Goal: Information Seeking & Learning: Learn about a topic

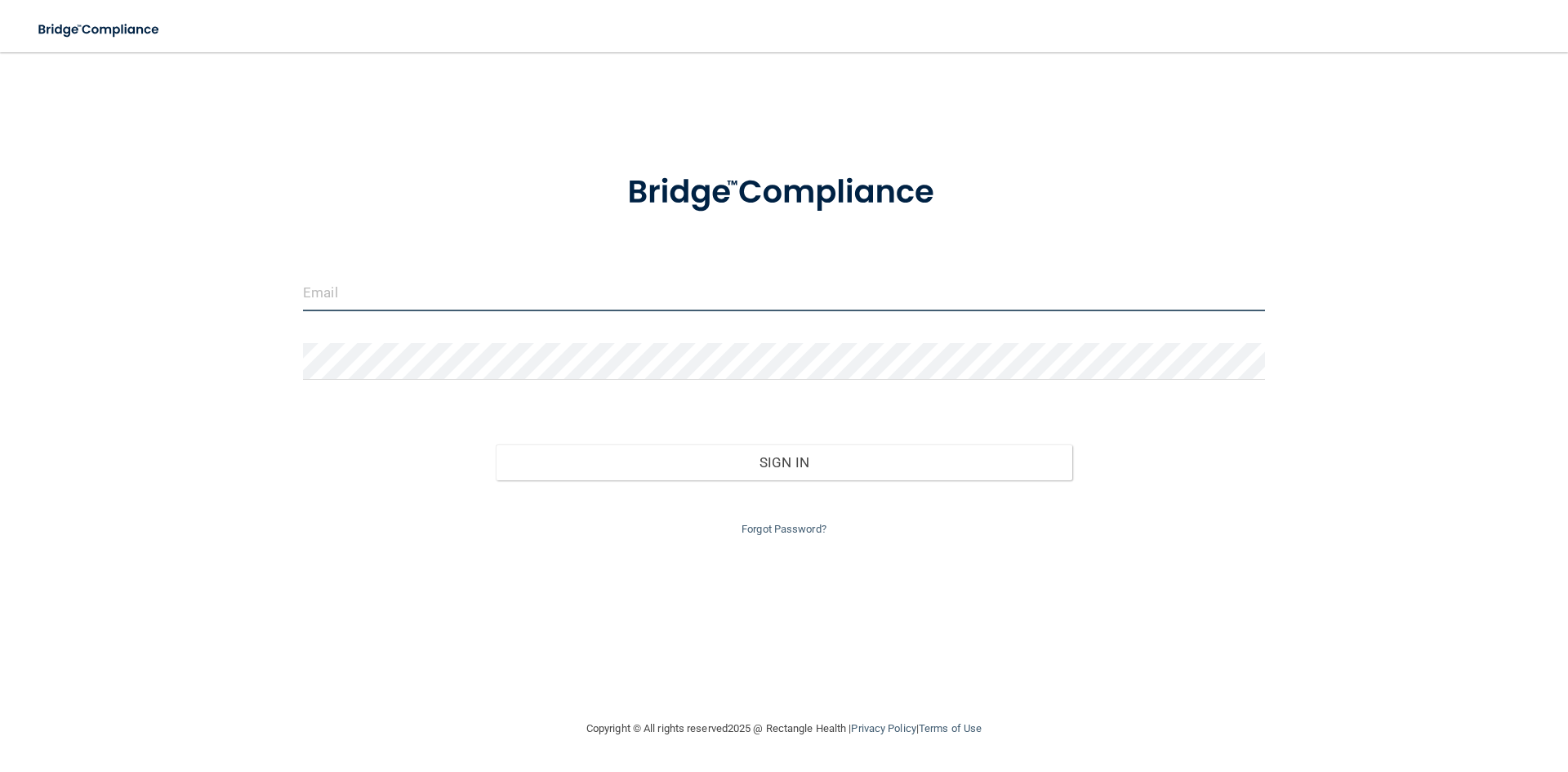
click at [553, 285] on input "email" at bounding box center [784, 292] width 962 height 37
type input "[EMAIL_ADDRESS][DOMAIN_NAME]"
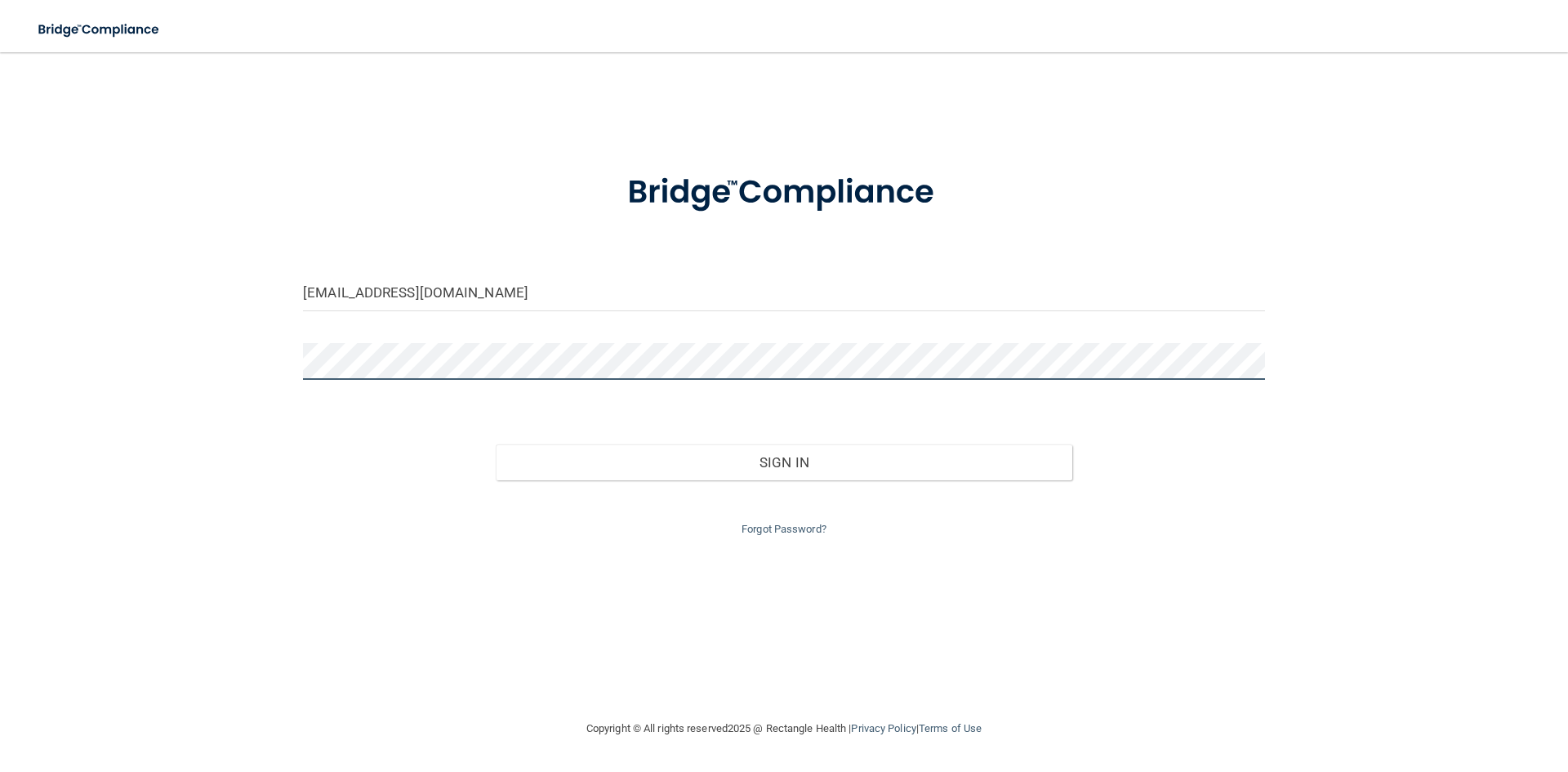
click at [496, 444] on button "Sign In" at bounding box center [785, 462] width 578 height 36
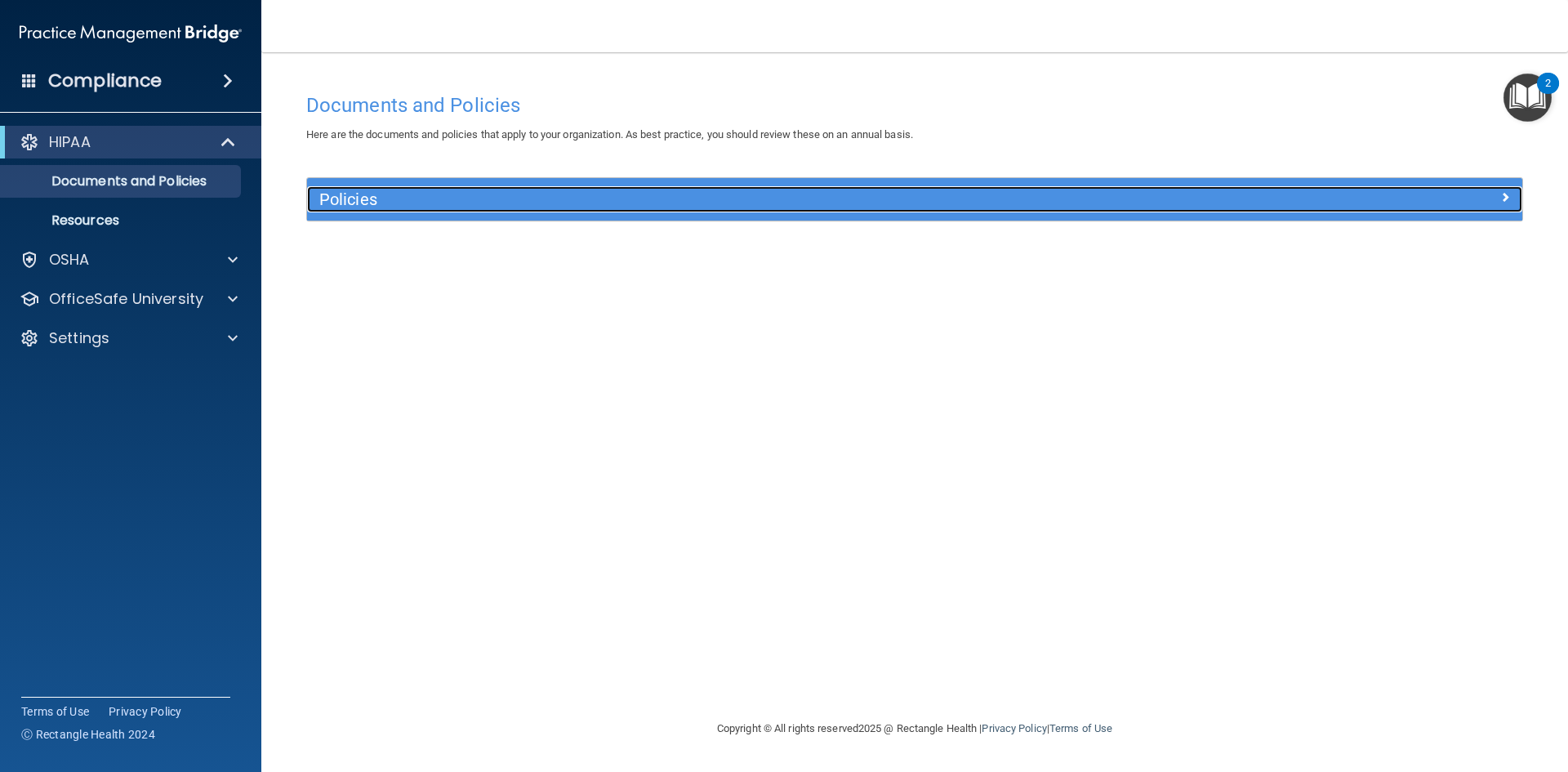
click at [411, 206] on h5 "Policies" at bounding box center [763, 200] width 887 height 18
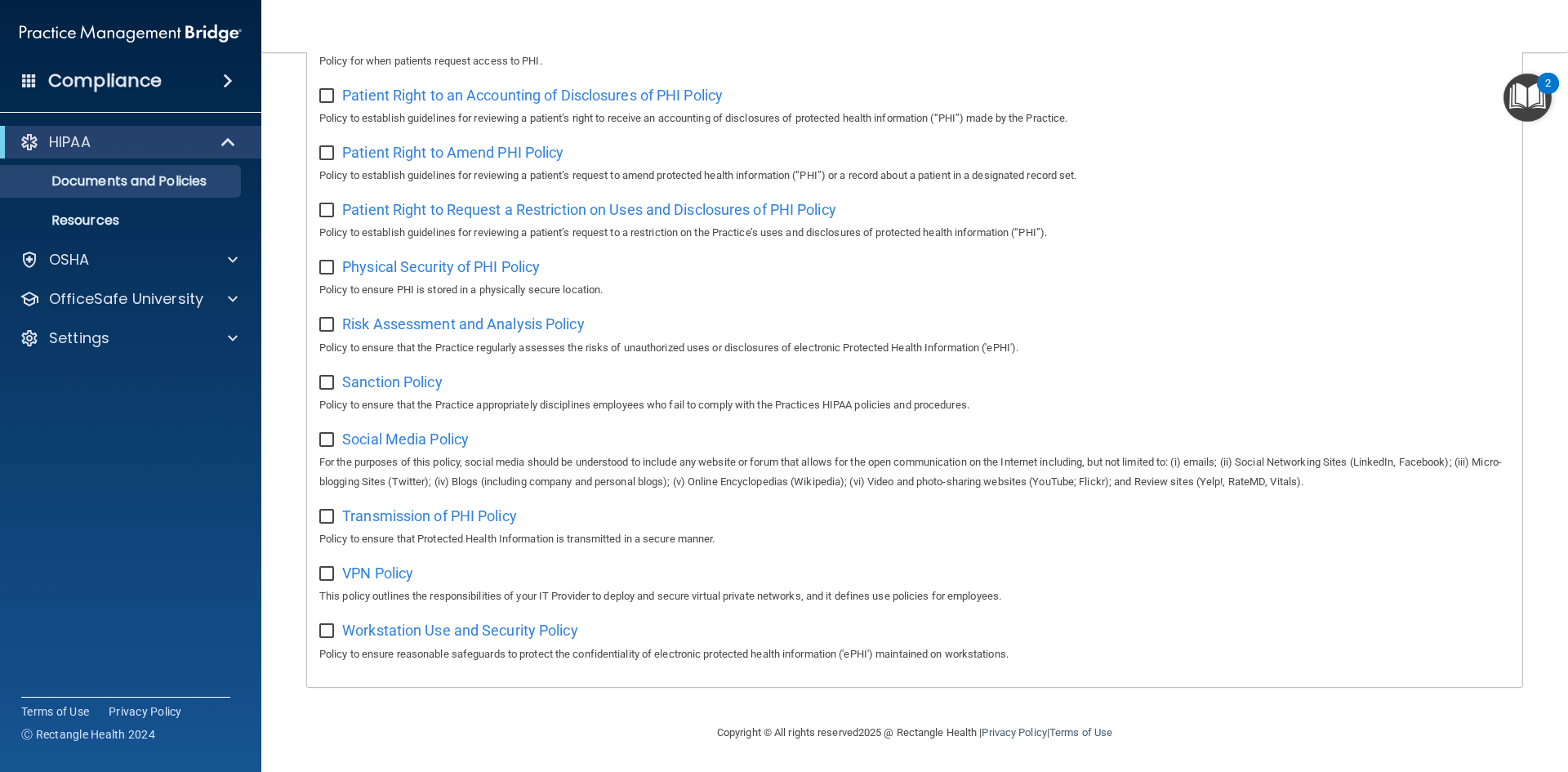
scroll to position [867, 0]
click at [73, 302] on p "OfficeSafe University" at bounding box center [125, 299] width 154 height 20
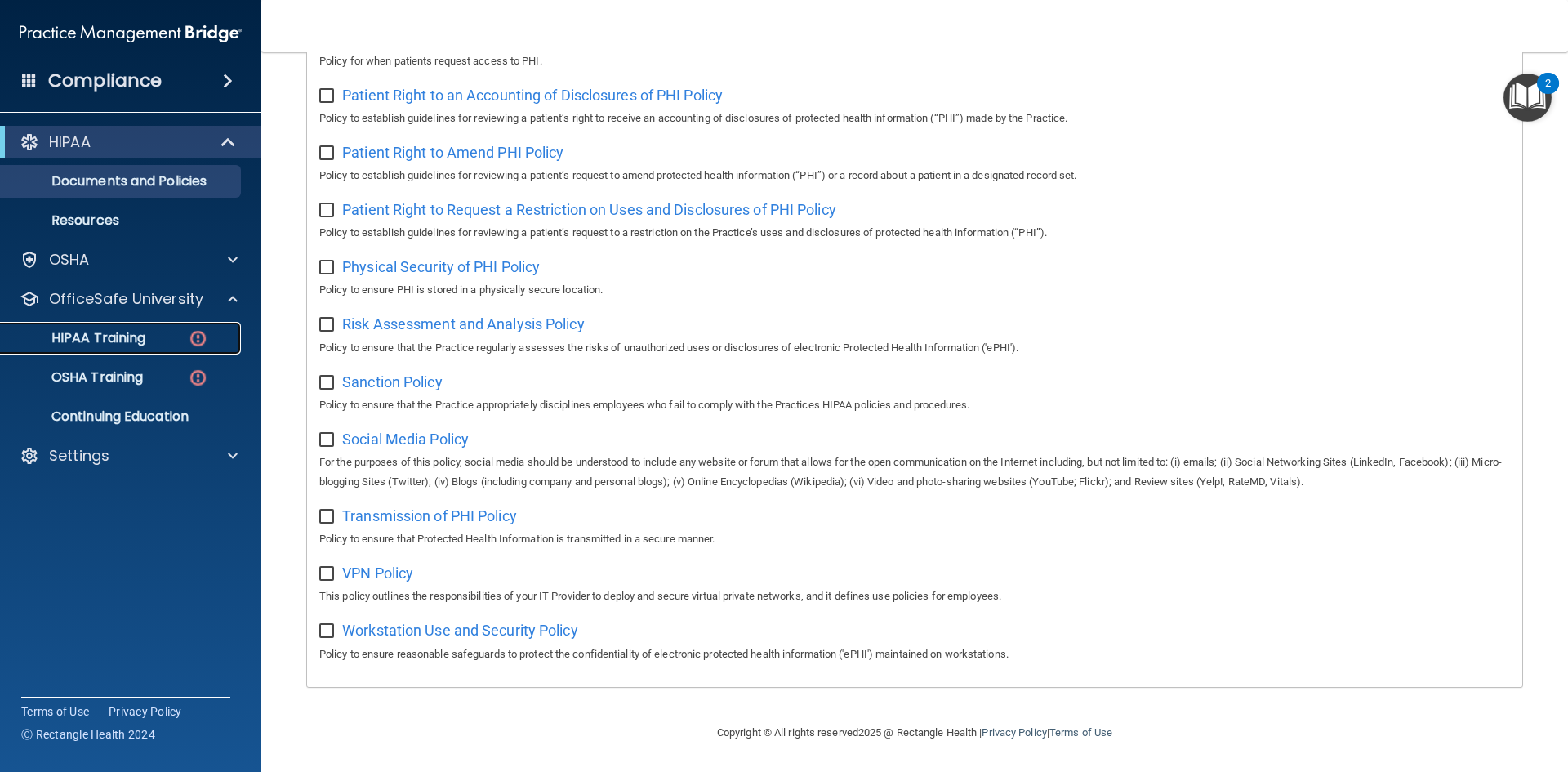
click at [110, 334] on p "HIPAA Training" at bounding box center [78, 339] width 135 height 17
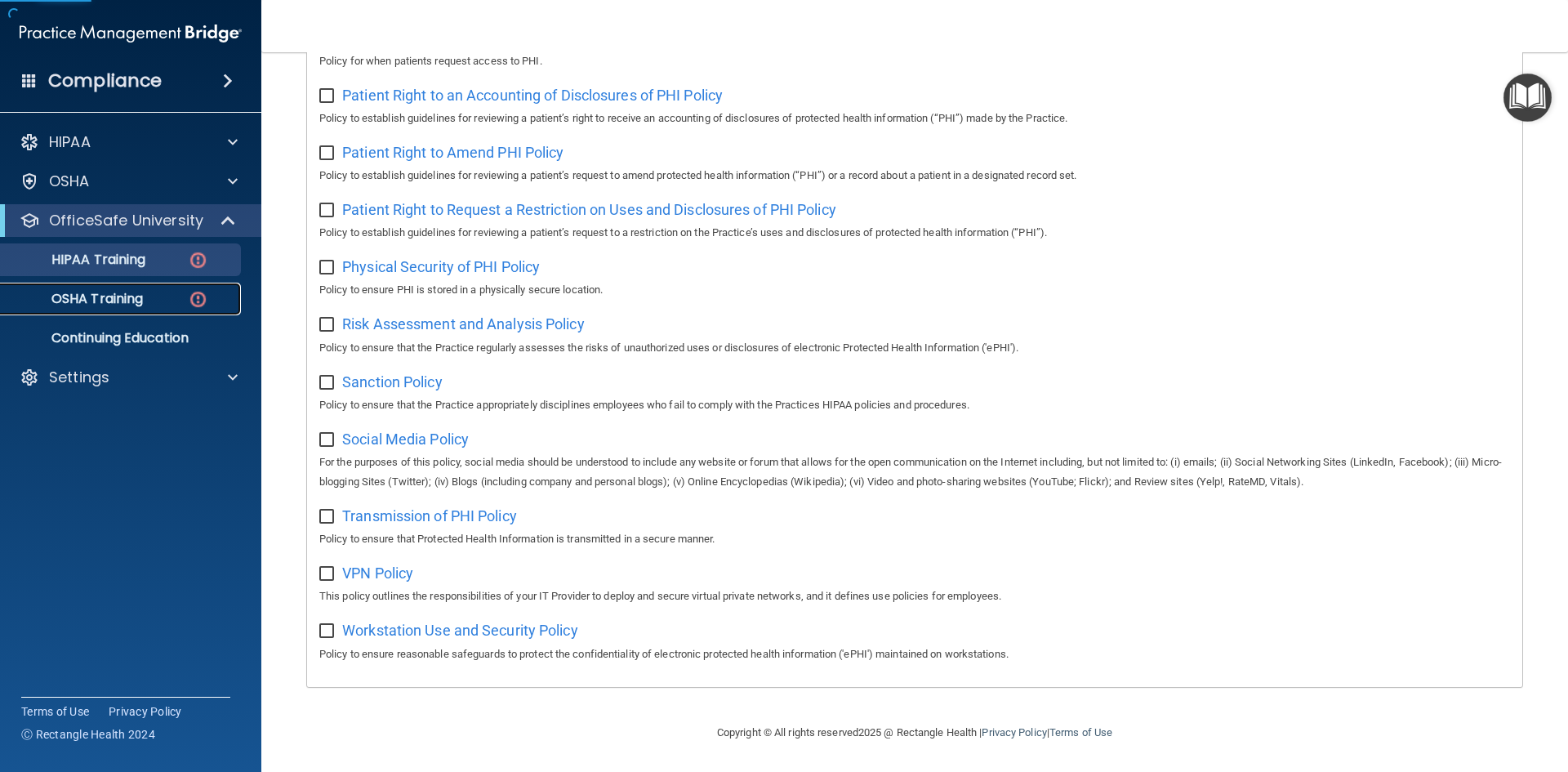
click at [111, 315] on link "OSHA Training" at bounding box center [112, 299] width 257 height 33
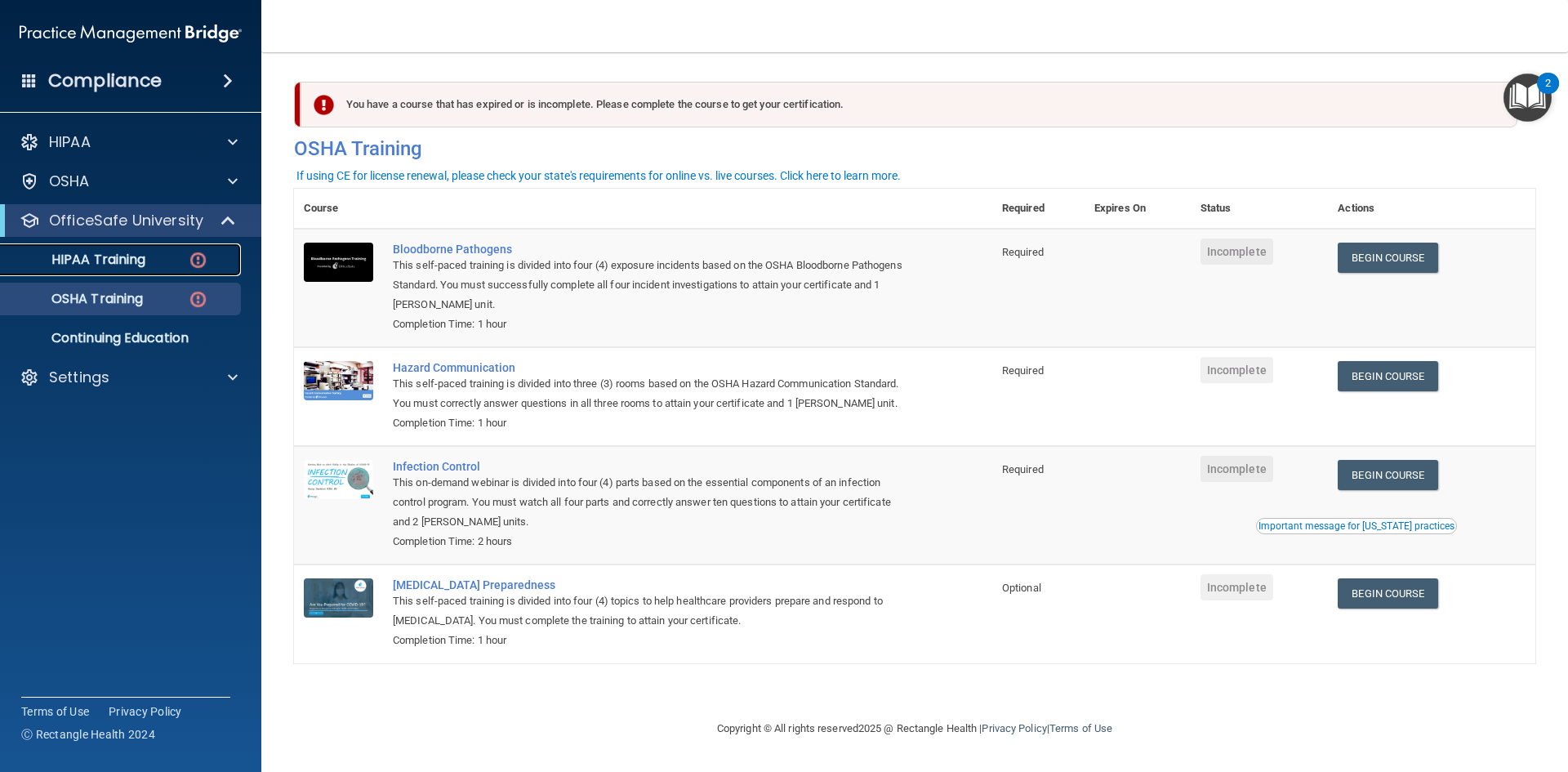
click at [61, 260] on p "HIPAA Training" at bounding box center [78, 260] width 135 height 17
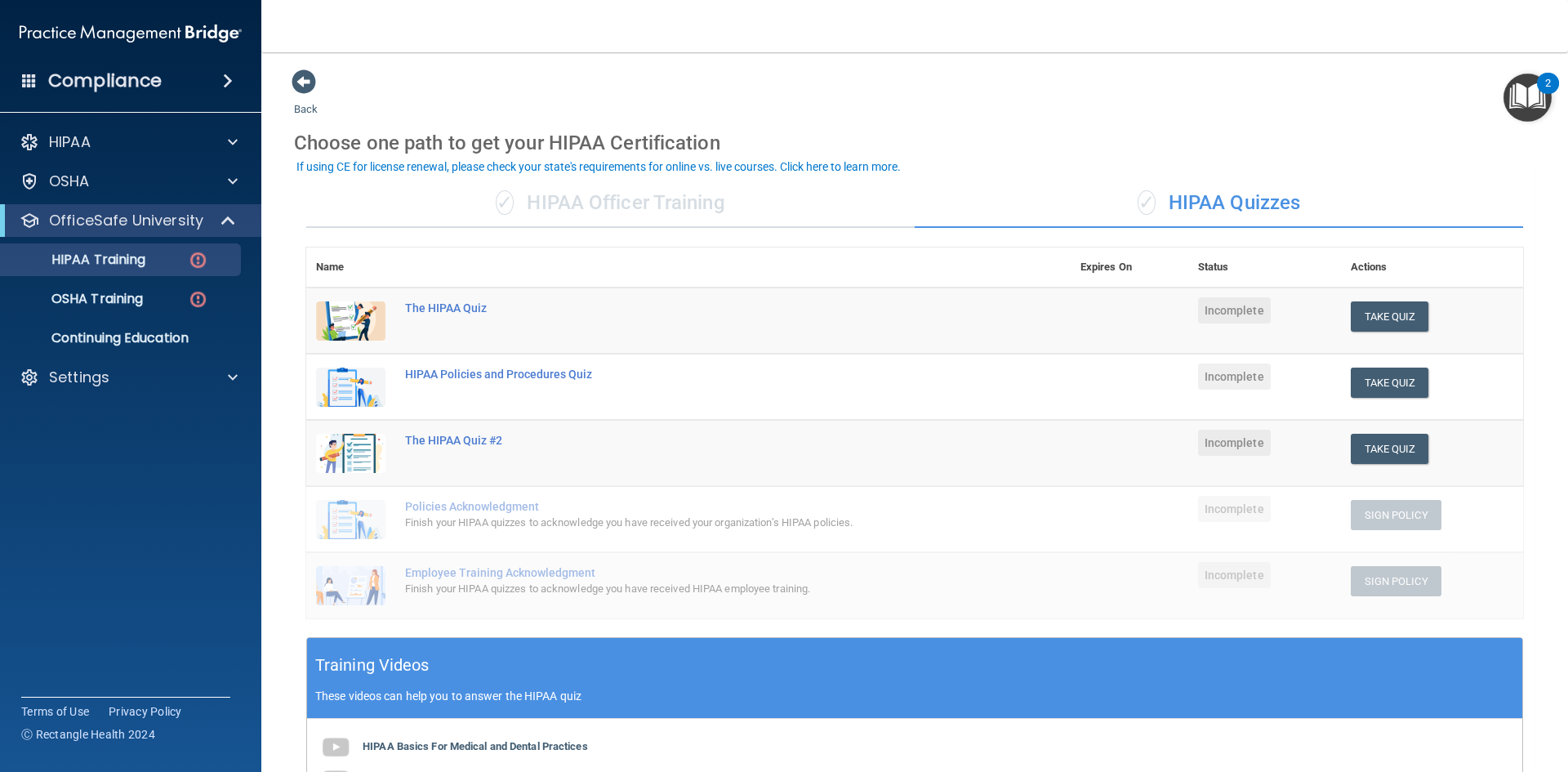
click at [601, 194] on div "✓ HIPAA Officer Training" at bounding box center [610, 203] width 608 height 49
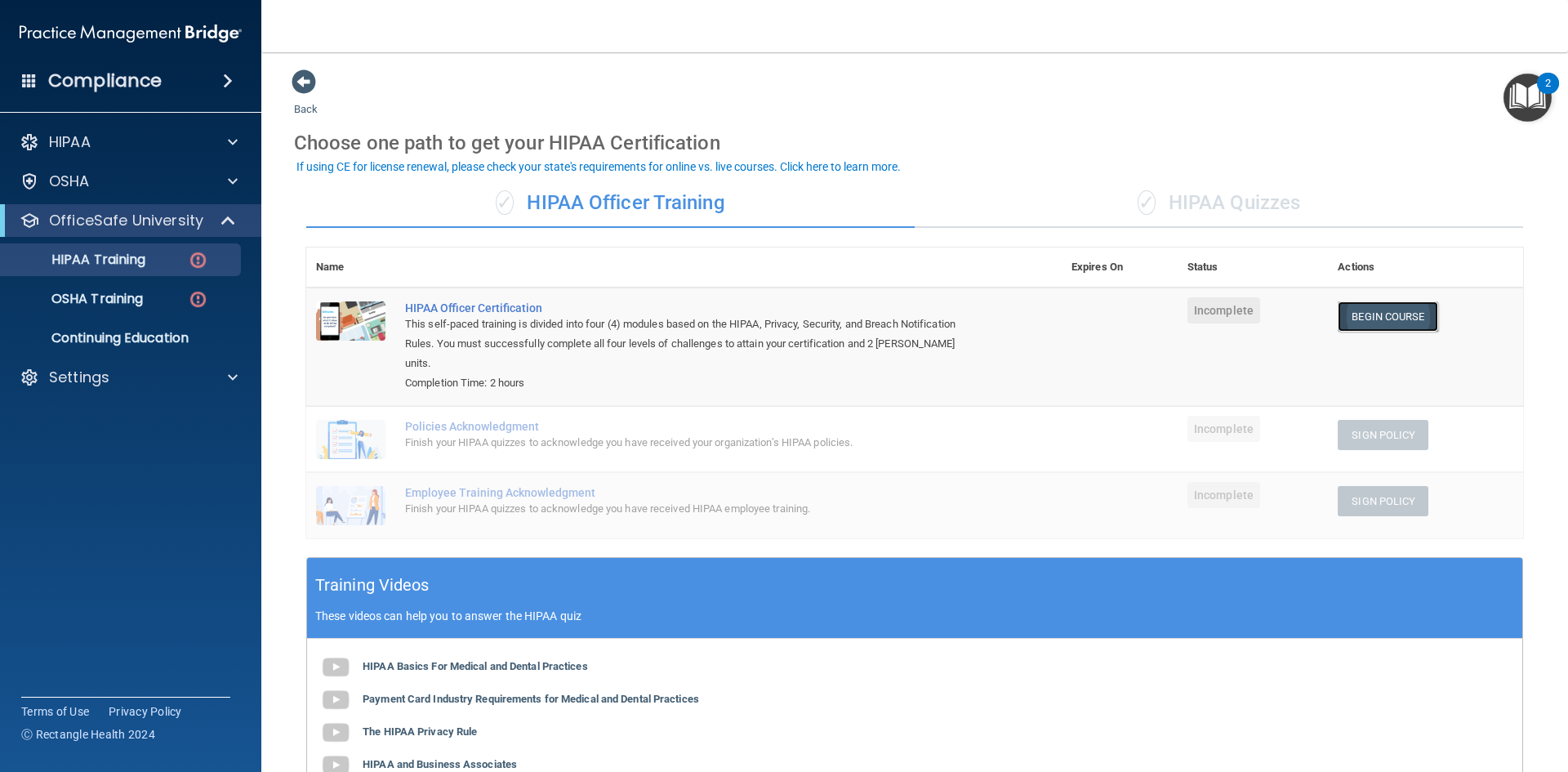
click at [1381, 313] on link "Begin Course" at bounding box center [1387, 316] width 100 height 31
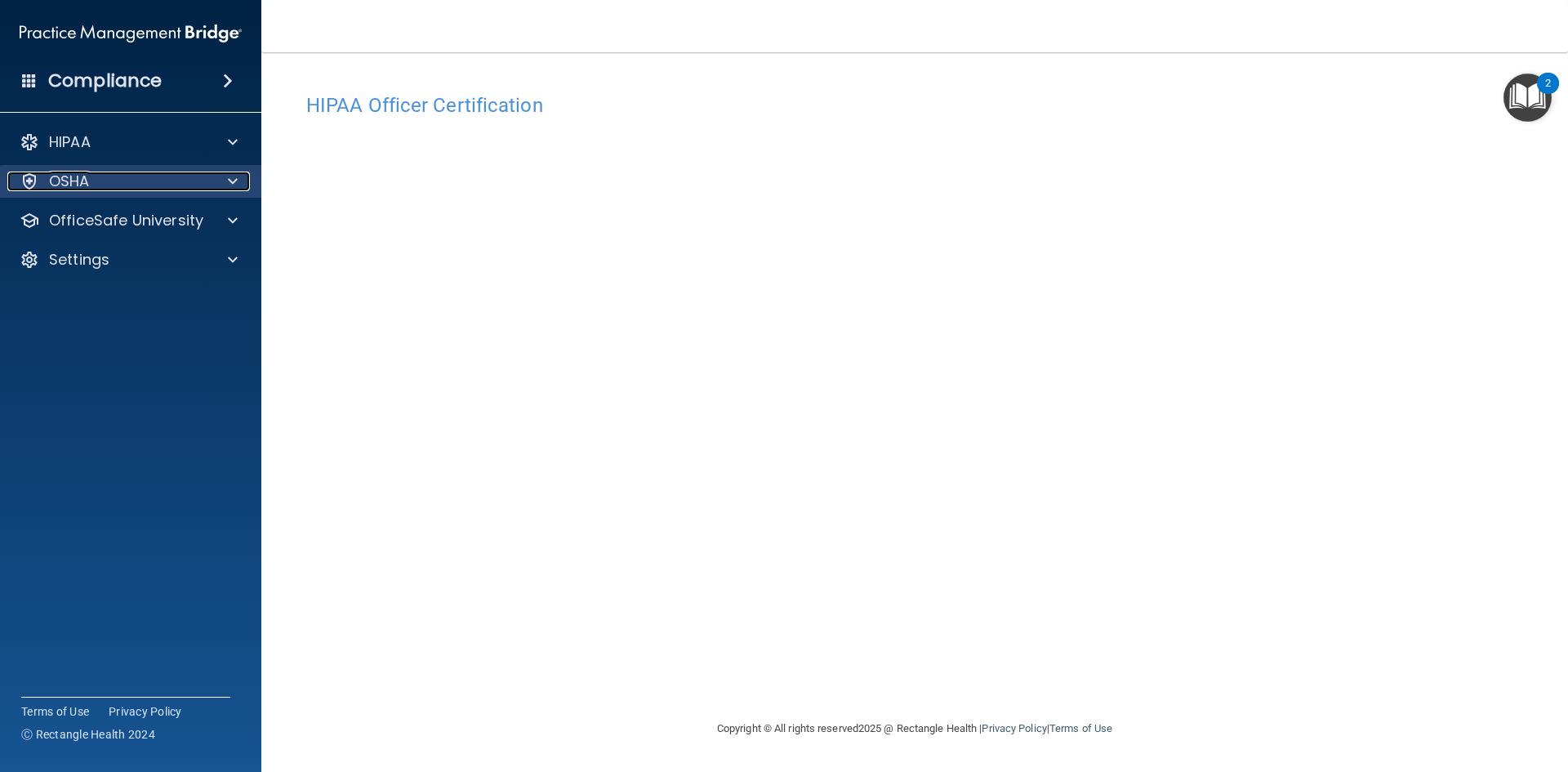
click at [70, 178] on p "OSHA" at bounding box center [68, 182] width 40 height 20
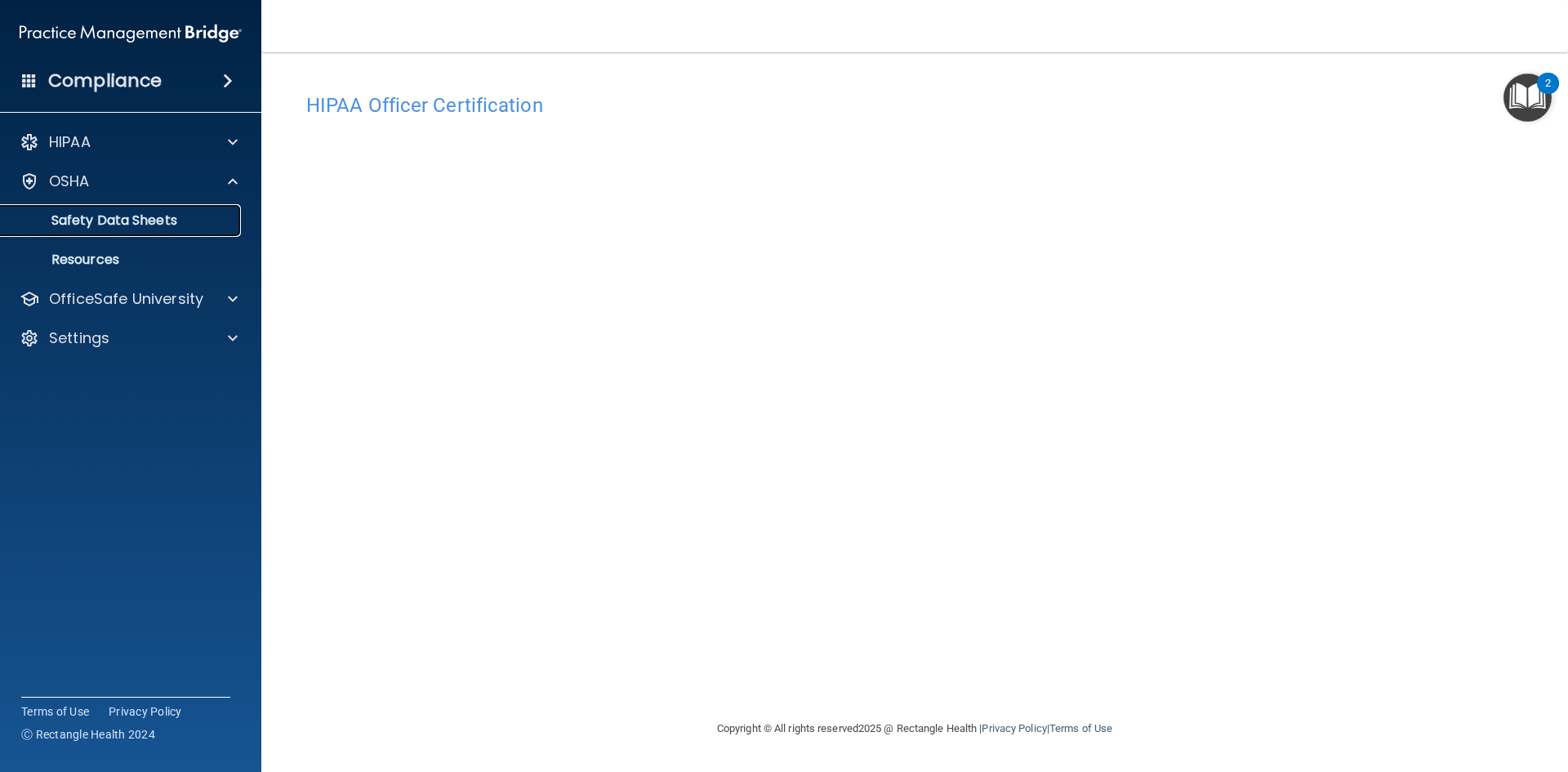
click at [151, 225] on p "Safety Data Sheets" at bounding box center [122, 220] width 223 height 17
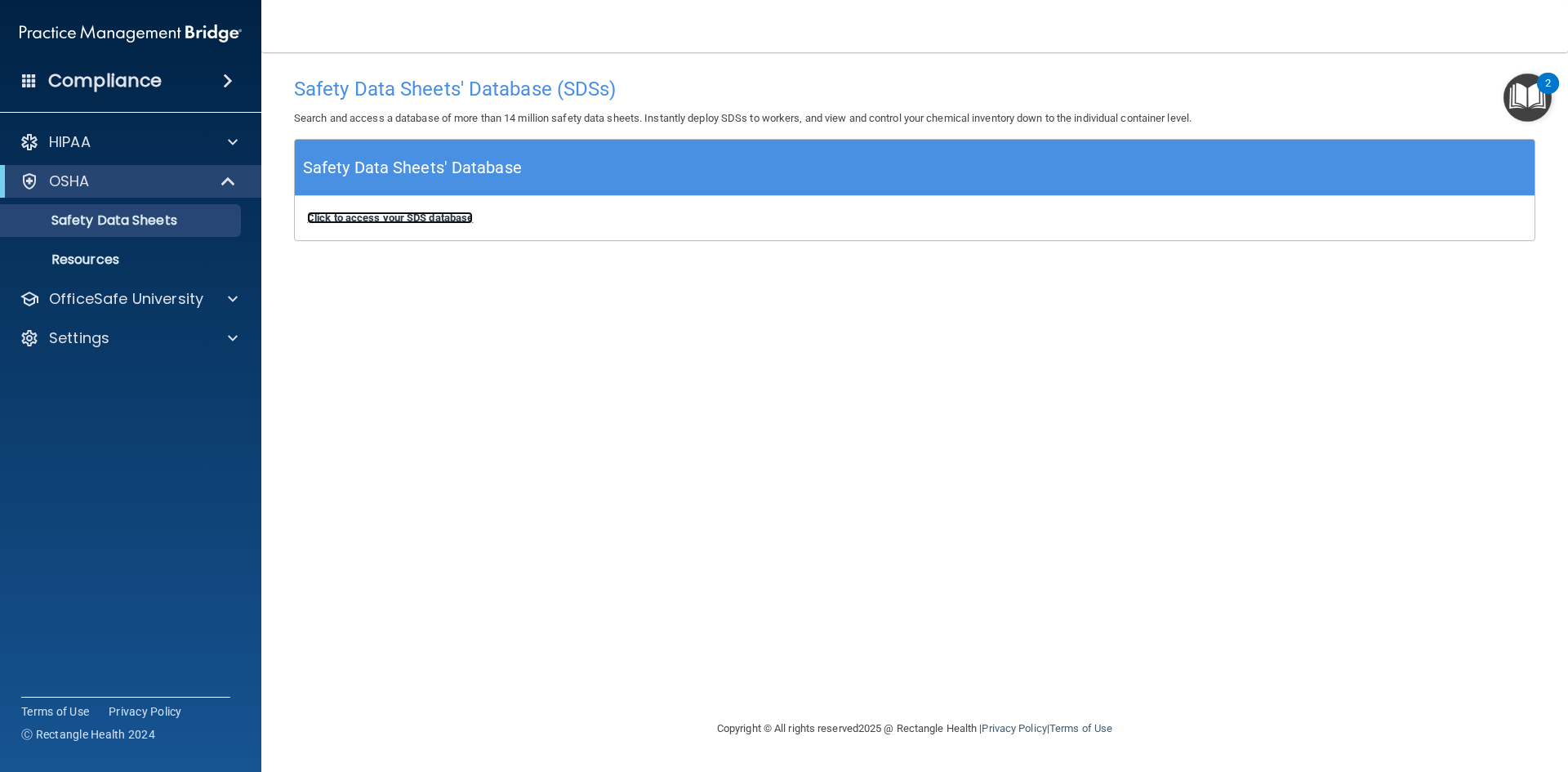
click at [443, 218] on b "Click to access your SDS database" at bounding box center [390, 217] width 166 height 12
click at [130, 258] on p "Resources" at bounding box center [122, 260] width 223 height 17
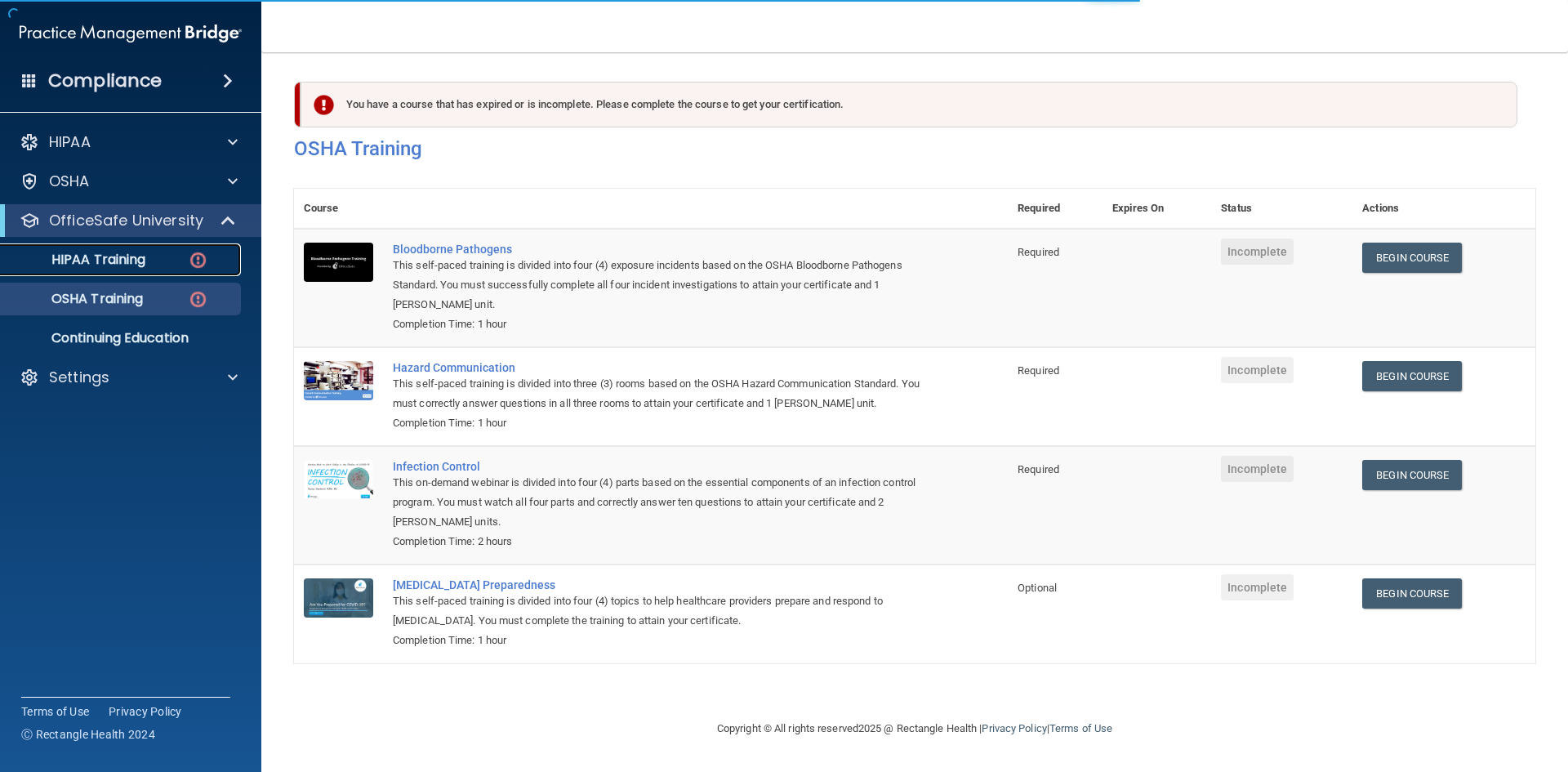
click at [214, 272] on link "HIPAA Training" at bounding box center [112, 260] width 257 height 33
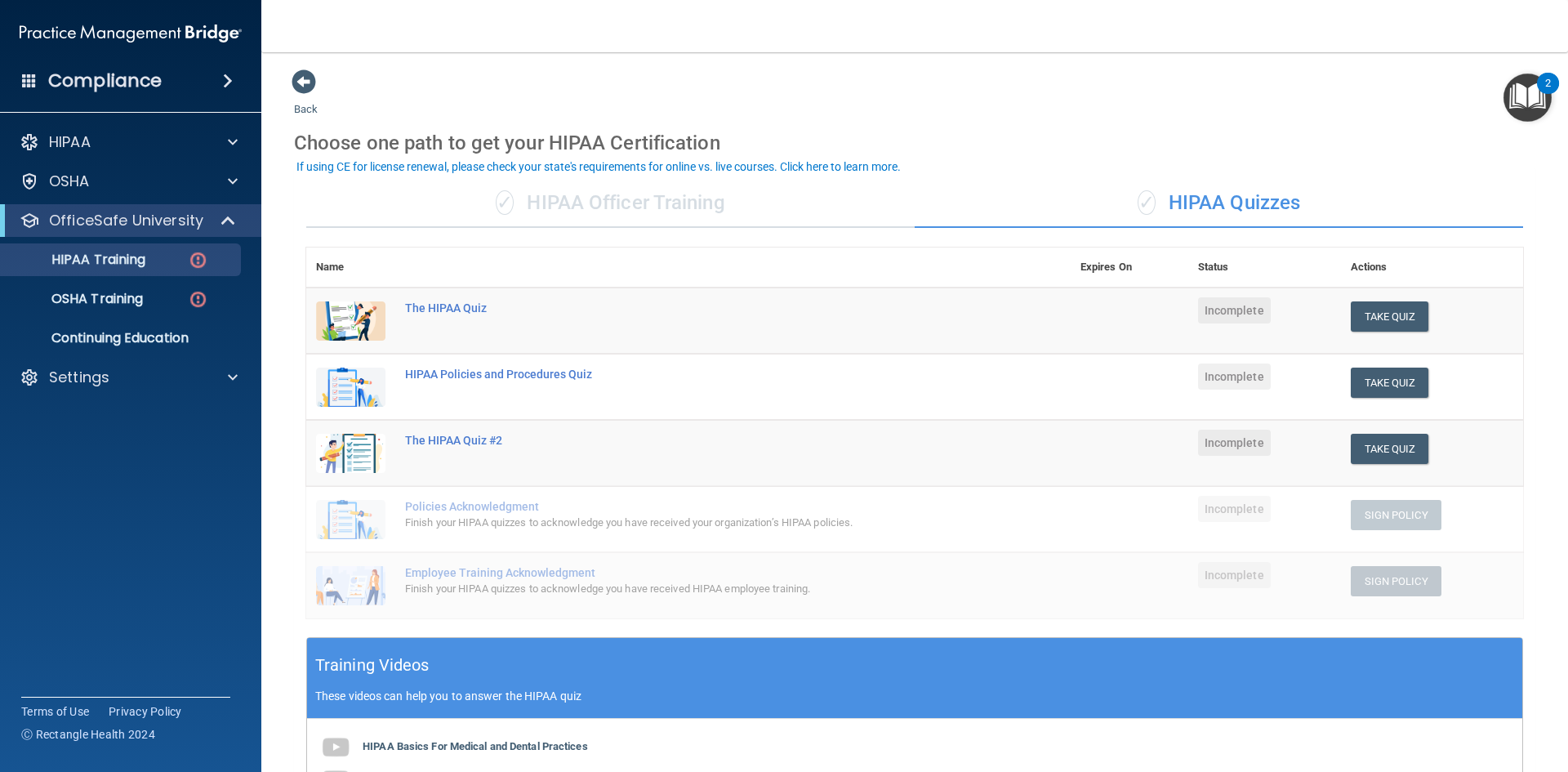
click at [592, 208] on div "✓ HIPAA Officer Training" at bounding box center [610, 203] width 608 height 49
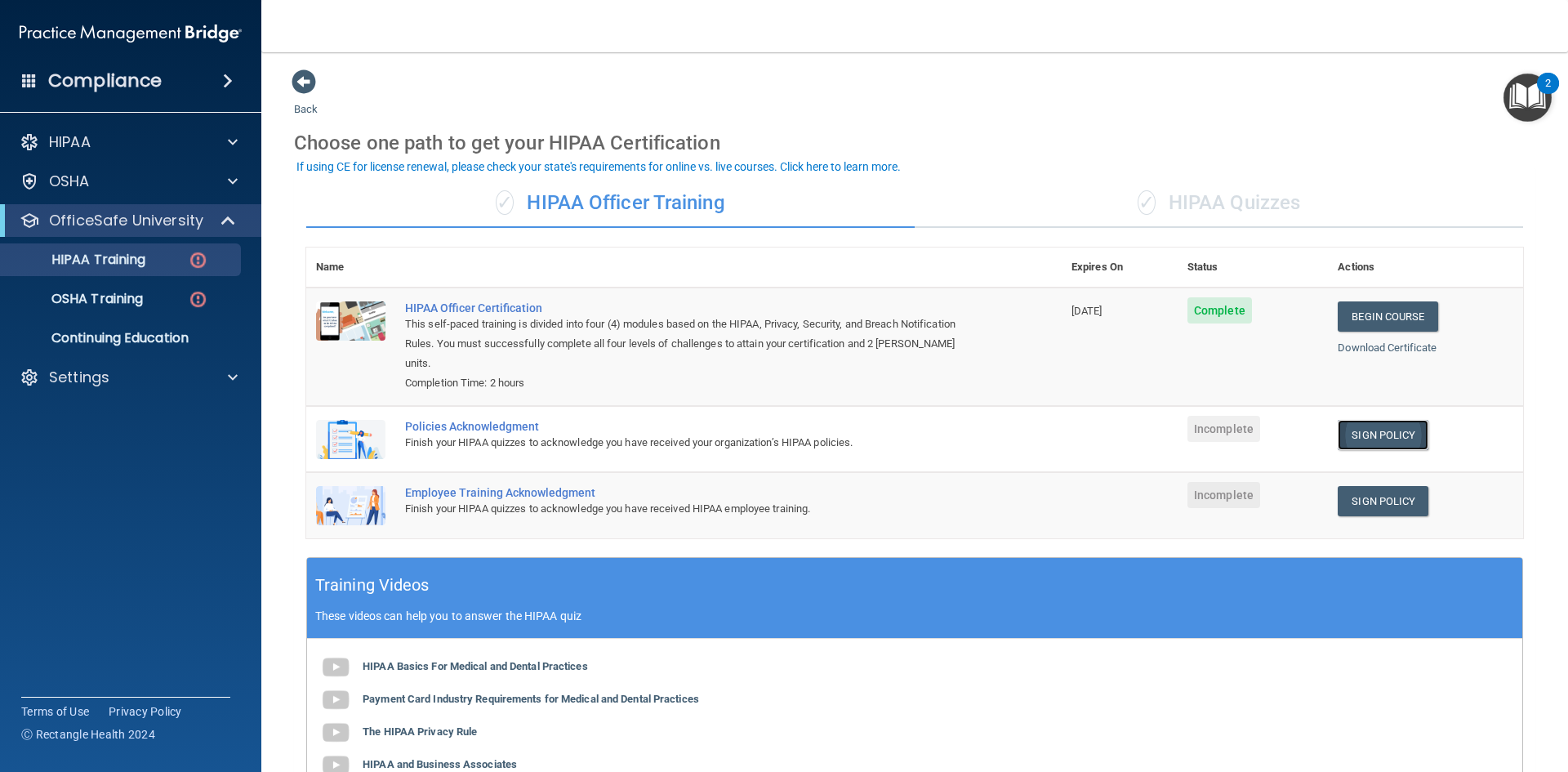
click at [1387, 420] on link "Sign Policy" at bounding box center [1383, 435] width 91 height 31
click at [1406, 487] on link "Sign Policy" at bounding box center [1383, 501] width 91 height 31
click at [1288, 211] on div "✓ HIPAA Quizzes" at bounding box center [1218, 203] width 608 height 49
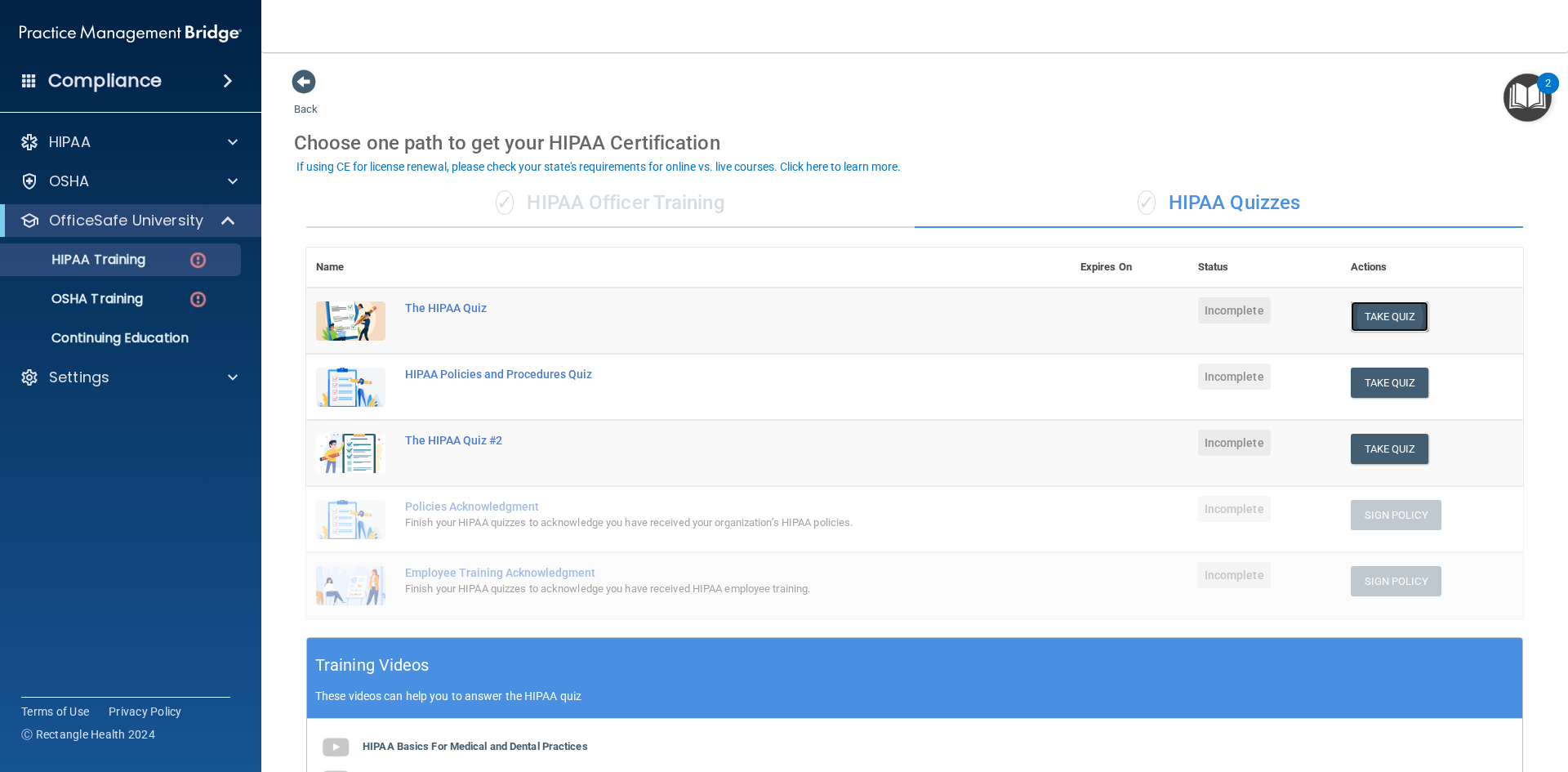
click at [1351, 309] on button "Take Quiz" at bounding box center [1390, 316] width 78 height 31
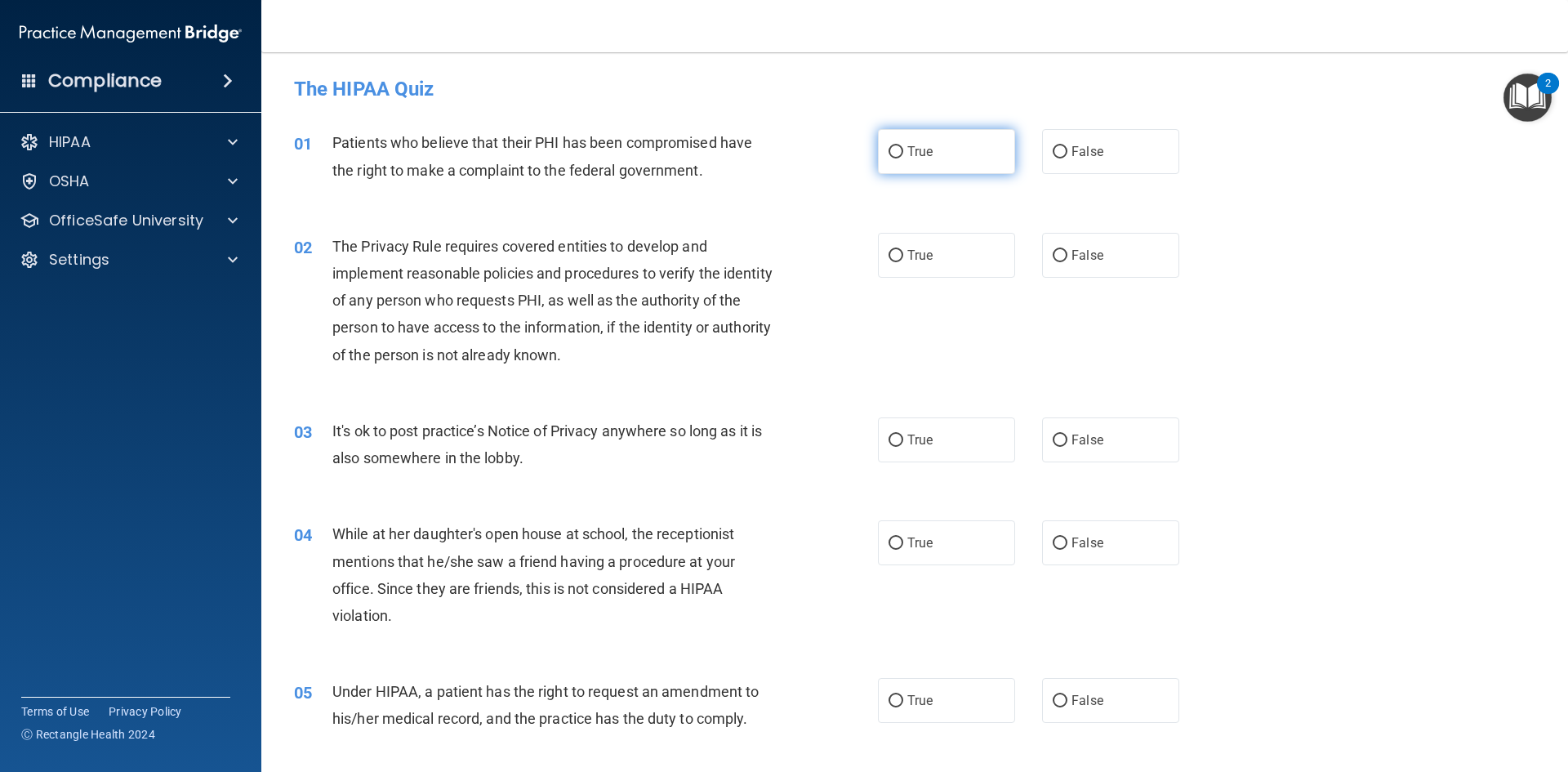
click at [895, 135] on label "True" at bounding box center [947, 151] width 137 height 45
click at [895, 146] on input "True" at bounding box center [896, 152] width 15 height 12
radio input "true"
click at [919, 251] on span "True" at bounding box center [919, 255] width 26 height 16
click at [903, 251] on input "True" at bounding box center [896, 256] width 15 height 12
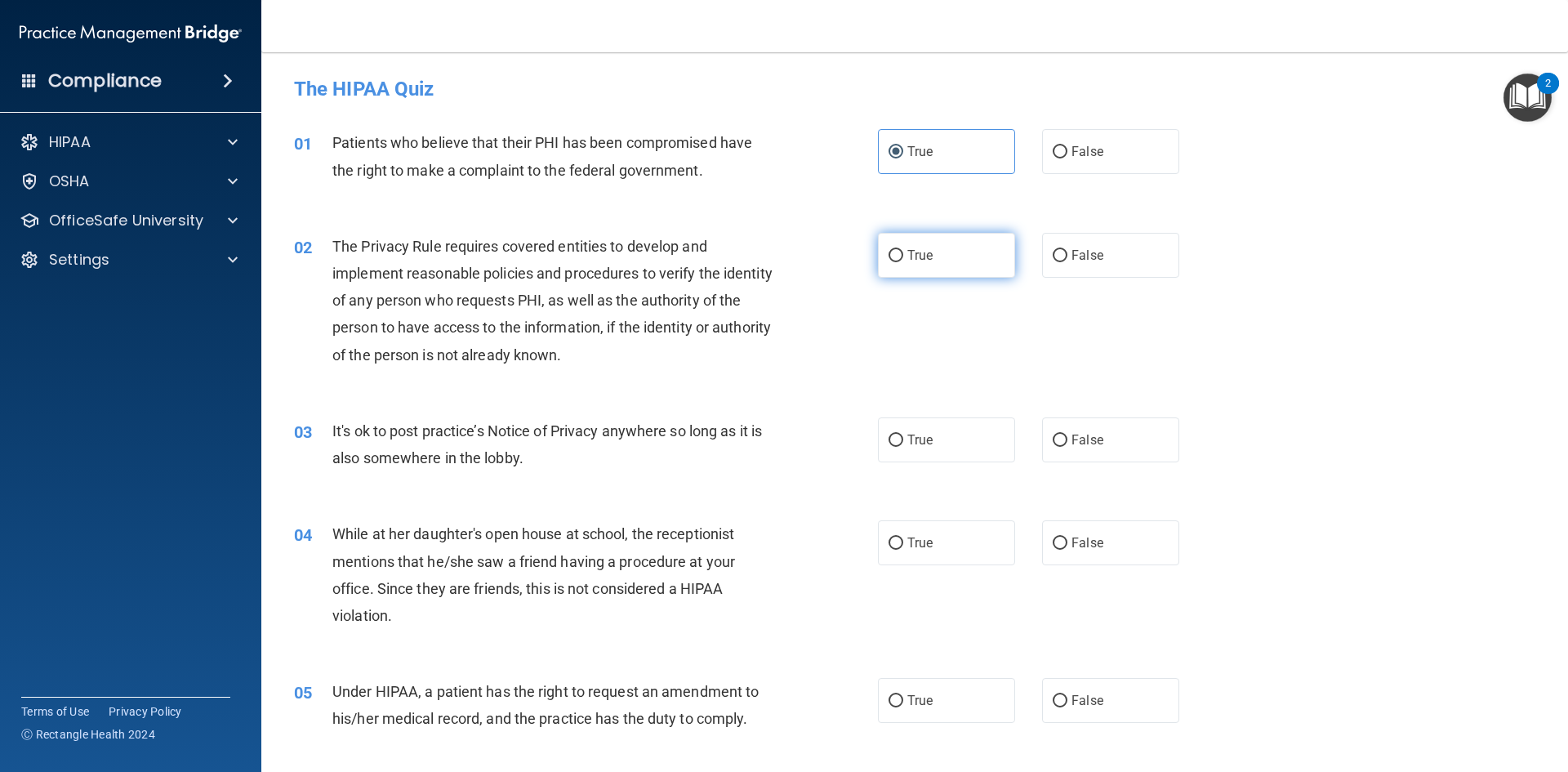
radio input "true"
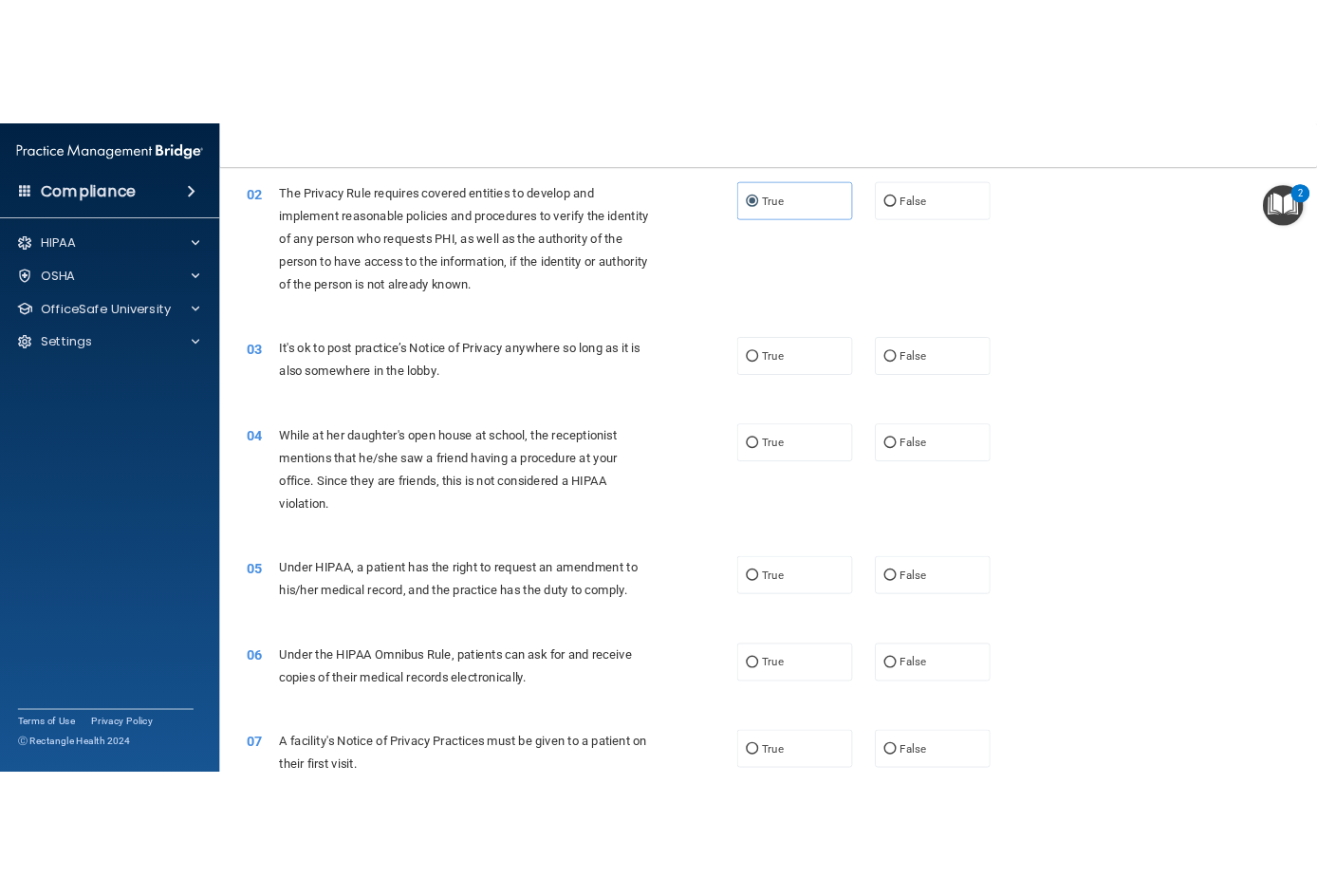
scroll to position [285, 0]
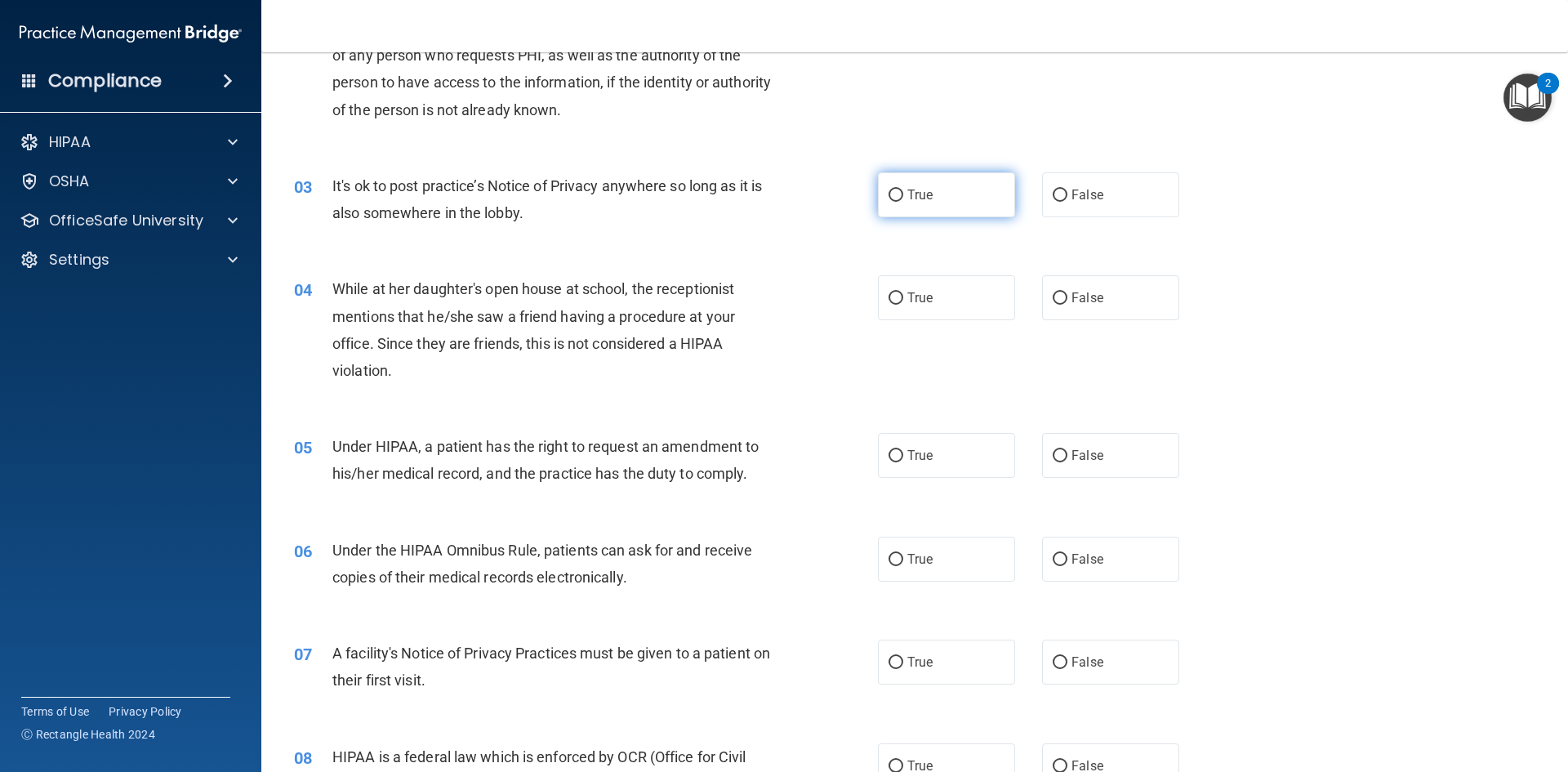
click at [984, 207] on label "True" at bounding box center [947, 195] width 137 height 45
click at [903, 201] on input "True" at bounding box center [896, 196] width 15 height 12
radio input "true"
click at [466, 184] on span "It's ok to post practice’s Notice of Privacy anywhere so long as it is also som…" at bounding box center [547, 199] width 429 height 44
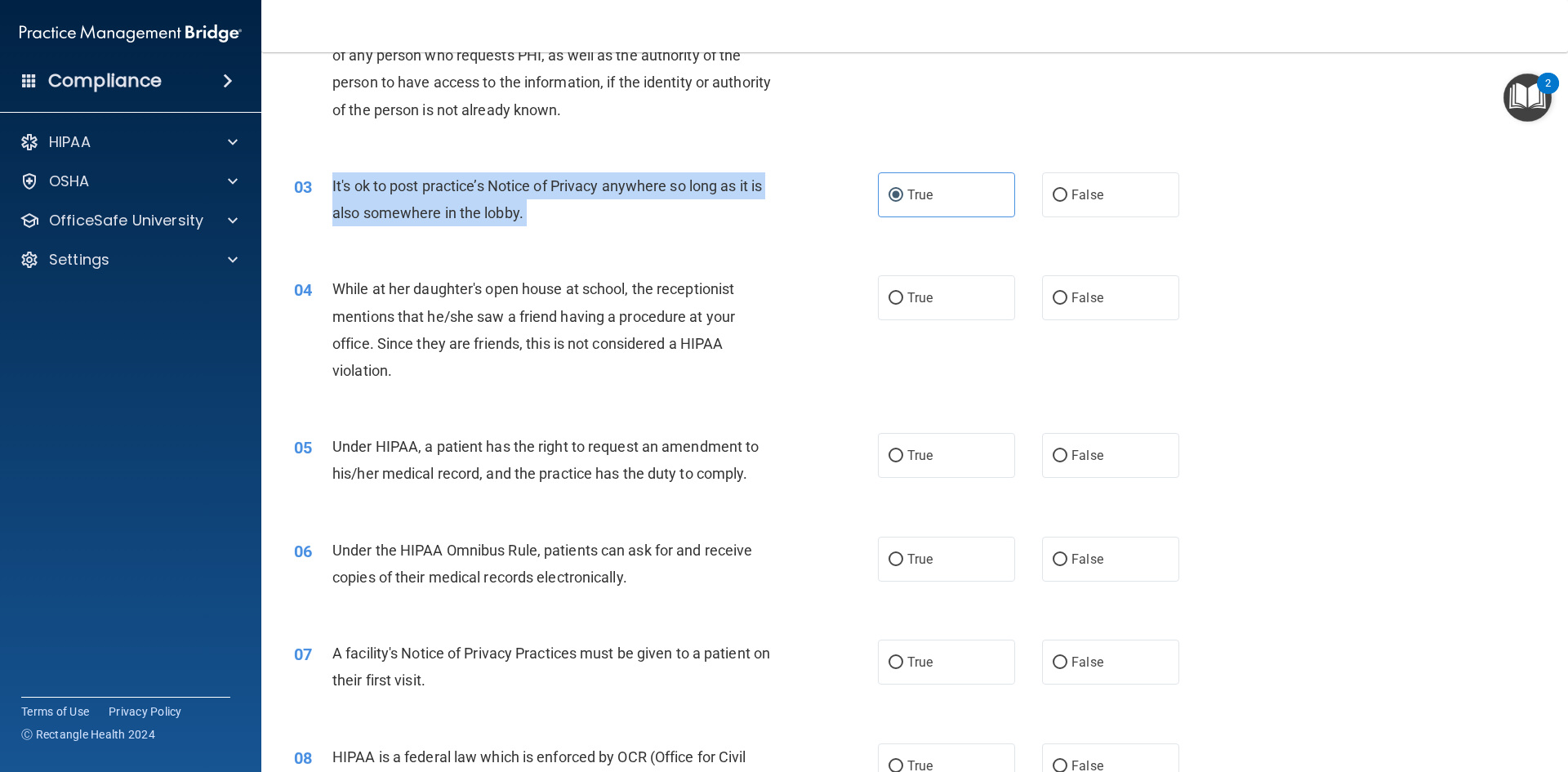
click at [466, 184] on span "It's ok to post practice’s Notice of Privacy anywhere so long as it is also som…" at bounding box center [547, 199] width 429 height 44
copy ng-form "It's ok to post practice’s Notice of Privacy anywhere so long as it is also som…"
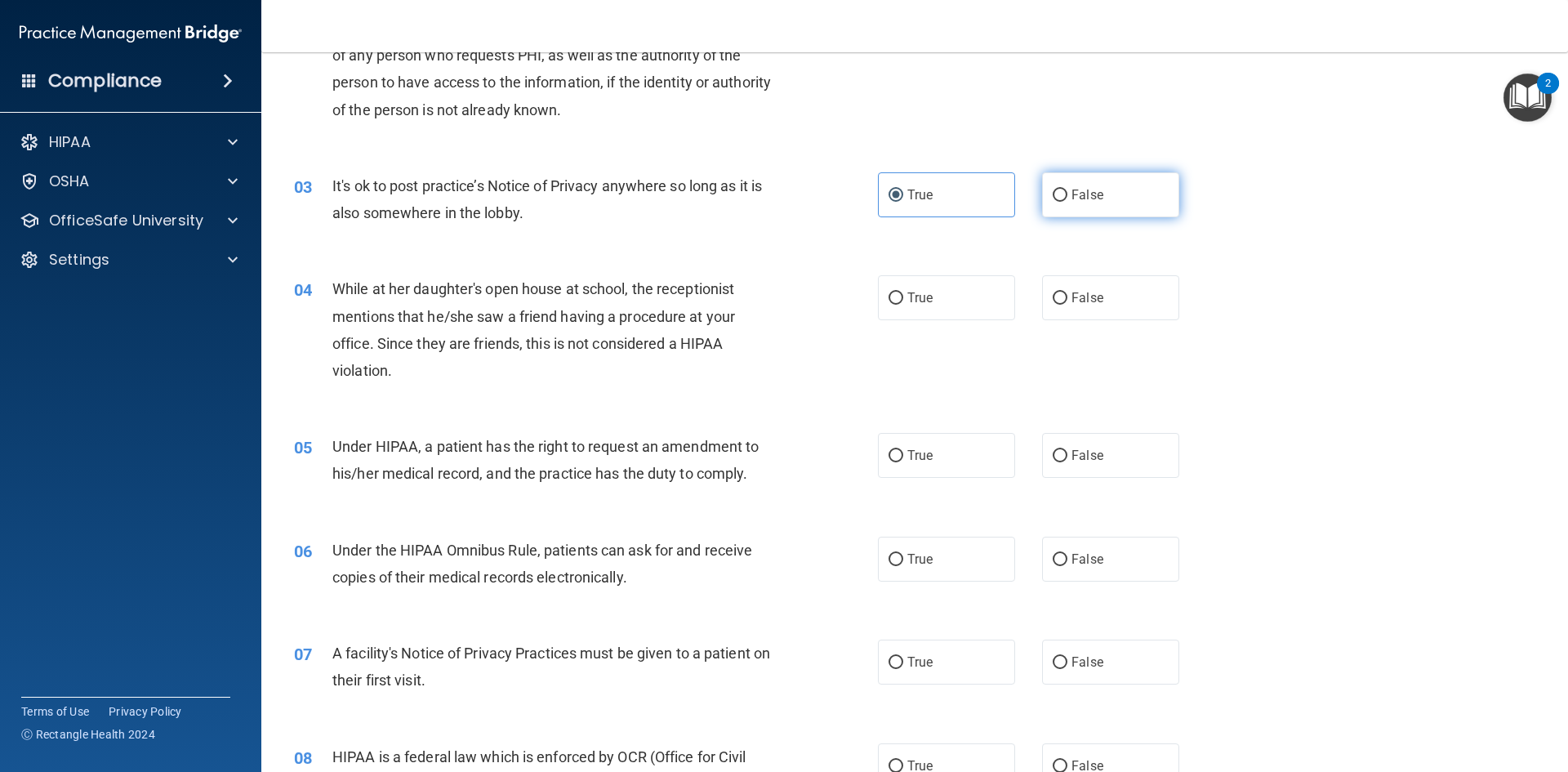
click at [1082, 184] on label "False" at bounding box center [1111, 195] width 137 height 45
click at [1067, 190] on input "False" at bounding box center [1060, 196] width 15 height 12
radio input "true"
radio input "false"
click at [1112, 291] on label "False" at bounding box center [1111, 297] width 137 height 45
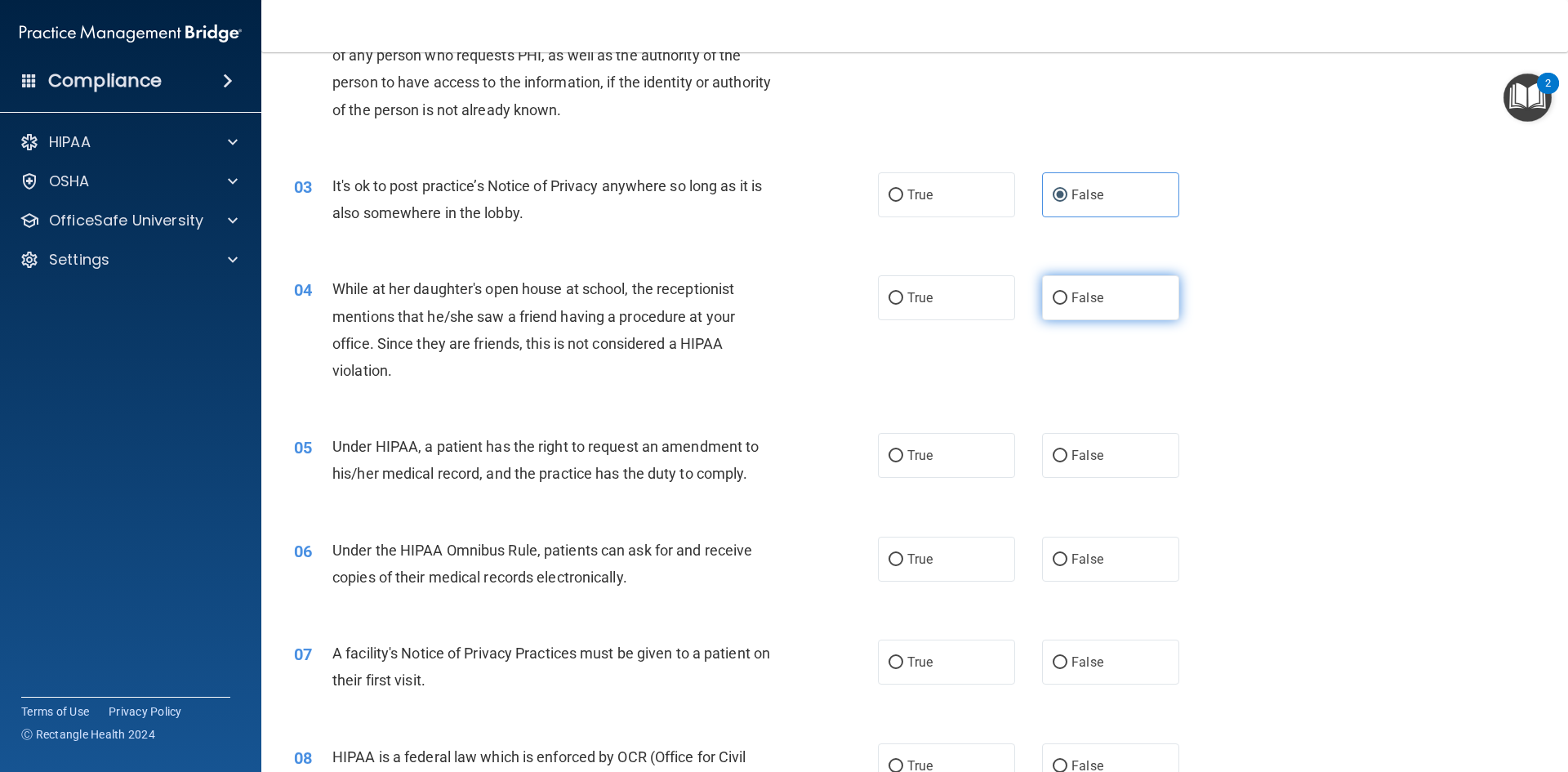
click at [1067, 292] on input "False" at bounding box center [1060, 298] width 15 height 12
radio input "true"
click at [662, 282] on span "While at her daughter's open house at school, the receptionist mentions that he…" at bounding box center [534, 329] width 403 height 99
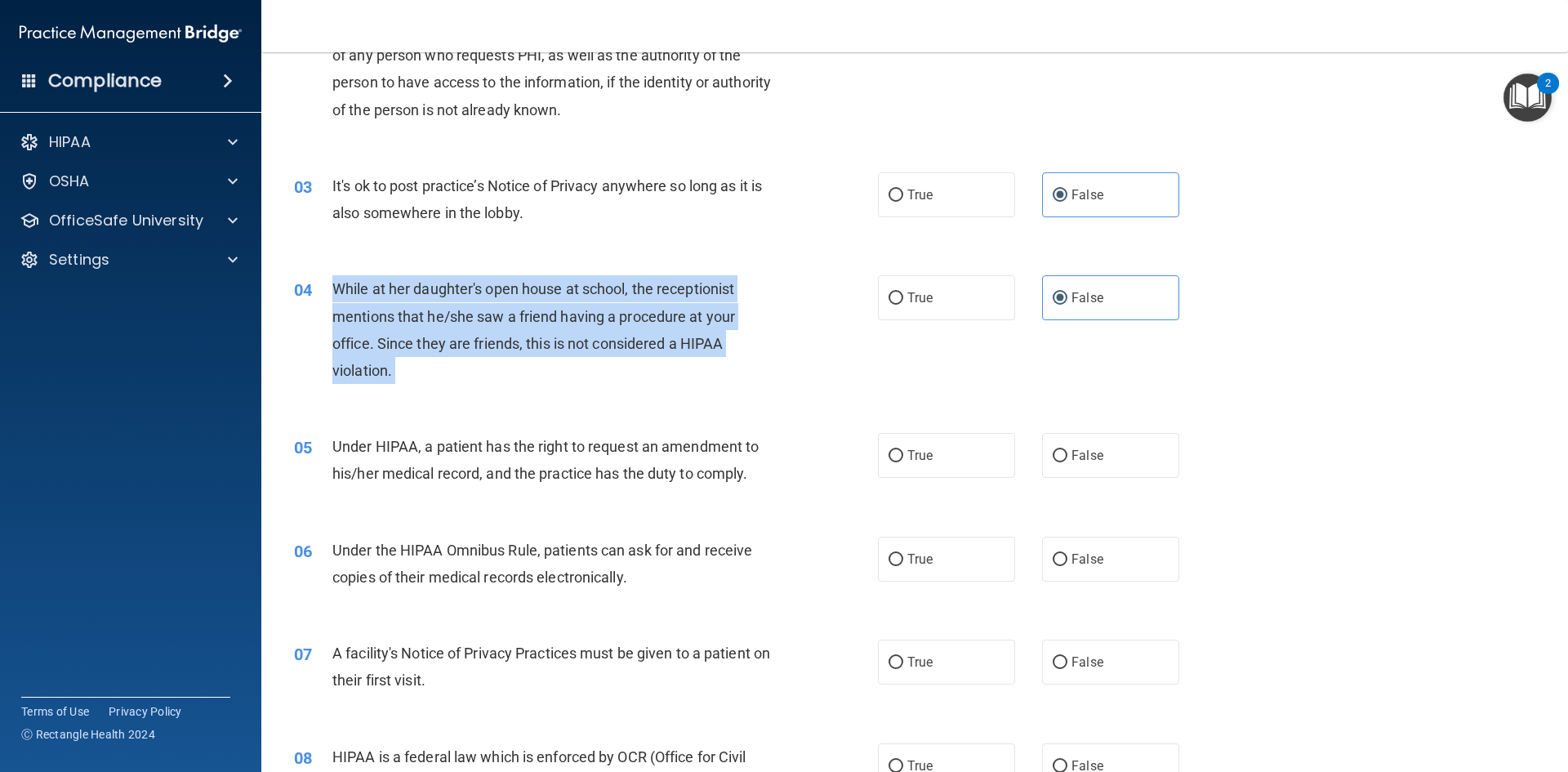
click at [660, 284] on span "While at her daughter's open house at school, the receptionist mentions that he…" at bounding box center [534, 329] width 403 height 99
copy ng-form "While at her daughter's open house at school, the receptionist mentions that he…"
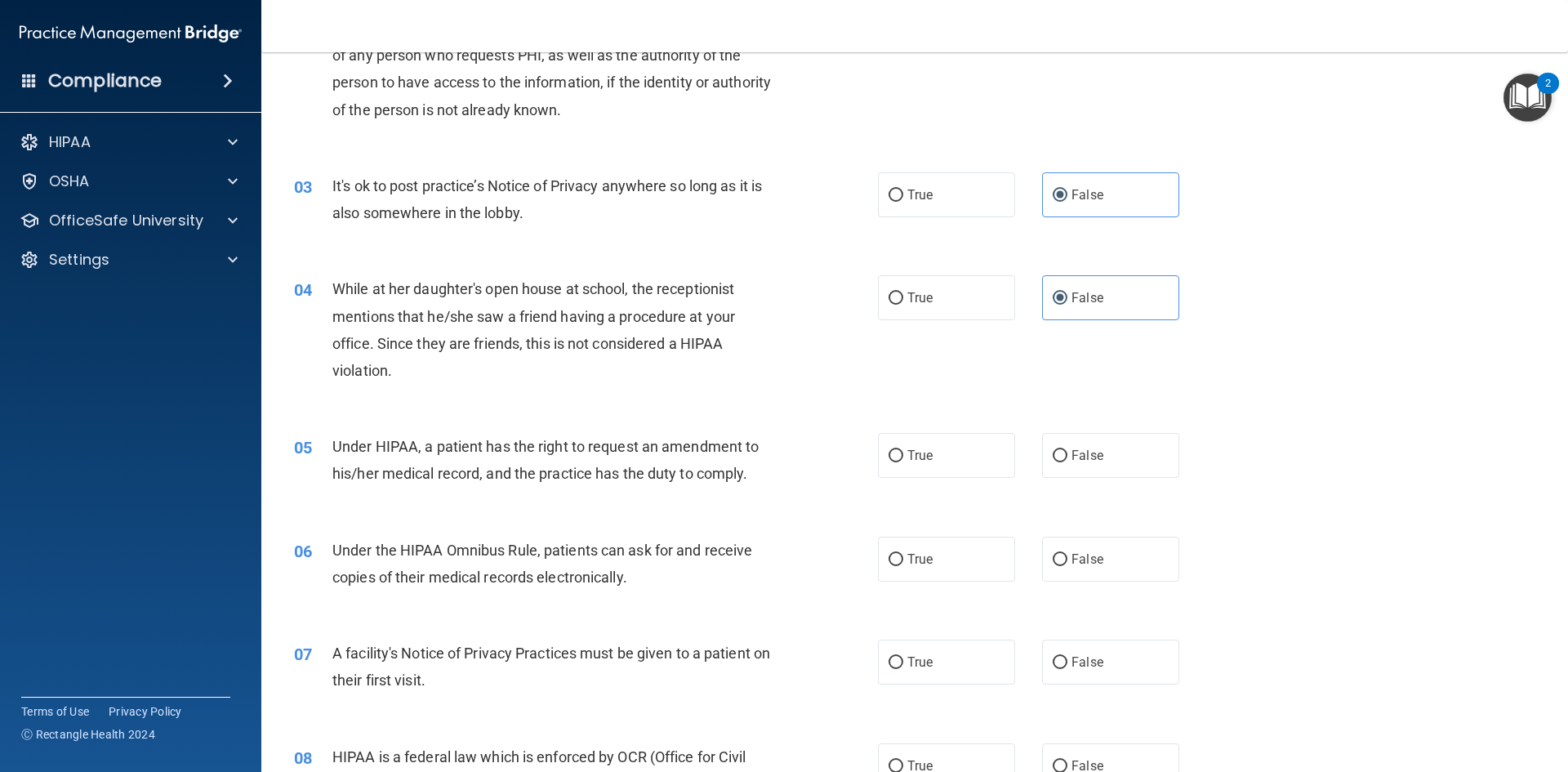
click at [745, 418] on div "05 Under HIPAA, a patient has the right to request an amendment to his/her medi…" at bounding box center [914, 464] width 1266 height 103
click at [933, 290] on label "True" at bounding box center [947, 297] width 137 height 45
click at [903, 292] on input "True" at bounding box center [896, 298] width 15 height 12
radio input "true"
radio input "false"
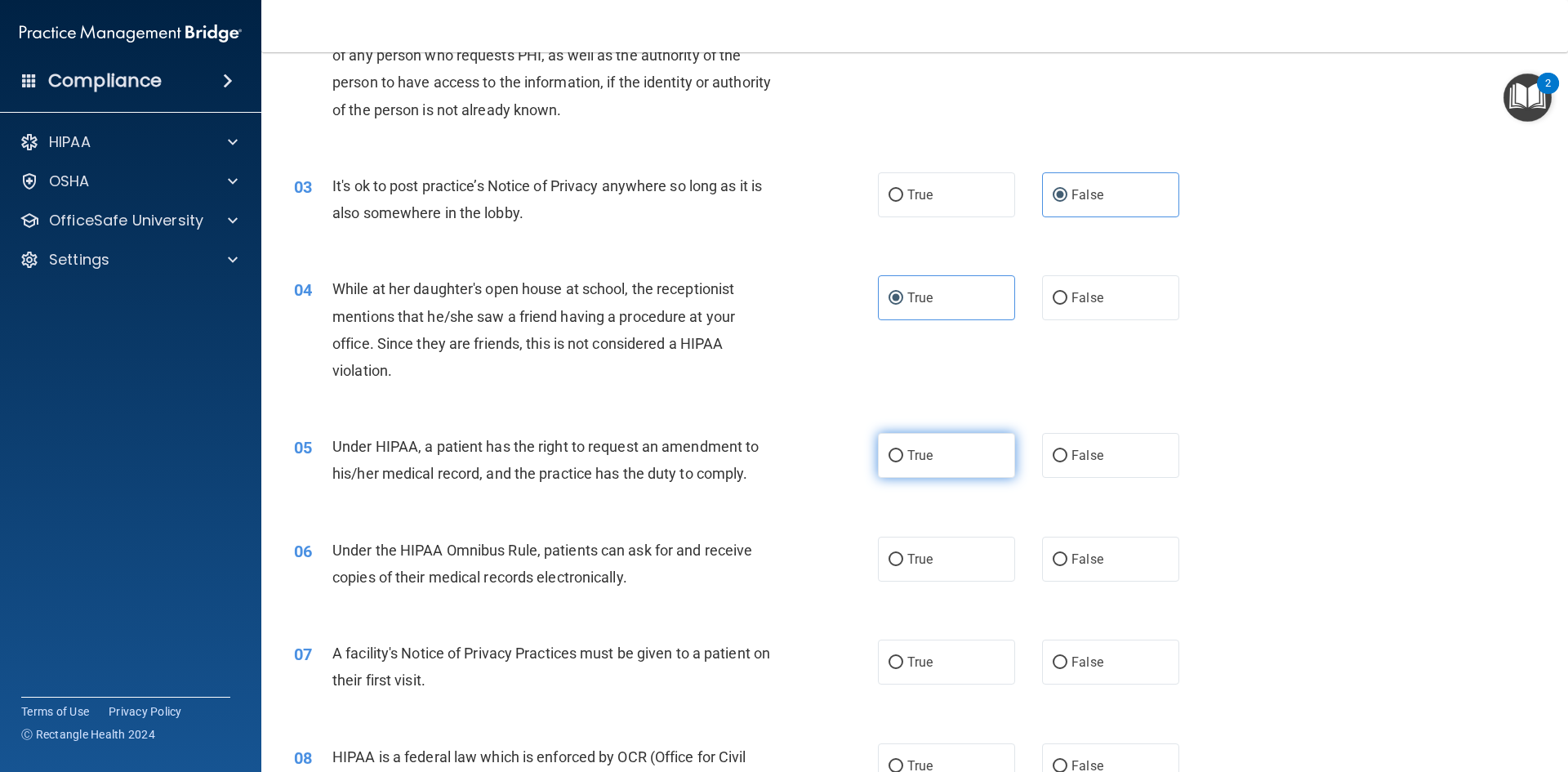
click at [922, 454] on span "True" at bounding box center [919, 455] width 26 height 16
click at [903, 454] on input "True" at bounding box center [896, 456] width 15 height 12
radio input "true"
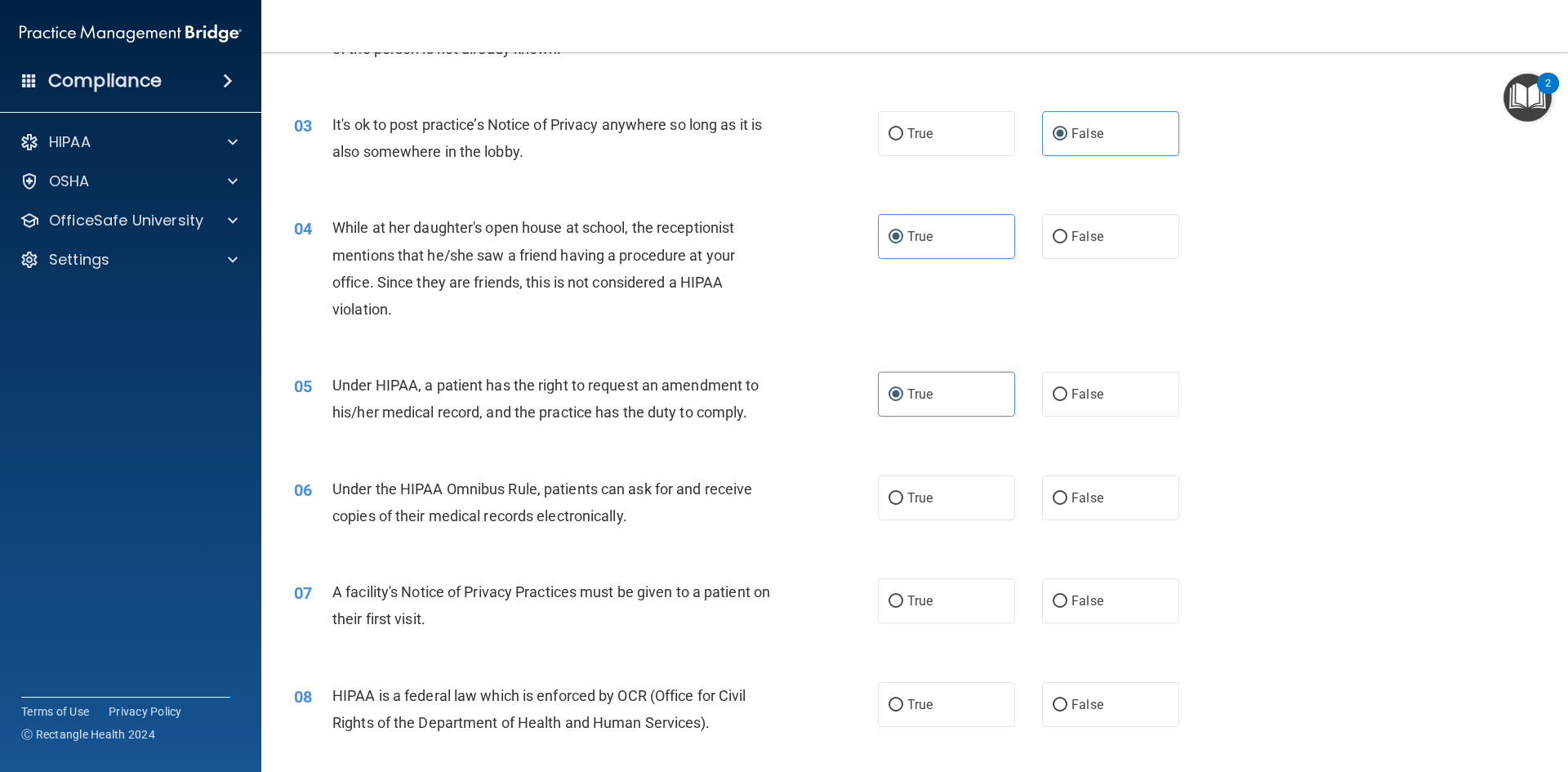
scroll to position [490, 0]
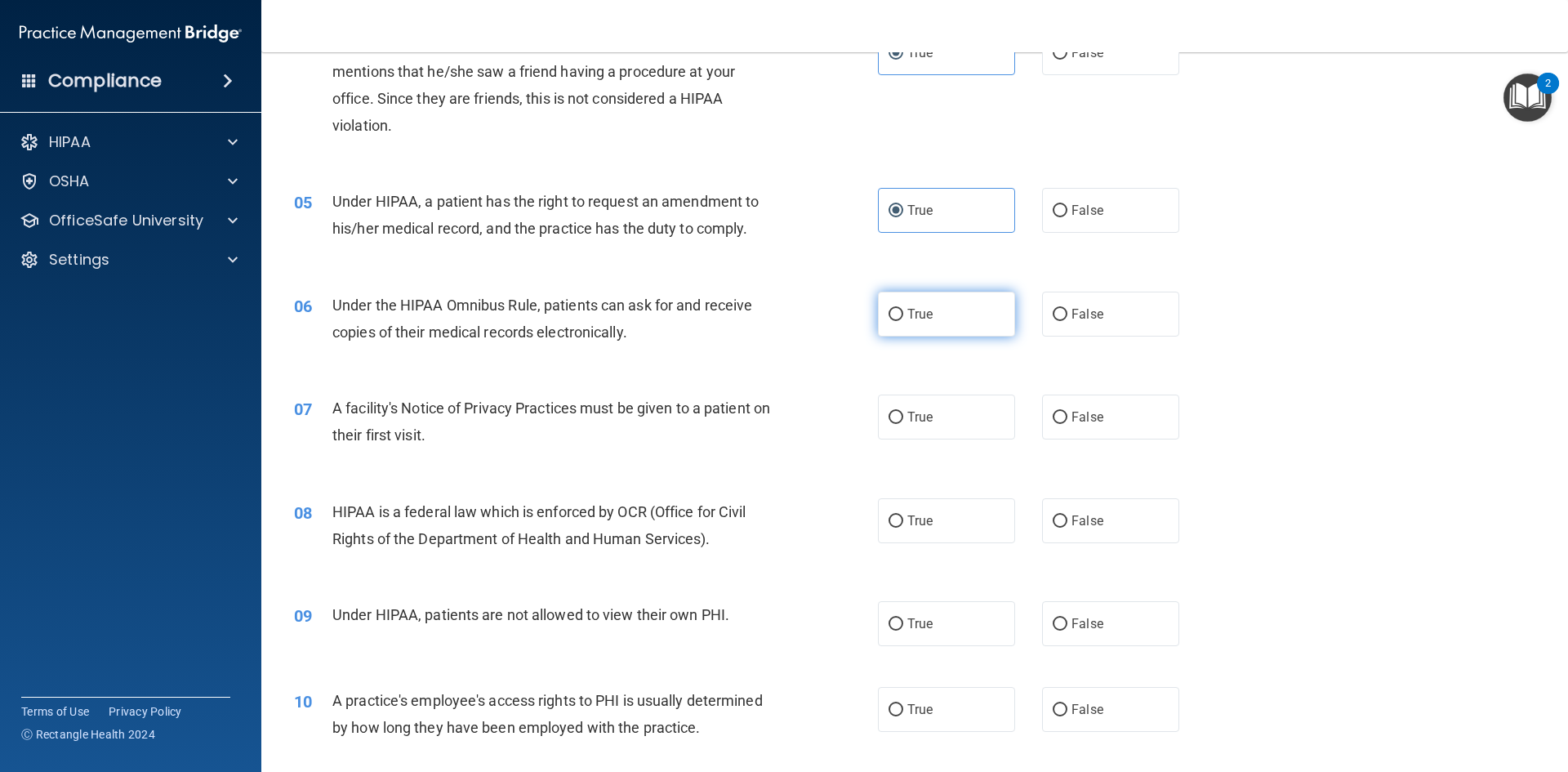
click at [963, 334] on label "True" at bounding box center [947, 314] width 137 height 45
click at [903, 321] on input "True" at bounding box center [896, 315] width 15 height 12
radio input "true"
click at [892, 405] on label "True" at bounding box center [947, 417] width 137 height 45
click at [892, 412] on input "True" at bounding box center [896, 418] width 15 height 12
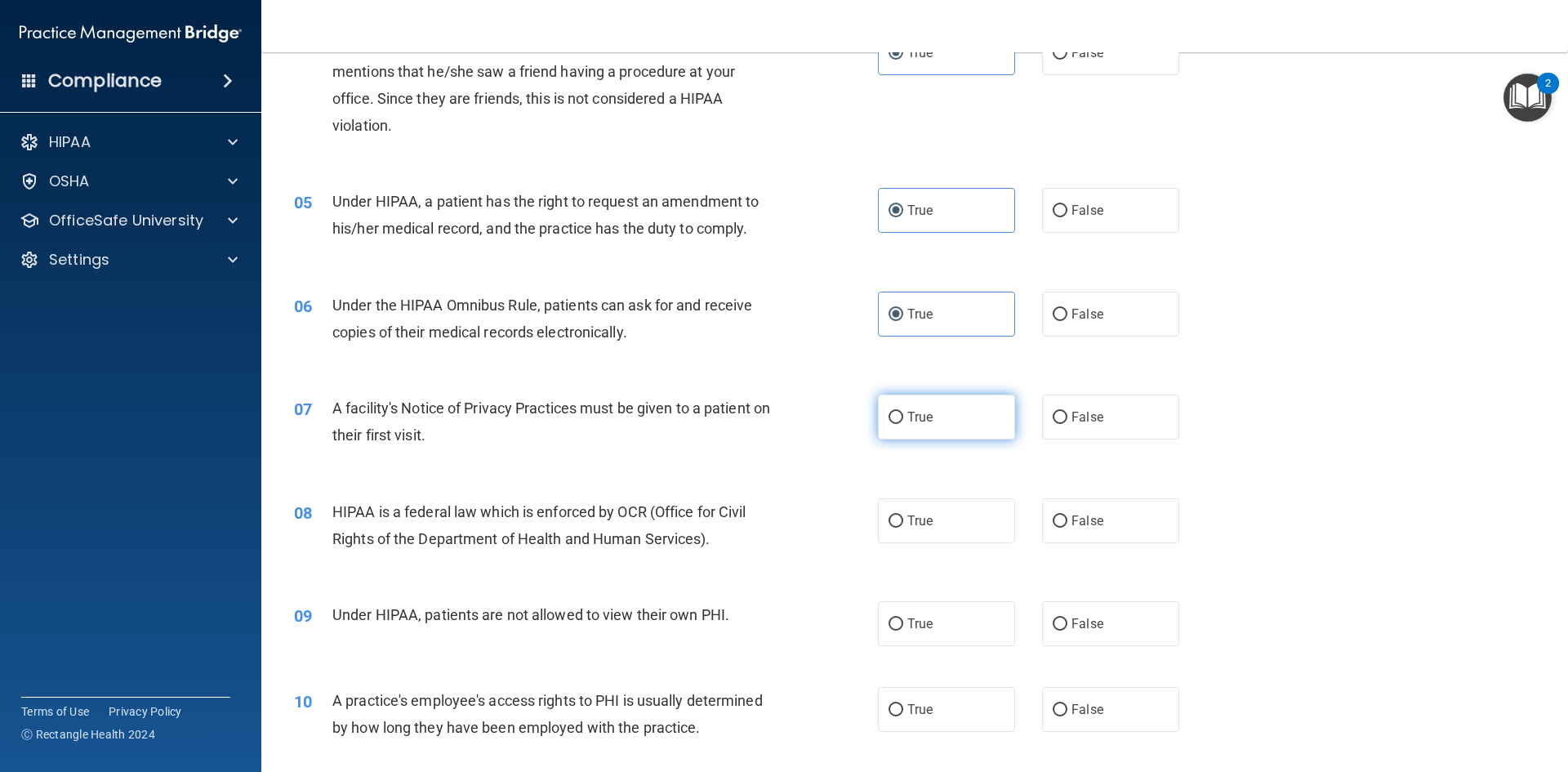
radio input "true"
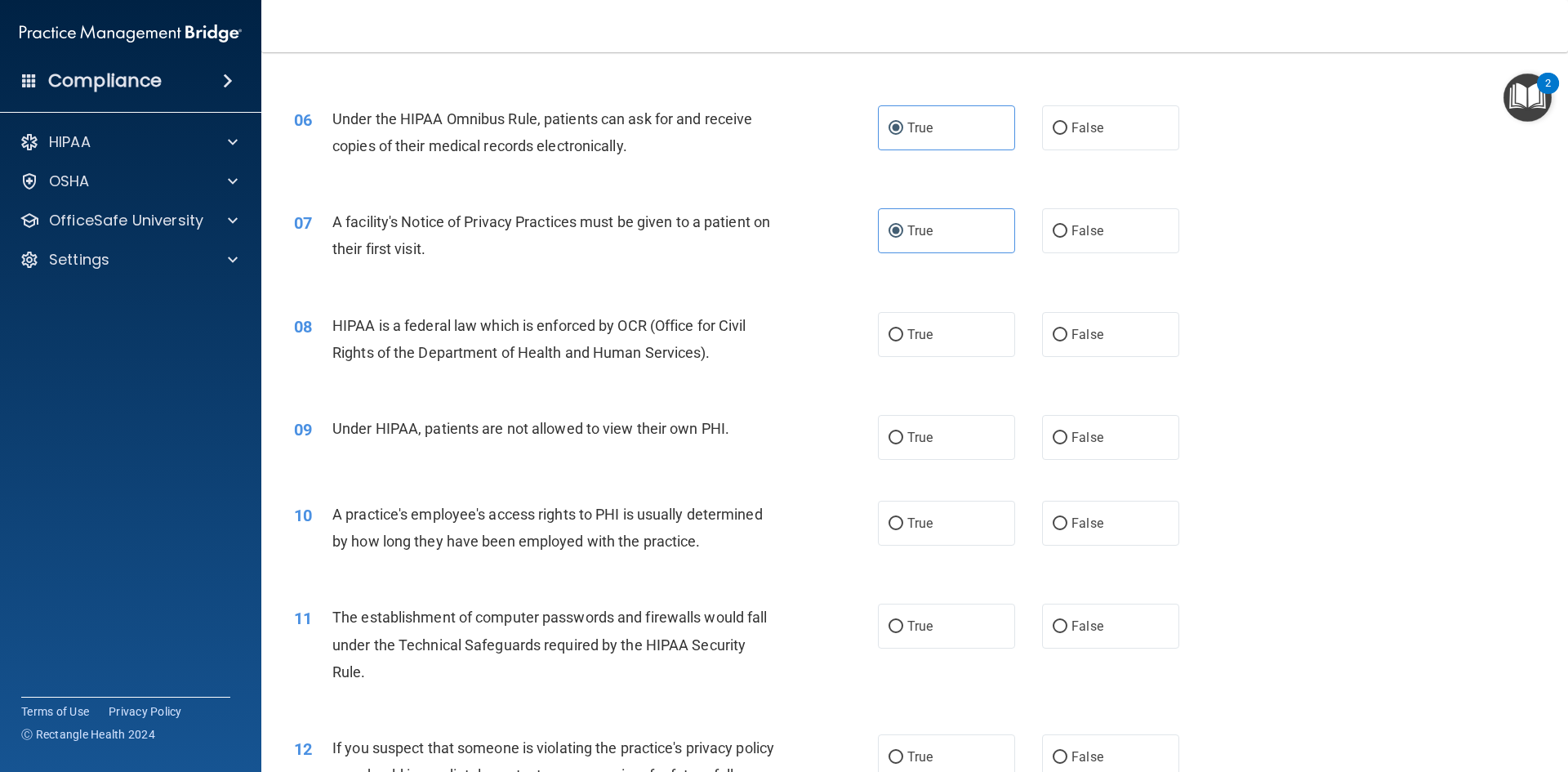
scroll to position [736, 0]
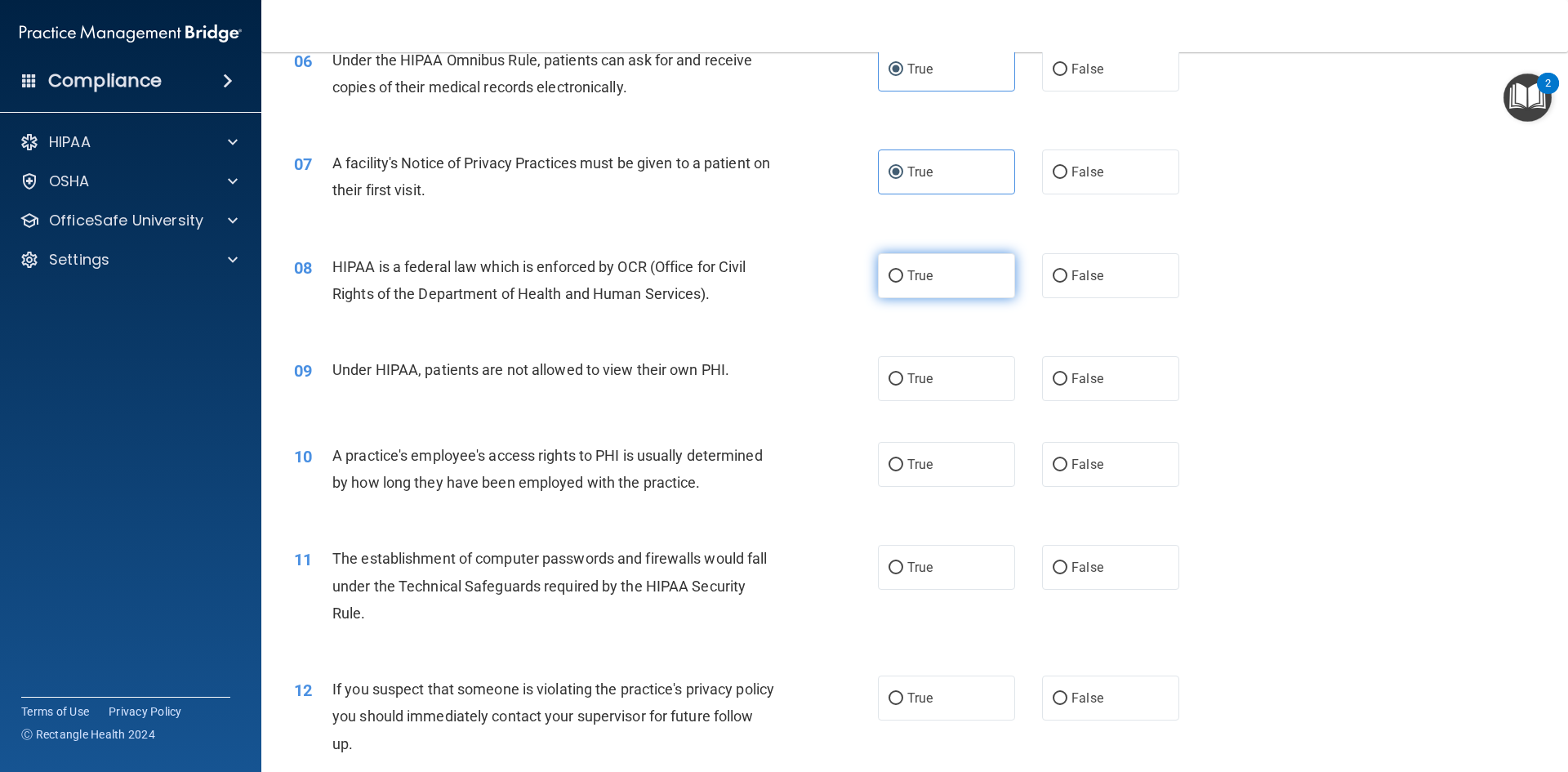
click at [917, 297] on label "True" at bounding box center [947, 276] width 137 height 45
click at [903, 282] on input "True" at bounding box center [896, 277] width 15 height 12
radio input "true"
click at [1121, 381] on label "False" at bounding box center [1111, 378] width 137 height 45
click at [1067, 381] on input "False" at bounding box center [1060, 379] width 15 height 12
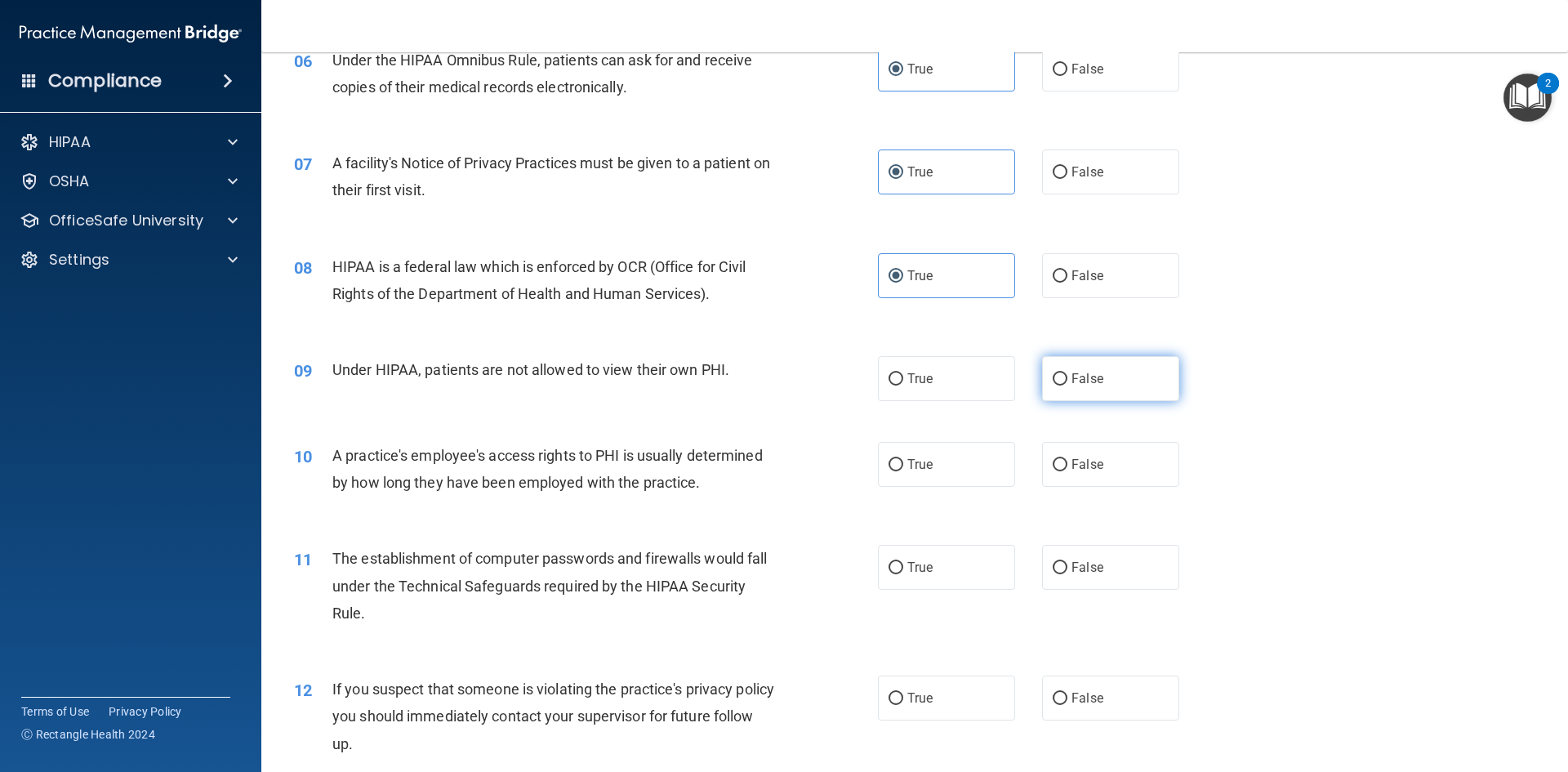
radio input "true"
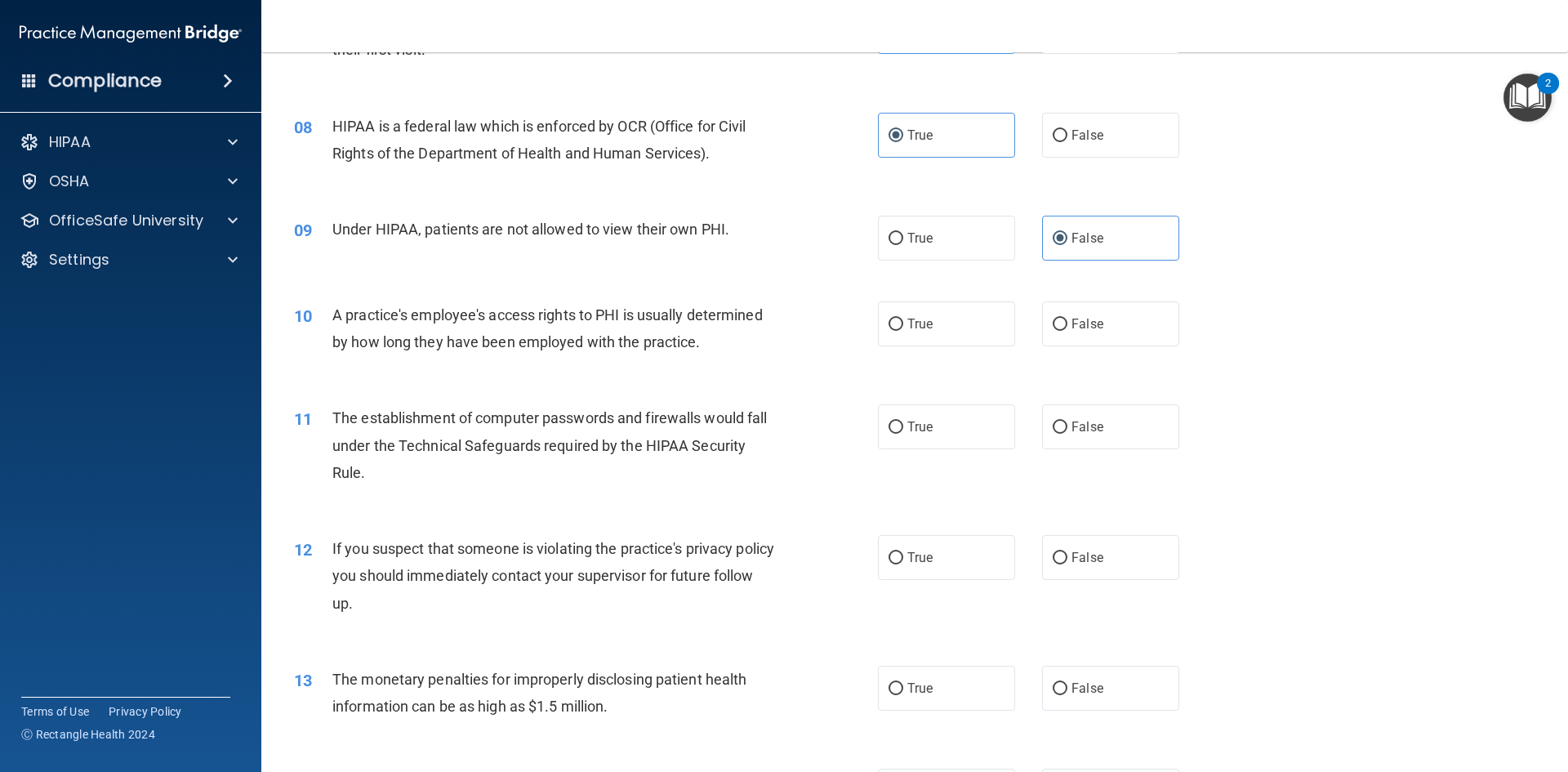
scroll to position [898, 0]
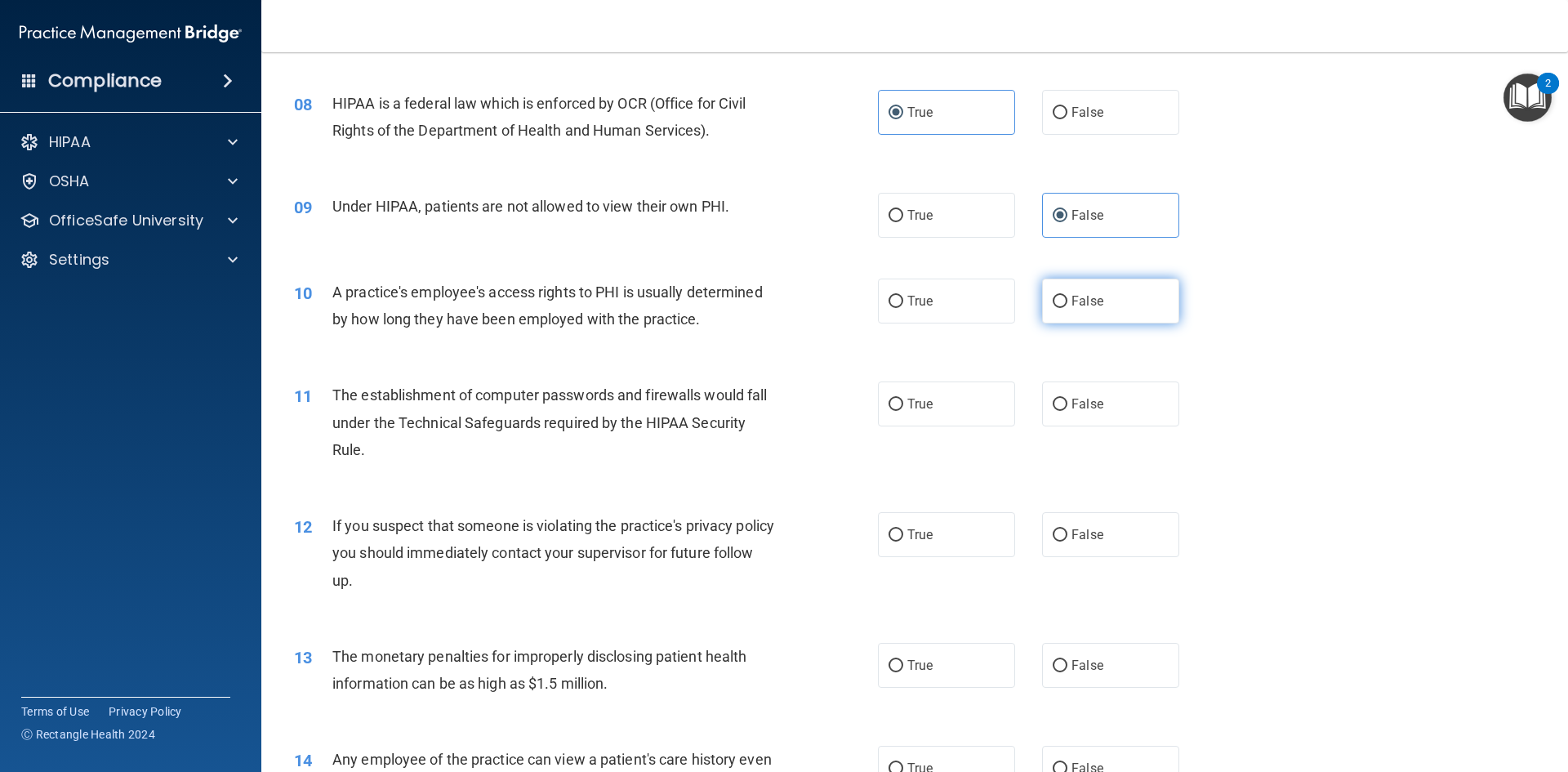
click at [1075, 310] on label "False" at bounding box center [1111, 301] width 137 height 45
click at [1067, 308] on input "False" at bounding box center [1060, 301] width 15 height 12
radio input "true"
click at [940, 407] on label "True" at bounding box center [947, 404] width 137 height 45
click at [903, 407] on input "True" at bounding box center [896, 405] width 15 height 12
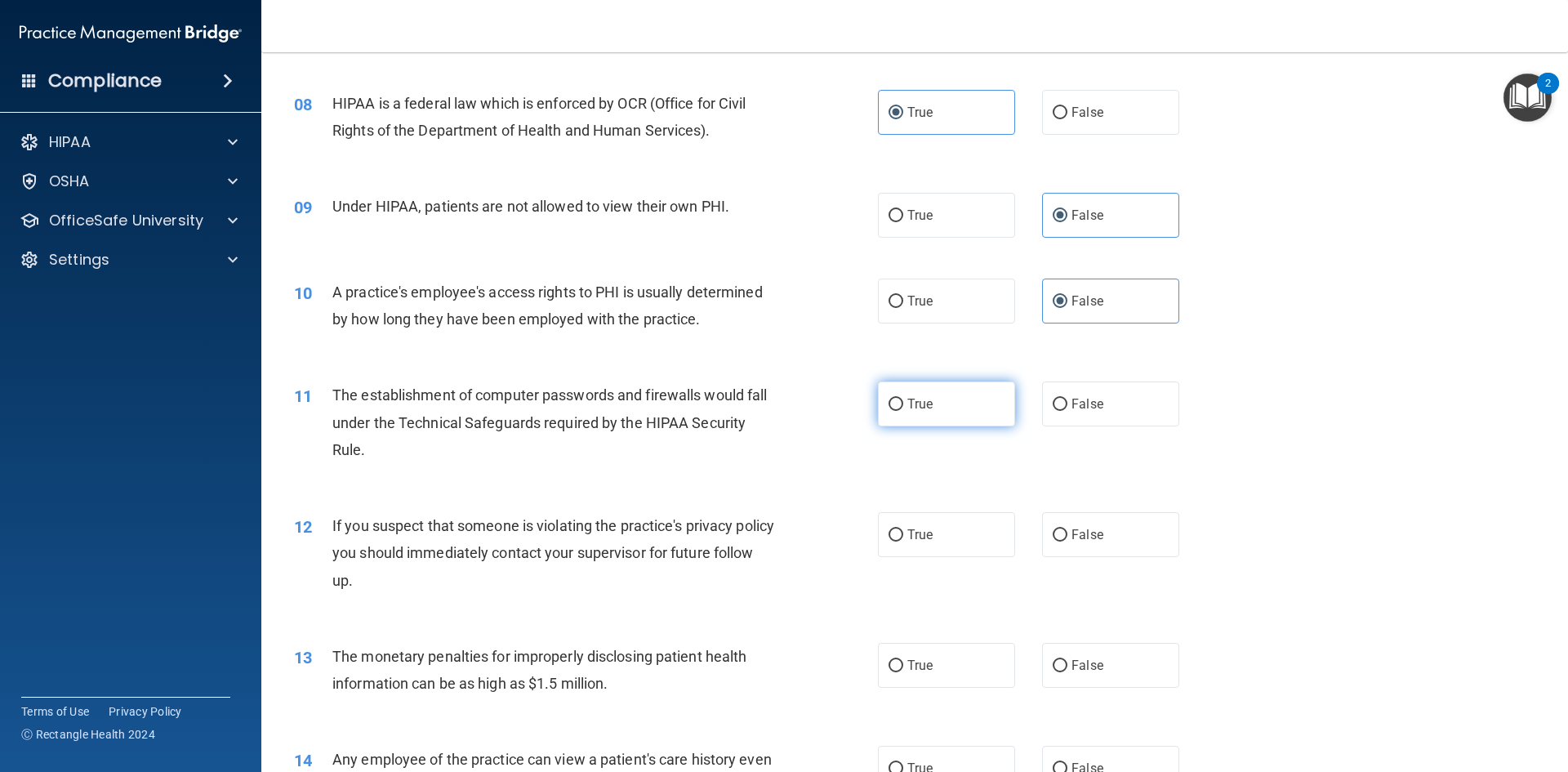
radio input "true"
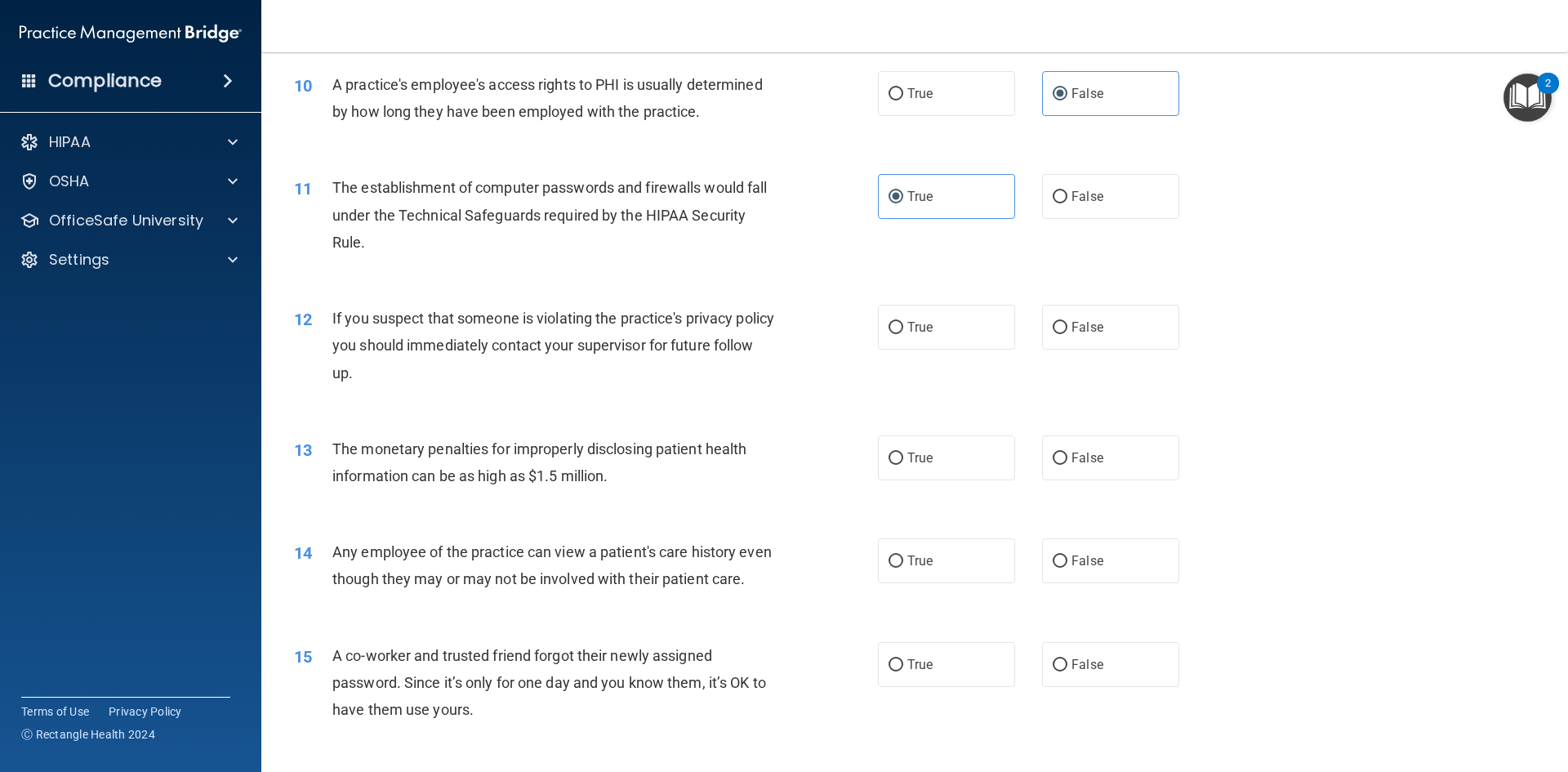
scroll to position [1144, 0]
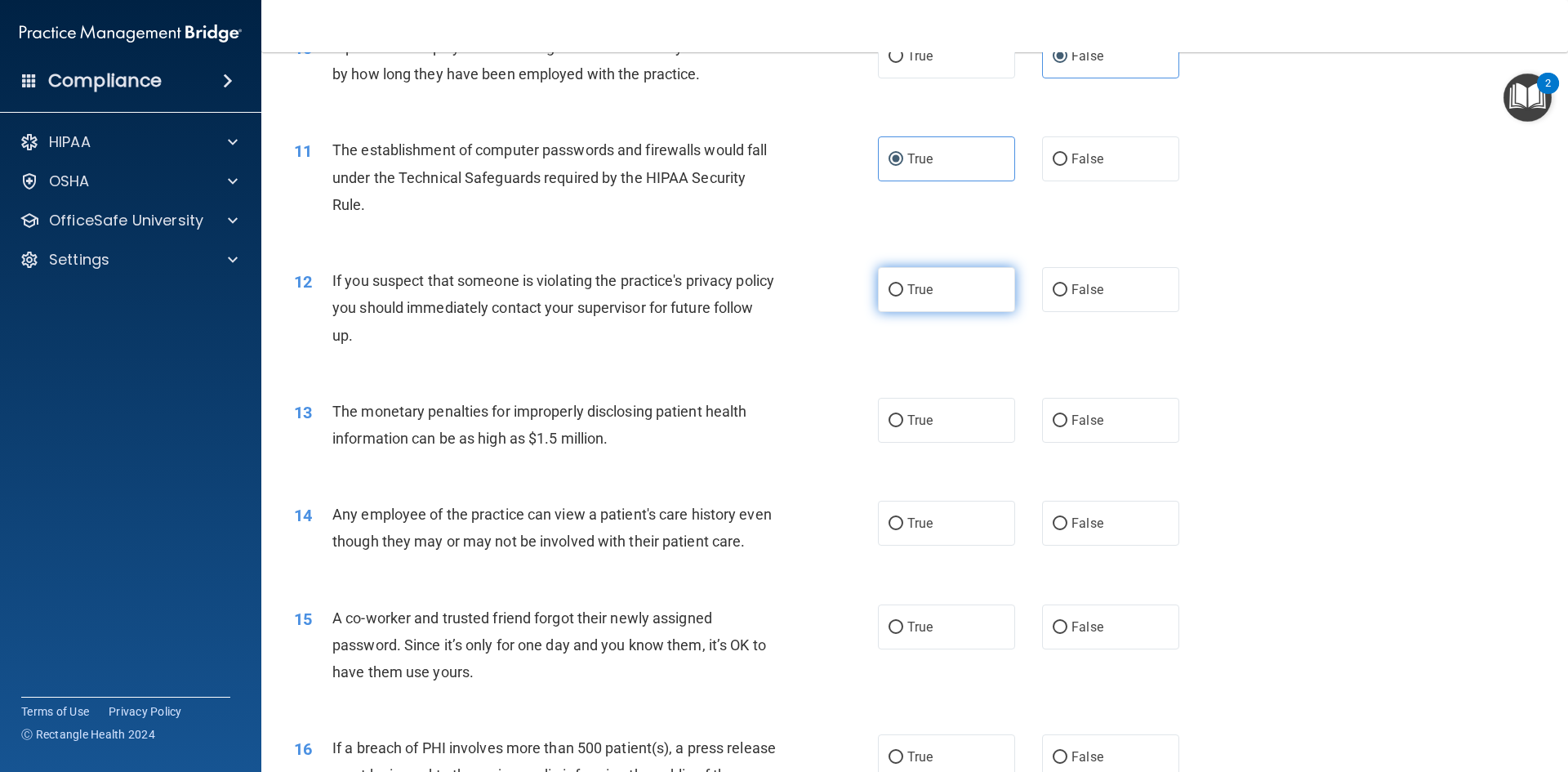
click at [907, 285] on span "True" at bounding box center [919, 289] width 26 height 16
click at [902, 285] on input "True" at bounding box center [896, 290] width 15 height 12
radio input "true"
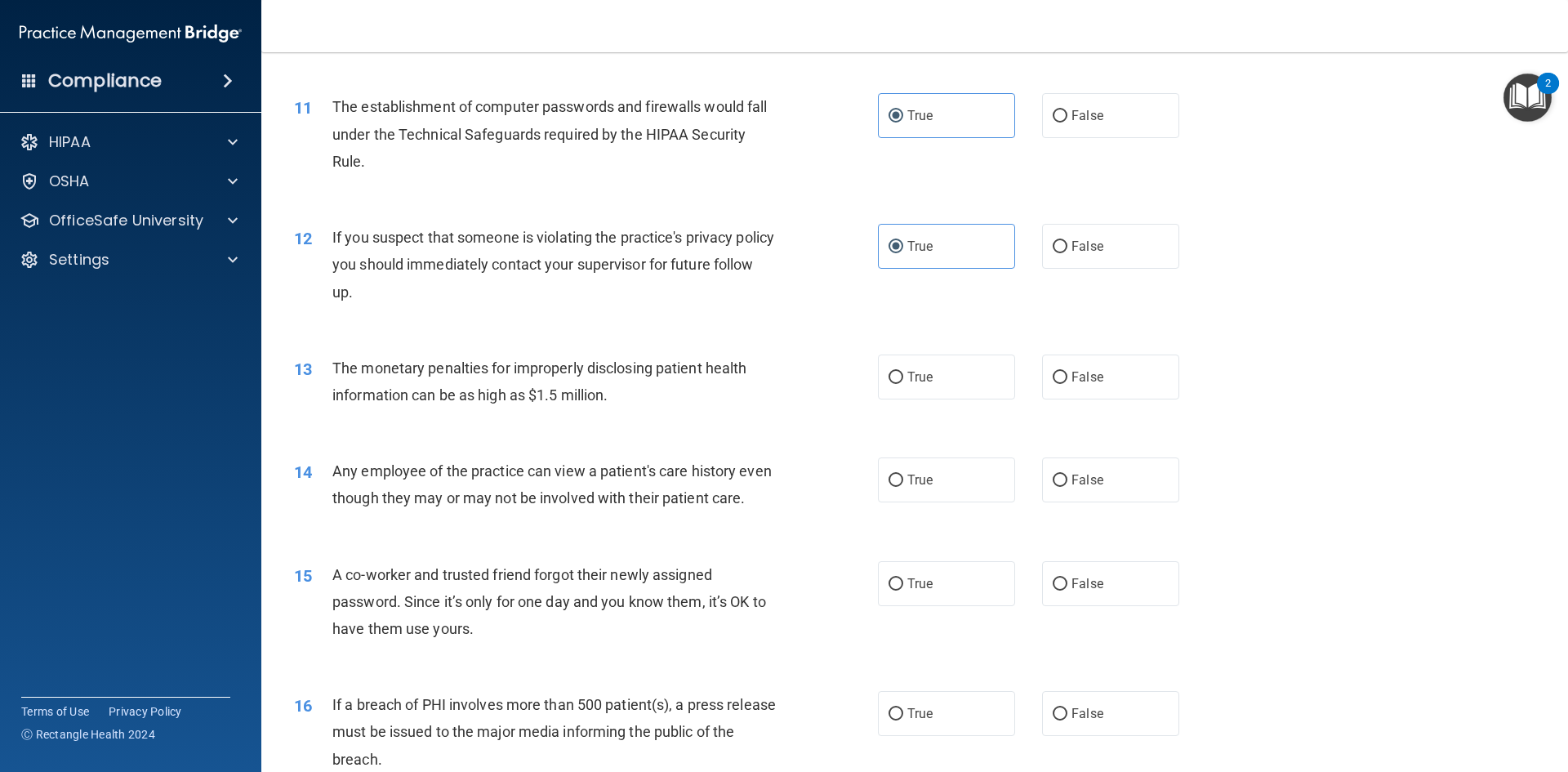
scroll to position [1225, 0]
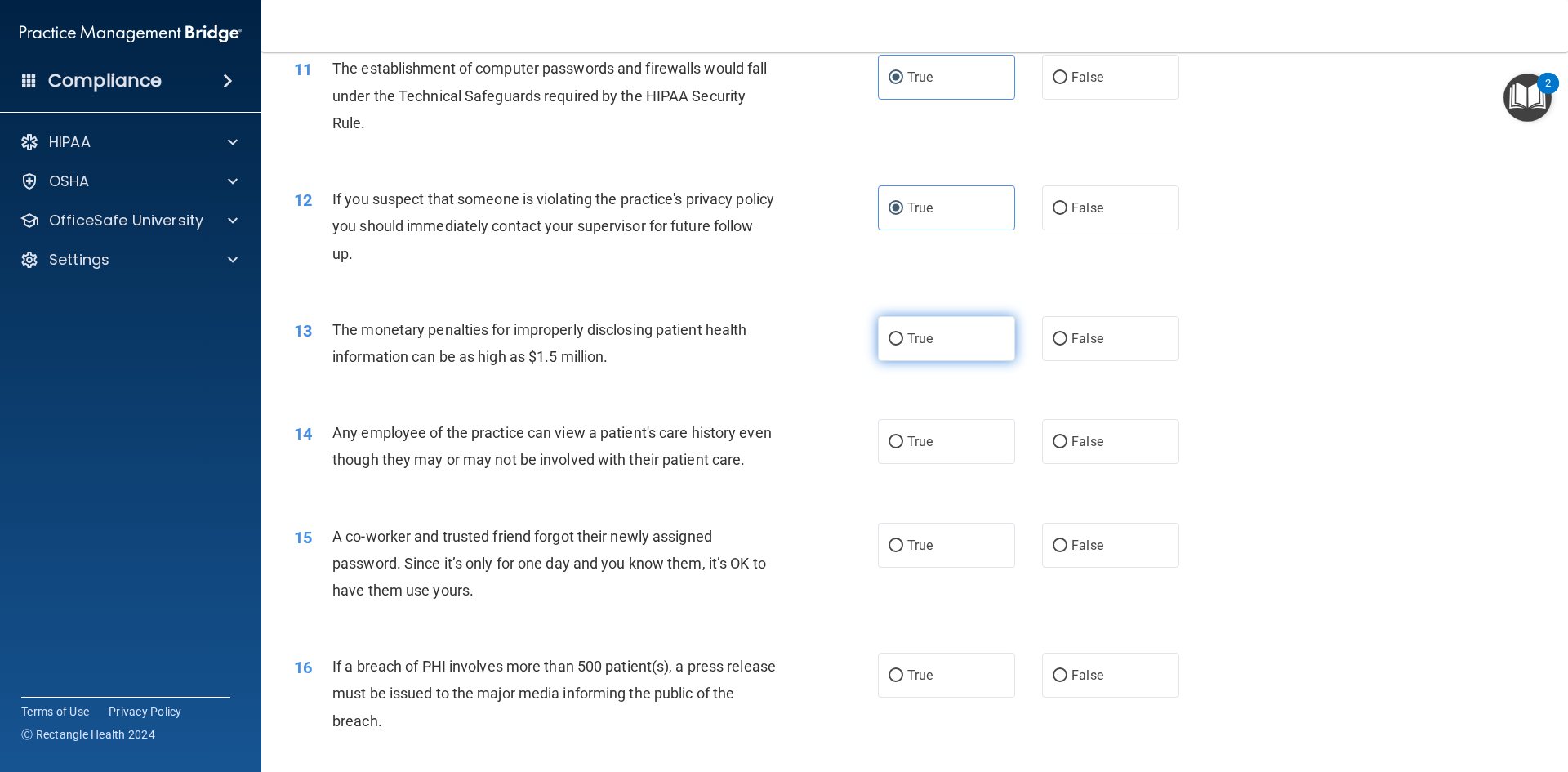
click at [918, 354] on label "True" at bounding box center [947, 339] width 137 height 45
click at [903, 346] on input "True" at bounding box center [896, 339] width 15 height 12
radio input "true"
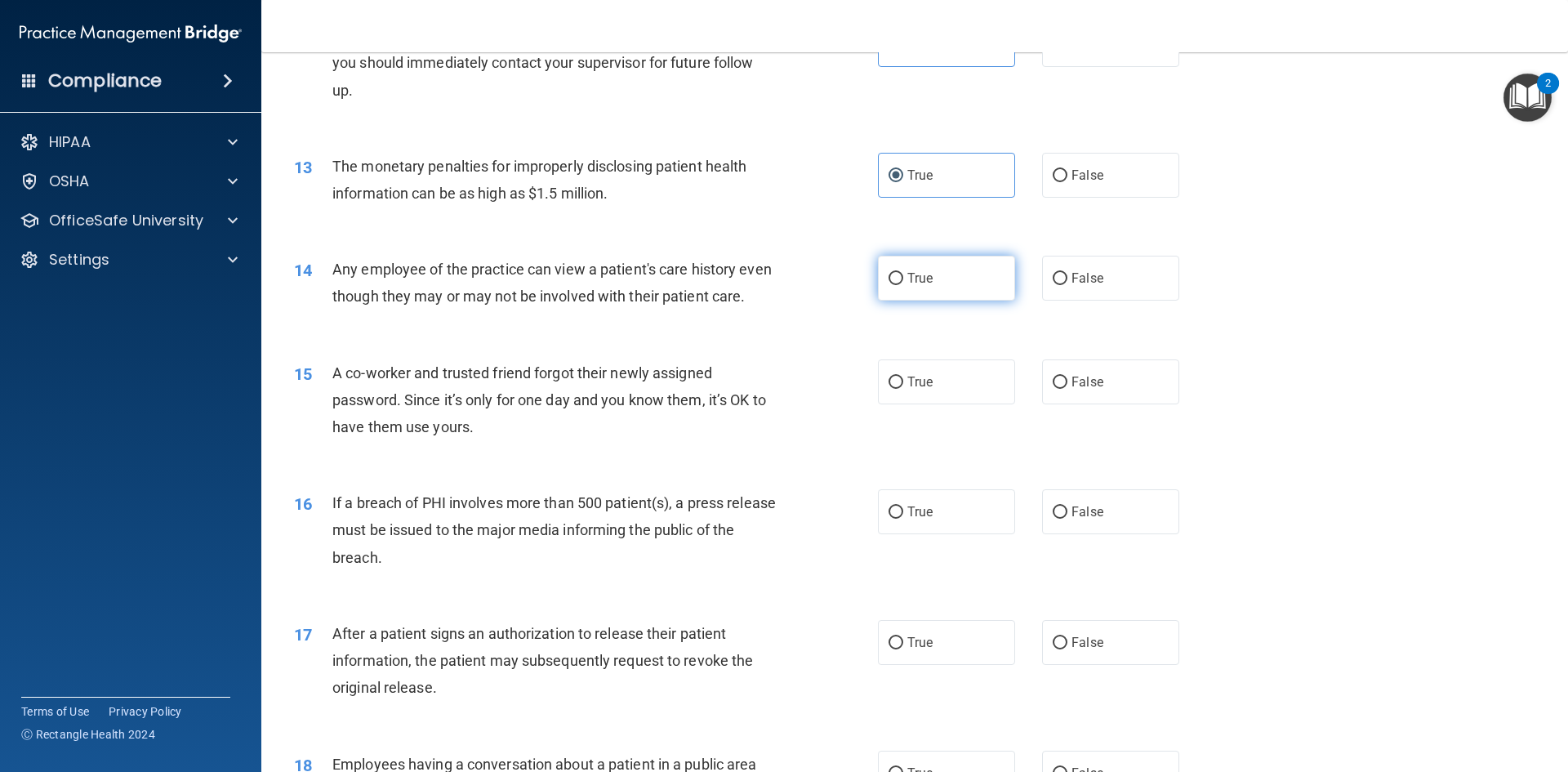
click at [893, 297] on label "True" at bounding box center [947, 278] width 137 height 45
click at [893, 285] on input "True" at bounding box center [896, 278] width 15 height 12
radio input "true"
click at [1052, 389] on input "False" at bounding box center [1060, 382] width 15 height 12
radio input "true"
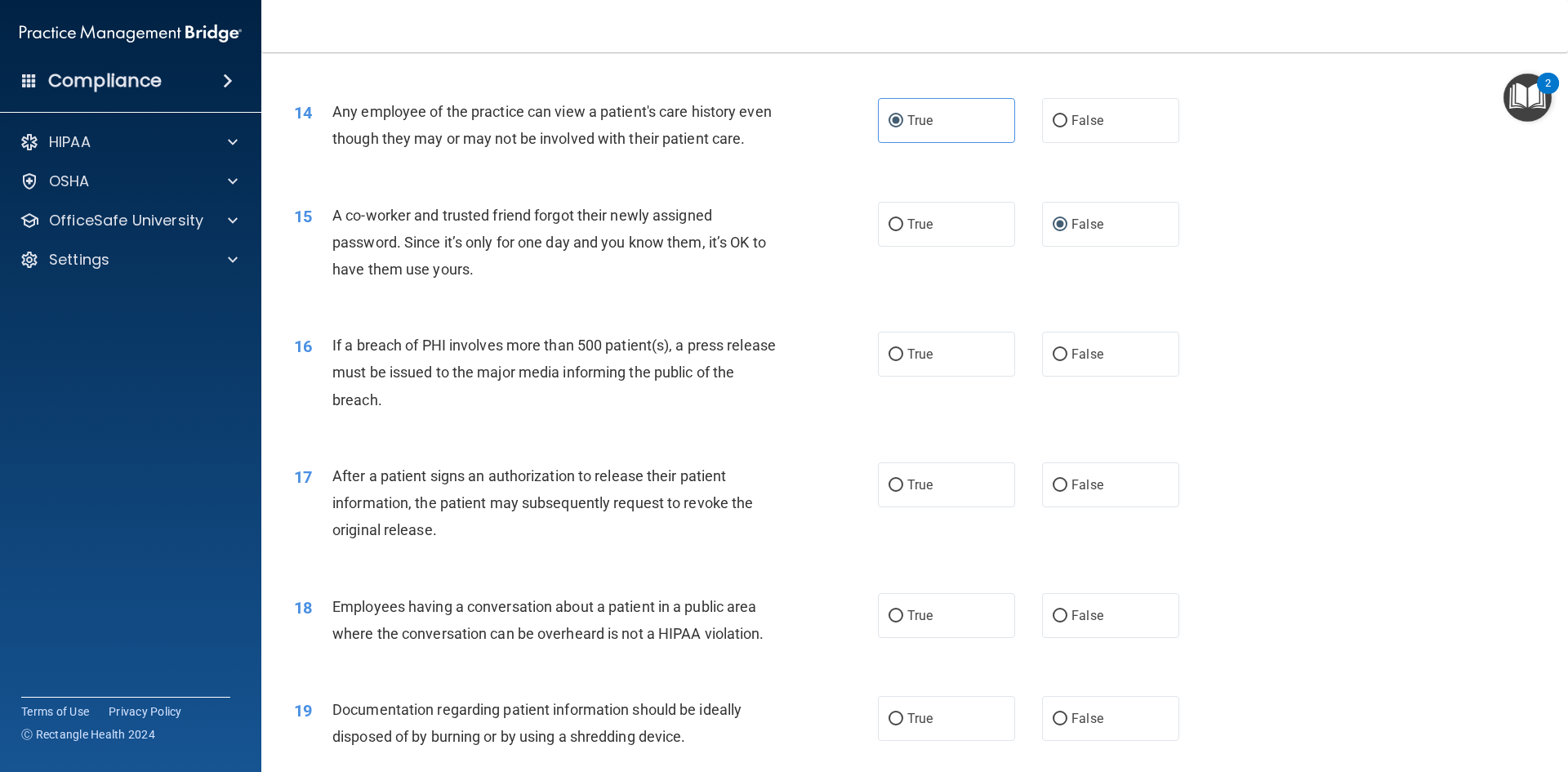
scroll to position [1552, 0]
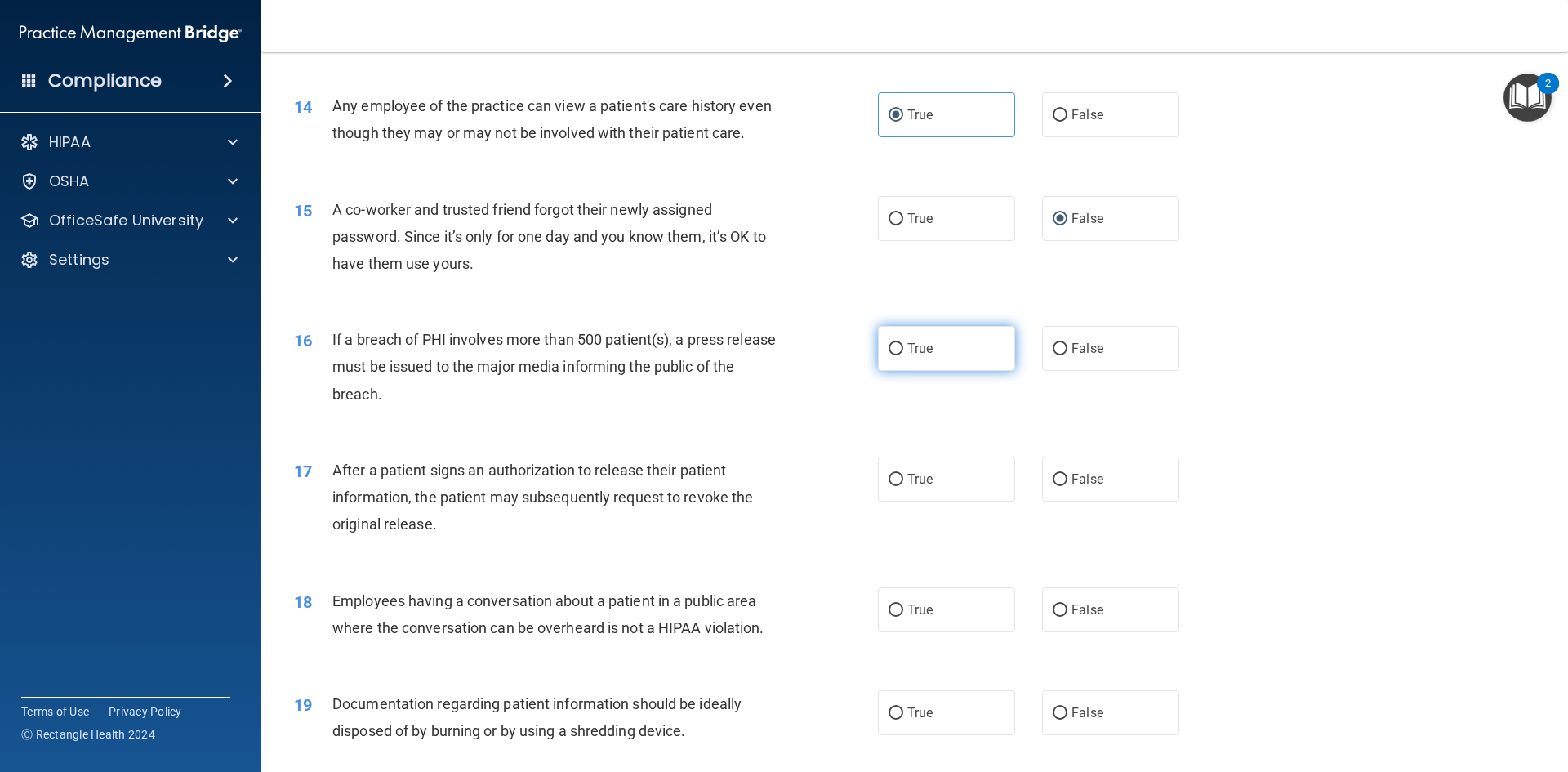
click at [929, 371] on label "True" at bounding box center [947, 348] width 137 height 45
click at [903, 355] on input "True" at bounding box center [896, 349] width 15 height 12
radio input "true"
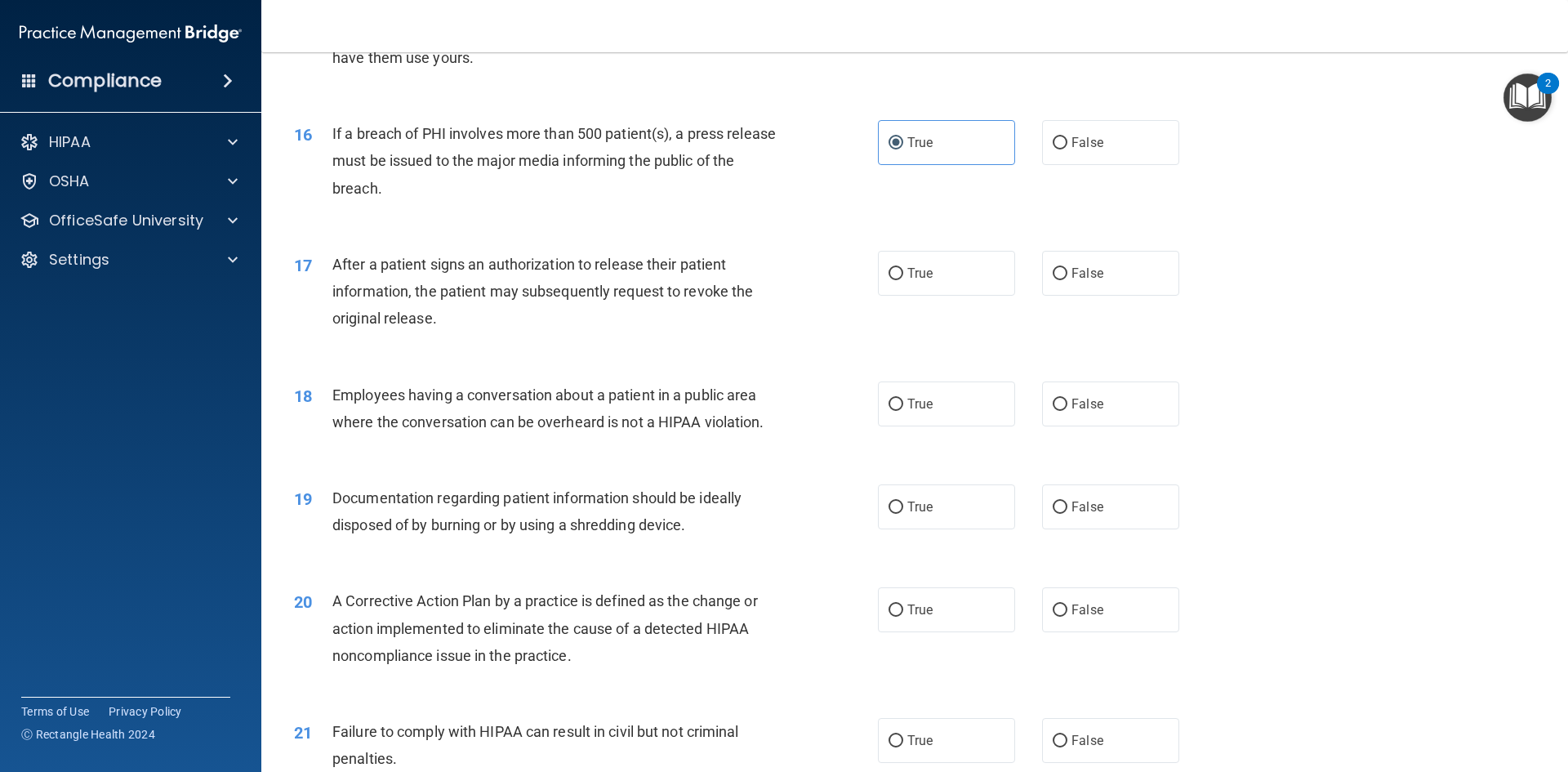
scroll to position [1797, 0]
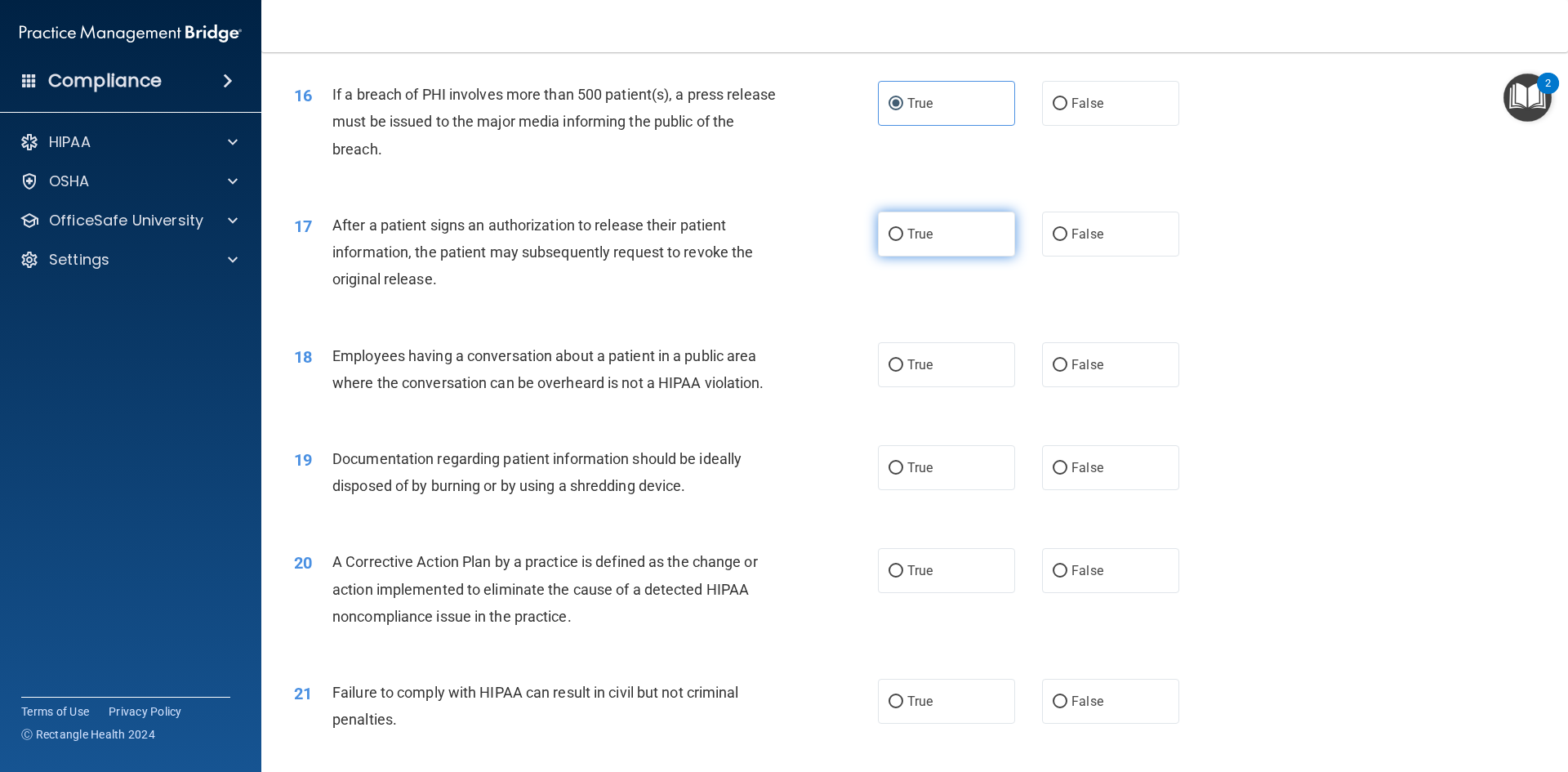
click at [921, 257] on label "True" at bounding box center [947, 234] width 137 height 45
click at [903, 241] on input "True" at bounding box center [896, 234] width 15 height 12
radio input "true"
click at [660, 269] on div "After a patient signs an authorization to release their patient information, th…" at bounding box center [560, 252] width 456 height 82
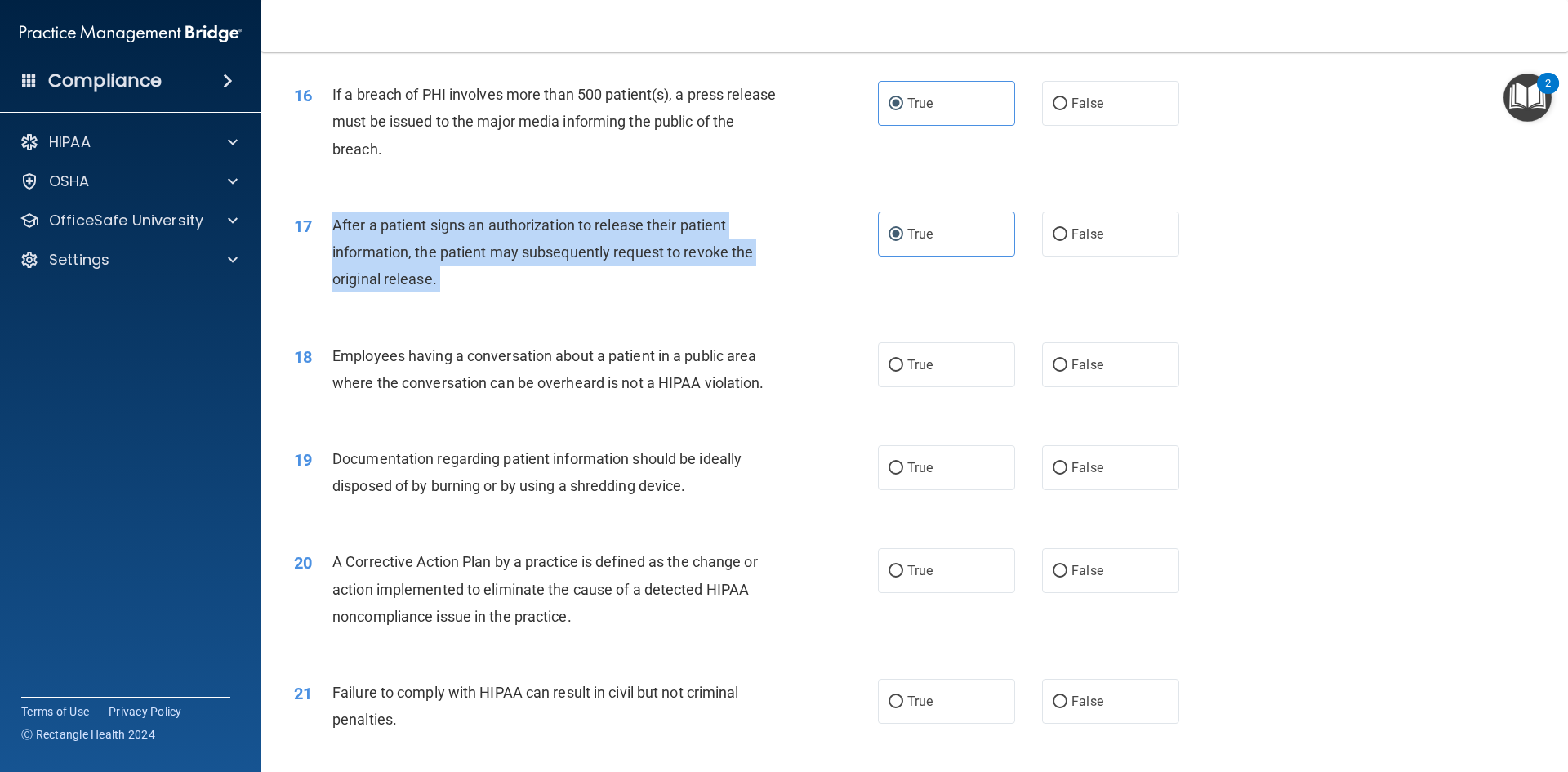
click at [660, 269] on div "After a patient signs an authorization to release their patient information, th…" at bounding box center [560, 252] width 456 height 82
copy ng-form "After a patient signs an authorization to release their patient information, th…"
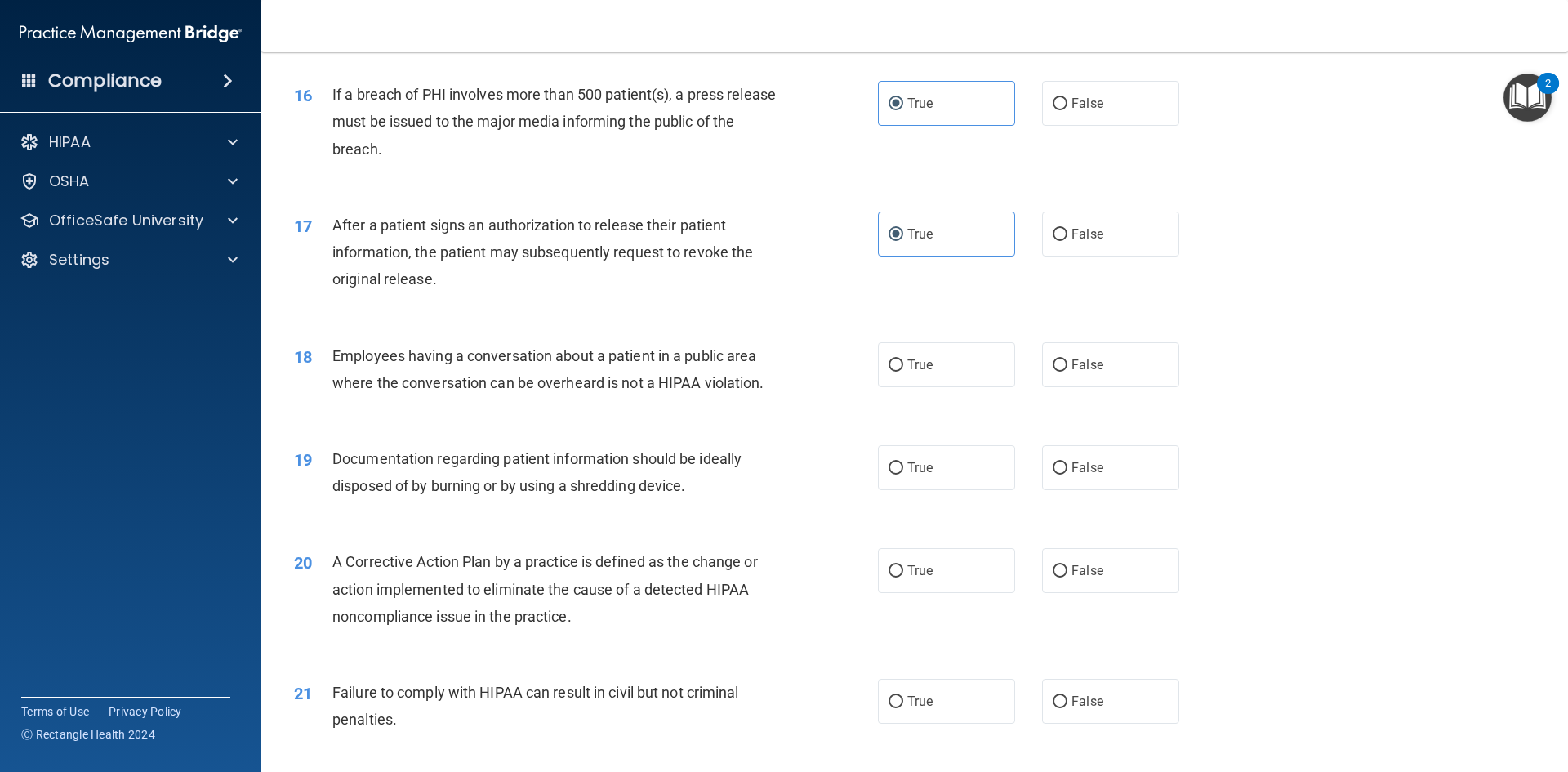
click at [1282, 381] on div "18 Employees having a conversation about a patient in a public area where the c…" at bounding box center [914, 373] width 1266 height 103
click at [983, 387] on label "True" at bounding box center [947, 365] width 137 height 45
click at [903, 372] on input "True" at bounding box center [896, 365] width 15 height 12
radio input "true"
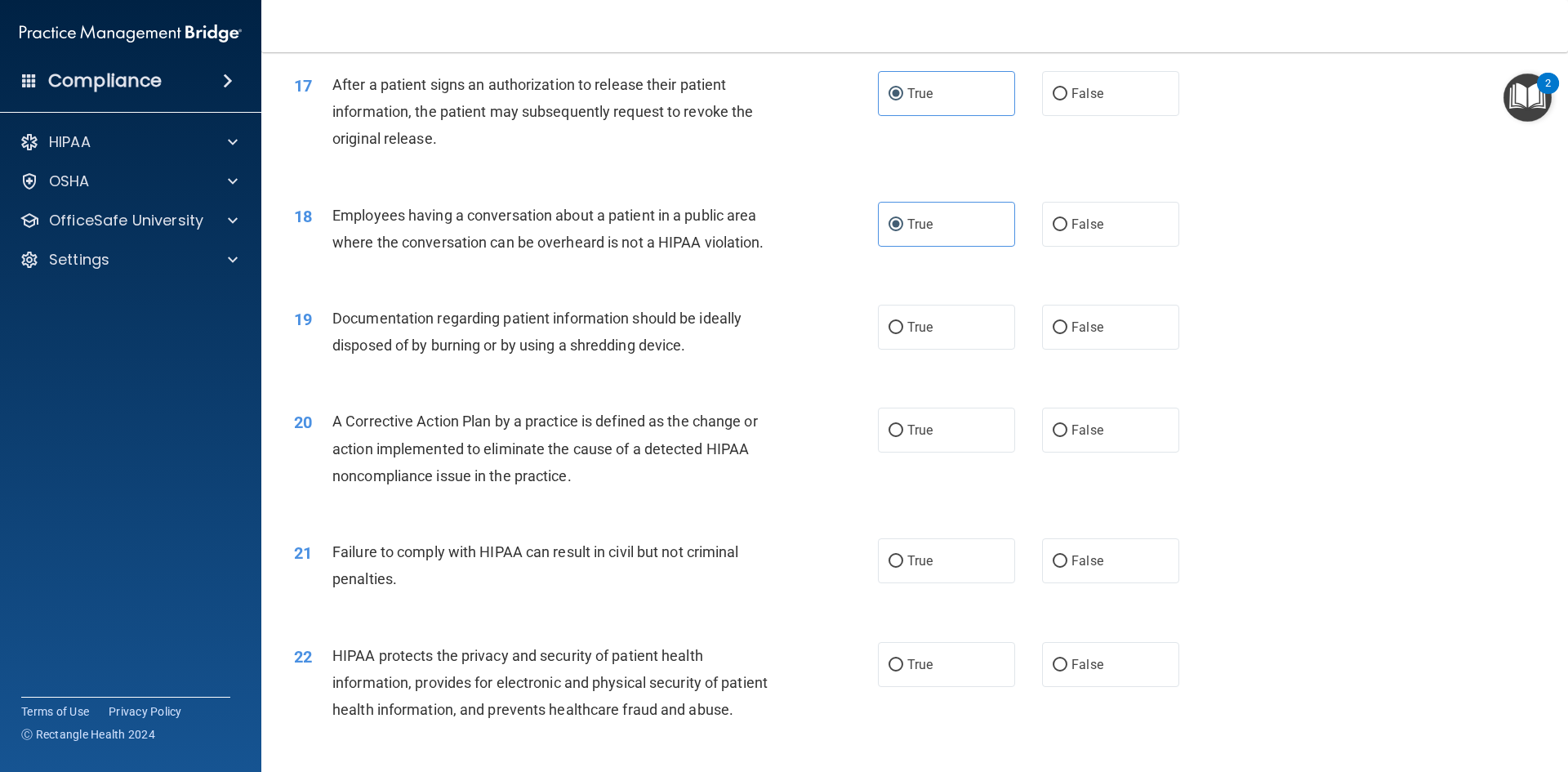
scroll to position [1961, 0]
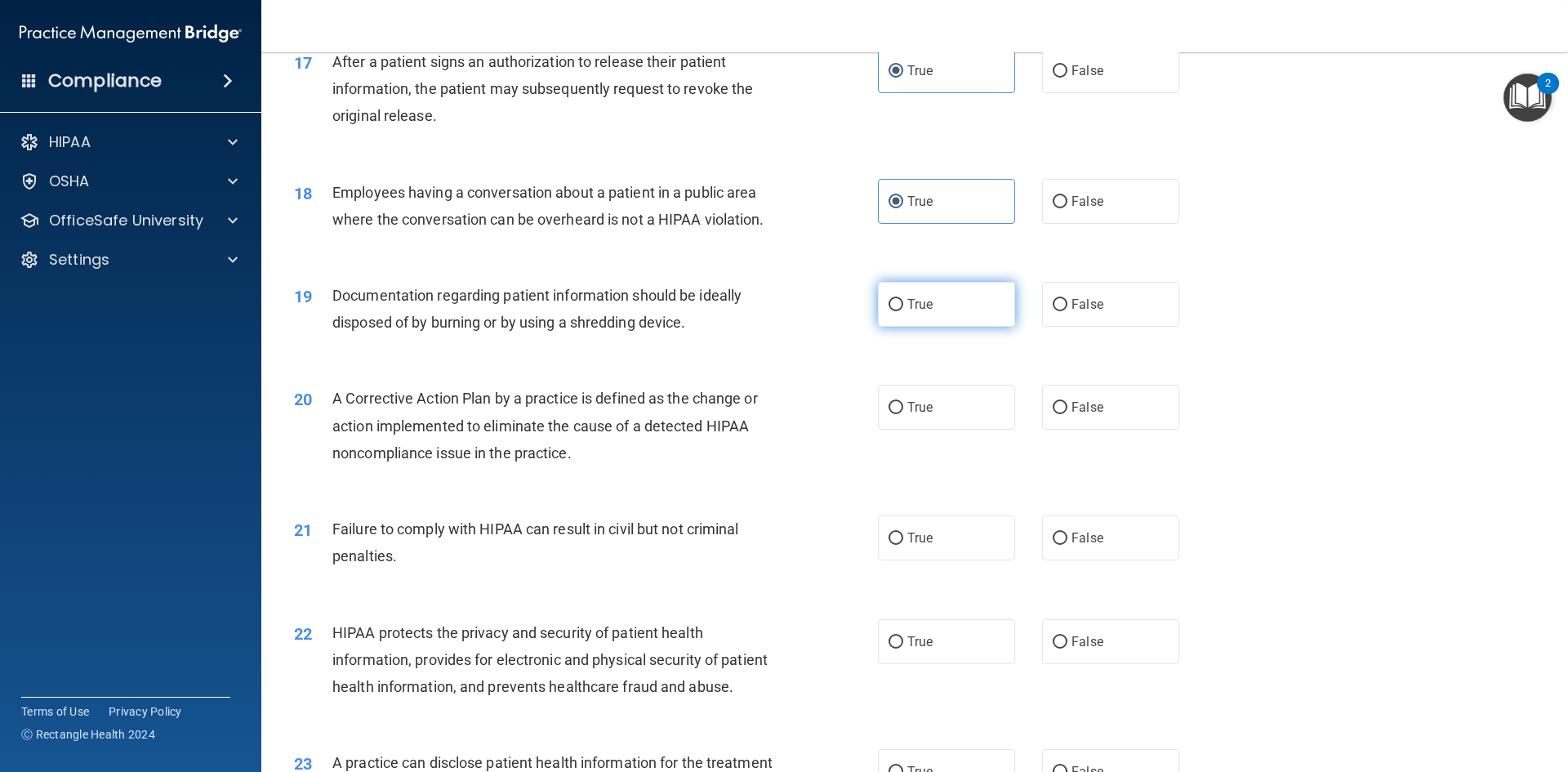
click at [919, 312] on span "True" at bounding box center [919, 304] width 26 height 16
click at [903, 311] on input "True" at bounding box center [896, 305] width 15 height 12
radio input "true"
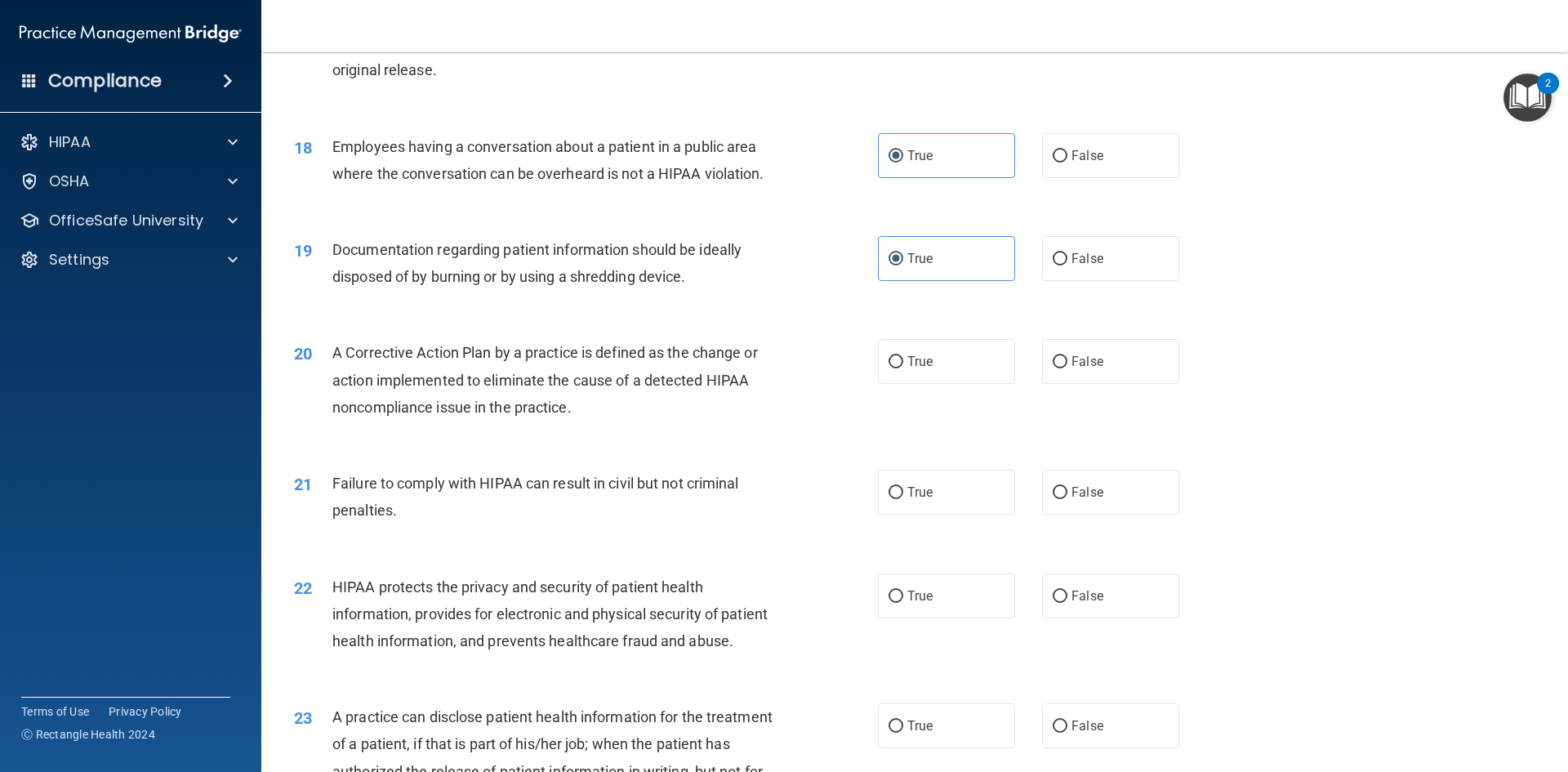
scroll to position [2043, 0]
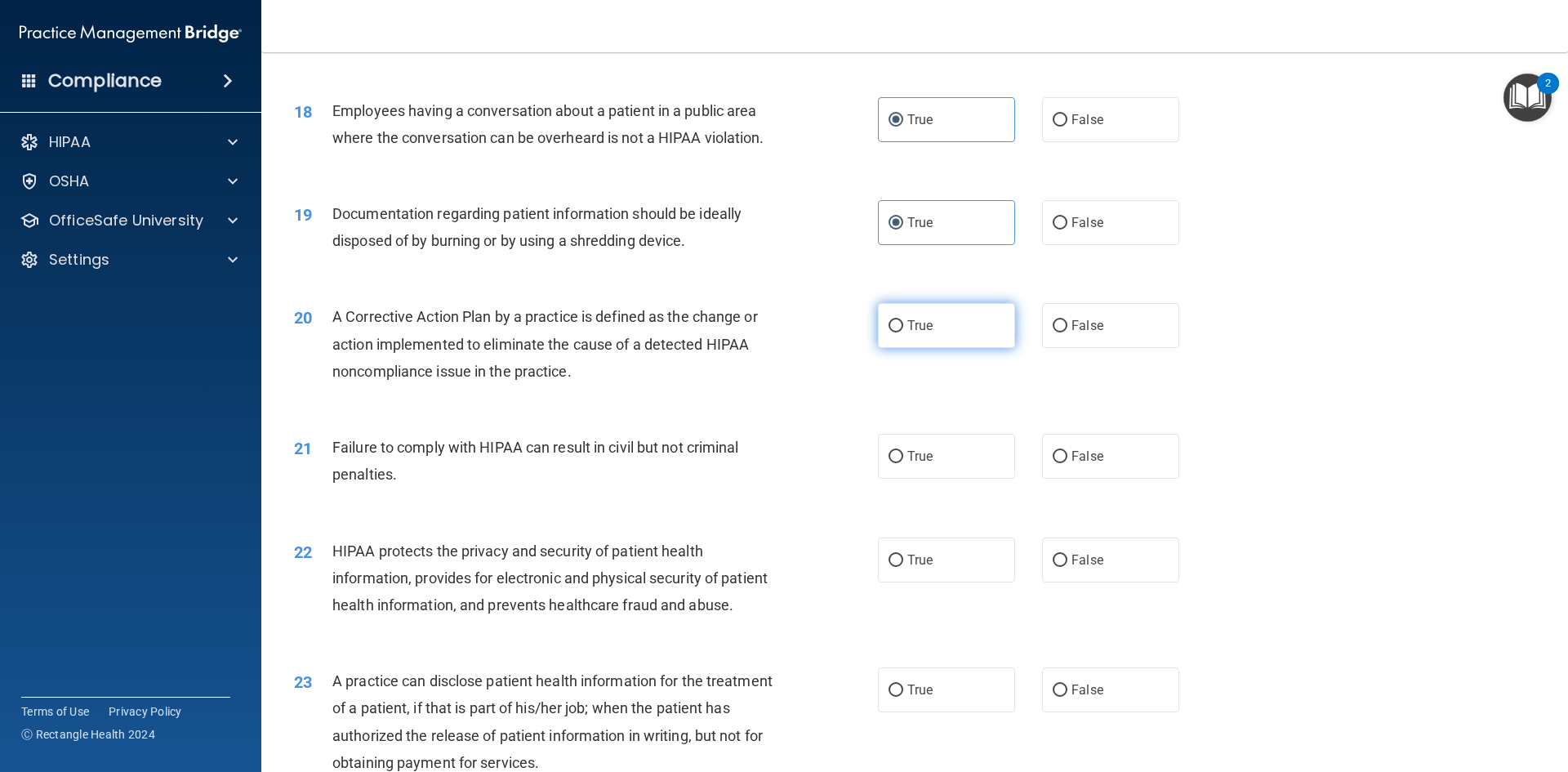
click at [946, 348] on label "True" at bounding box center [947, 325] width 137 height 45
click at [903, 333] on input "True" at bounding box center [896, 326] width 15 height 12
radio input "true"
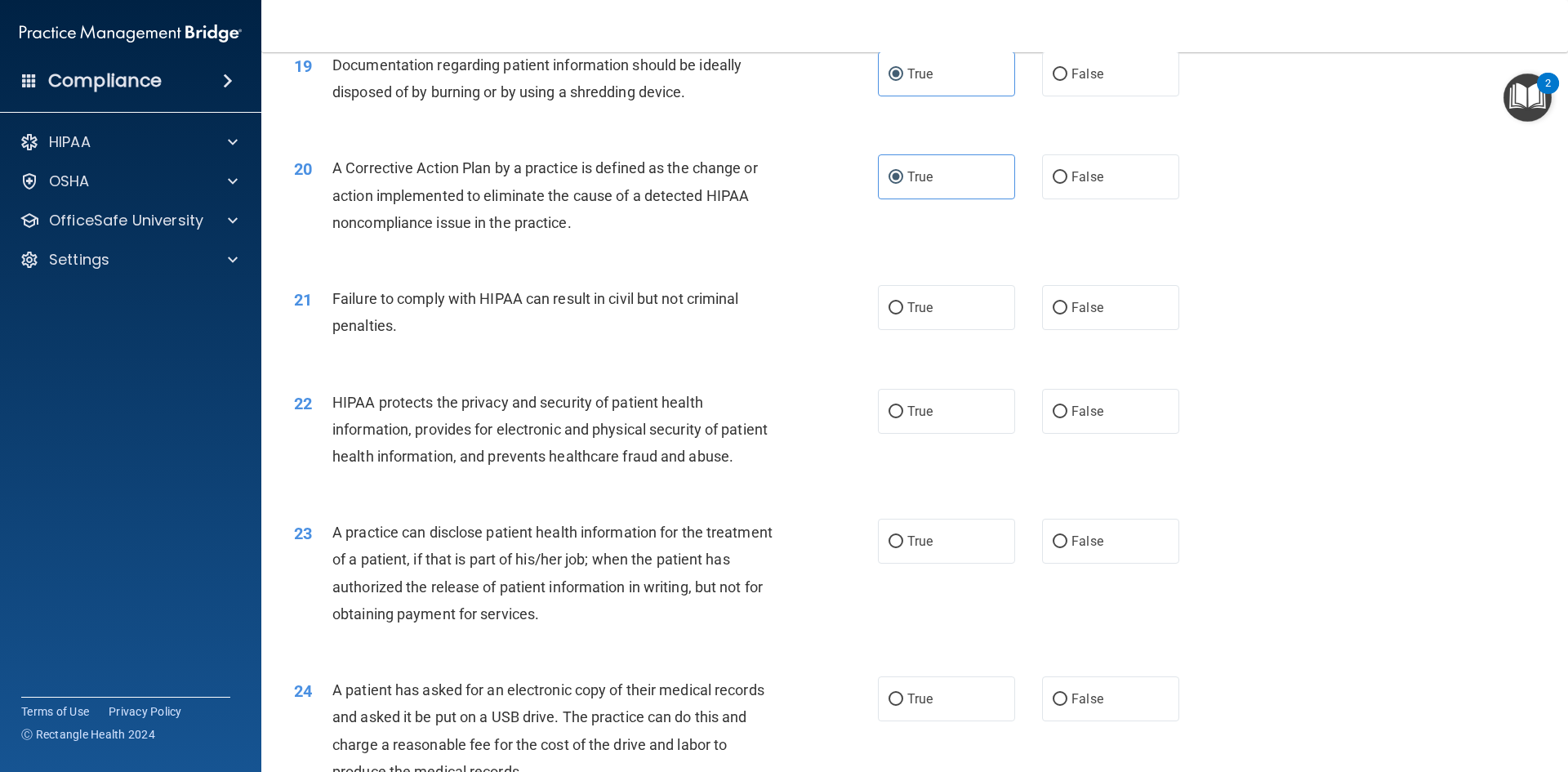
scroll to position [2206, 0]
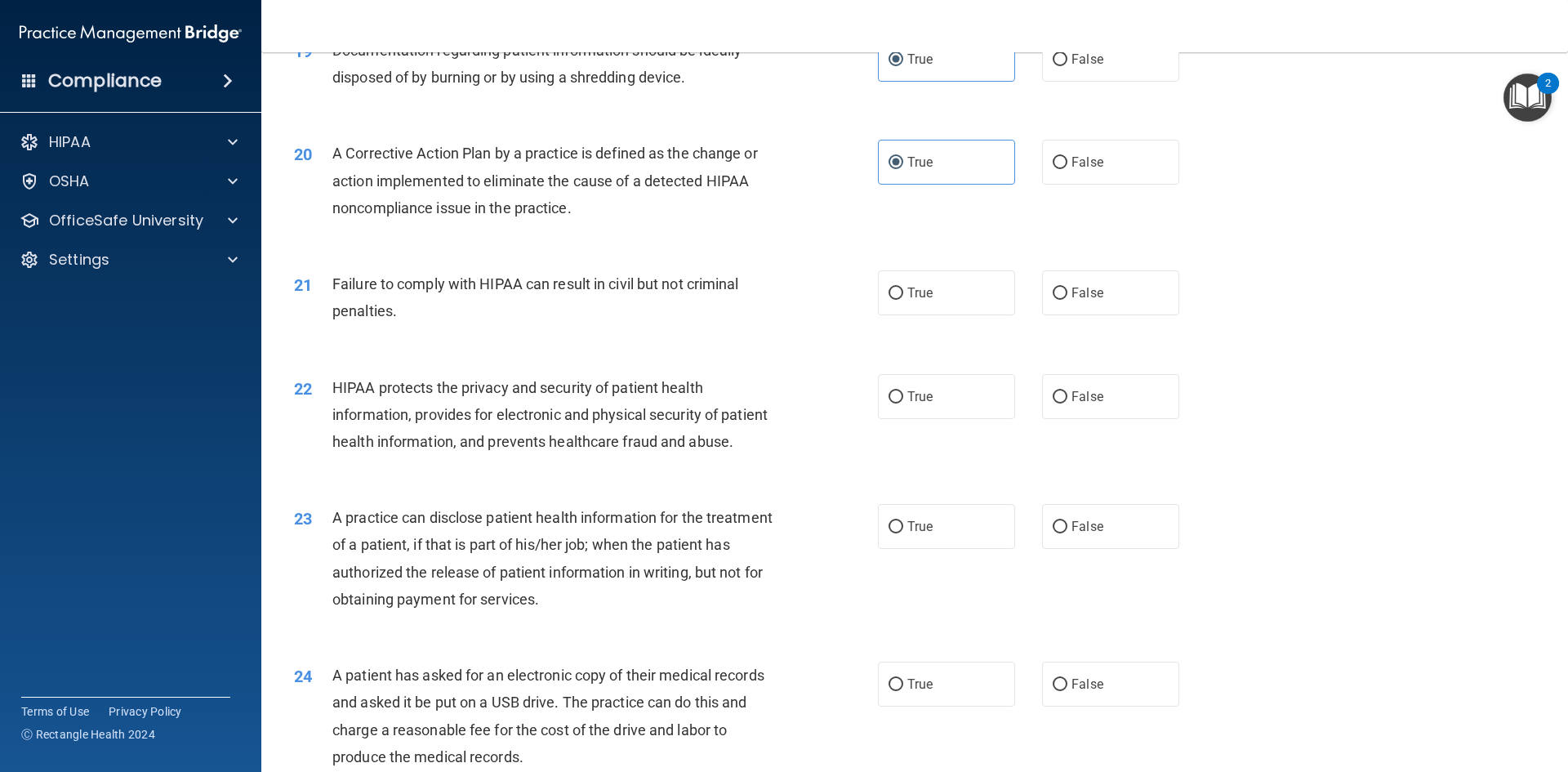
click at [906, 348] on div "21 Failure to comply with HIPAA can result in civil but not criminal penalties.…" at bounding box center [914, 301] width 1266 height 103
click at [1121, 315] on label "False" at bounding box center [1111, 293] width 137 height 45
click at [1067, 300] on input "False" at bounding box center [1060, 293] width 15 height 12
radio input "true"
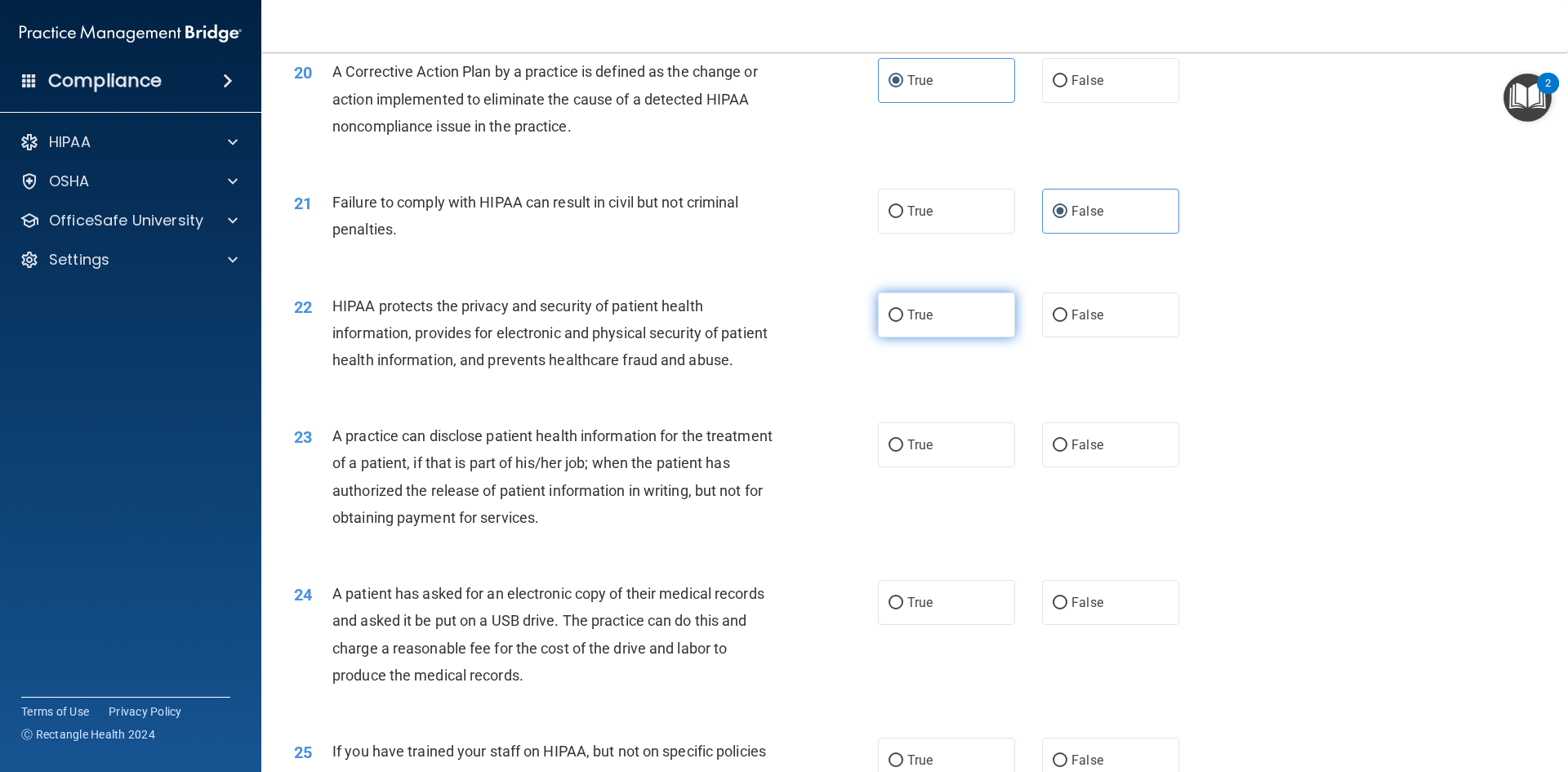
click at [898, 329] on label "True" at bounding box center [947, 315] width 137 height 45
click at [898, 322] on input "True" at bounding box center [896, 315] width 15 height 12
radio input "true"
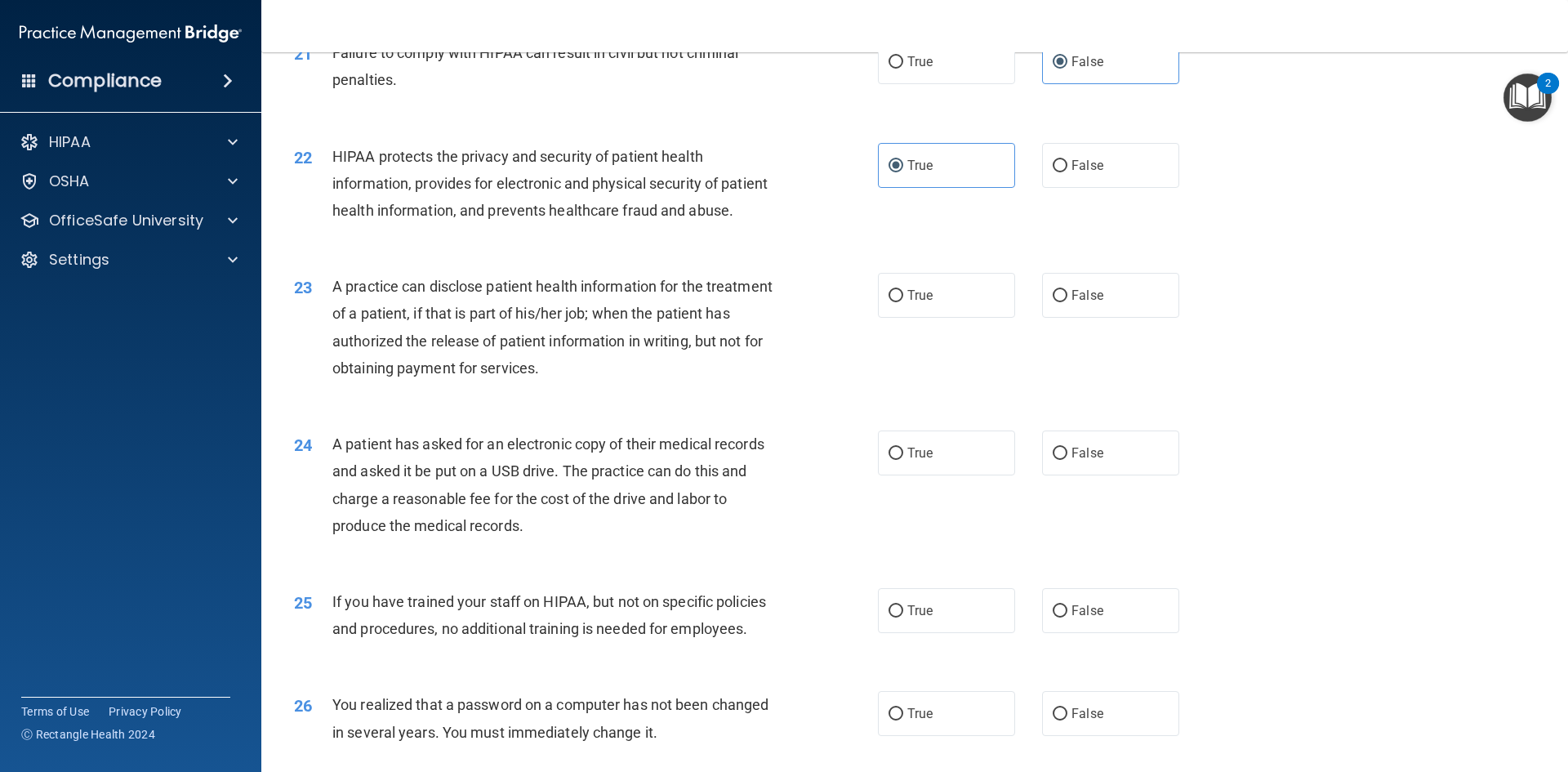
scroll to position [2451, 0]
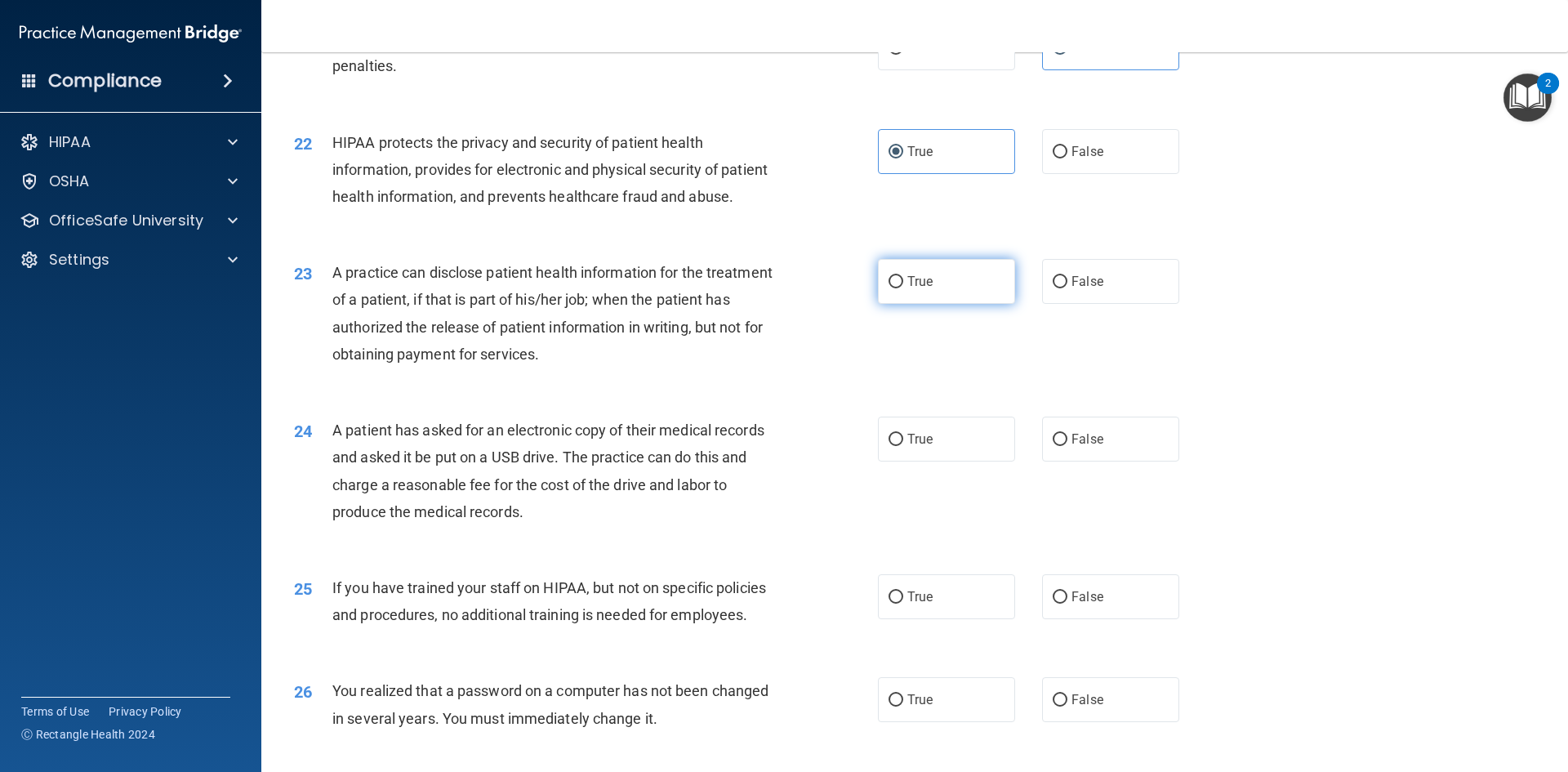
click at [947, 304] on label "True" at bounding box center [947, 282] width 137 height 45
click at [903, 288] on input "True" at bounding box center [896, 282] width 15 height 12
radio input "true"
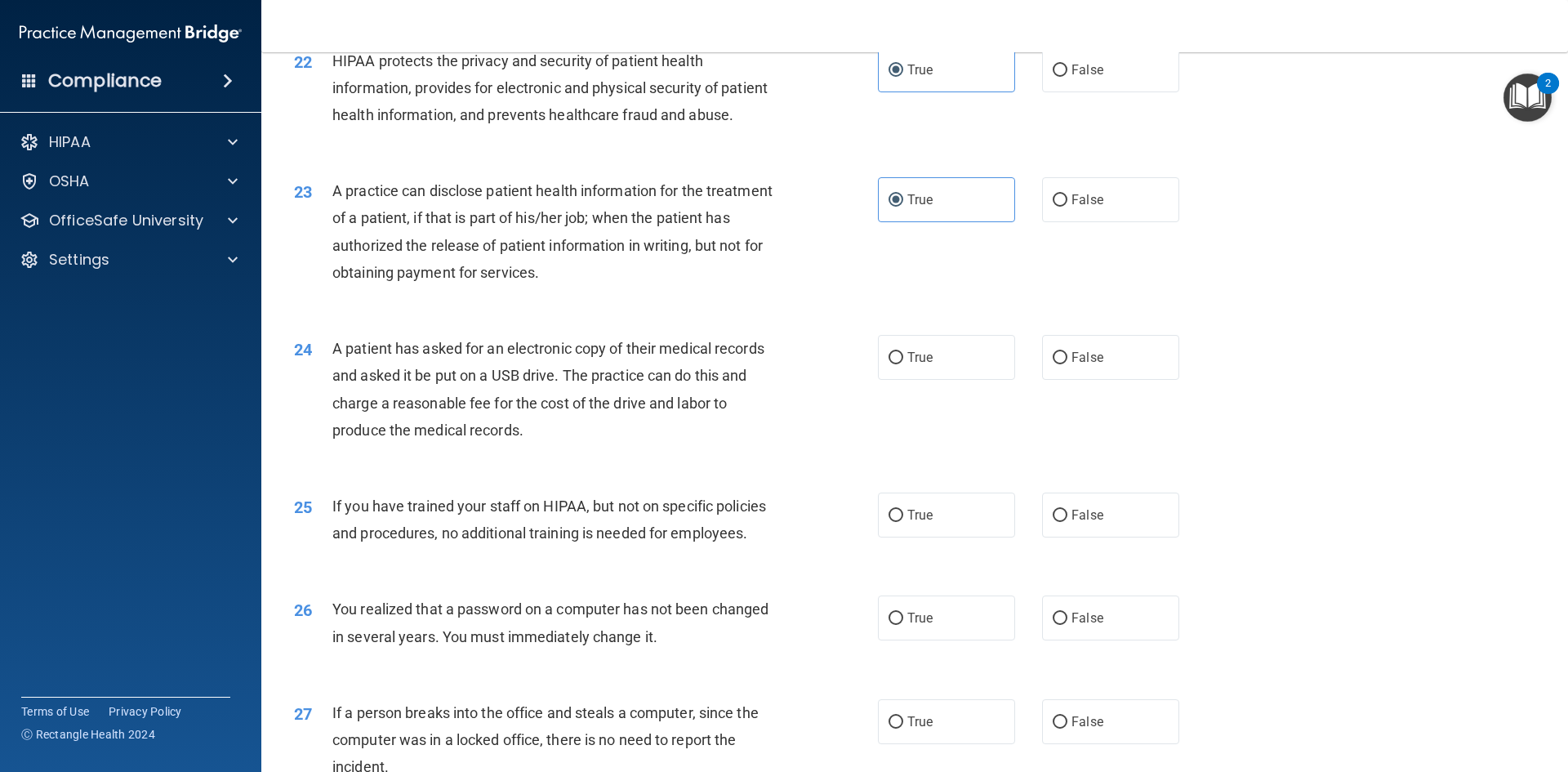
scroll to position [2614, 0]
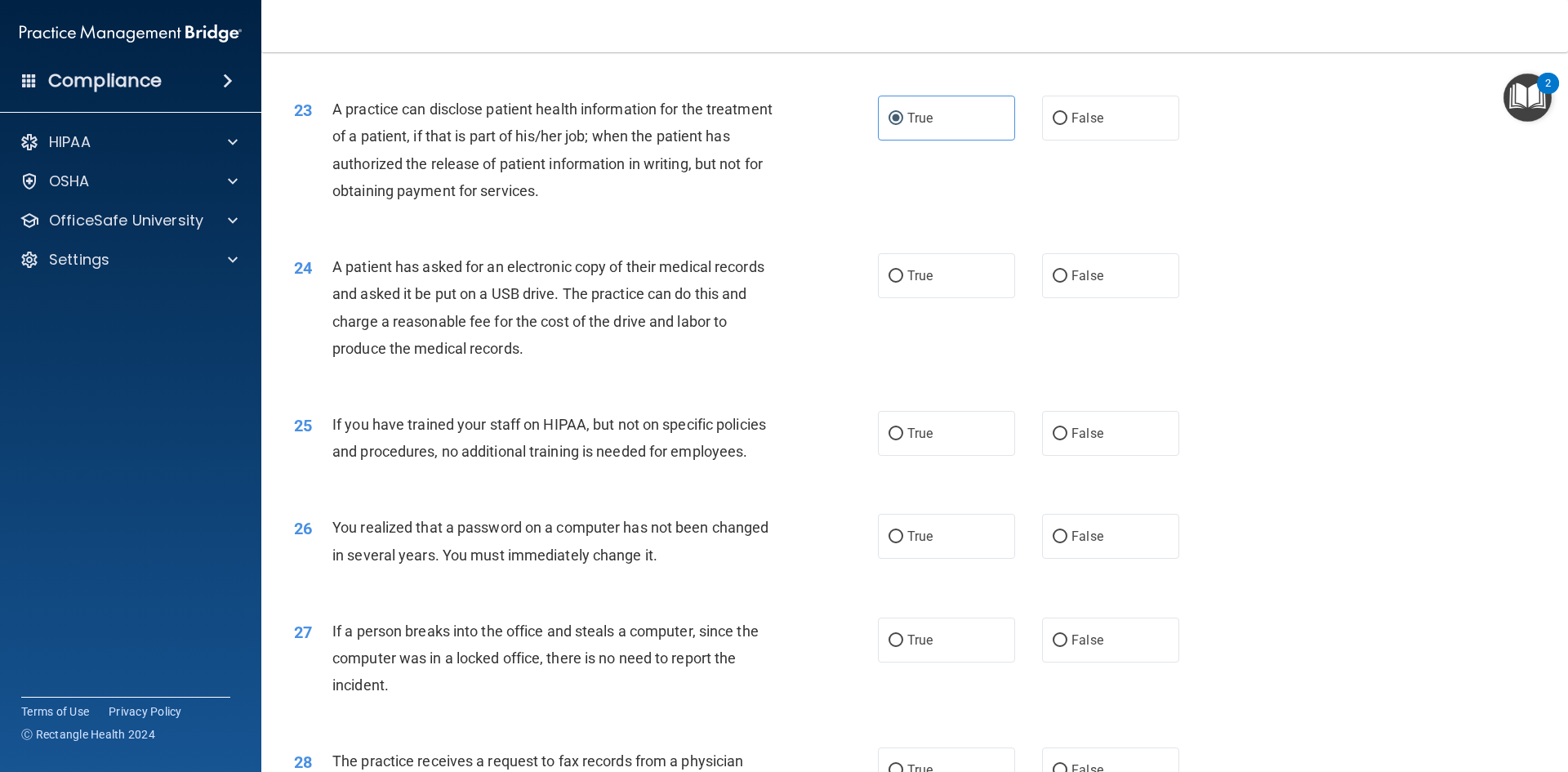
click at [484, 204] on div "A practice can disclose patient health information for the treatment of a patie…" at bounding box center [560, 150] width 456 height 109
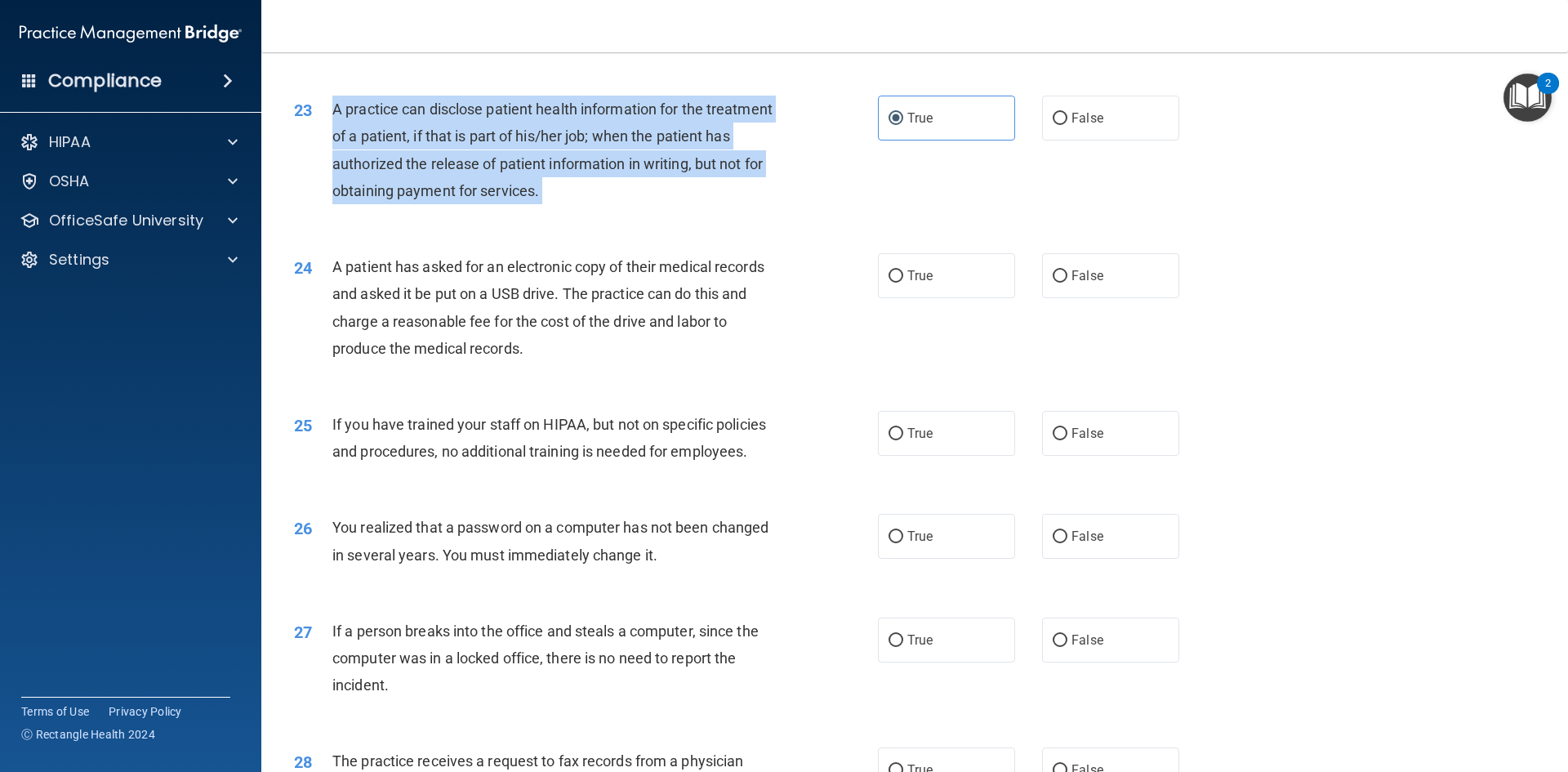
click at [484, 204] on div "A practice can disclose patient health information for the treatment of a patie…" at bounding box center [560, 150] width 456 height 109
copy ng-form "A practice can disclose patient health information for the treatment of a patie…"
click at [1052, 125] on input "False" at bounding box center [1060, 119] width 15 height 12
radio input "true"
radio input "false"
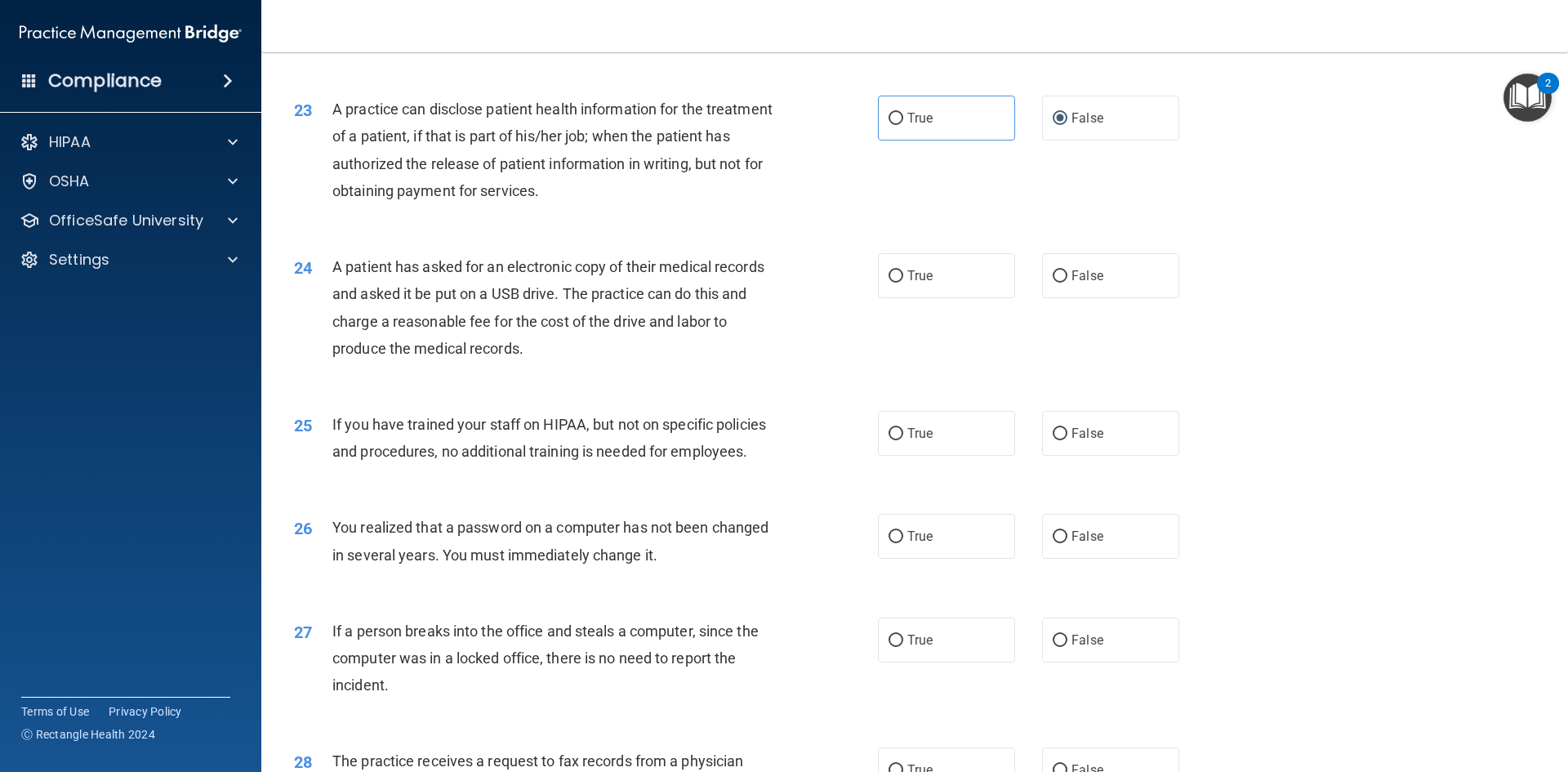
click at [1213, 233] on div "23 A practice can disclose patient health information for the treatment of a pa…" at bounding box center [914, 154] width 1266 height 158
click at [893, 282] on input "True" at bounding box center [896, 277] width 15 height 12
radio input "true"
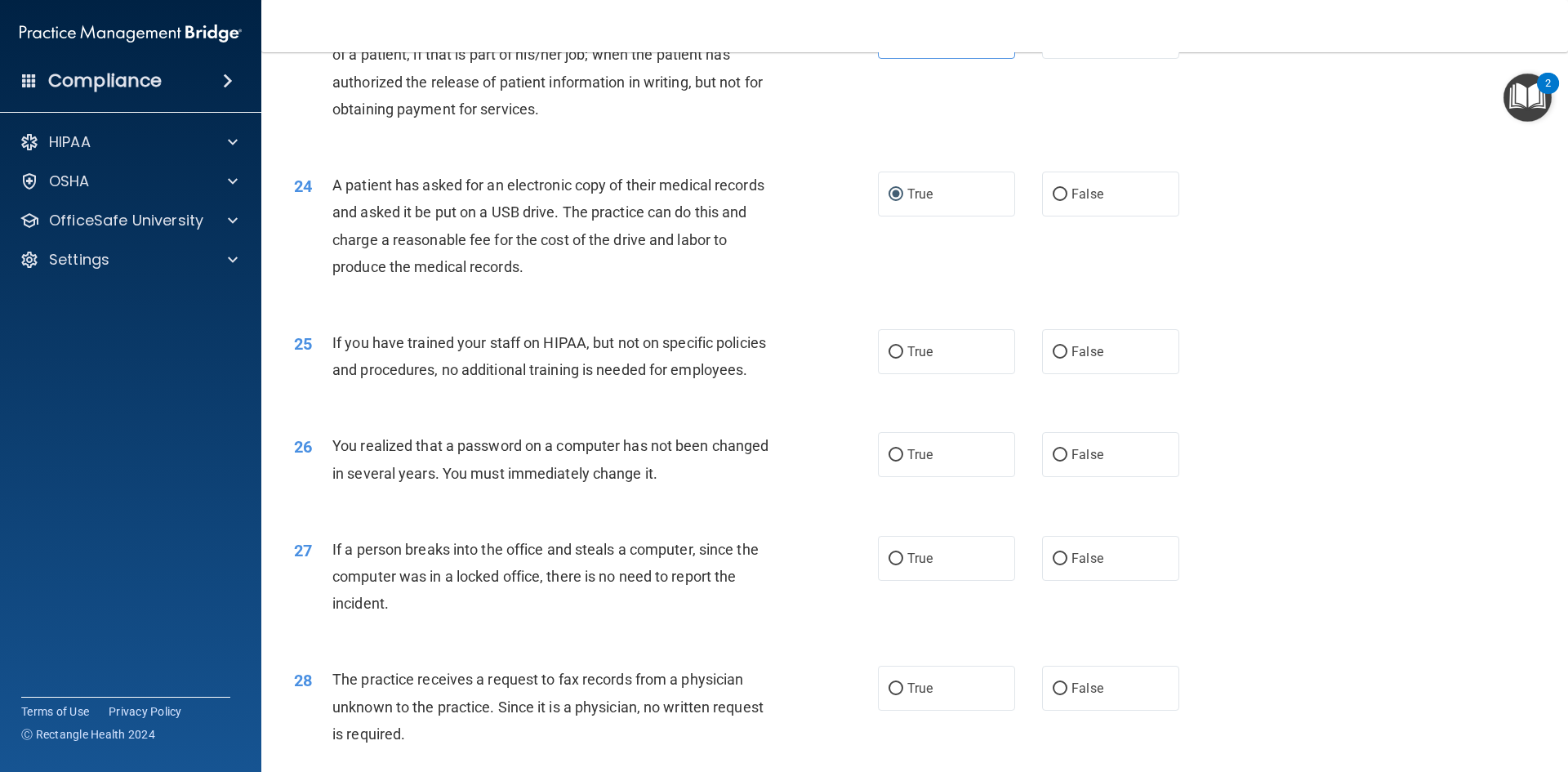
scroll to position [2778, 0]
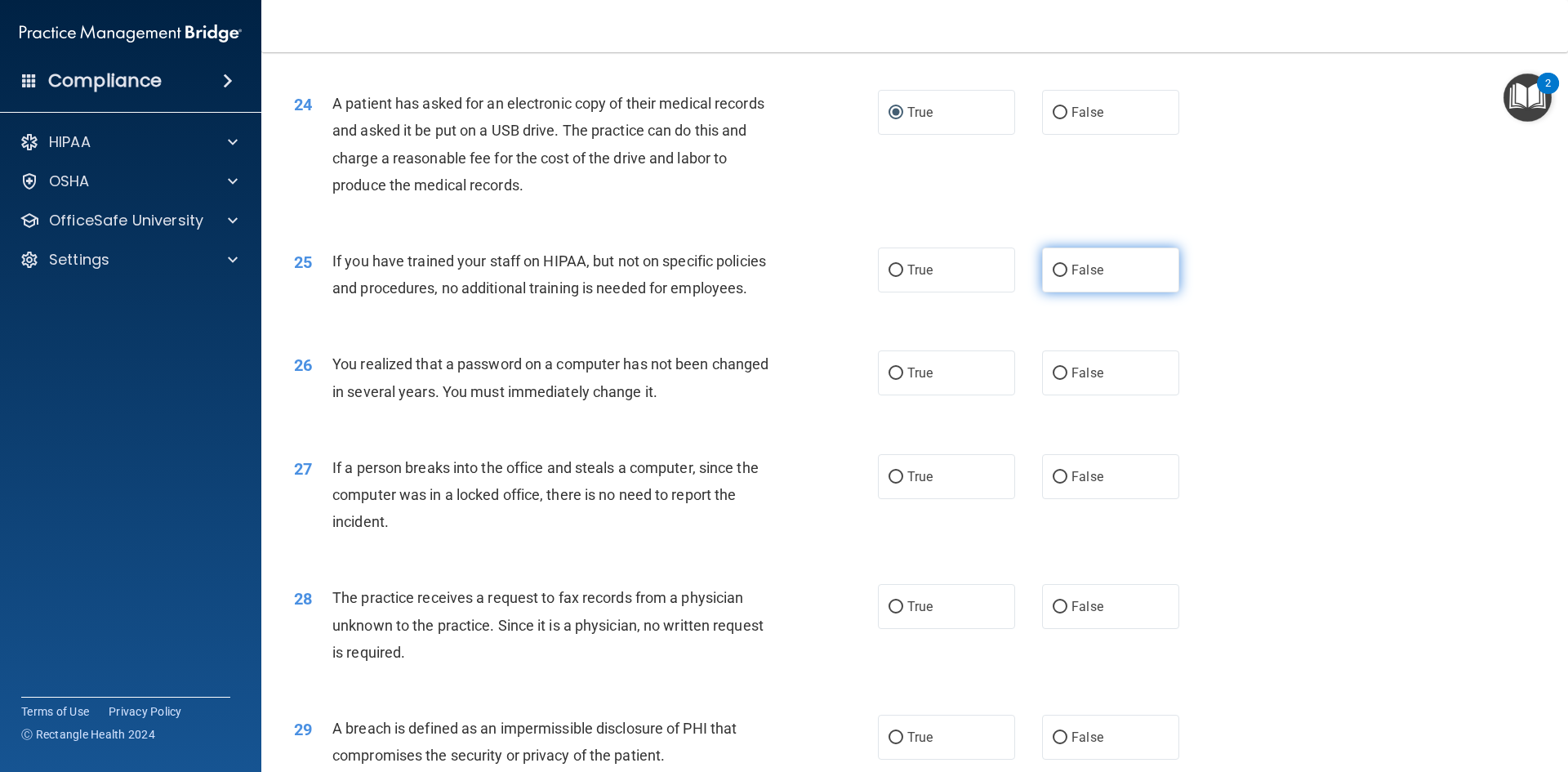
click at [1075, 277] on span "False" at bounding box center [1087, 270] width 32 height 16
click at [1067, 277] on input "False" at bounding box center [1060, 271] width 15 height 12
radio input "true"
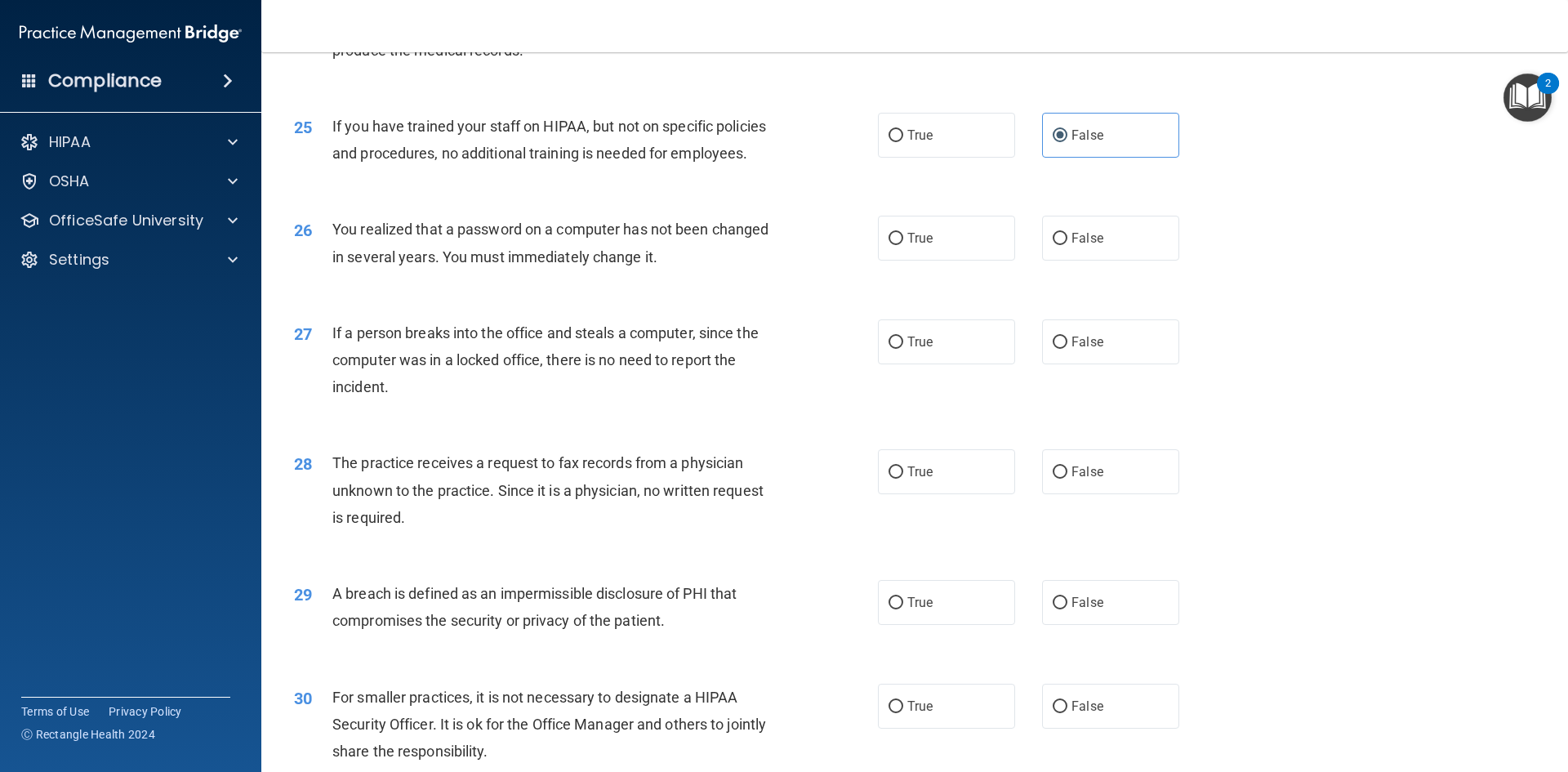
scroll to position [2941, 0]
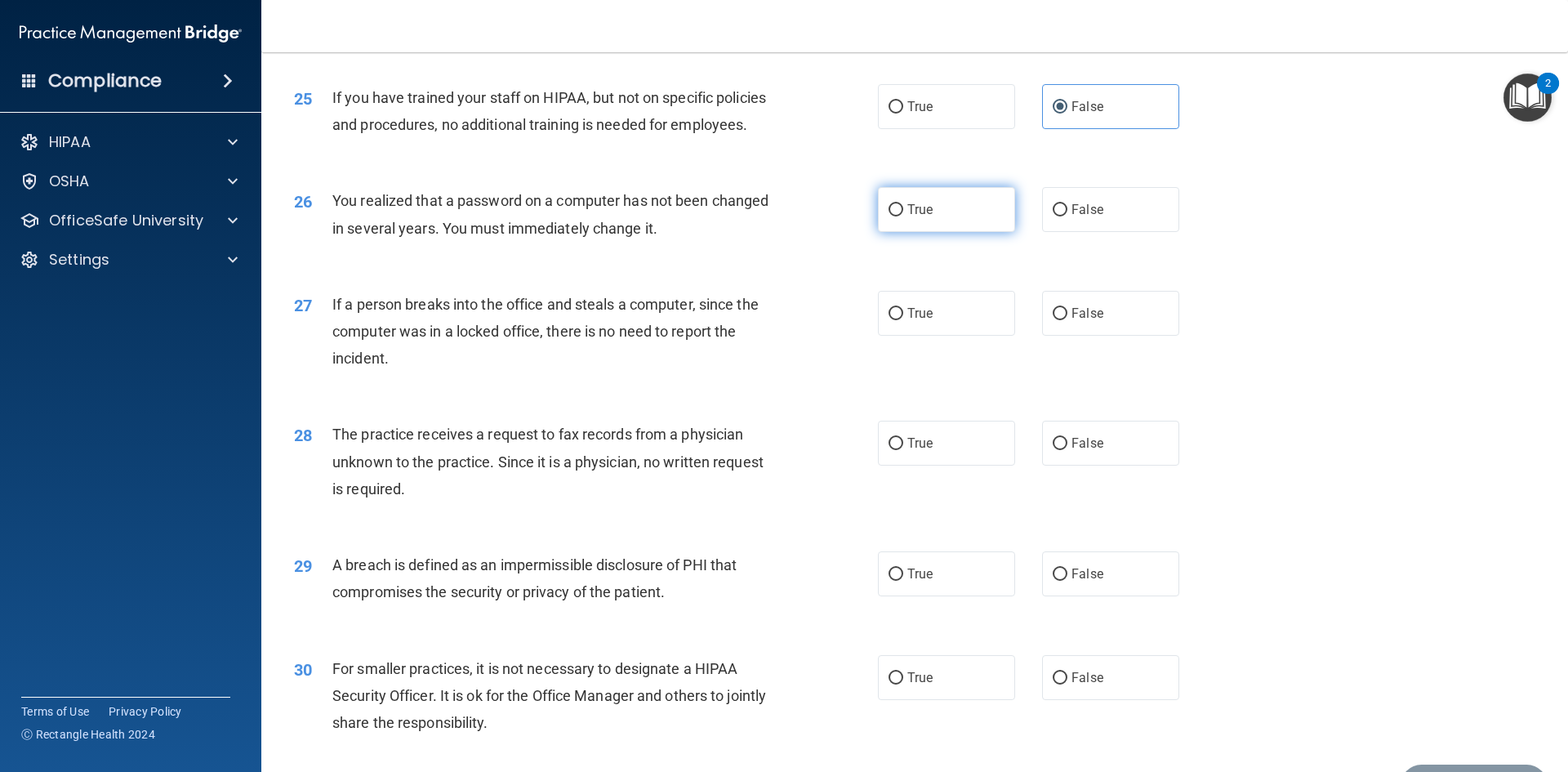
click at [923, 217] on span "True" at bounding box center [919, 209] width 26 height 16
click at [903, 216] on input "True" at bounding box center [896, 210] width 15 height 12
radio input "true"
click at [1073, 336] on label "False" at bounding box center [1111, 313] width 137 height 45
click at [1067, 320] on input "False" at bounding box center [1060, 314] width 15 height 12
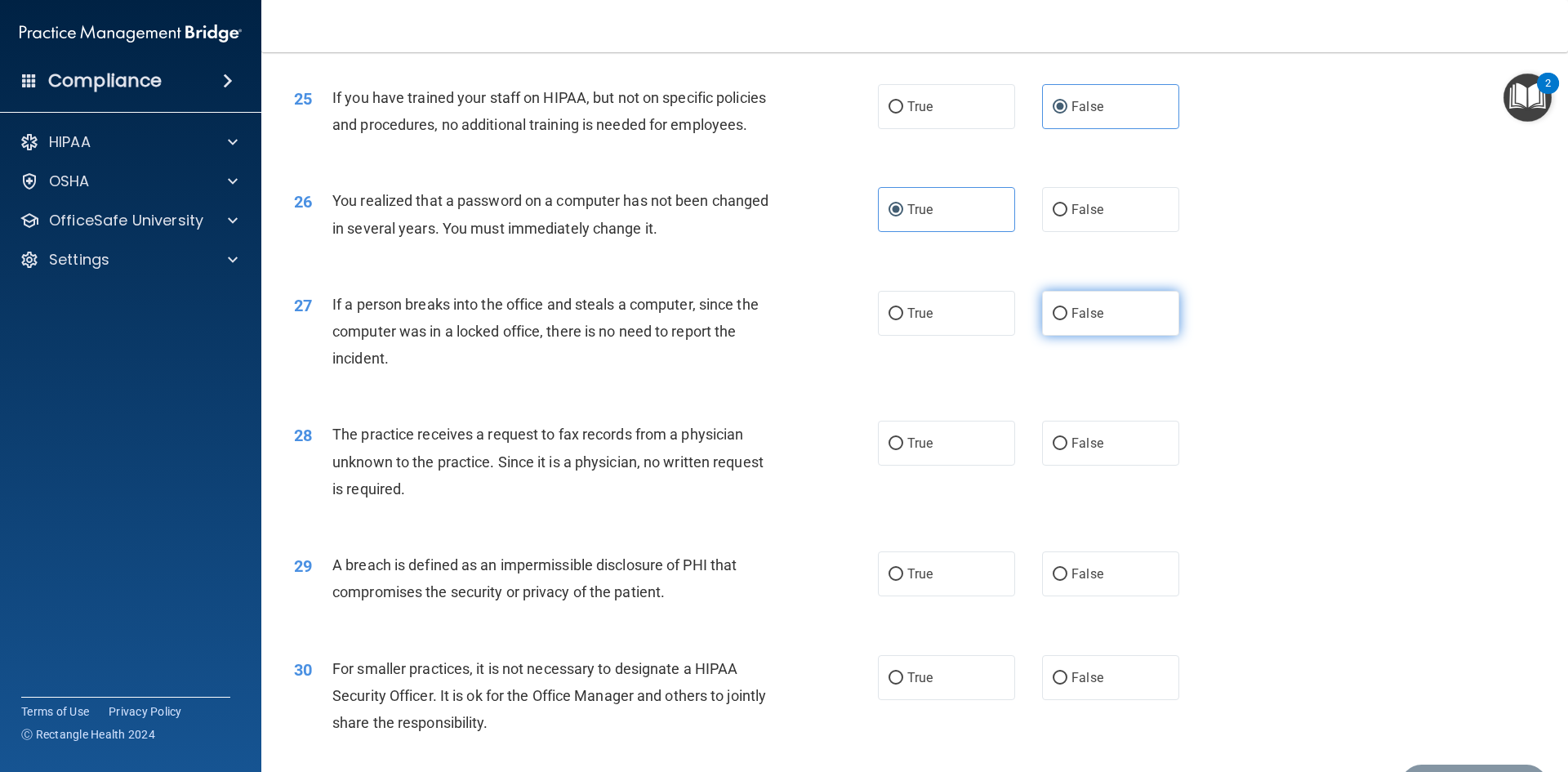
radio input "true"
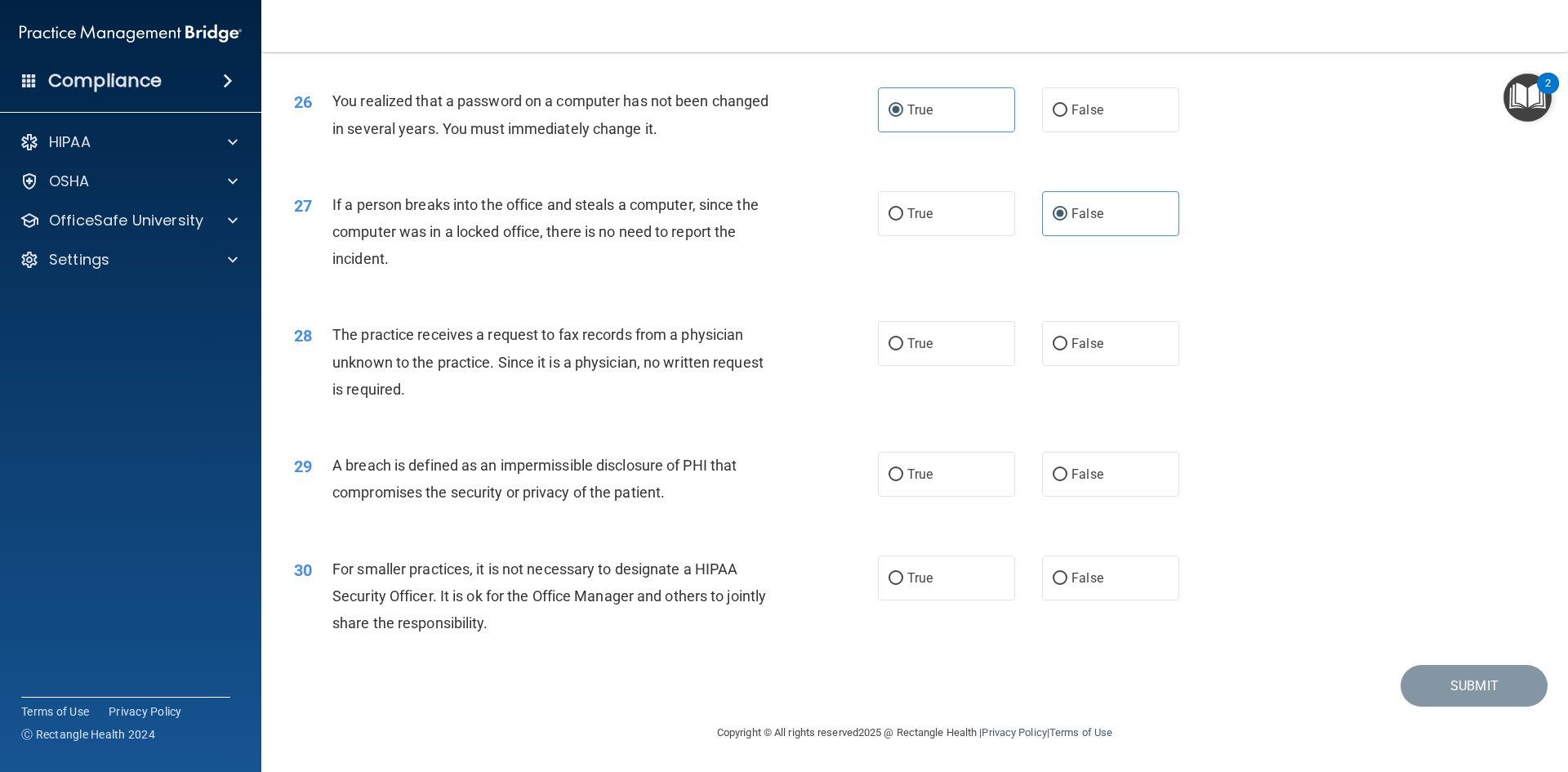
scroll to position [3095, 0]
click at [917, 359] on label "True" at bounding box center [947, 343] width 137 height 45
click at [903, 350] on input "True" at bounding box center [896, 344] width 15 height 12
radio input "true"
click at [908, 462] on label "True" at bounding box center [947, 474] width 137 height 45
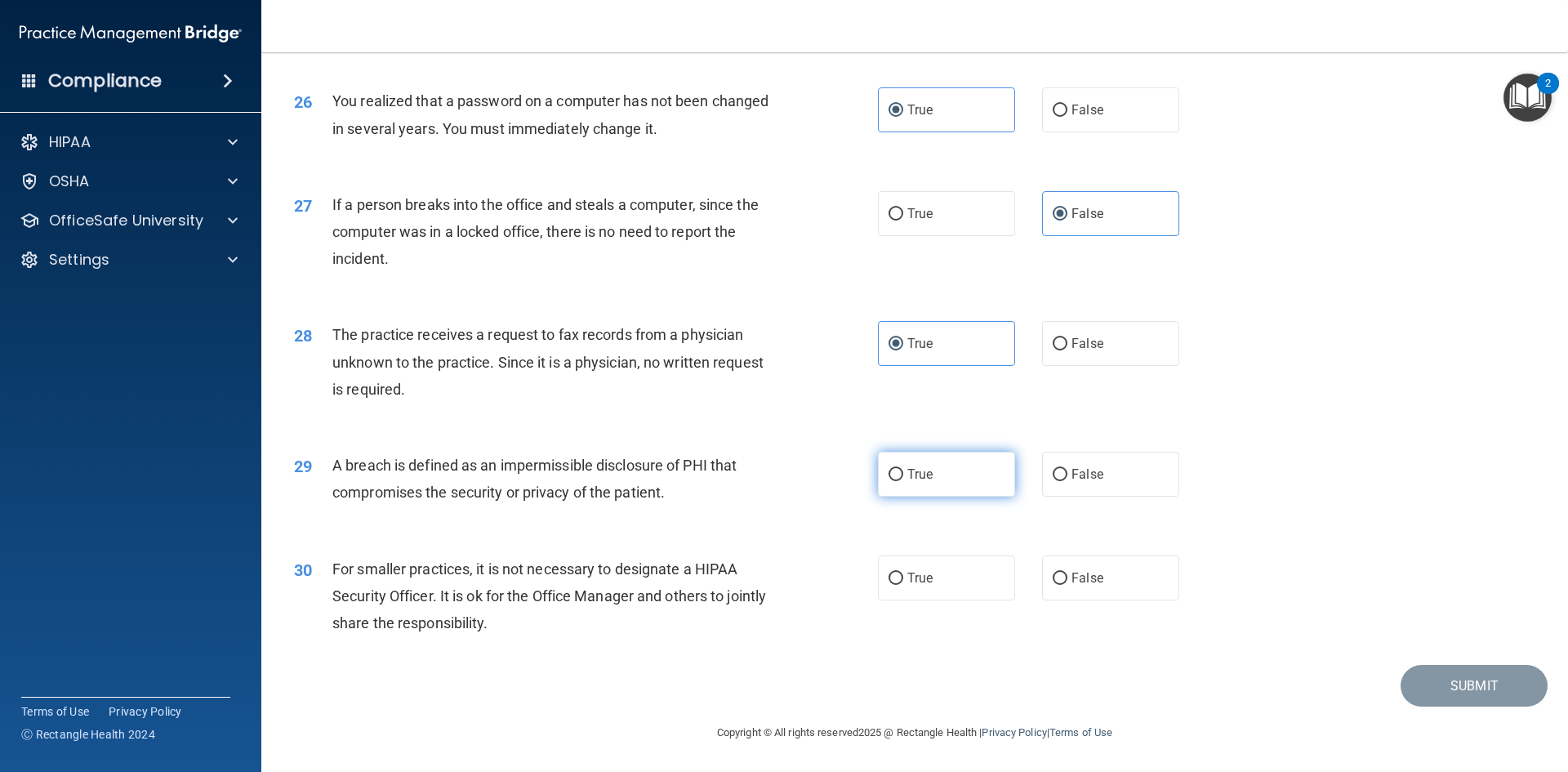
click at [903, 469] on input "True" at bounding box center [896, 475] width 15 height 12
radio input "true"
click at [1100, 572] on label "False" at bounding box center [1111, 578] width 137 height 45
click at [1067, 573] on input "False" at bounding box center [1060, 579] width 15 height 12
radio input "true"
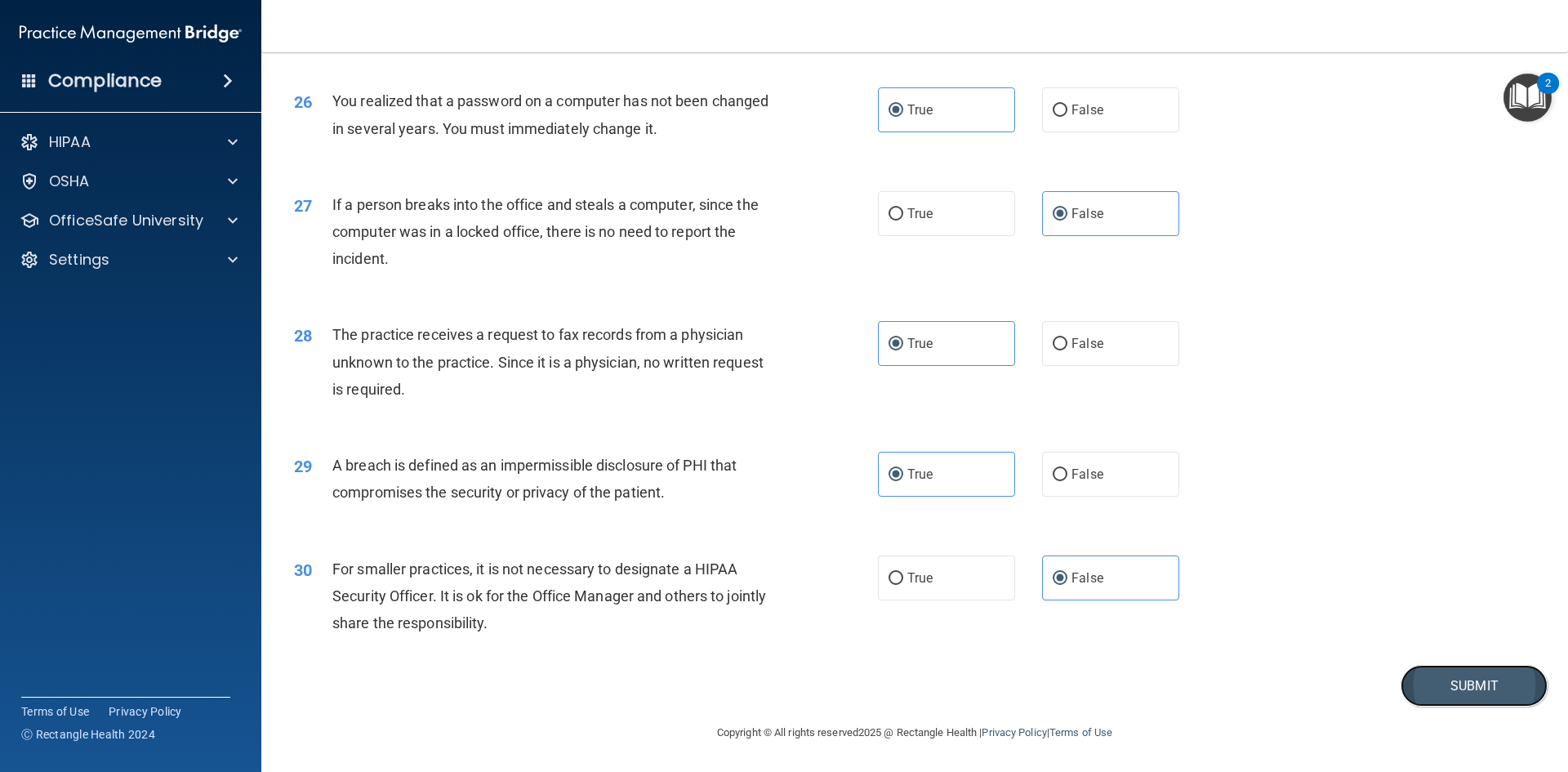
click at [1415, 686] on button "Submit" at bounding box center [1474, 685] width 147 height 41
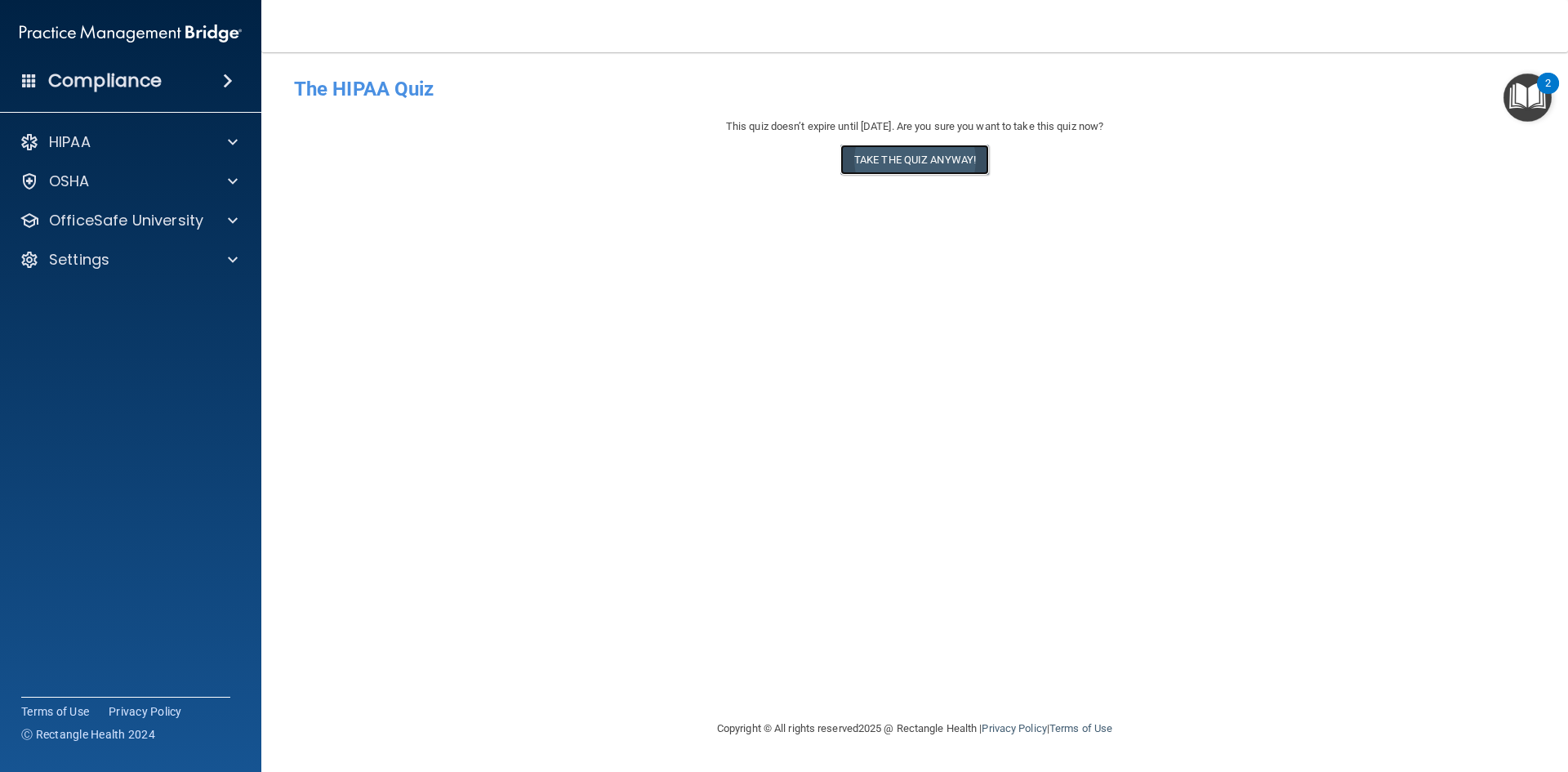
click at [901, 156] on button "Take the quiz anyway!" at bounding box center [914, 159] width 149 height 31
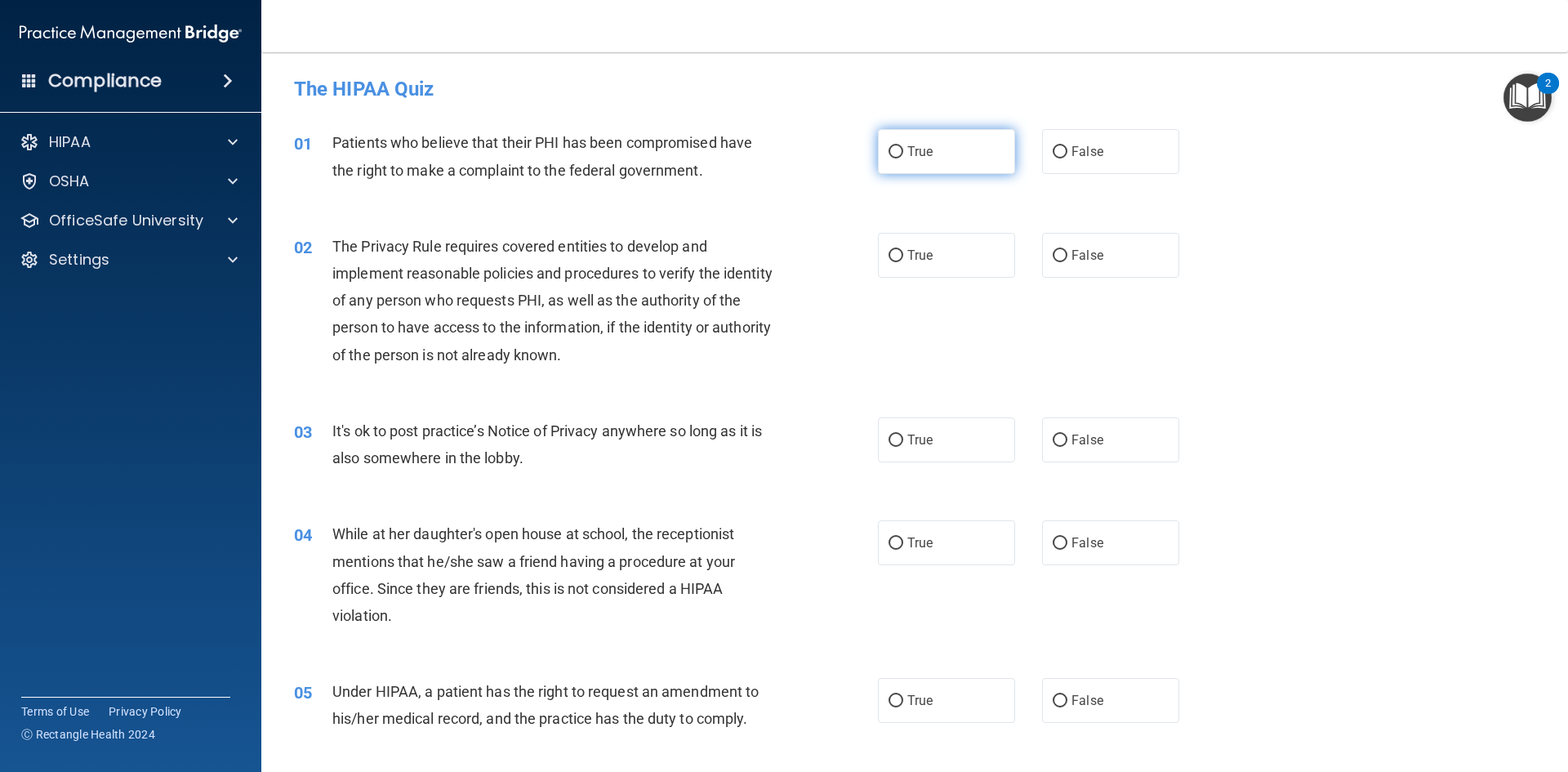
click at [928, 159] on label "True" at bounding box center [947, 151] width 137 height 45
click at [903, 159] on input "True" at bounding box center [896, 152] width 15 height 12
radio input "true"
click at [923, 267] on label "True" at bounding box center [947, 255] width 137 height 45
click at [903, 263] on input "True" at bounding box center [896, 256] width 15 height 12
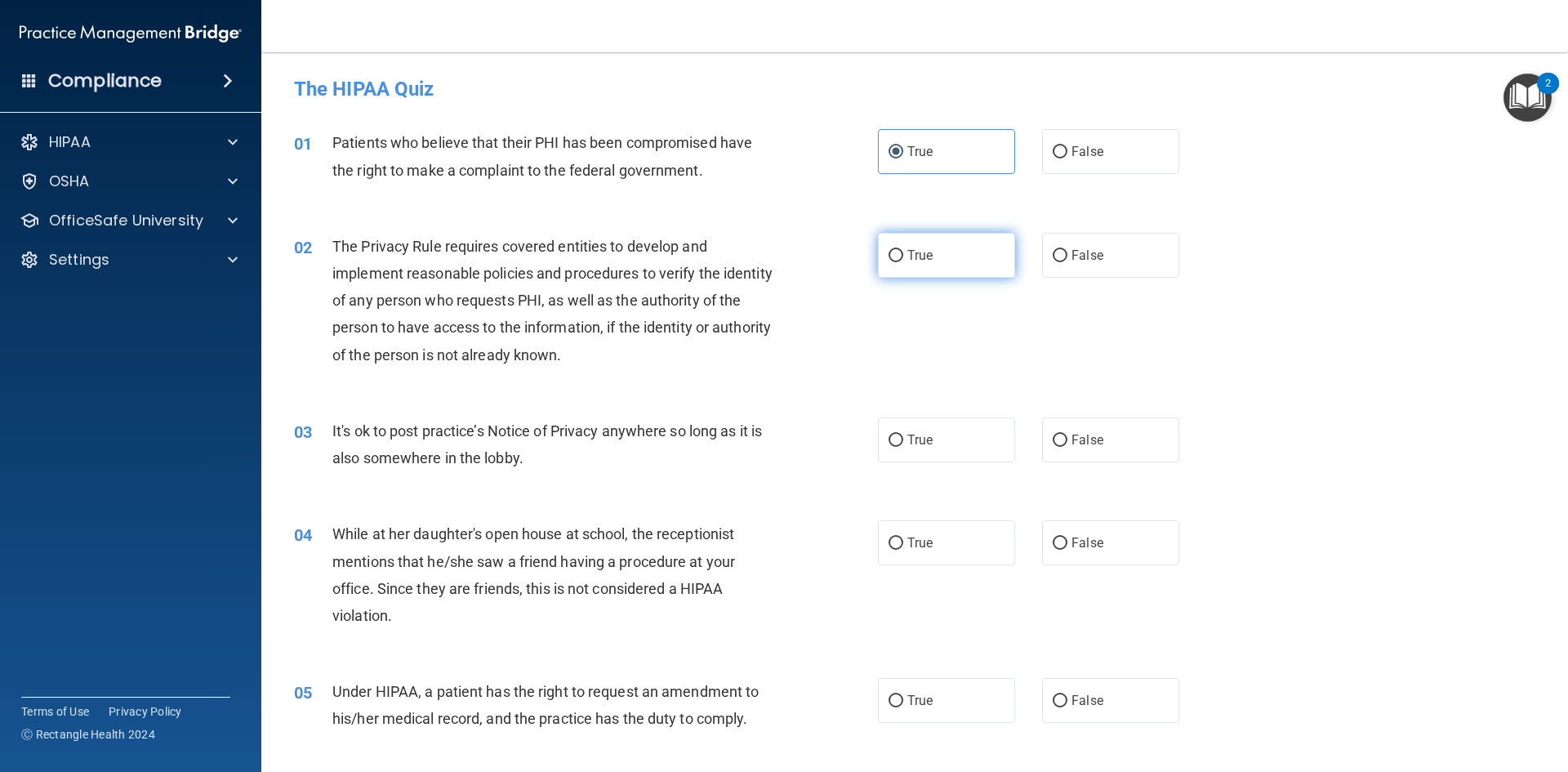
radio input "true"
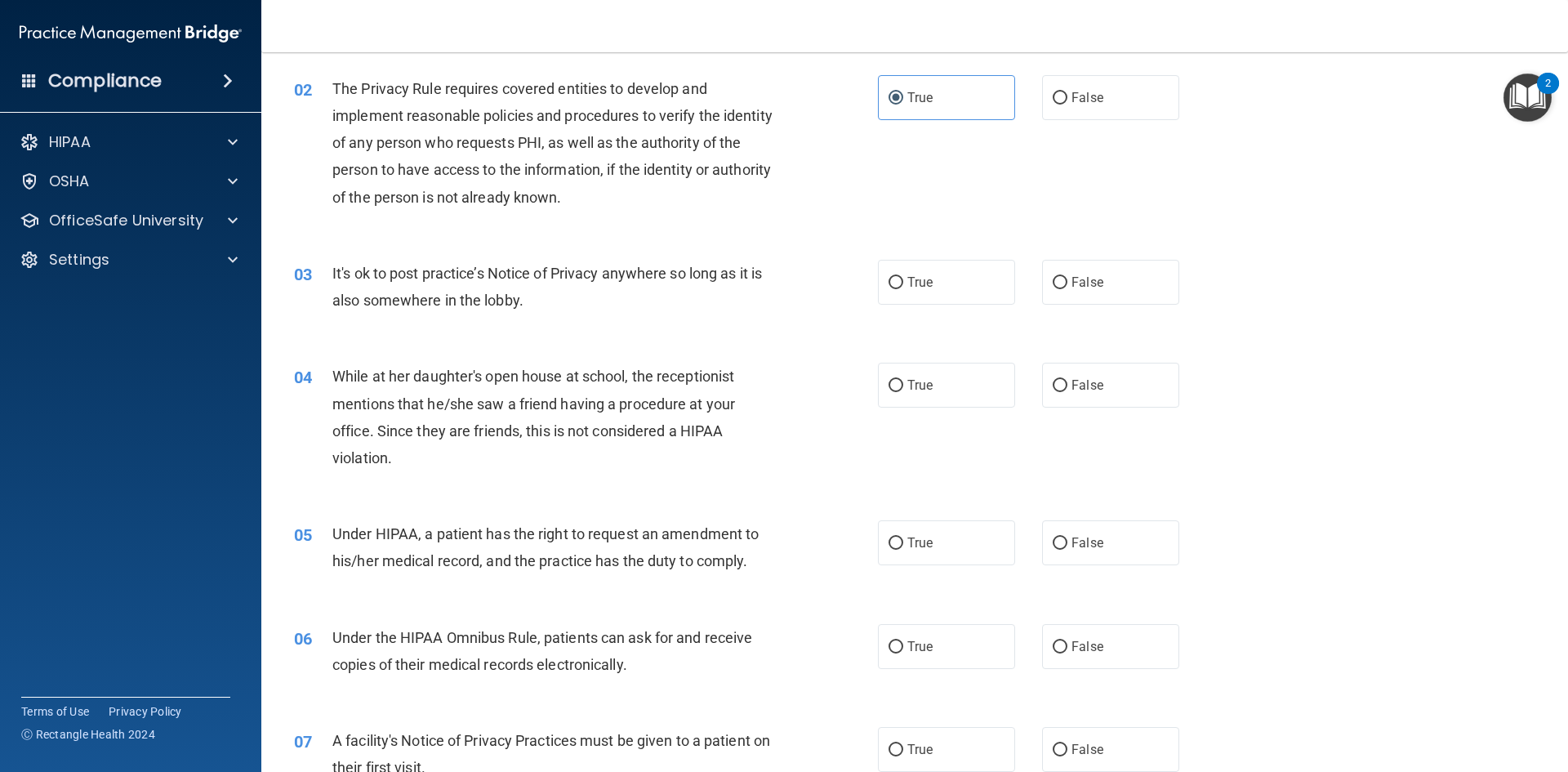
scroll to position [163, 0]
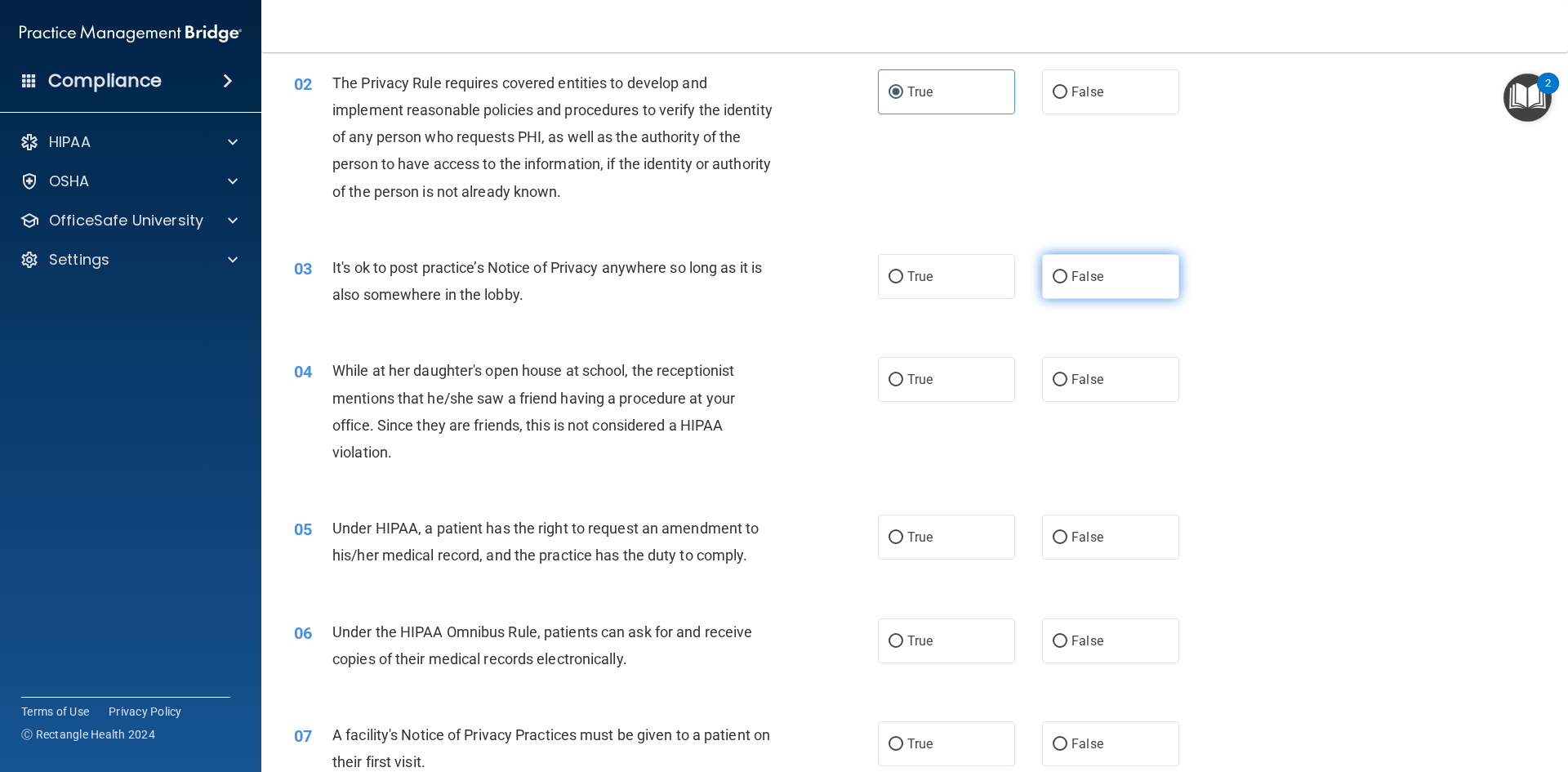
click at [1049, 285] on label "False" at bounding box center [1111, 277] width 137 height 45
click at [1052, 283] on input "False" at bounding box center [1060, 277] width 15 height 12
radio input "true"
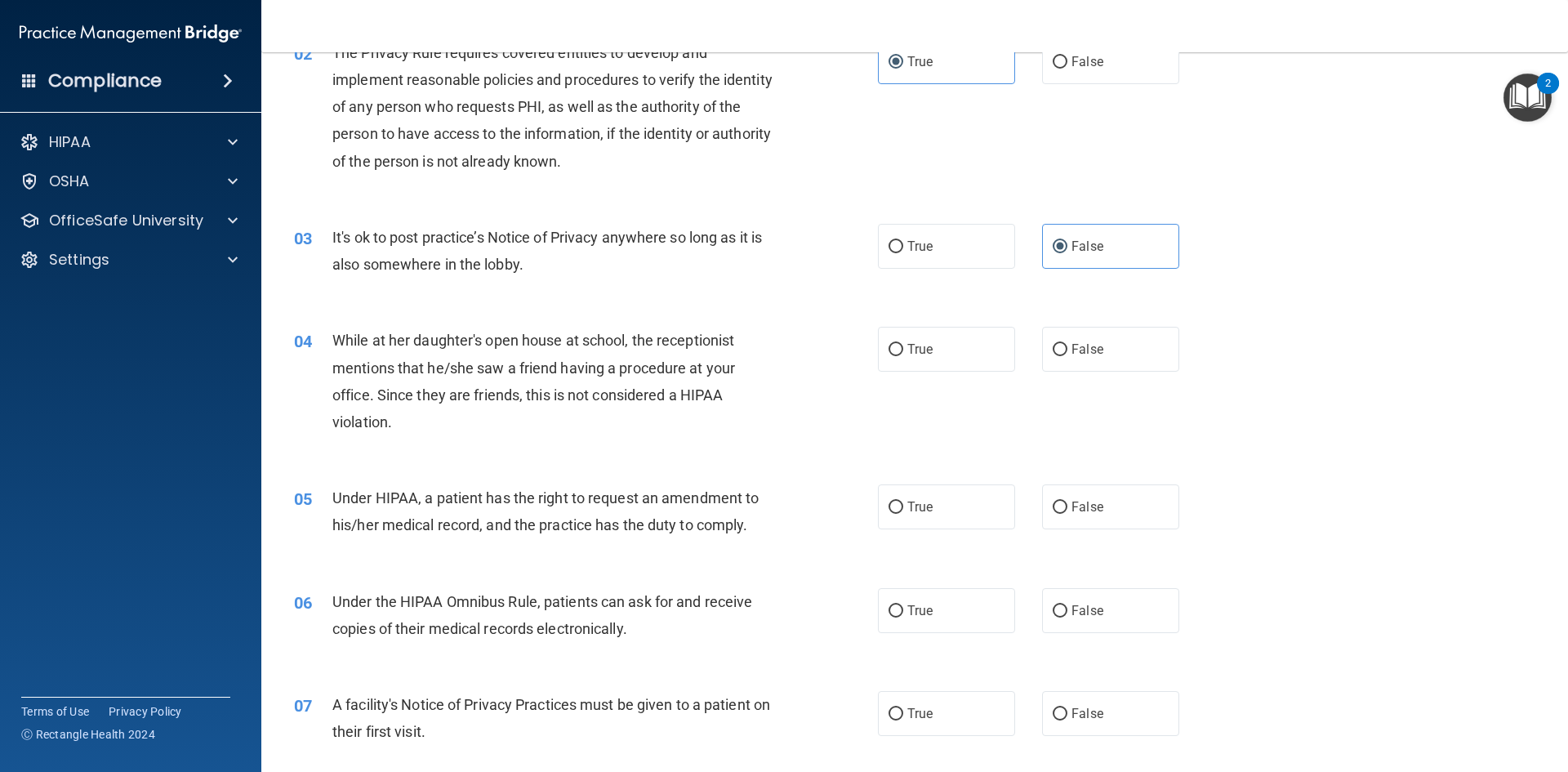
scroll to position [245, 0]
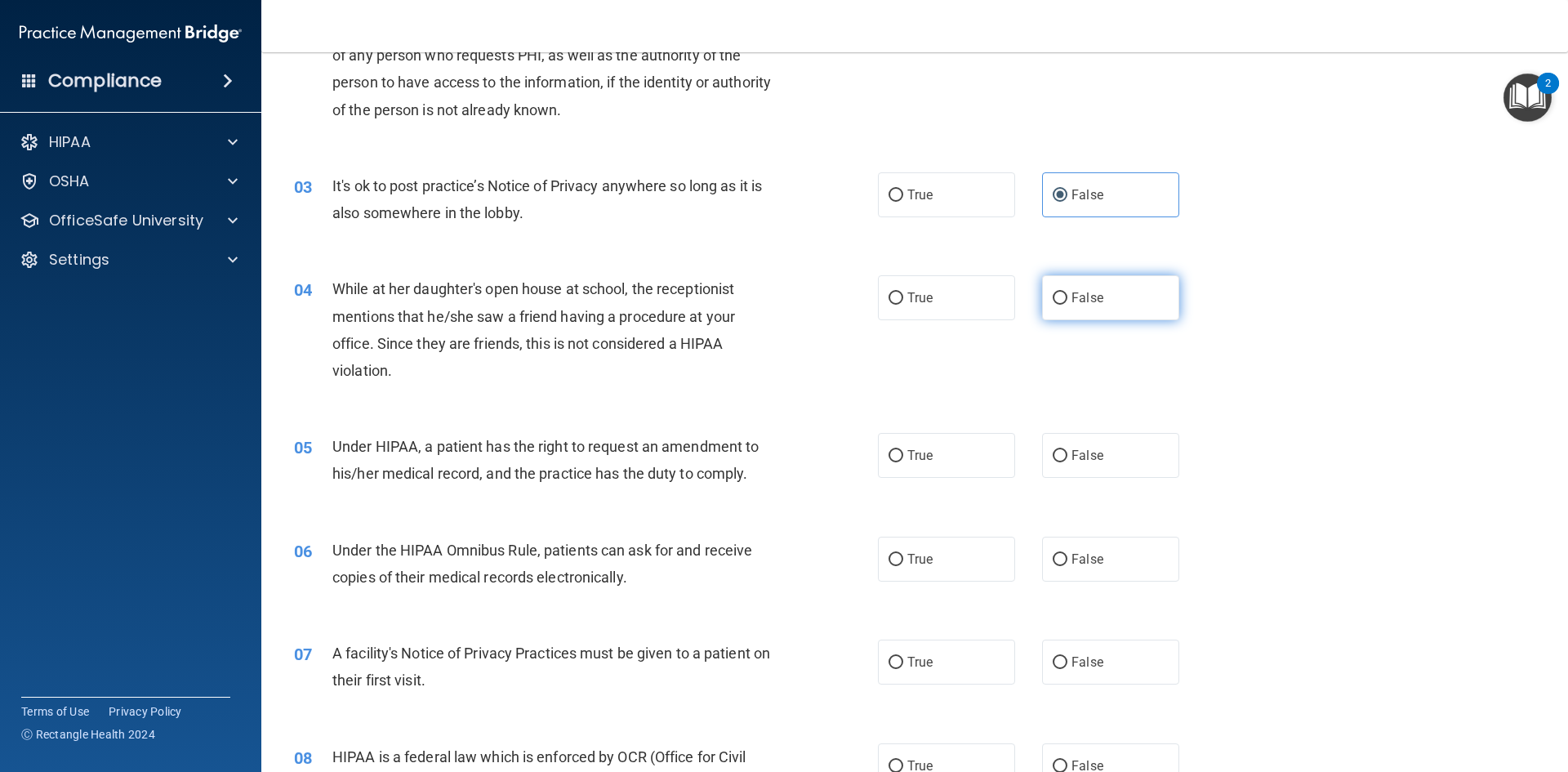
click at [1042, 305] on label "False" at bounding box center [1111, 297] width 137 height 45
click at [1052, 305] on input "False" at bounding box center [1060, 298] width 15 height 12
radio input "true"
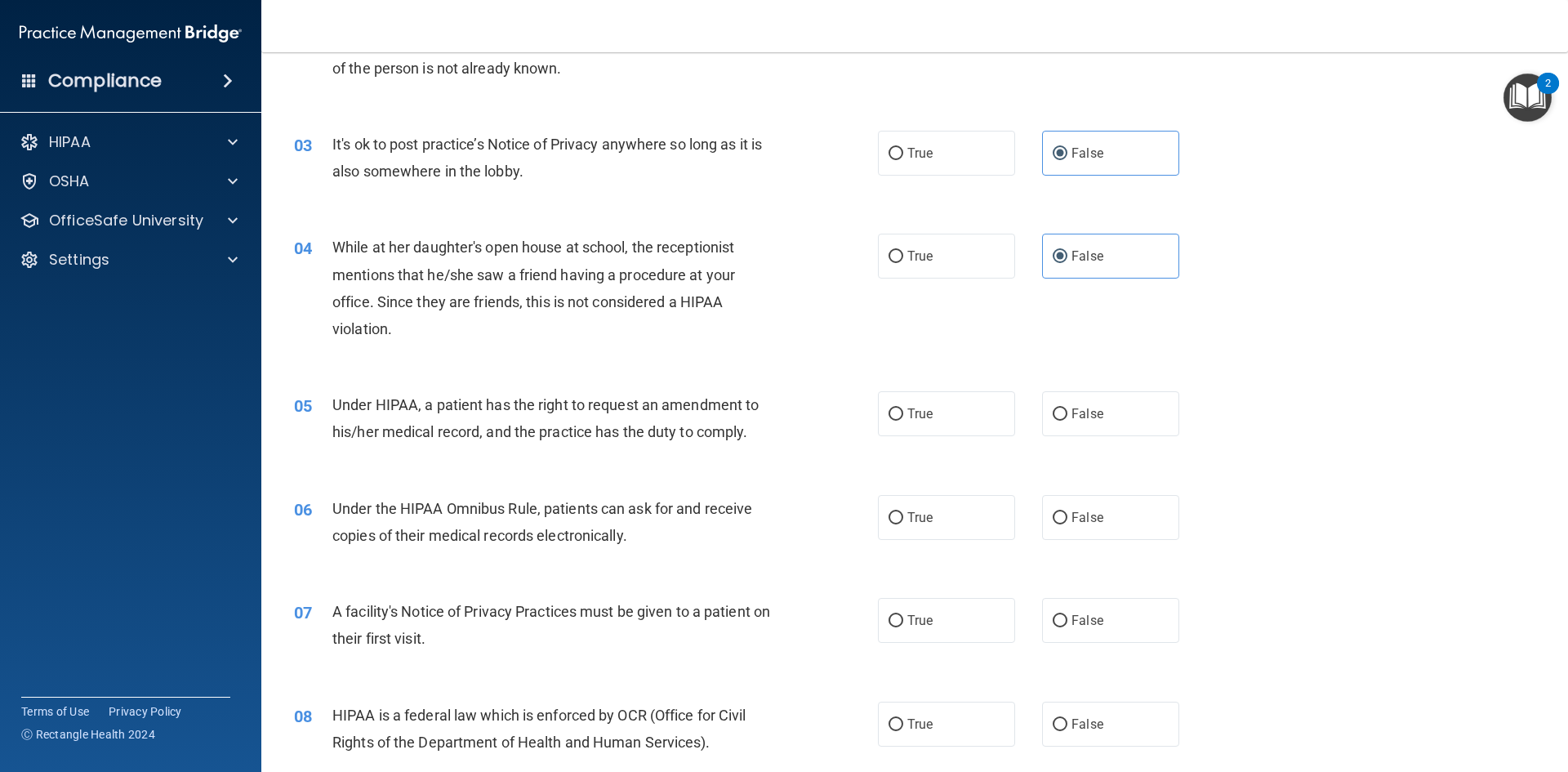
scroll to position [327, 0]
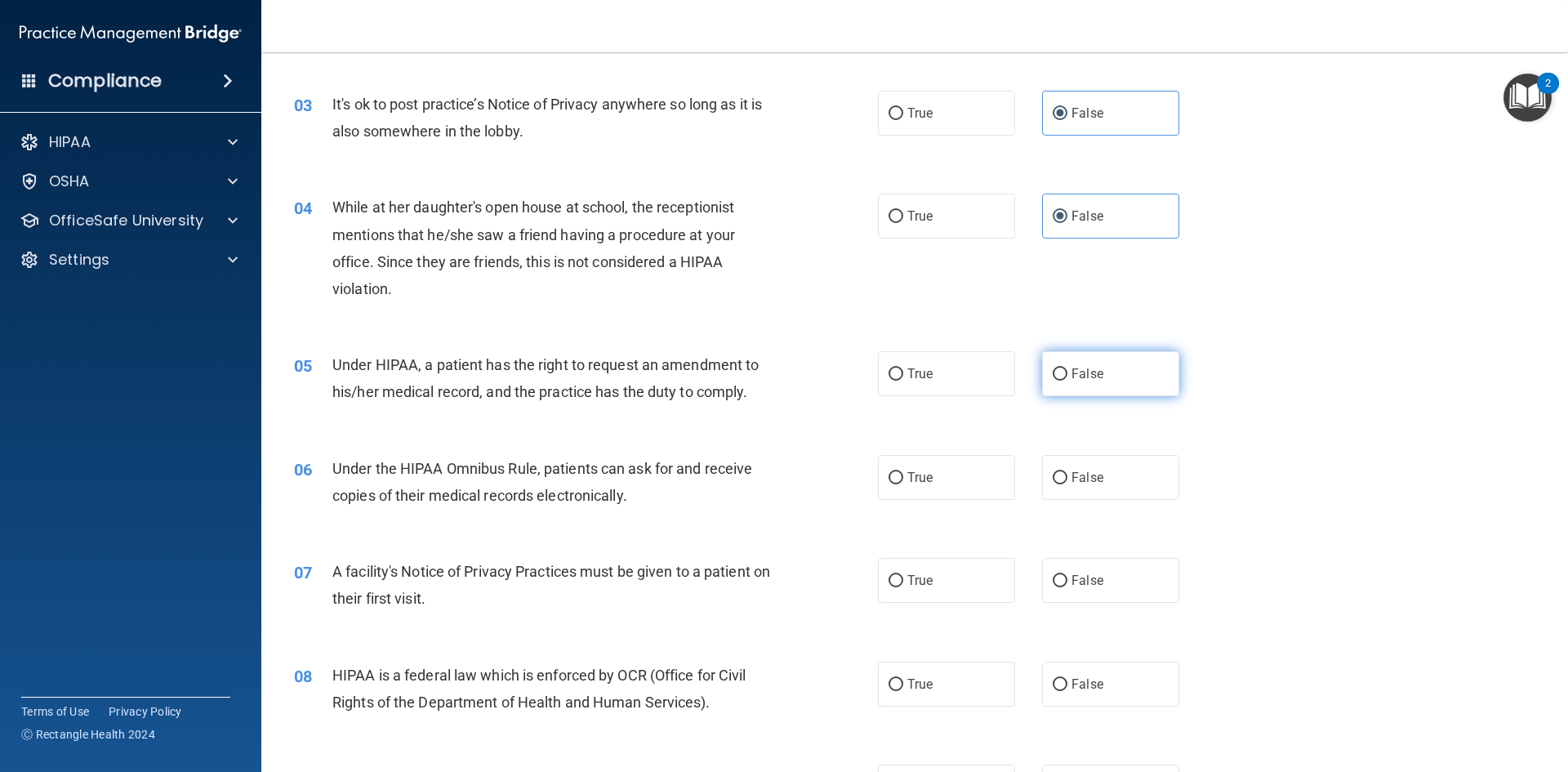
click at [1117, 384] on label "False" at bounding box center [1111, 373] width 137 height 45
click at [1067, 381] on input "False" at bounding box center [1060, 374] width 15 height 12
radio input "true"
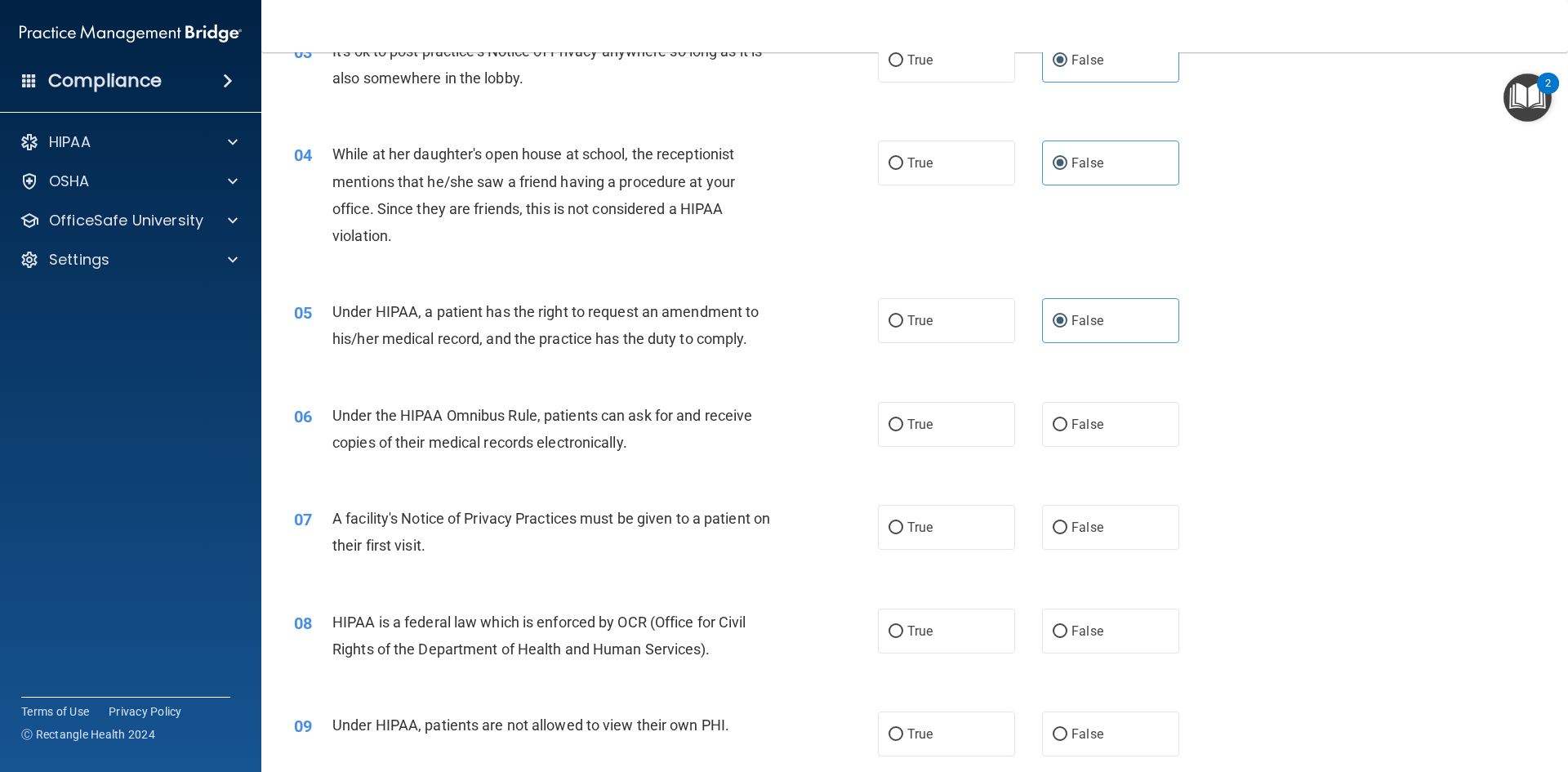
scroll to position [409, 0]
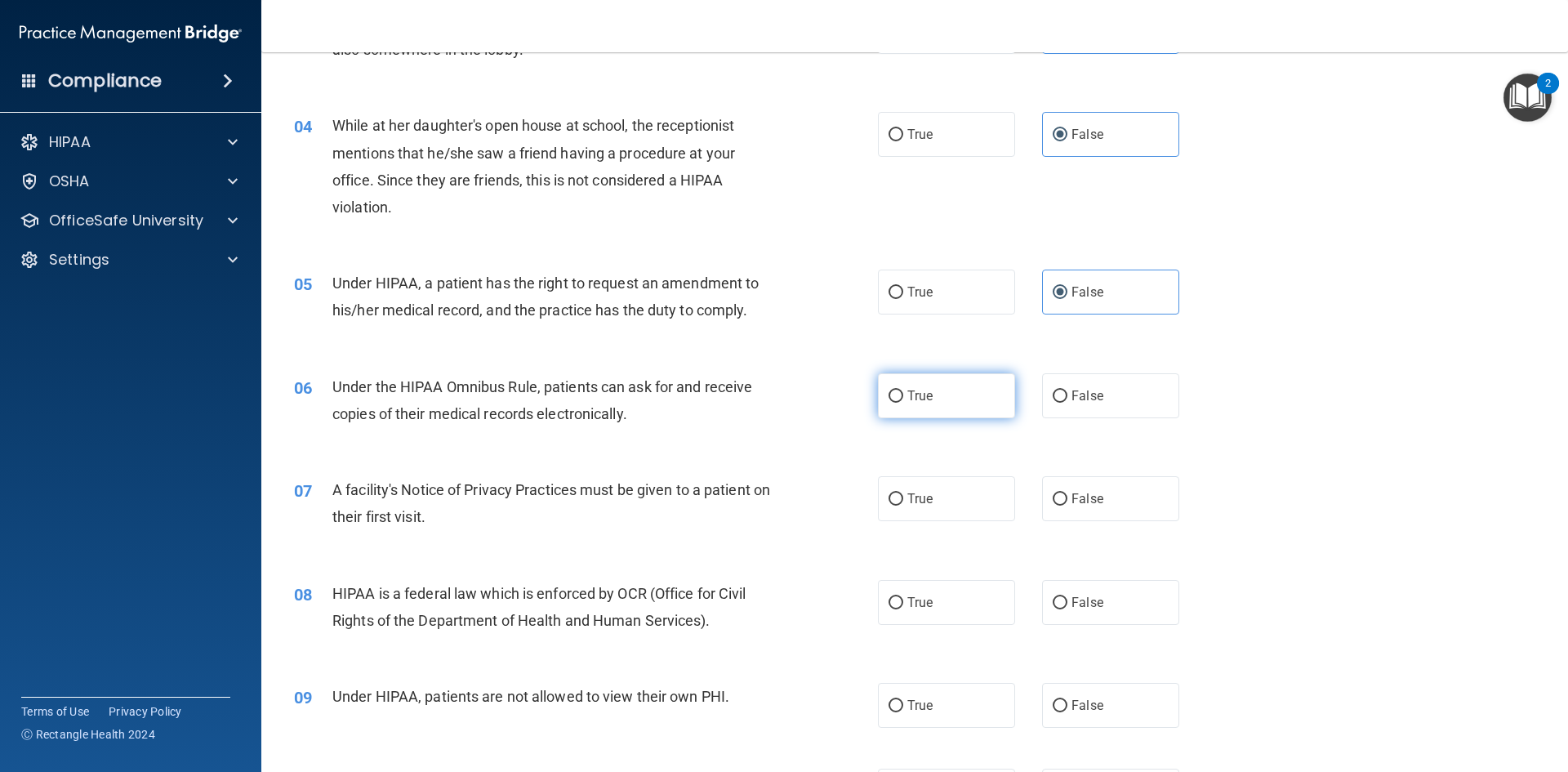
click at [947, 384] on label "True" at bounding box center [947, 395] width 137 height 45
click at [903, 391] on input "True" at bounding box center [896, 396] width 15 height 12
radio input "true"
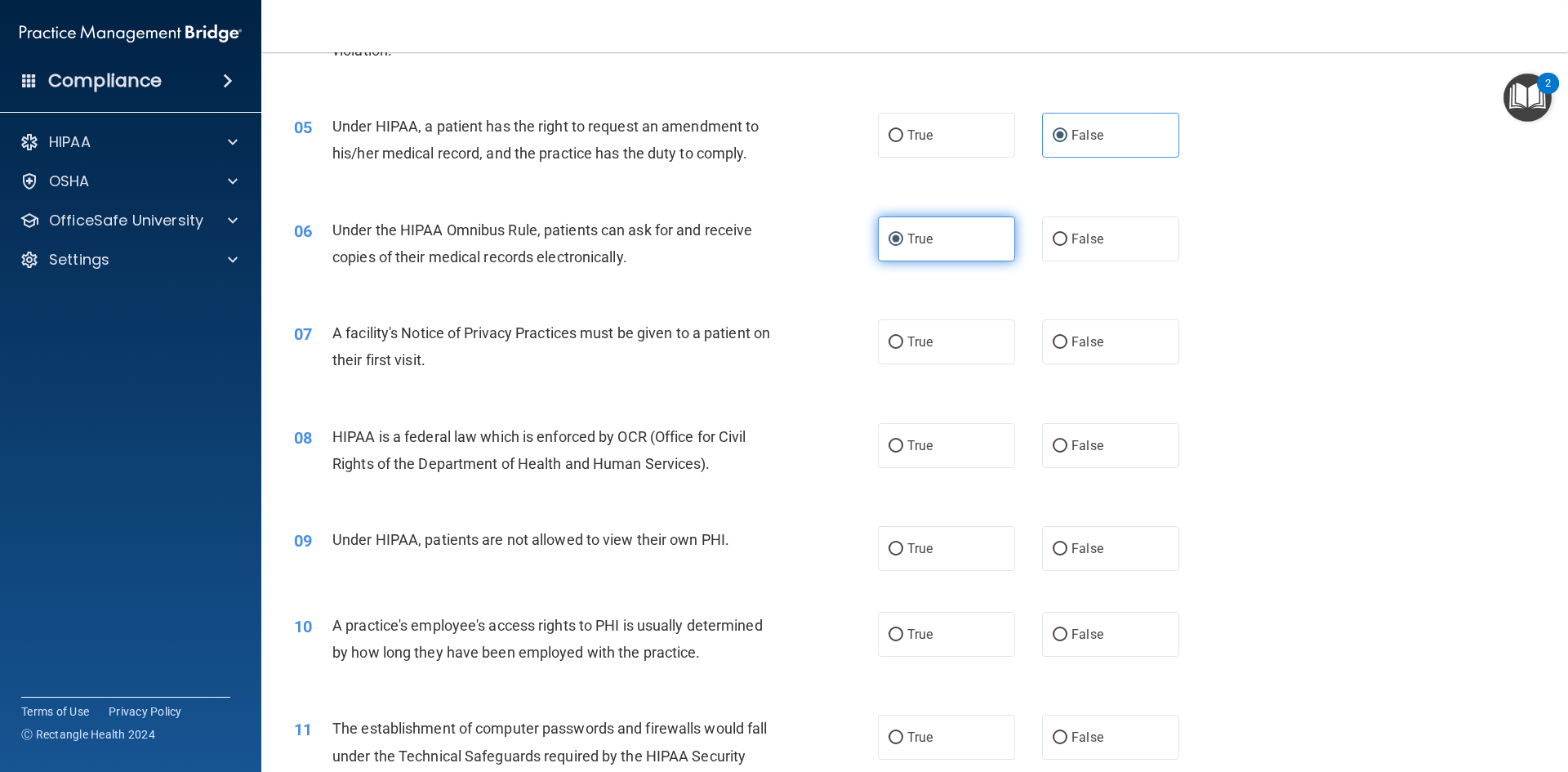
scroll to position [572, 0]
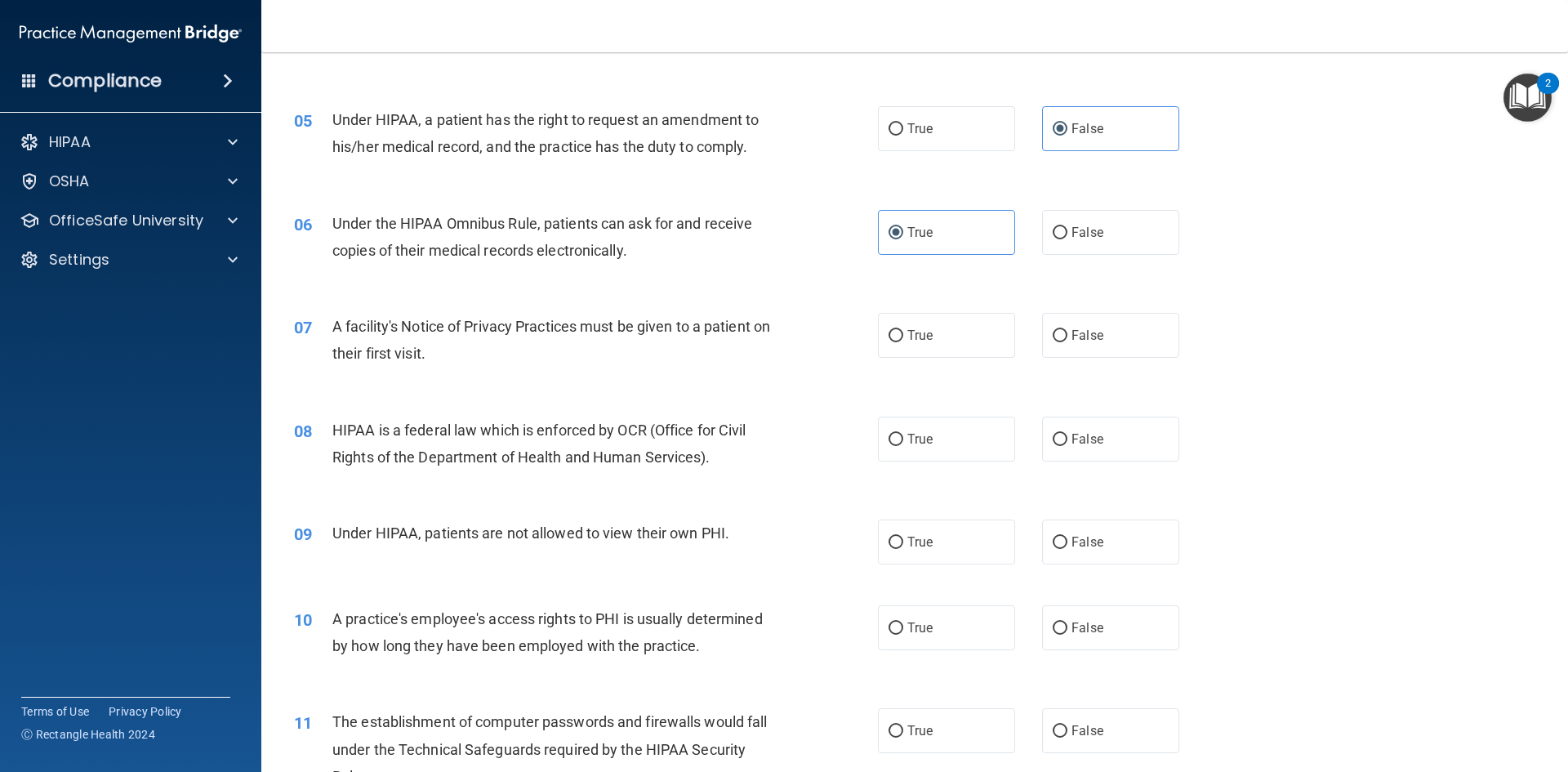
click at [957, 369] on div "07 A facility's Notice of Privacy Practices must be given to a patient on their…" at bounding box center [914, 343] width 1266 height 103
click at [962, 348] on label "True" at bounding box center [947, 335] width 137 height 45
click at [903, 343] on input "True" at bounding box center [896, 336] width 15 height 12
radio input "true"
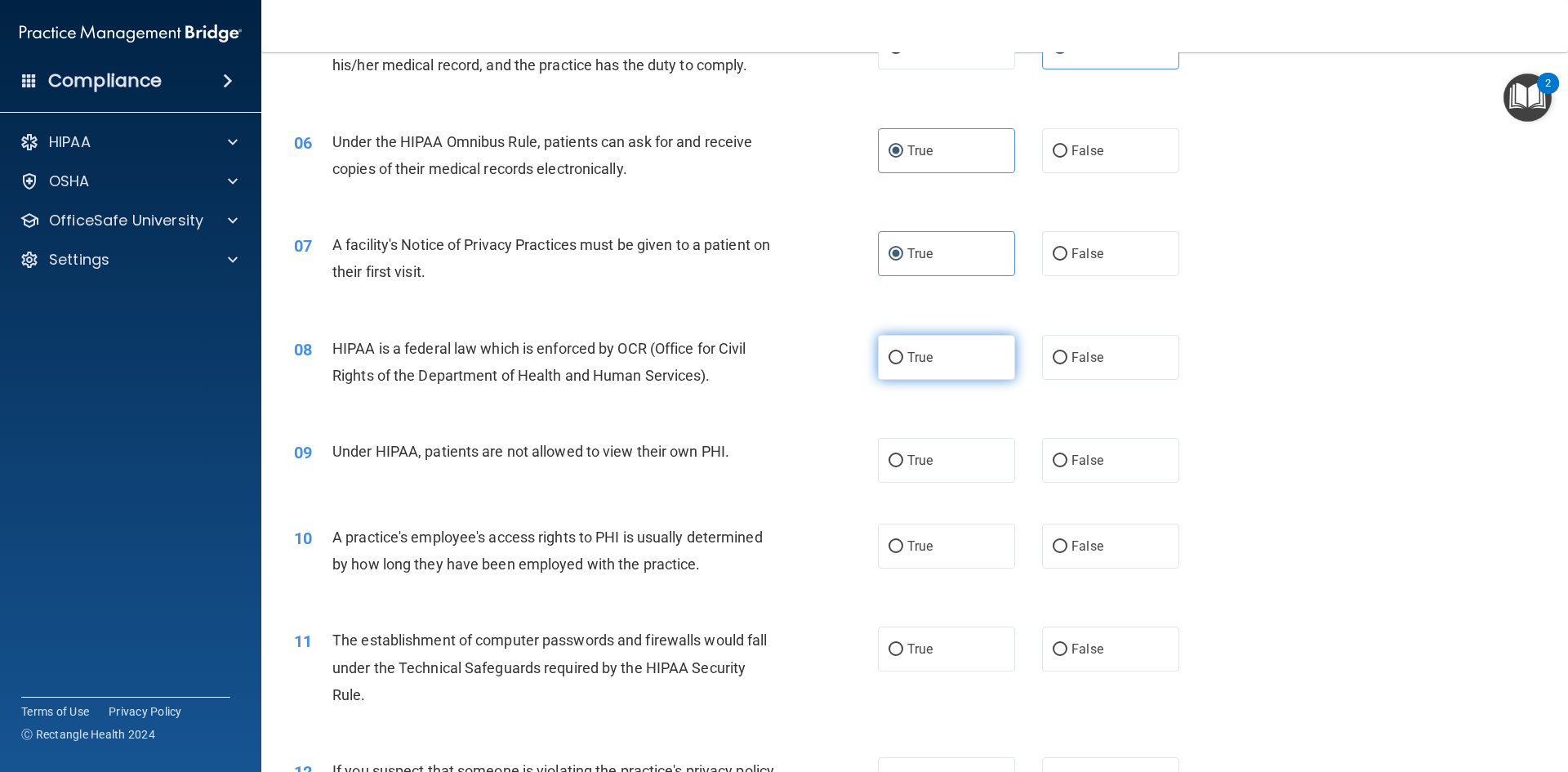
click at [958, 368] on label "True" at bounding box center [947, 358] width 137 height 45
click at [903, 364] on input "True" at bounding box center [896, 358] width 15 height 12
radio input "true"
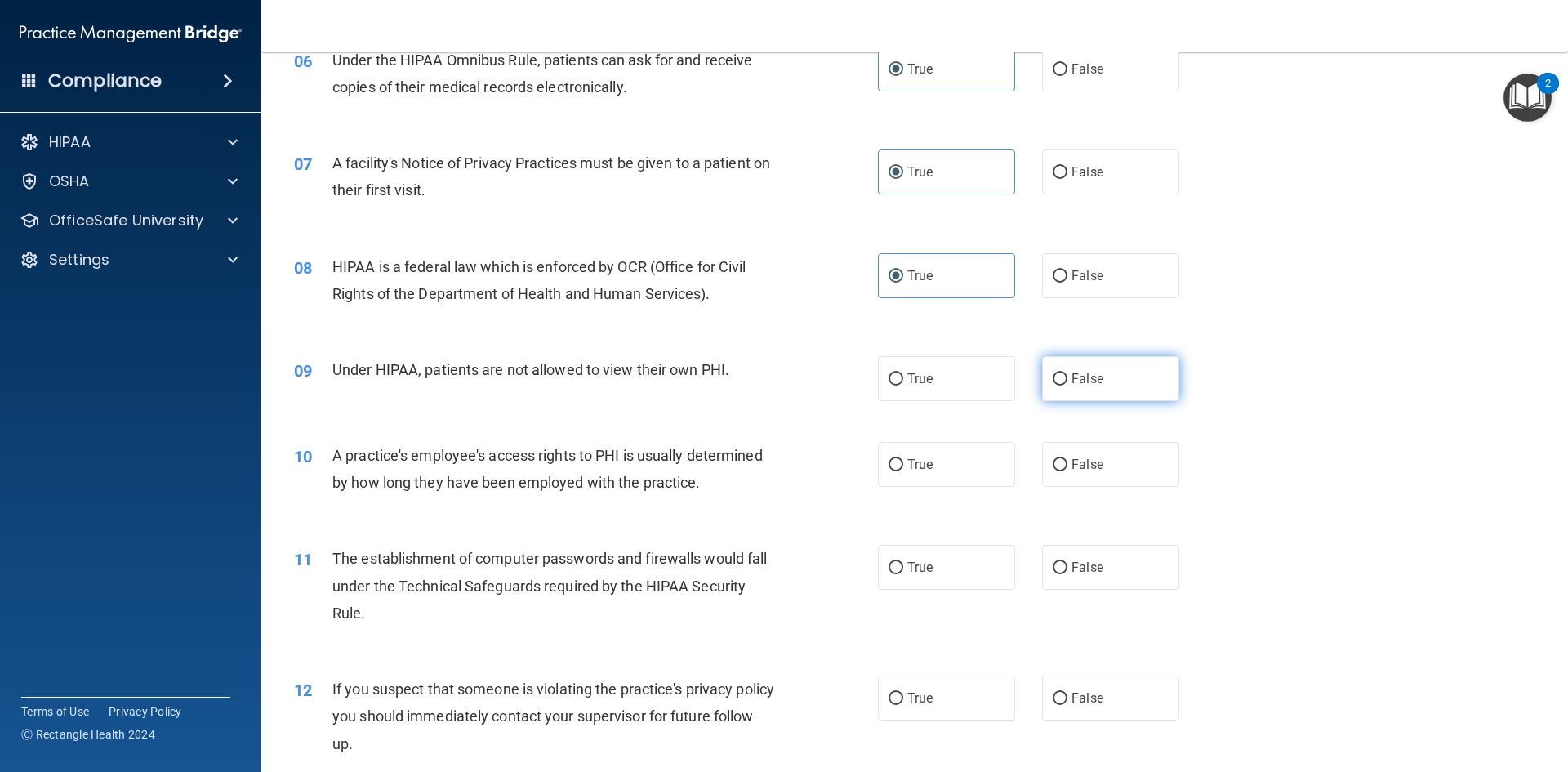
click at [1071, 383] on span "False" at bounding box center [1087, 378] width 32 height 16
click at [1064, 383] on input "False" at bounding box center [1060, 379] width 15 height 12
radio input "true"
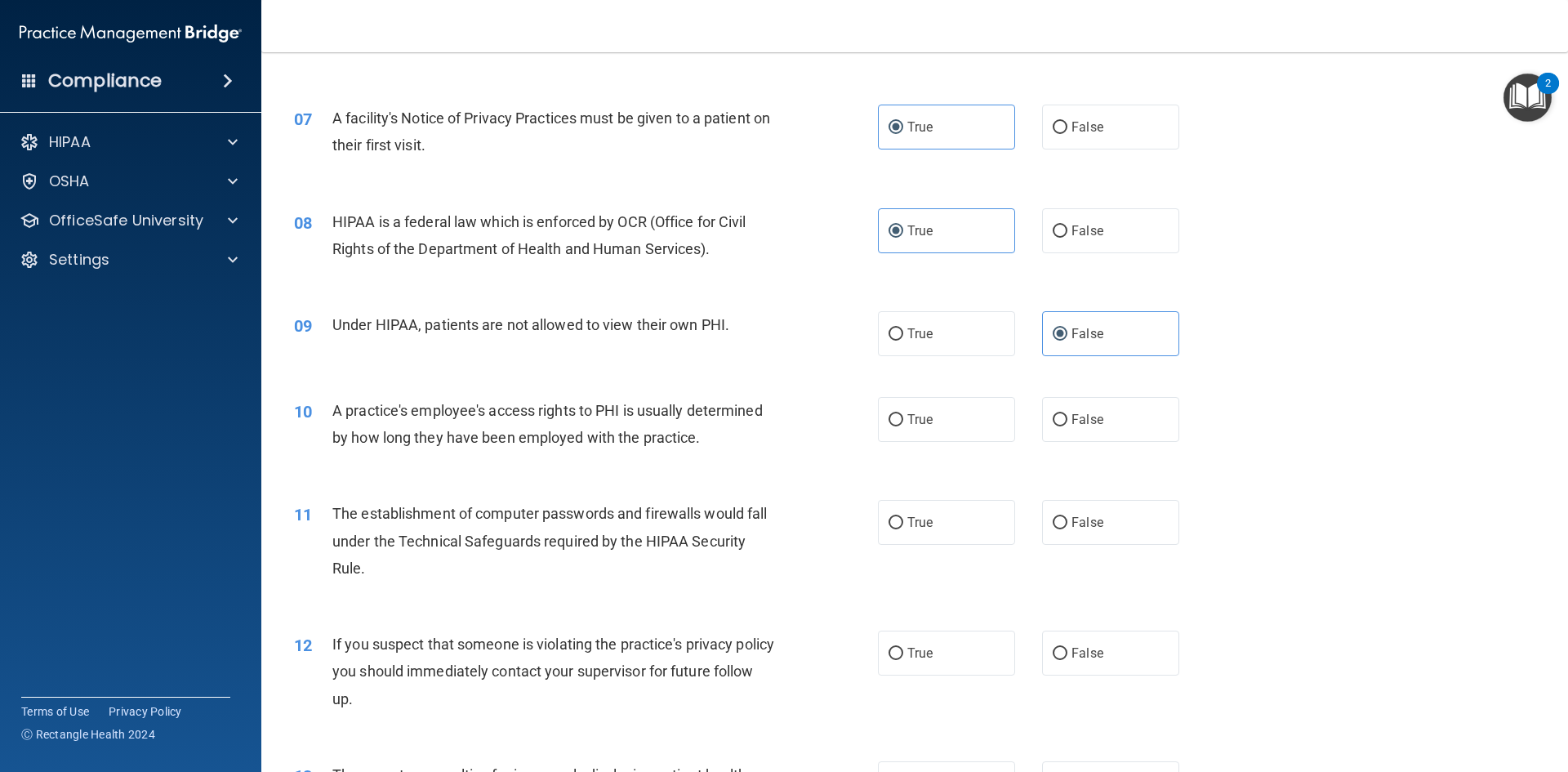
scroll to position [817, 0]
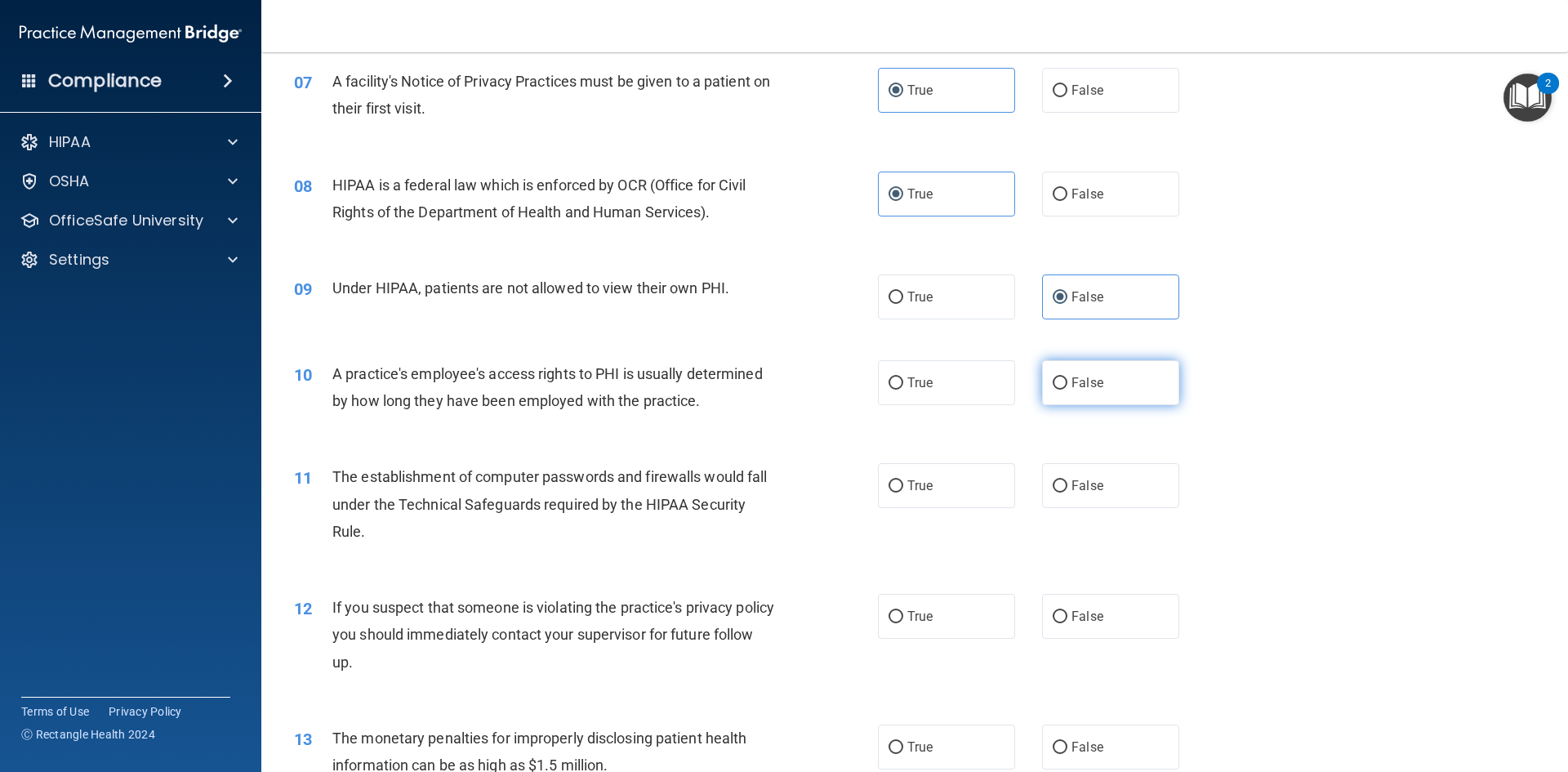
click at [1070, 391] on label "False" at bounding box center [1111, 382] width 137 height 45
click at [1067, 390] on input "False" at bounding box center [1060, 383] width 15 height 12
radio input "true"
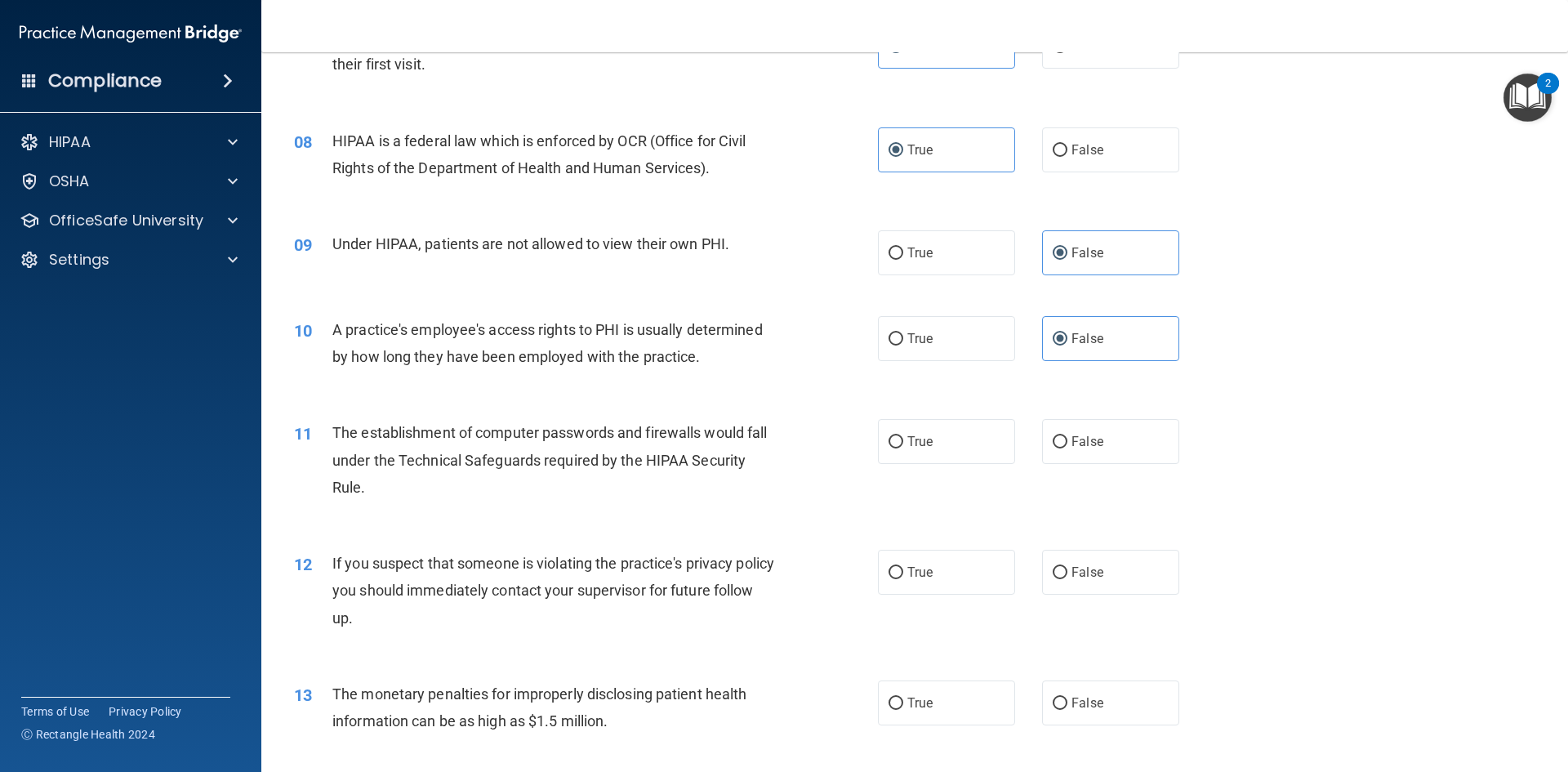
scroll to position [898, 0]
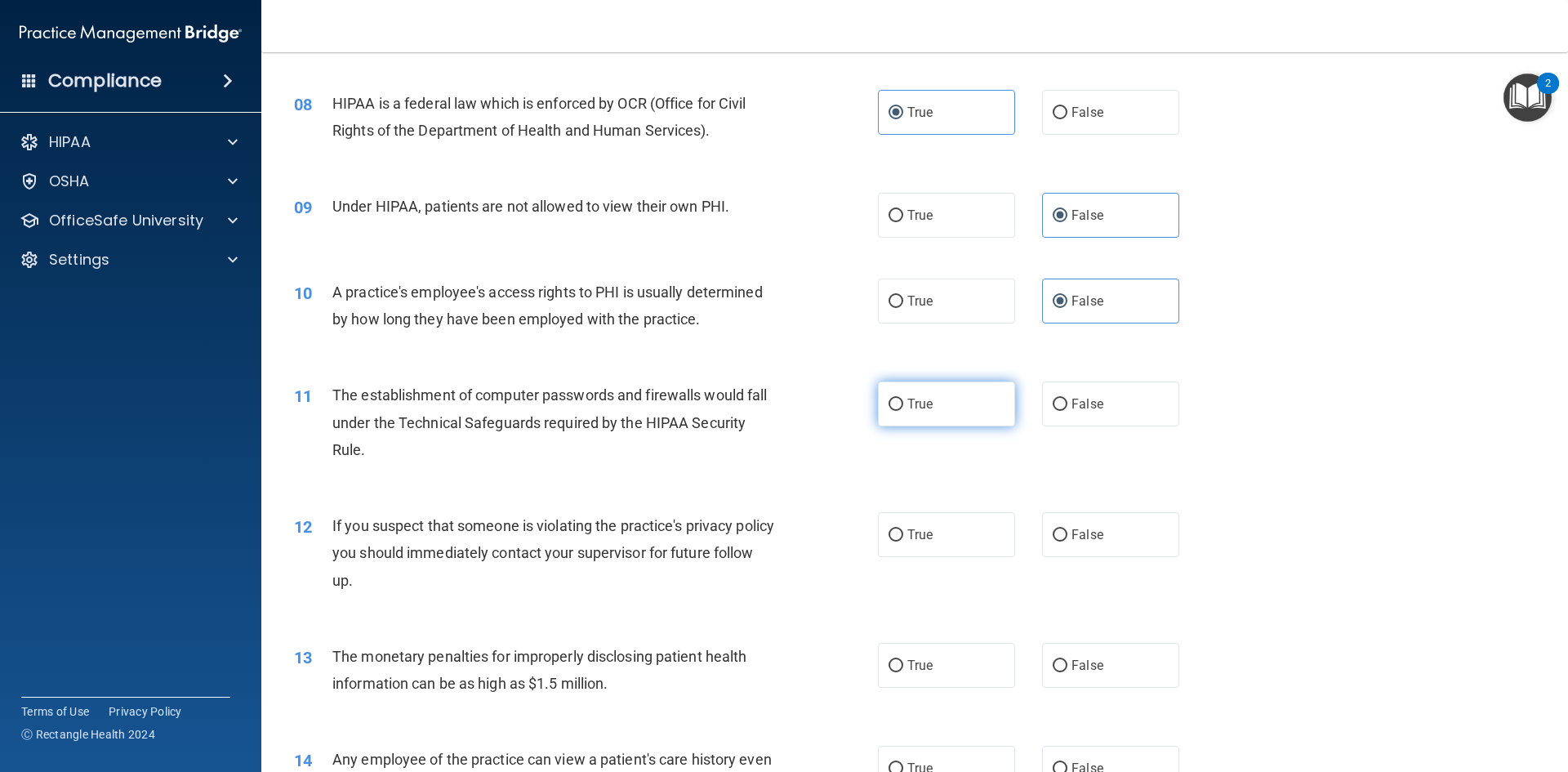
click at [981, 422] on label "True" at bounding box center [947, 404] width 137 height 45
click at [903, 411] on input "True" at bounding box center [896, 405] width 15 height 12
radio input "true"
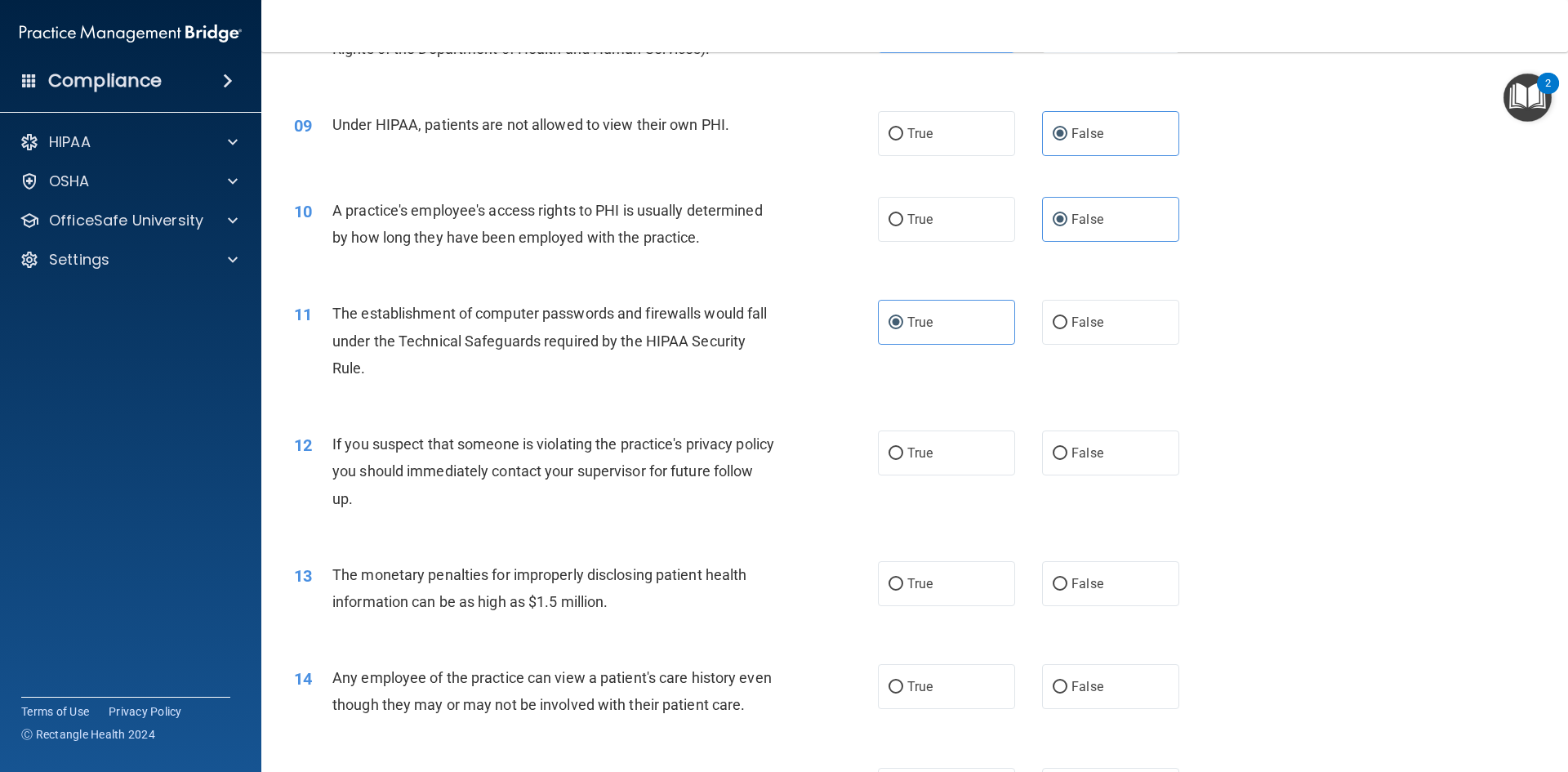
scroll to position [1062, 0]
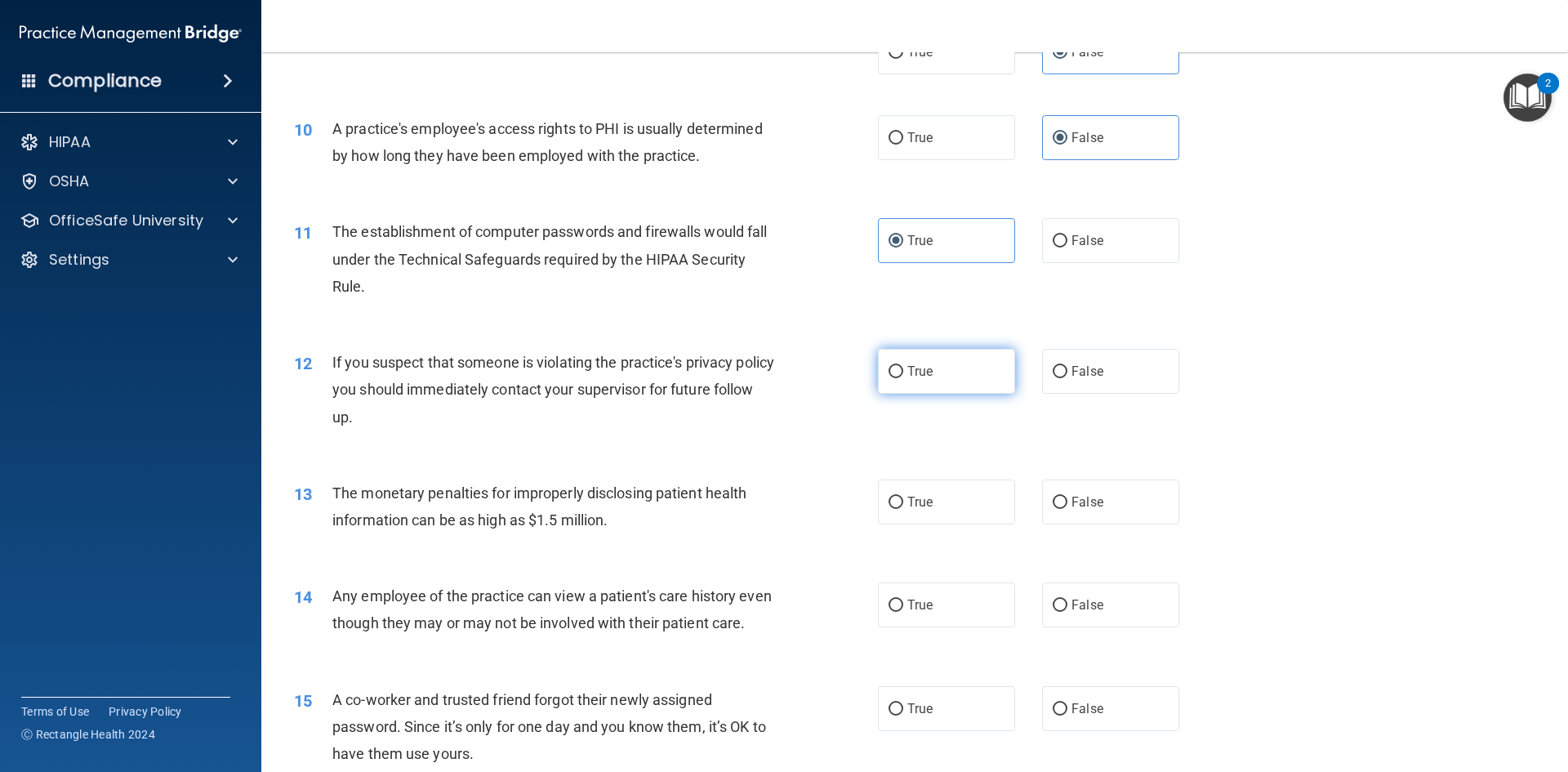
click at [981, 372] on label "True" at bounding box center [947, 372] width 137 height 45
click at [903, 372] on input "True" at bounding box center [896, 372] width 15 height 12
radio input "true"
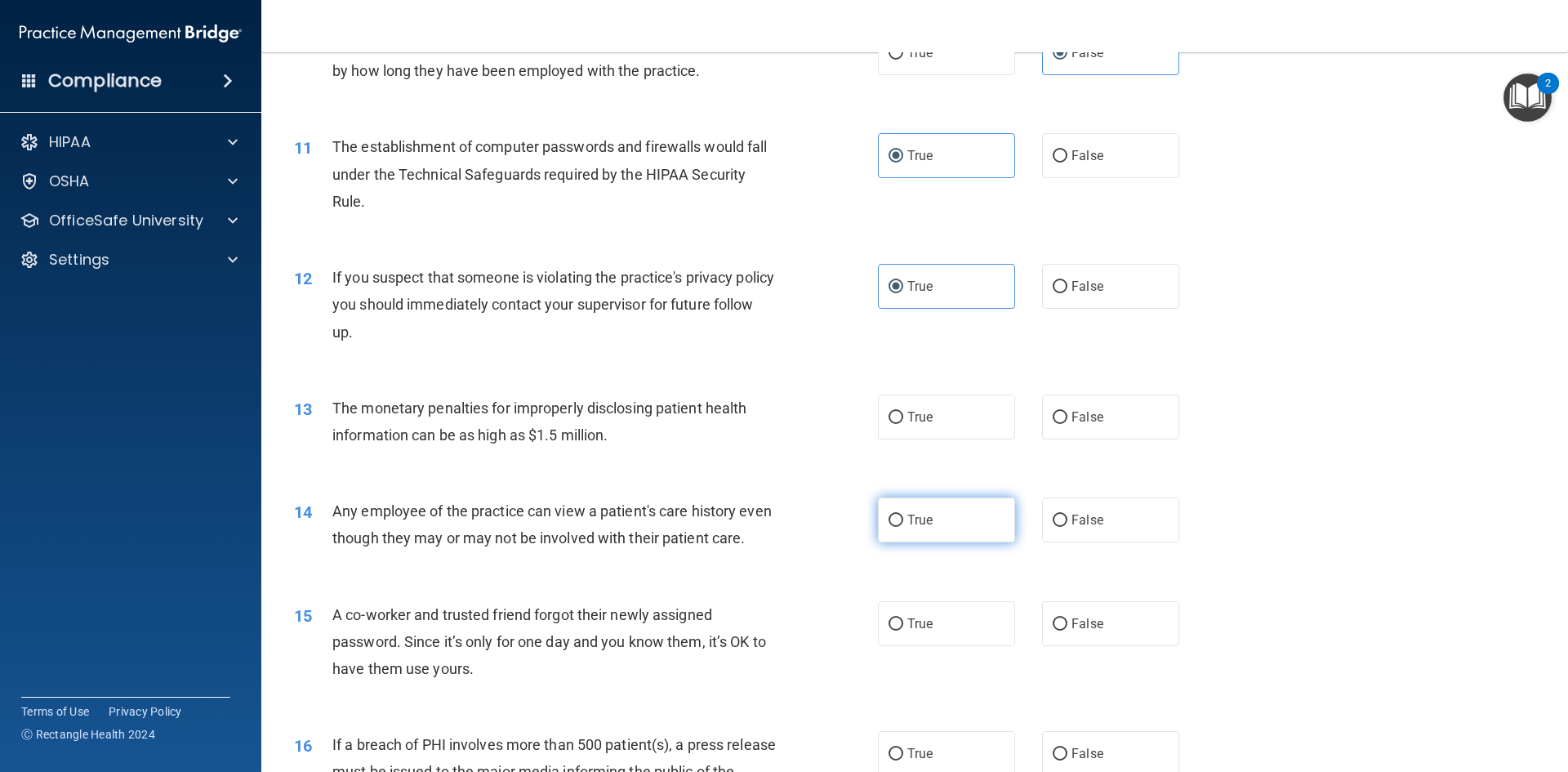
scroll to position [1225, 0]
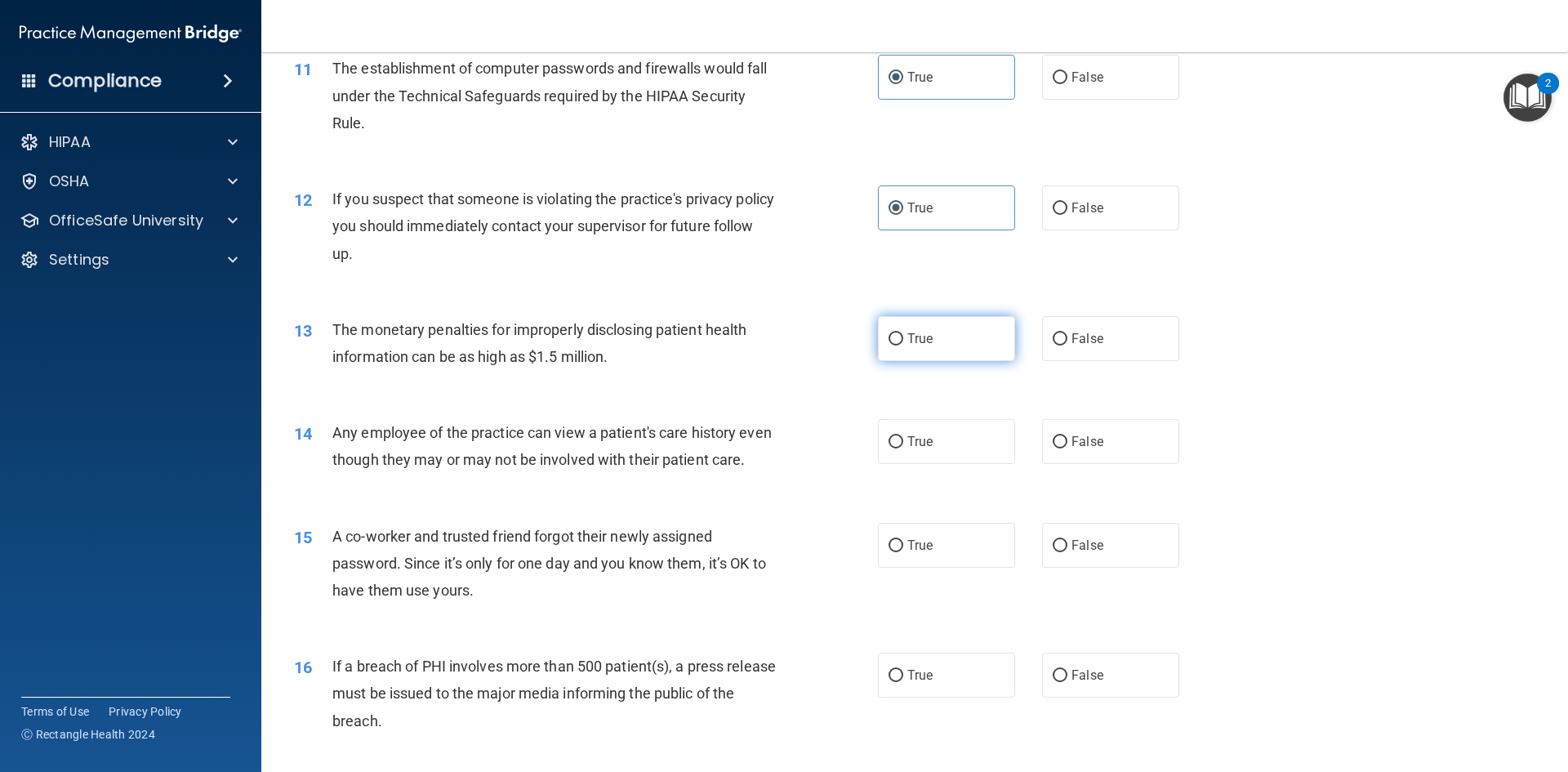
click at [983, 353] on label "True" at bounding box center [947, 339] width 137 height 45
click at [903, 346] on input "True" at bounding box center [896, 339] width 15 height 12
radio input "true"
click at [1054, 432] on label "False" at bounding box center [1111, 442] width 137 height 45
click at [1054, 436] on input "False" at bounding box center [1060, 442] width 15 height 12
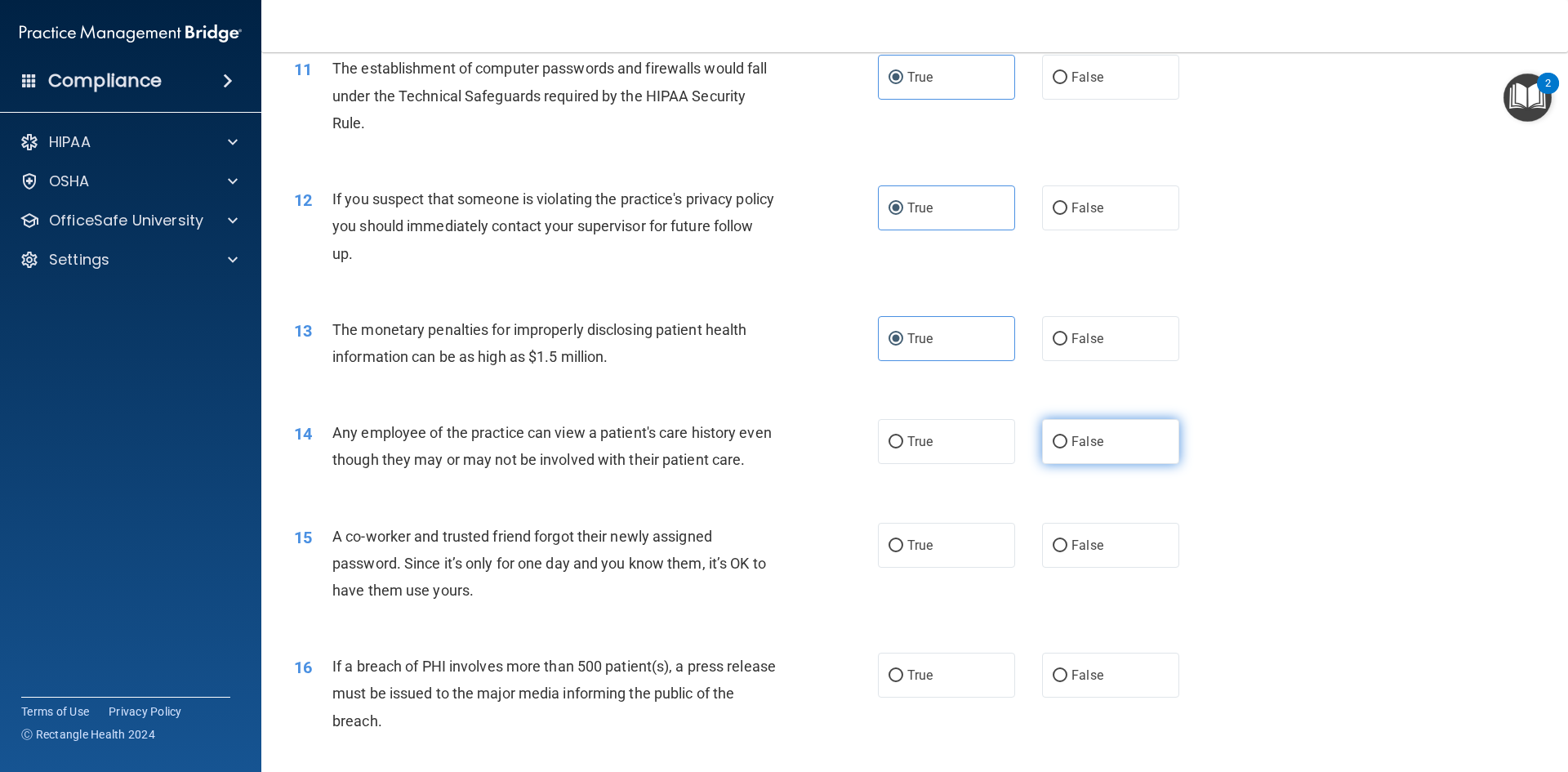
radio input "true"
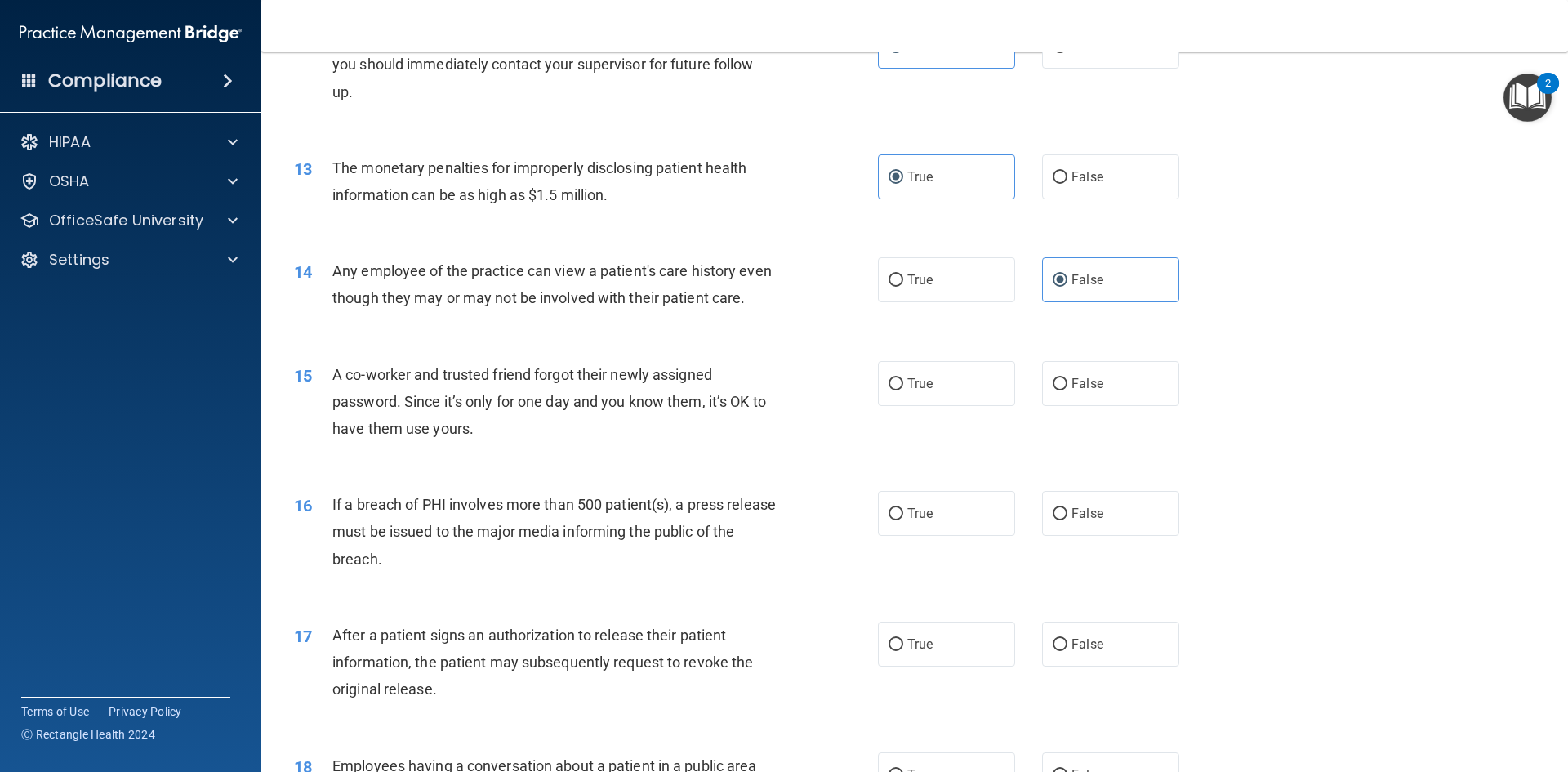
scroll to position [1389, 0]
click at [1111, 405] on label "False" at bounding box center [1111, 381] width 137 height 45
click at [1067, 389] on input "False" at bounding box center [1060, 382] width 15 height 12
radio input "true"
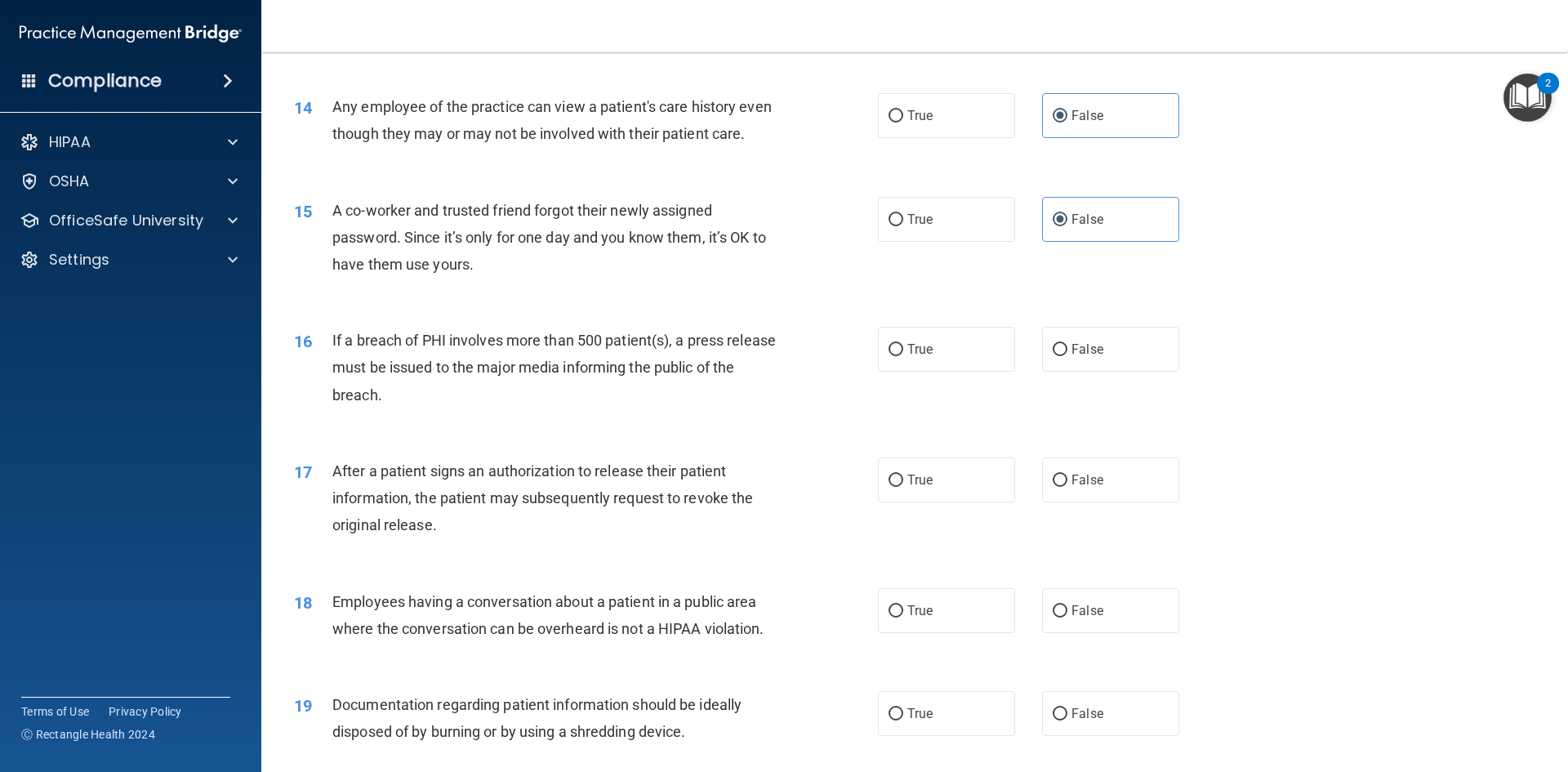
scroll to position [1552, 0]
click at [960, 371] on label "True" at bounding box center [947, 348] width 137 height 45
click at [903, 355] on input "True" at bounding box center [896, 349] width 15 height 12
radio input "true"
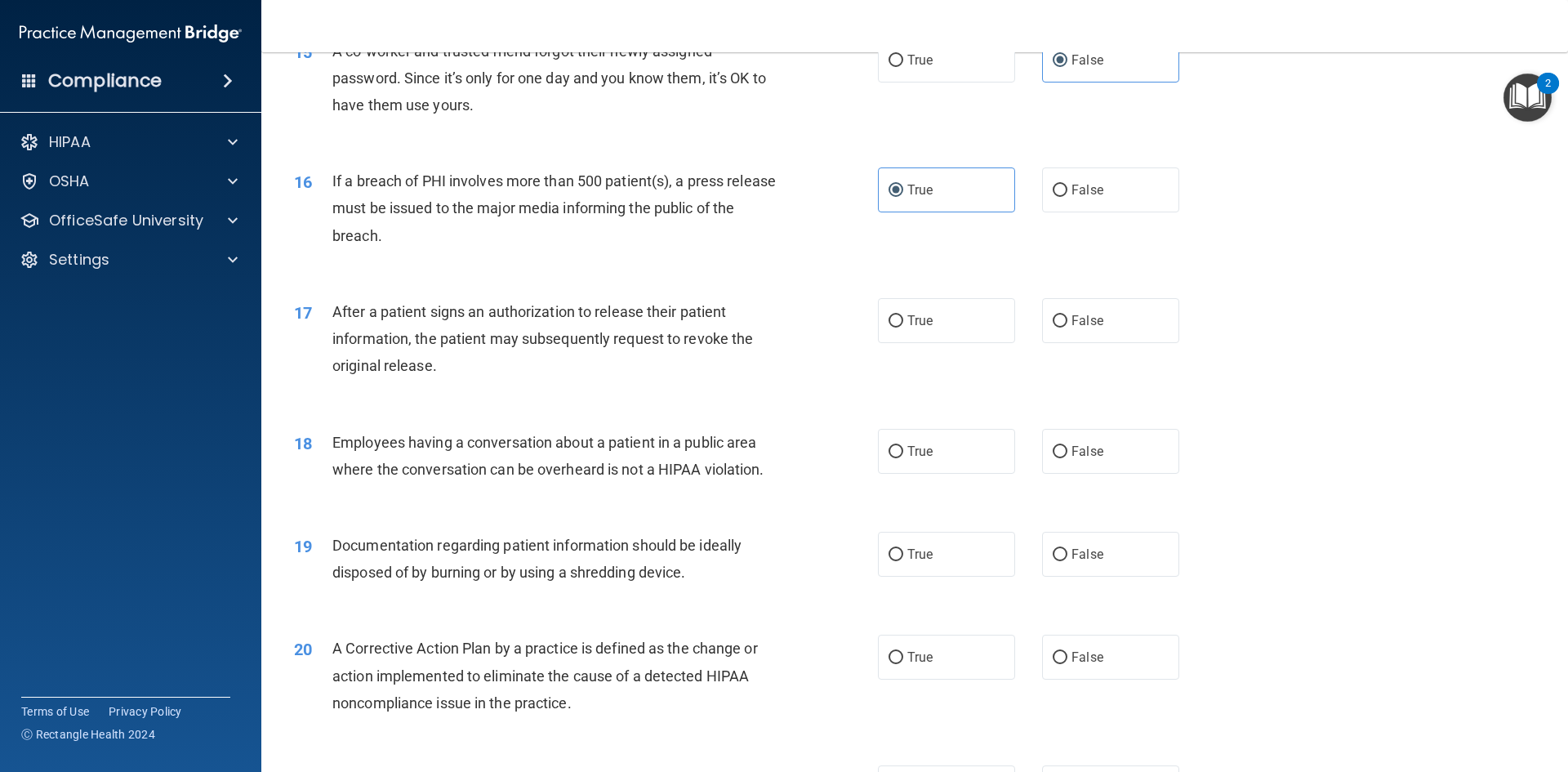
scroll to position [1716, 0]
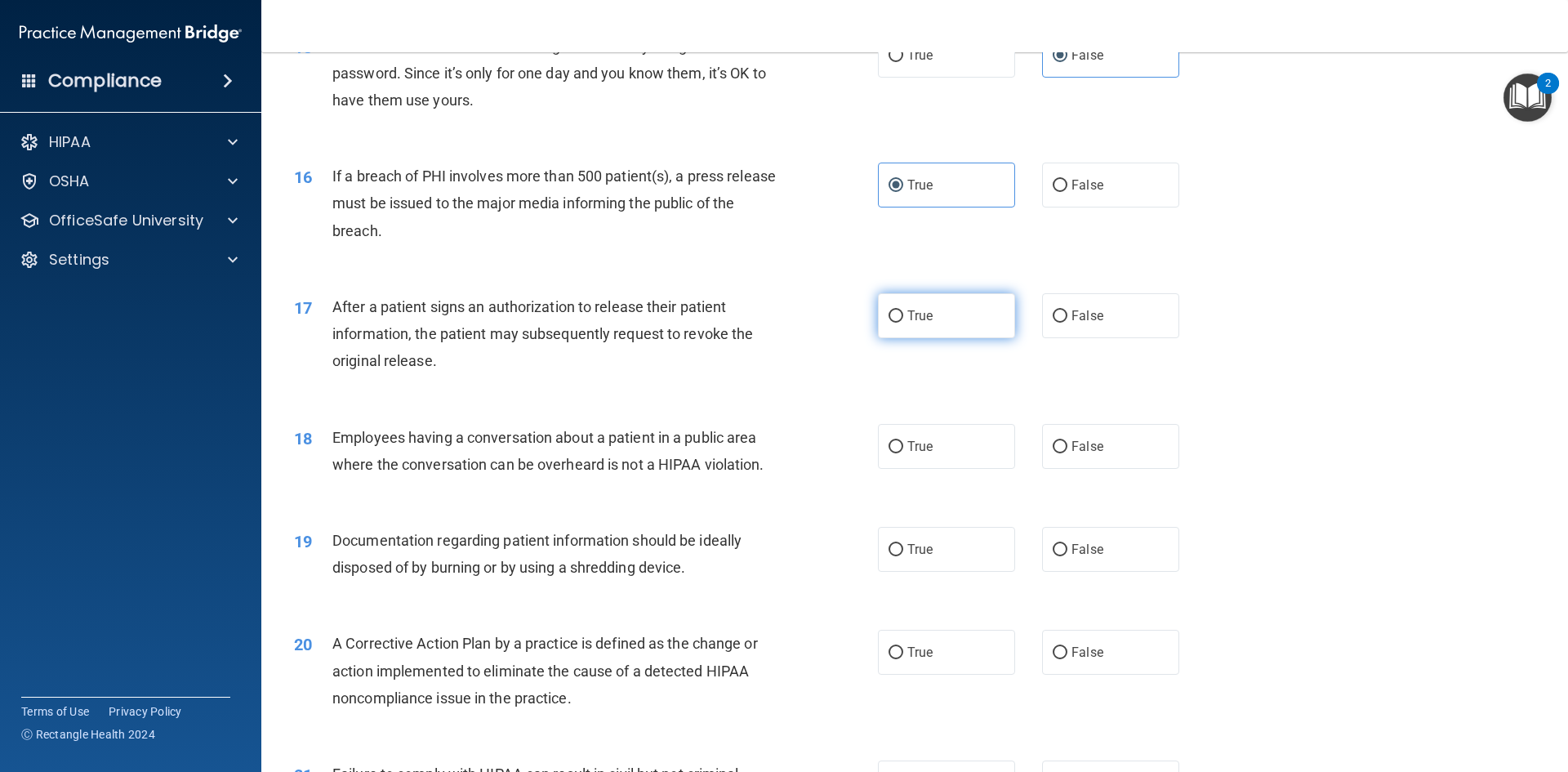
click at [963, 339] on label "True" at bounding box center [947, 315] width 137 height 45
click at [903, 323] on input "True" at bounding box center [896, 316] width 15 height 12
radio input "true"
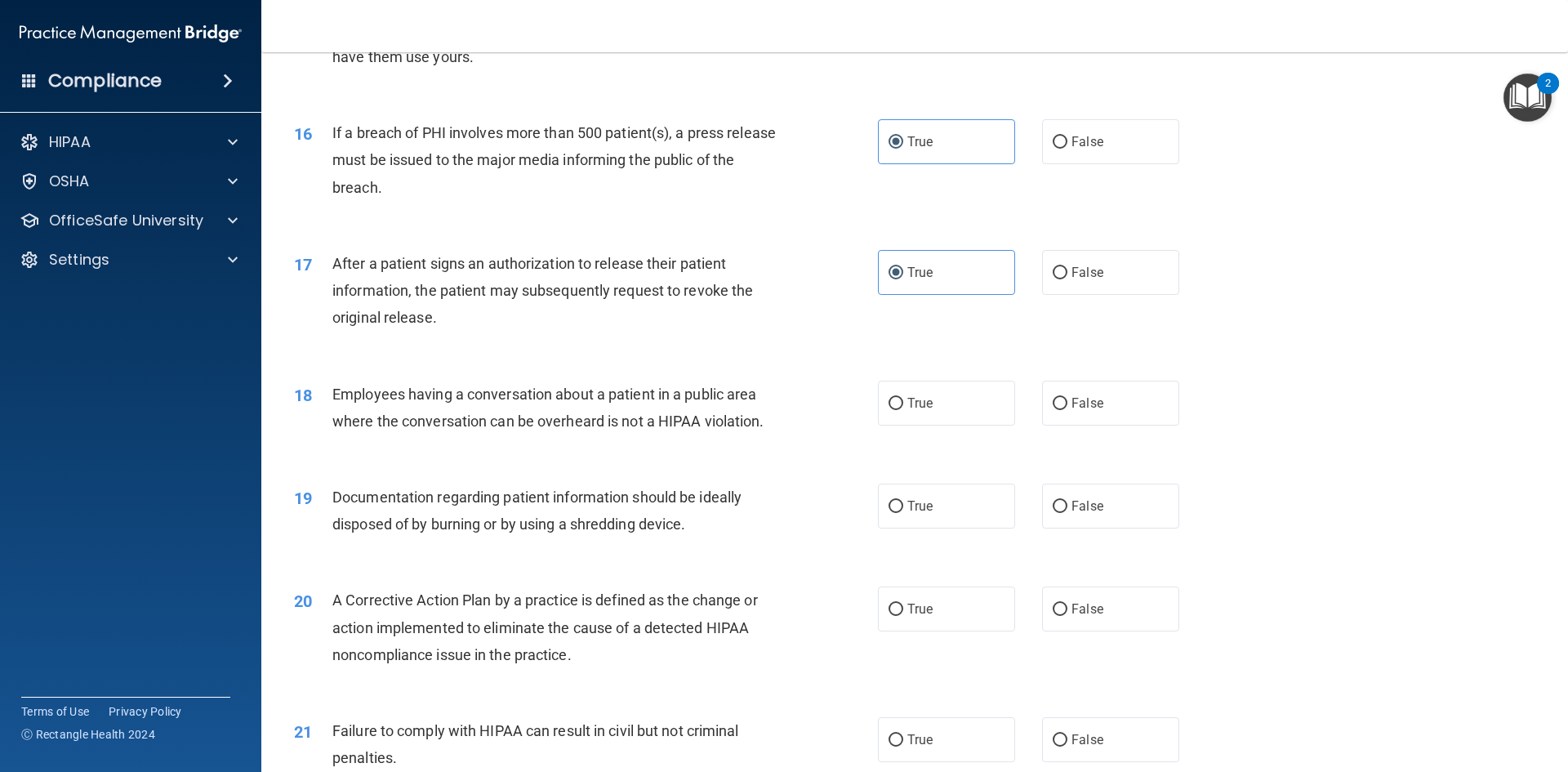
scroll to position [1797, 0]
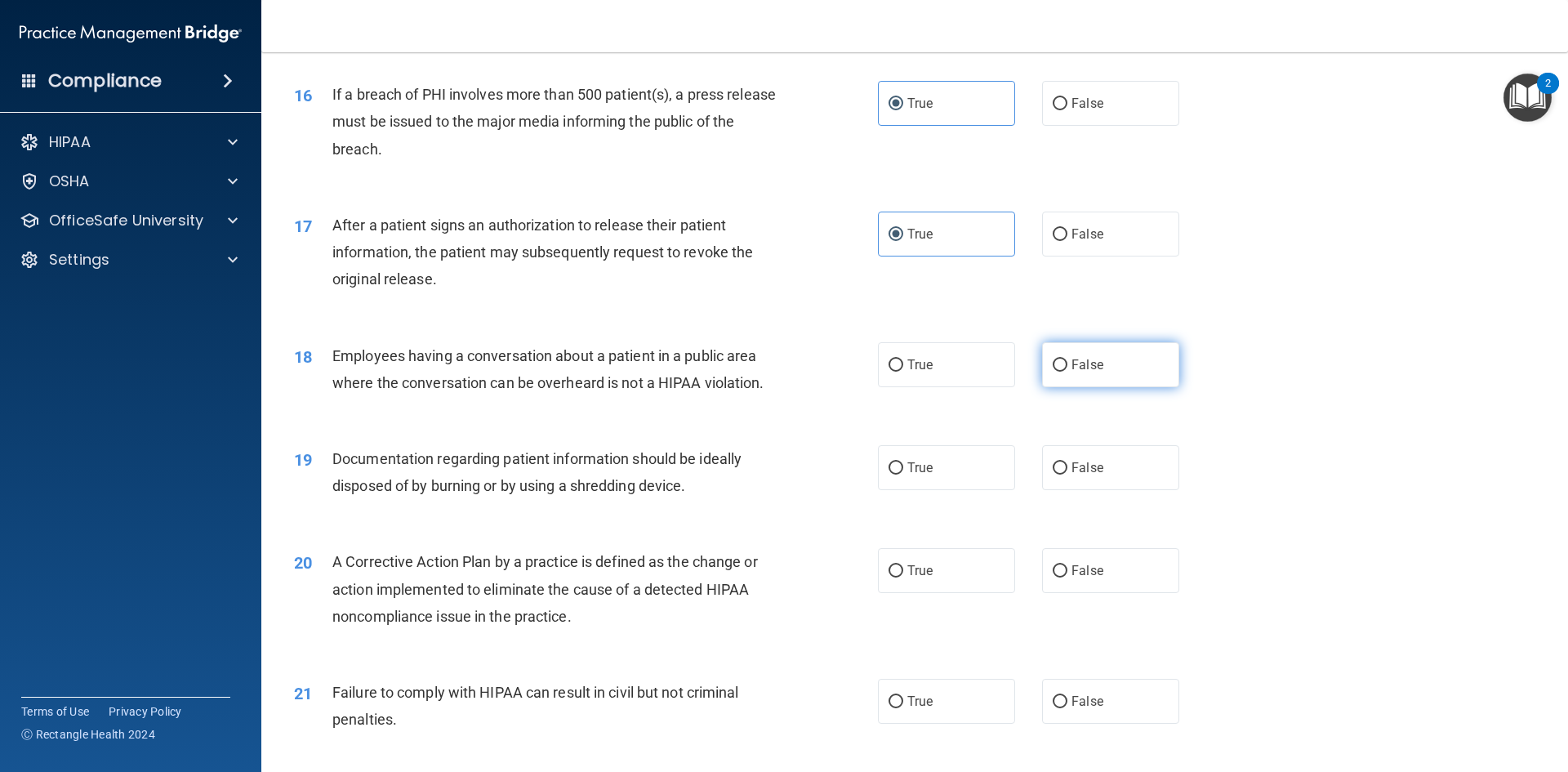
click at [1099, 387] on label "False" at bounding box center [1111, 365] width 137 height 45
click at [1067, 372] on input "False" at bounding box center [1060, 365] width 15 height 12
radio input "true"
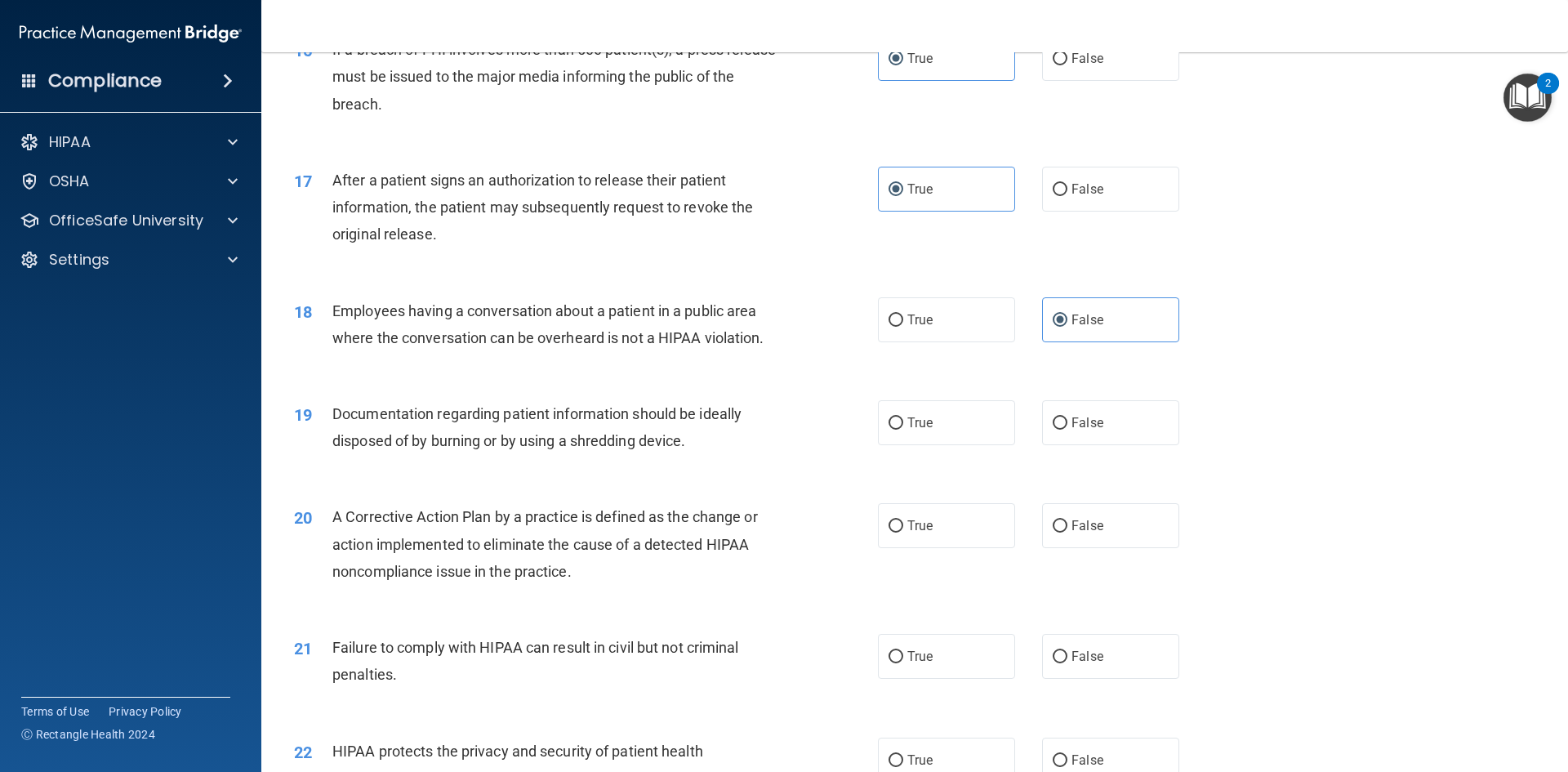
scroll to position [1879, 0]
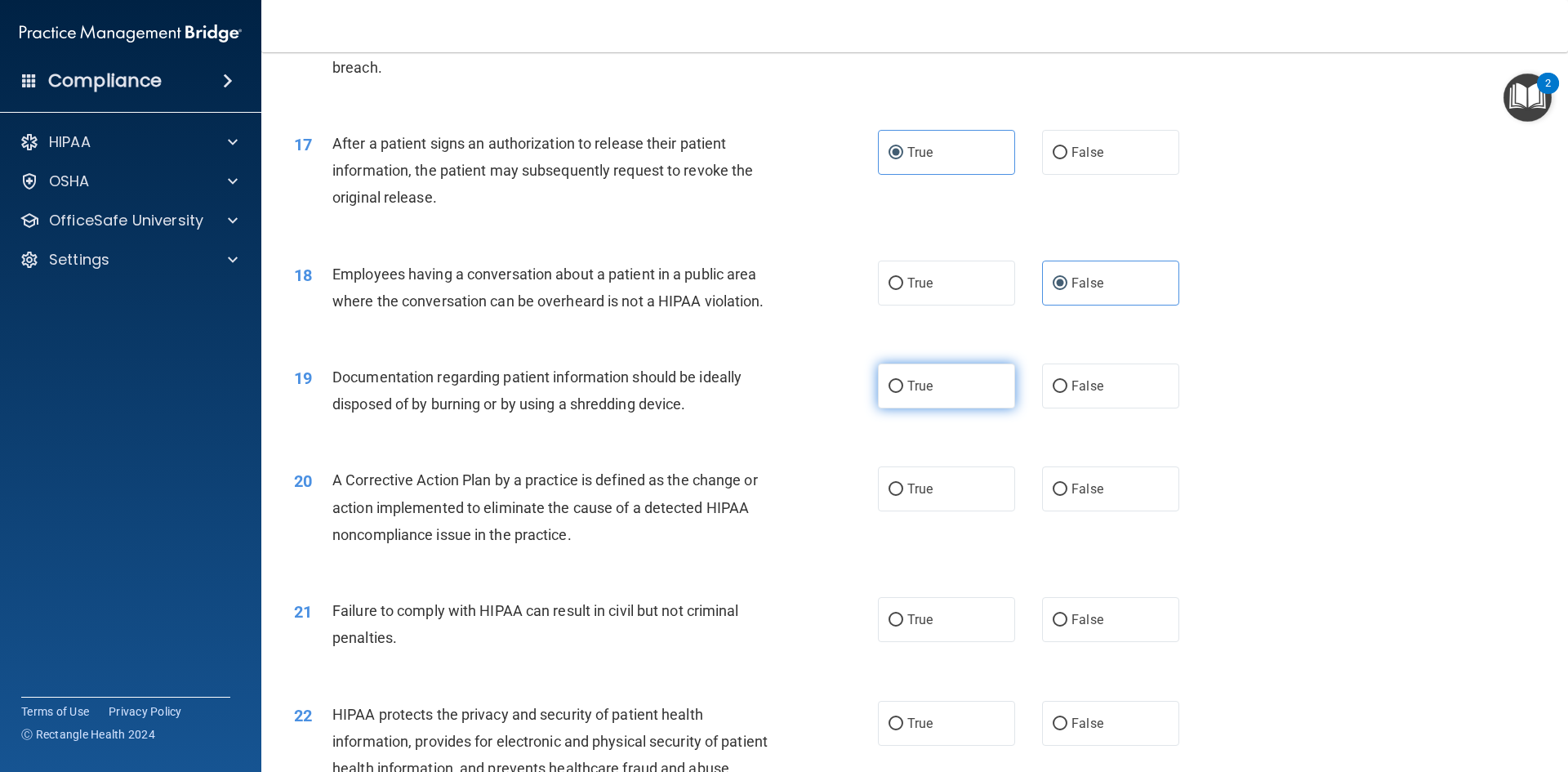
click at [943, 406] on label "True" at bounding box center [947, 386] width 137 height 45
click at [903, 393] on input "True" at bounding box center [896, 386] width 15 height 12
radio input "true"
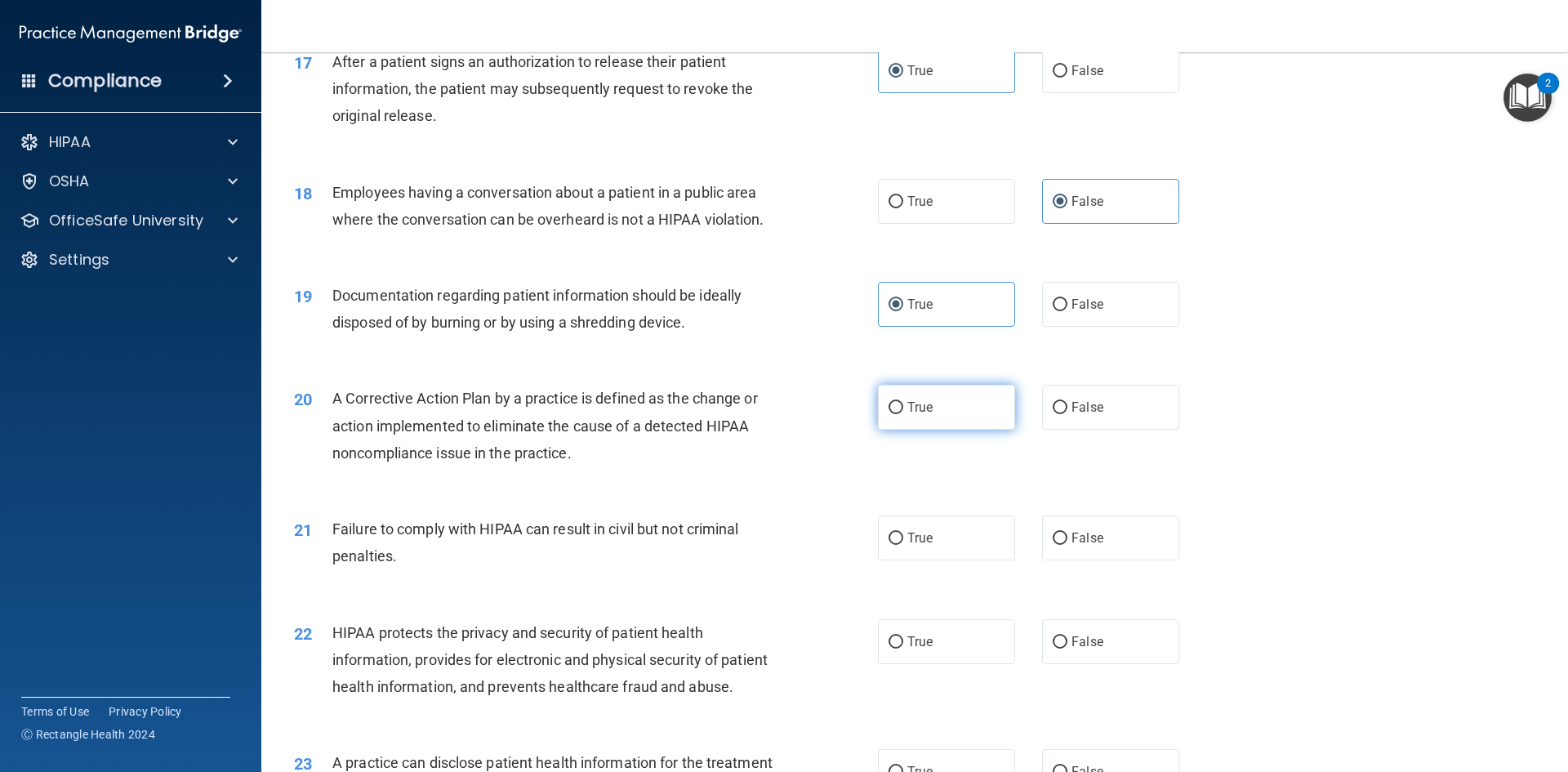
click at [971, 429] on label "True" at bounding box center [947, 407] width 137 height 45
click at [903, 414] on input "True" at bounding box center [896, 408] width 15 height 12
radio input "true"
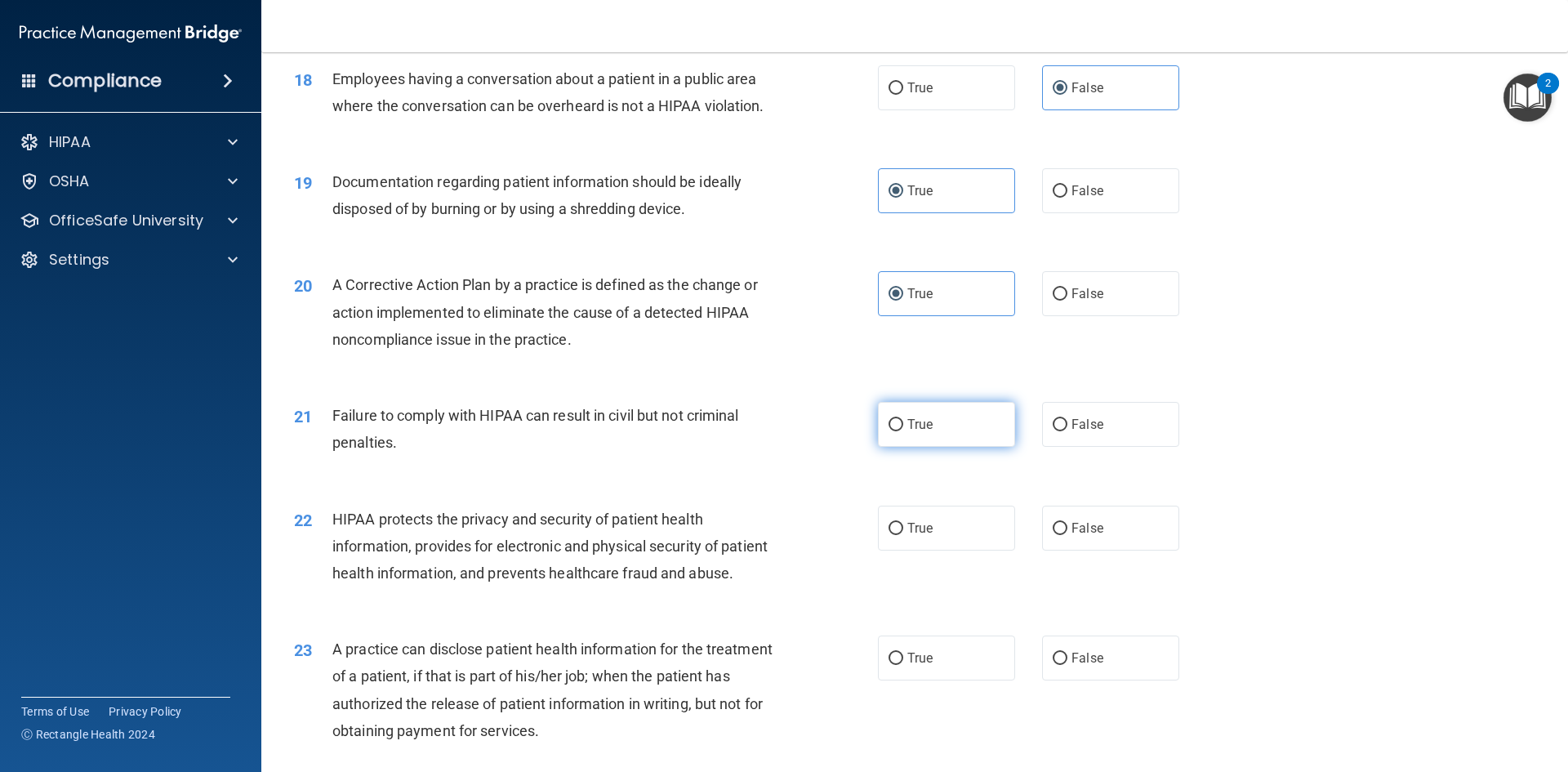
scroll to position [2124, 0]
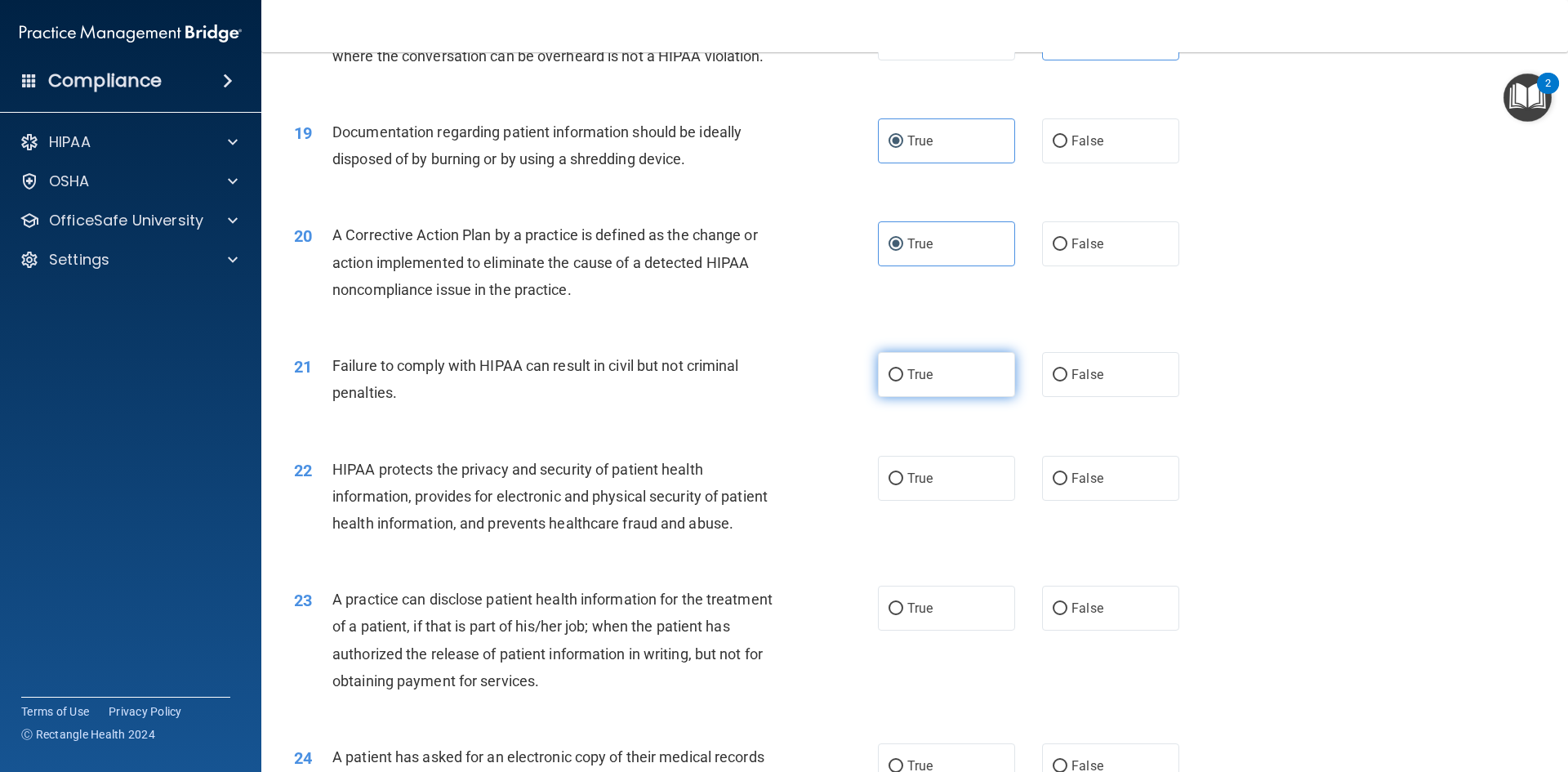
click at [969, 397] on label "True" at bounding box center [947, 374] width 137 height 45
click at [903, 381] on input "True" at bounding box center [896, 375] width 15 height 12
radio input "true"
click at [1083, 382] on span "False" at bounding box center [1087, 374] width 32 height 16
click at [1067, 381] on input "False" at bounding box center [1060, 375] width 15 height 12
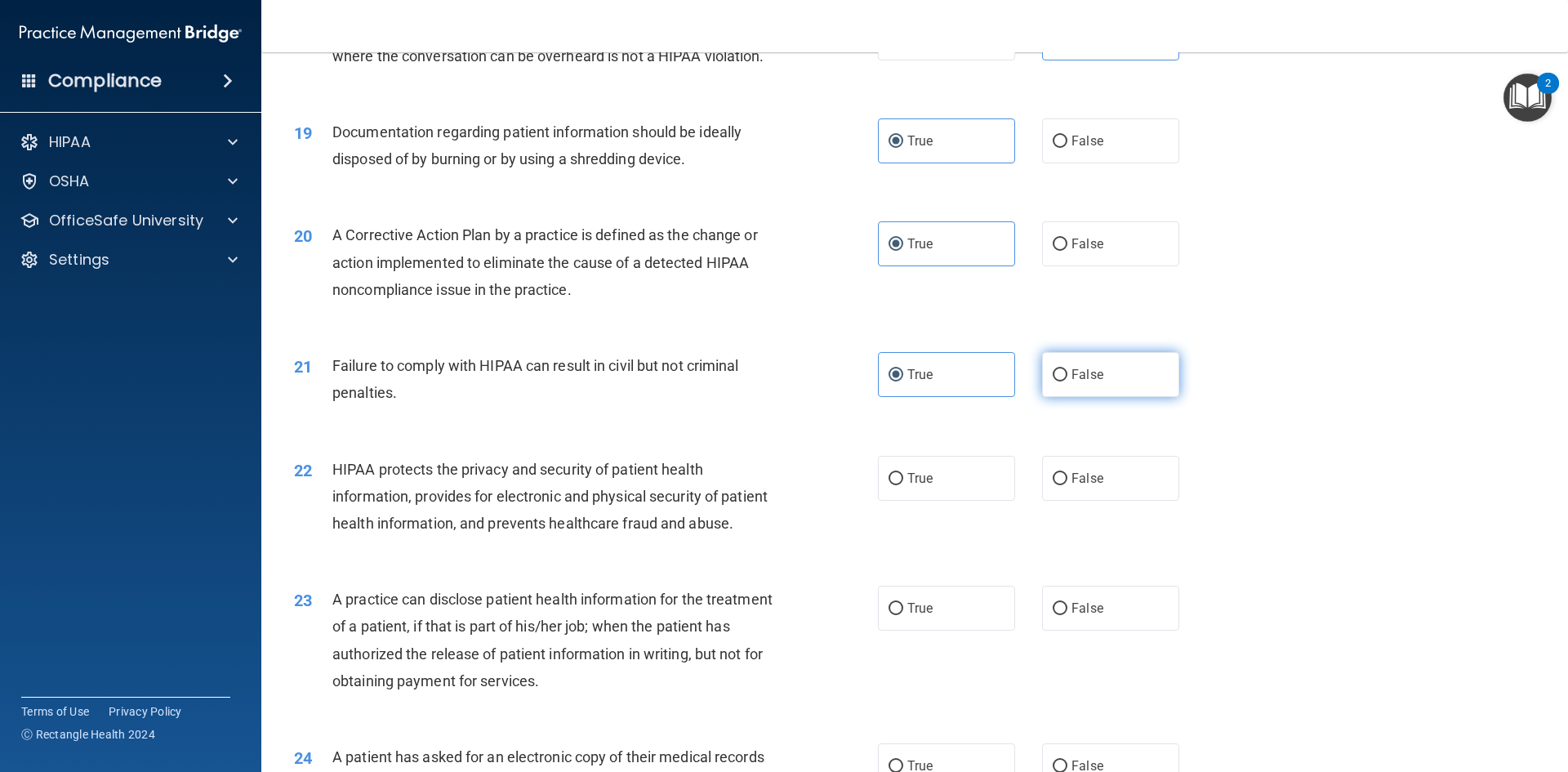
radio input "true"
radio input "false"
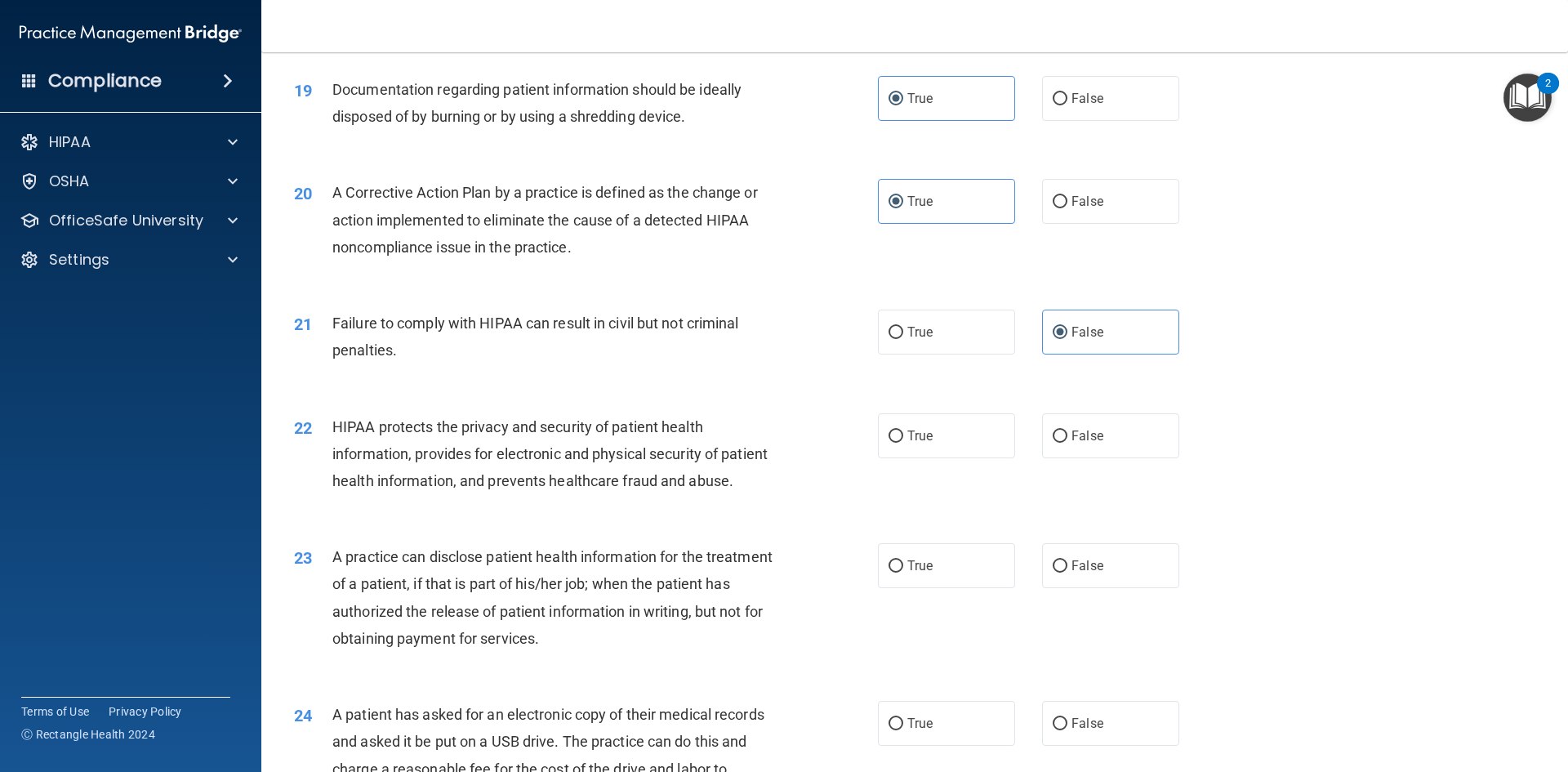
scroll to position [2206, 0]
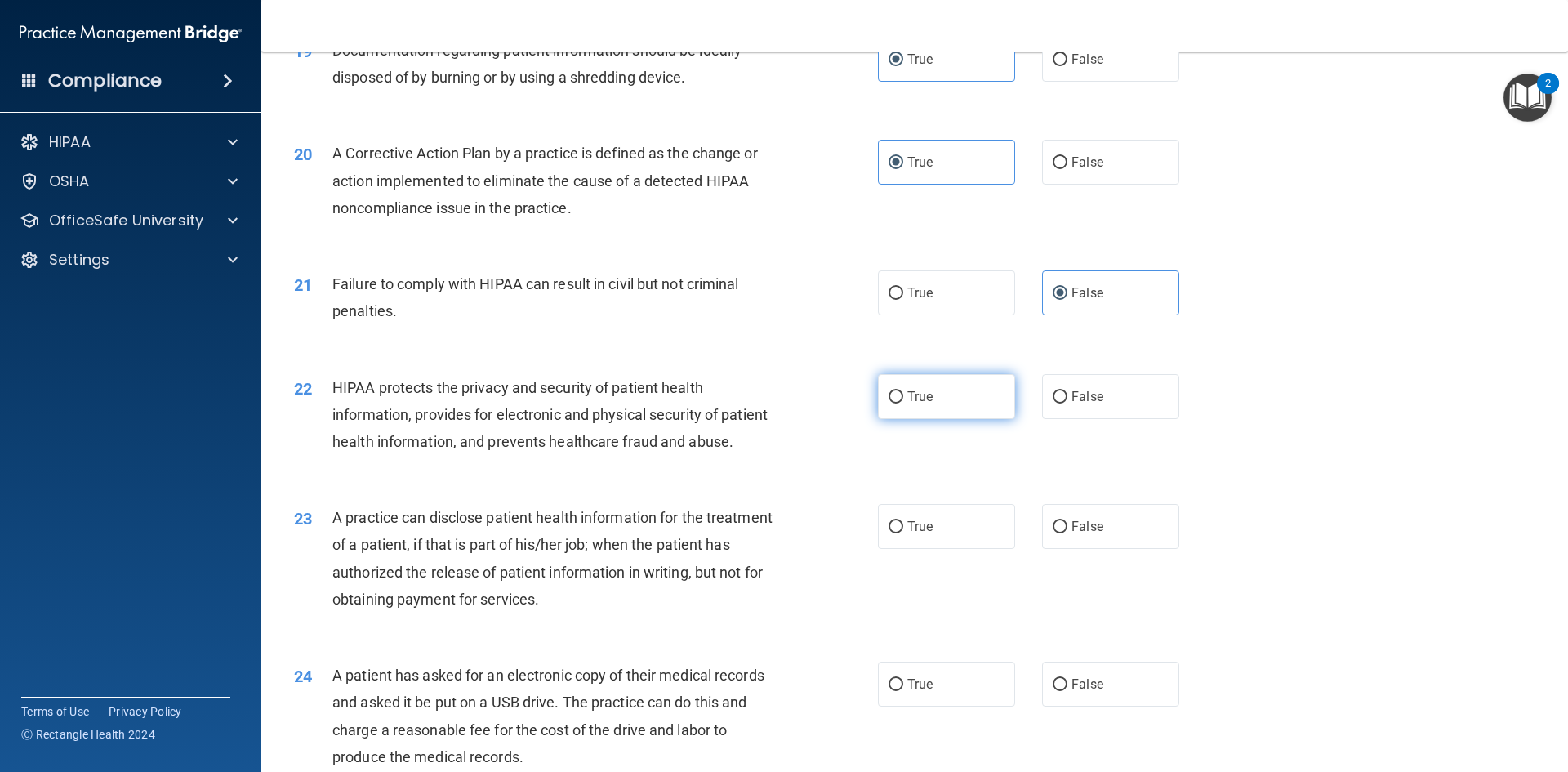
click at [926, 405] on span "True" at bounding box center [919, 396] width 26 height 16
click at [903, 404] on input "True" at bounding box center [896, 397] width 15 height 12
radio input "true"
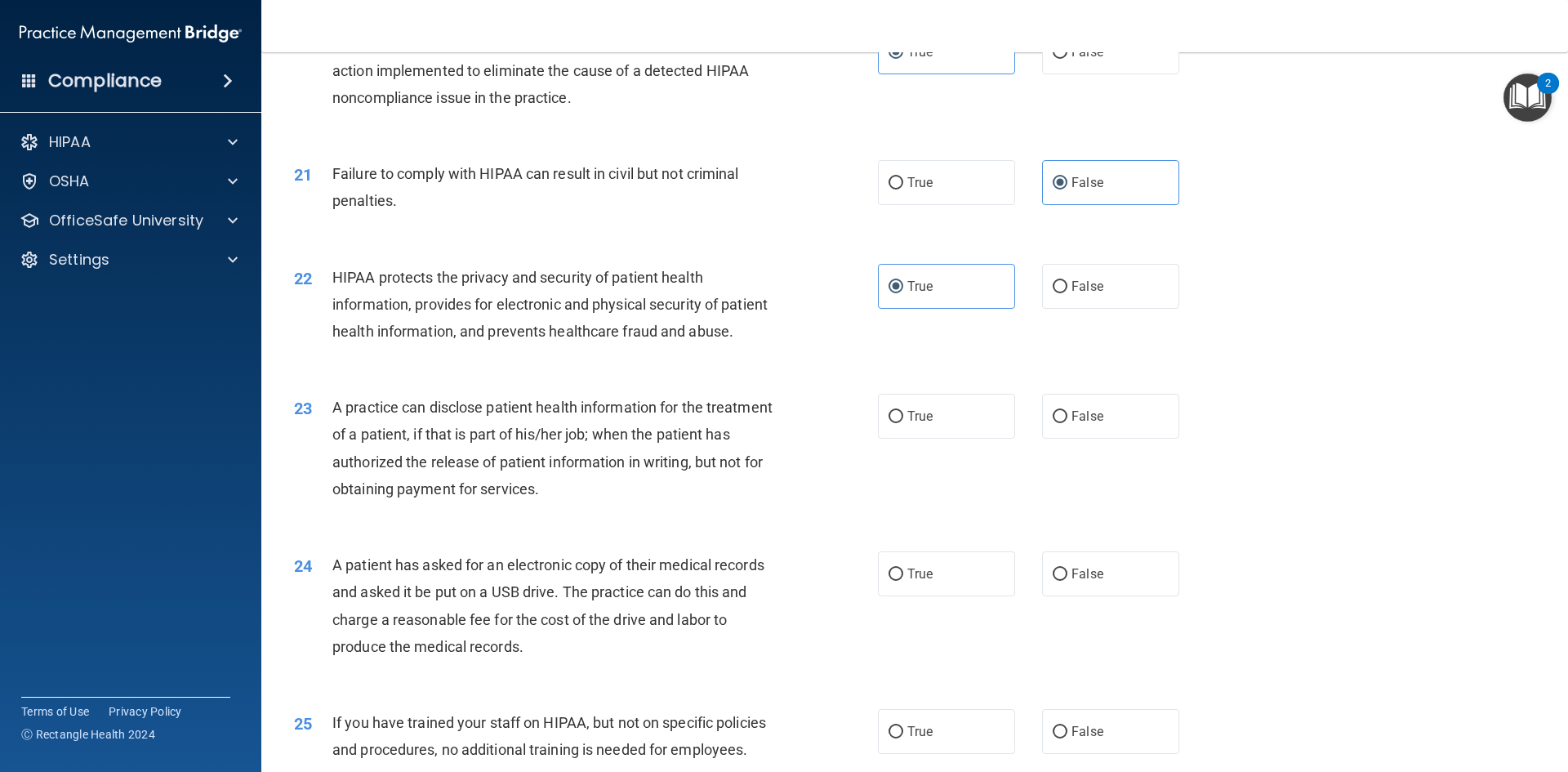
scroll to position [2370, 0]
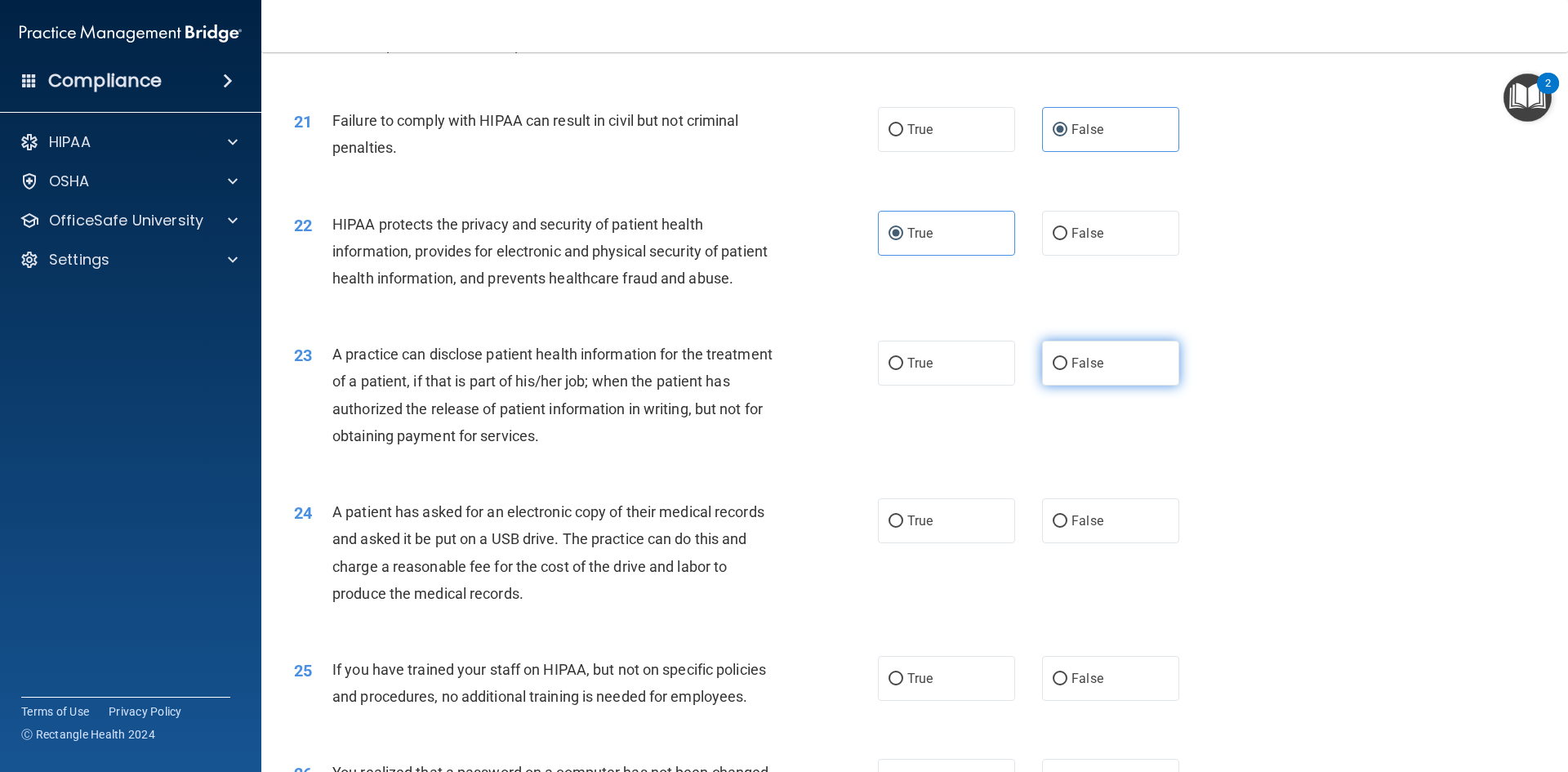
click at [1058, 370] on input "False" at bounding box center [1060, 363] width 15 height 12
radio input "true"
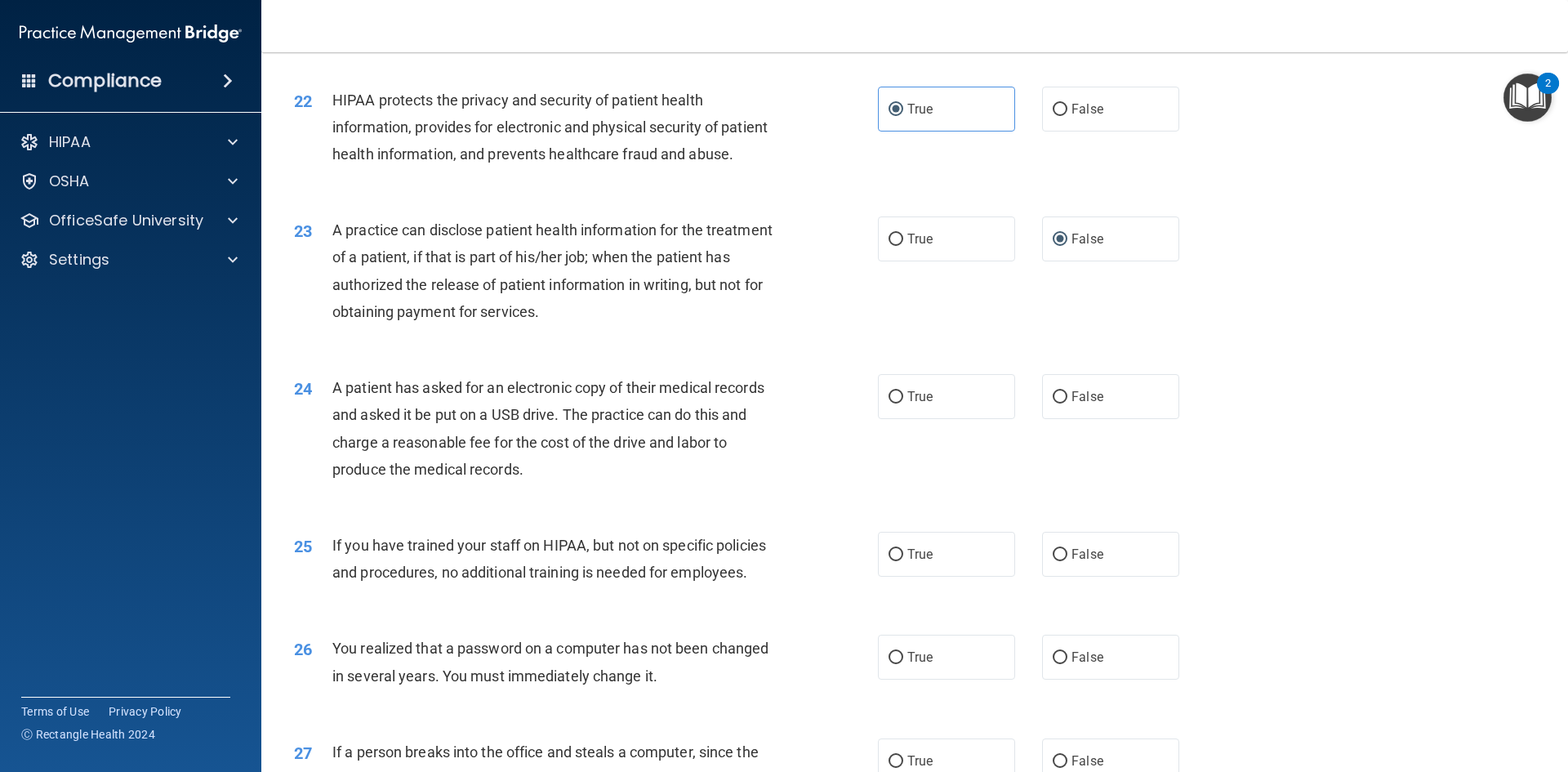
scroll to position [2532, 0]
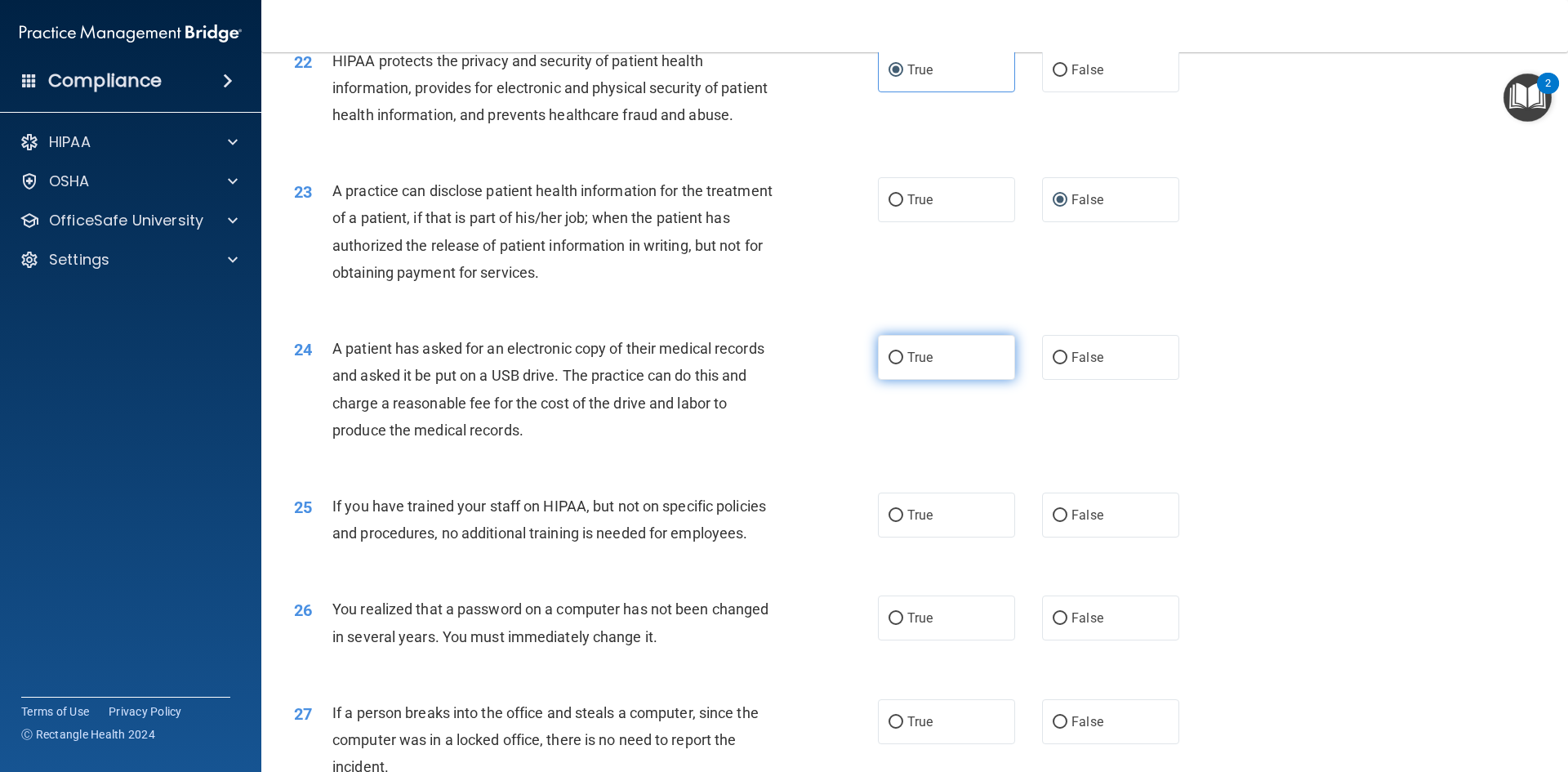
click at [941, 380] on label "True" at bounding box center [947, 358] width 137 height 45
click at [903, 364] on input "True" at bounding box center [896, 358] width 15 height 12
radio input "true"
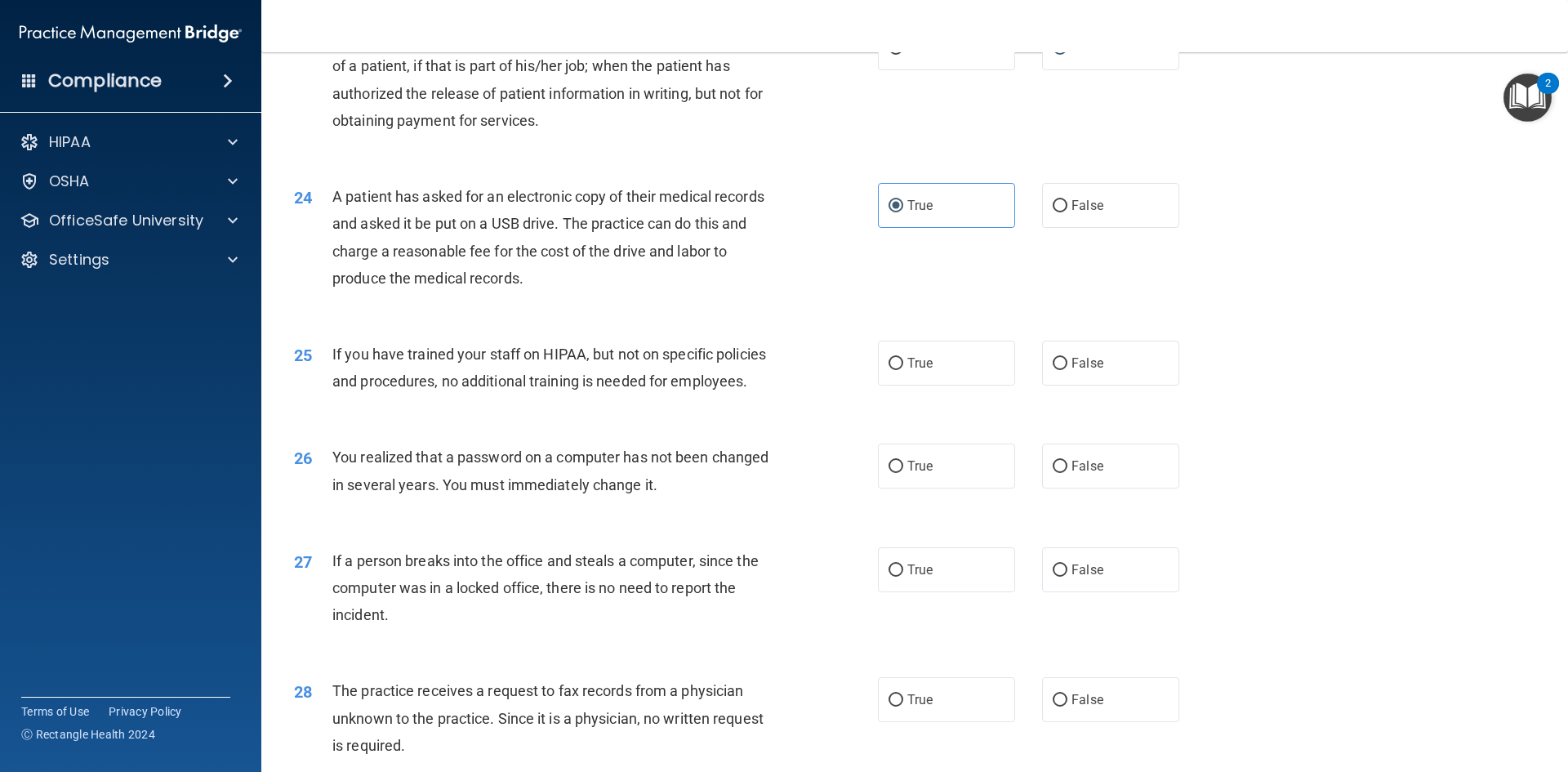
scroll to position [2696, 0]
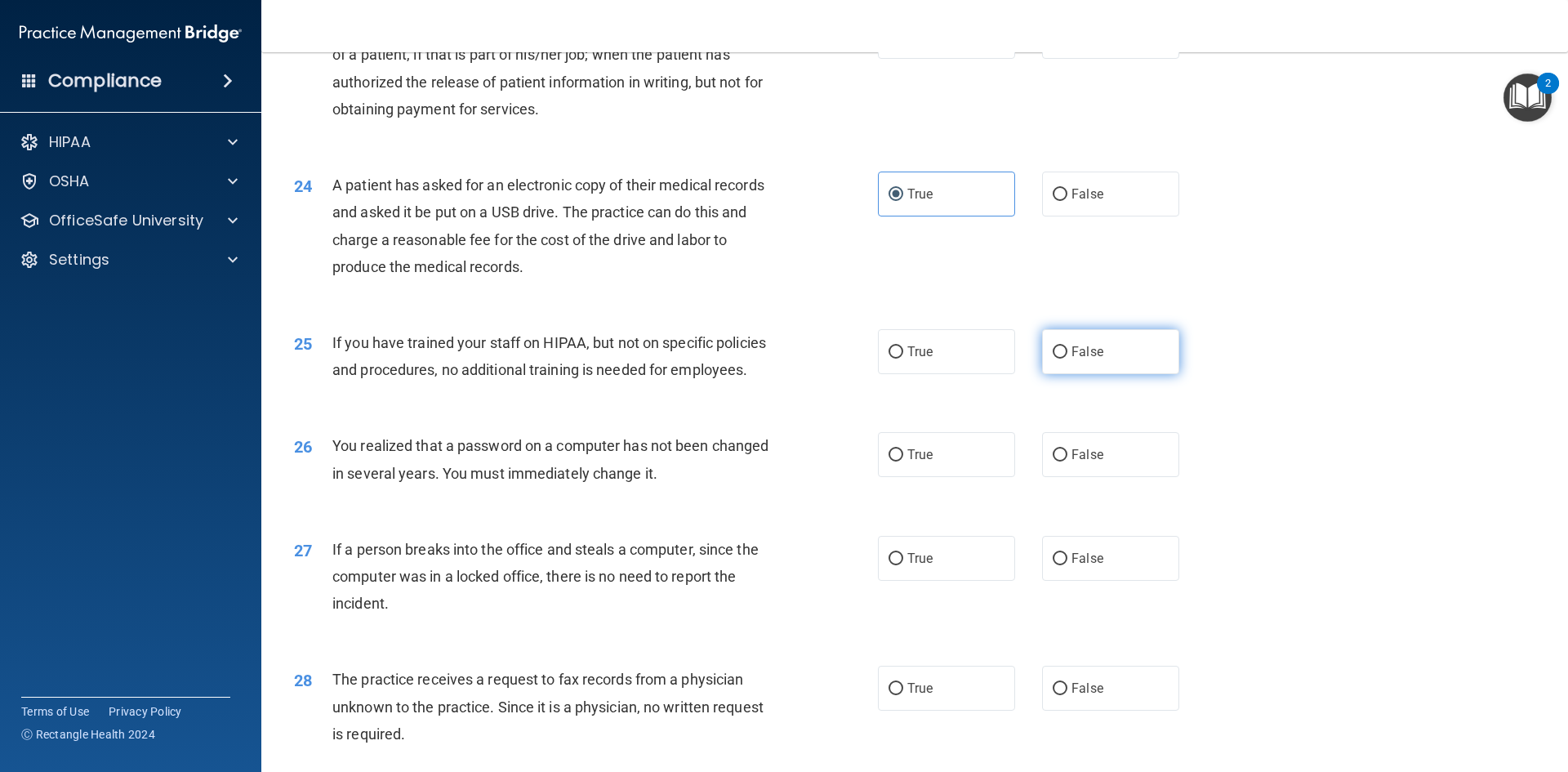
click at [1064, 374] on label "False" at bounding box center [1111, 352] width 137 height 45
click at [1064, 358] on input "False" at bounding box center [1060, 353] width 15 height 12
radio input "true"
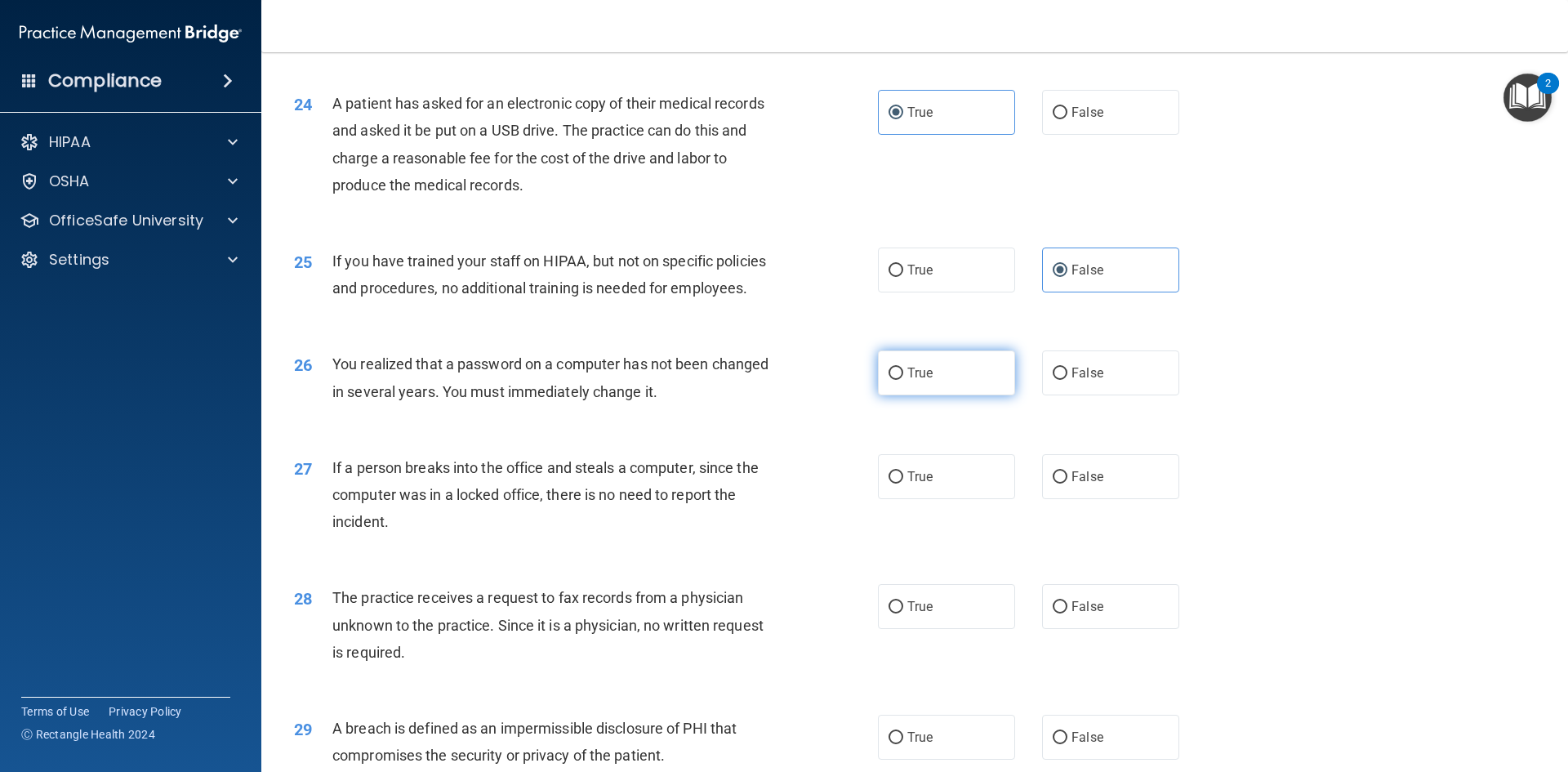
click at [974, 395] on label "True" at bounding box center [947, 372] width 137 height 45
click at [903, 380] on input "True" at bounding box center [896, 373] width 15 height 12
radio input "true"
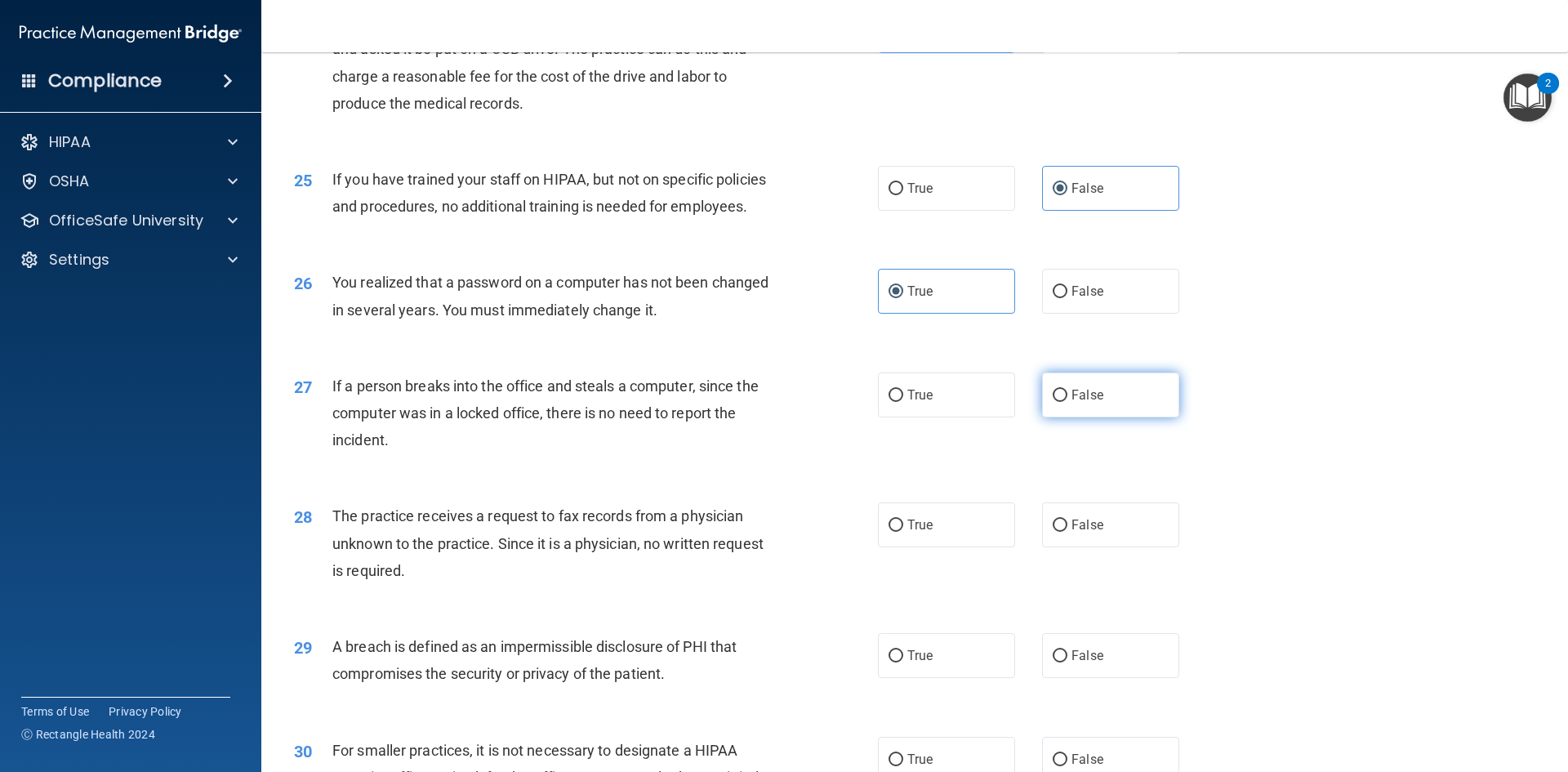
click at [1052, 402] on input "False" at bounding box center [1060, 395] width 15 height 12
radio input "true"
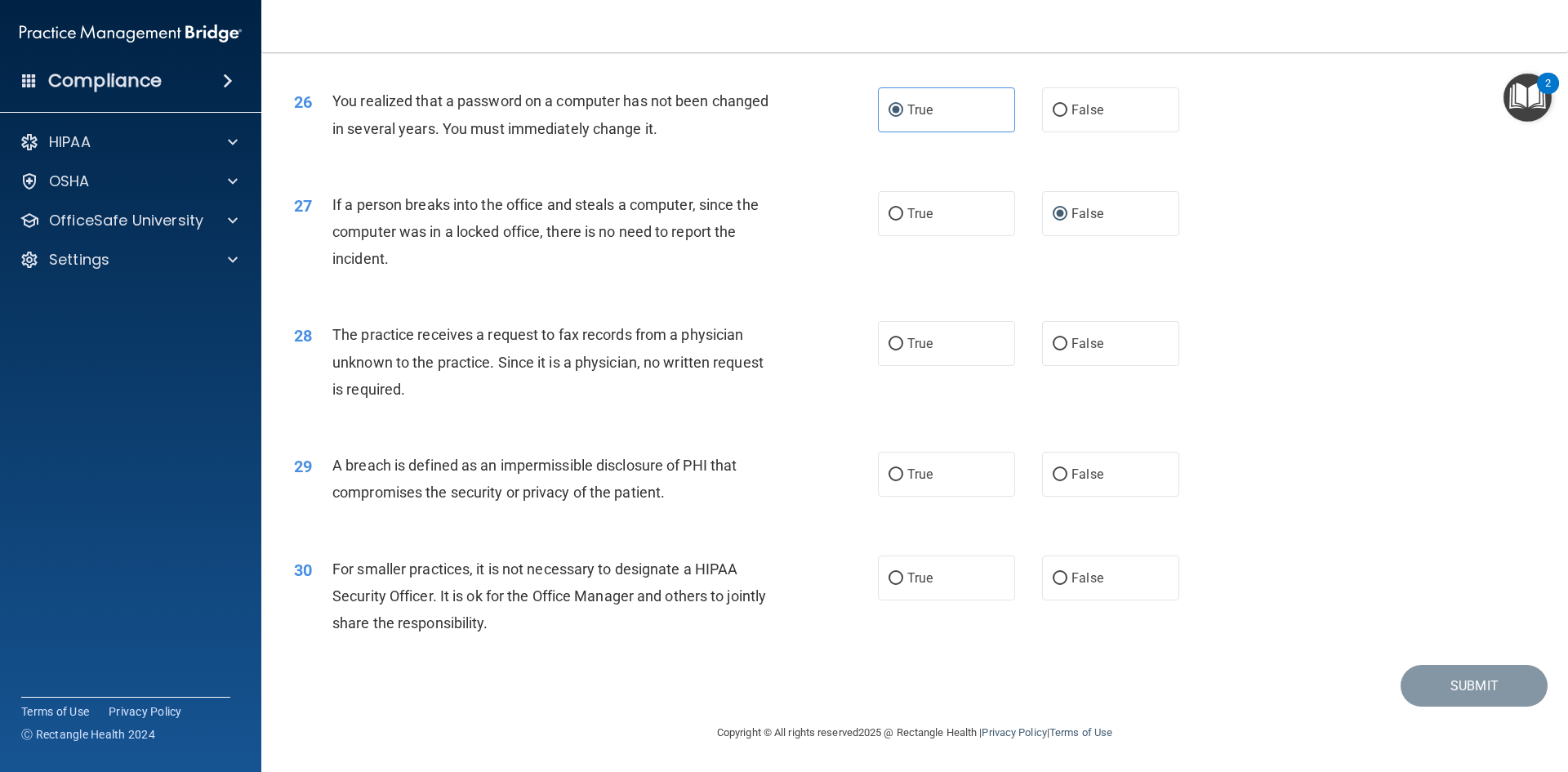
scroll to position [3095, 0]
click at [1074, 351] on span "False" at bounding box center [1087, 343] width 32 height 16
click at [1067, 350] on input "False" at bounding box center [1060, 344] width 15 height 12
radio input "true"
click at [960, 467] on label "True" at bounding box center [947, 474] width 137 height 45
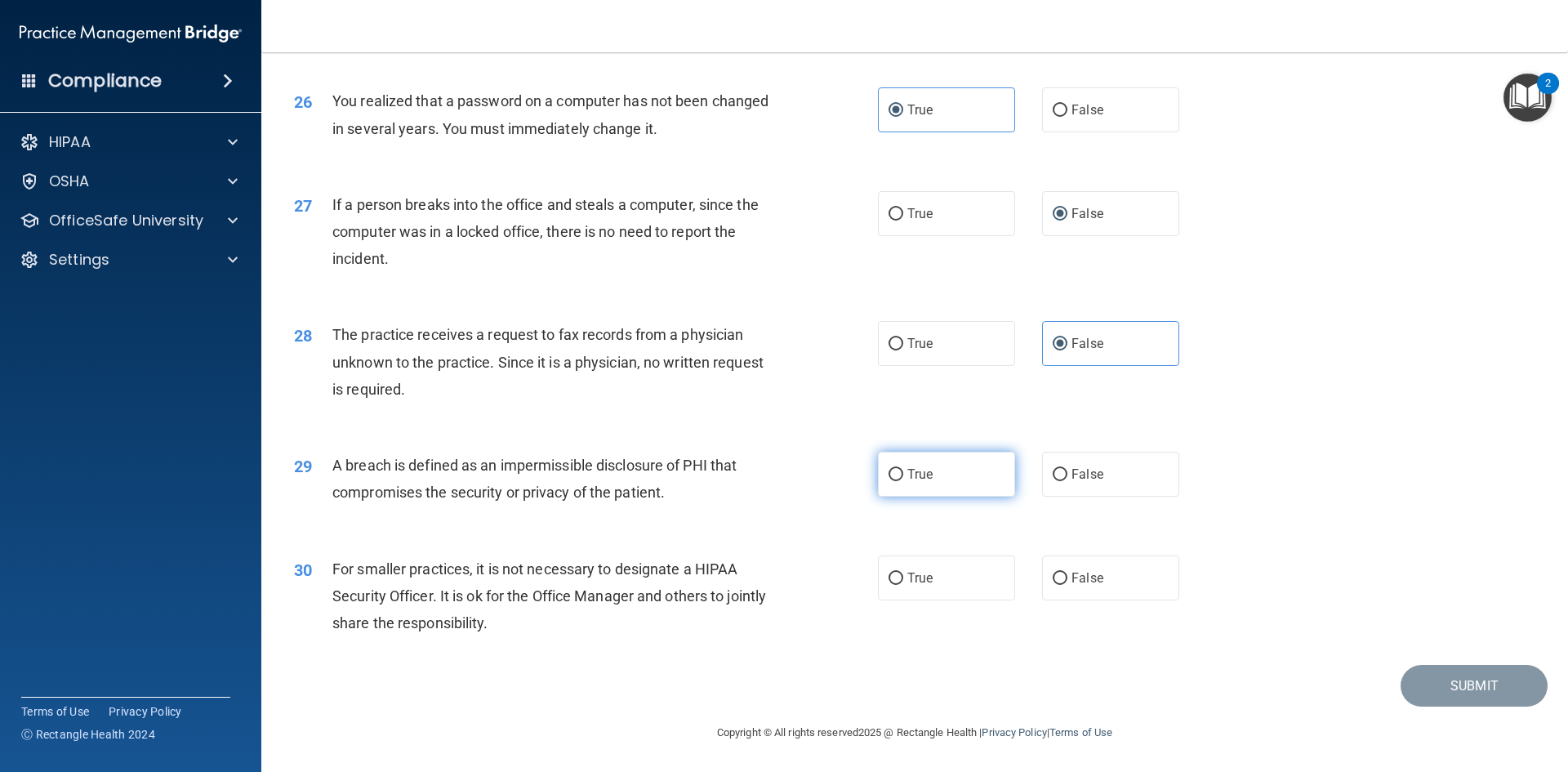
click at [903, 469] on input "True" at bounding box center [896, 475] width 15 height 12
radio input "true"
click at [1092, 575] on span "False" at bounding box center [1087, 578] width 32 height 16
click at [1067, 575] on input "False" at bounding box center [1060, 579] width 15 height 12
radio input "true"
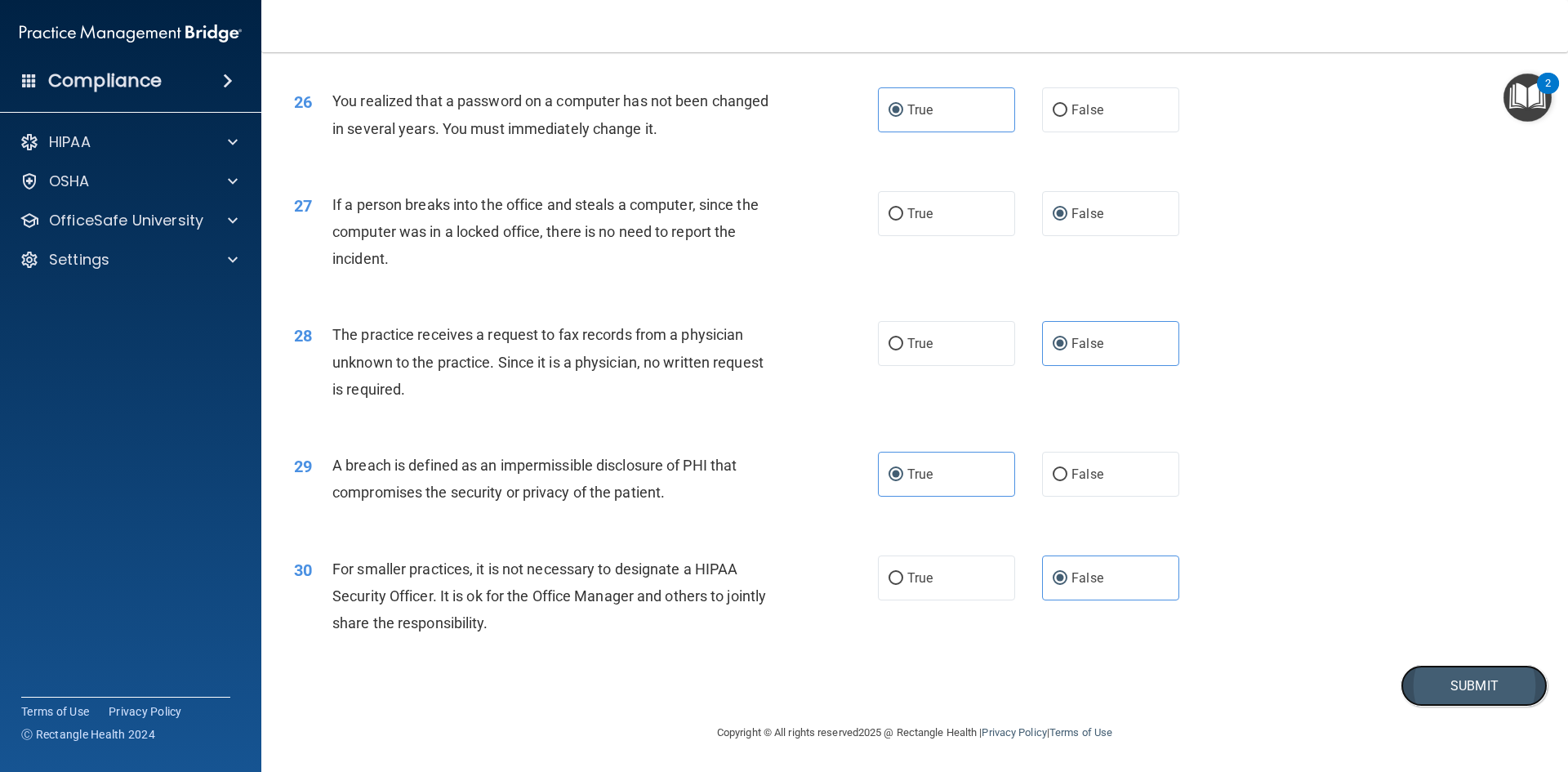
click at [1477, 672] on button "Submit" at bounding box center [1474, 685] width 147 height 41
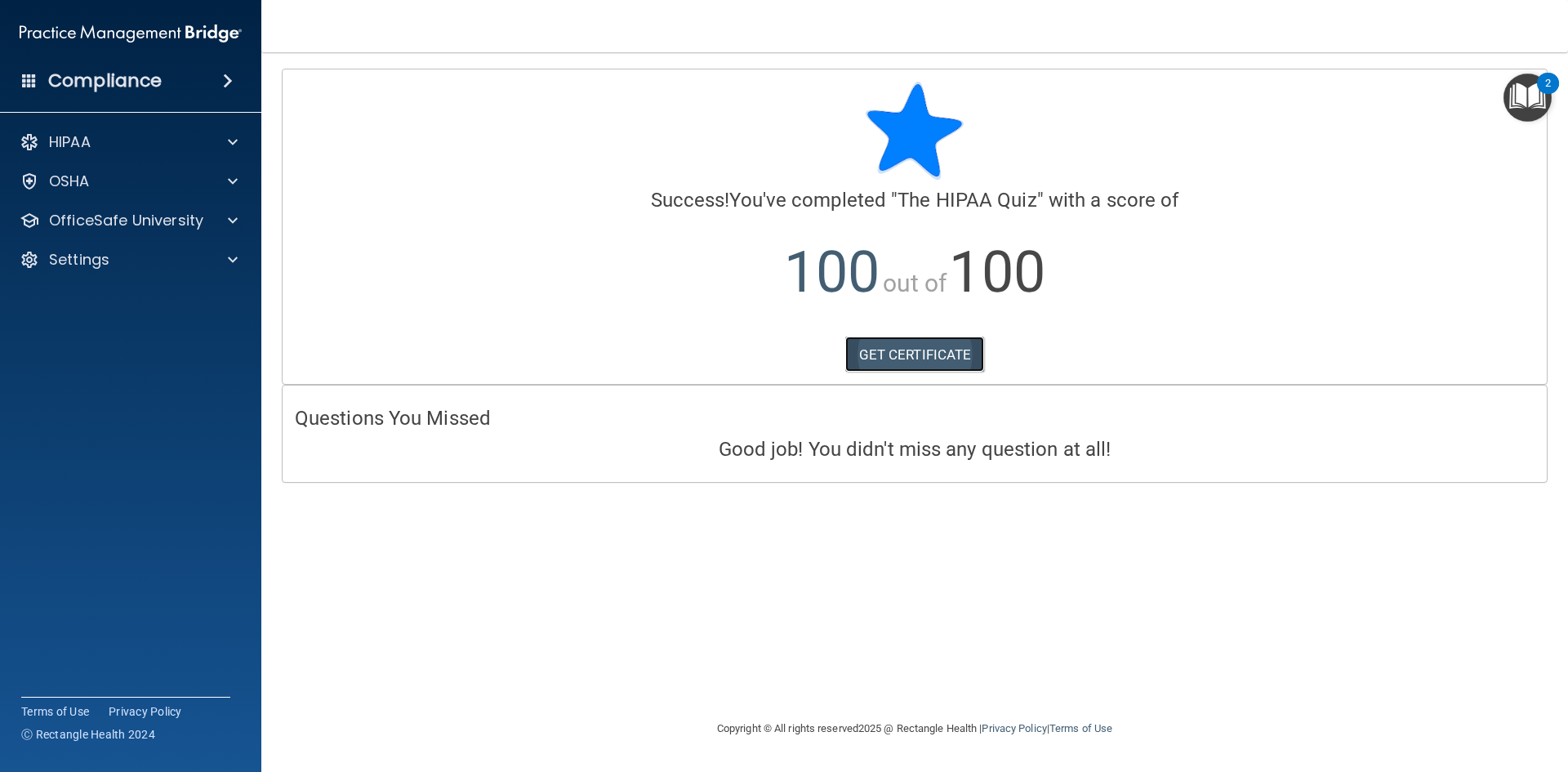
click at [943, 365] on link "GET CERTIFICATE" at bounding box center [914, 355] width 139 height 36
click at [224, 141] on div at bounding box center [229, 142] width 40 height 20
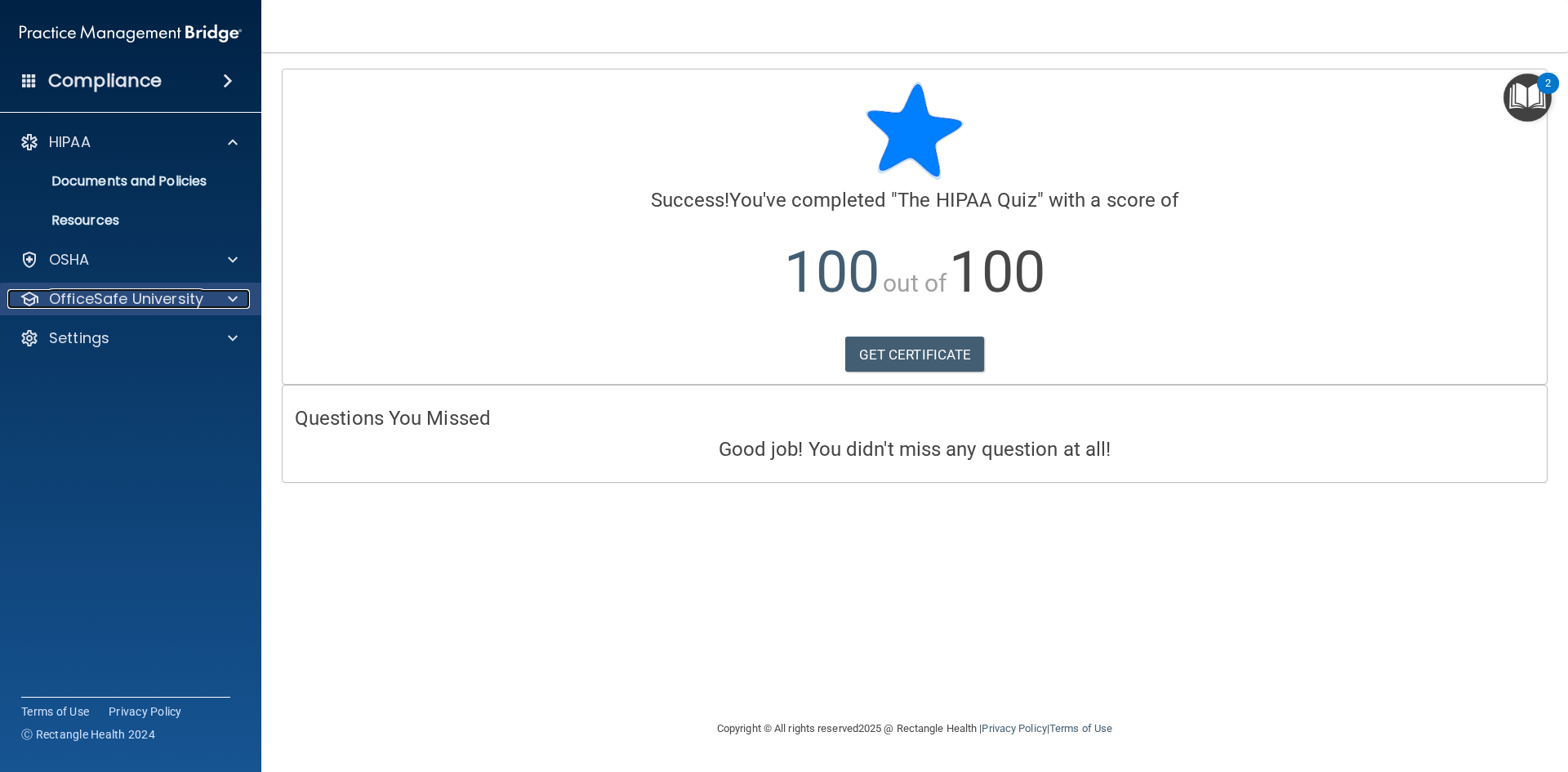
click at [215, 305] on div at bounding box center [229, 299] width 40 height 20
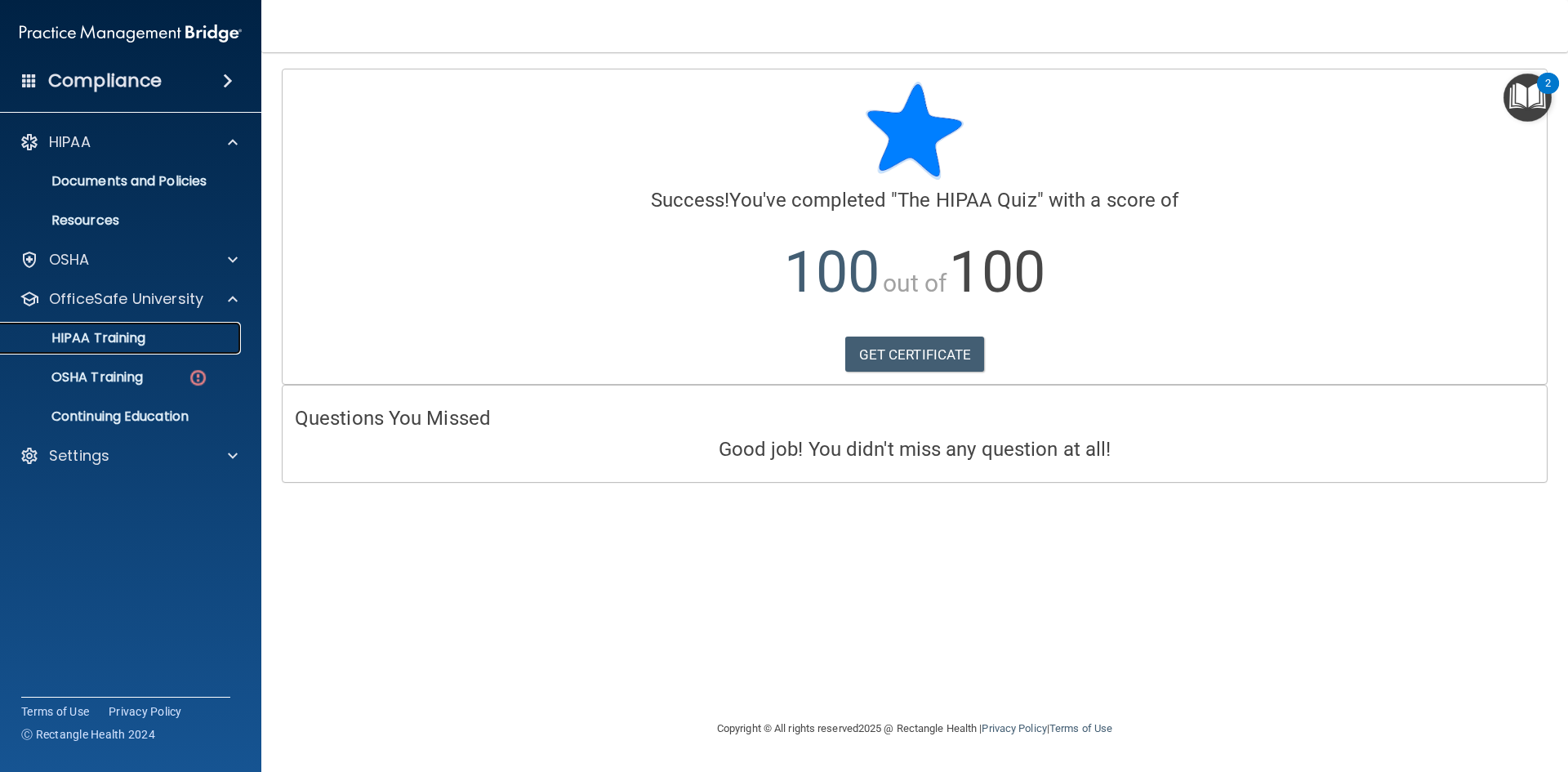
click at [218, 346] on div "HIPAA Training" at bounding box center [122, 339] width 223 height 17
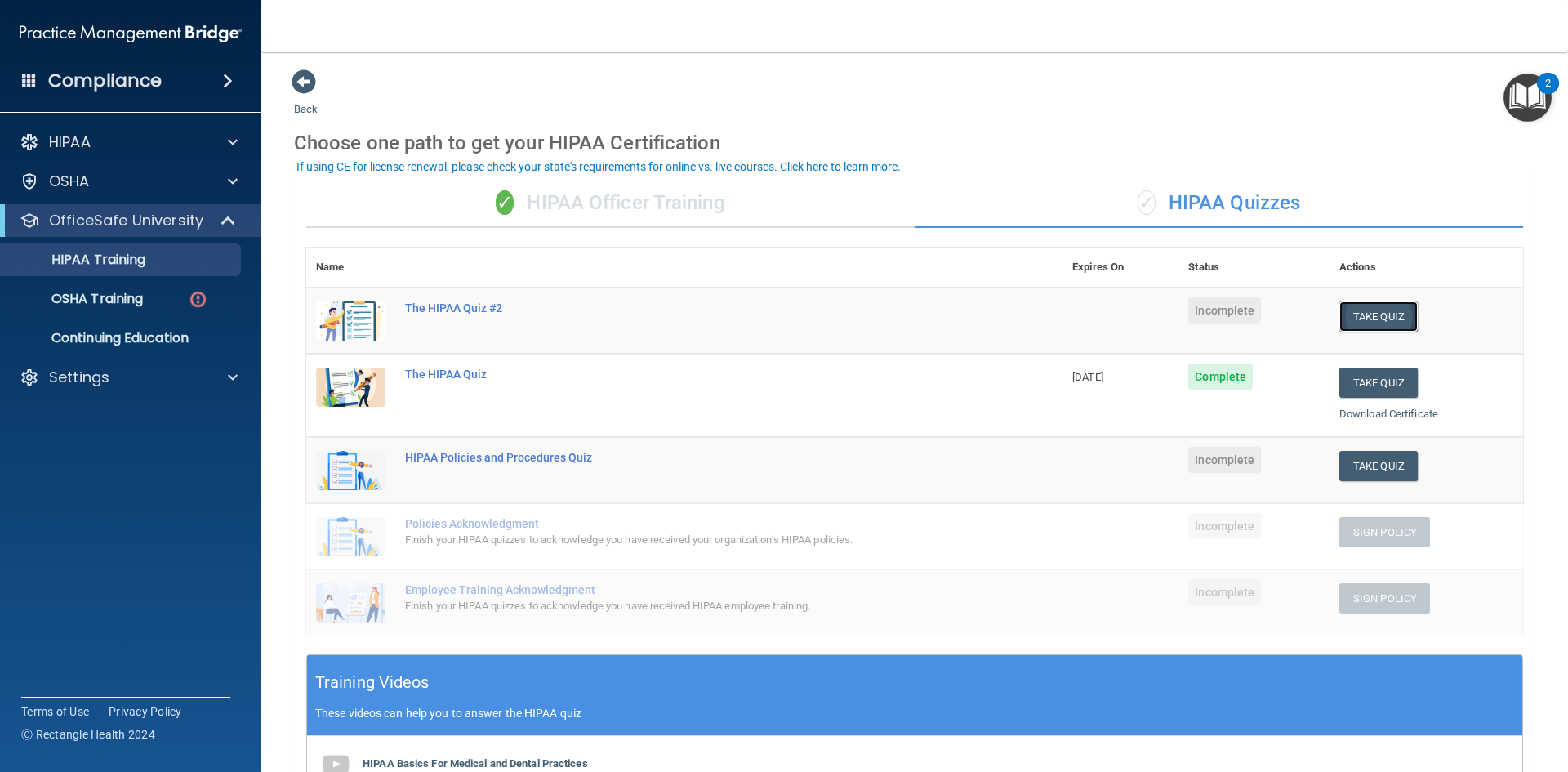
click at [1344, 310] on button "Take Quiz" at bounding box center [1378, 316] width 78 height 31
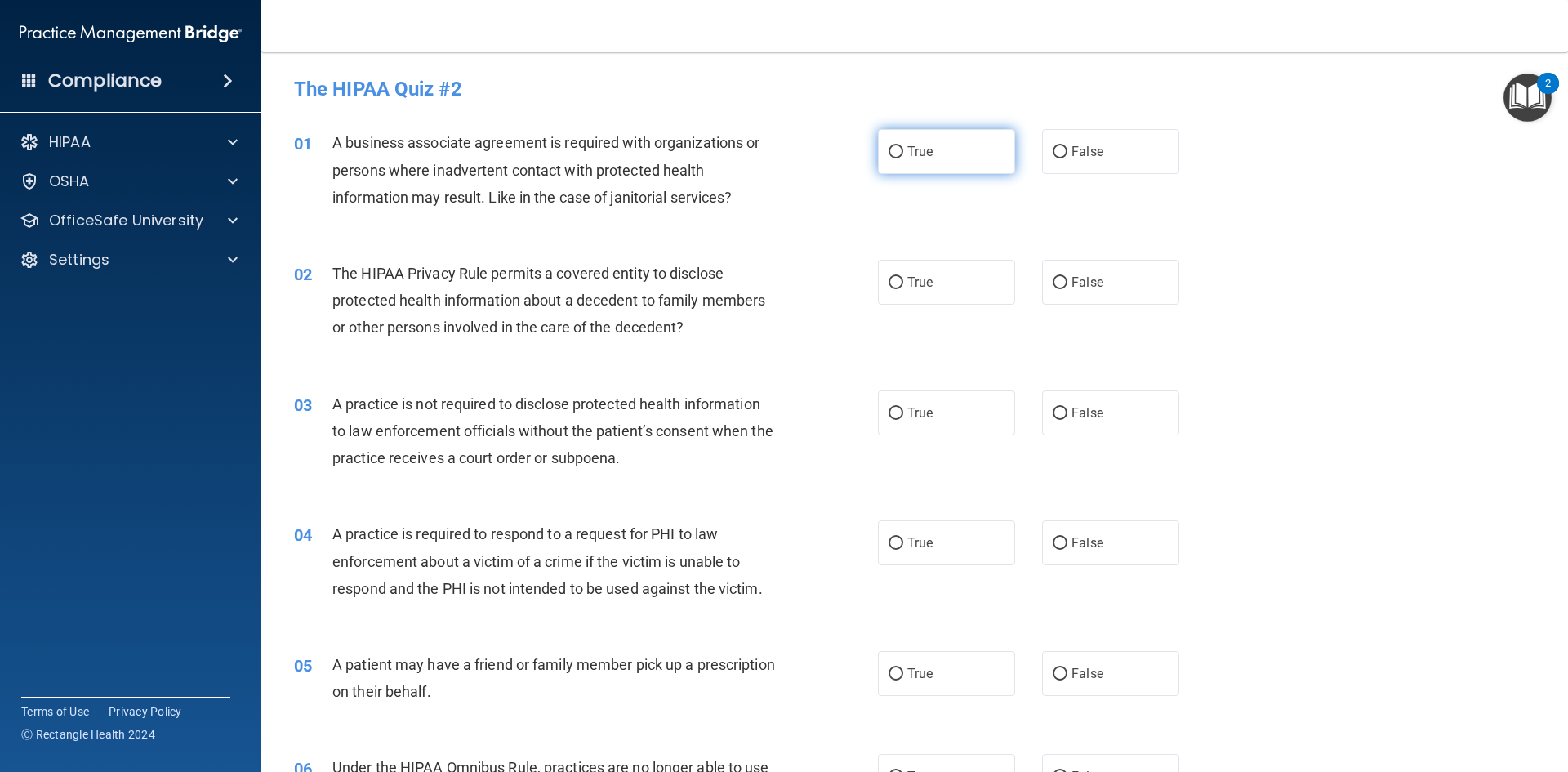
click at [893, 163] on label "True" at bounding box center [947, 151] width 137 height 45
click at [893, 159] on input "True" at bounding box center [896, 152] width 15 height 12
radio input "true"
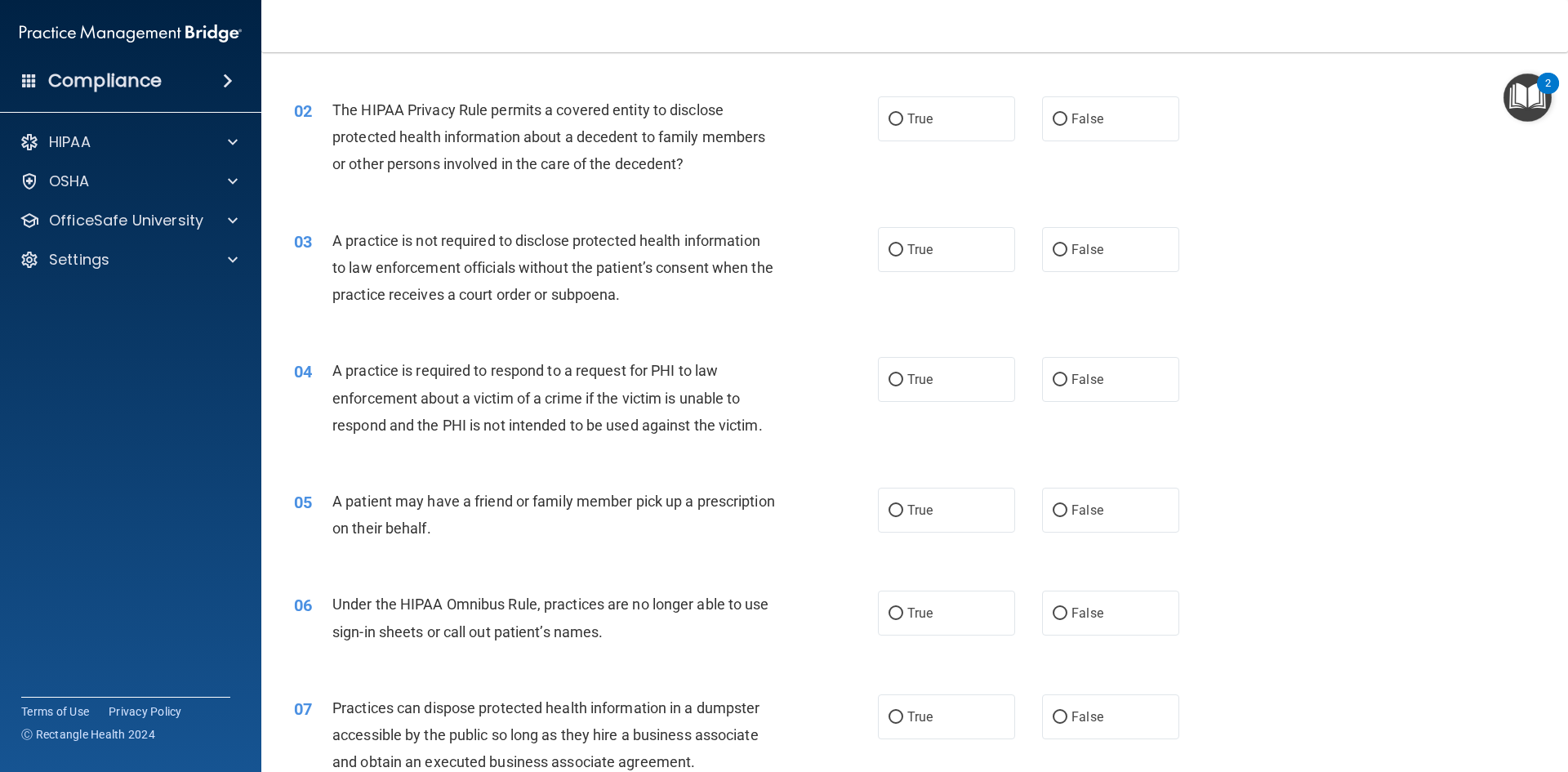
scroll to position [82, 0]
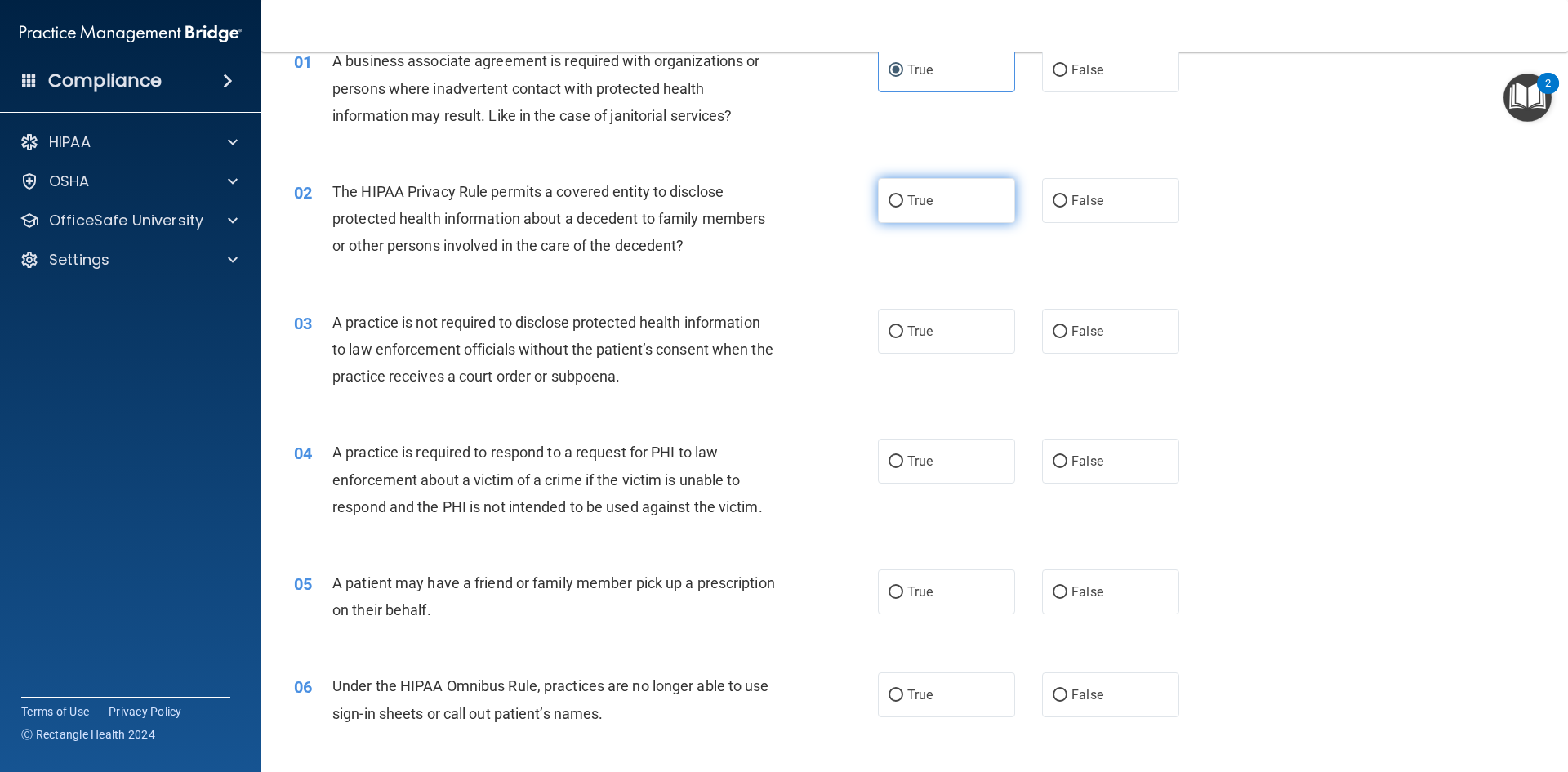
click at [920, 208] on label "True" at bounding box center [947, 201] width 137 height 45
click at [903, 207] on input "True" at bounding box center [896, 201] width 15 height 12
radio input "true"
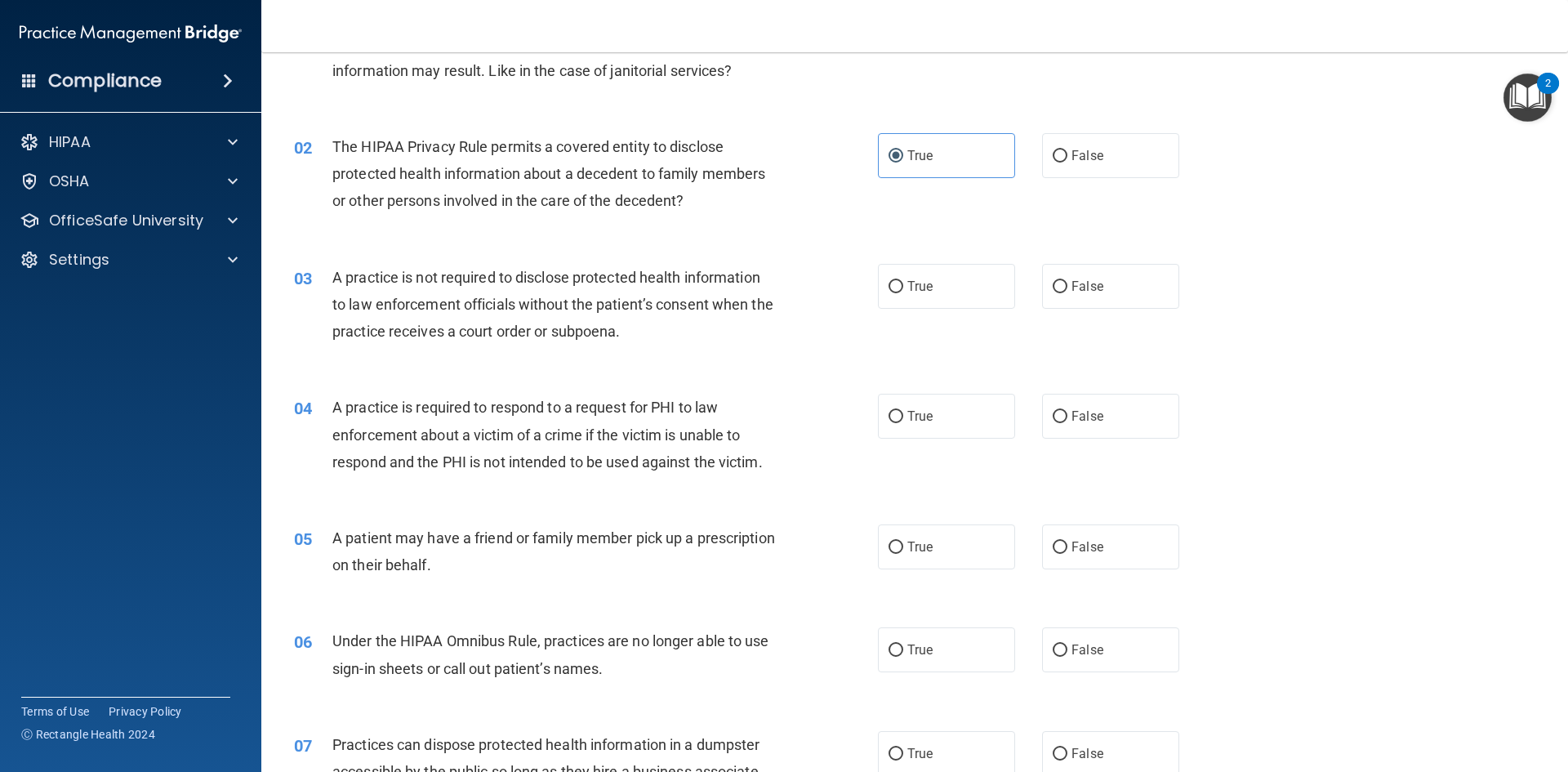
scroll to position [163, 0]
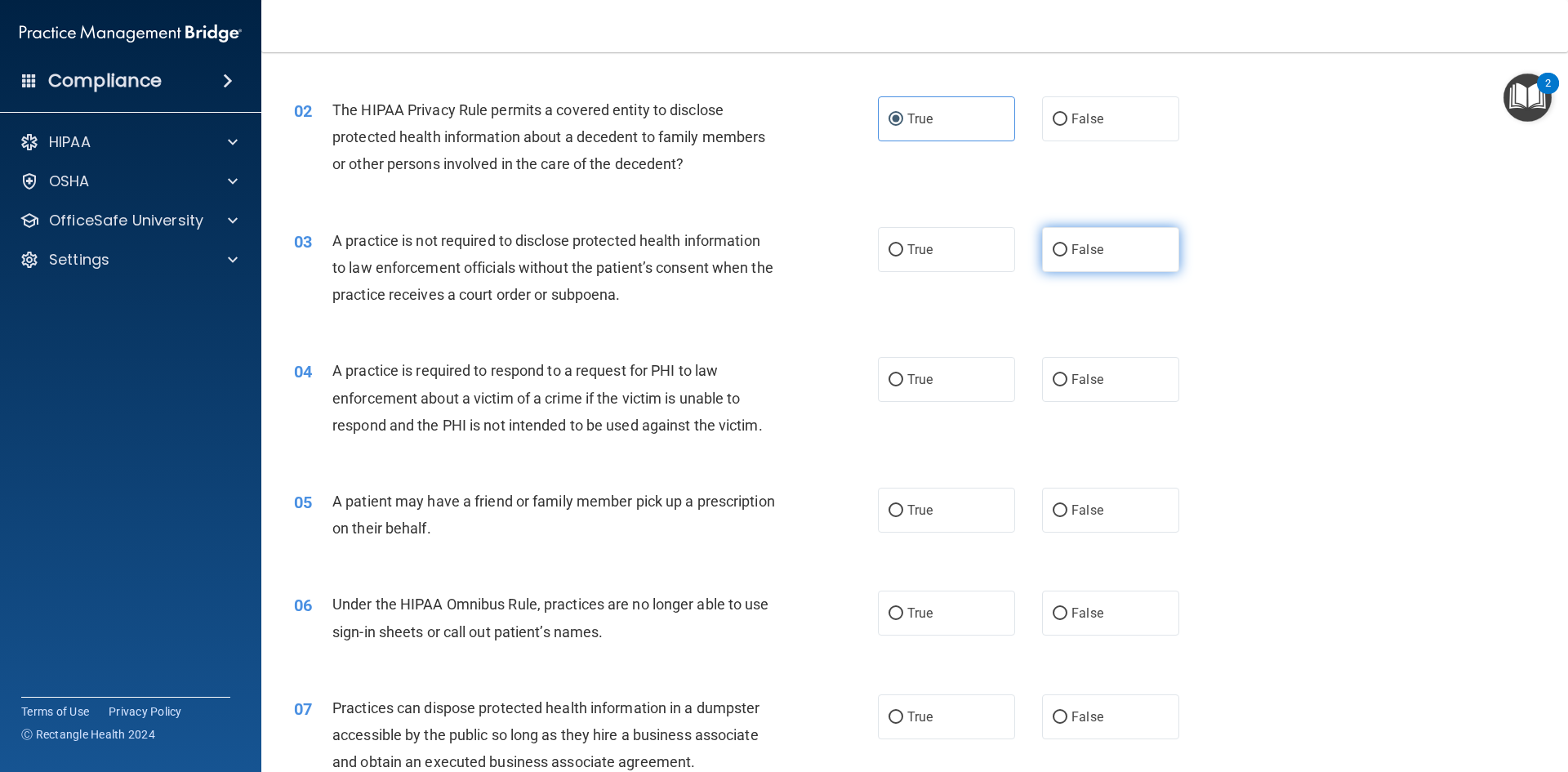
click at [1094, 263] on label "False" at bounding box center [1111, 249] width 137 height 45
click at [1067, 257] on input "False" at bounding box center [1060, 250] width 15 height 12
radio input "true"
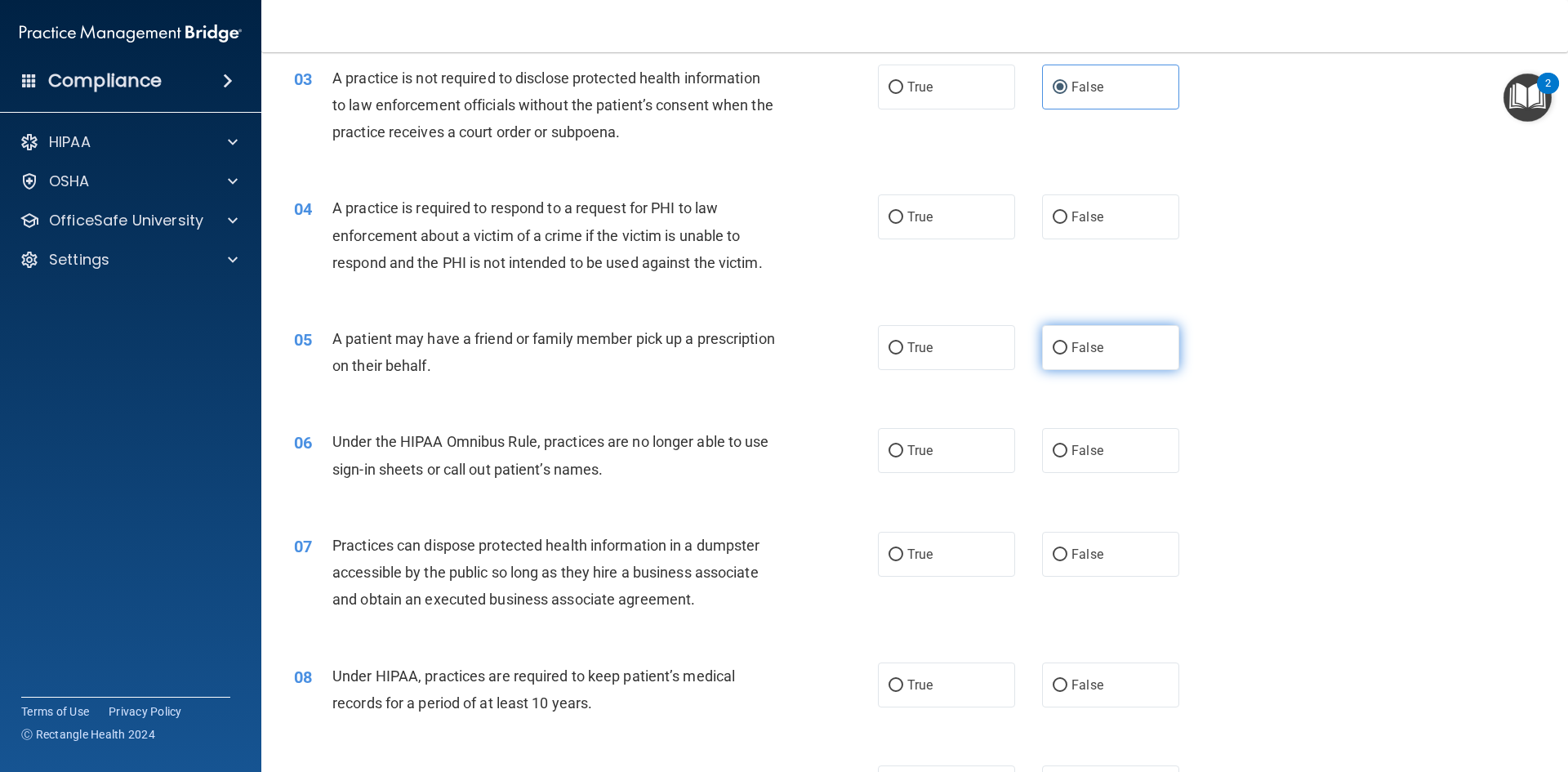
scroll to position [327, 0]
click at [468, 87] on div "A practice is not required to disclose protected health information to law enfo…" at bounding box center [560, 104] width 456 height 82
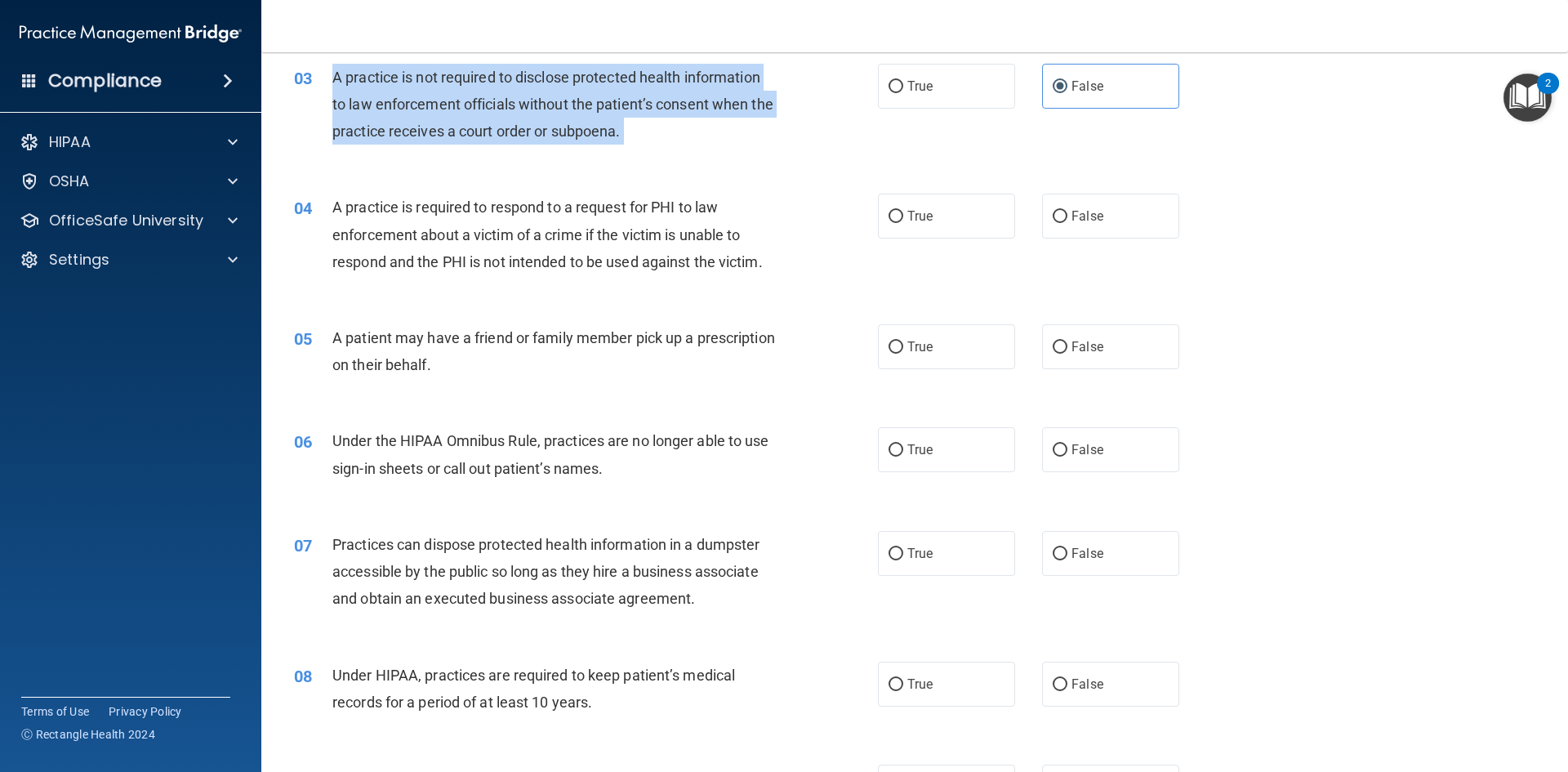
click at [468, 87] on div "A practice is not required to disclose protected health information to law enfo…" at bounding box center [560, 104] width 456 height 82
copy ng-form "A practice is not required to disclose protected health information to law enfo…"
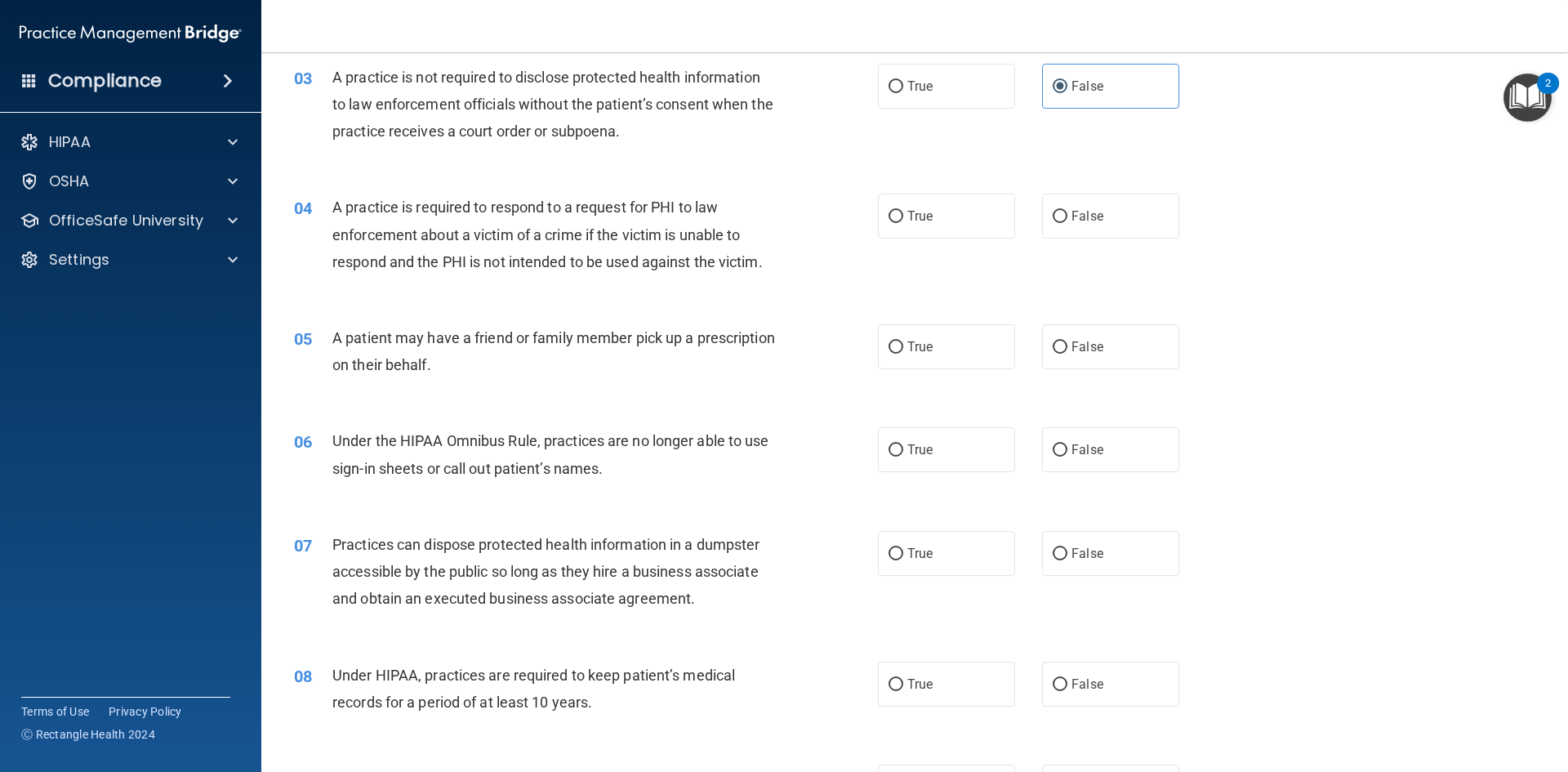
click at [1282, 269] on div "04 A practice is required to respond to a request for PHI to law enforcement ab…" at bounding box center [914, 239] width 1266 height 130
click at [966, 220] on label "True" at bounding box center [947, 216] width 137 height 45
click at [903, 220] on input "True" at bounding box center [896, 216] width 15 height 12
radio input "true"
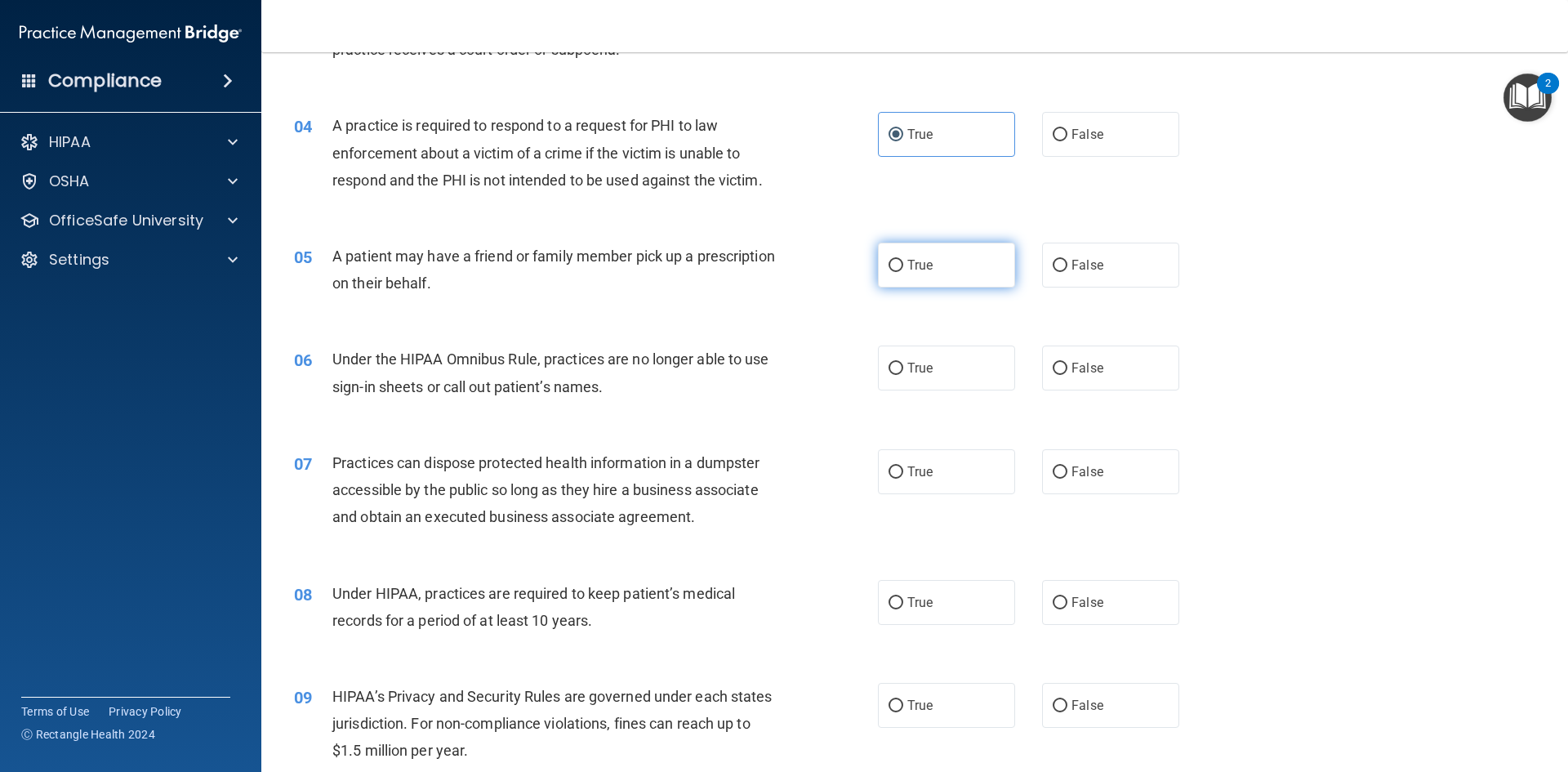
click at [996, 273] on label "True" at bounding box center [947, 265] width 137 height 45
click at [903, 272] on input "True" at bounding box center [896, 266] width 15 height 12
radio input "true"
click at [677, 267] on div "A patient may have a friend or family member pick up a prescription on their be…" at bounding box center [560, 269] width 456 height 54
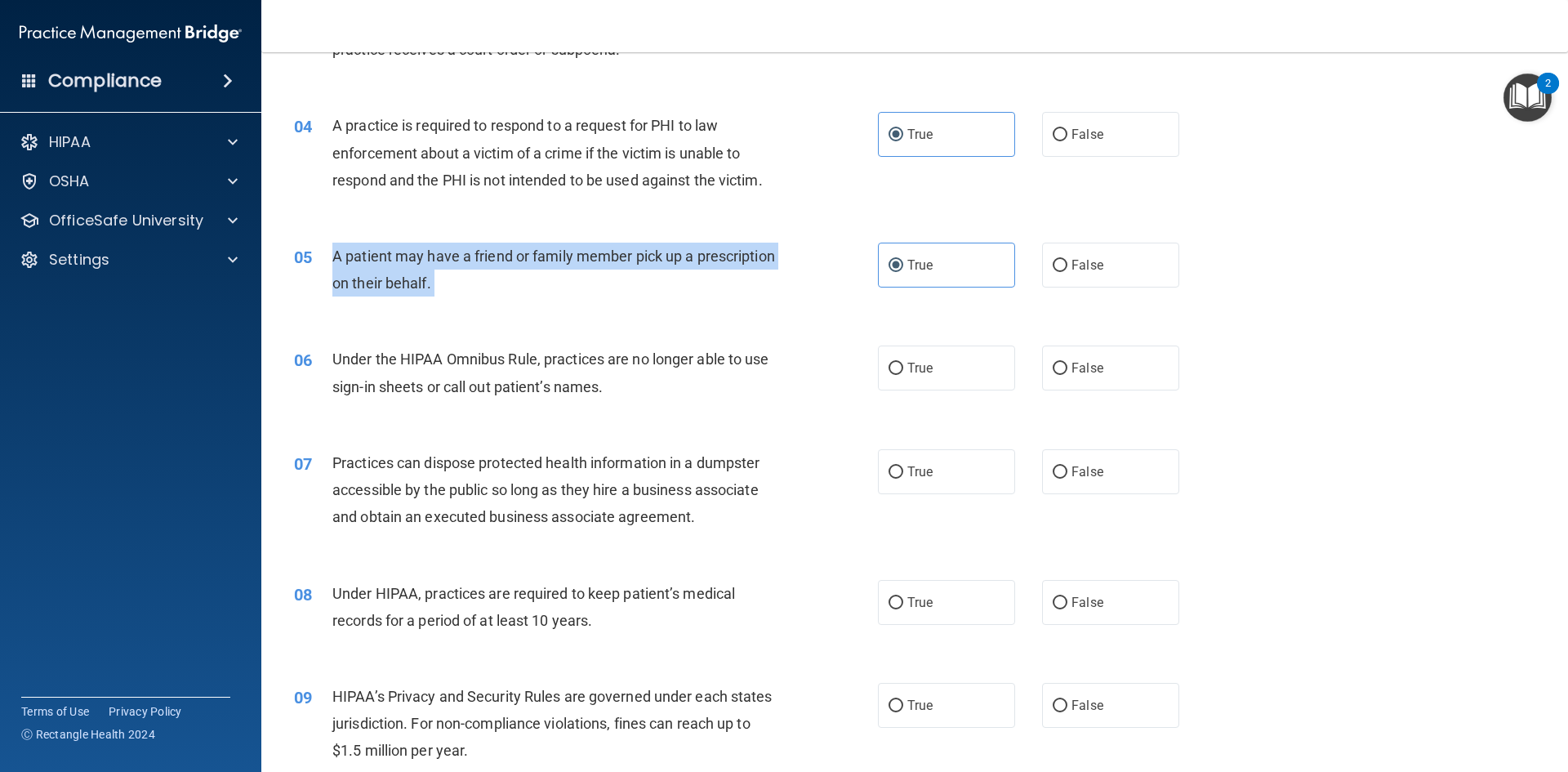
click at [677, 267] on div "A patient may have a friend or family member pick up a prescription on their be…" at bounding box center [560, 269] width 456 height 54
copy ng-form "A patient may have a friend or family member pick up a prescription on their be…"
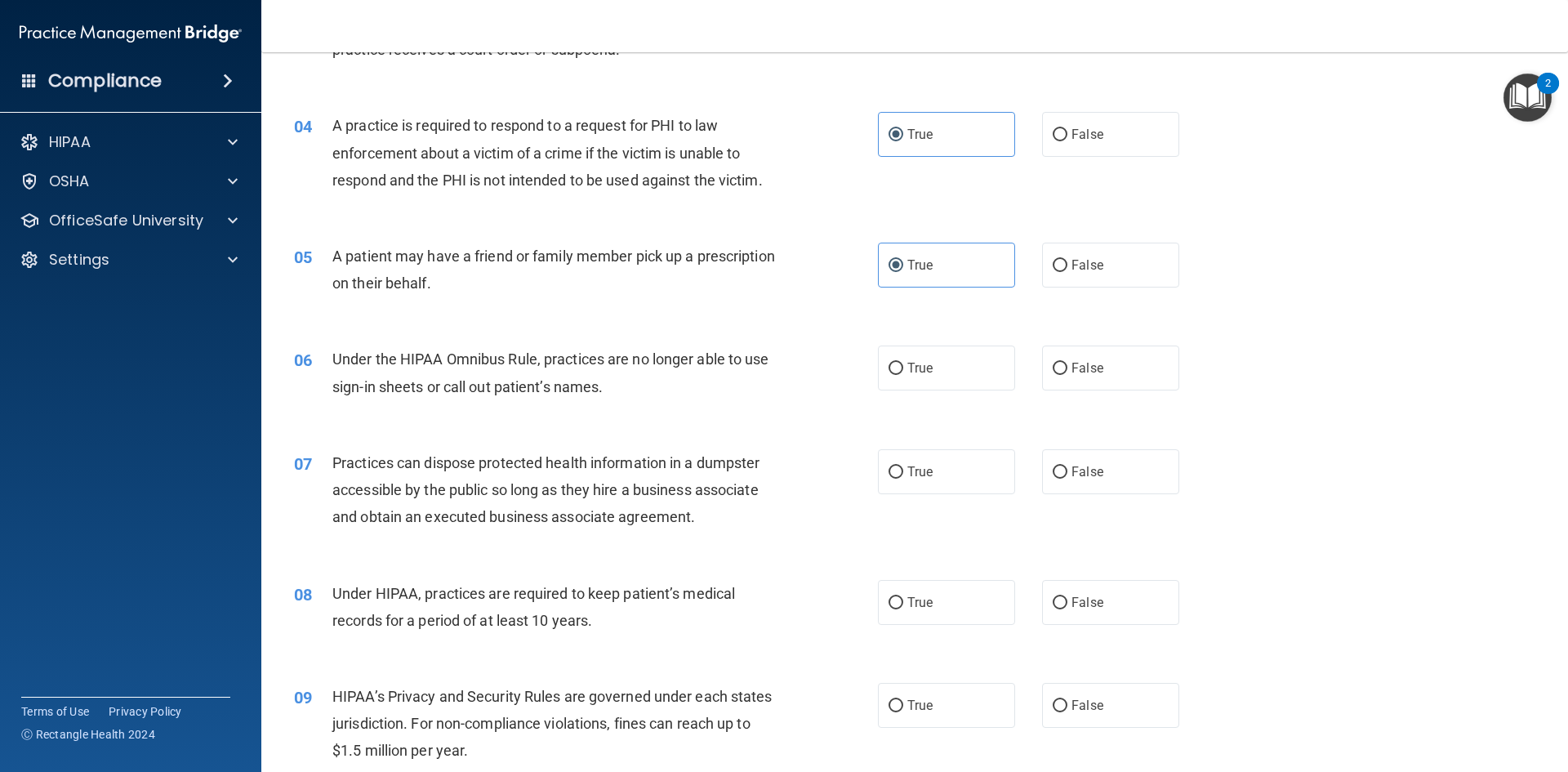
click at [1307, 348] on div "06 Under the HIPAA Omnibus Rule, practices are no longer able to use sign-in sh…" at bounding box center [914, 377] width 1266 height 103
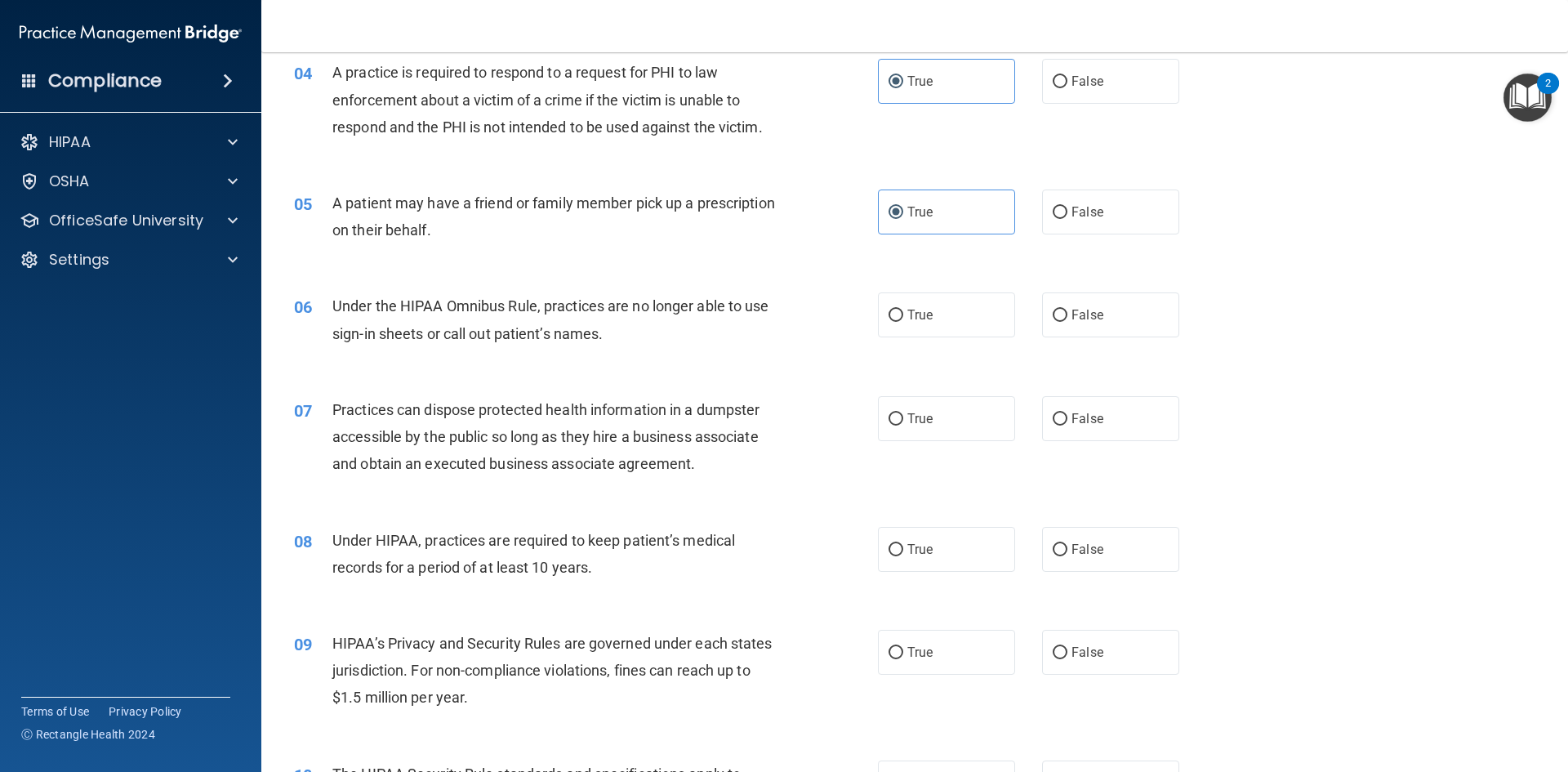
scroll to position [490, 0]
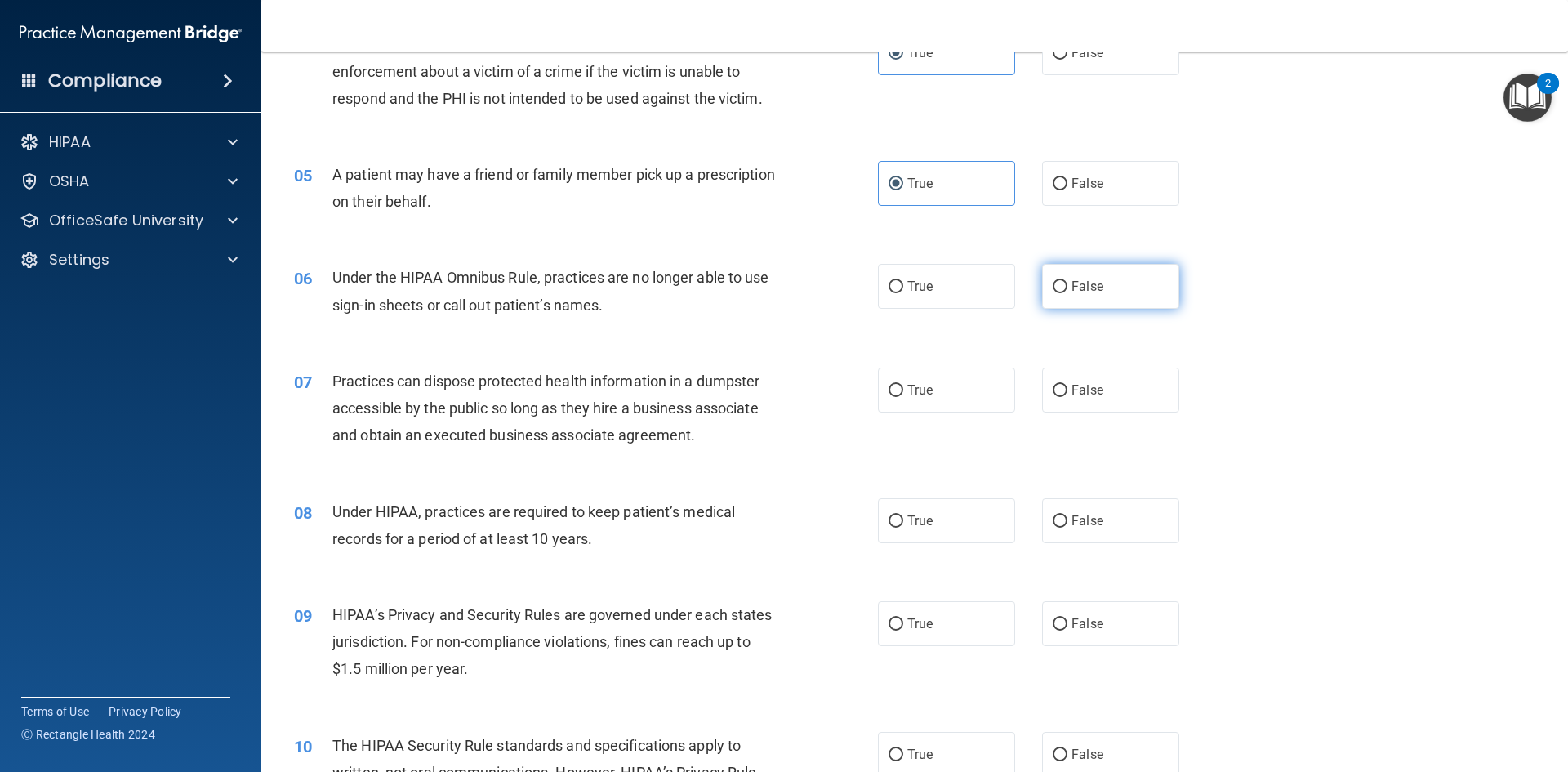
click at [1080, 288] on span "False" at bounding box center [1087, 286] width 32 height 16
click at [1067, 288] on input "False" at bounding box center [1060, 287] width 15 height 12
radio input "true"
click at [590, 275] on span "Under the HIPAA Omnibus Rule, practices are no longer able to use sign-in sheet…" at bounding box center [550, 291] width 437 height 44
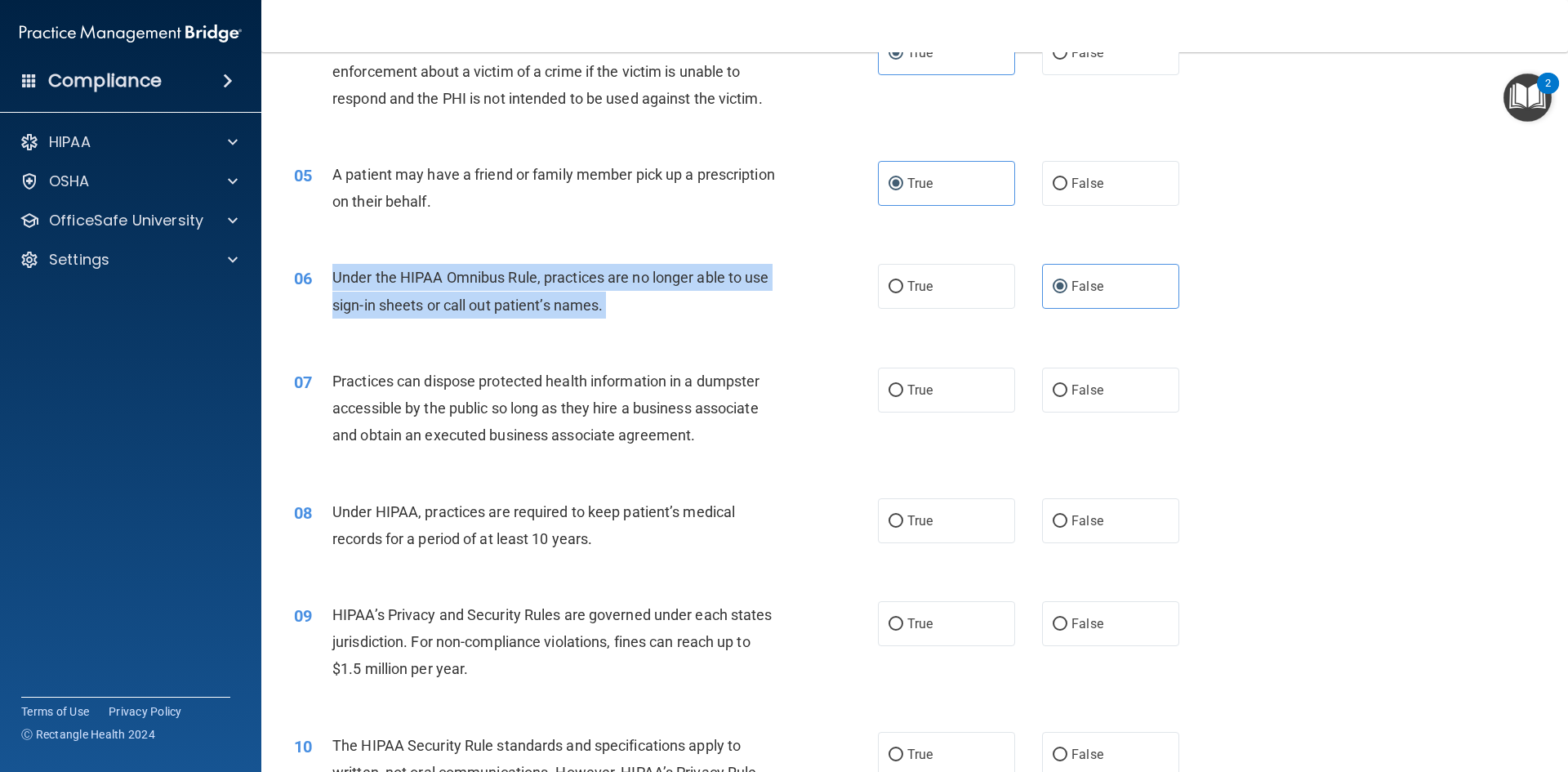
click at [590, 275] on span "Under the HIPAA Omnibus Rule, practices are no longer able to use sign-in sheet…" at bounding box center [550, 291] width 437 height 44
copy ng-form "Under the HIPAA Omnibus Rule, practices are no longer able to use sign-in sheet…"
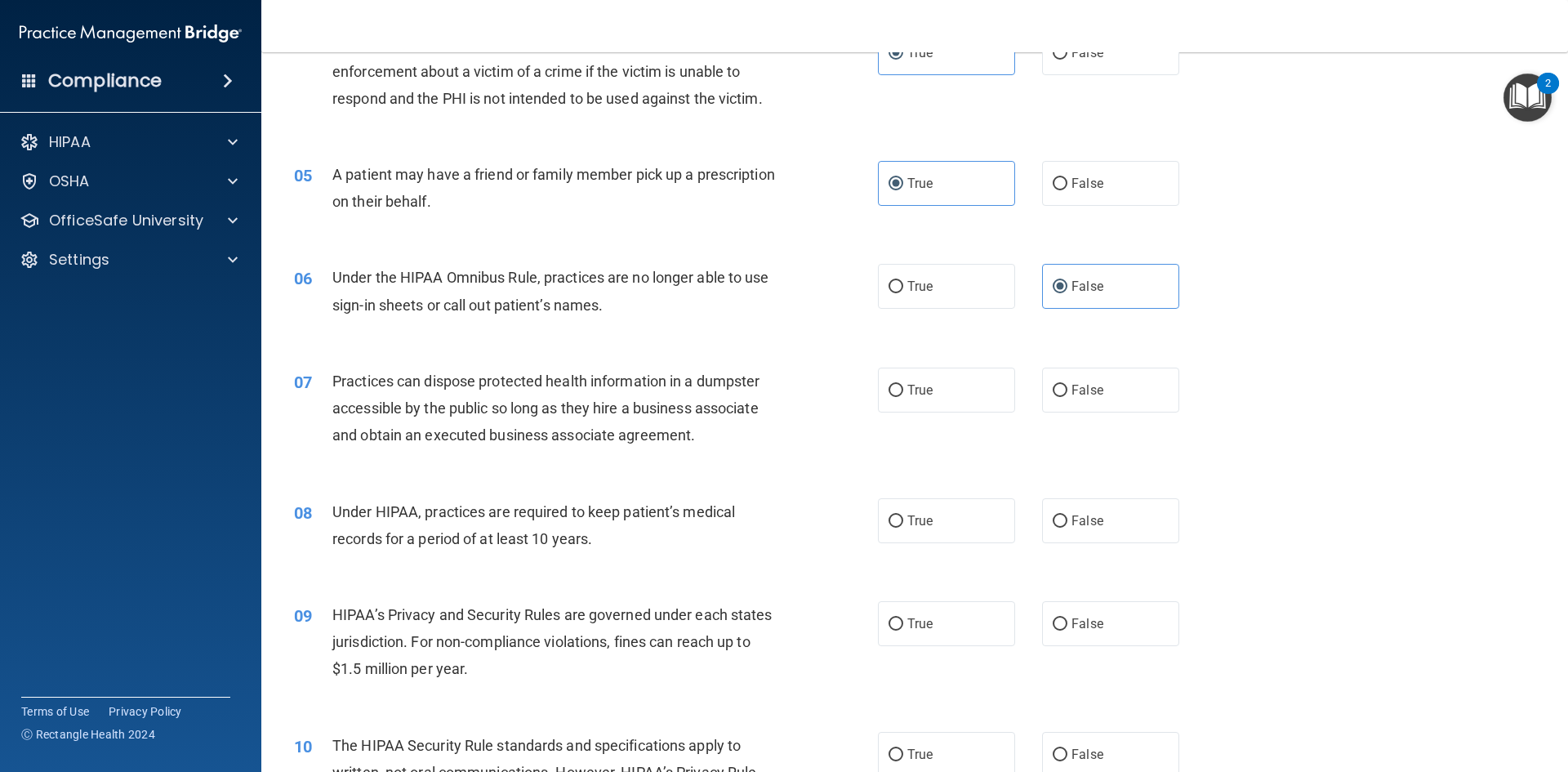
click at [1224, 284] on div "06 Under the HIPAA Omnibus Rule, practices are no longer able to use sign-in sh…" at bounding box center [914, 295] width 1266 height 103
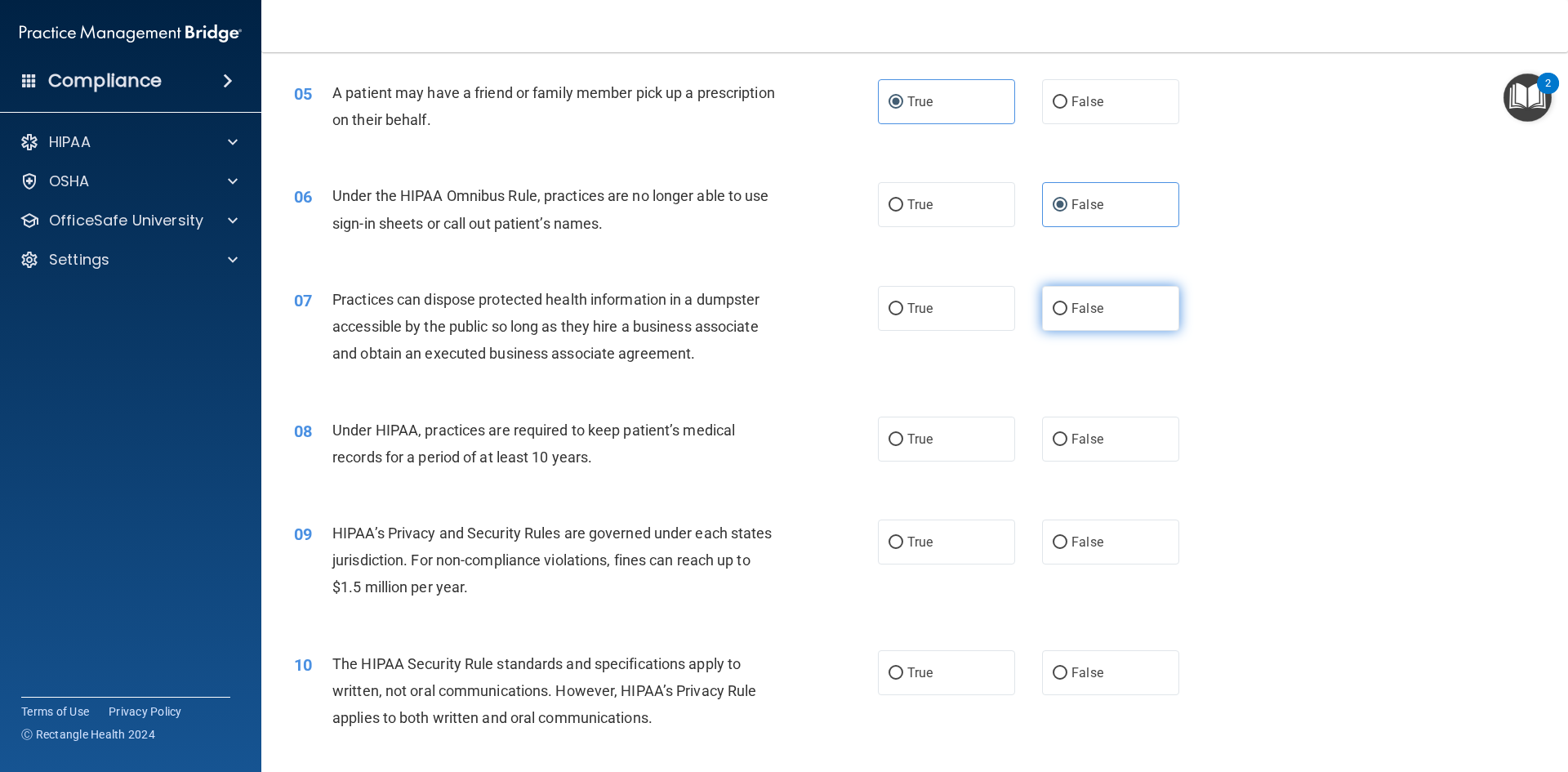
click at [1133, 309] on label "False" at bounding box center [1111, 308] width 137 height 45
click at [1067, 309] on input "False" at bounding box center [1060, 309] width 15 height 12
radio input "true"
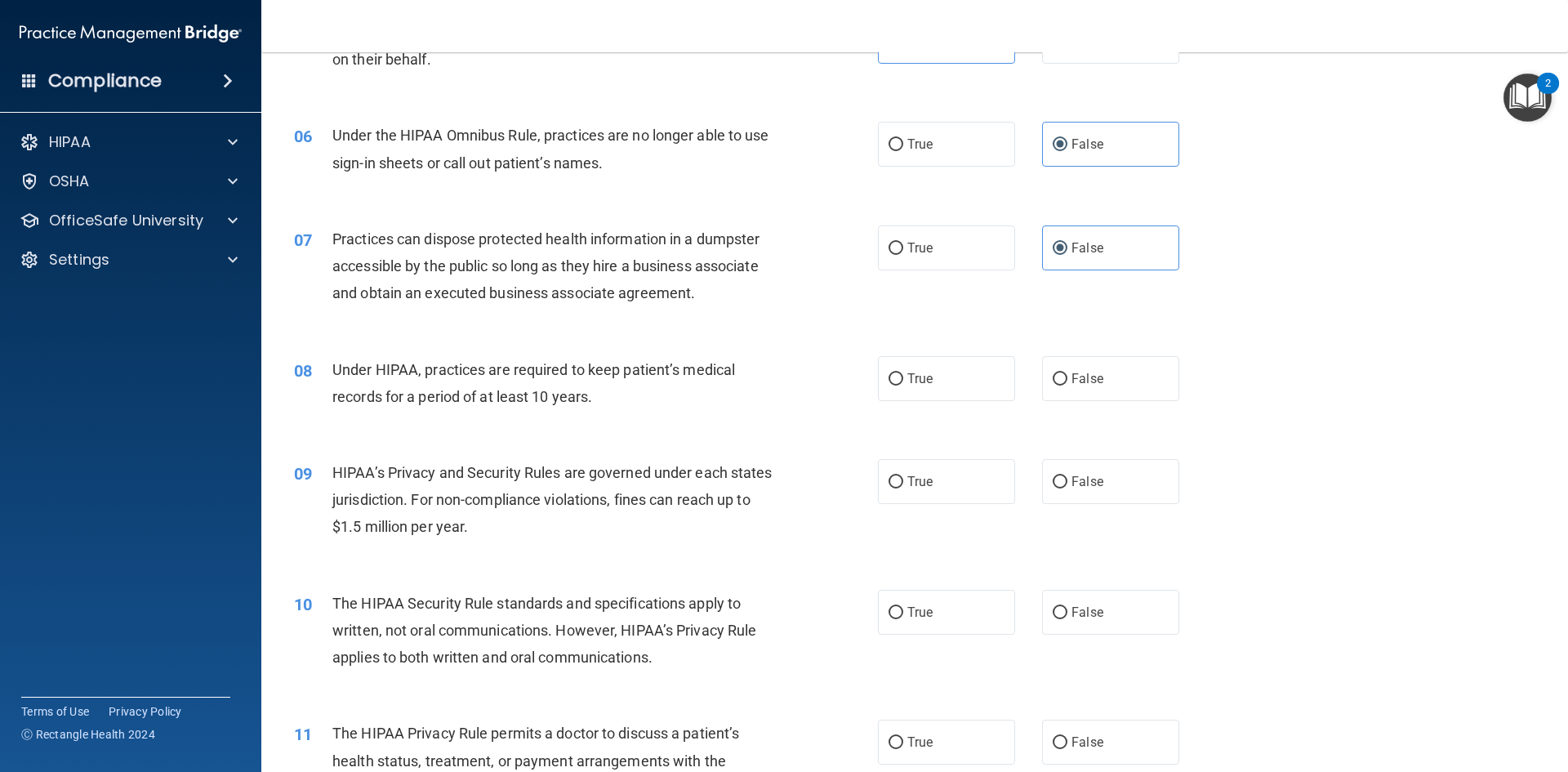
scroll to position [736, 0]
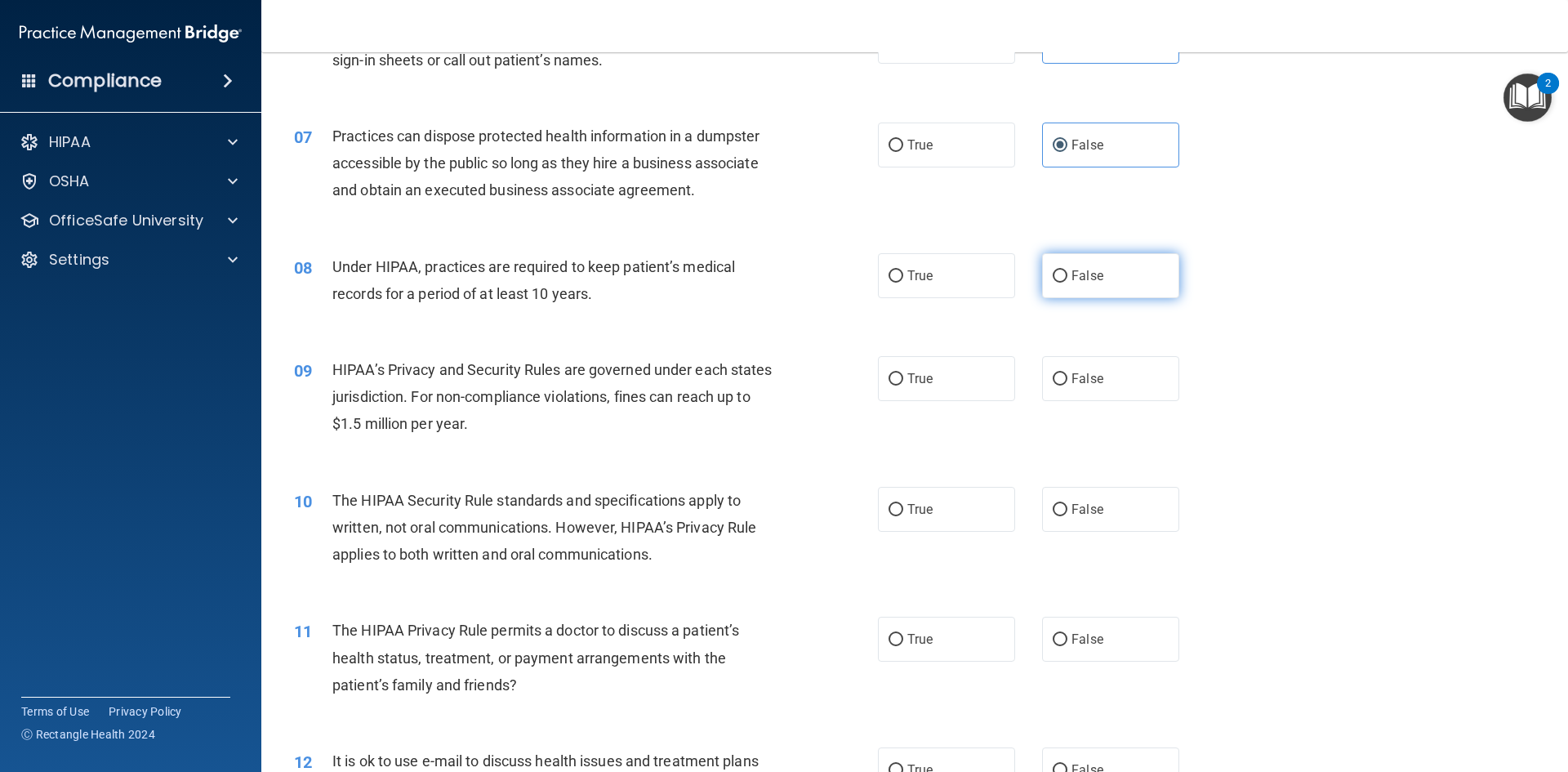
click at [1108, 281] on label "False" at bounding box center [1111, 276] width 137 height 45
click at [1067, 281] on input "False" at bounding box center [1060, 277] width 15 height 12
radio input "true"
click at [942, 372] on label "True" at bounding box center [947, 378] width 137 height 45
click at [903, 373] on input "True" at bounding box center [896, 379] width 15 height 12
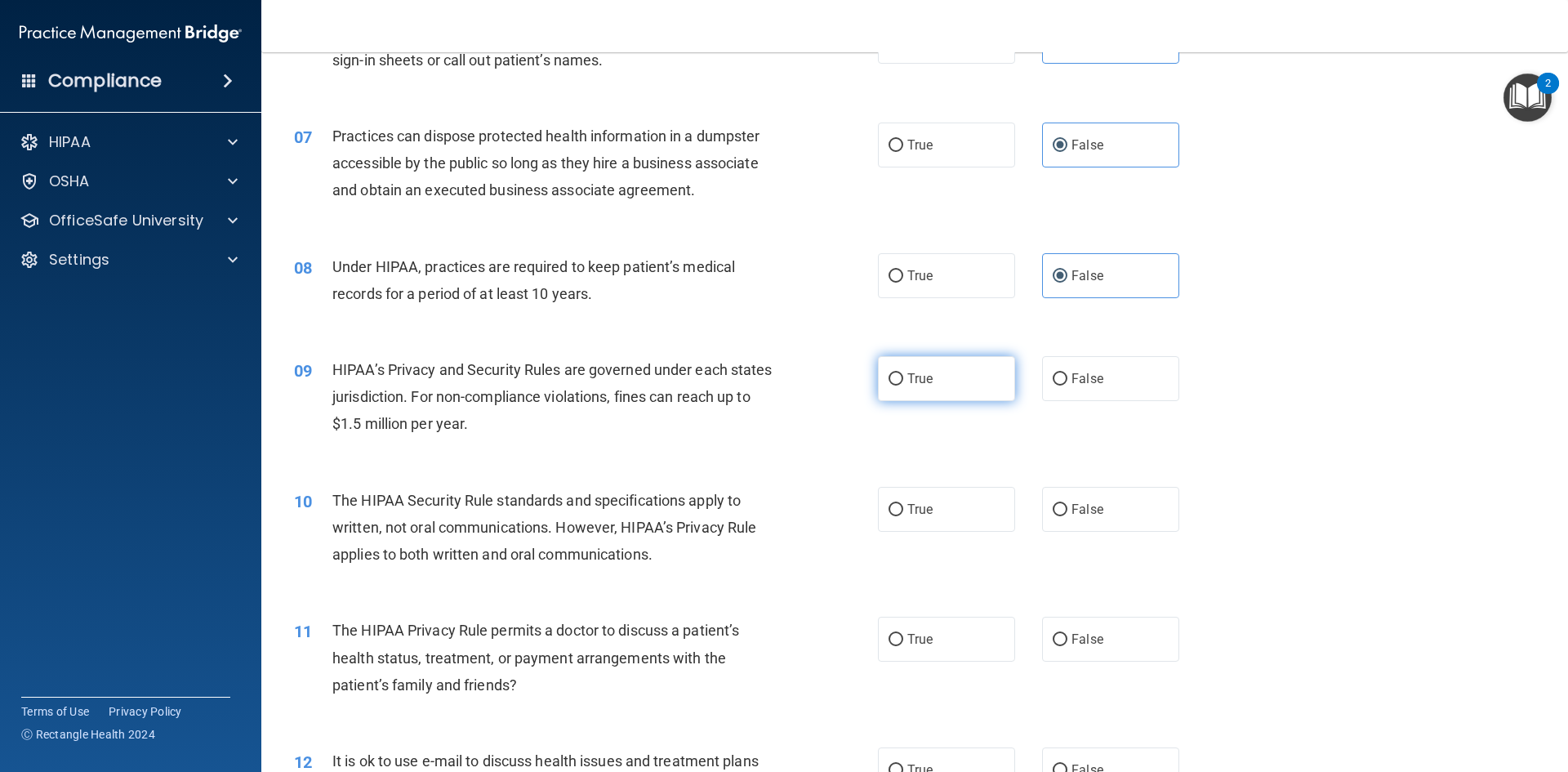
radio input "true"
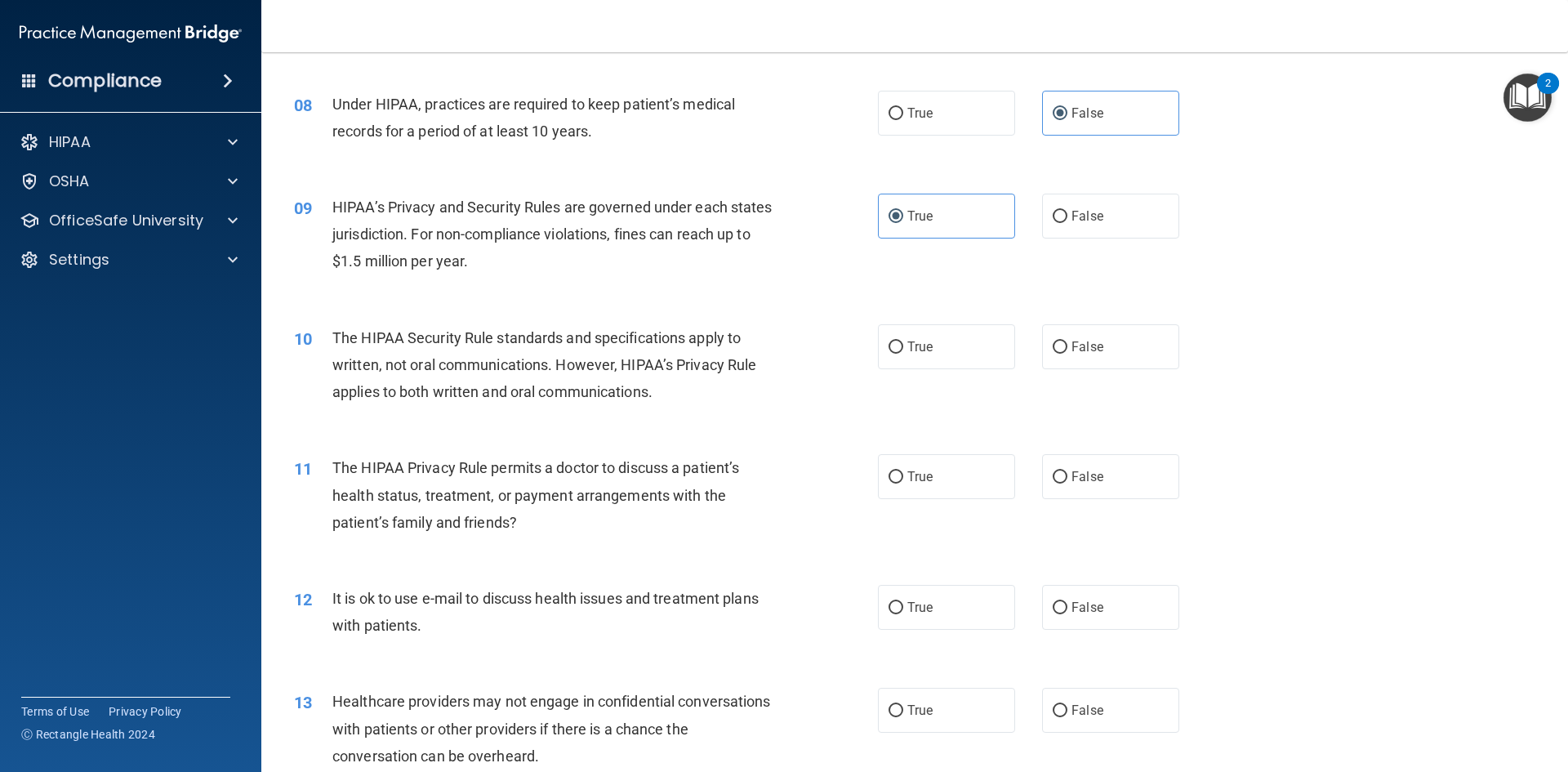
scroll to position [898, 0]
click at [934, 346] on label "True" at bounding box center [947, 346] width 137 height 45
click at [903, 346] on input "True" at bounding box center [896, 347] width 15 height 12
radio input "true"
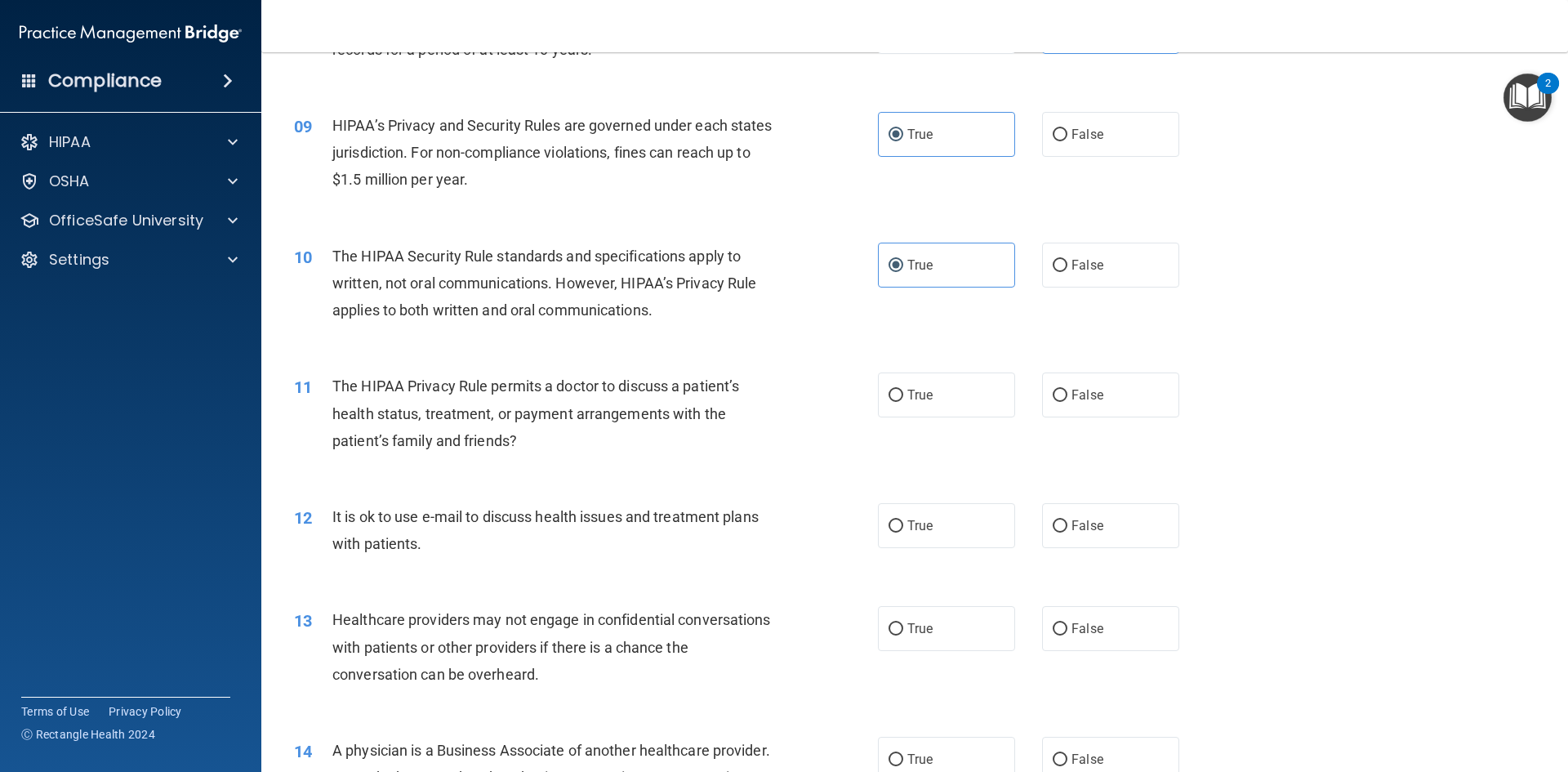
scroll to position [980, 0]
click at [963, 389] on label "True" at bounding box center [947, 394] width 137 height 45
click at [903, 389] on input "True" at bounding box center [896, 395] width 15 height 12
radio input "true"
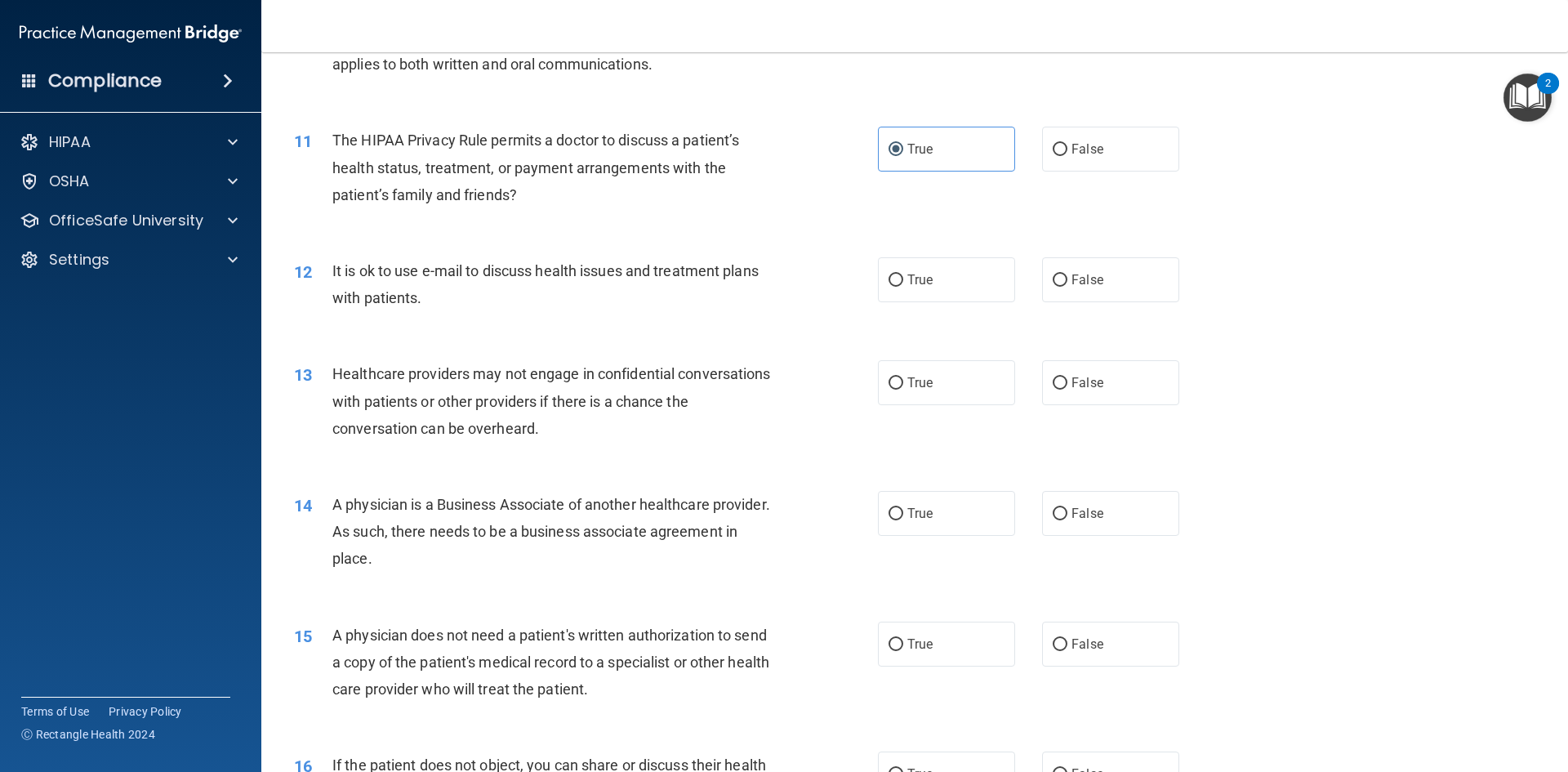
scroll to position [1307, 0]
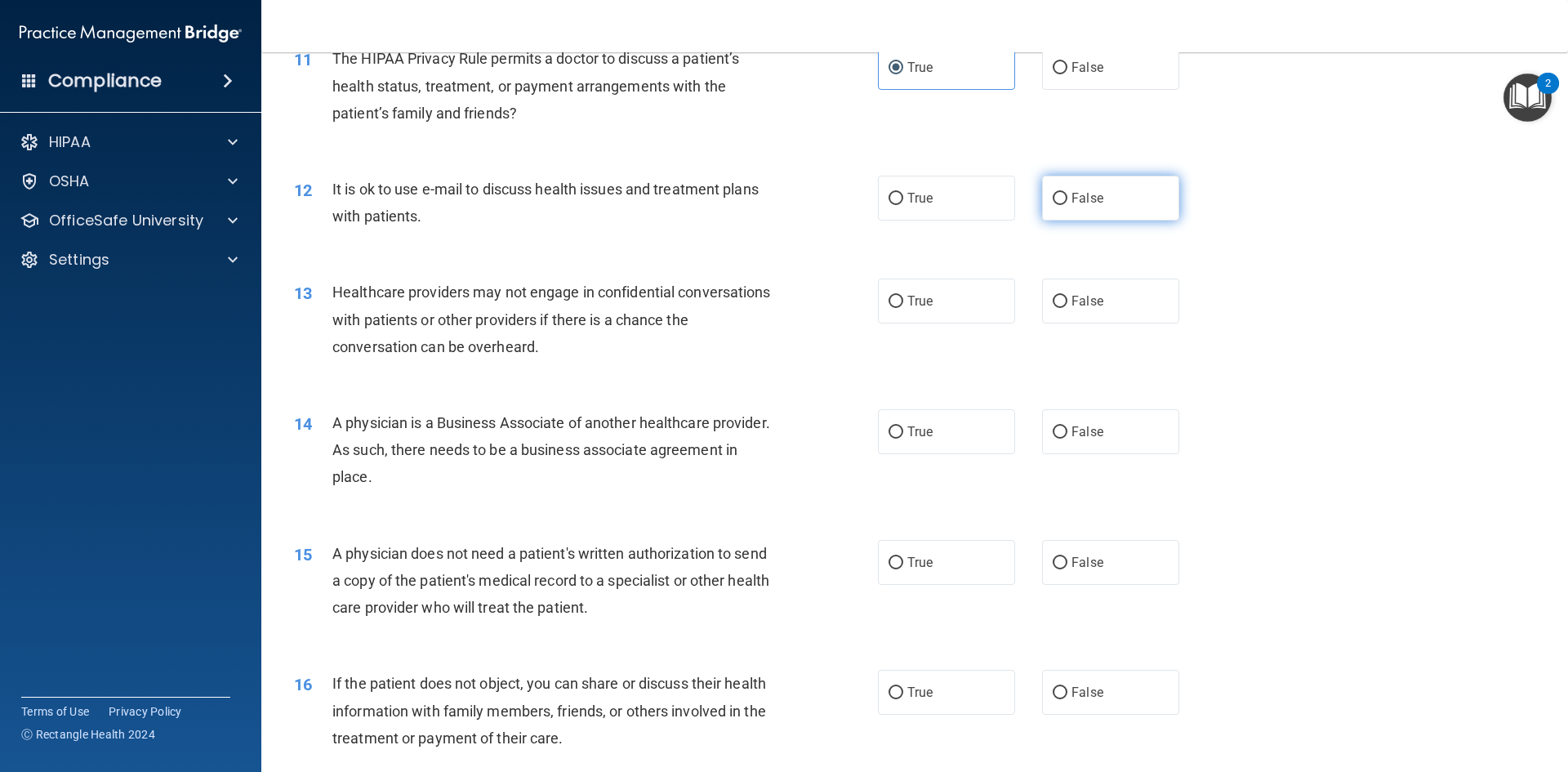
click at [1102, 207] on label "False" at bounding box center [1111, 198] width 137 height 45
click at [1067, 205] on input "False" at bounding box center [1060, 199] width 15 height 12
radio input "true"
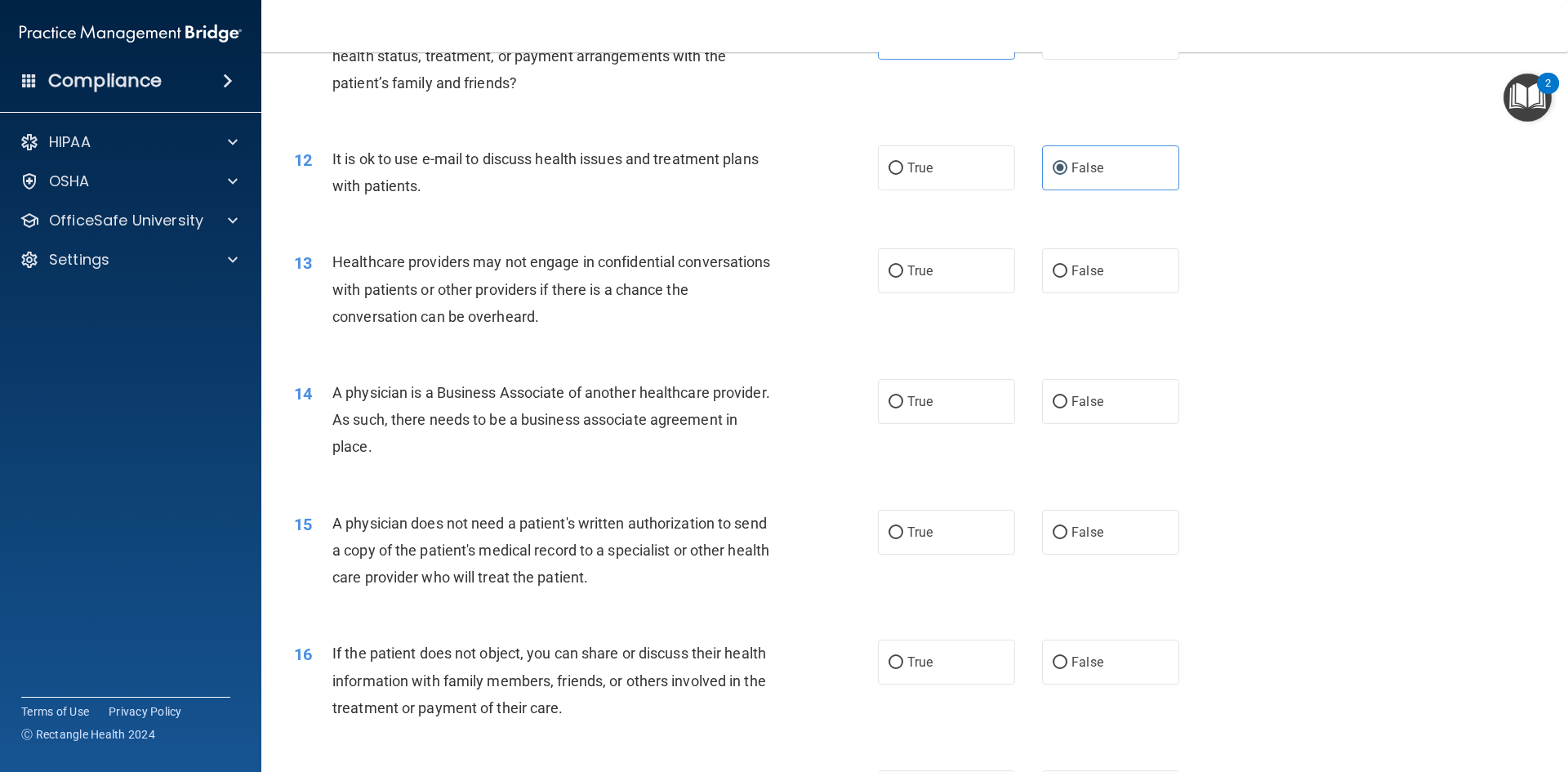
scroll to position [1389, 0]
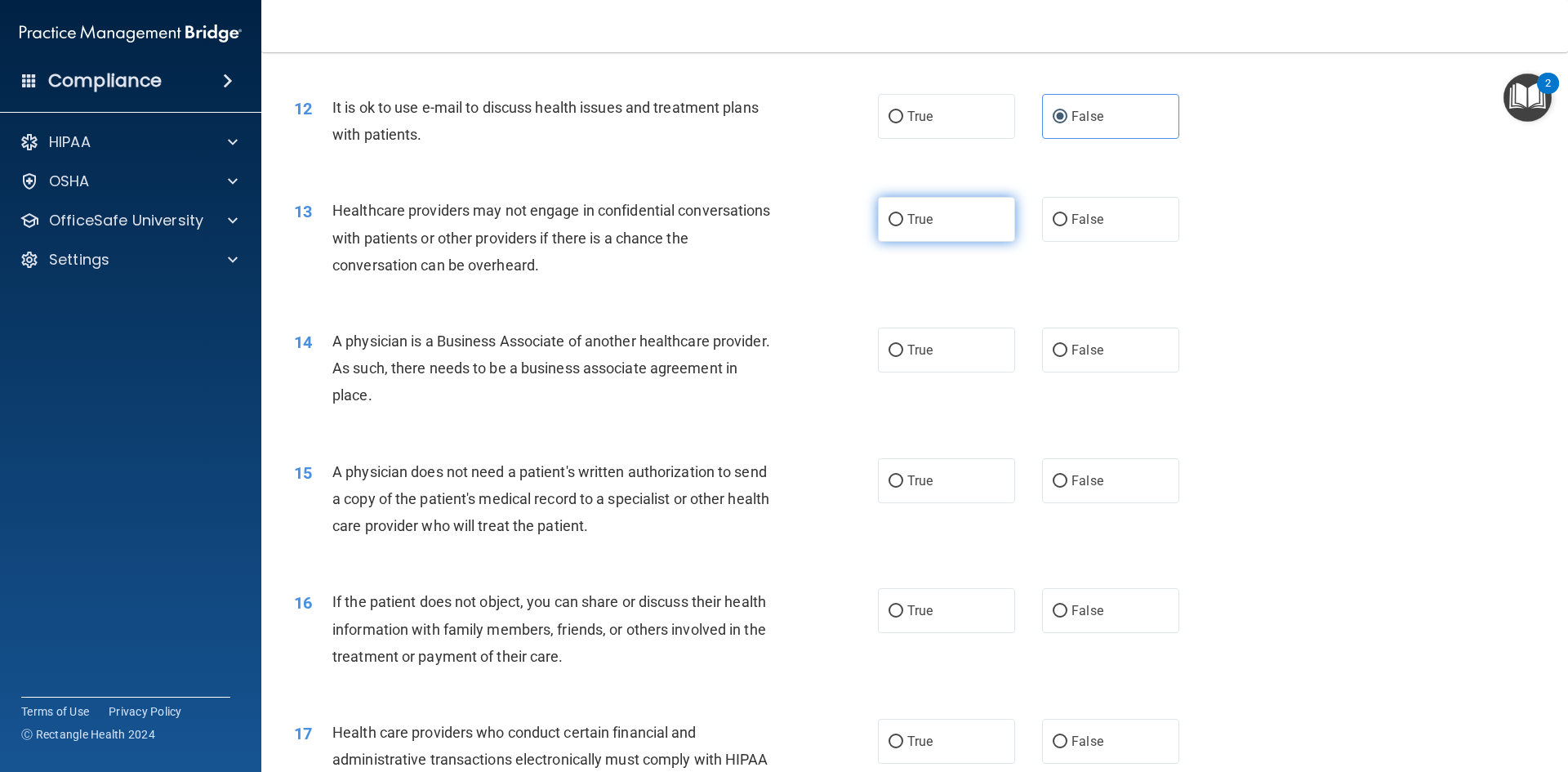
click at [992, 220] on label "True" at bounding box center [947, 219] width 137 height 45
click at [903, 220] on input "True" at bounding box center [896, 220] width 15 height 12
radio input "true"
click at [629, 215] on span "Healthcare providers may not engage in confidential conversations with patients…" at bounding box center [551, 237] width 438 height 71
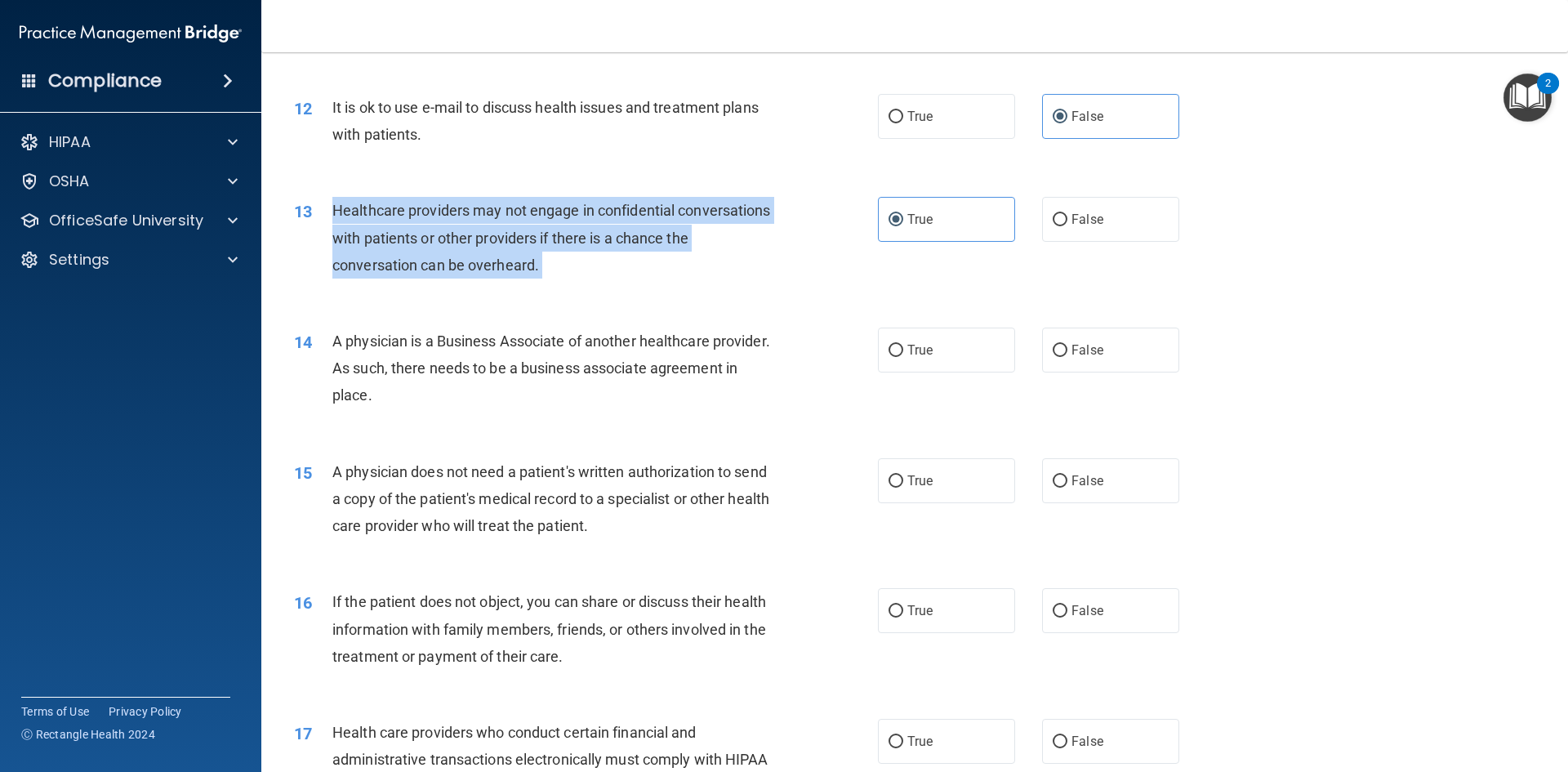
click at [629, 215] on span "Healthcare providers may not engage in confidential conversations with patients…" at bounding box center [551, 237] width 438 height 71
copy ng-form "Healthcare providers may not engage in confidential conversations with patients…"
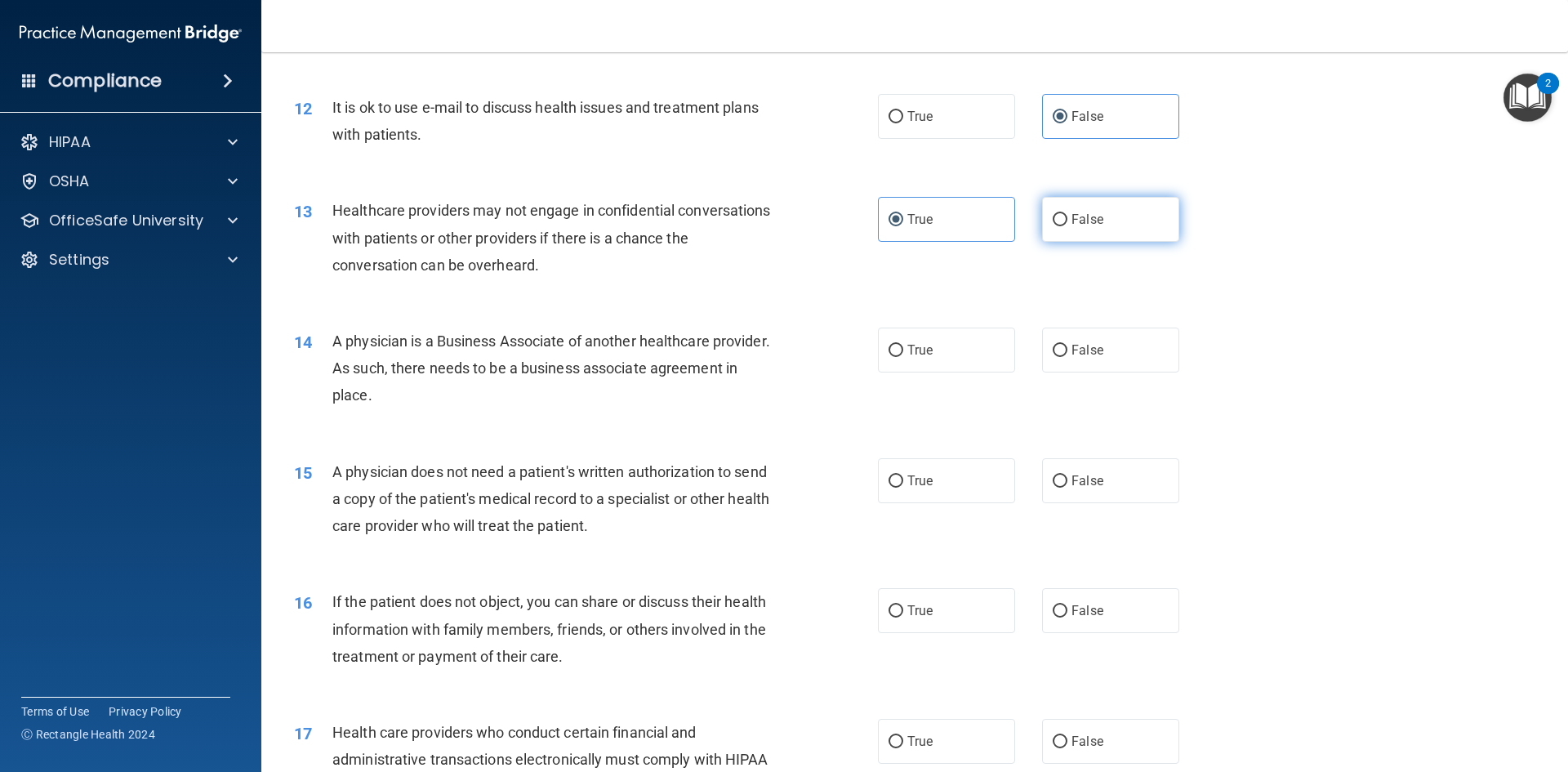
click at [1060, 222] on label "False" at bounding box center [1111, 219] width 137 height 45
click at [1060, 222] on input "False" at bounding box center [1060, 220] width 15 height 12
radio input "true"
radio input "false"
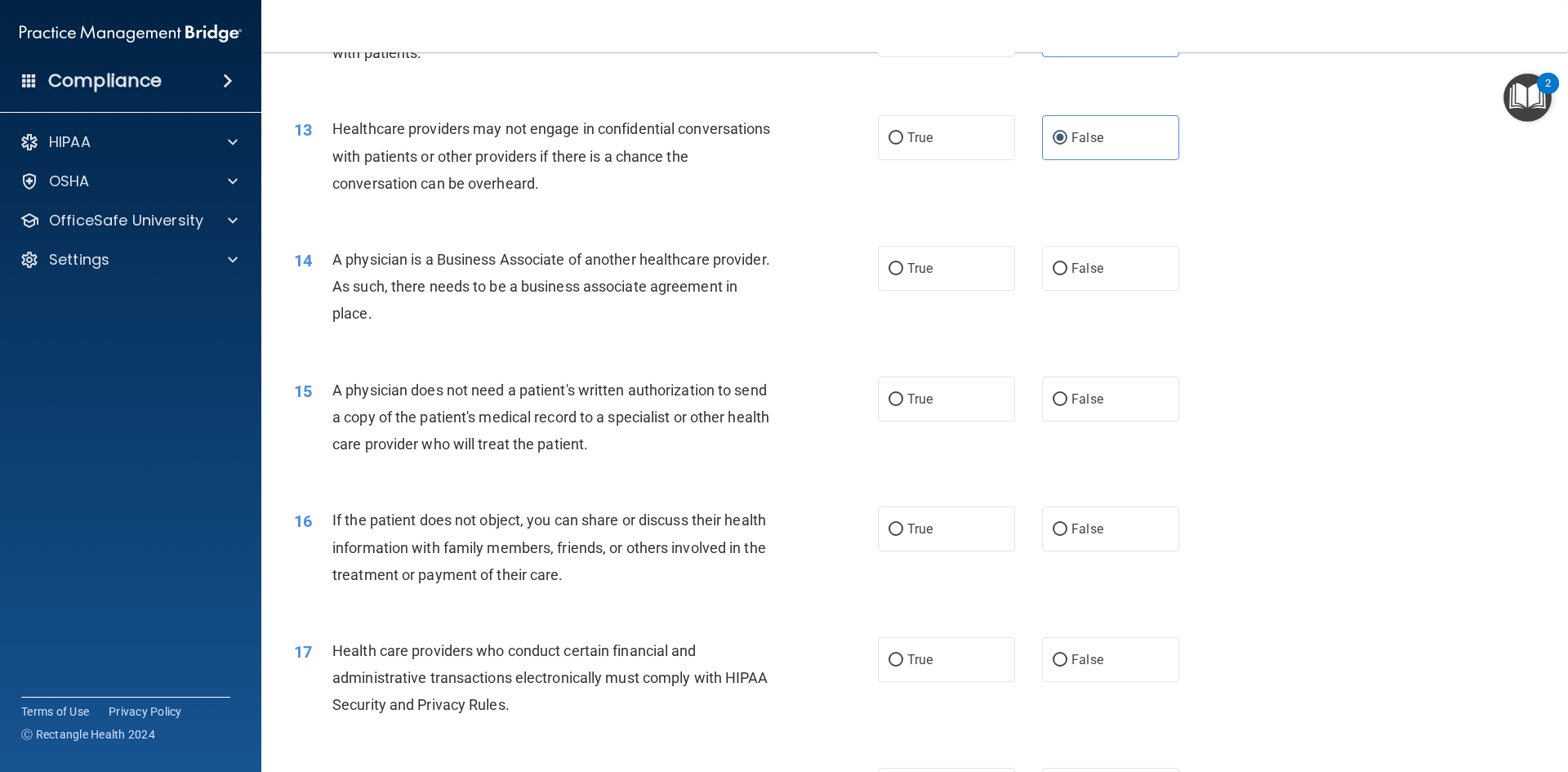
click at [653, 256] on span "A physician is a Business Associate of another healthcare provider. As such, th…" at bounding box center [551, 287] width 437 height 71
click at [651, 256] on span "A physician is a Business Associate of another healthcare provider. As such, th…" at bounding box center [551, 287] width 437 height 71
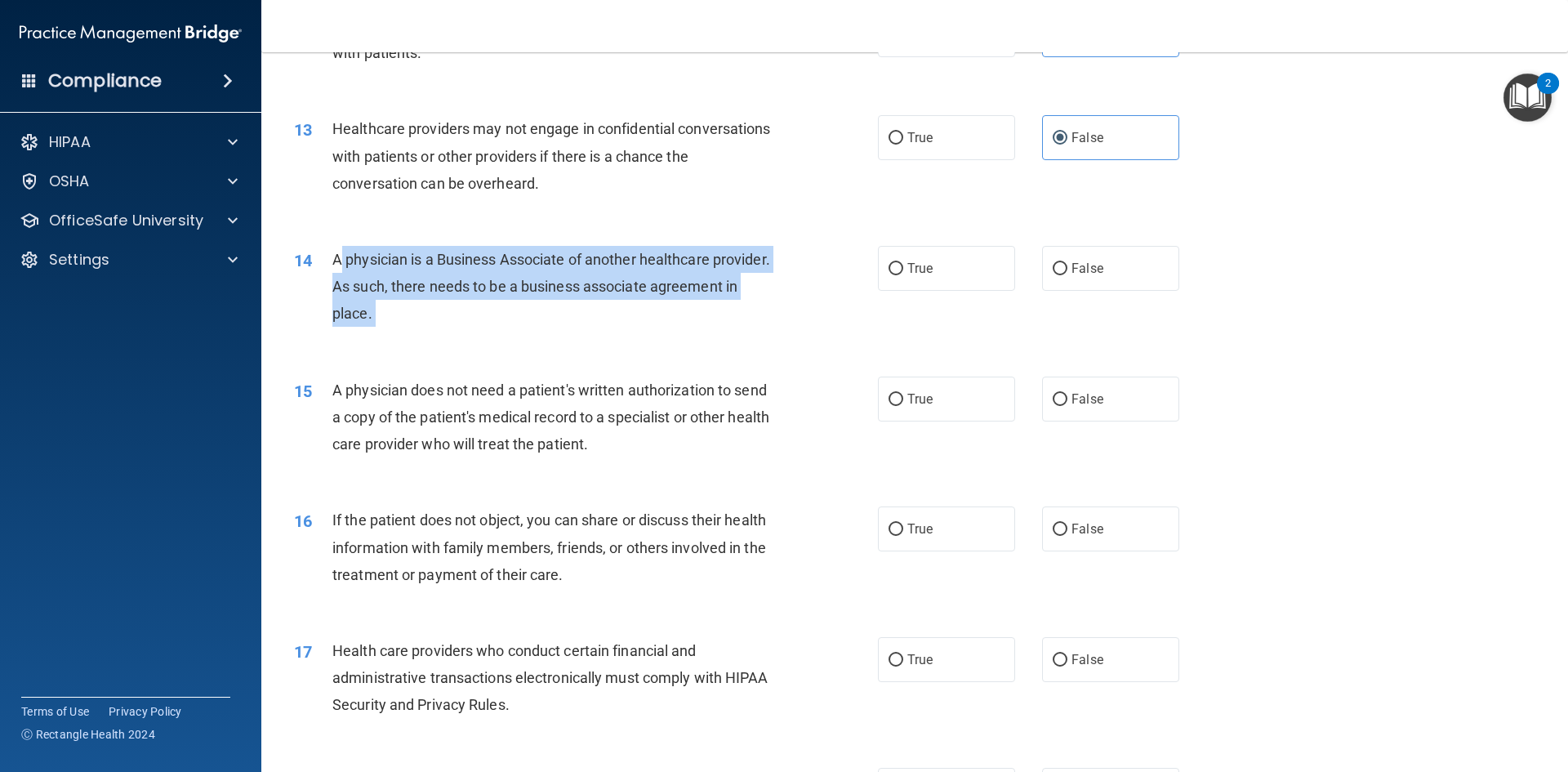
click at [651, 256] on span "A physician is a Business Associate of another healthcare provider. As such, th…" at bounding box center [551, 287] width 437 height 71
copy ng-form "A physician is a Business Associate of another healthcare provider. As such, th…"
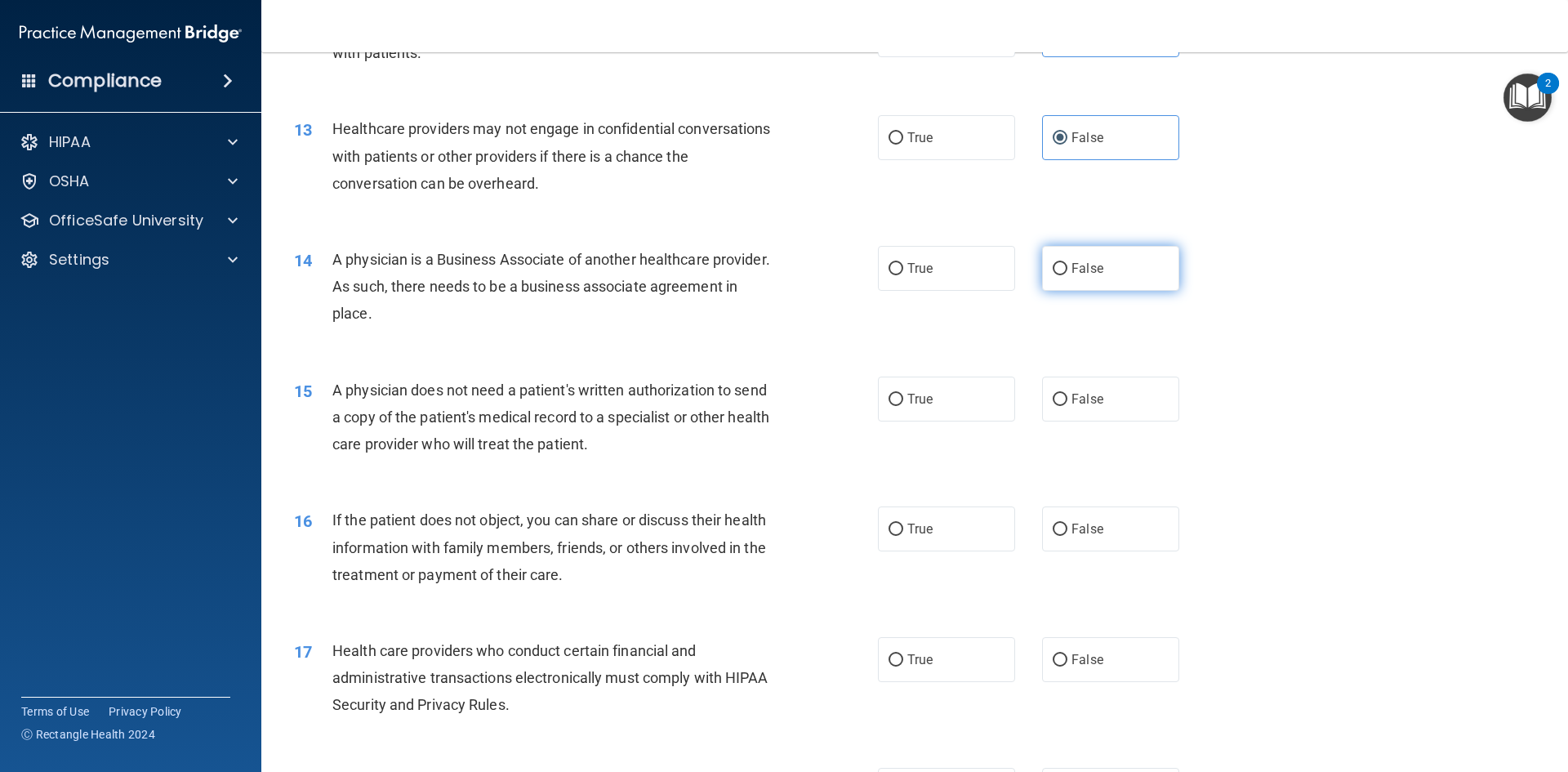
click at [1088, 263] on span "False" at bounding box center [1087, 268] width 32 height 16
click at [1067, 263] on input "False" at bounding box center [1060, 269] width 15 height 12
radio input "true"
click at [1254, 351] on div "14 A physician is a Business Associate of another healthcare provider. As such,…" at bounding box center [914, 291] width 1266 height 130
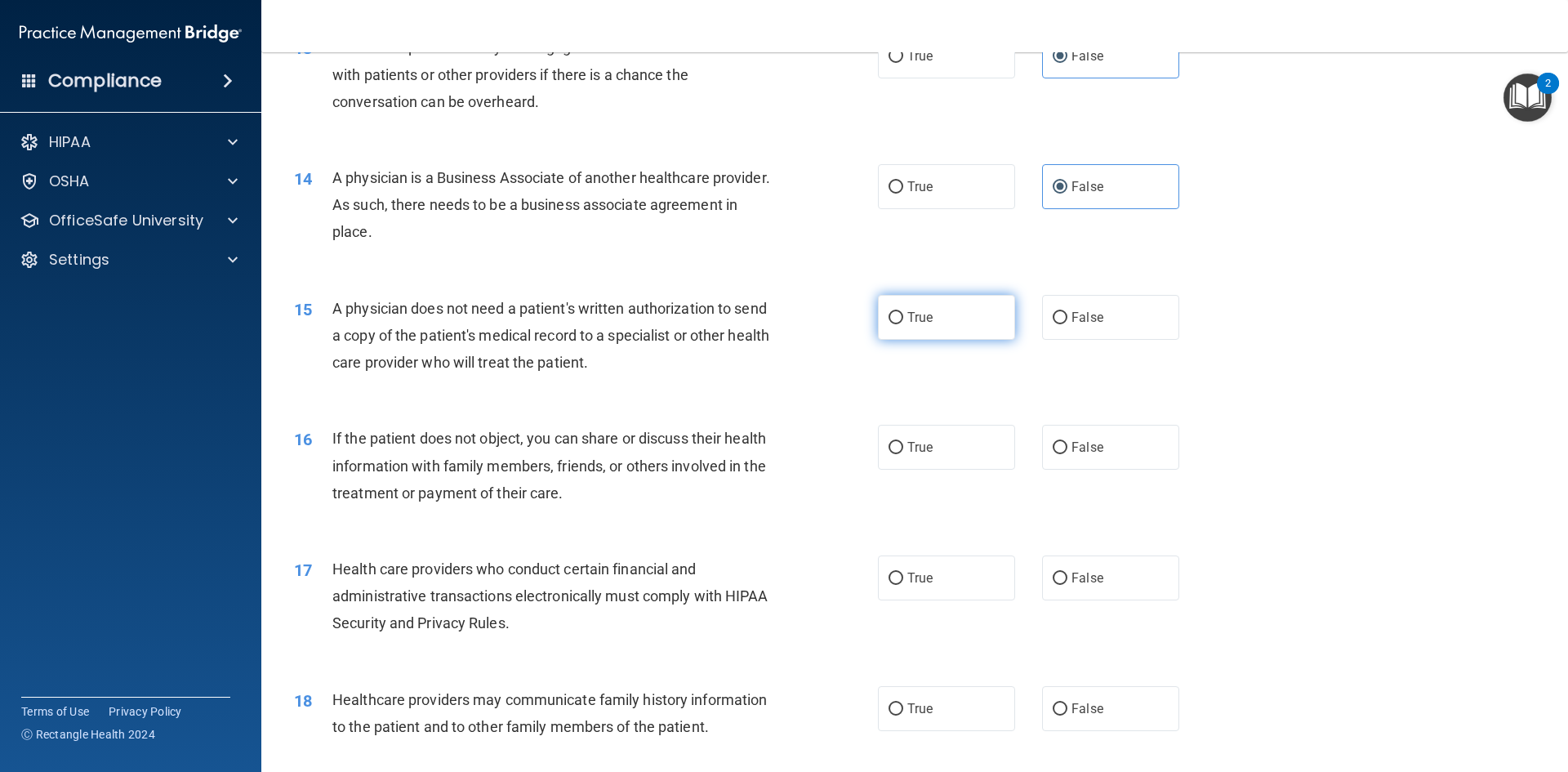
click at [900, 308] on label "True" at bounding box center [947, 317] width 137 height 45
click at [900, 312] on input "True" at bounding box center [896, 318] width 15 height 12
radio input "true"
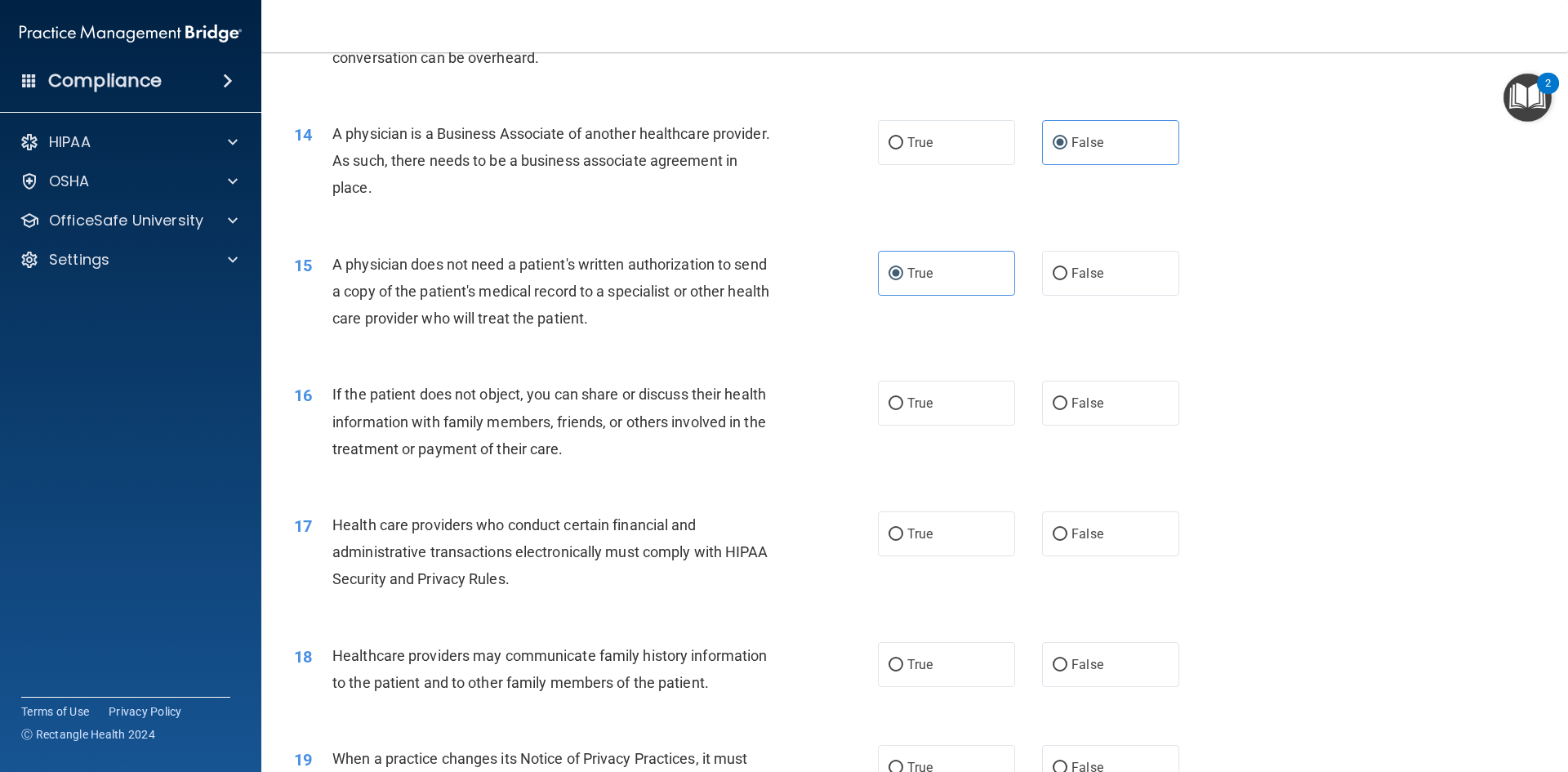
scroll to position [1634, 0]
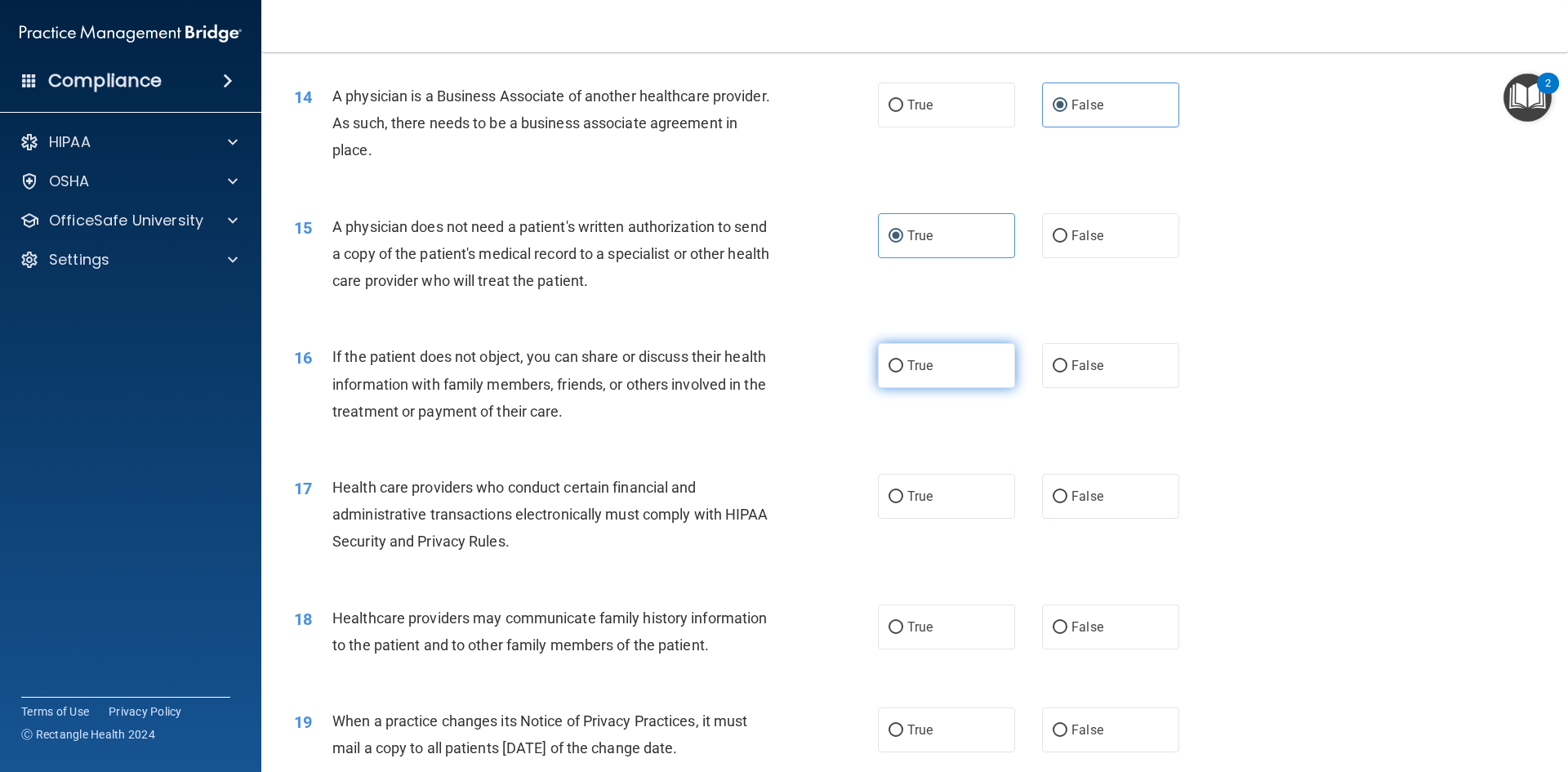
click at [958, 370] on label "True" at bounding box center [947, 366] width 137 height 45
click at [903, 370] on input "True" at bounding box center [896, 366] width 15 height 12
radio input "true"
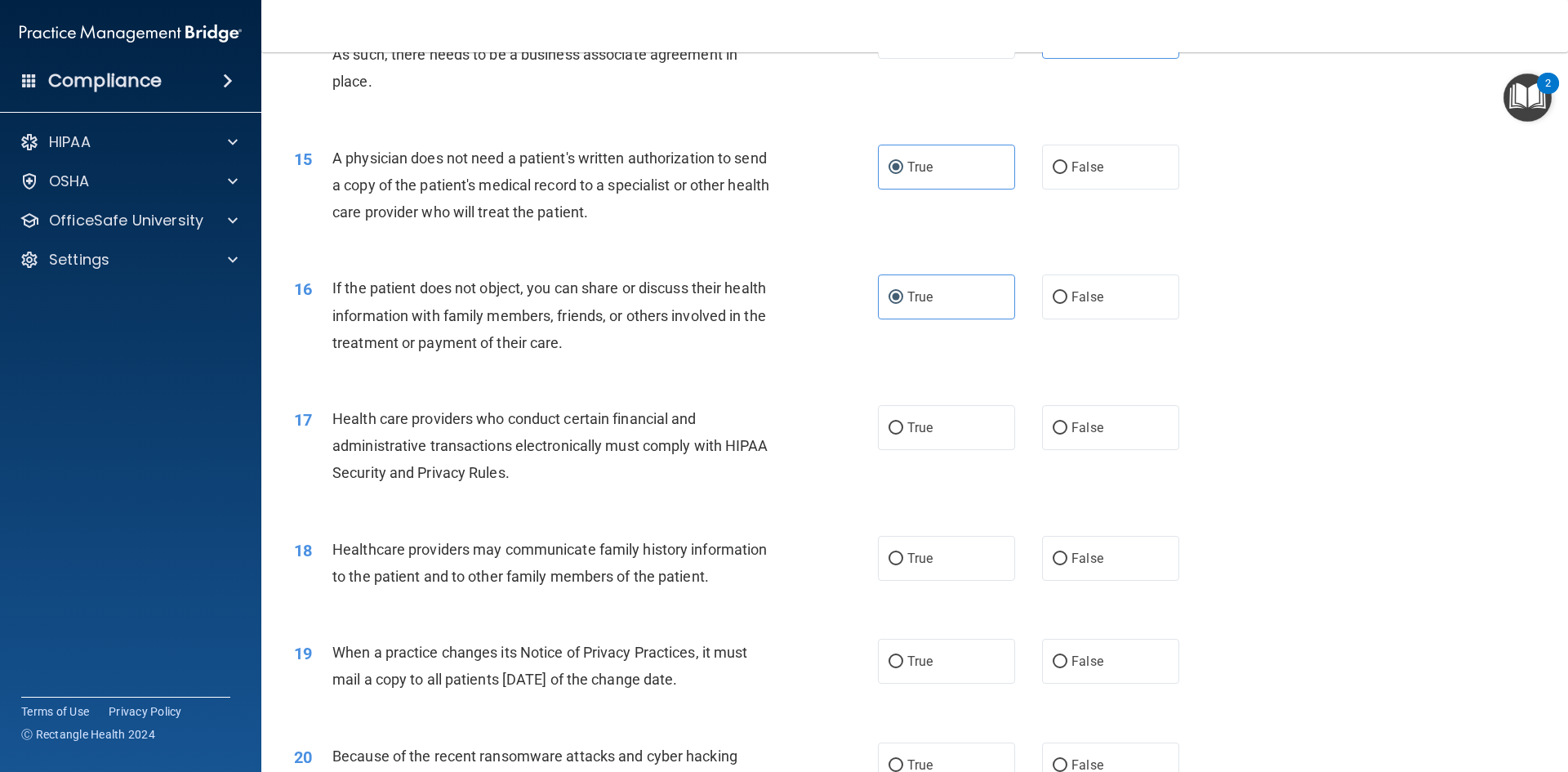
scroll to position [1797, 0]
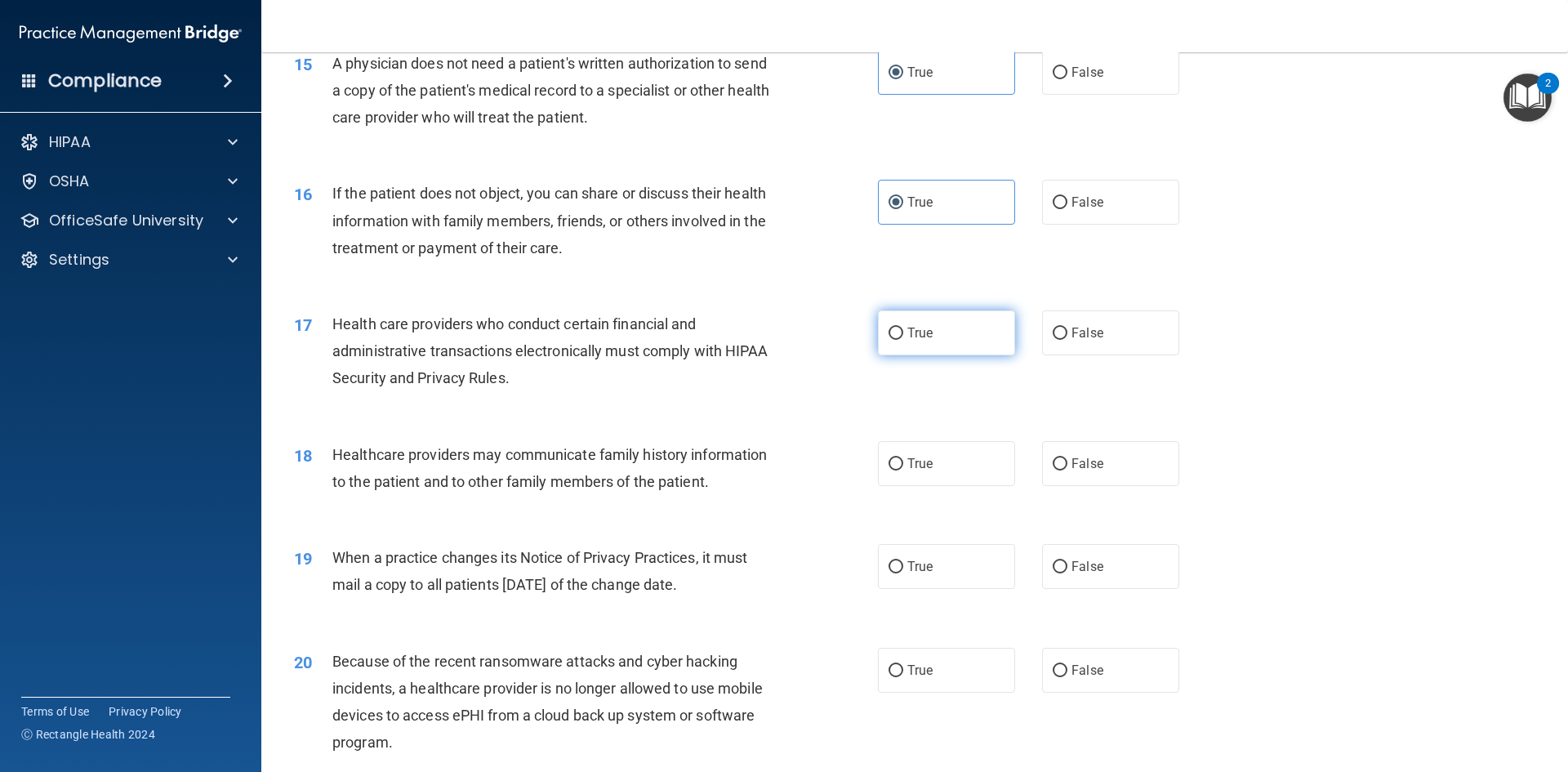
click at [950, 347] on label "True" at bounding box center [947, 333] width 137 height 45
click at [903, 340] on input "True" at bounding box center [896, 334] width 15 height 12
radio input "true"
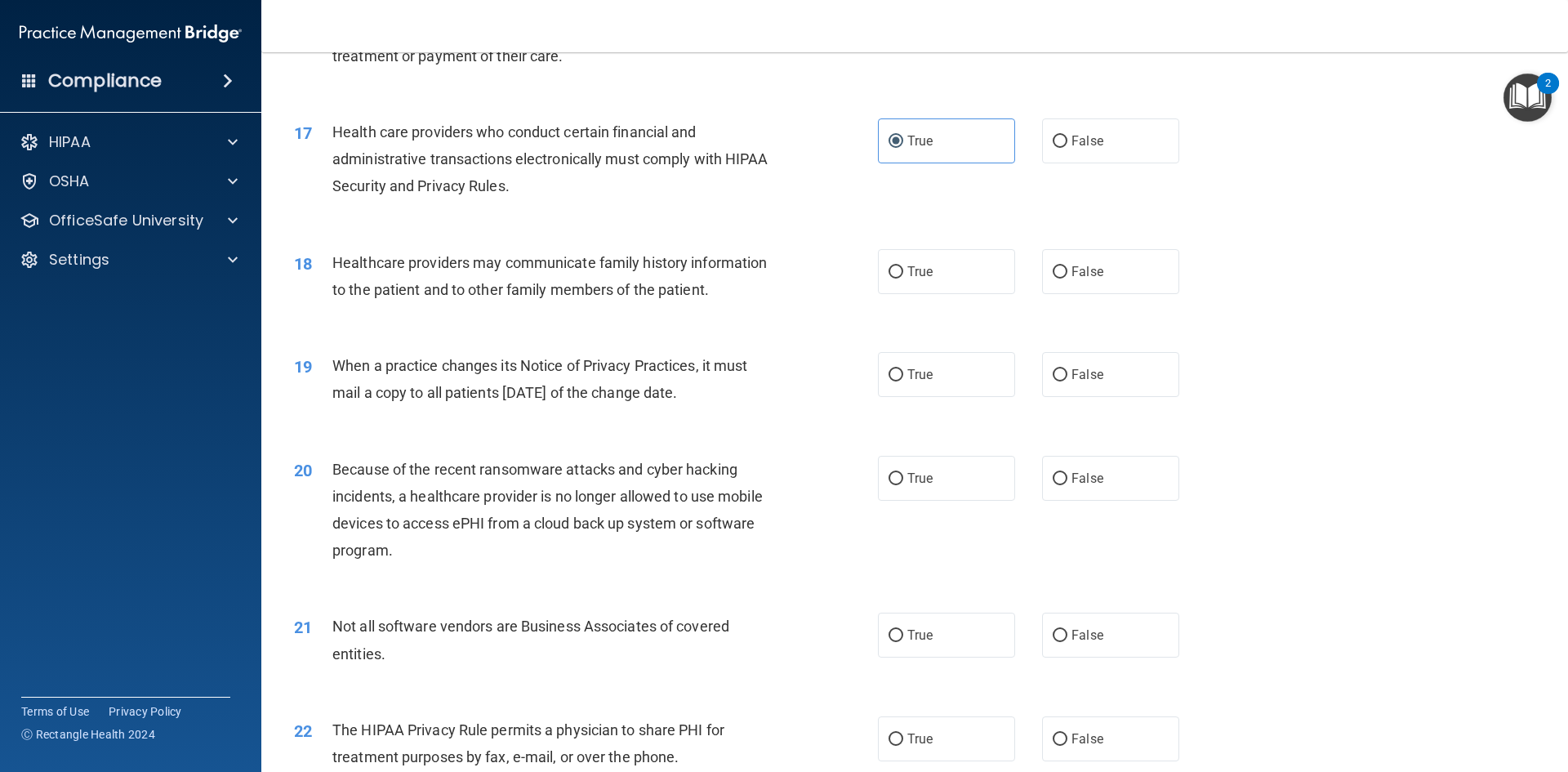
scroll to position [2043, 0]
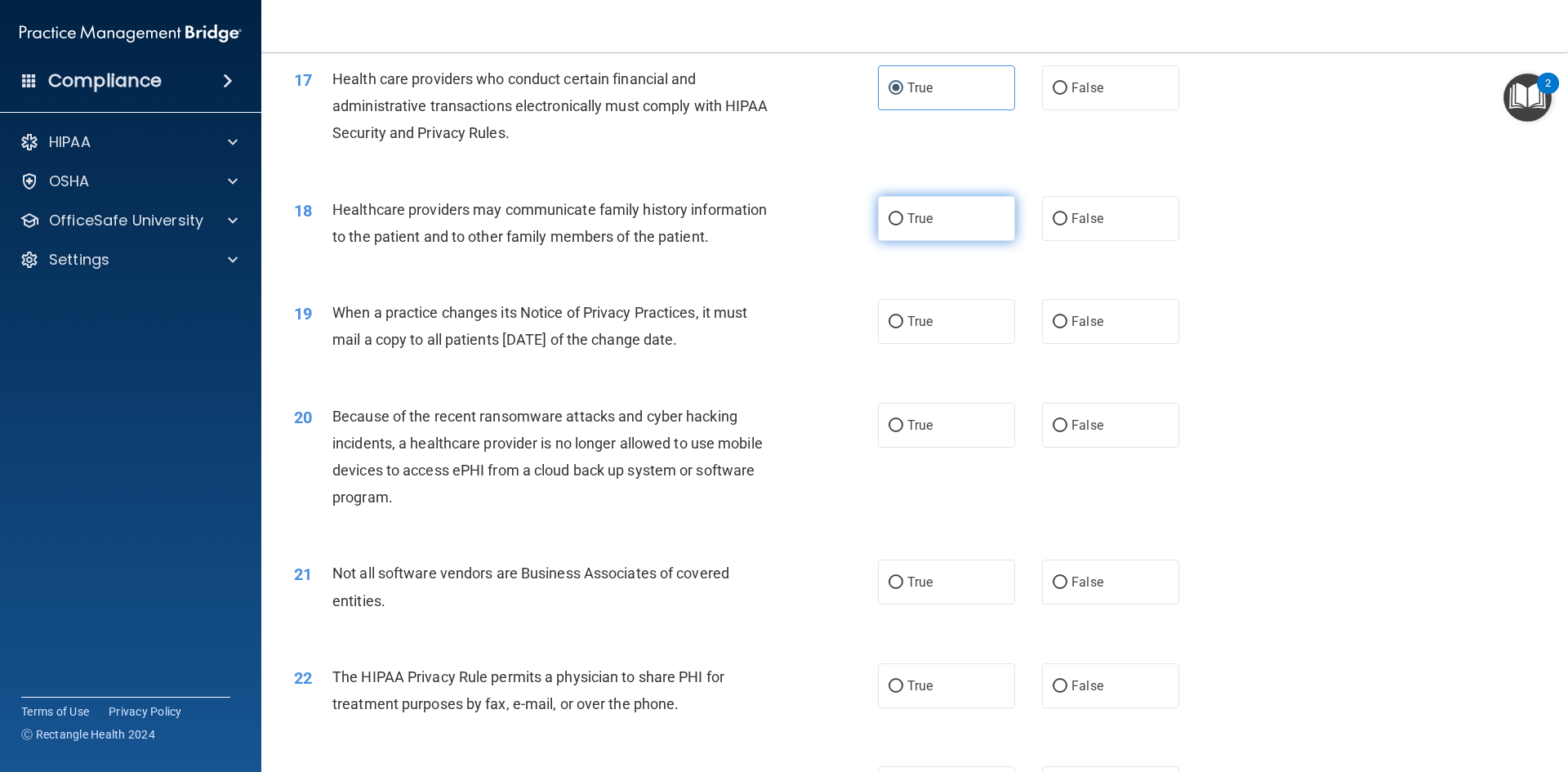
click at [923, 234] on label "True" at bounding box center [947, 218] width 137 height 45
click at [903, 225] on input "True" at bounding box center [896, 219] width 15 height 12
radio input "true"
click at [985, 336] on label "True" at bounding box center [947, 321] width 137 height 45
click at [903, 329] on input "True" at bounding box center [896, 322] width 15 height 12
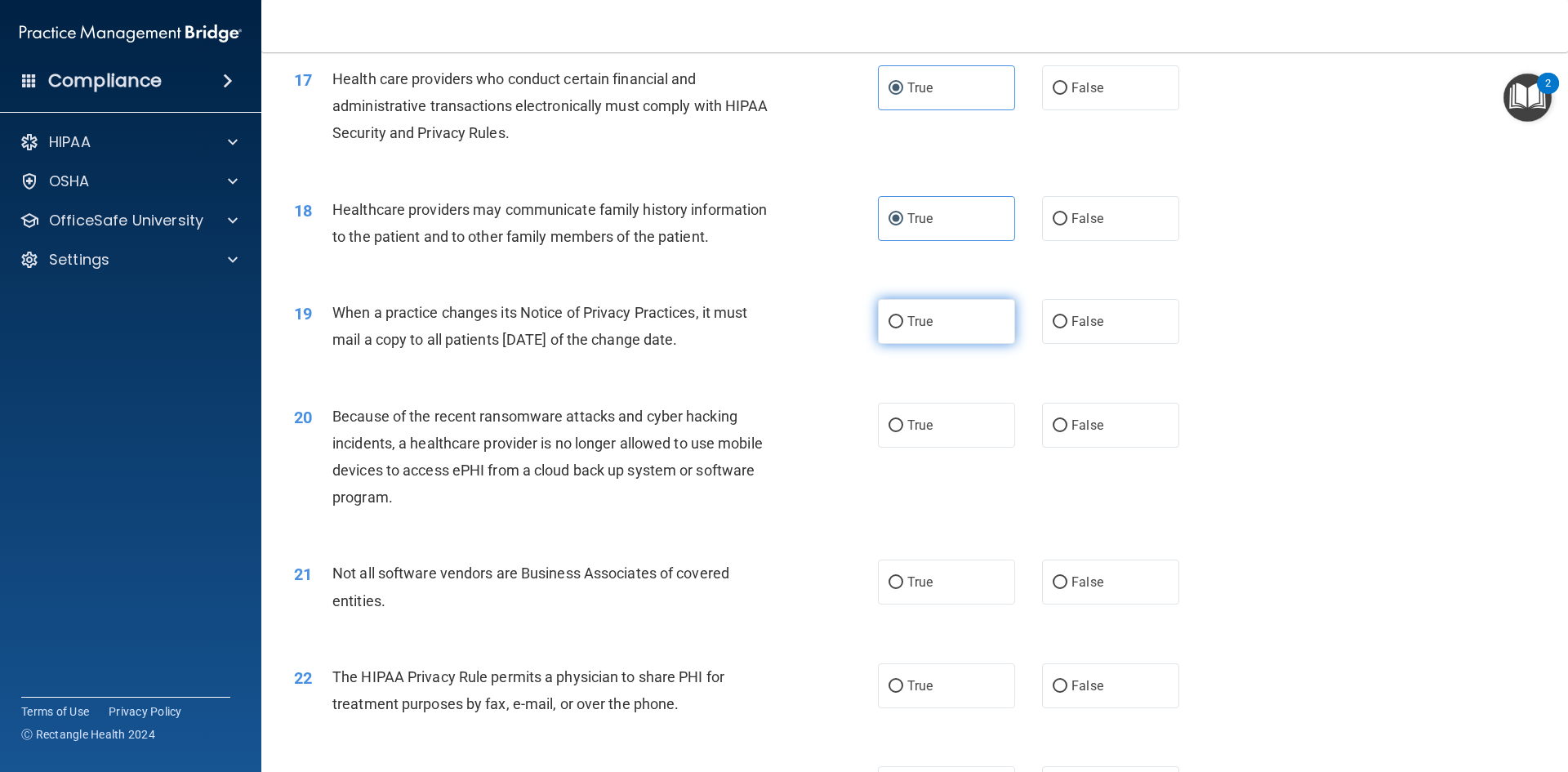
radio input "true"
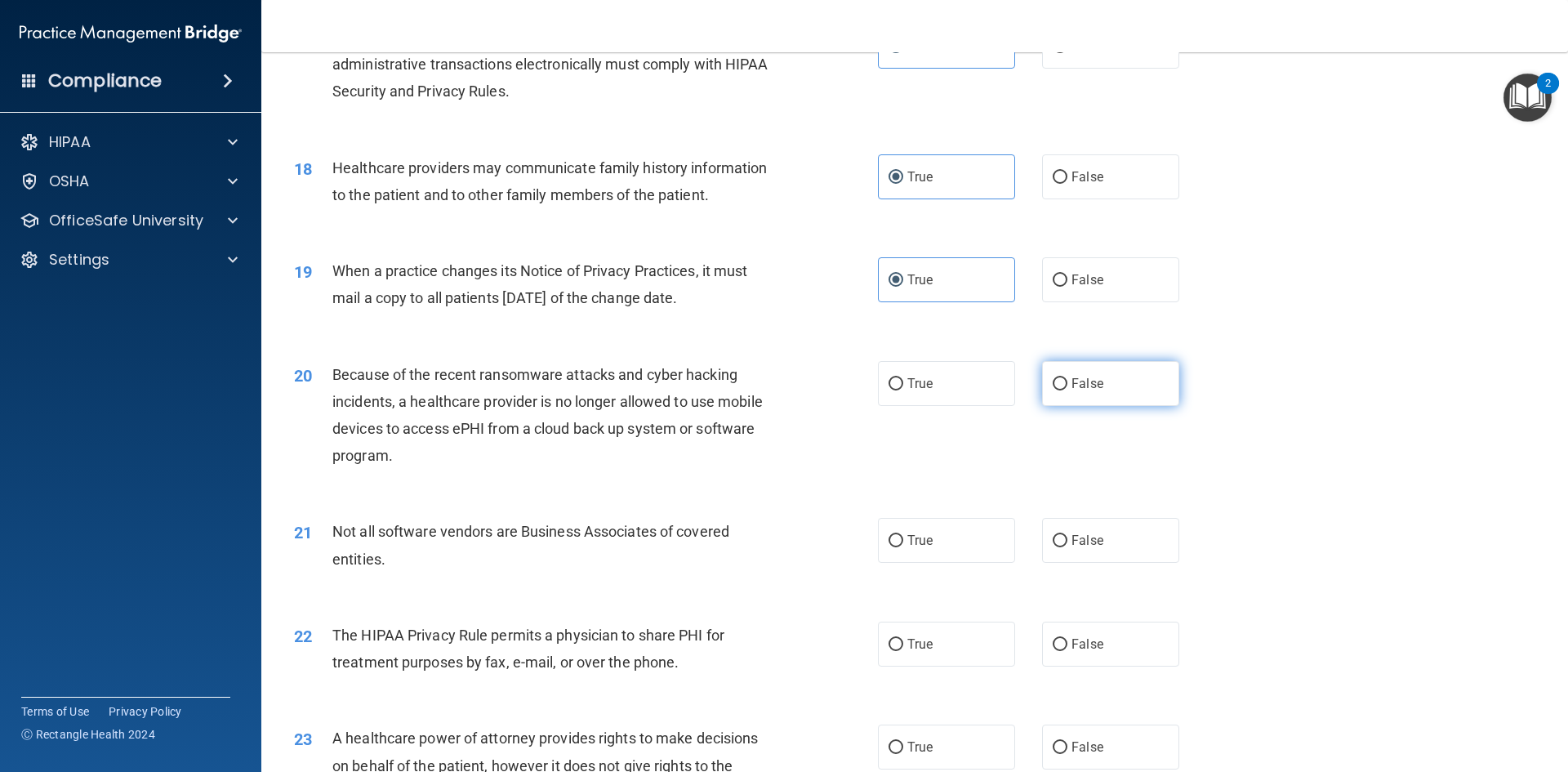
scroll to position [2124, 0]
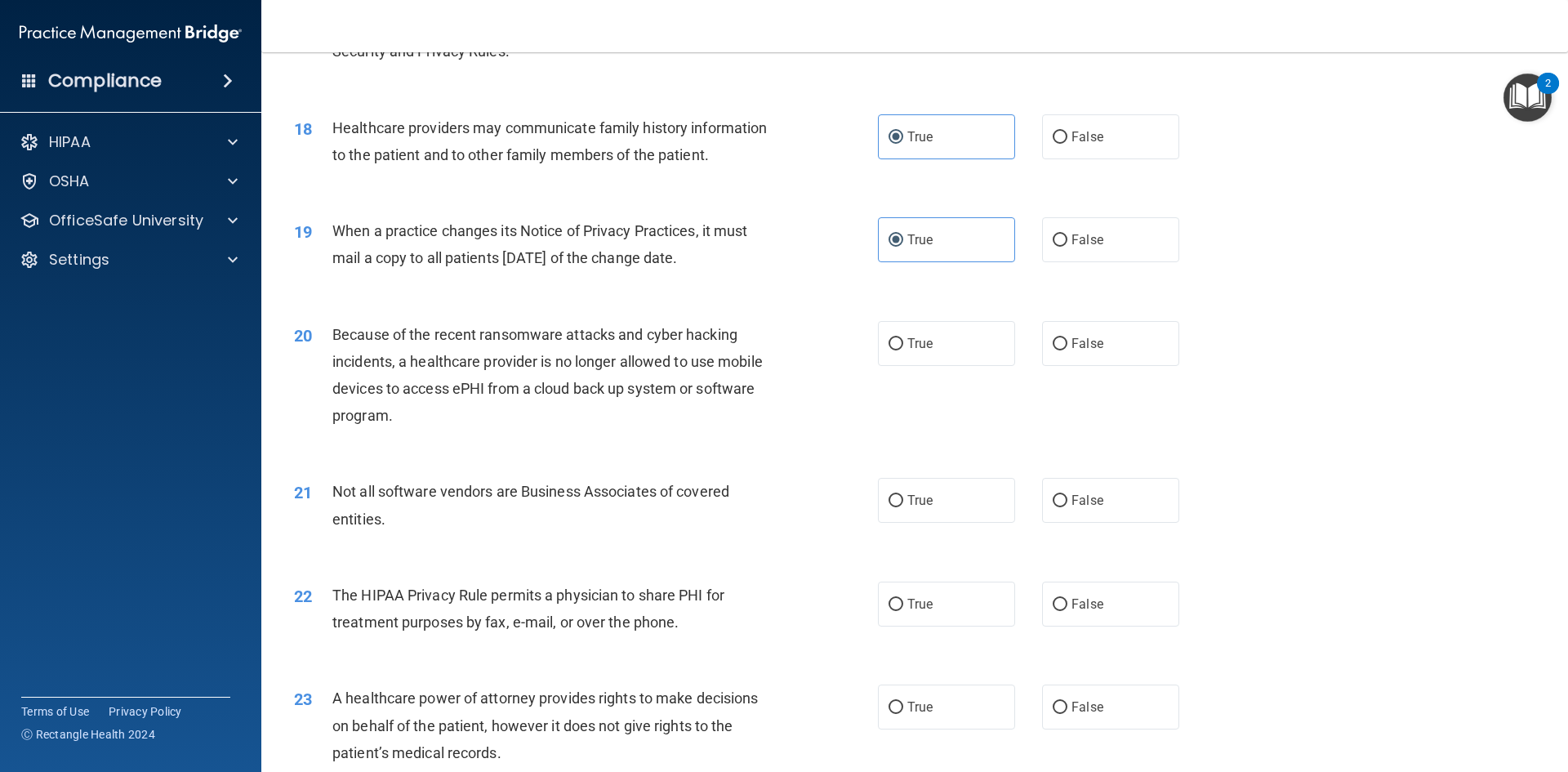
click at [716, 367] on span "Because of the recent ransomware attacks and cyber hacking incidents, a healthc…" at bounding box center [547, 376] width 430 height 99
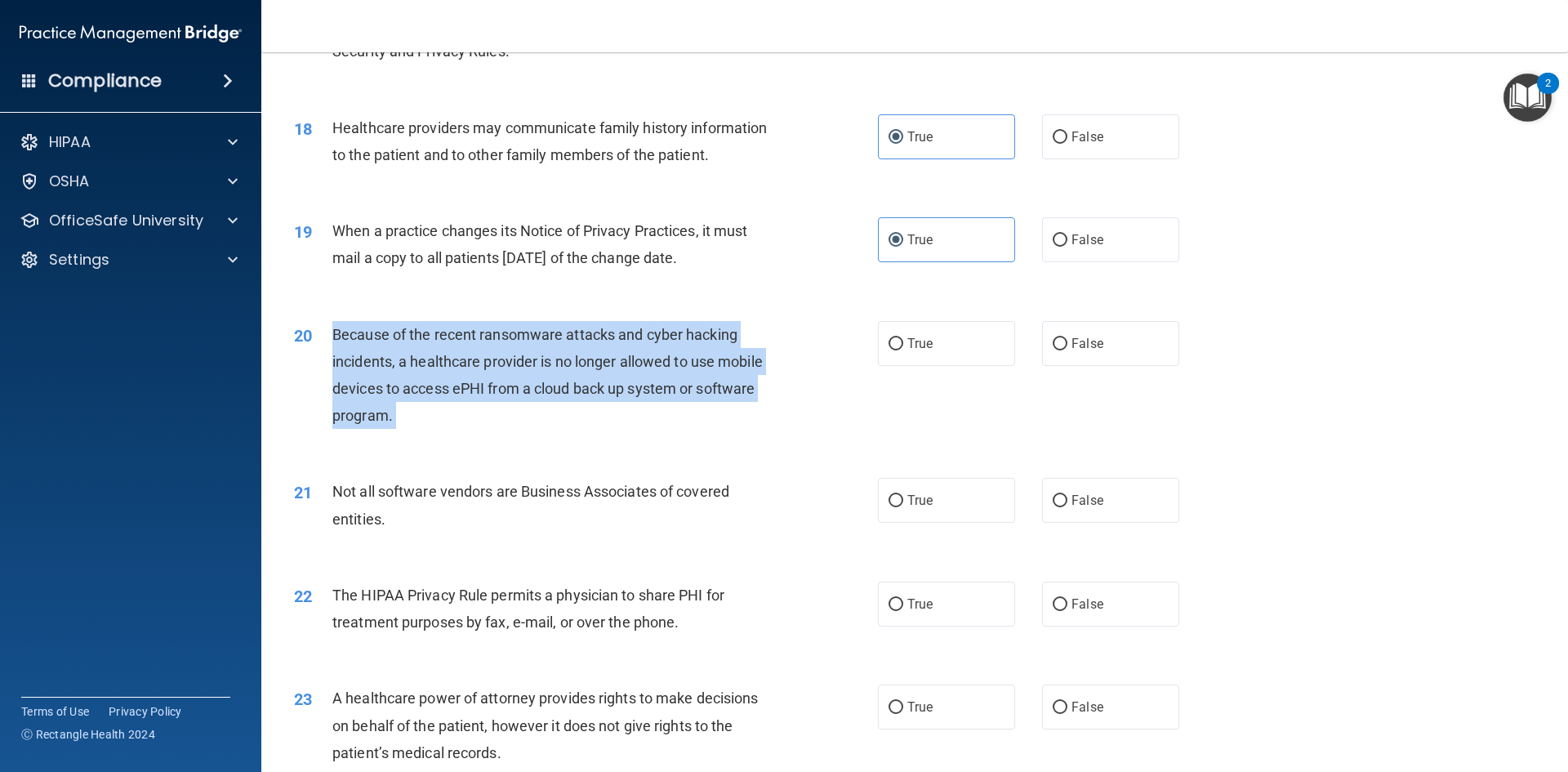
click at [716, 367] on span "Because of the recent ransomware attacks and cyber hacking incidents, a healthc…" at bounding box center [547, 376] width 430 height 99
copy ng-form "Because of the recent ransomware attacks and cyber hacking incidents, a healthc…"
click at [1052, 344] on input "False" at bounding box center [1060, 344] width 15 height 12
radio input "true"
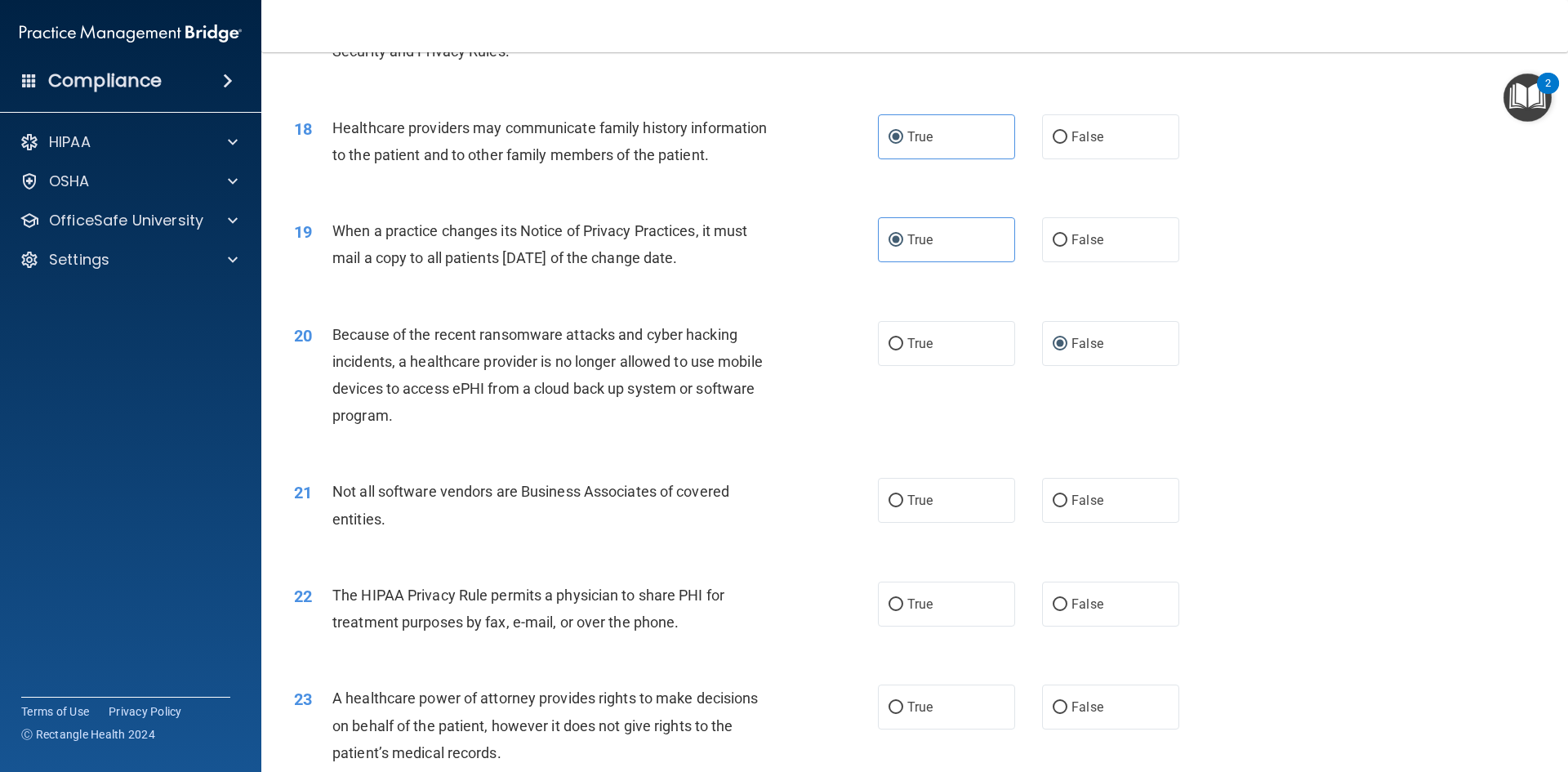
click at [1034, 398] on div "20 Because of the recent ransomware attacks and cyber hacking incidents, a heal…" at bounding box center [914, 379] width 1266 height 158
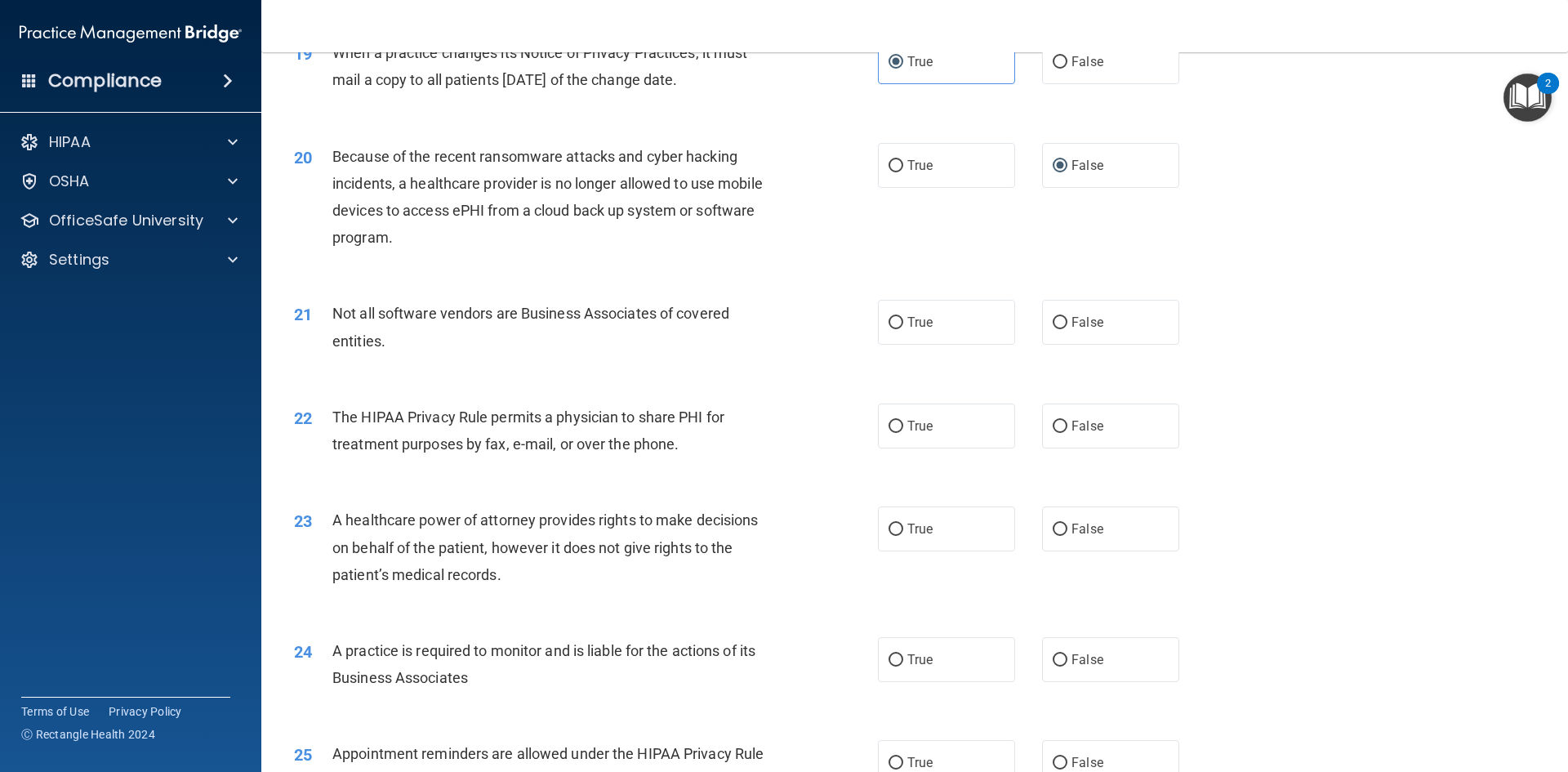
scroll to position [2370, 0]
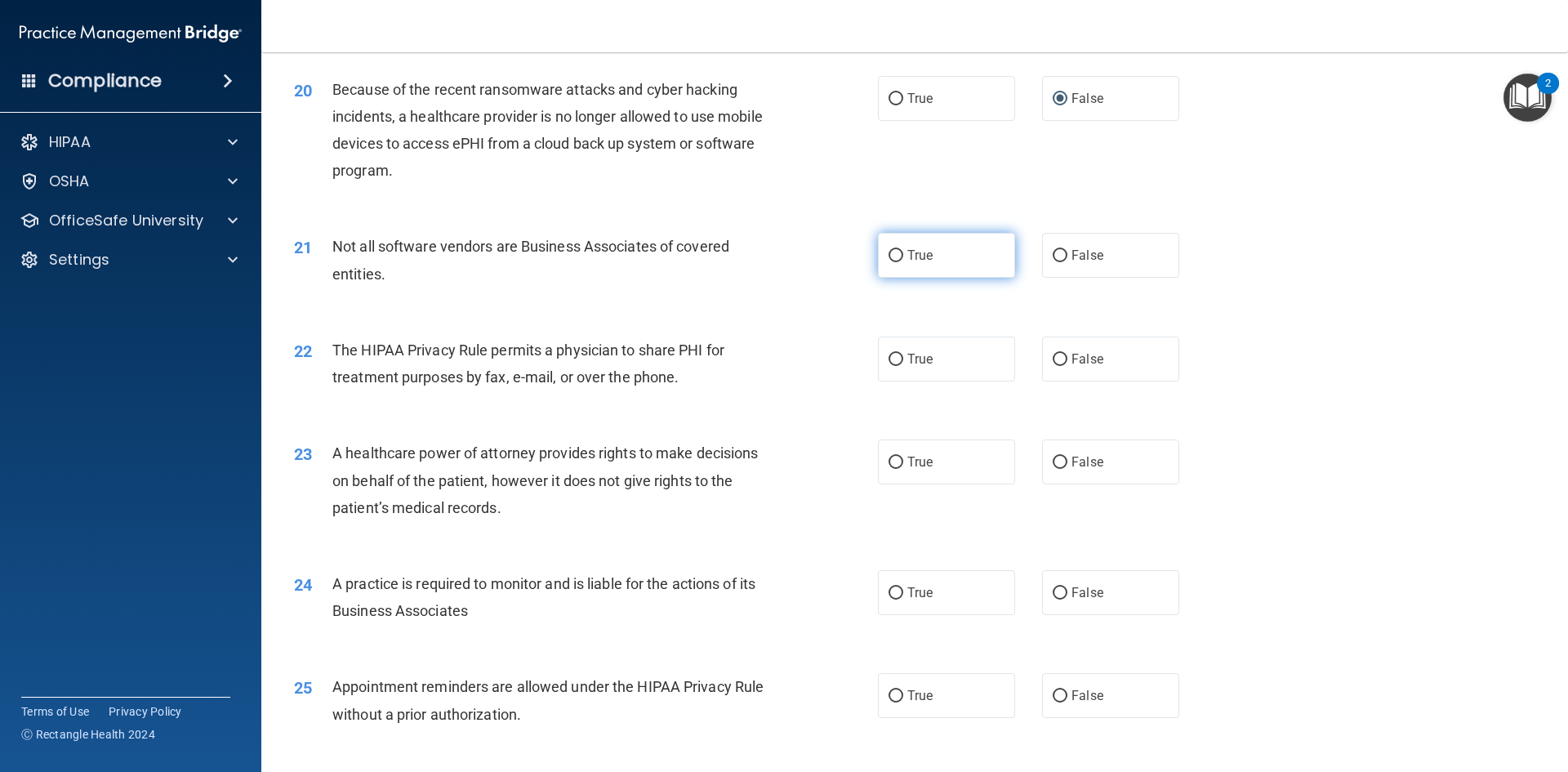
click at [943, 268] on label "True" at bounding box center [947, 255] width 137 height 45
click at [903, 263] on input "True" at bounding box center [896, 256] width 15 height 12
radio input "true"
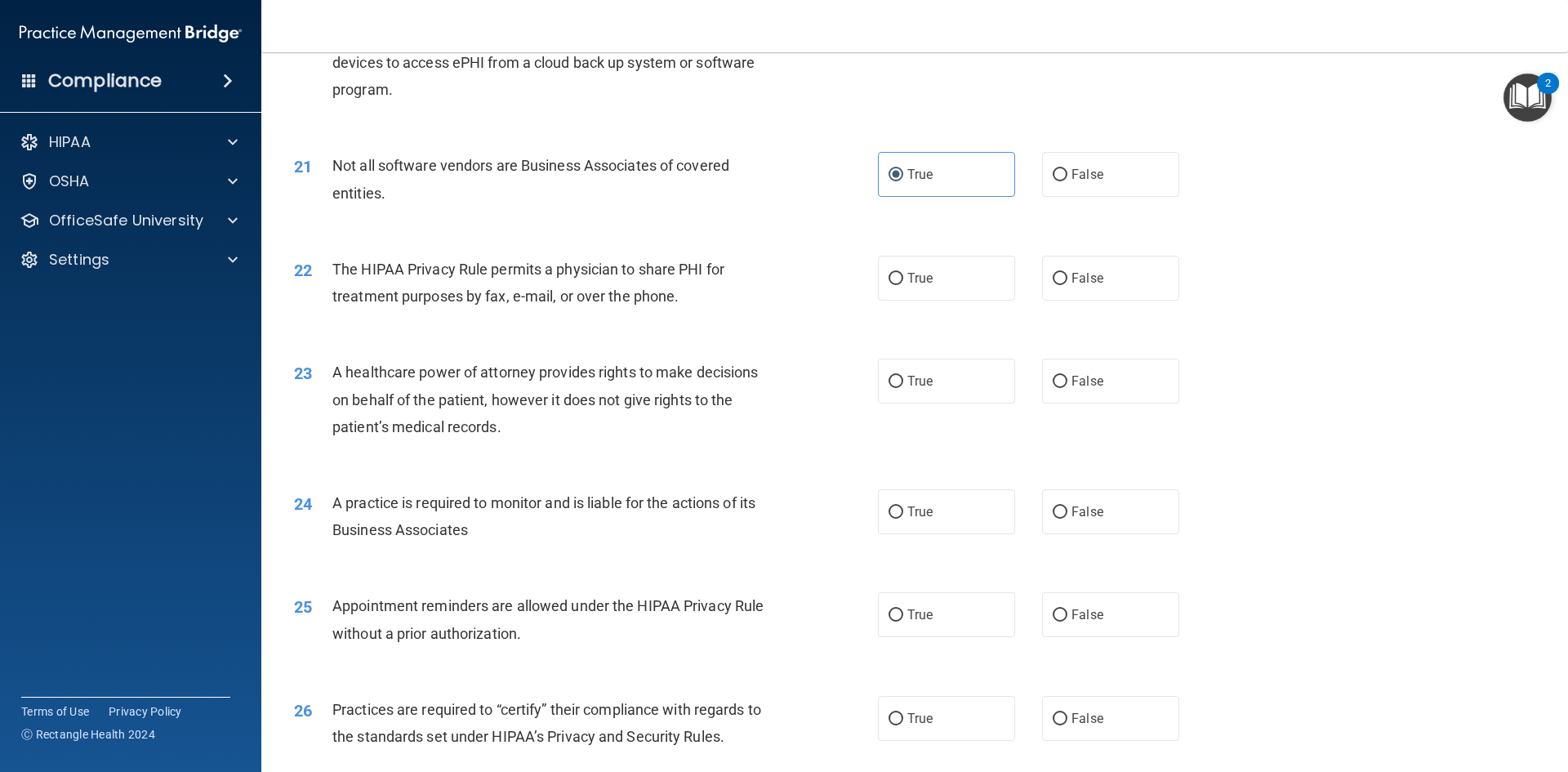
scroll to position [2451, 0]
click at [932, 277] on label "True" at bounding box center [947, 277] width 137 height 45
click at [903, 277] on input "True" at bounding box center [896, 277] width 15 height 12
radio input "true"
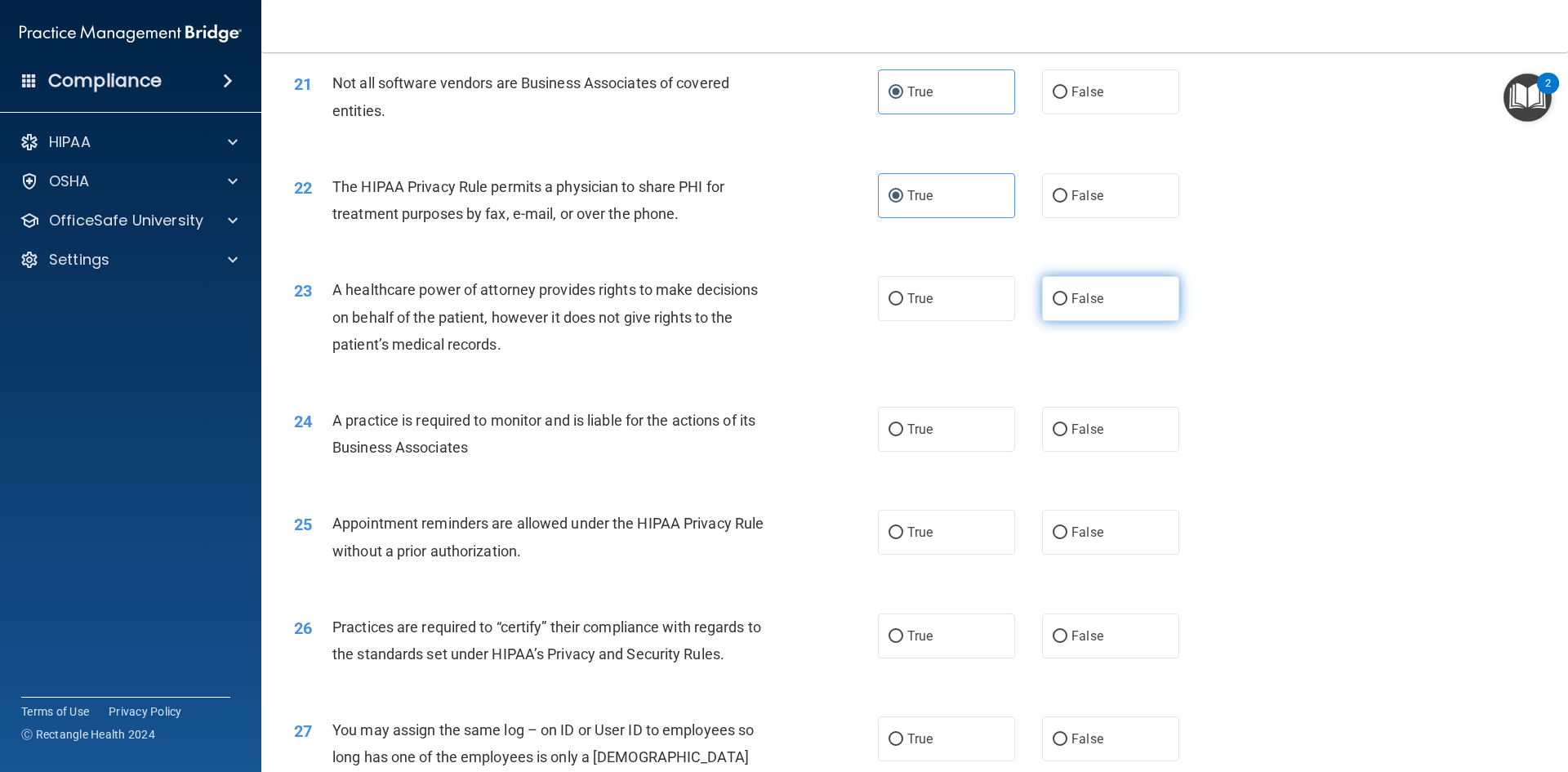
click at [1056, 311] on label "False" at bounding box center [1111, 298] width 137 height 45
click at [1056, 305] on input "False" at bounding box center [1060, 299] width 15 height 12
radio input "true"
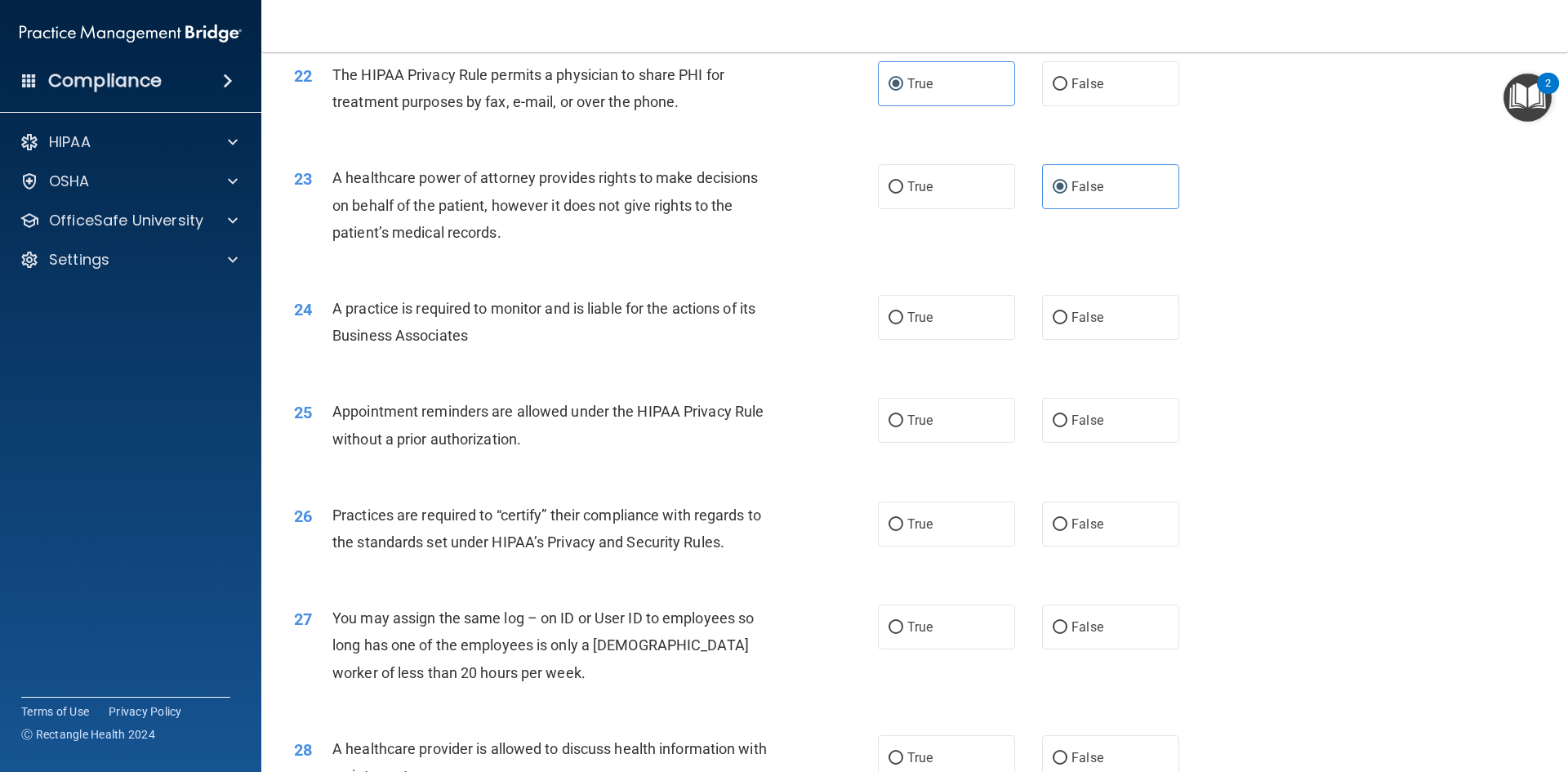
scroll to position [2696, 0]
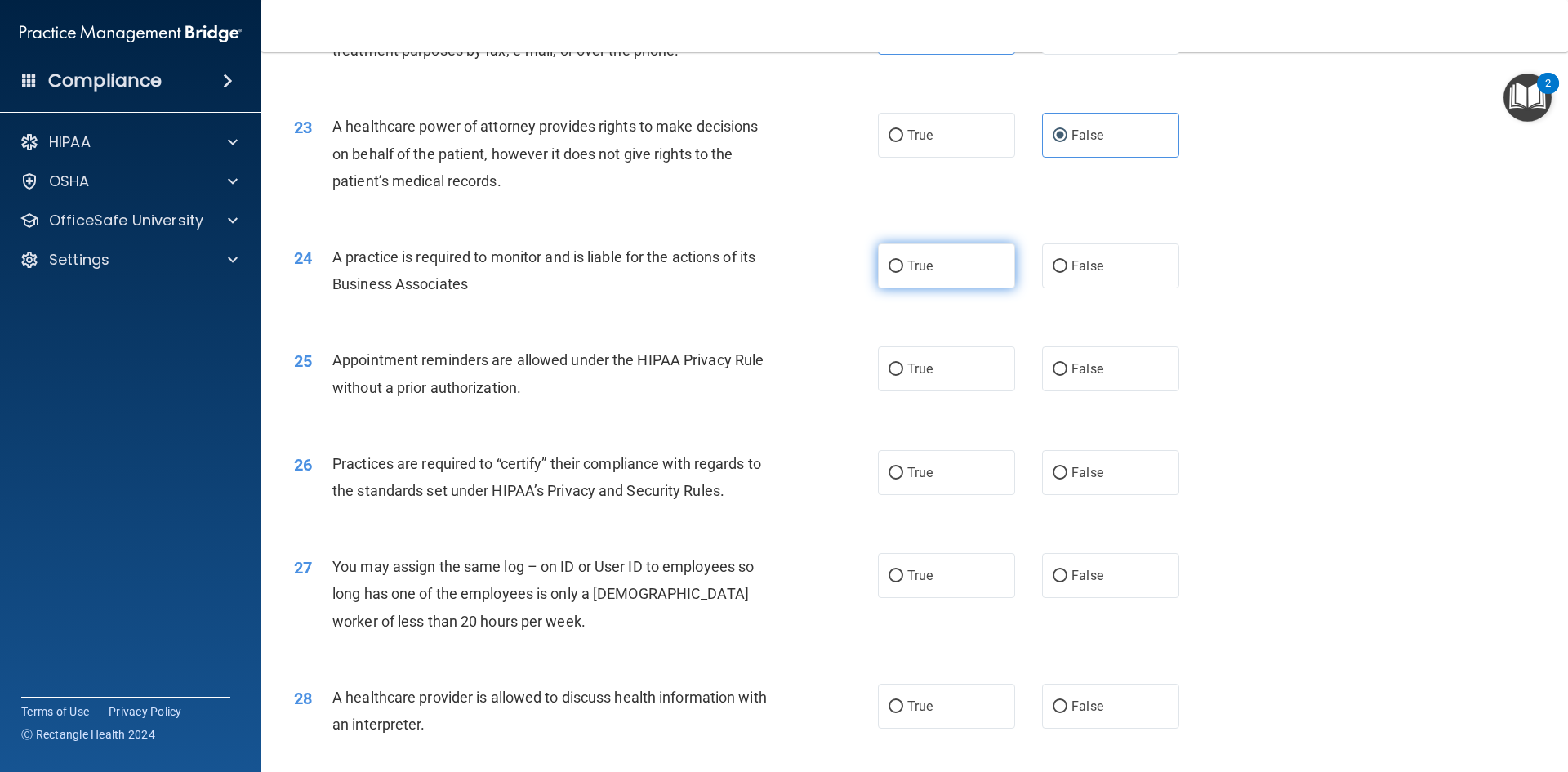
click at [912, 275] on label "True" at bounding box center [947, 266] width 137 height 45
click at [903, 272] on input "True" at bounding box center [896, 267] width 15 height 12
radio input "true"
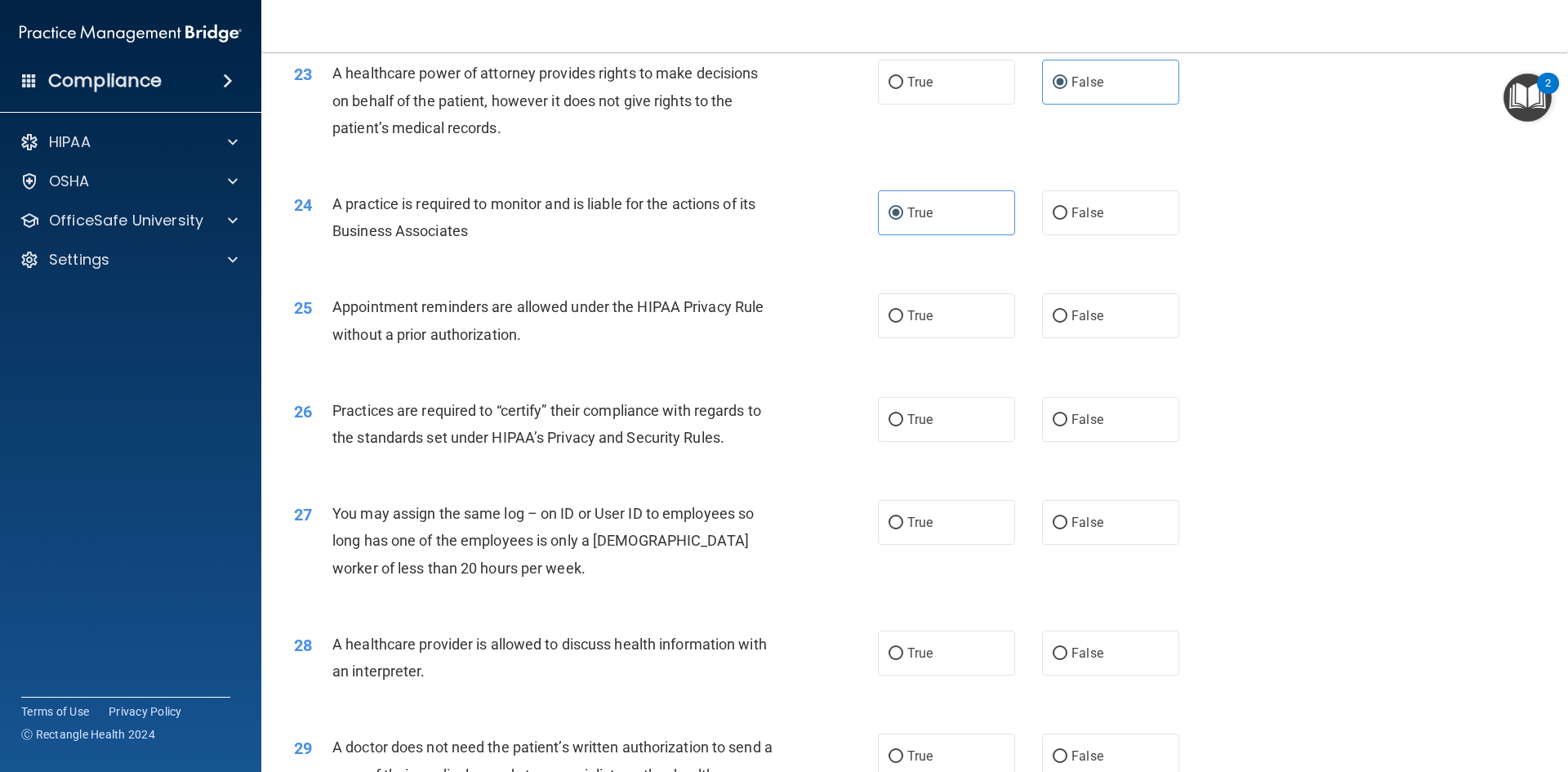
scroll to position [2778, 0]
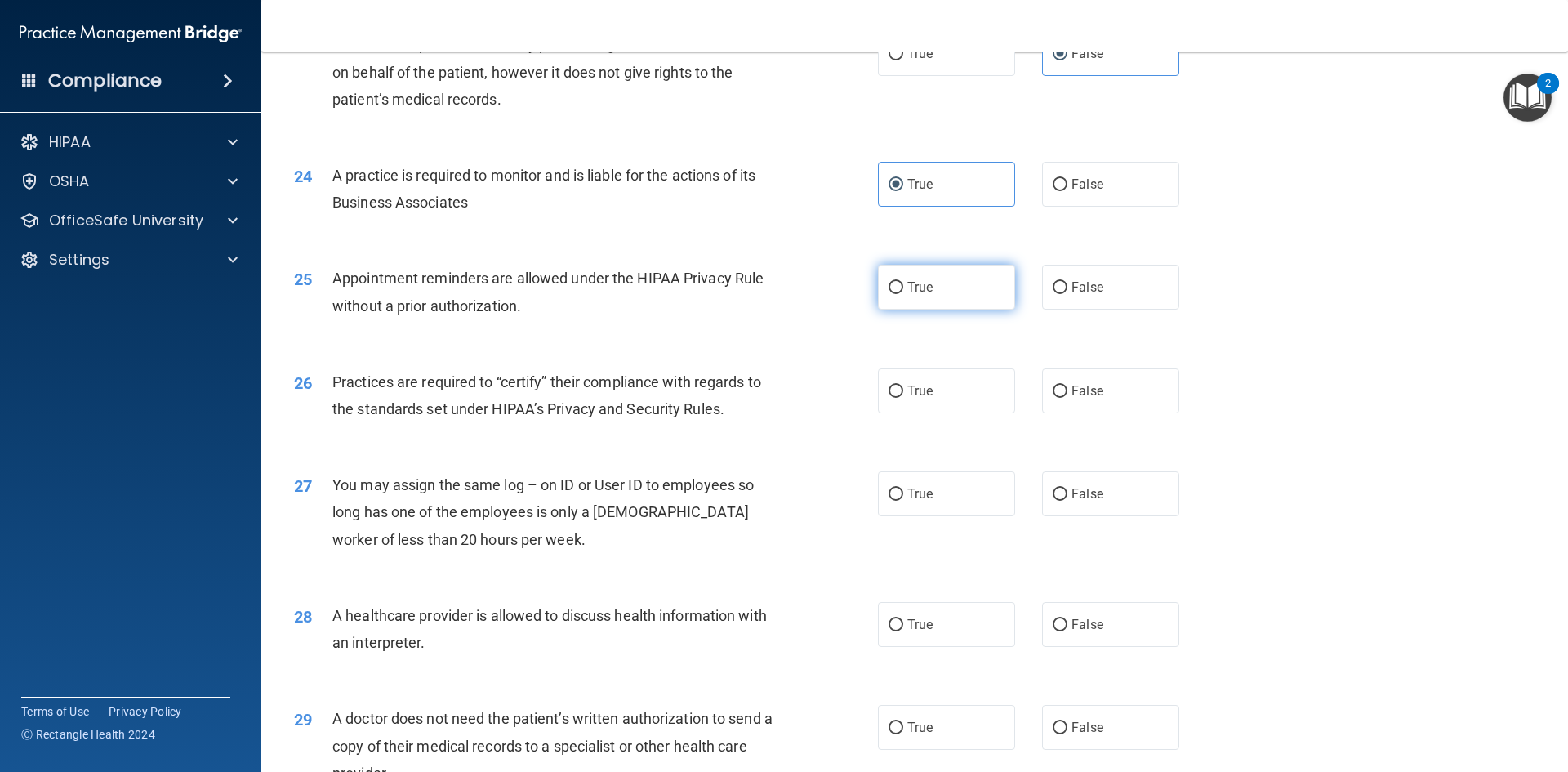
click at [902, 308] on label "True" at bounding box center [947, 287] width 137 height 45
click at [902, 294] on input "True" at bounding box center [896, 287] width 15 height 12
radio input "true"
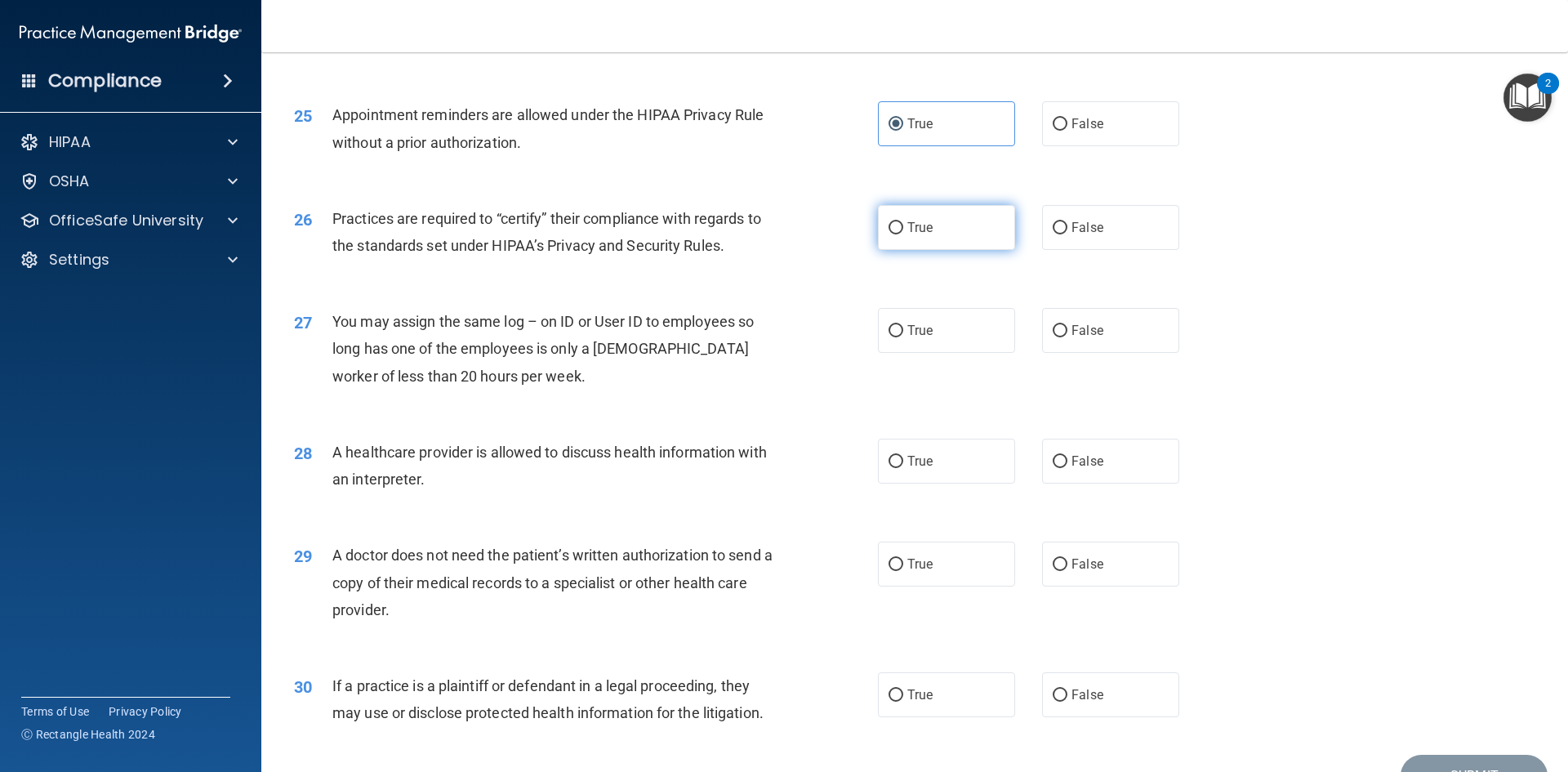
click at [884, 239] on label "True" at bounding box center [947, 227] width 137 height 45
click at [889, 234] on input "True" at bounding box center [896, 228] width 15 height 12
radio input "true"
click at [1074, 320] on label "False" at bounding box center [1111, 330] width 137 height 45
click at [1067, 325] on input "False" at bounding box center [1060, 331] width 15 height 12
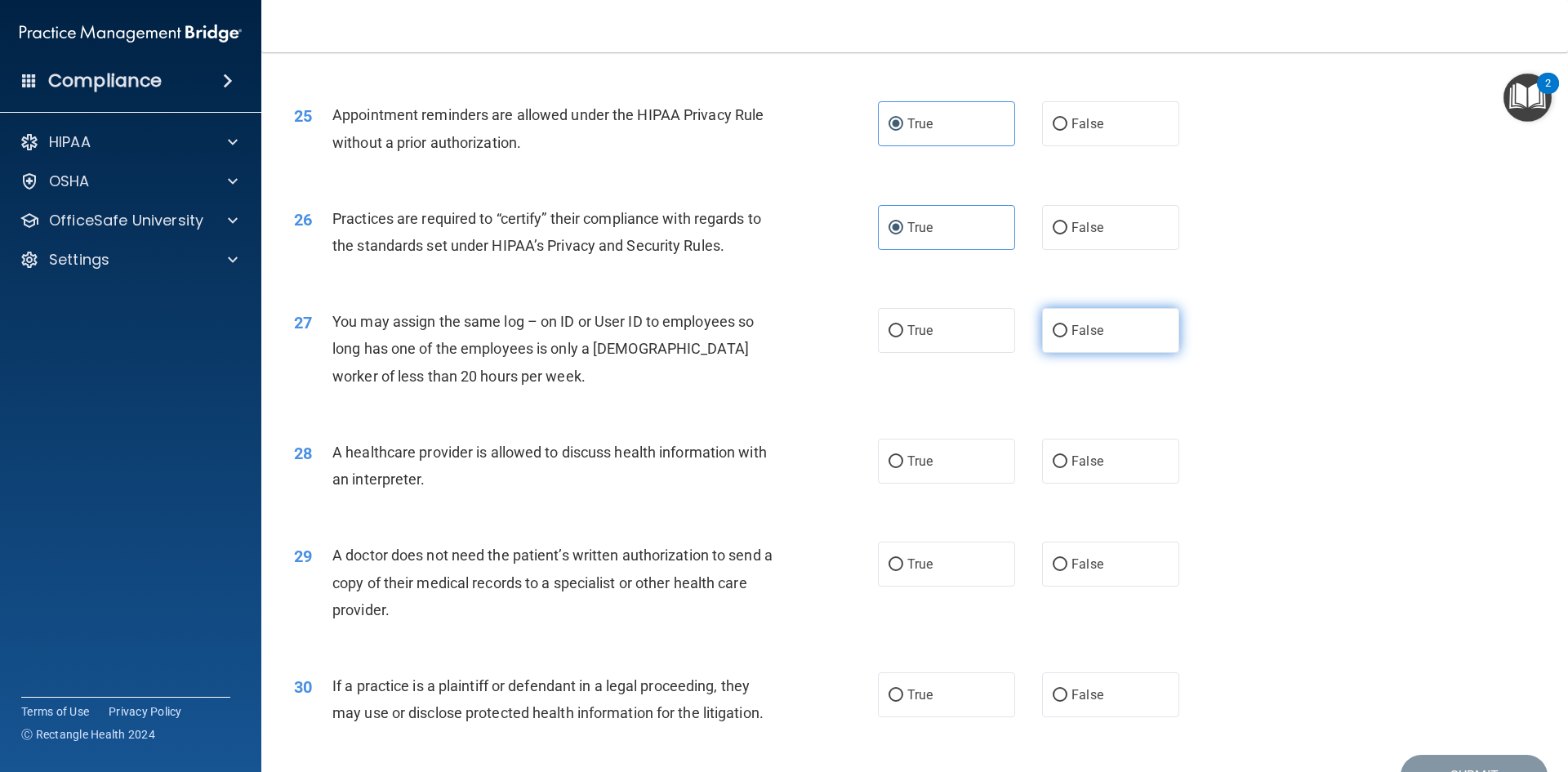
radio input "true"
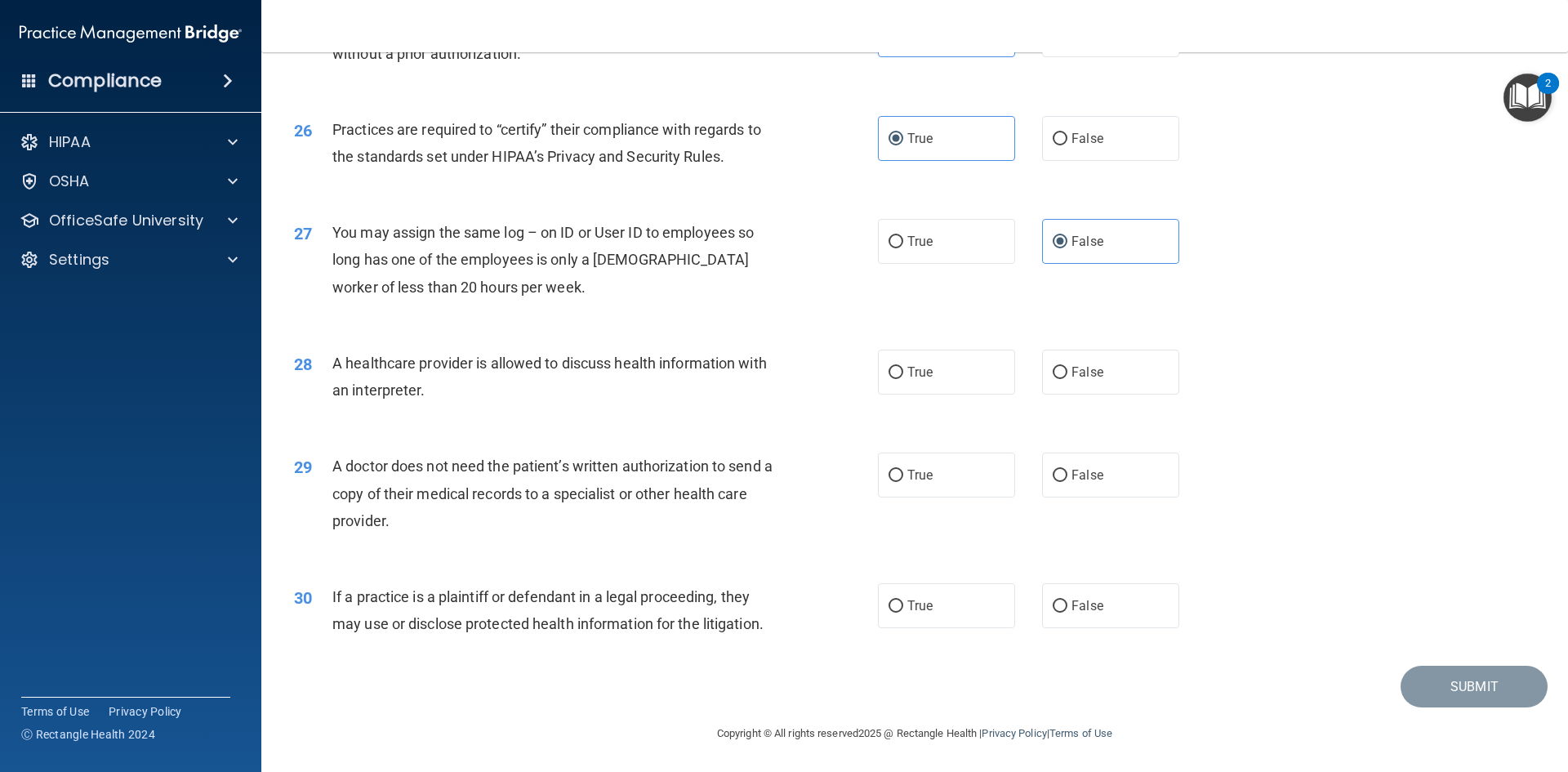
scroll to position [3031, 0]
click at [937, 362] on label "True" at bounding box center [947, 372] width 137 height 45
click at [903, 366] on input "True" at bounding box center [896, 372] width 15 height 12
radio input "true"
click at [907, 478] on span "True" at bounding box center [919, 474] width 26 height 16
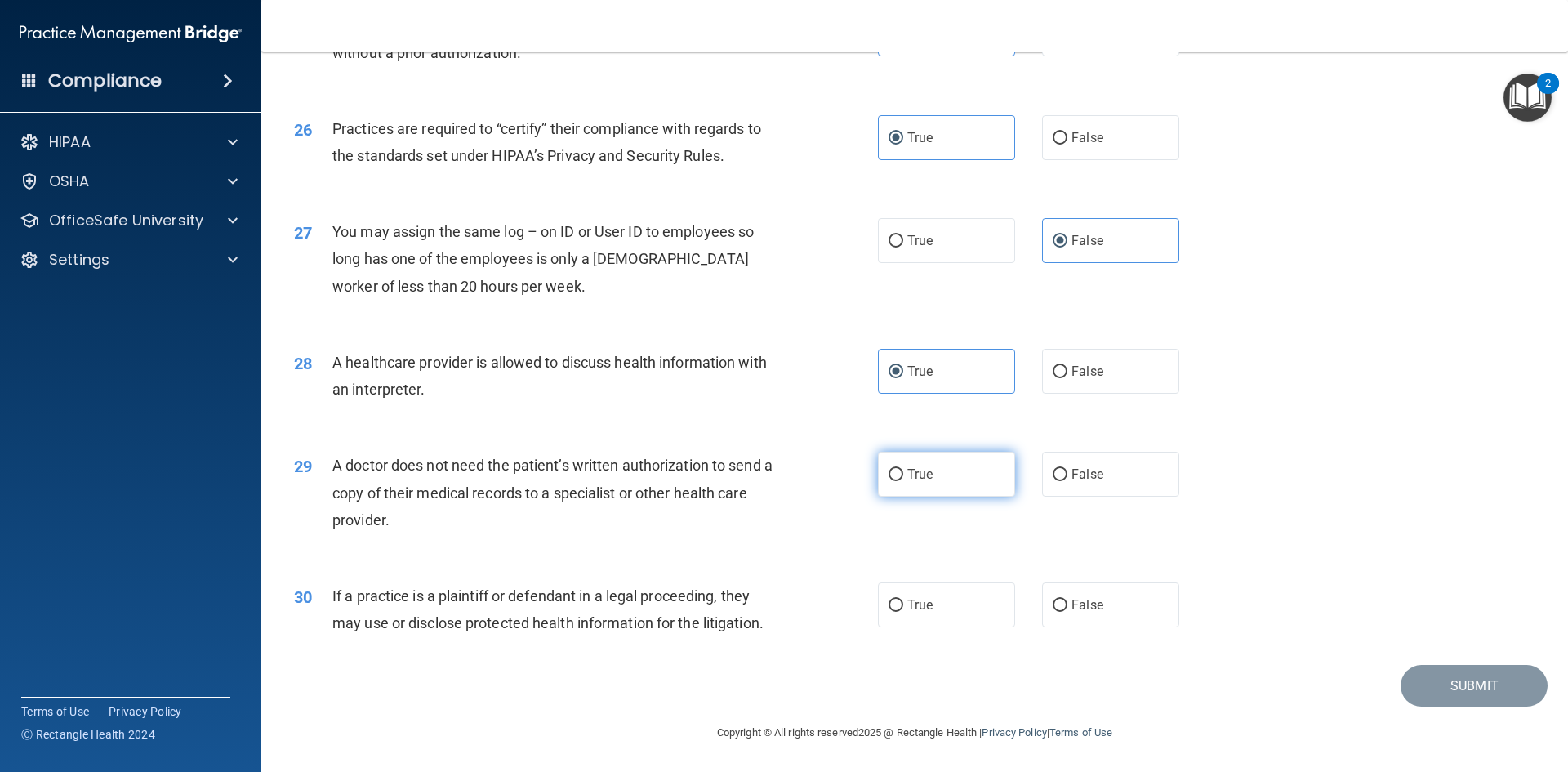
click at [903, 478] on input "True" at bounding box center [896, 475] width 15 height 12
radio input "true"
click at [938, 598] on label "True" at bounding box center [947, 605] width 137 height 45
click at [903, 599] on input "True" at bounding box center [896, 605] width 15 height 12
radio input "true"
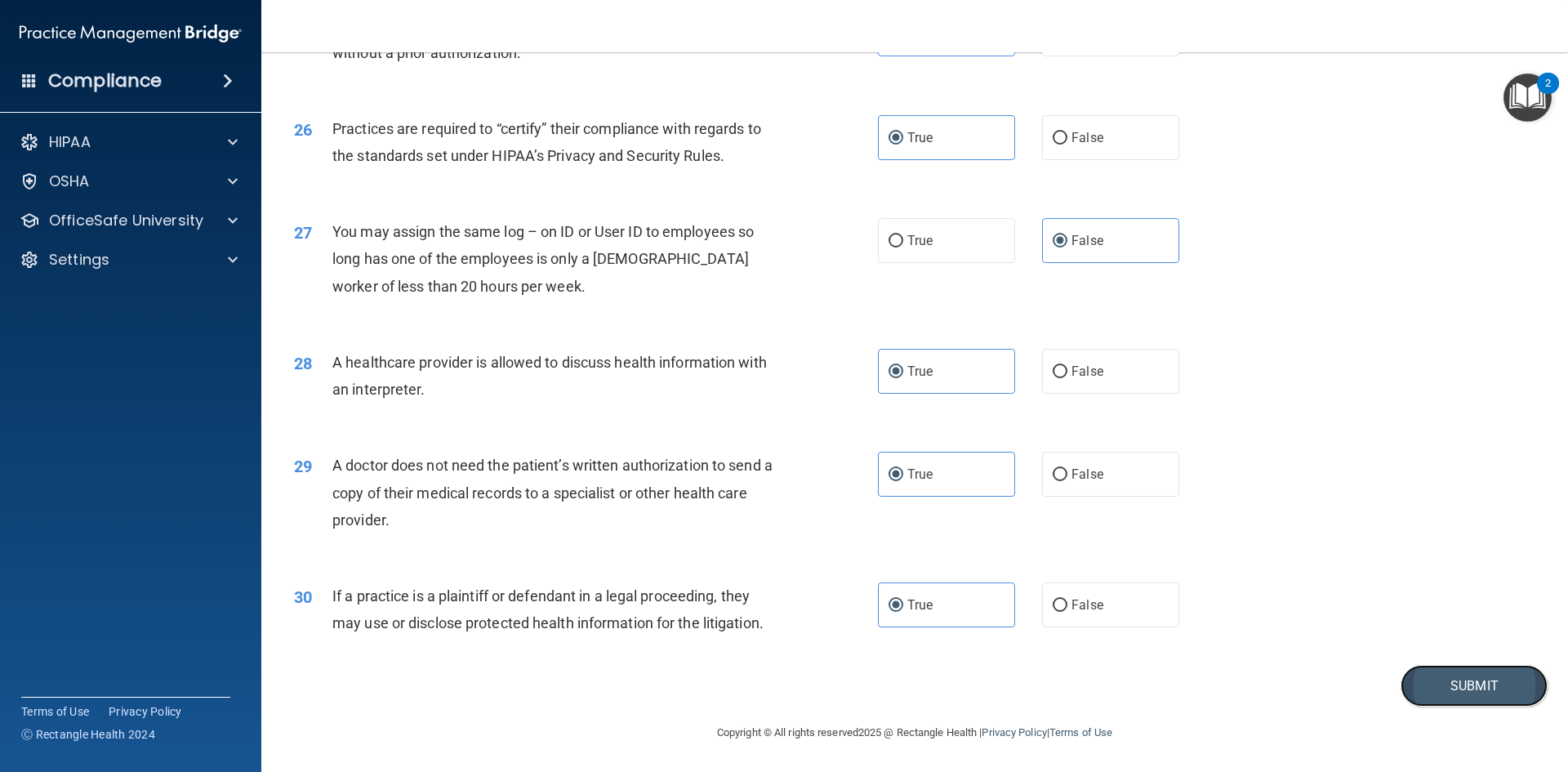
click at [1458, 695] on button "Submit" at bounding box center [1474, 685] width 147 height 41
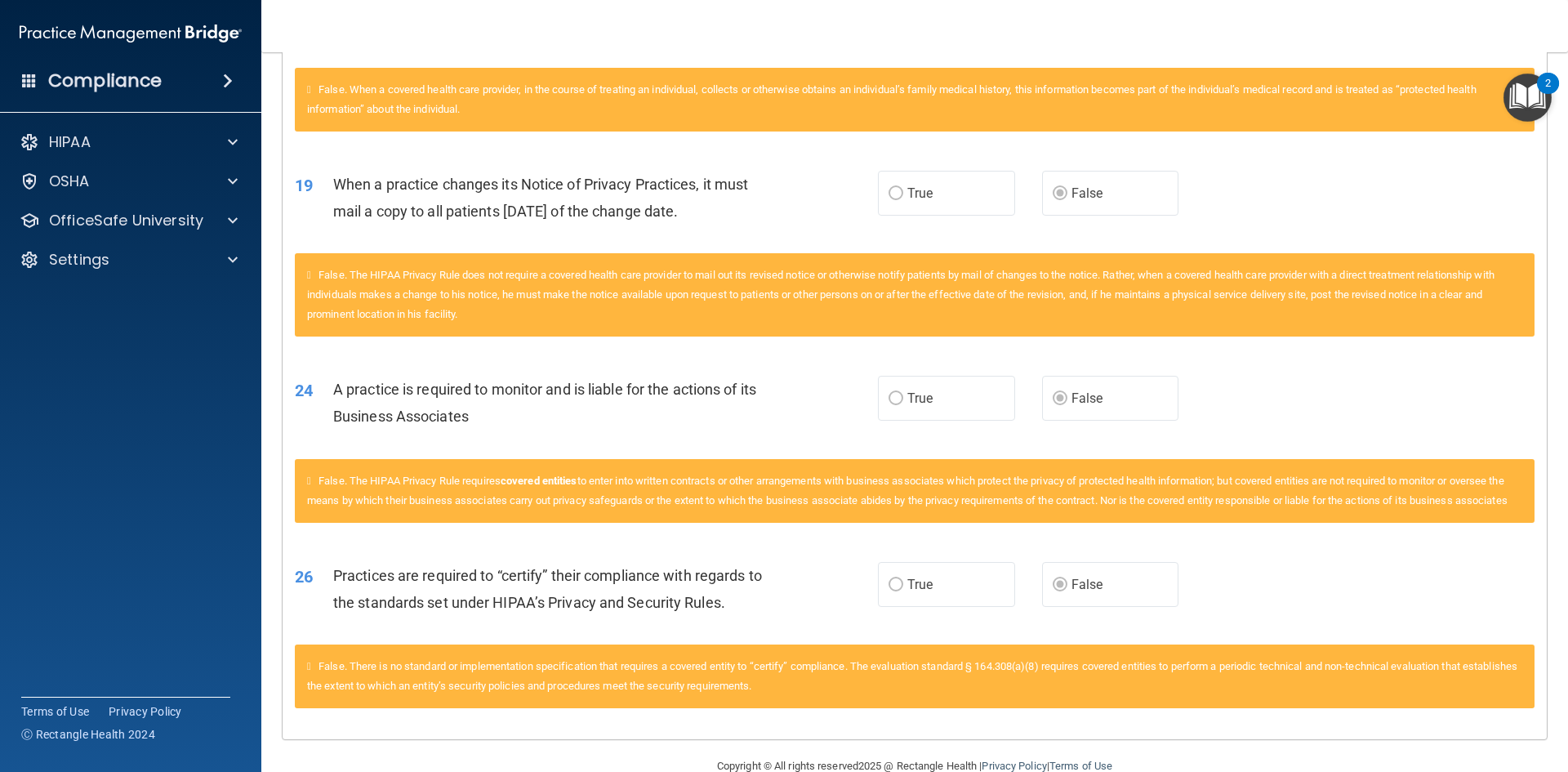
scroll to position [1120, 0]
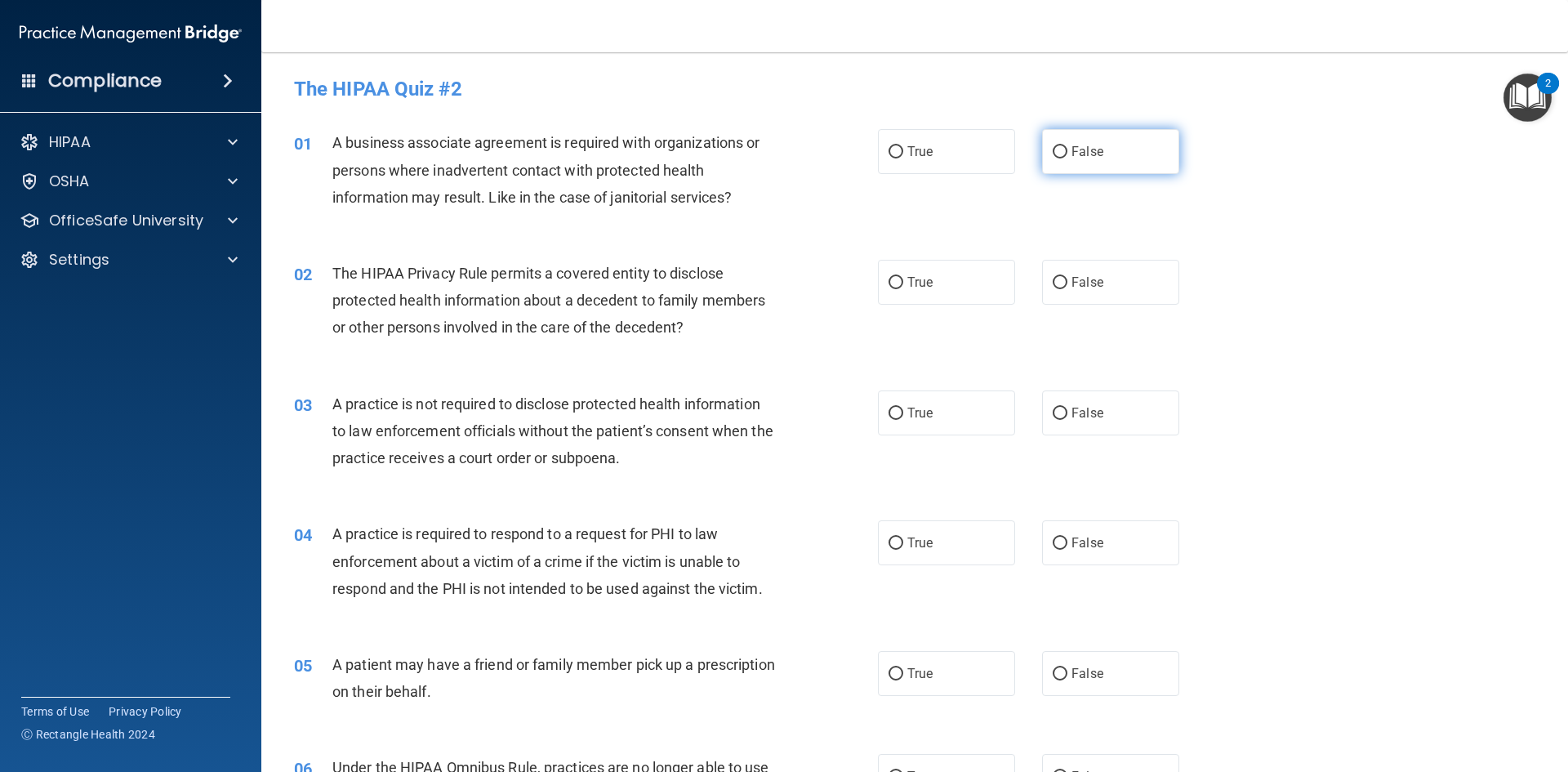
click at [1099, 159] on label "False" at bounding box center [1111, 151] width 137 height 45
click at [1067, 159] on input "False" at bounding box center [1060, 152] width 15 height 12
radio input "true"
click at [975, 295] on label "True" at bounding box center [947, 282] width 137 height 45
click at [903, 289] on input "True" at bounding box center [896, 282] width 15 height 12
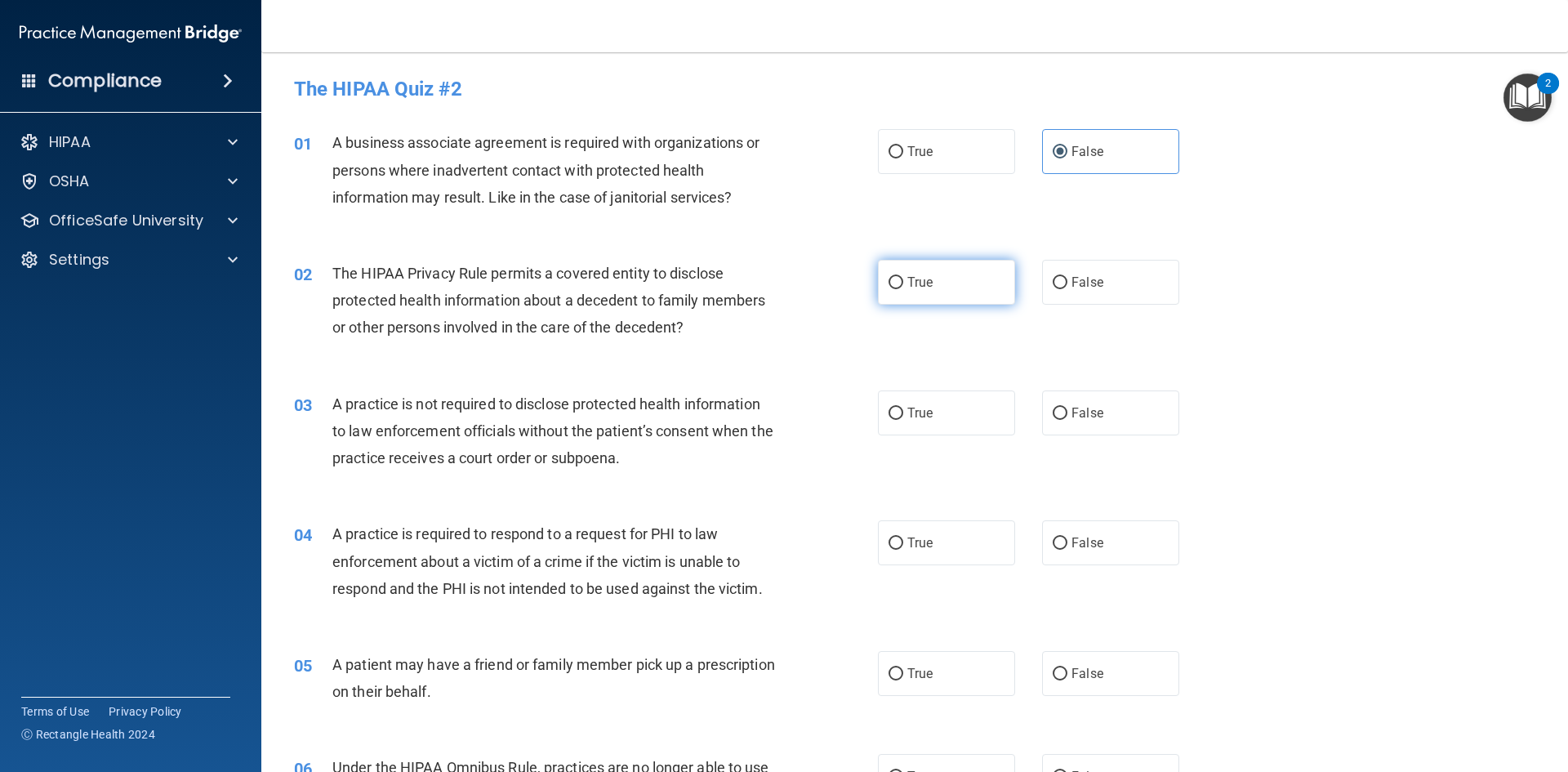
radio input "true"
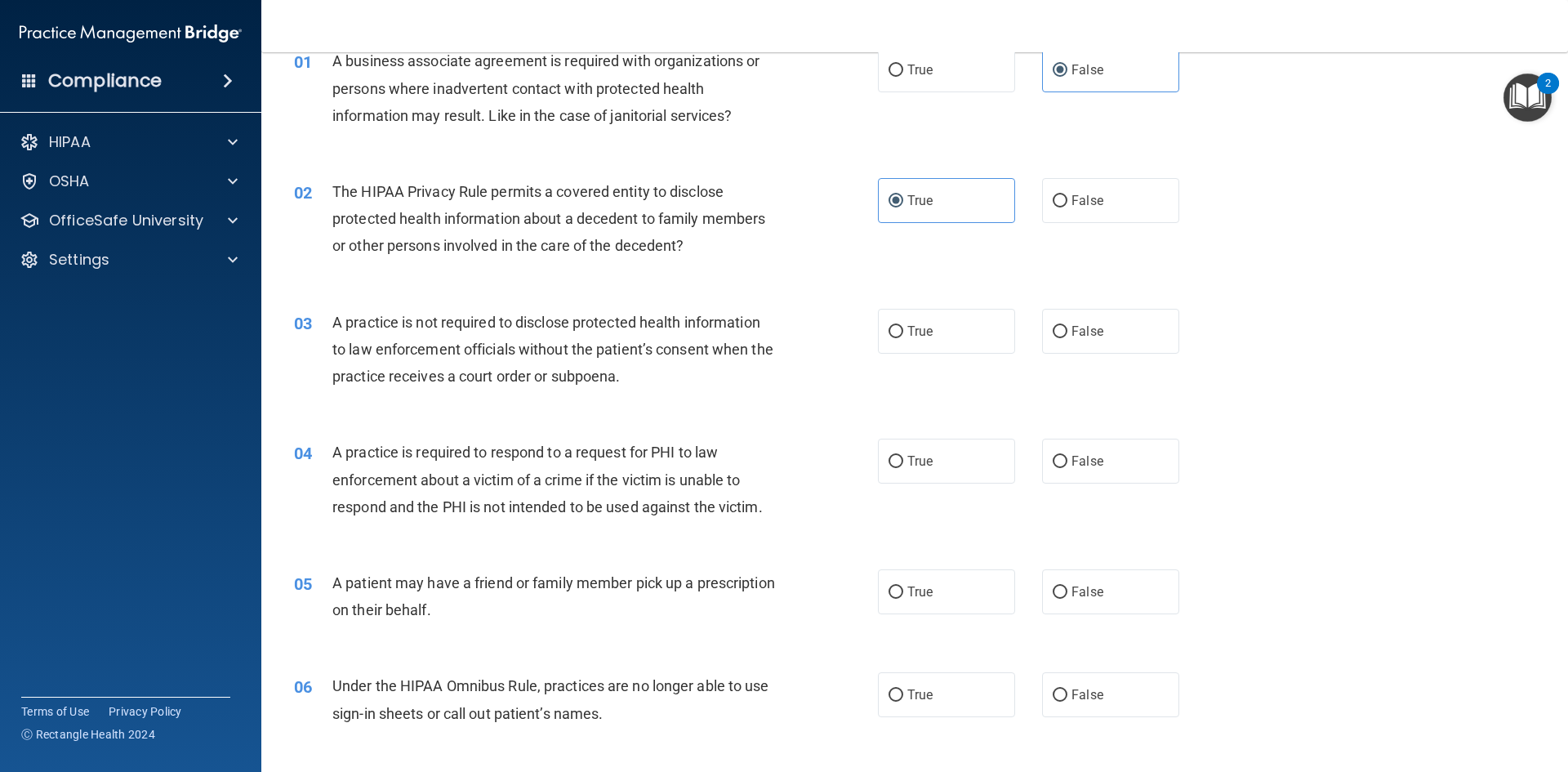
click at [1136, 354] on div "03 A practice is not required to disclose protected health information to law e…" at bounding box center [914, 353] width 1266 height 130
click at [1136, 352] on label "False" at bounding box center [1111, 331] width 137 height 45
click at [1067, 339] on input "False" at bounding box center [1060, 332] width 15 height 12
radio input "true"
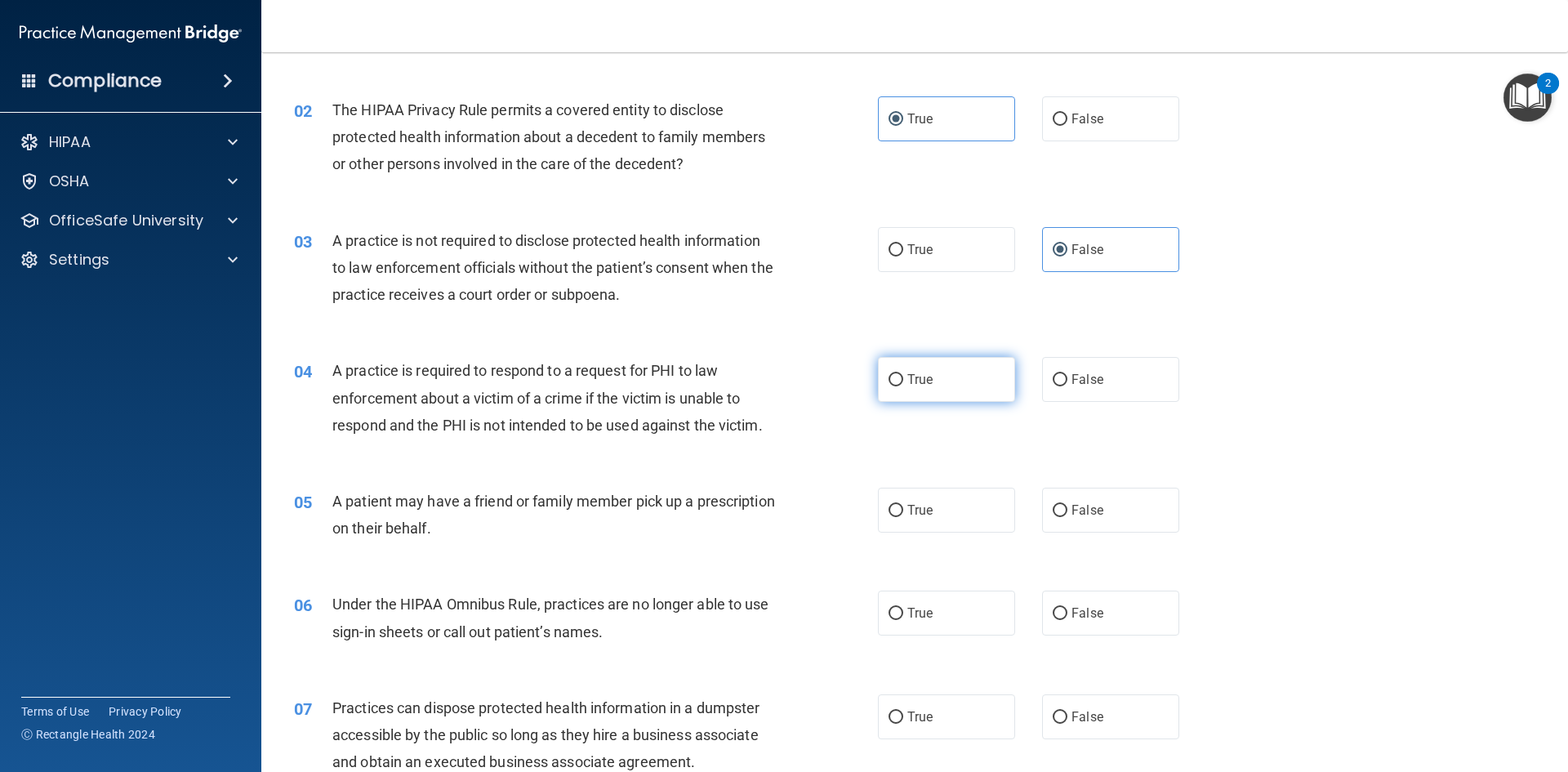
click at [966, 375] on label "True" at bounding box center [947, 379] width 137 height 45
click at [903, 375] on input "True" at bounding box center [896, 380] width 15 height 12
radio input "true"
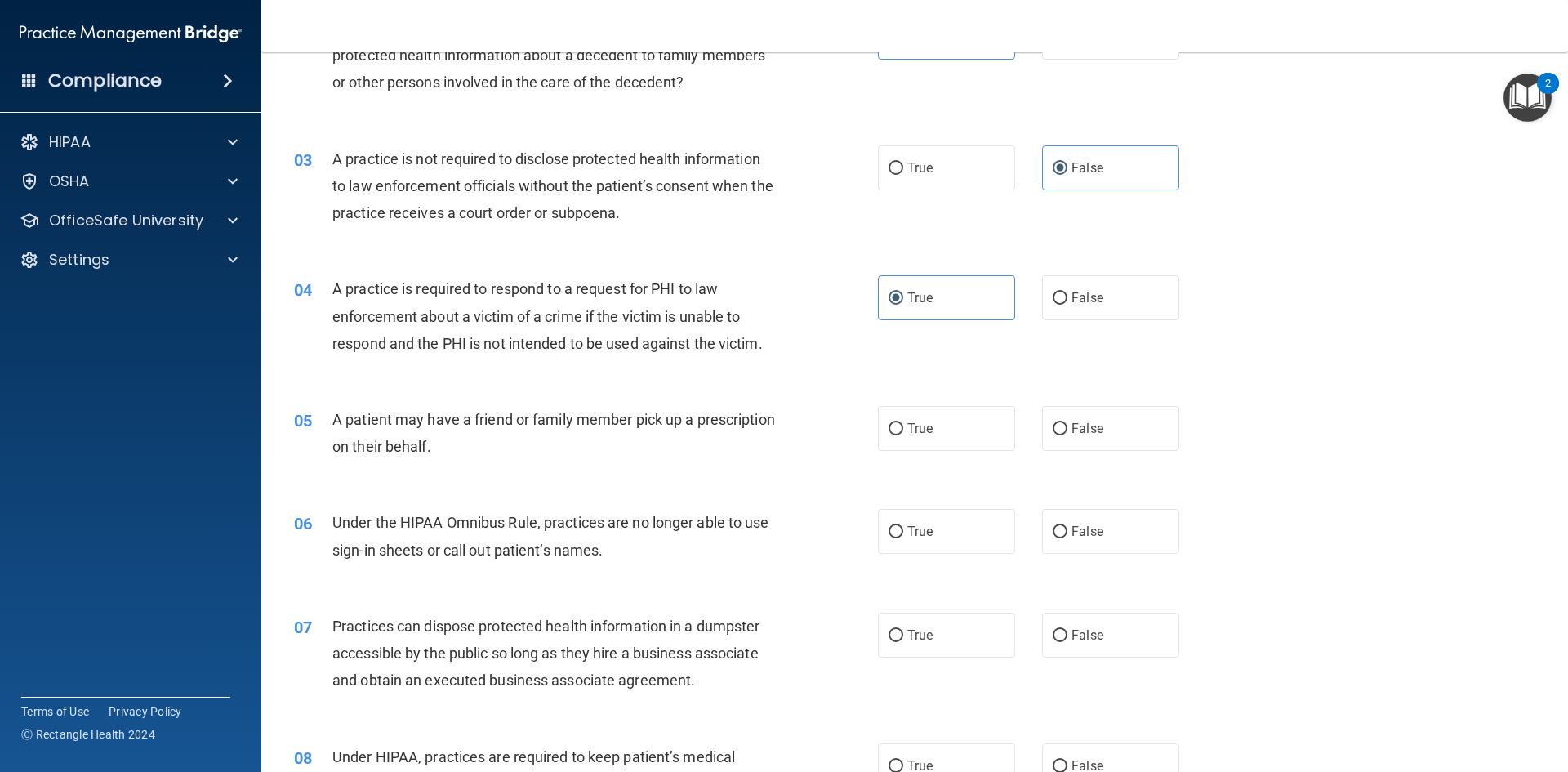
scroll to position [327, 0]
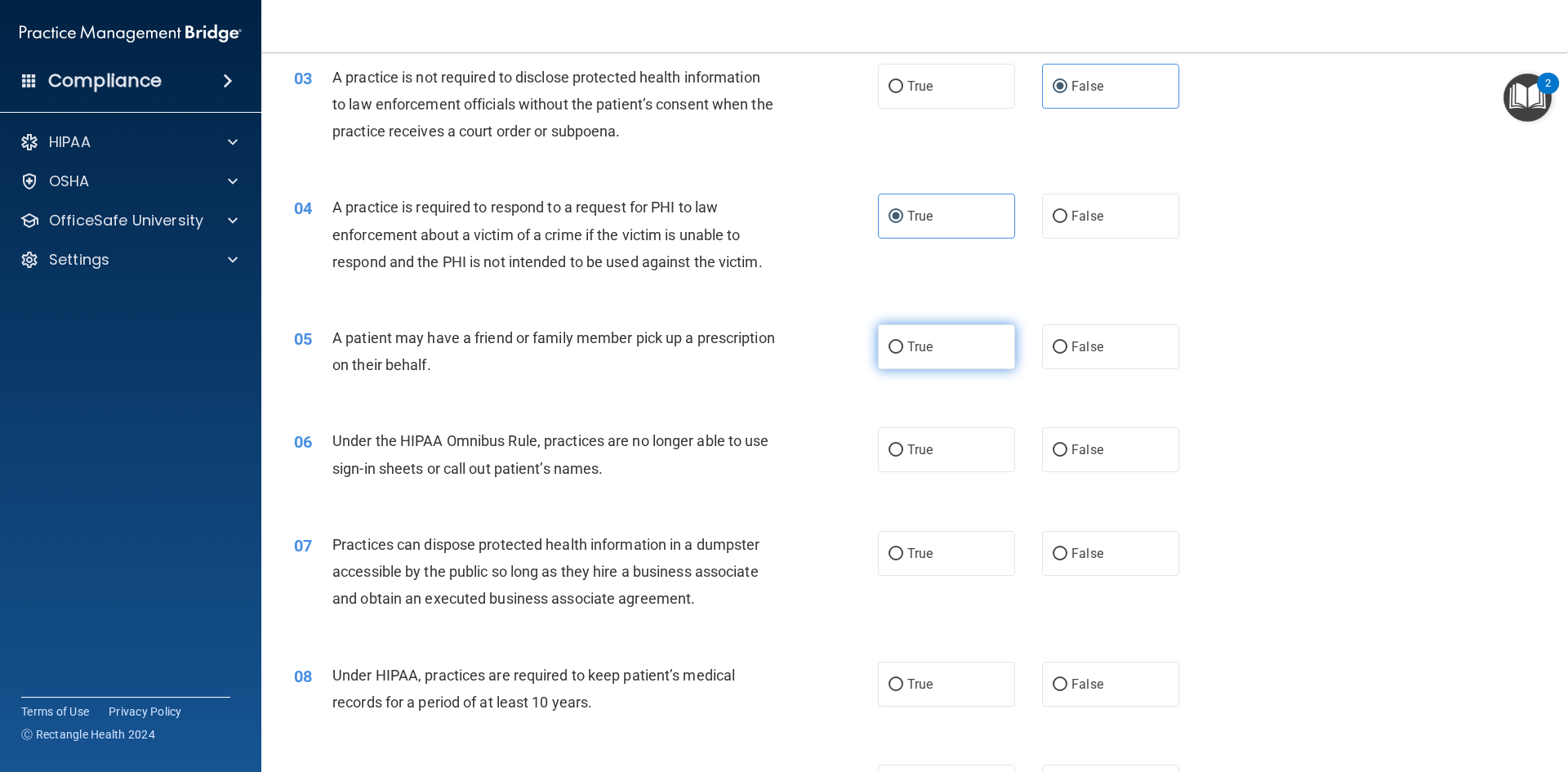
click at [961, 356] on label "True" at bounding box center [947, 347] width 137 height 45
click at [903, 353] on input "True" at bounding box center [896, 348] width 15 height 12
radio input "true"
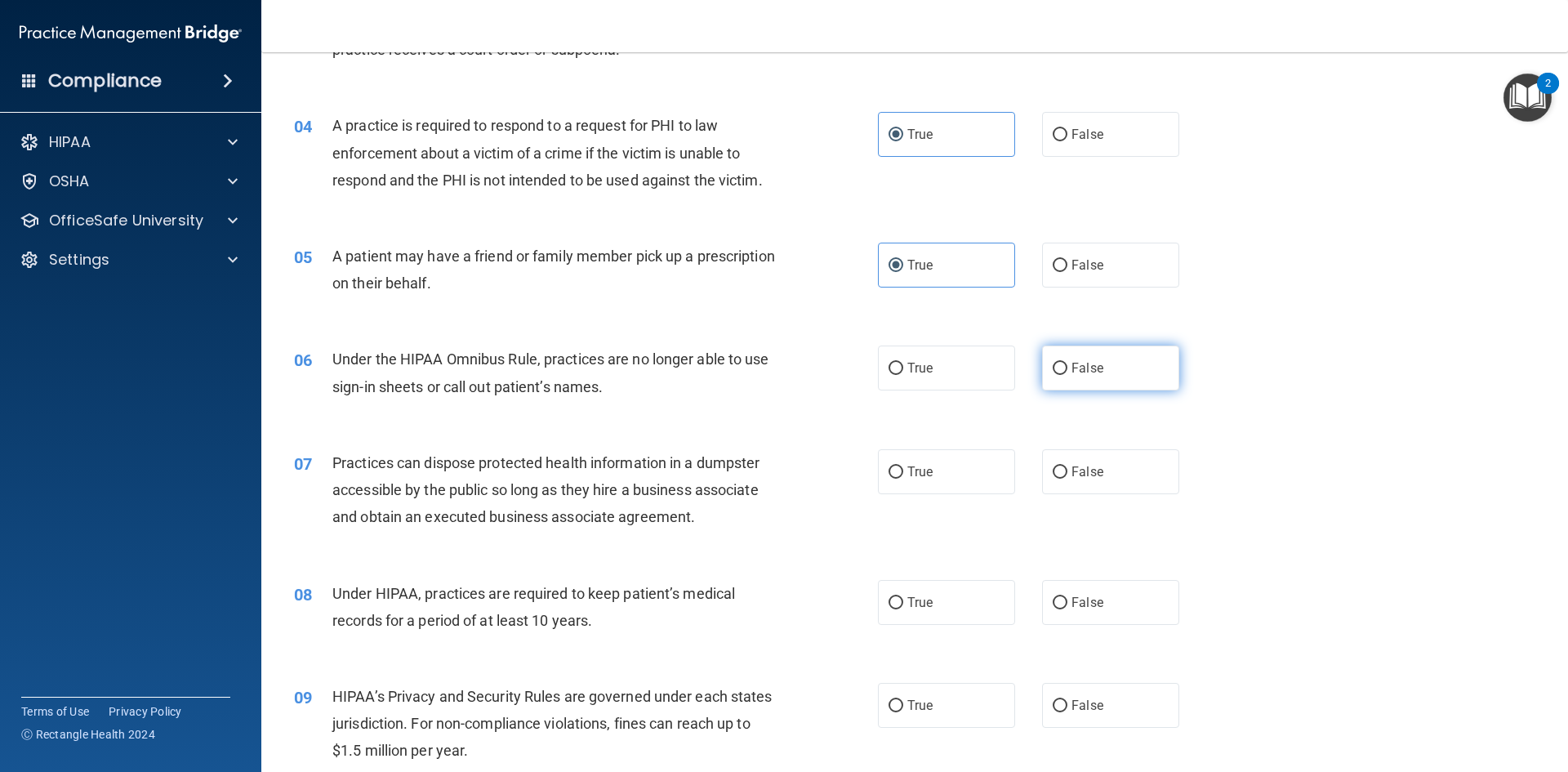
click at [1130, 388] on label "False" at bounding box center [1111, 368] width 137 height 45
click at [1067, 375] on input "False" at bounding box center [1060, 368] width 15 height 12
radio input "true"
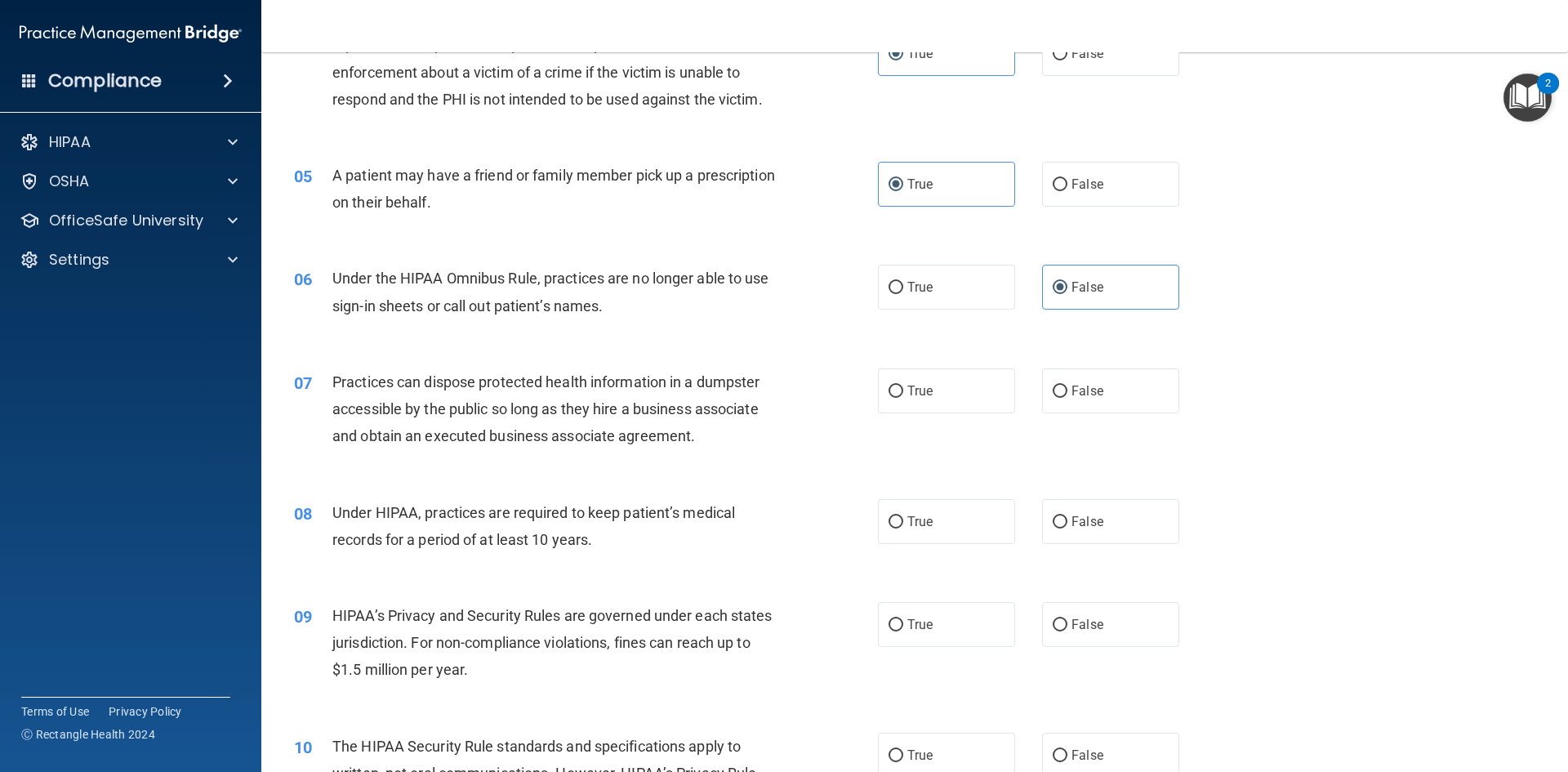
scroll to position [490, 0]
click at [1089, 406] on label "False" at bounding box center [1111, 390] width 137 height 45
click at [1067, 397] on input "False" at bounding box center [1060, 391] width 15 height 12
radio input "true"
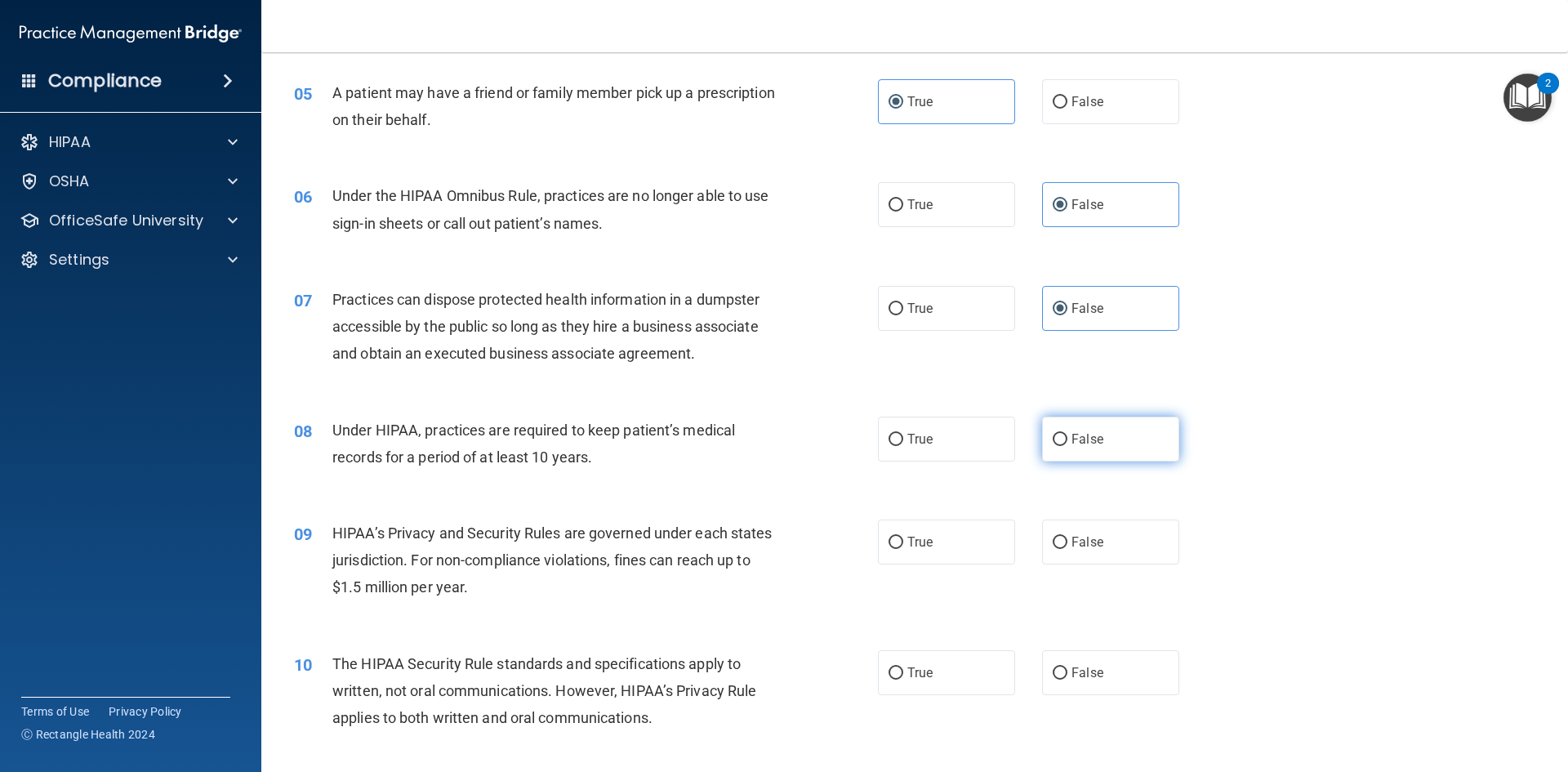
click at [1127, 441] on label "False" at bounding box center [1111, 439] width 137 height 45
click at [1067, 441] on input "False" at bounding box center [1060, 439] width 15 height 12
radio input "true"
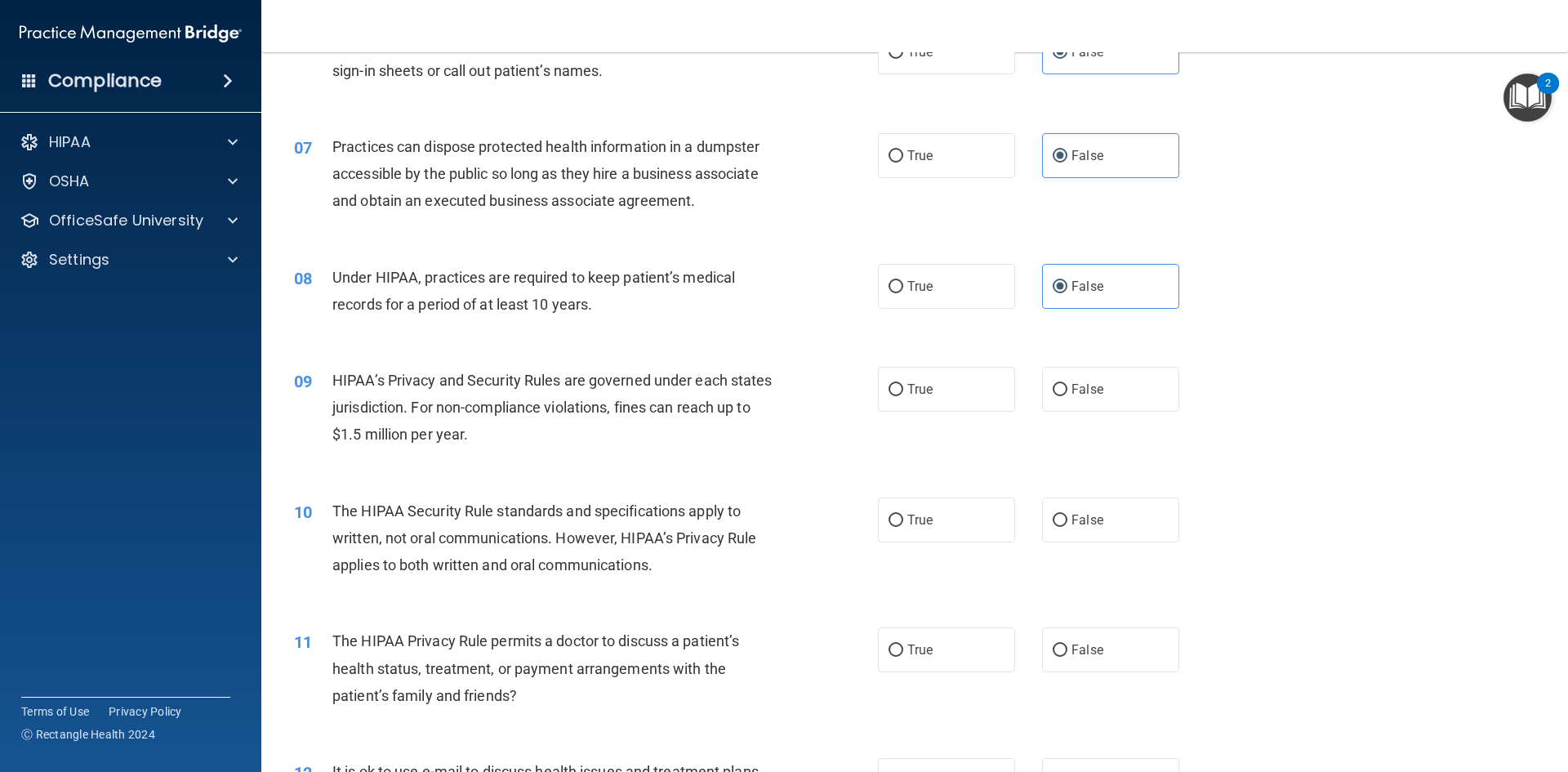
scroll to position [736, 0]
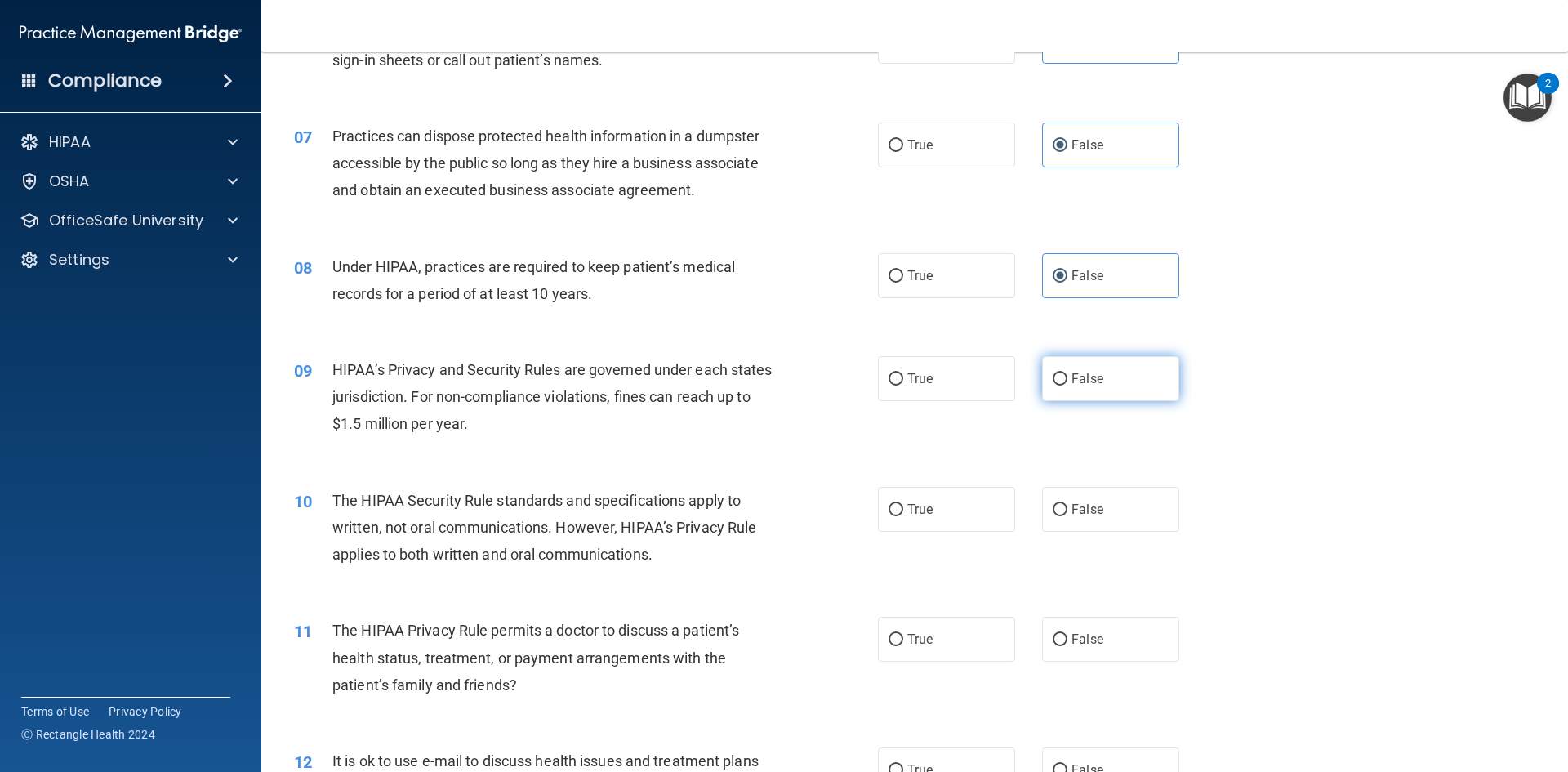
click at [1120, 387] on label "False" at bounding box center [1111, 378] width 137 height 45
click at [1067, 386] on input "False" at bounding box center [1060, 379] width 15 height 12
radio input "true"
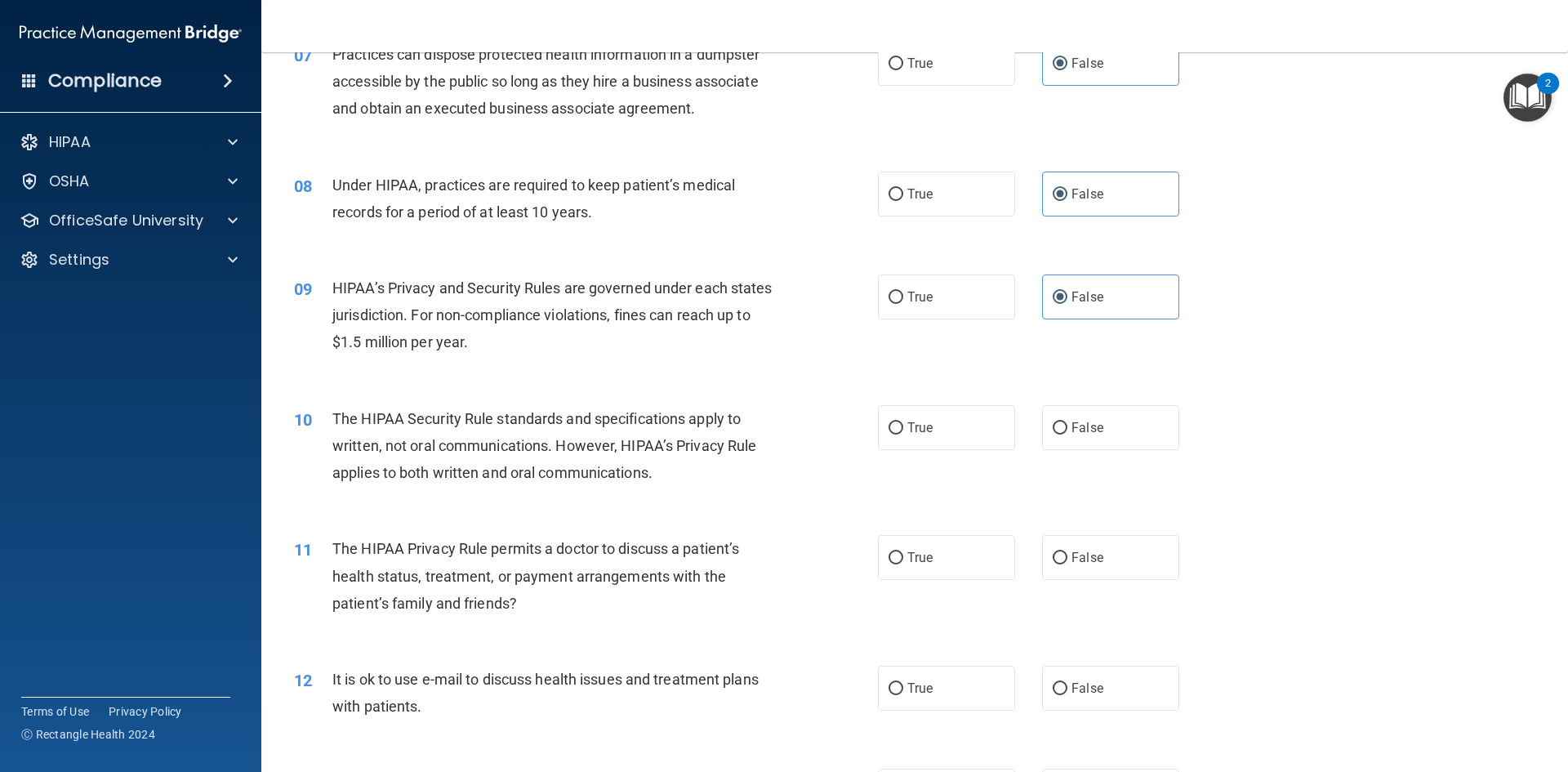
scroll to position [898, 0]
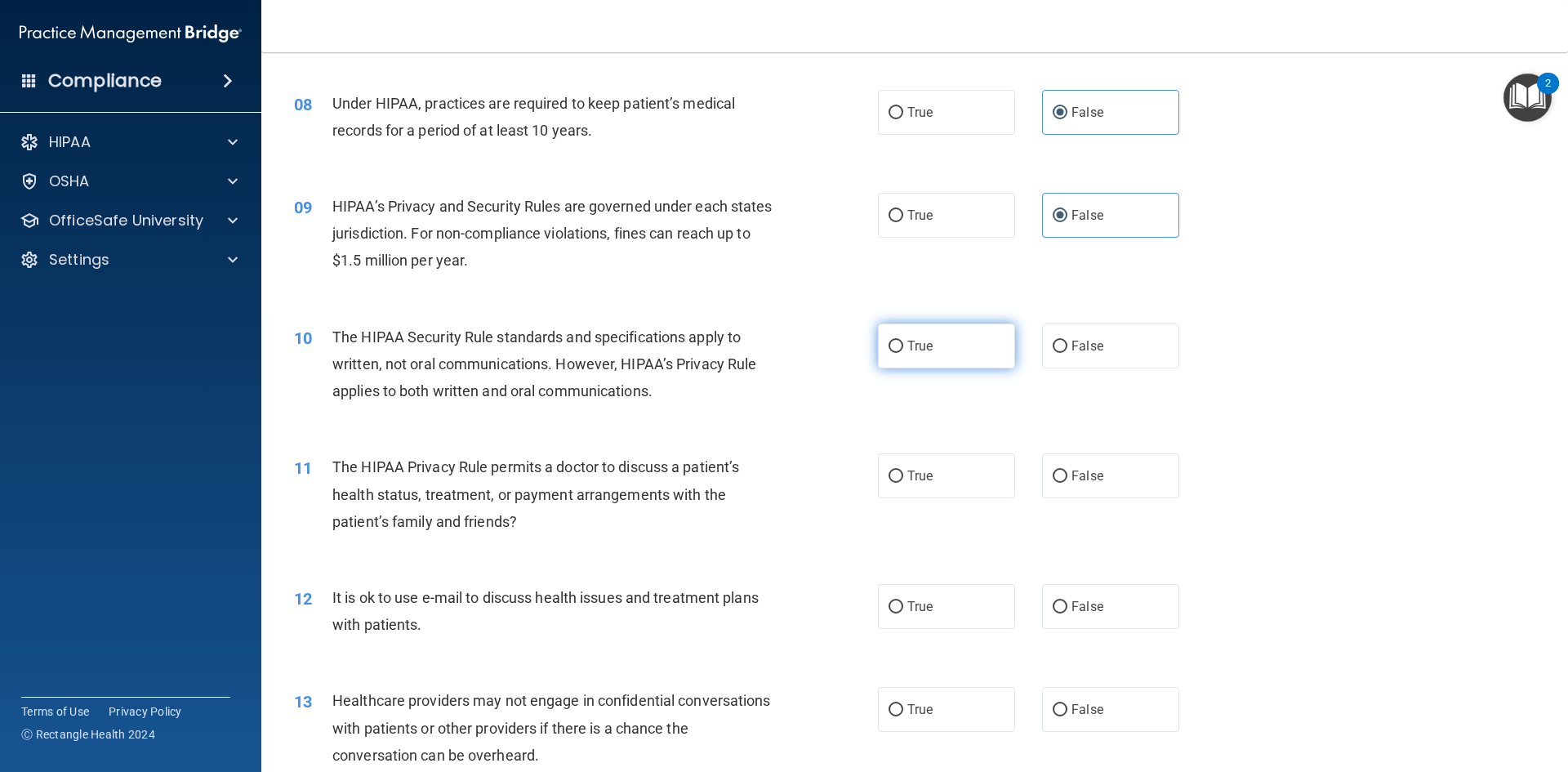
click at [963, 341] on label "True" at bounding box center [947, 346] width 137 height 45
click at [903, 341] on input "True" at bounding box center [896, 347] width 15 height 12
radio input "true"
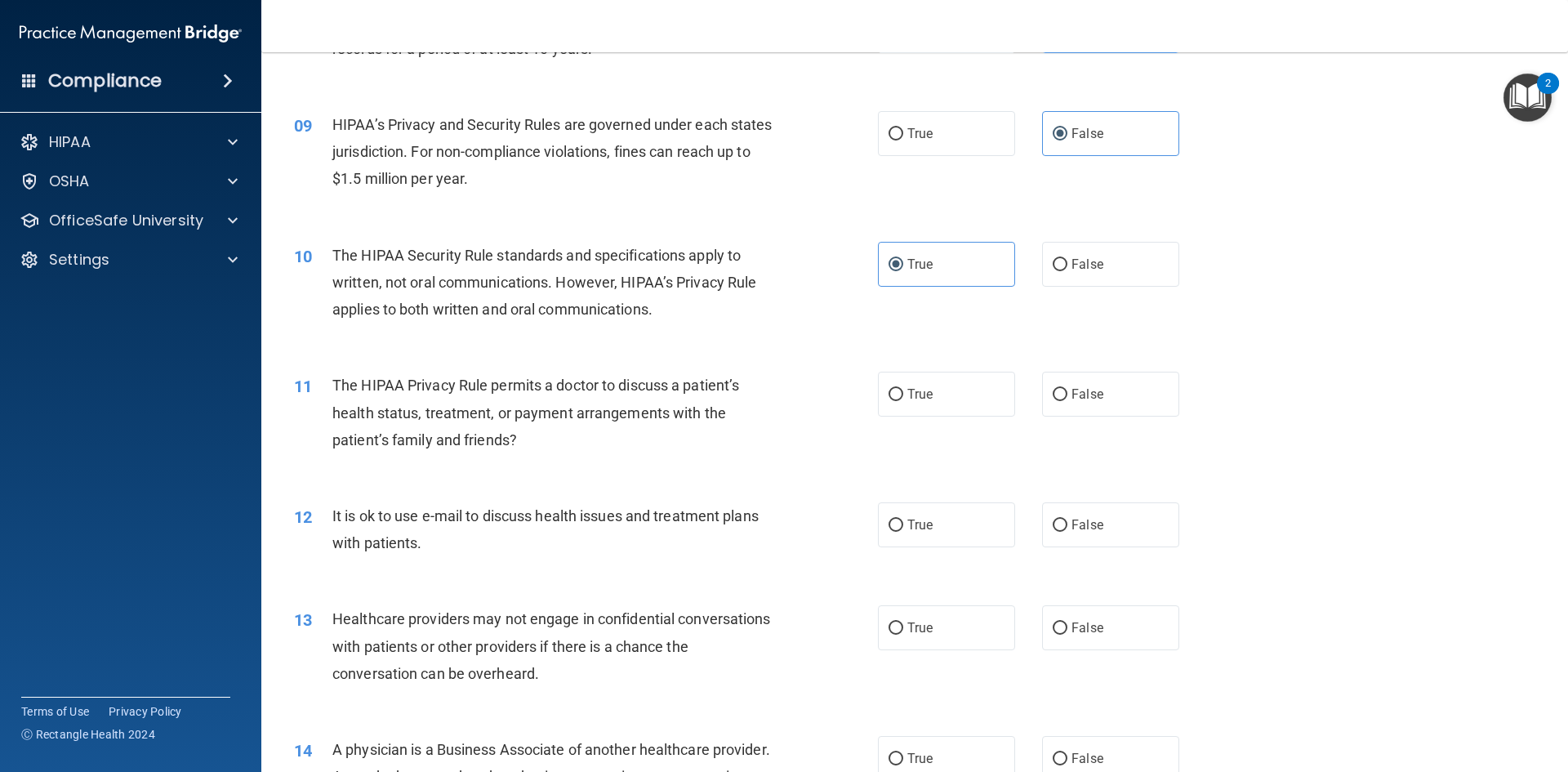
click at [1137, 419] on div "11 The HIPAA Privacy Rule permits a doctor to discuss a patient’s health status…" at bounding box center [914, 416] width 1266 height 130
click at [1141, 412] on label "False" at bounding box center [1111, 394] width 137 height 45
click at [1067, 401] on input "False" at bounding box center [1060, 395] width 15 height 12
radio input "true"
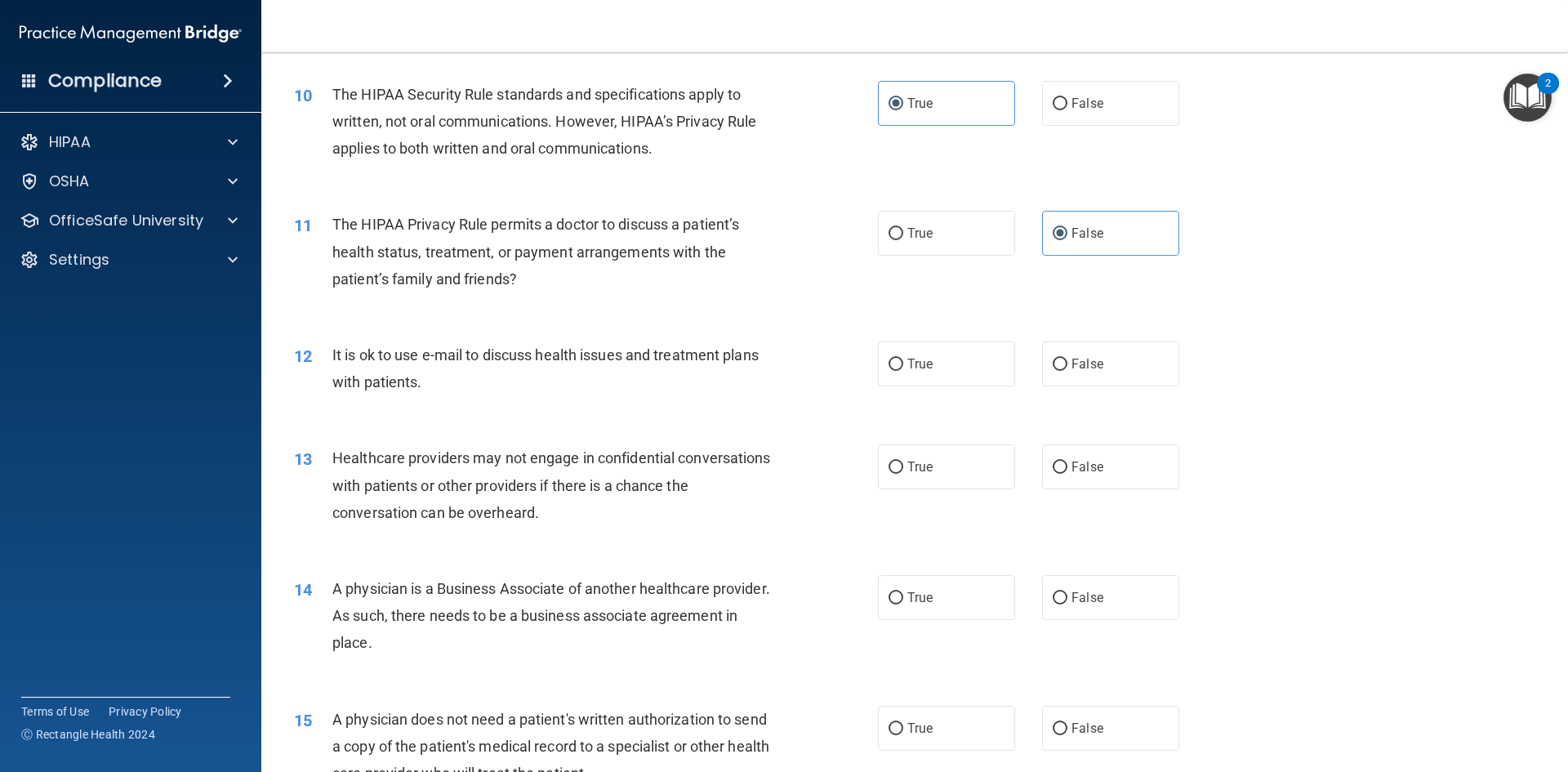
scroll to position [1144, 0]
click at [922, 350] on label "True" at bounding box center [947, 362] width 137 height 45
click at [903, 356] on input "True" at bounding box center [896, 362] width 15 height 12
radio input "true"
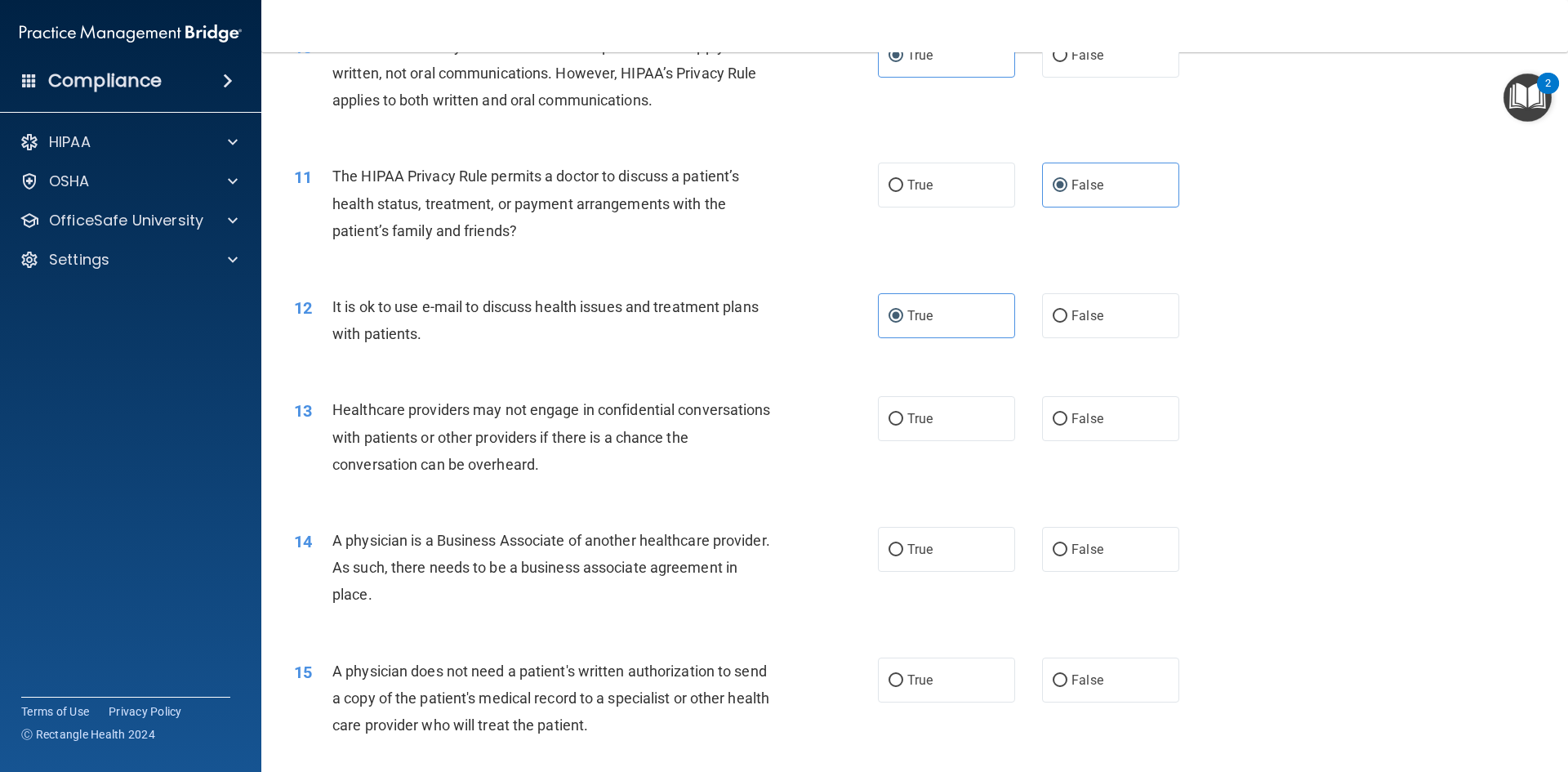
scroll to position [1225, 0]
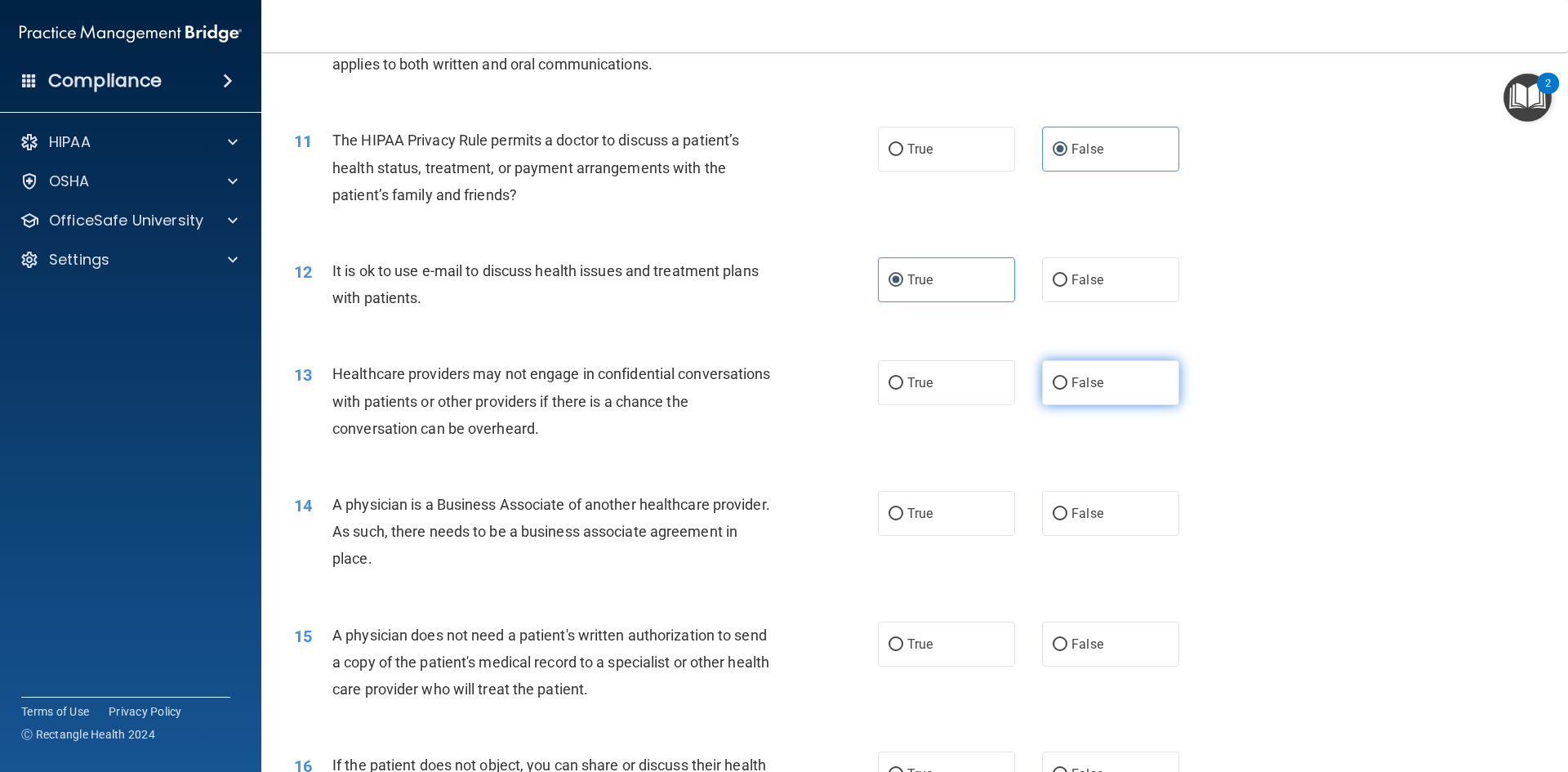
click at [1089, 397] on label "False" at bounding box center [1111, 382] width 137 height 45
click at [1067, 390] on input "False" at bounding box center [1060, 383] width 15 height 12
radio input "true"
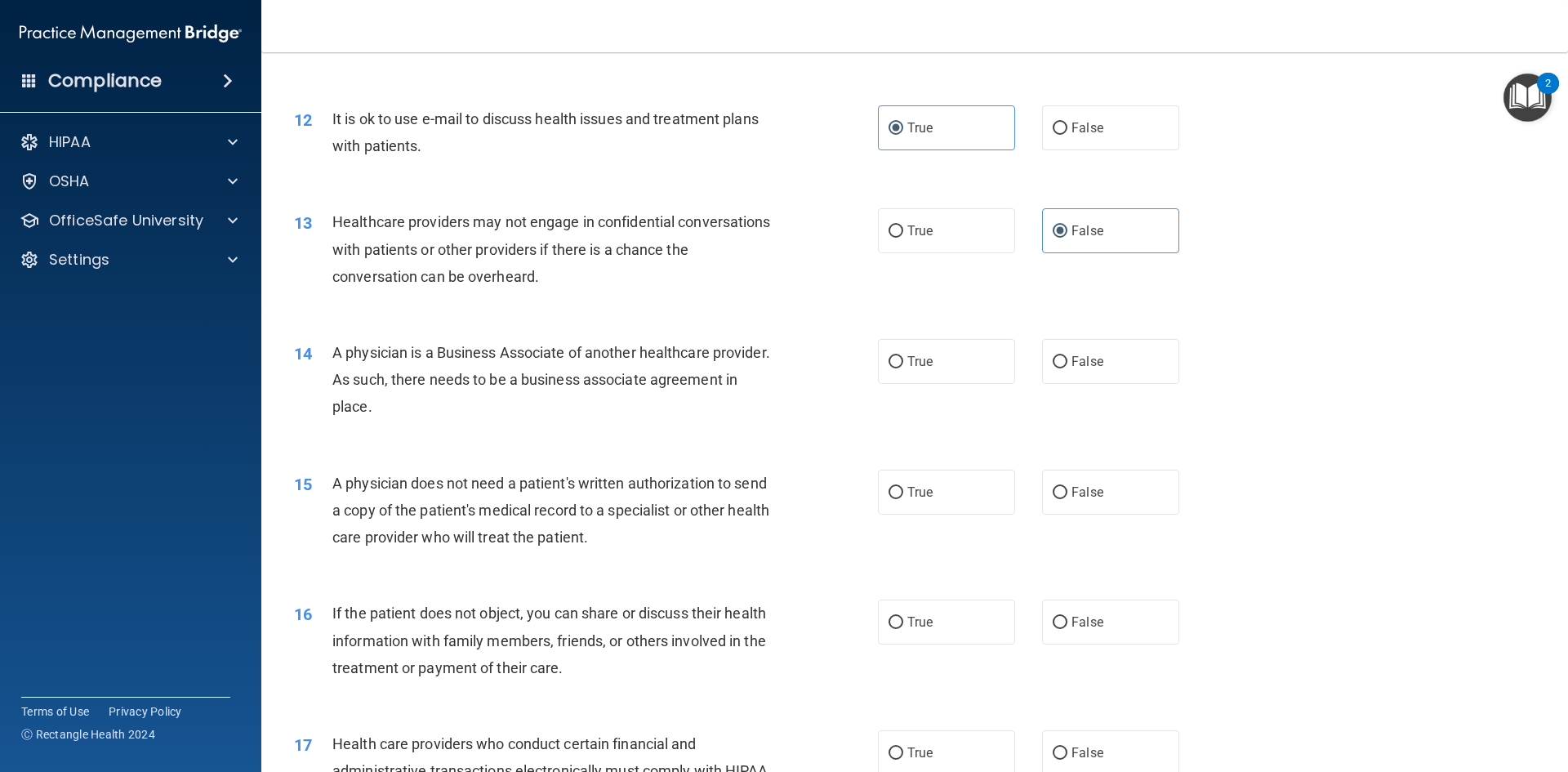
scroll to position [1389, 0]
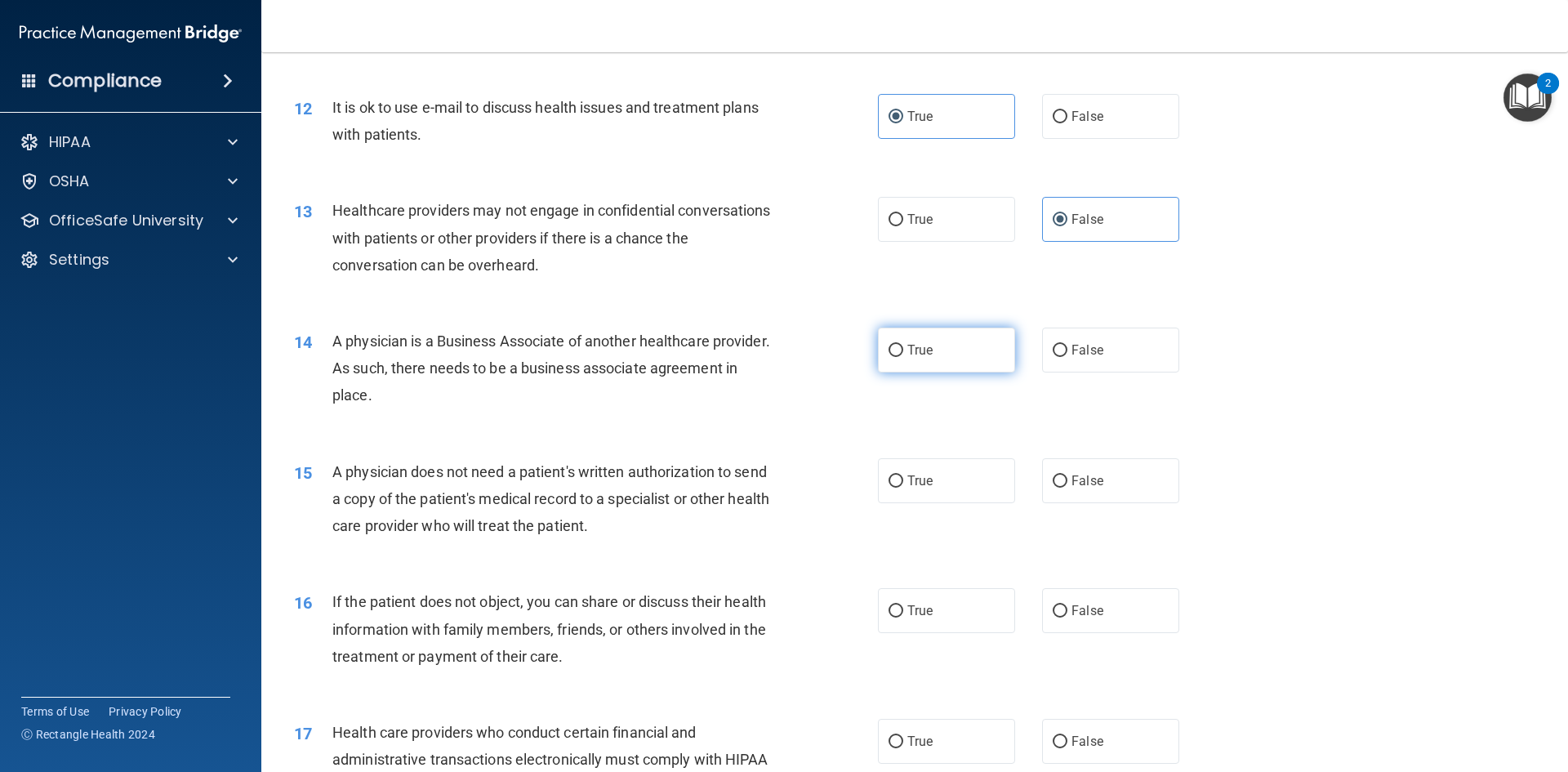
click at [942, 347] on label "True" at bounding box center [947, 350] width 137 height 45
click at [903, 347] on input "True" at bounding box center [896, 351] width 15 height 12
radio input "true"
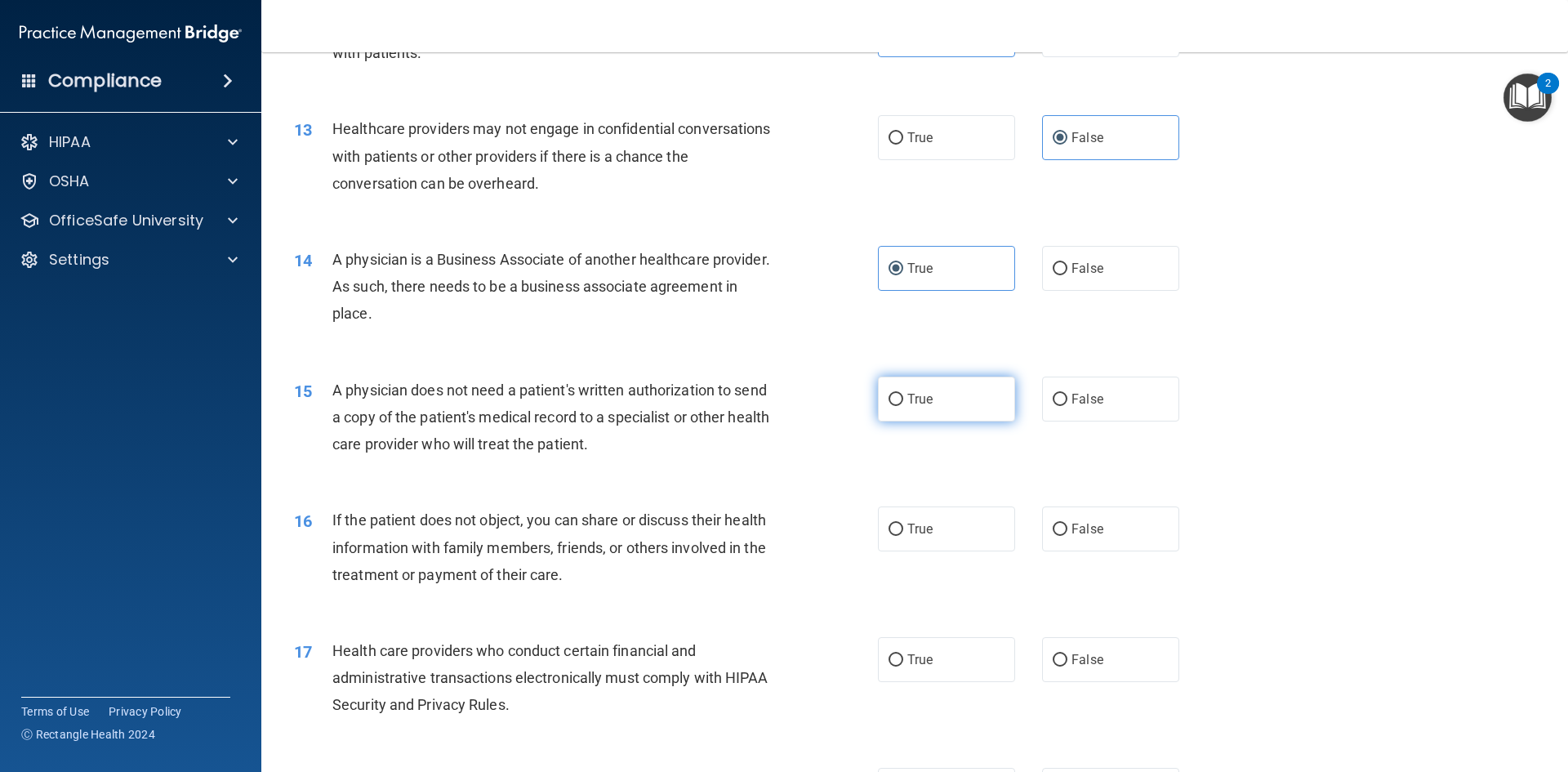
click at [987, 386] on label "True" at bounding box center [947, 399] width 137 height 45
click at [903, 394] on input "True" at bounding box center [896, 400] width 15 height 12
radio input "true"
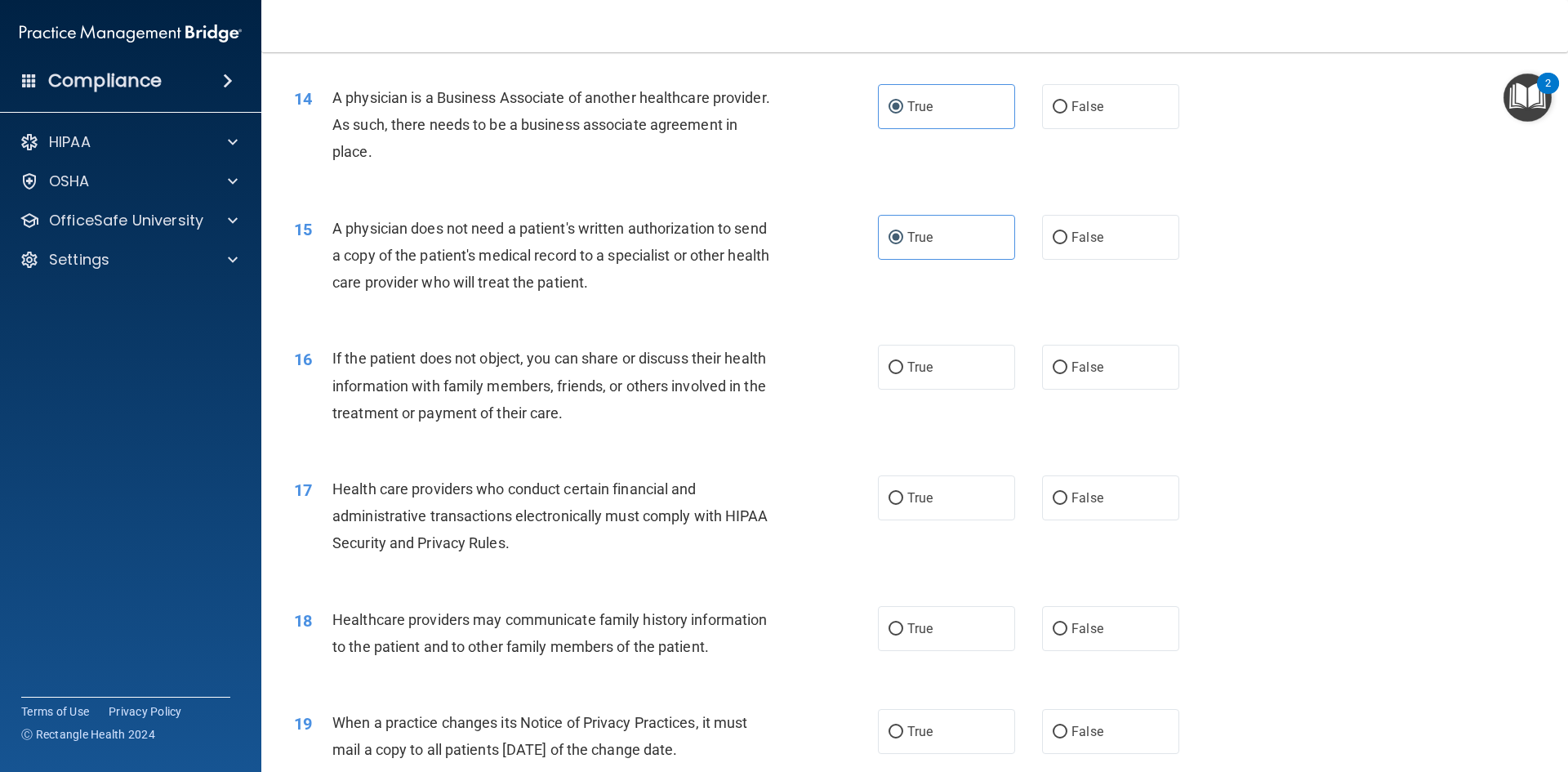
scroll to position [1634, 0]
click at [965, 367] on label "True" at bounding box center [947, 366] width 137 height 45
click at [903, 367] on input "True" at bounding box center [896, 366] width 15 height 12
radio input "true"
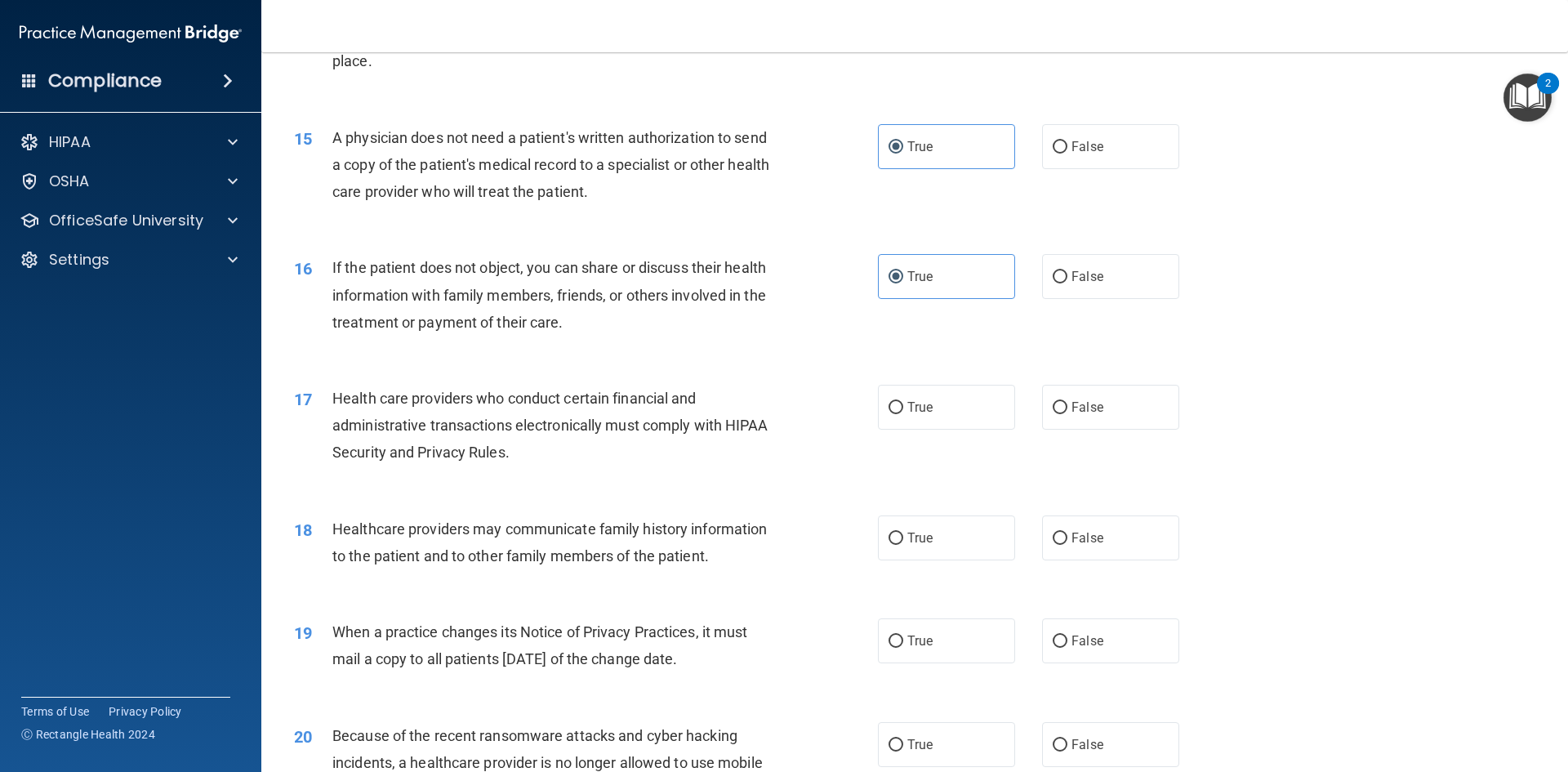
scroll to position [1797, 0]
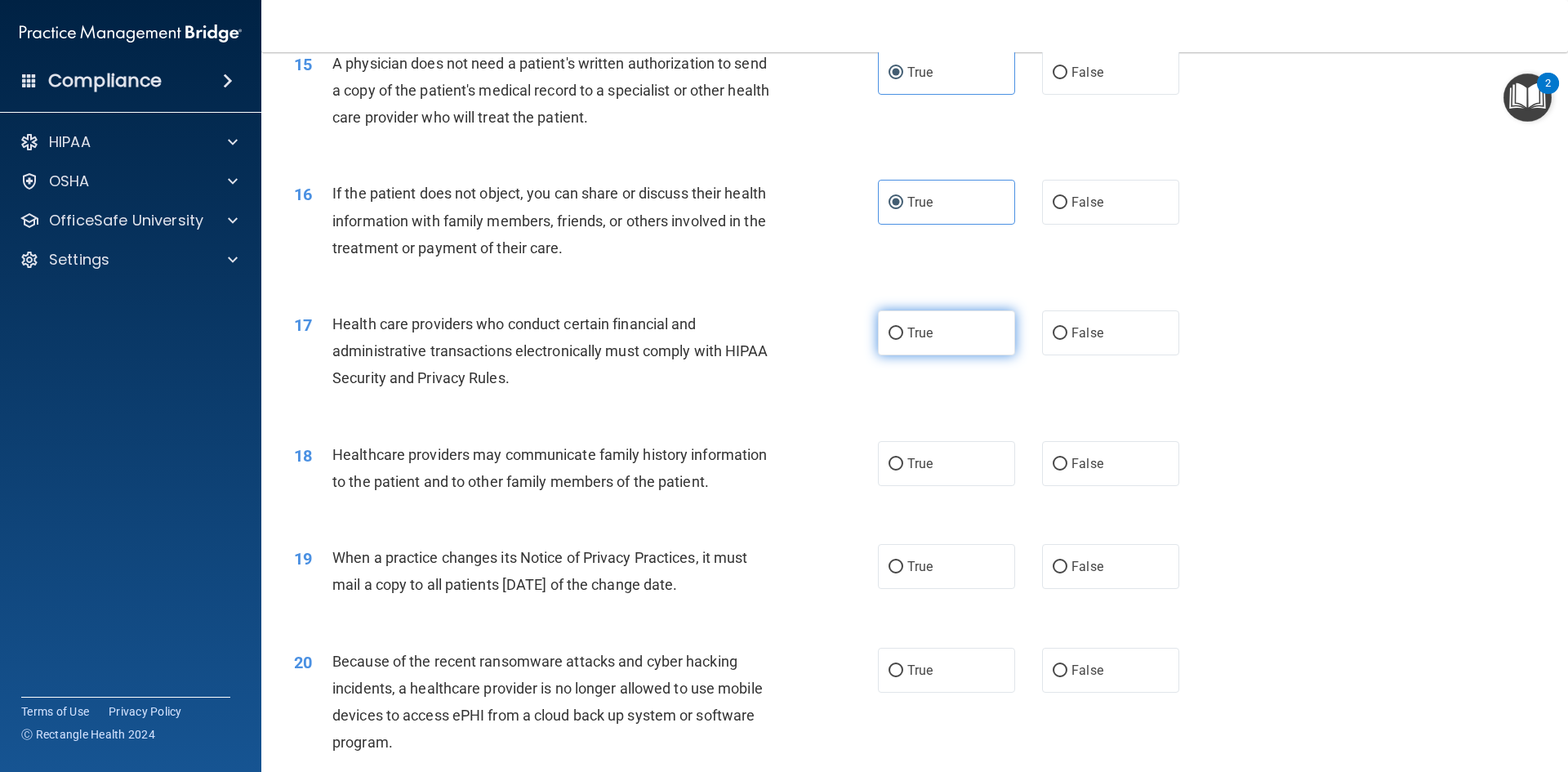
click at [939, 329] on label "True" at bounding box center [947, 333] width 137 height 45
click at [903, 329] on input "True" at bounding box center [896, 334] width 15 height 12
radio input "true"
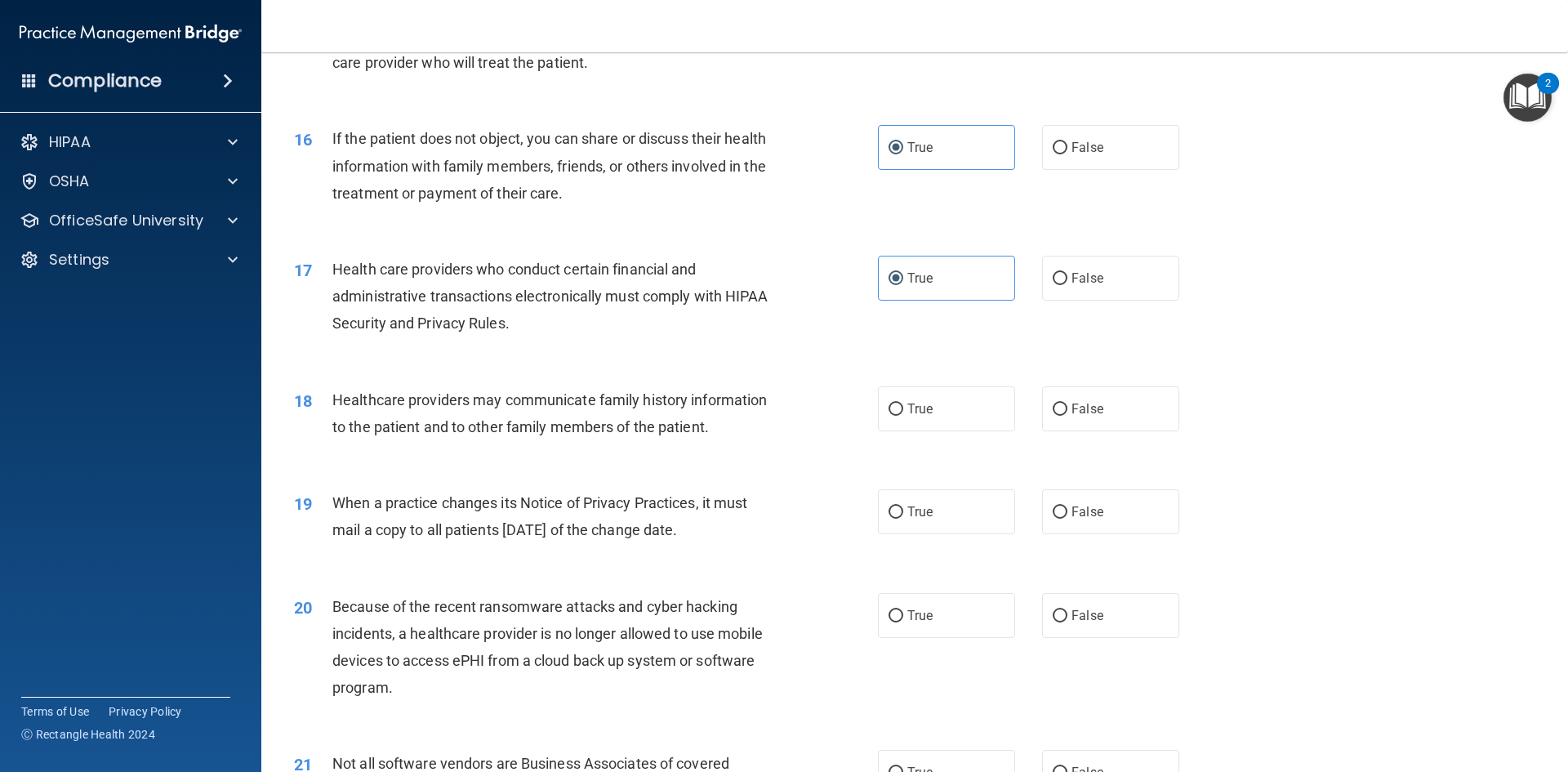
scroll to position [1879, 0]
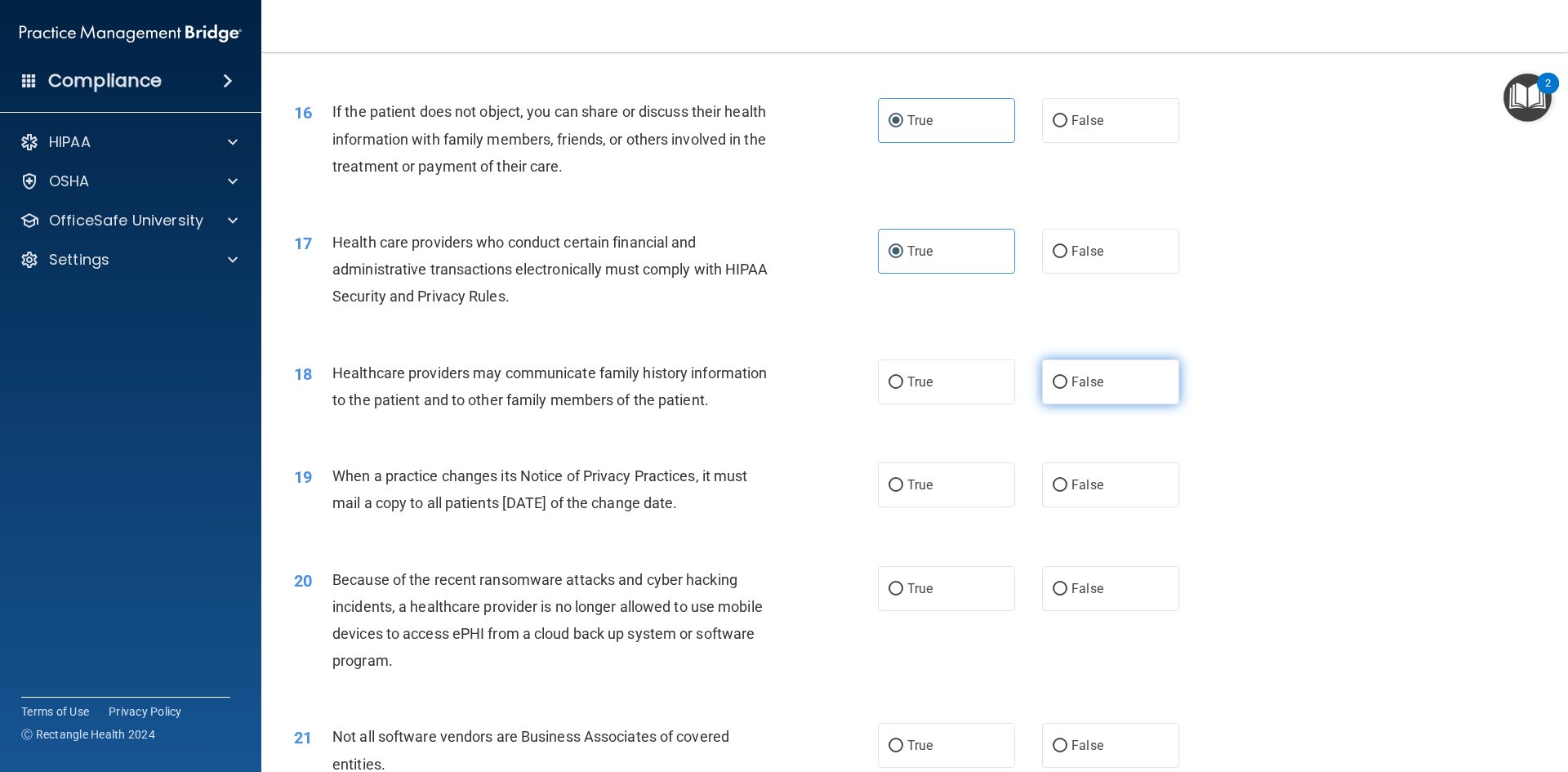
click at [1083, 400] on label "False" at bounding box center [1111, 381] width 137 height 45
click at [1067, 389] on input "False" at bounding box center [1060, 382] width 15 height 12
radio input "true"
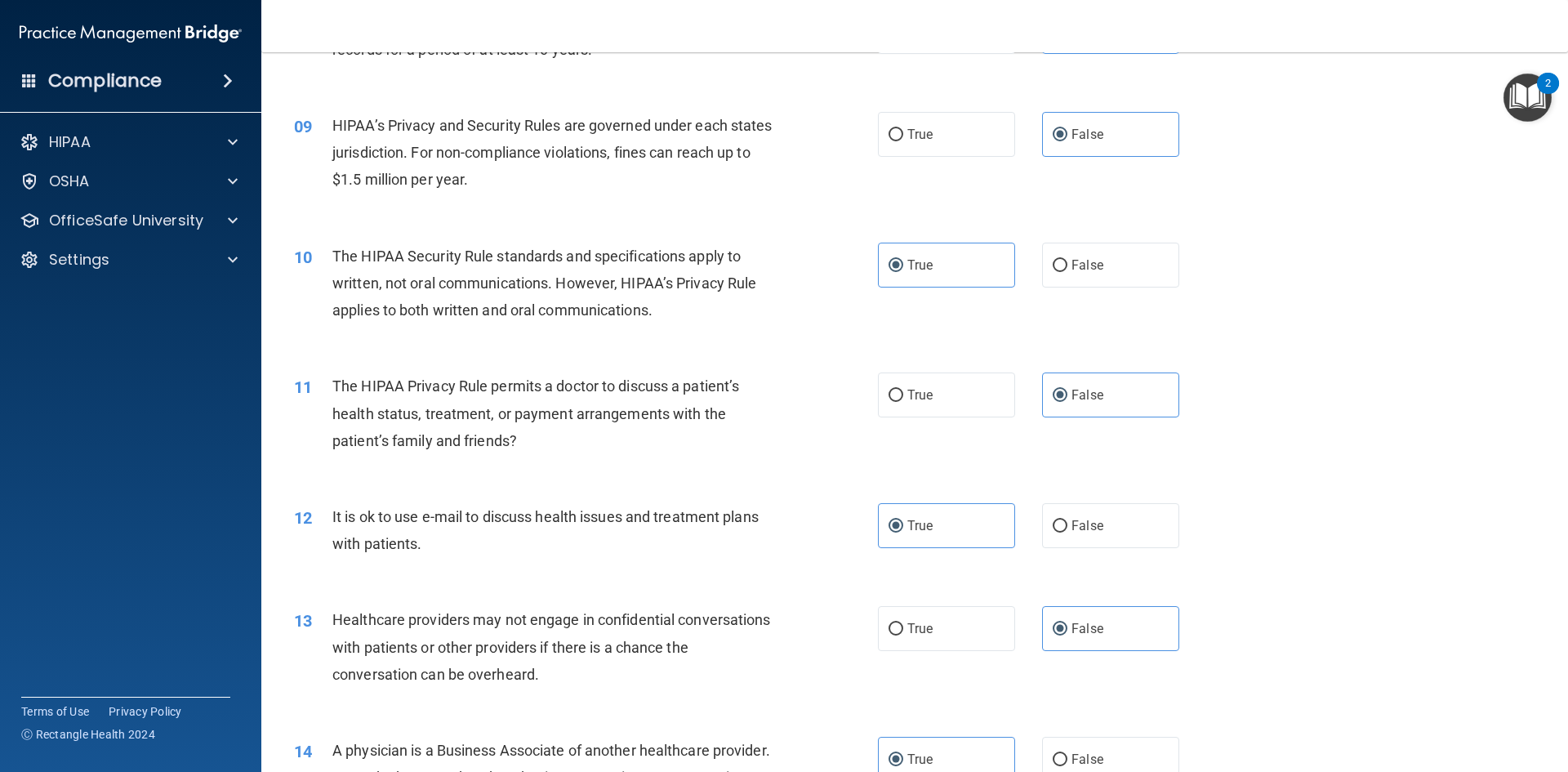
scroll to position [980, 0]
click at [972, 404] on label "True" at bounding box center [947, 394] width 137 height 45
click at [903, 401] on input "True" at bounding box center [896, 395] width 15 height 12
radio input "true"
radio input "false"
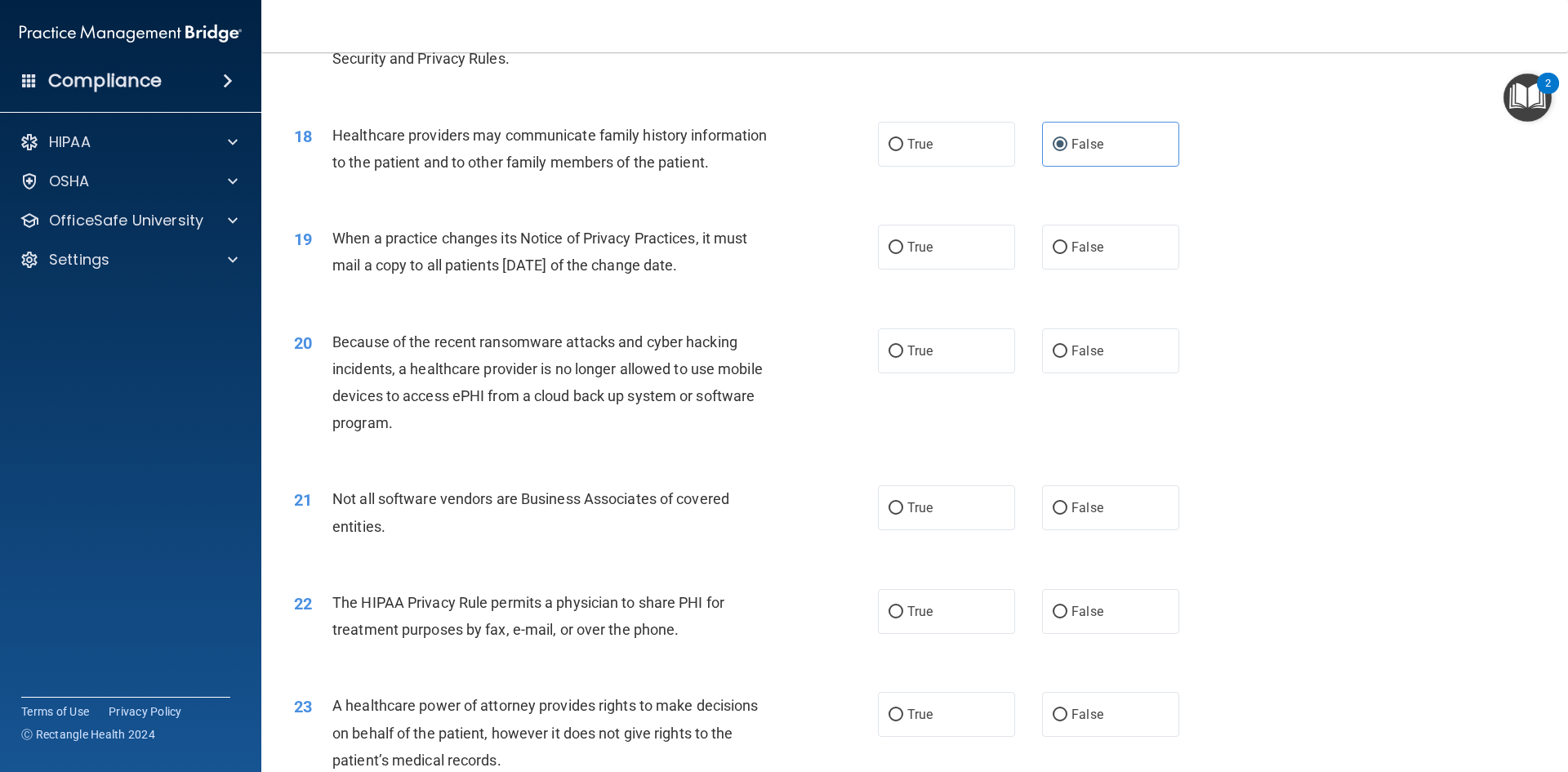
scroll to position [2124, 0]
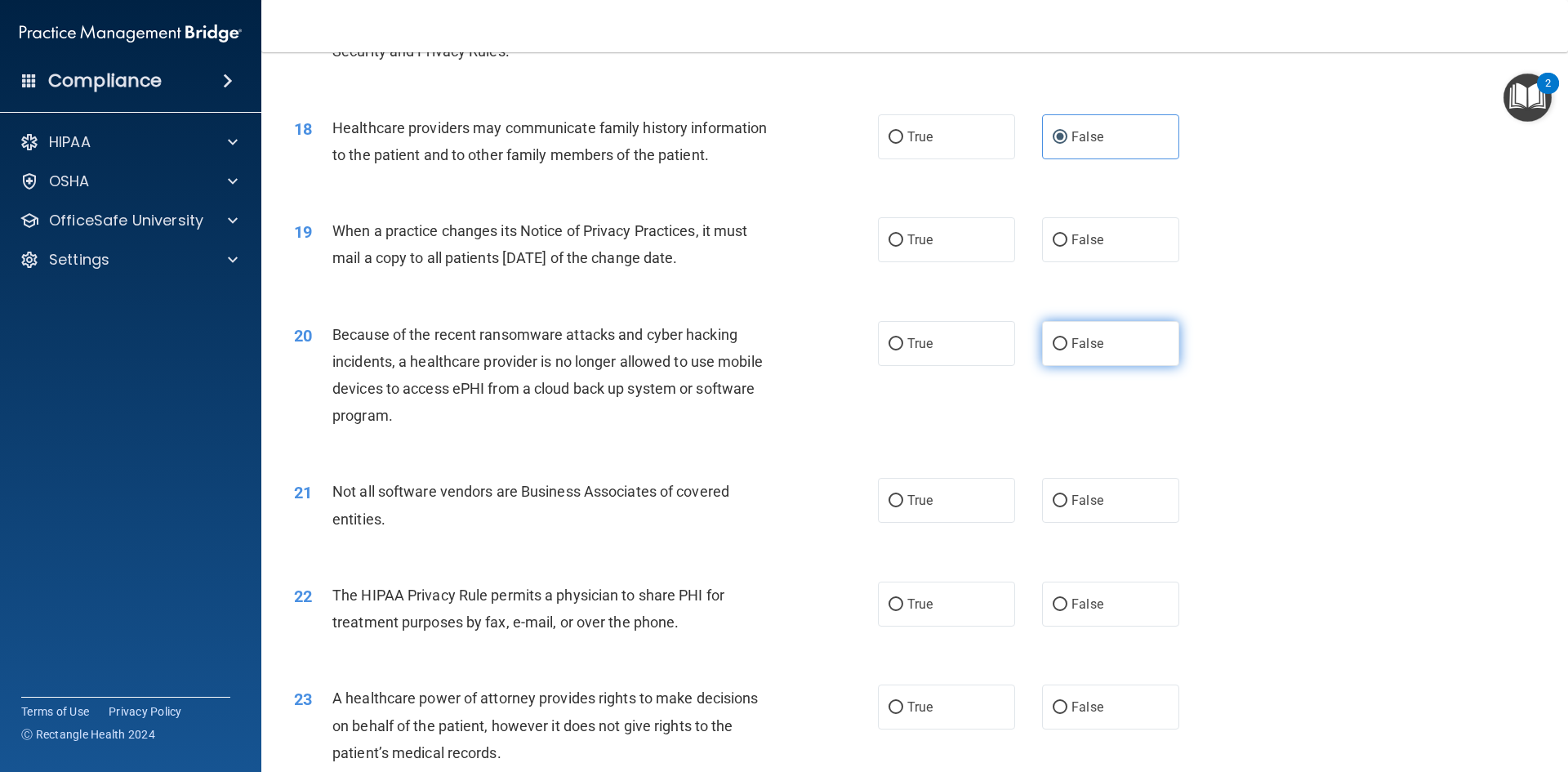
click at [1103, 353] on label "False" at bounding box center [1111, 343] width 137 height 45
click at [1067, 350] on input "False" at bounding box center [1060, 344] width 15 height 12
radio input "true"
click at [1054, 259] on label "False" at bounding box center [1111, 239] width 137 height 45
click at [1054, 247] on input "False" at bounding box center [1060, 240] width 15 height 12
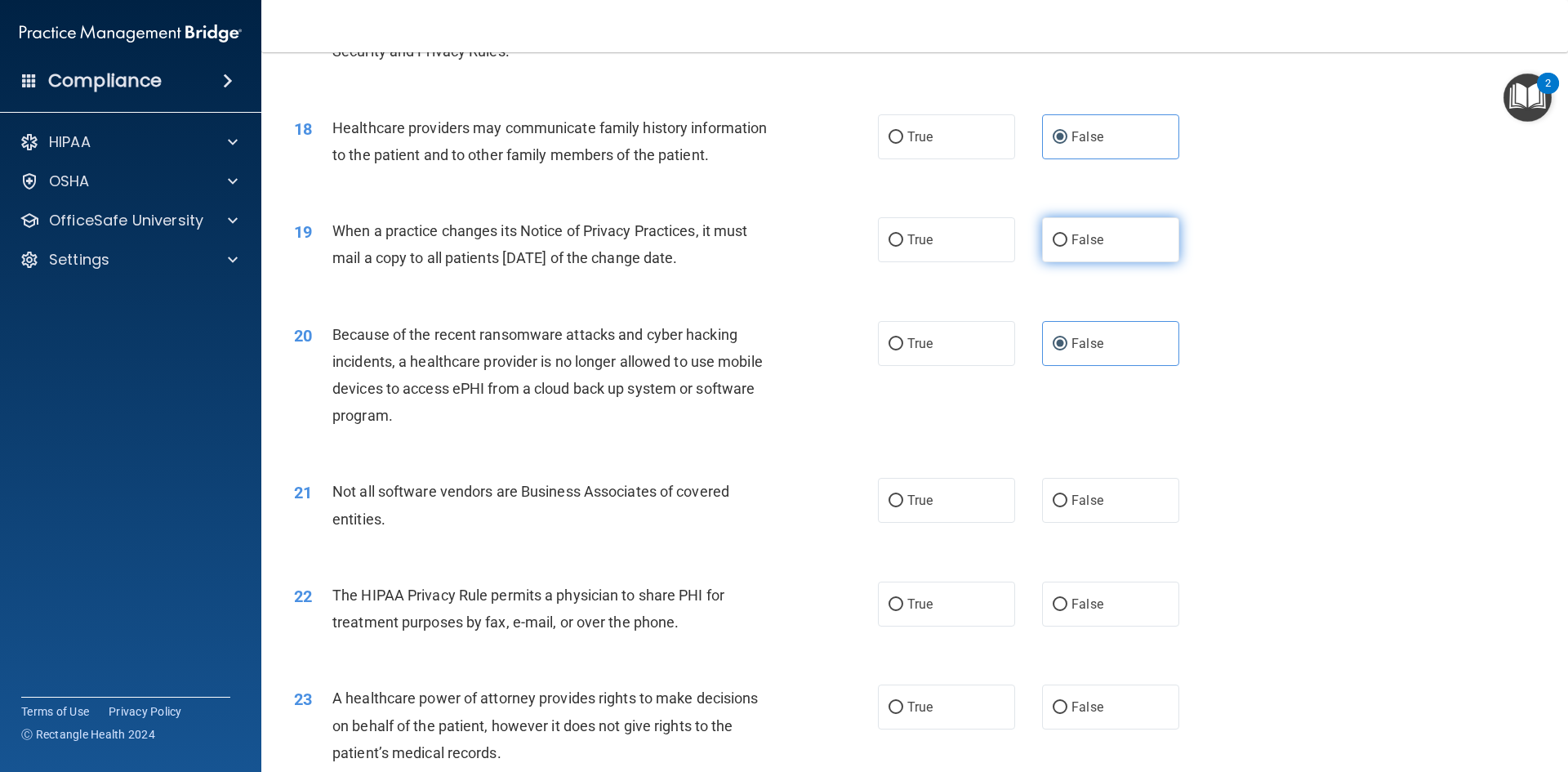
radio input "true"
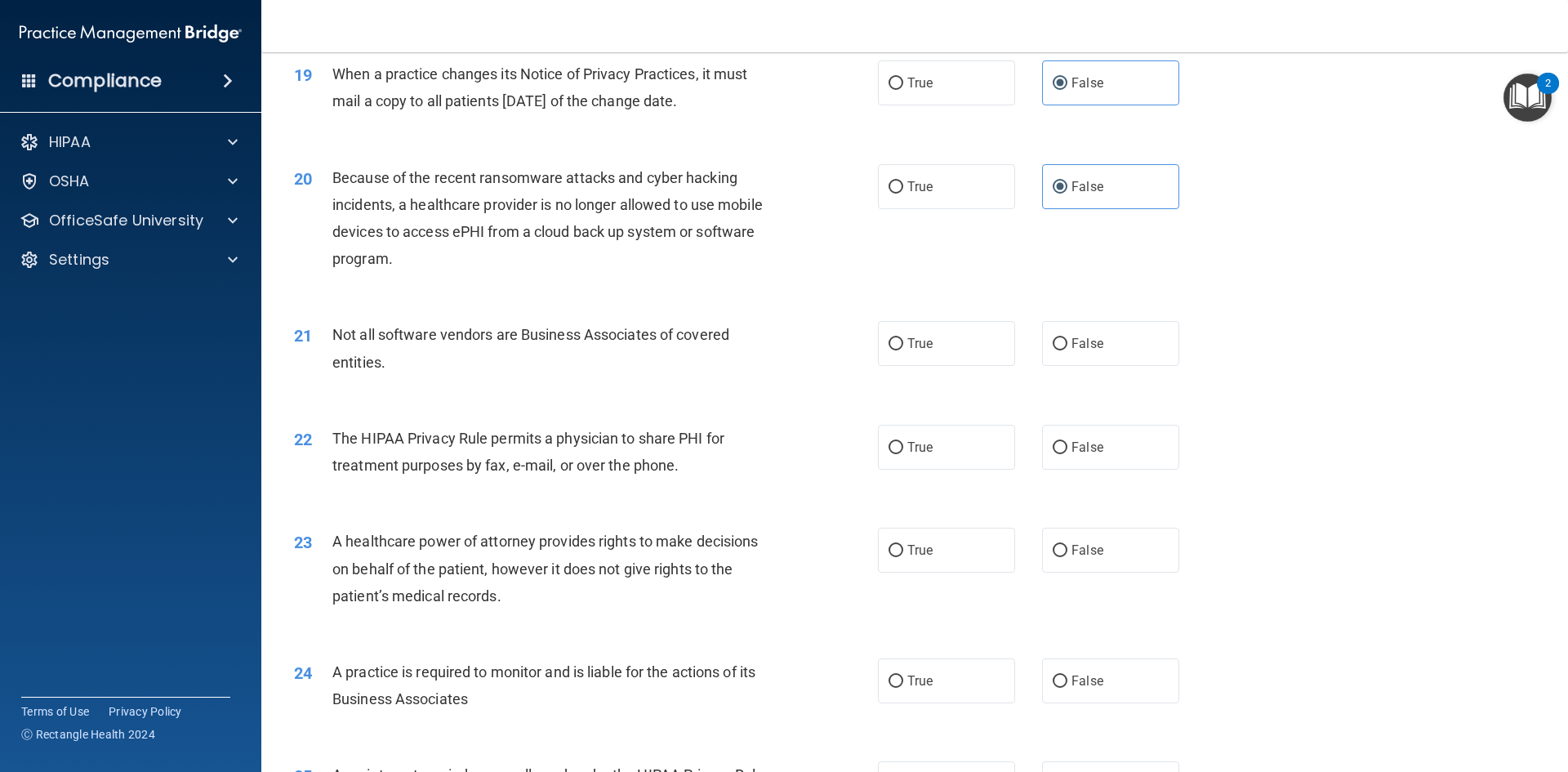
scroll to position [2288, 0]
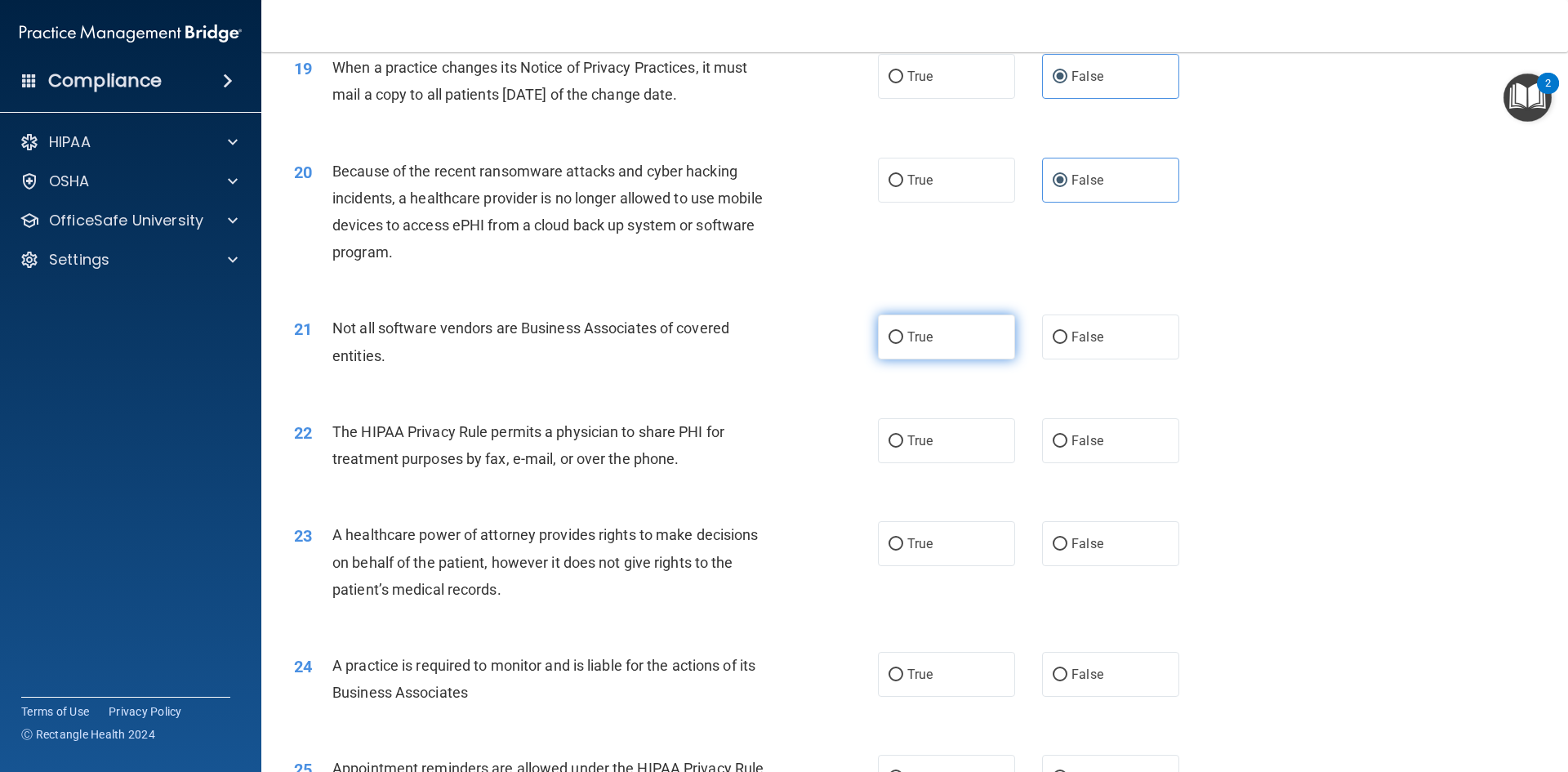
click at [972, 343] on label "True" at bounding box center [947, 337] width 137 height 45
click at [903, 343] on input "True" at bounding box center [896, 338] width 15 height 12
radio input "true"
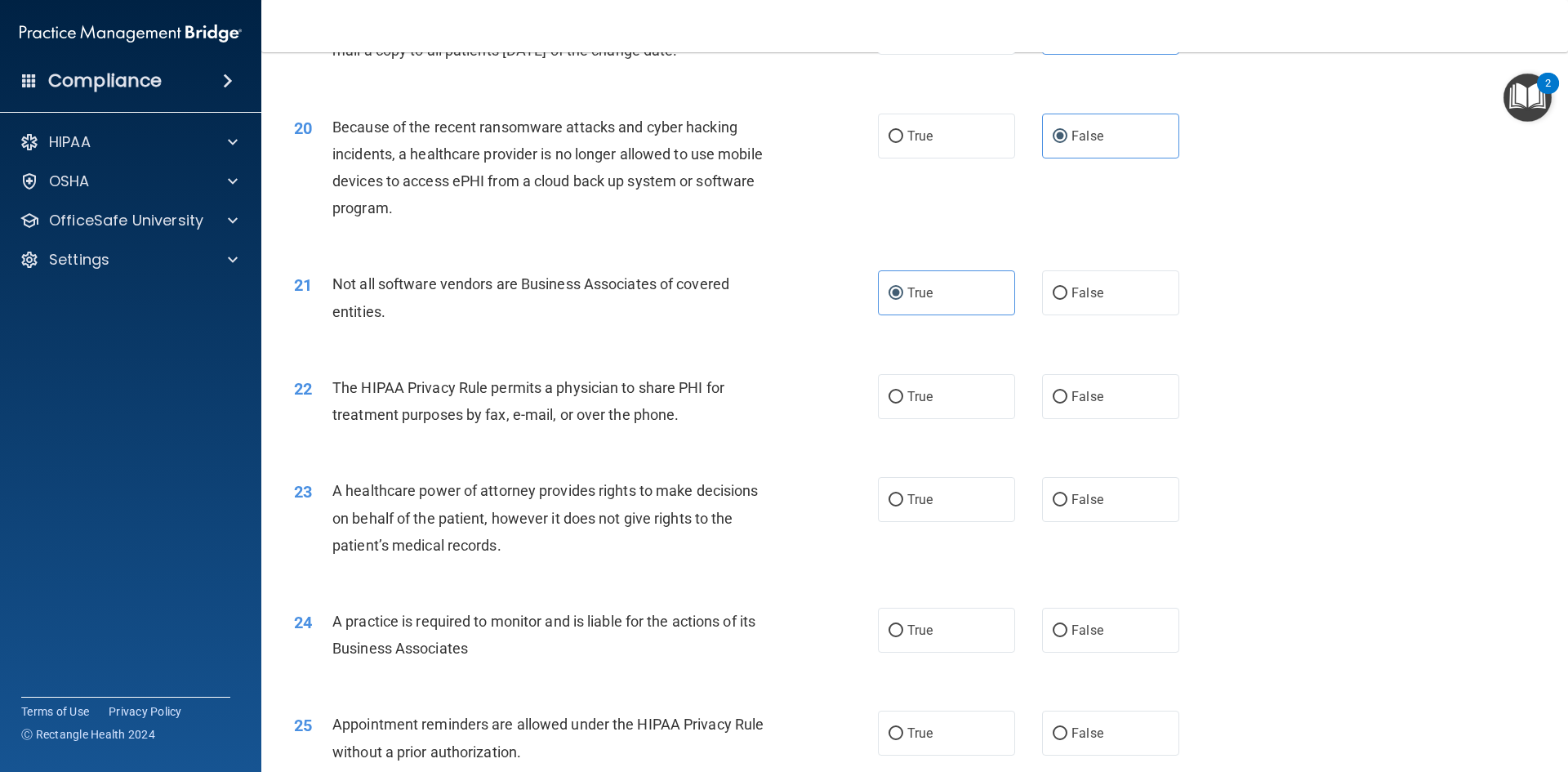
scroll to position [2370, 0]
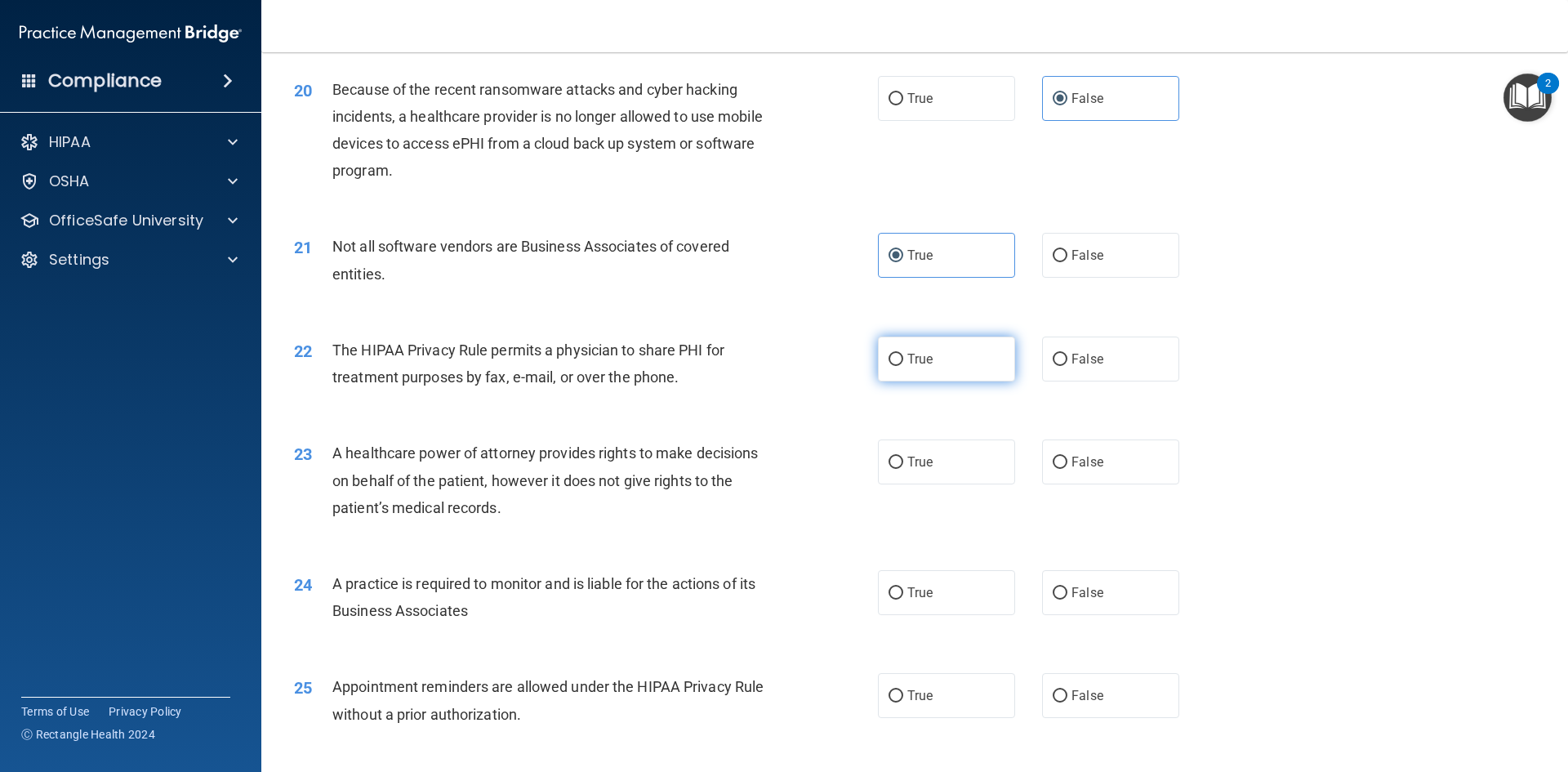
click at [968, 373] on label "True" at bounding box center [947, 359] width 137 height 45
click at [903, 366] on input "True" at bounding box center [896, 359] width 15 height 12
radio input "true"
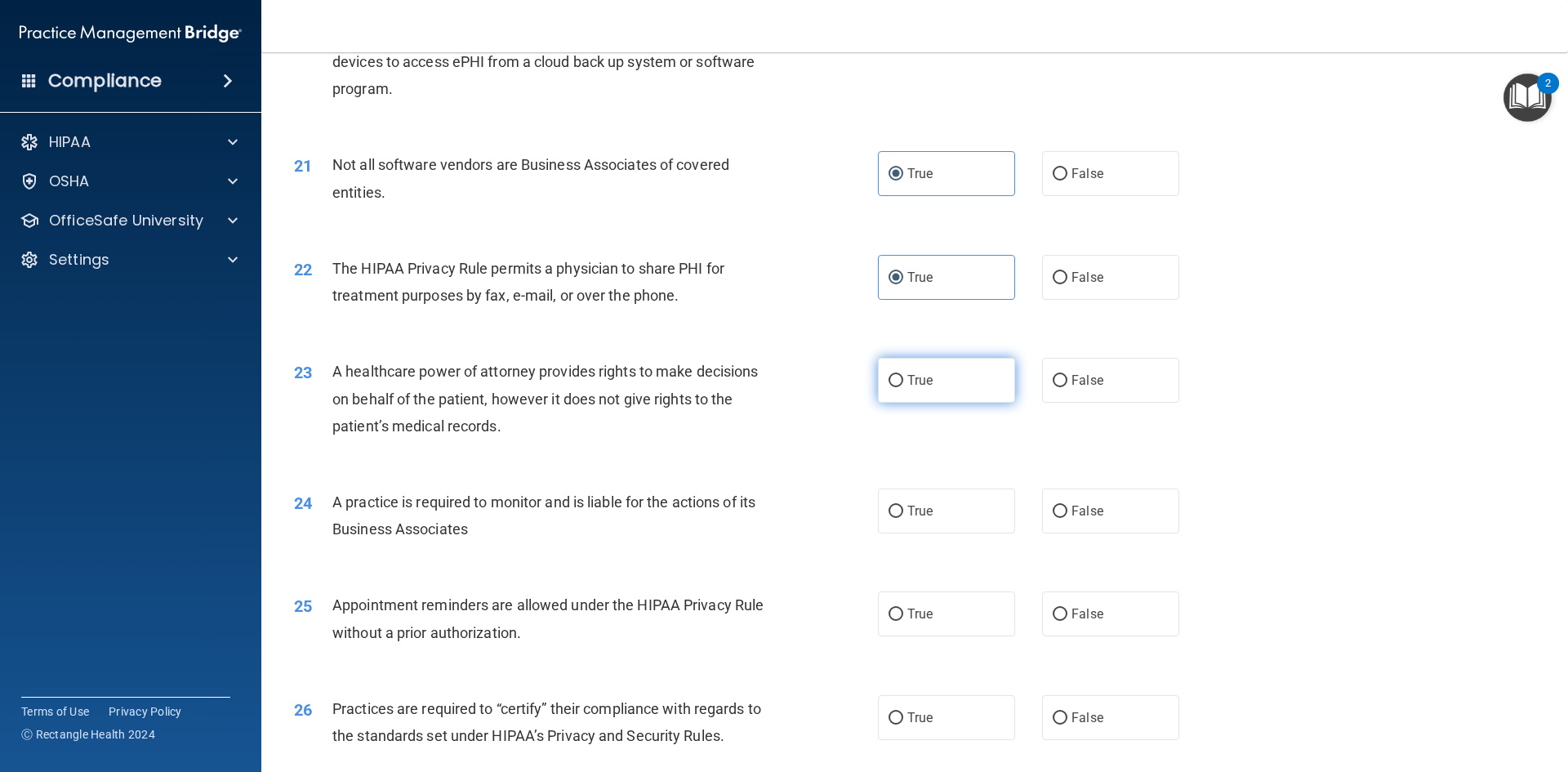
click at [958, 381] on label "True" at bounding box center [947, 380] width 137 height 45
click at [903, 381] on input "True" at bounding box center [896, 381] width 15 height 12
radio input "true"
click at [1052, 383] on input "False" at bounding box center [1060, 381] width 15 height 12
radio input "true"
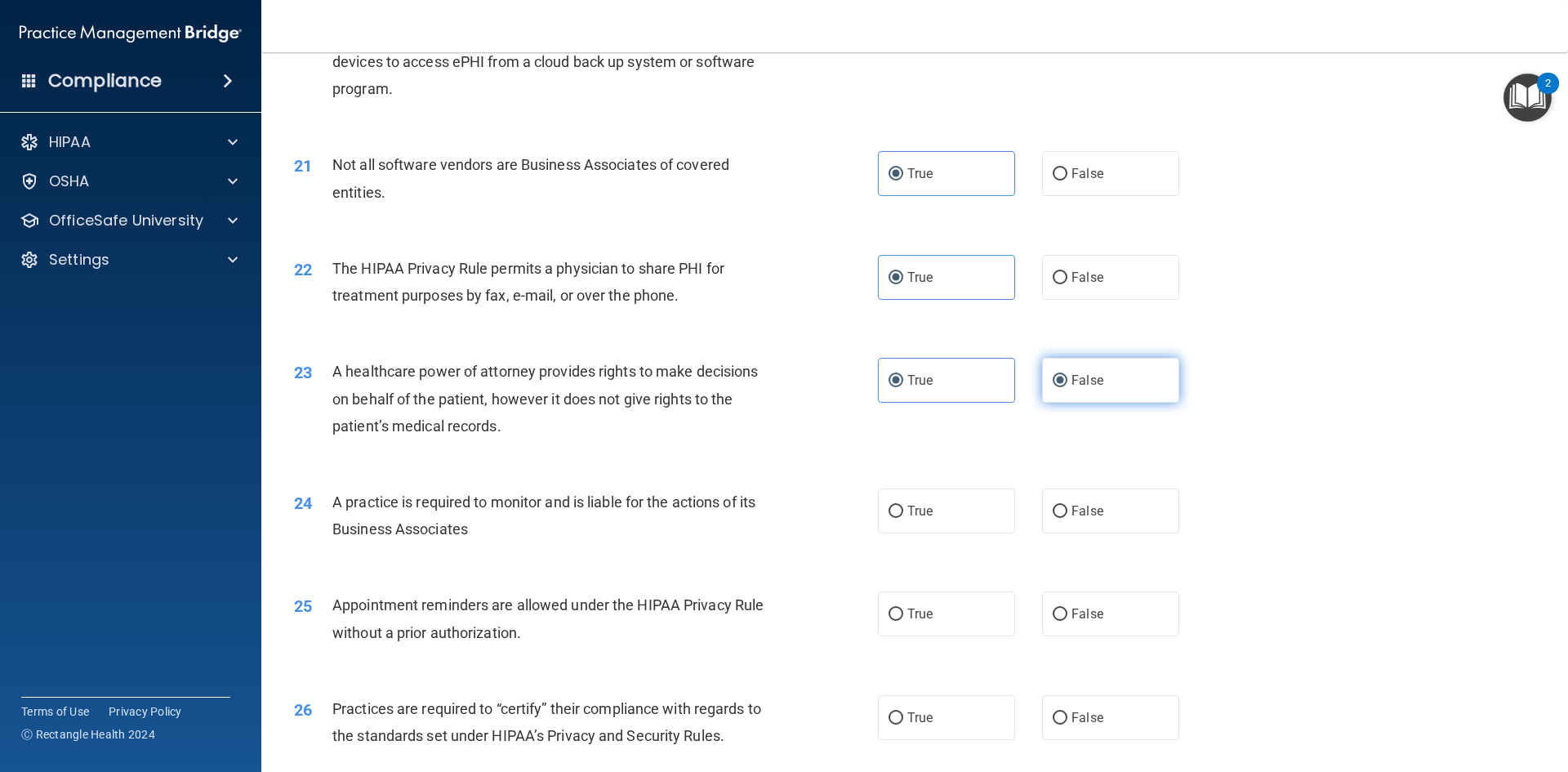
radio input "false"
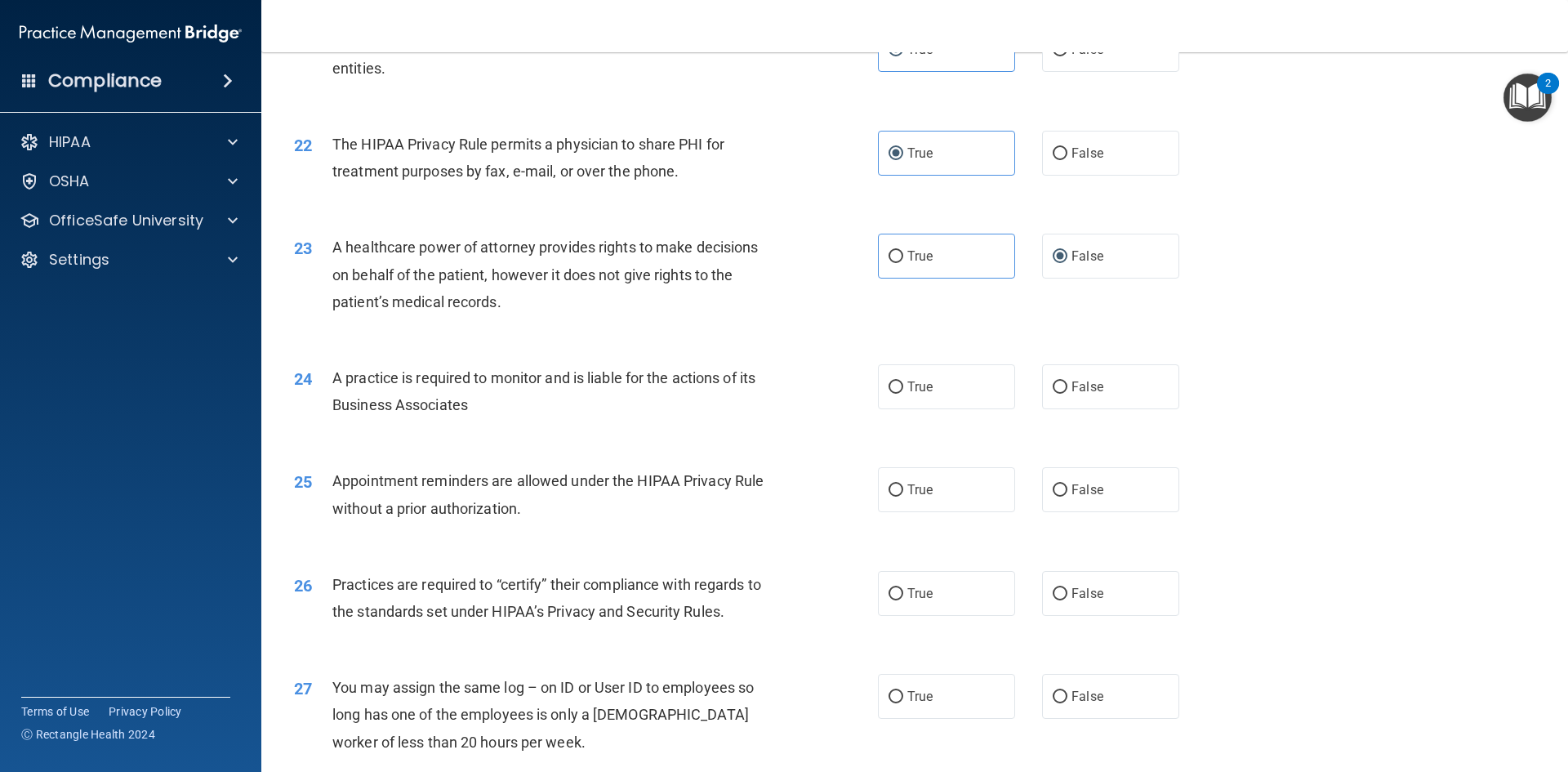
scroll to position [2614, 0]
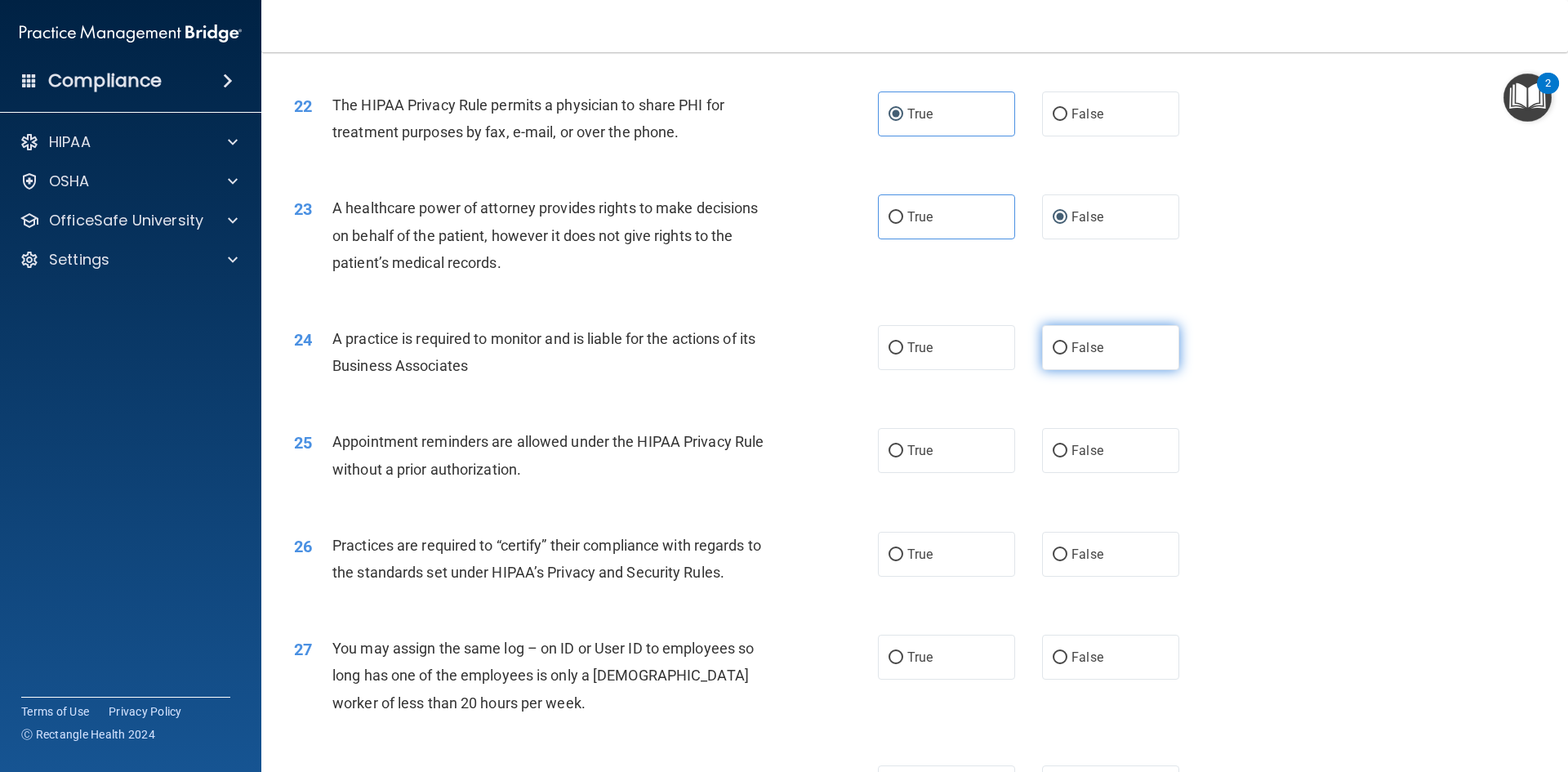
click at [1067, 365] on label "False" at bounding box center [1111, 348] width 137 height 45
click at [1067, 354] on input "False" at bounding box center [1060, 348] width 15 height 12
radio input "true"
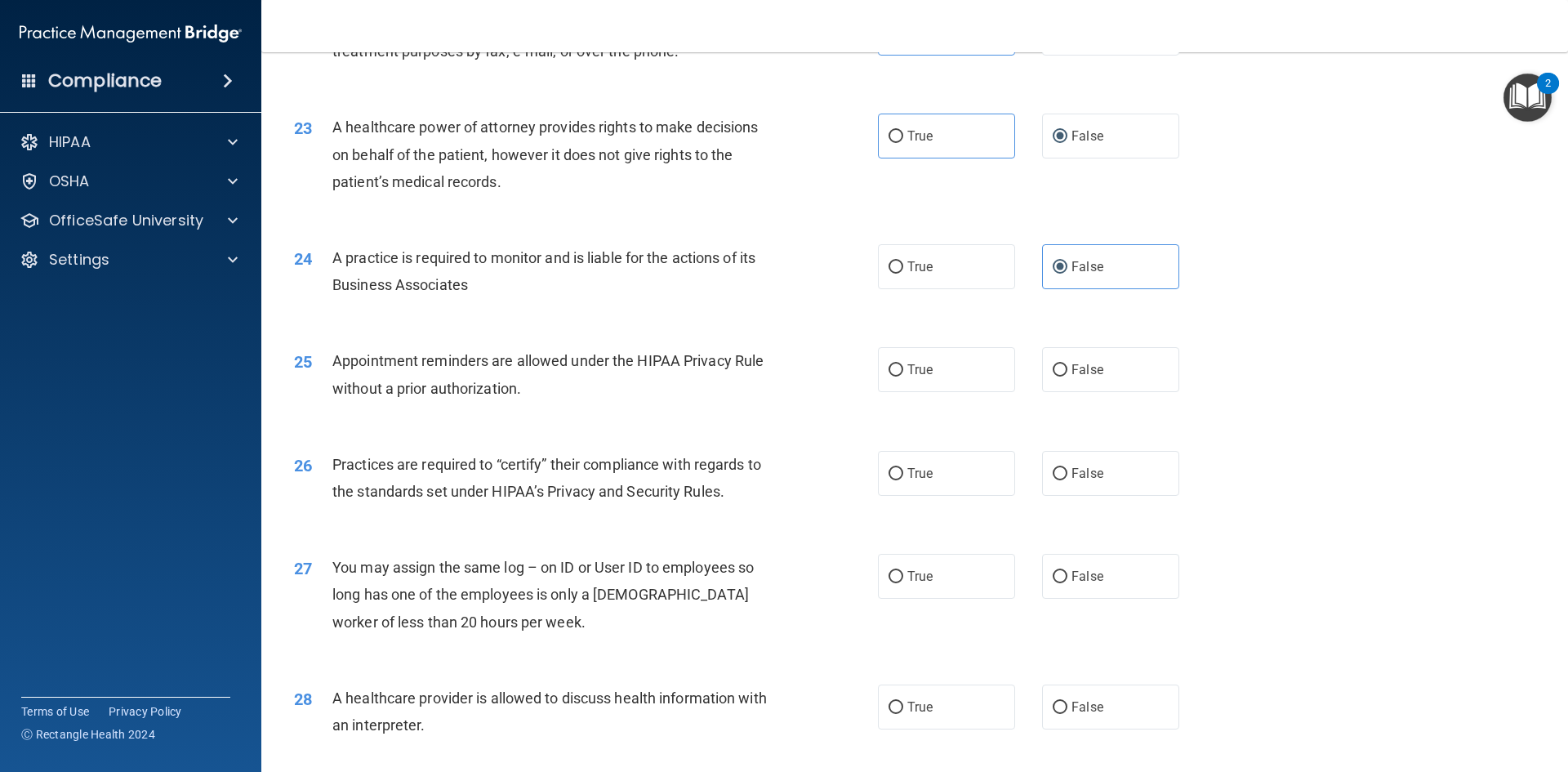
scroll to position [2696, 0]
click at [938, 359] on label "True" at bounding box center [947, 369] width 137 height 45
click at [903, 363] on input "True" at bounding box center [896, 369] width 15 height 12
radio input "true"
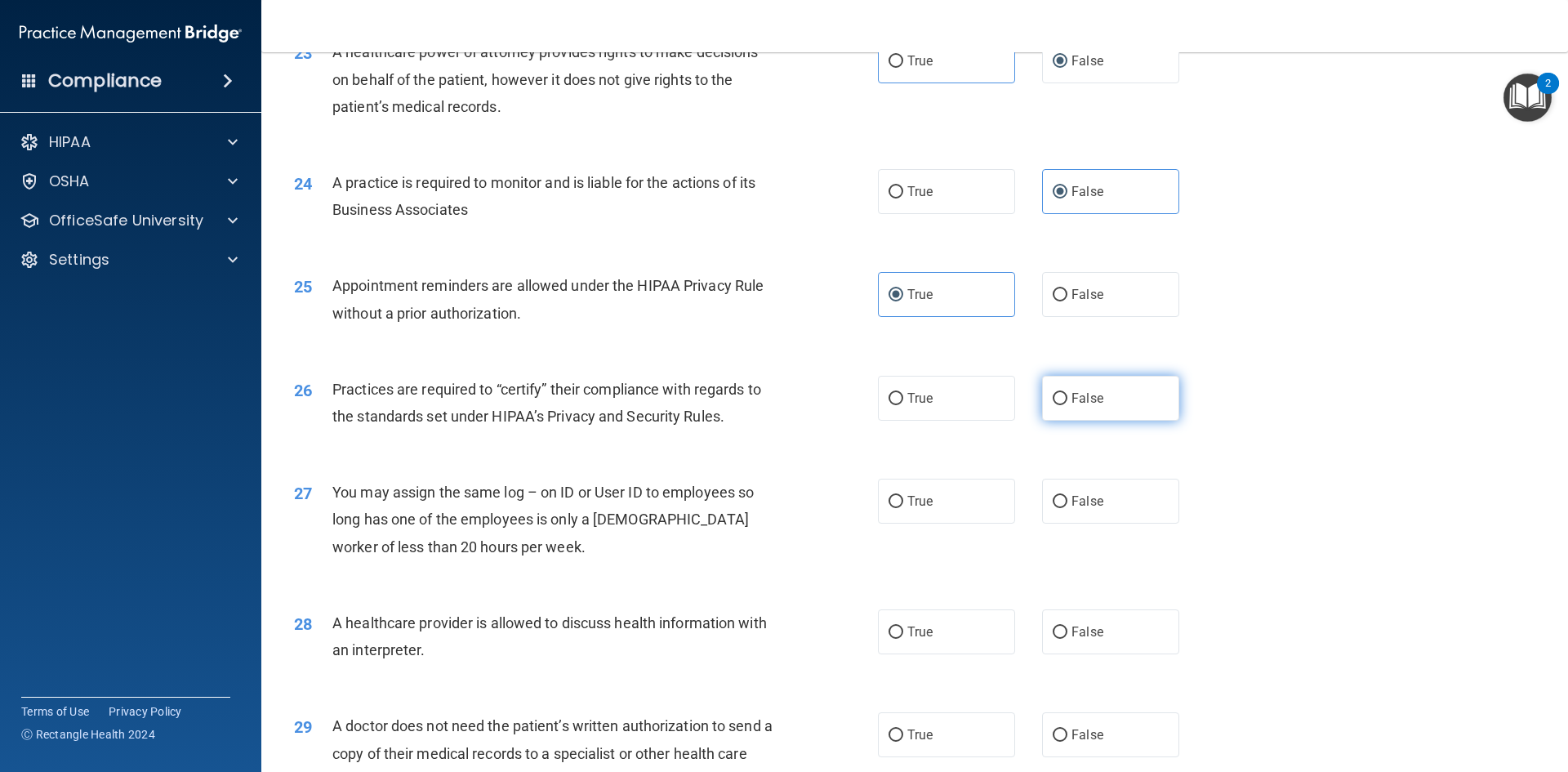
scroll to position [2859, 0]
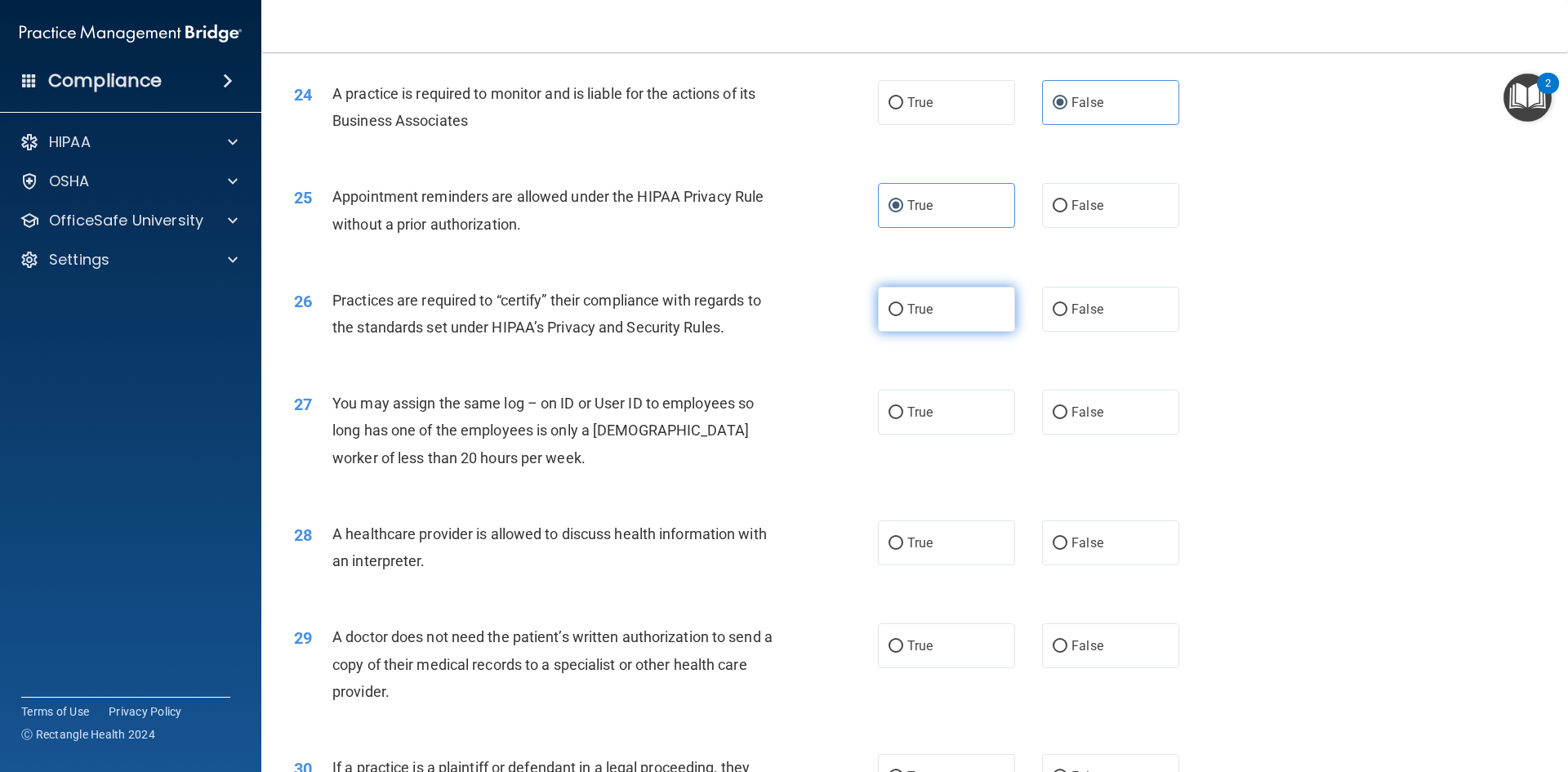
click at [970, 303] on label "True" at bounding box center [947, 309] width 137 height 45
click at [903, 304] on input "True" at bounding box center [896, 310] width 15 height 12
radio input "true"
click at [1071, 312] on span "False" at bounding box center [1087, 309] width 32 height 16
click at [1065, 312] on input "False" at bounding box center [1060, 310] width 15 height 12
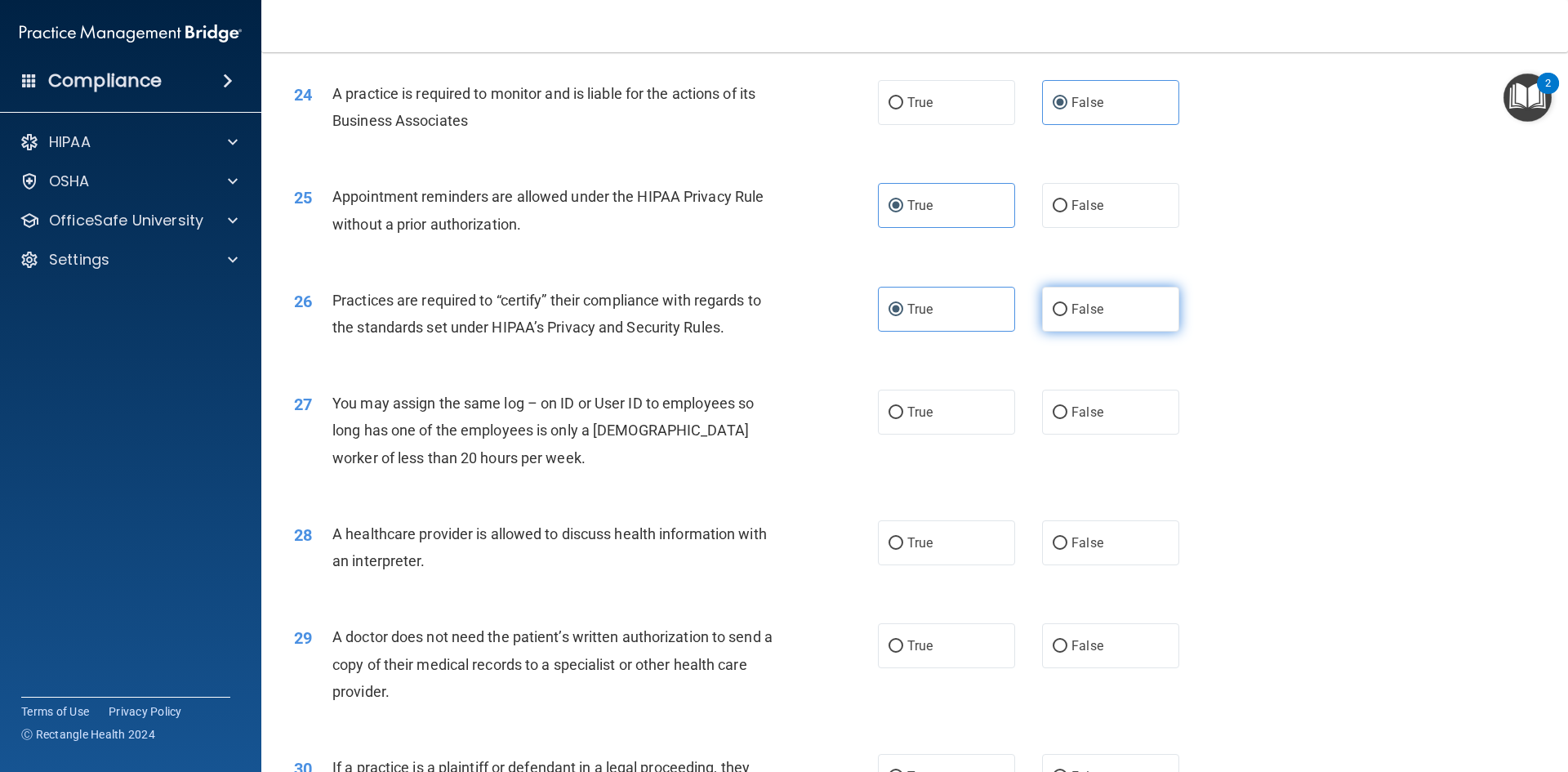
radio input "true"
radio input "false"
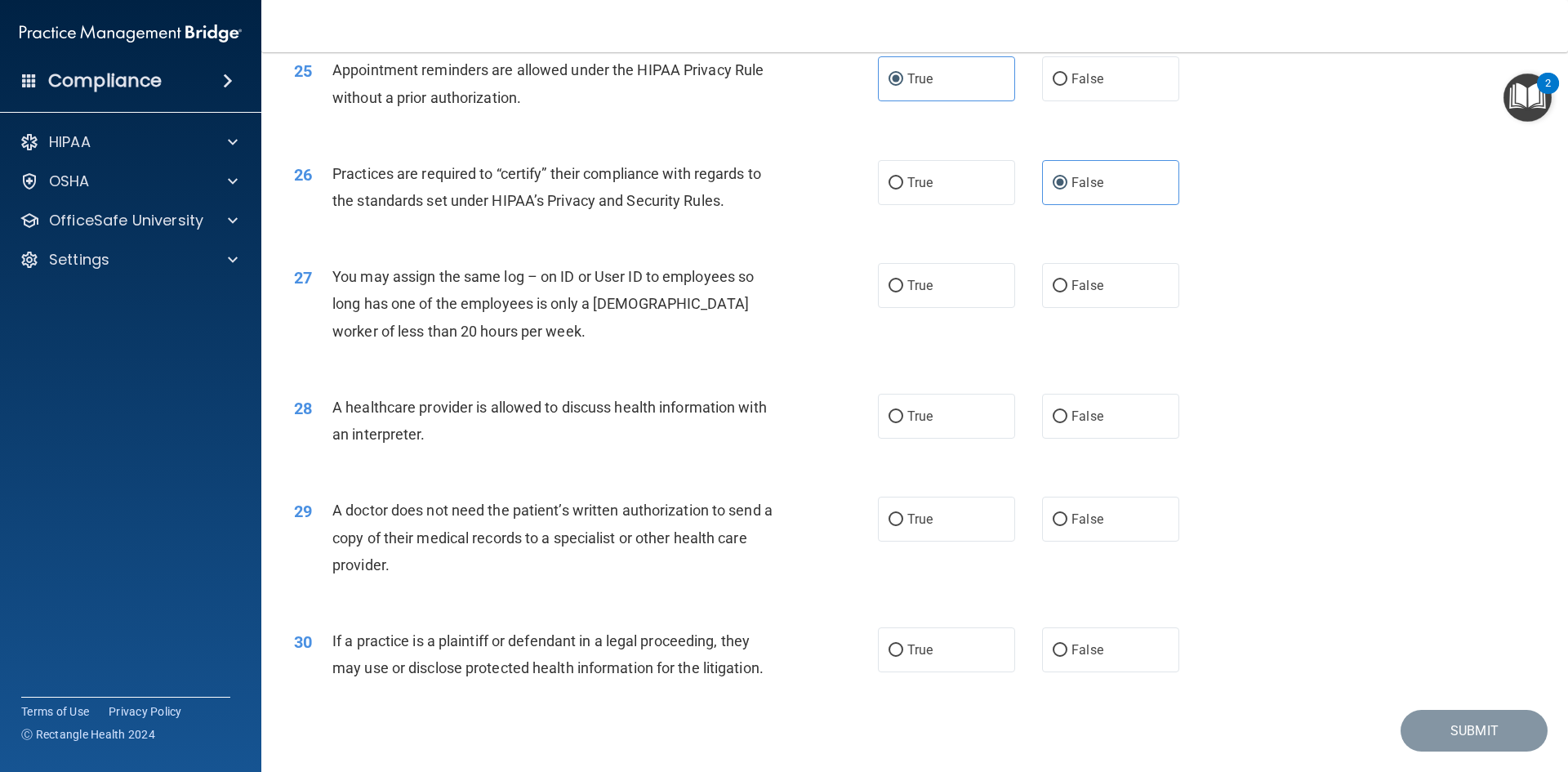
scroll to position [3023, 0]
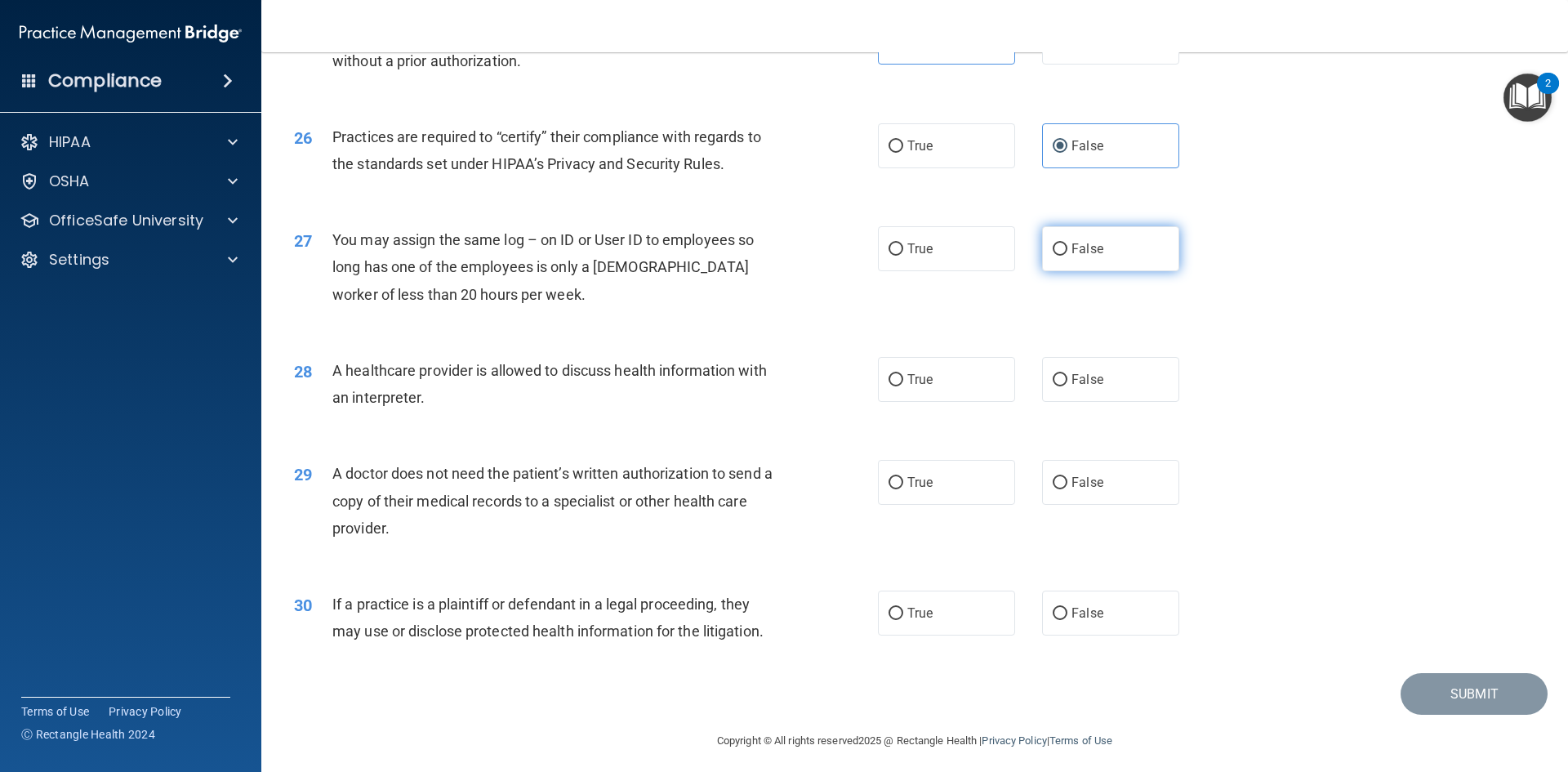
click at [1137, 263] on label "False" at bounding box center [1111, 249] width 137 height 45
click at [1067, 256] on input "False" at bounding box center [1060, 249] width 15 height 12
radio input "true"
click at [981, 381] on label "True" at bounding box center [947, 379] width 137 height 45
click at [903, 381] on input "True" at bounding box center [896, 380] width 15 height 12
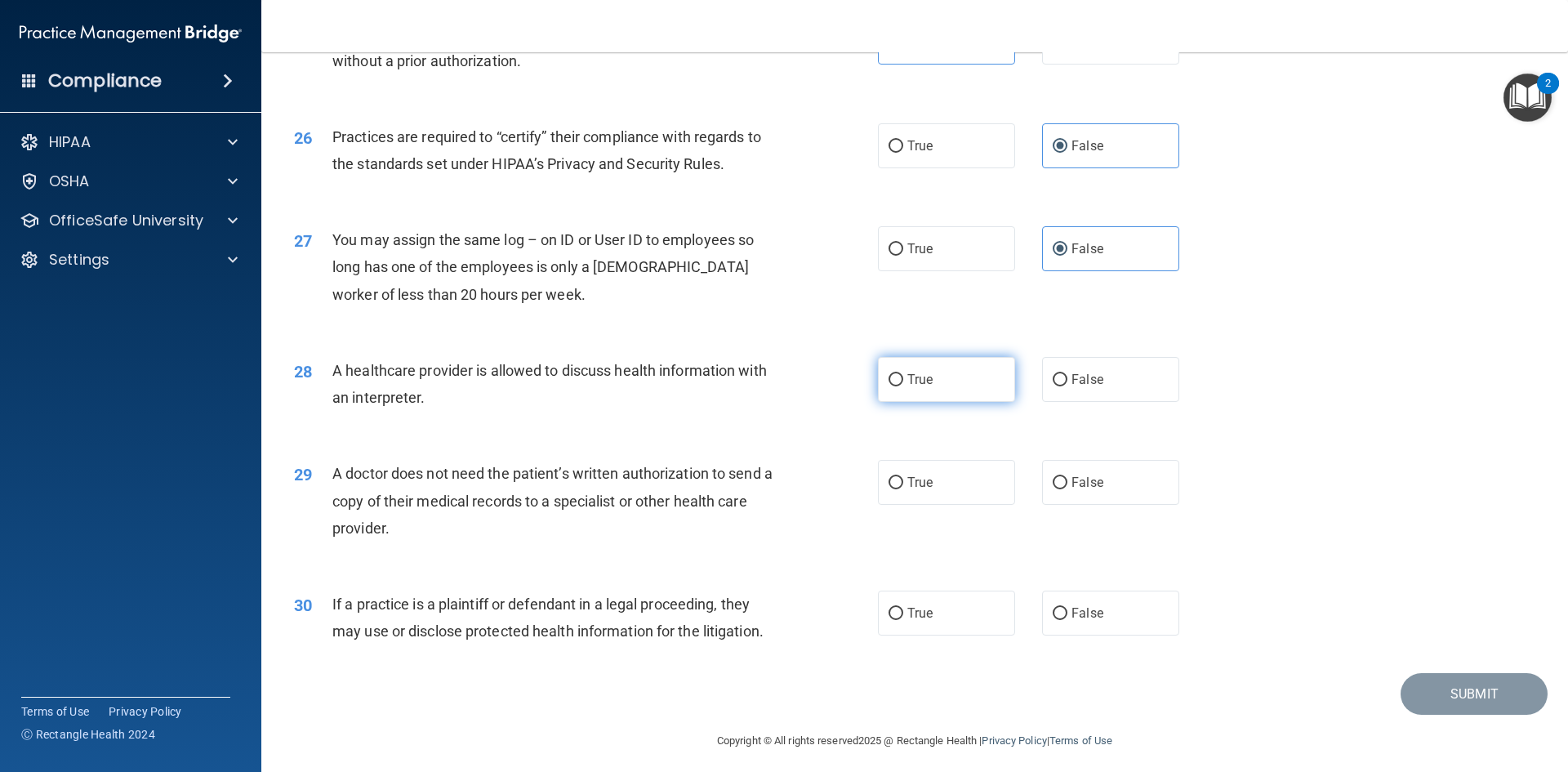
radio input "true"
click at [981, 464] on label "True" at bounding box center [947, 482] width 137 height 45
click at [903, 477] on input "True" at bounding box center [896, 483] width 15 height 12
radio input "true"
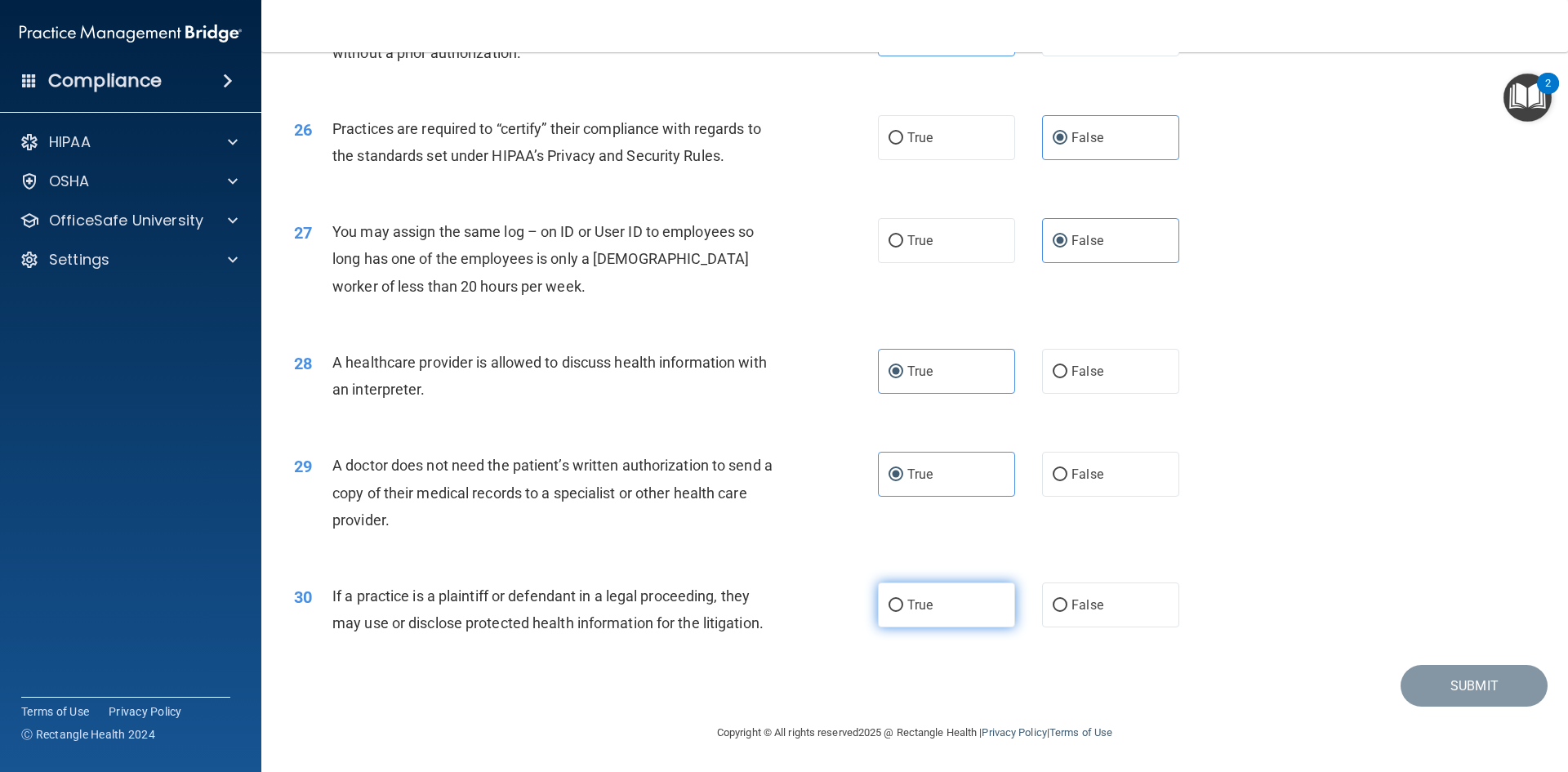
click at [968, 610] on label "True" at bounding box center [947, 605] width 137 height 45
click at [903, 610] on input "True" at bounding box center [896, 605] width 15 height 12
radio input "true"
click at [1405, 682] on button "Submit" at bounding box center [1474, 685] width 147 height 41
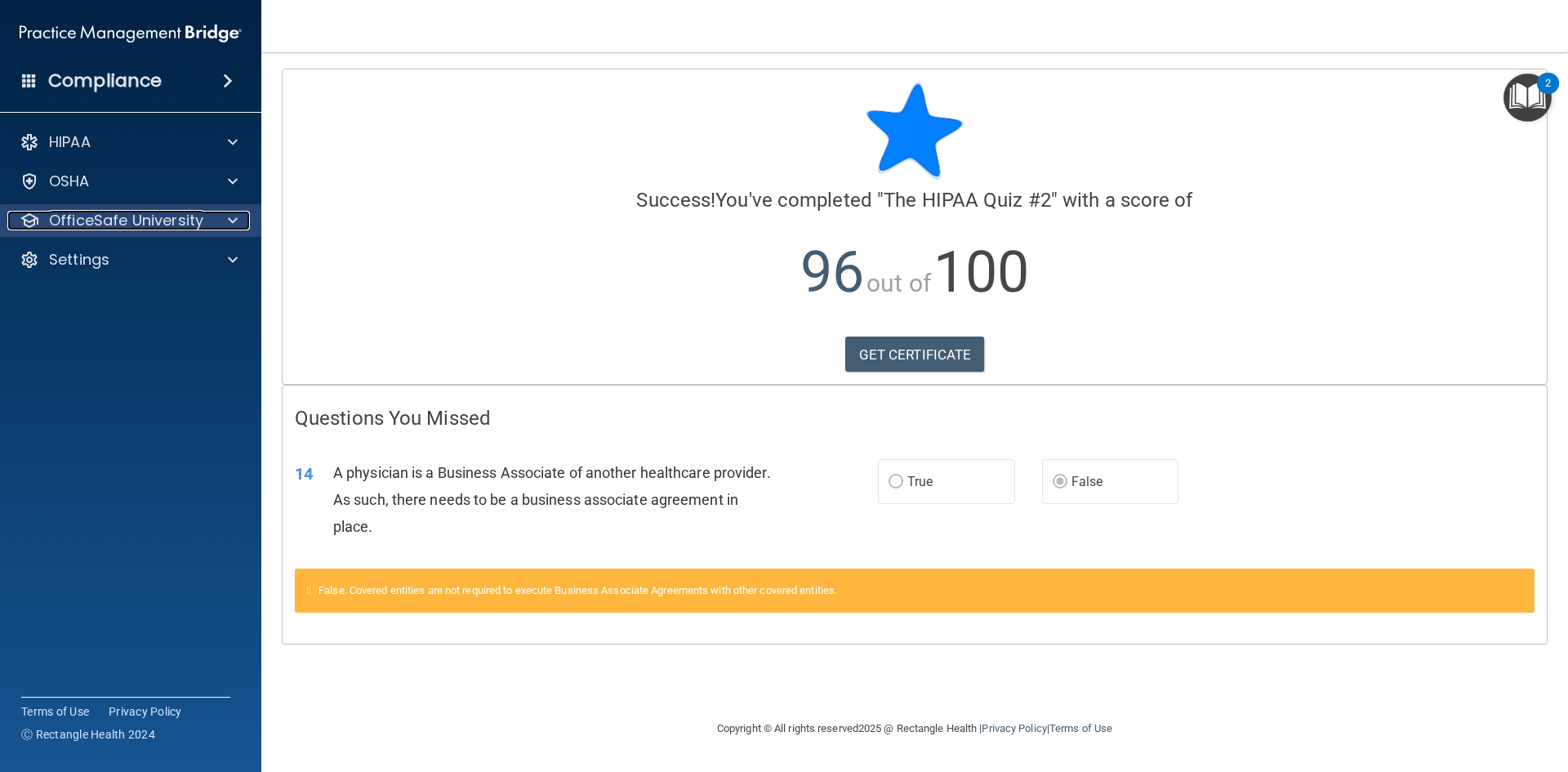
click at [141, 225] on p "OfficeSafe University" at bounding box center [125, 220] width 154 height 20
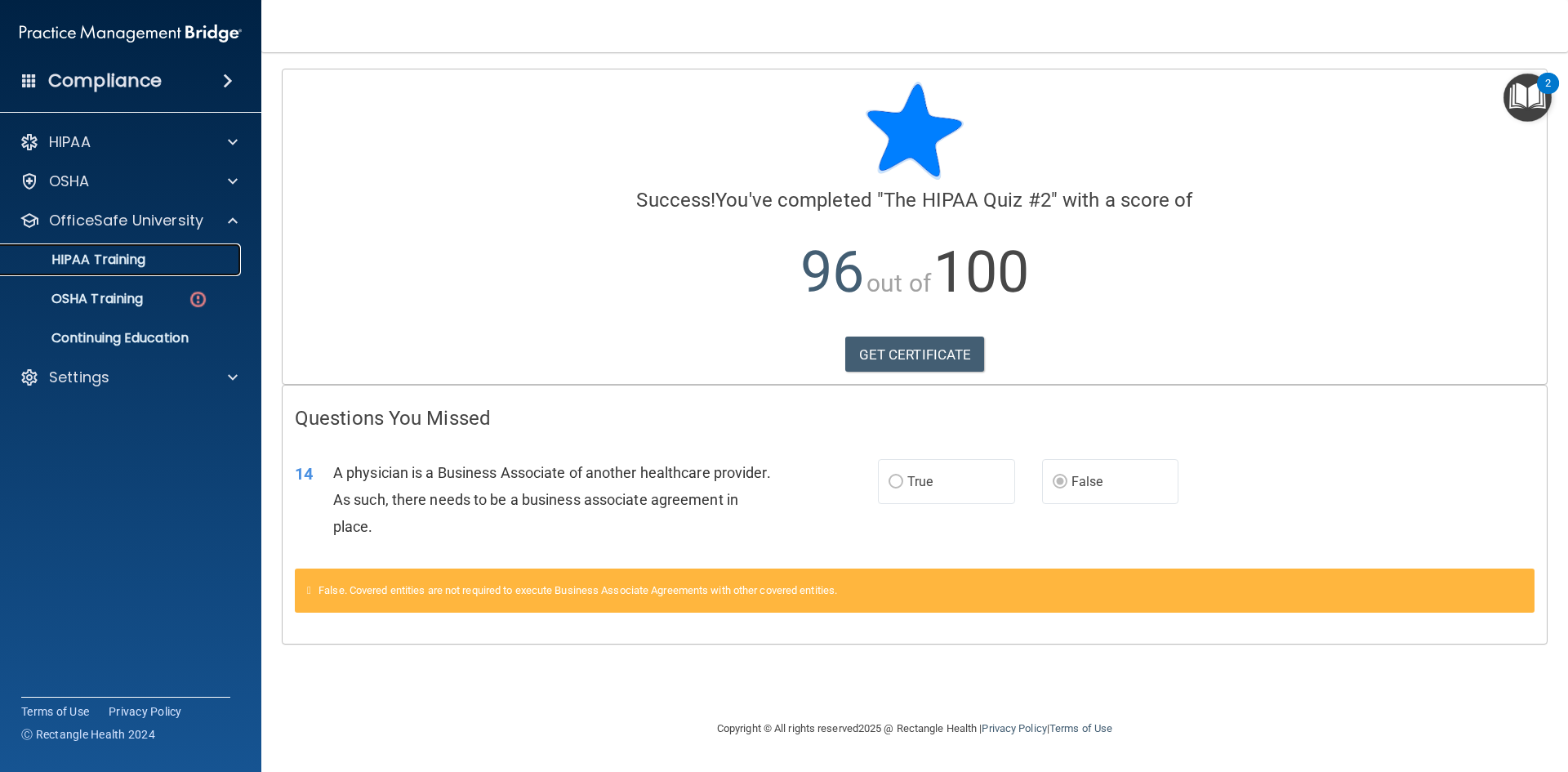
click at [157, 264] on div "HIPAA Training" at bounding box center [122, 260] width 223 height 17
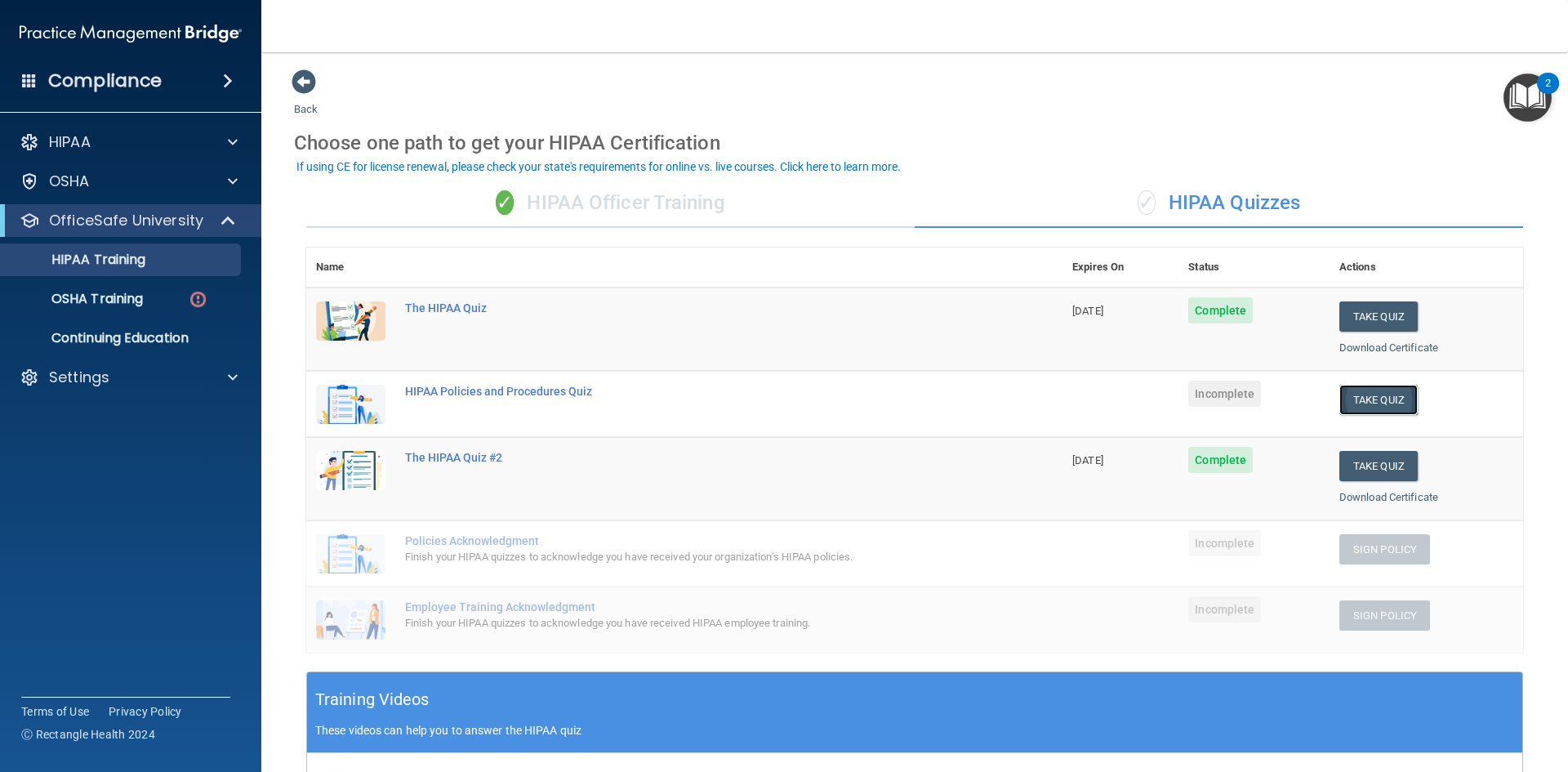
click at [1361, 398] on button "Take Quiz" at bounding box center [1378, 400] width 78 height 31
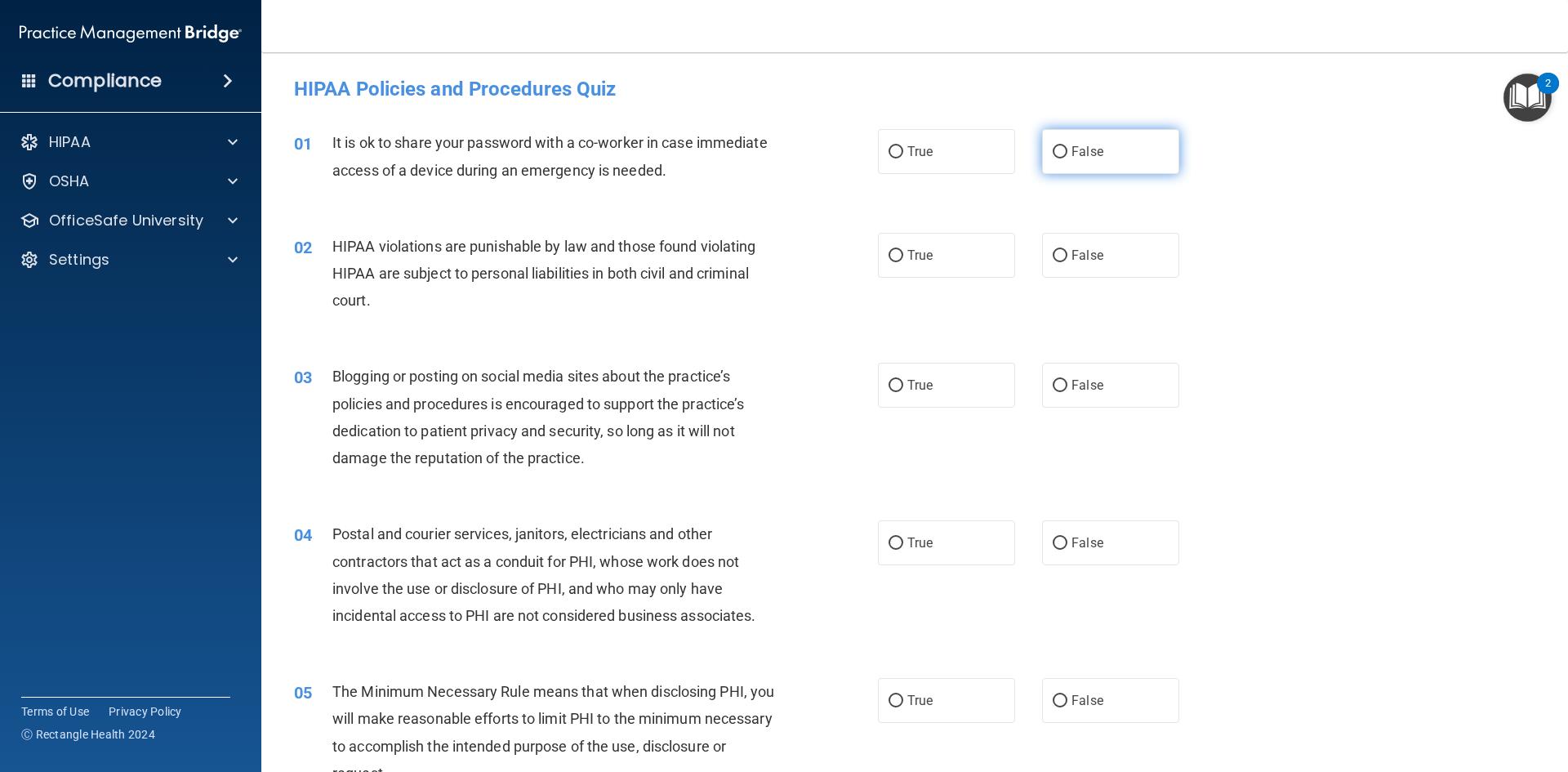
click at [1071, 159] on span "False" at bounding box center [1087, 151] width 32 height 16
click at [1065, 159] on input "False" at bounding box center [1060, 152] width 15 height 12
radio input "true"
click at [956, 258] on label "True" at bounding box center [947, 255] width 137 height 45
click at [903, 258] on input "True" at bounding box center [896, 256] width 15 height 12
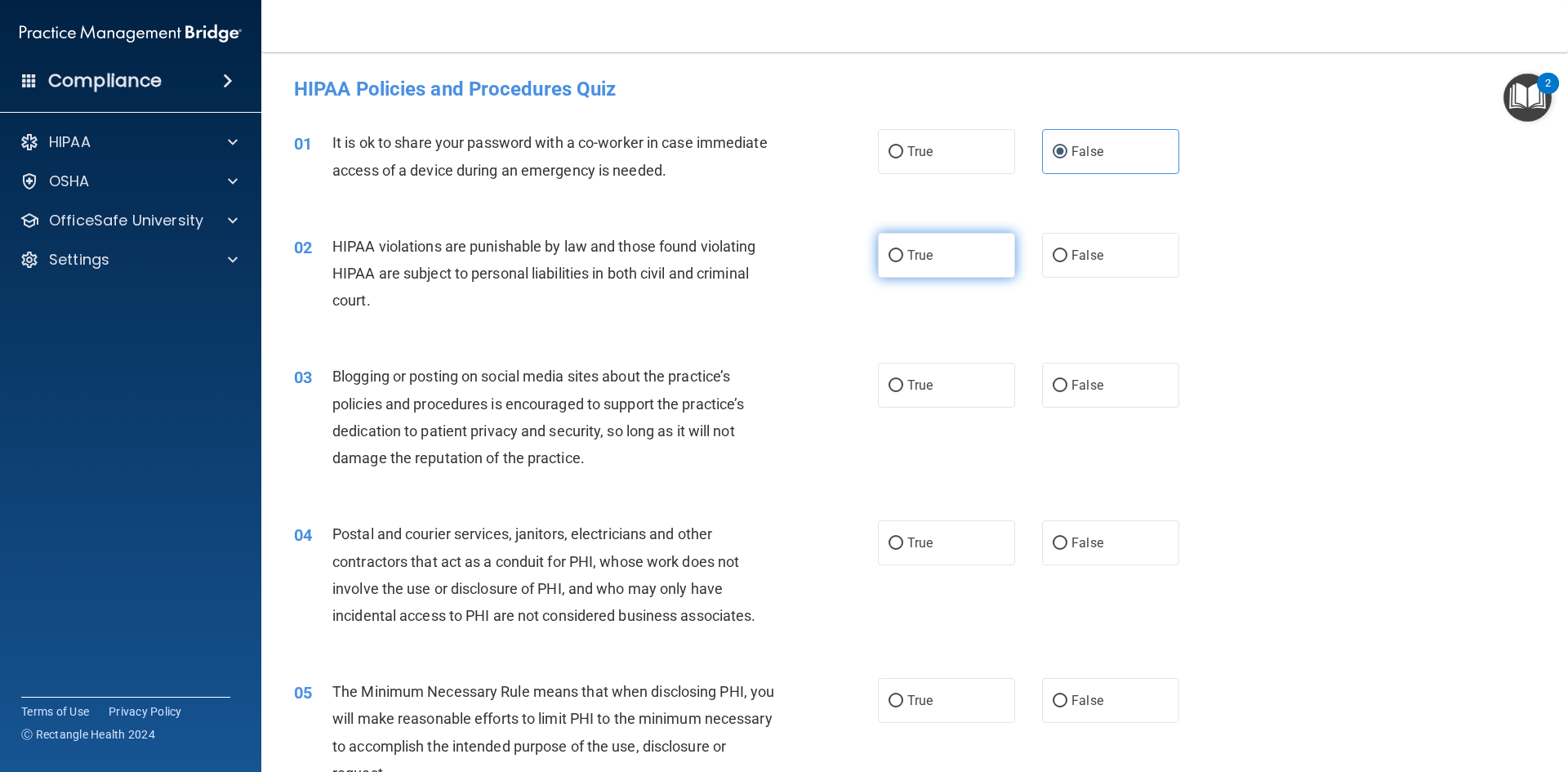
radio input "true"
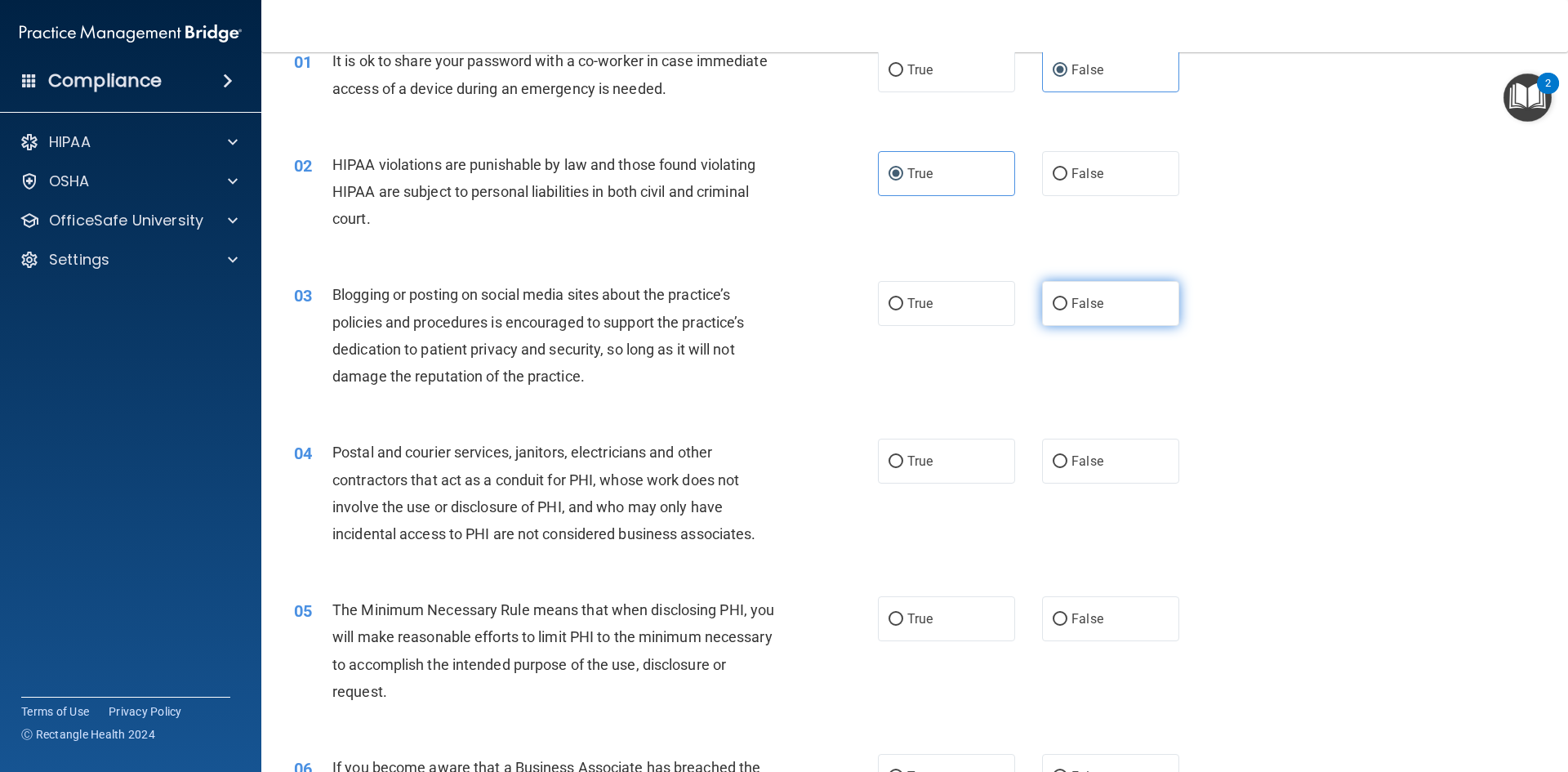
click at [1042, 314] on label "False" at bounding box center [1111, 303] width 137 height 45
click at [1052, 310] on input "False" at bounding box center [1060, 304] width 15 height 12
radio input "true"
click at [992, 298] on label "True" at bounding box center [947, 303] width 137 height 45
click at [903, 298] on input "True" at bounding box center [896, 304] width 15 height 12
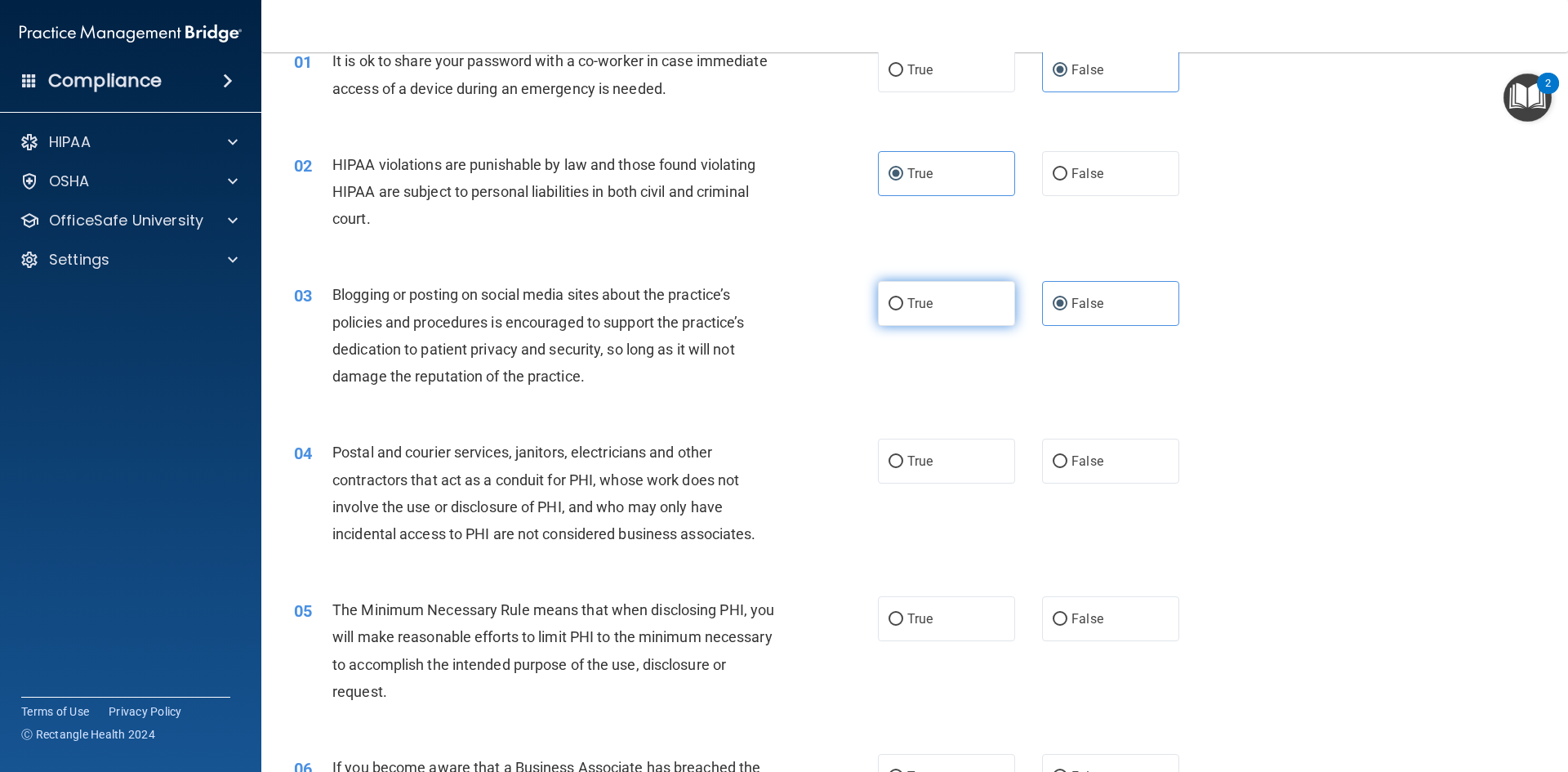
radio input "true"
radio input "false"
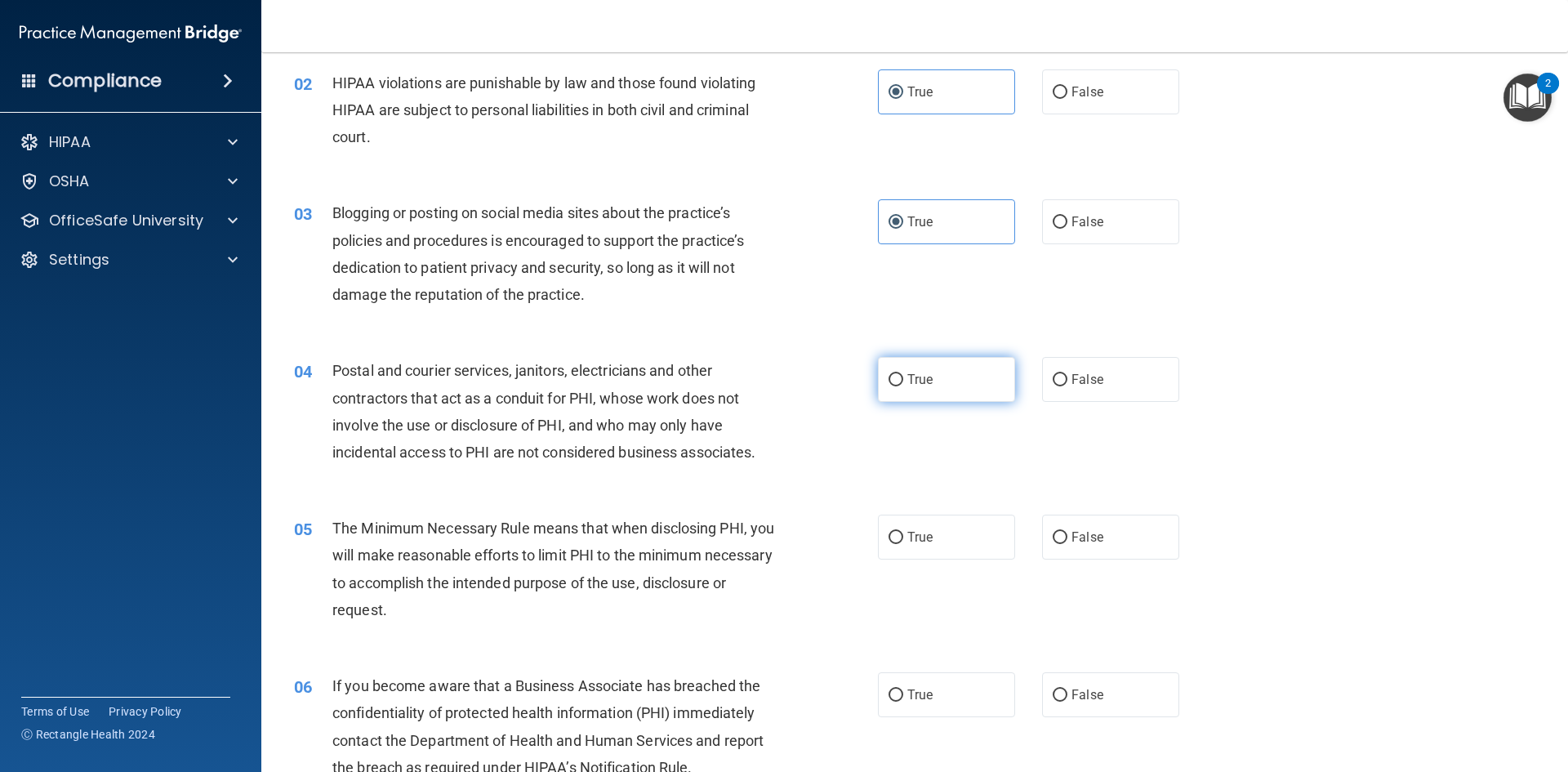
click at [965, 382] on label "True" at bounding box center [947, 379] width 137 height 45
click at [903, 382] on input "True" at bounding box center [896, 380] width 15 height 12
radio input "true"
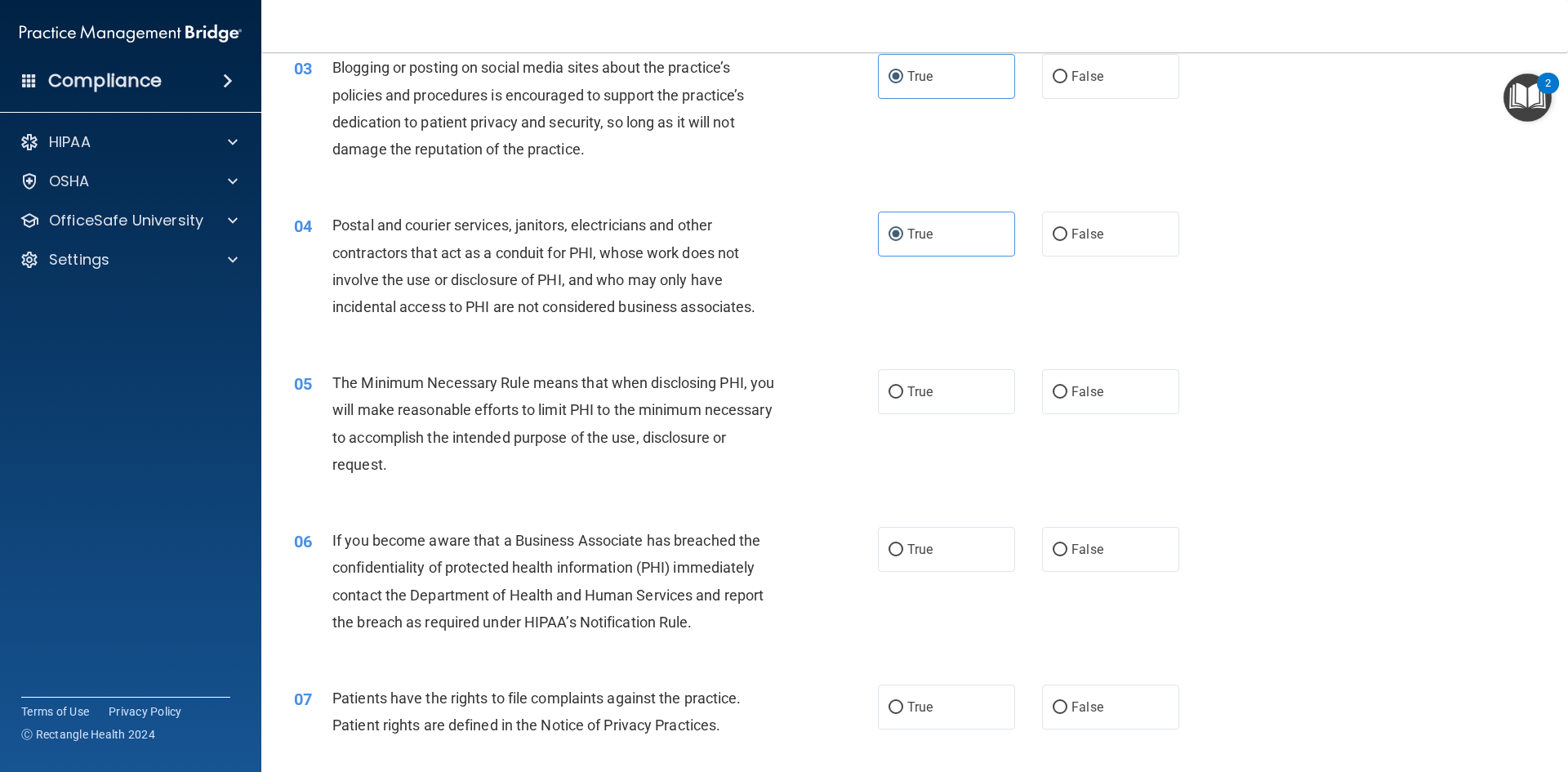
scroll to position [327, 0]
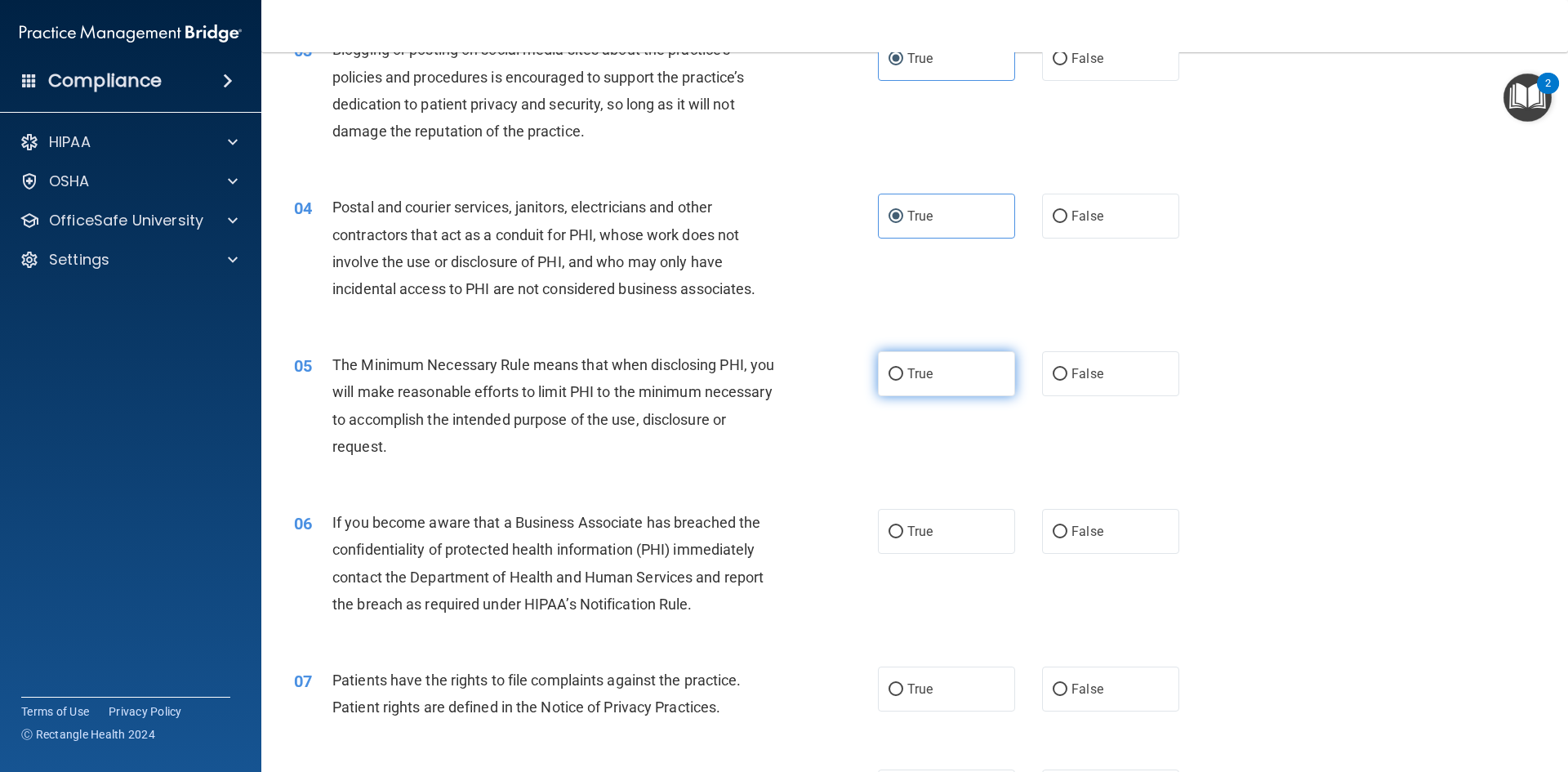
click at [878, 366] on label "True" at bounding box center [947, 373] width 137 height 45
click at [889, 368] on input "True" at bounding box center [896, 374] width 15 height 12
radio input "true"
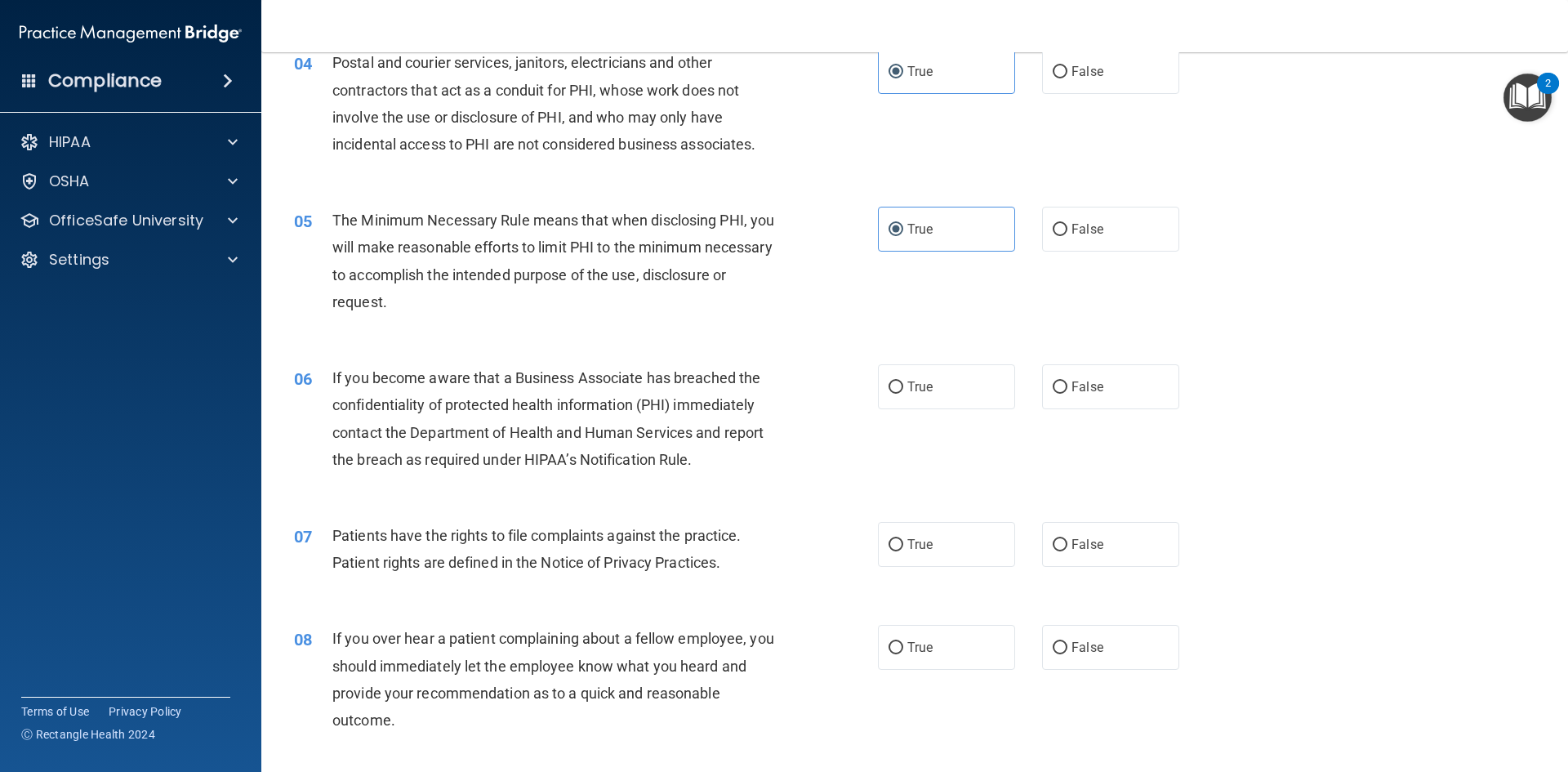
scroll to position [490, 0]
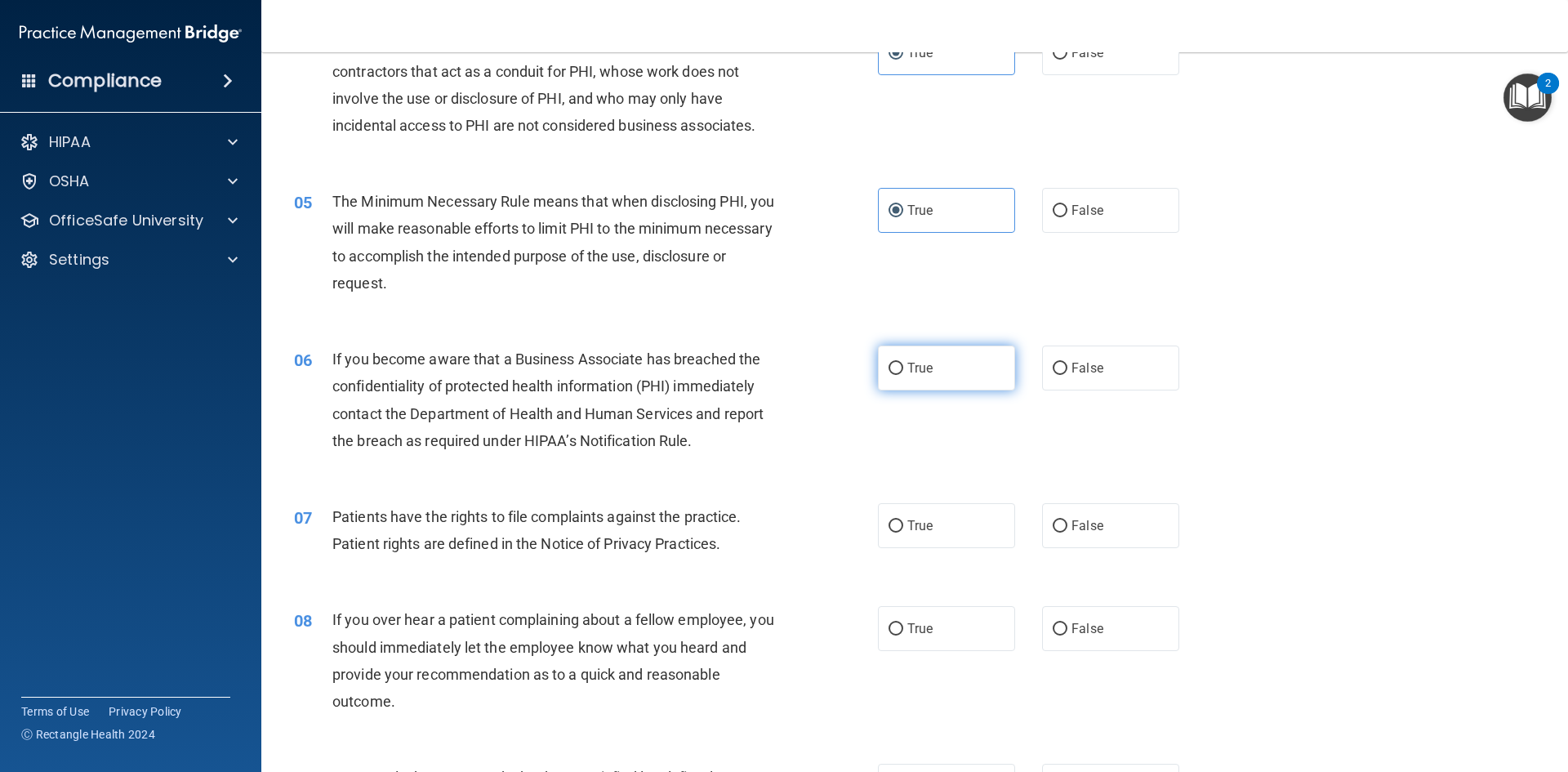
click at [947, 369] on label "True" at bounding box center [947, 368] width 137 height 45
click at [903, 369] on input "True" at bounding box center [896, 368] width 15 height 12
radio input "true"
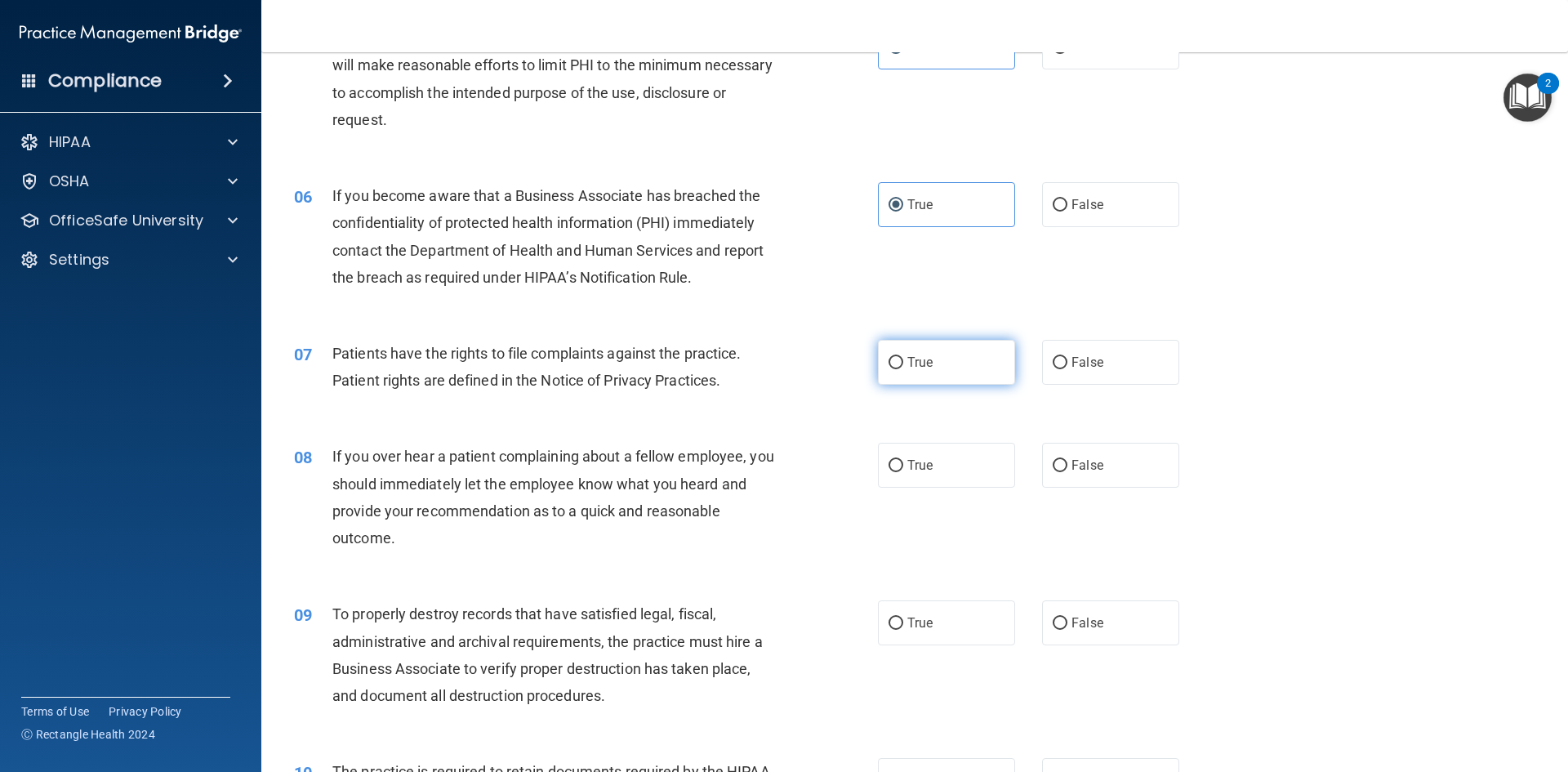
click at [952, 381] on label "True" at bounding box center [947, 362] width 137 height 45
click at [903, 369] on input "True" at bounding box center [896, 362] width 15 height 12
radio input "true"
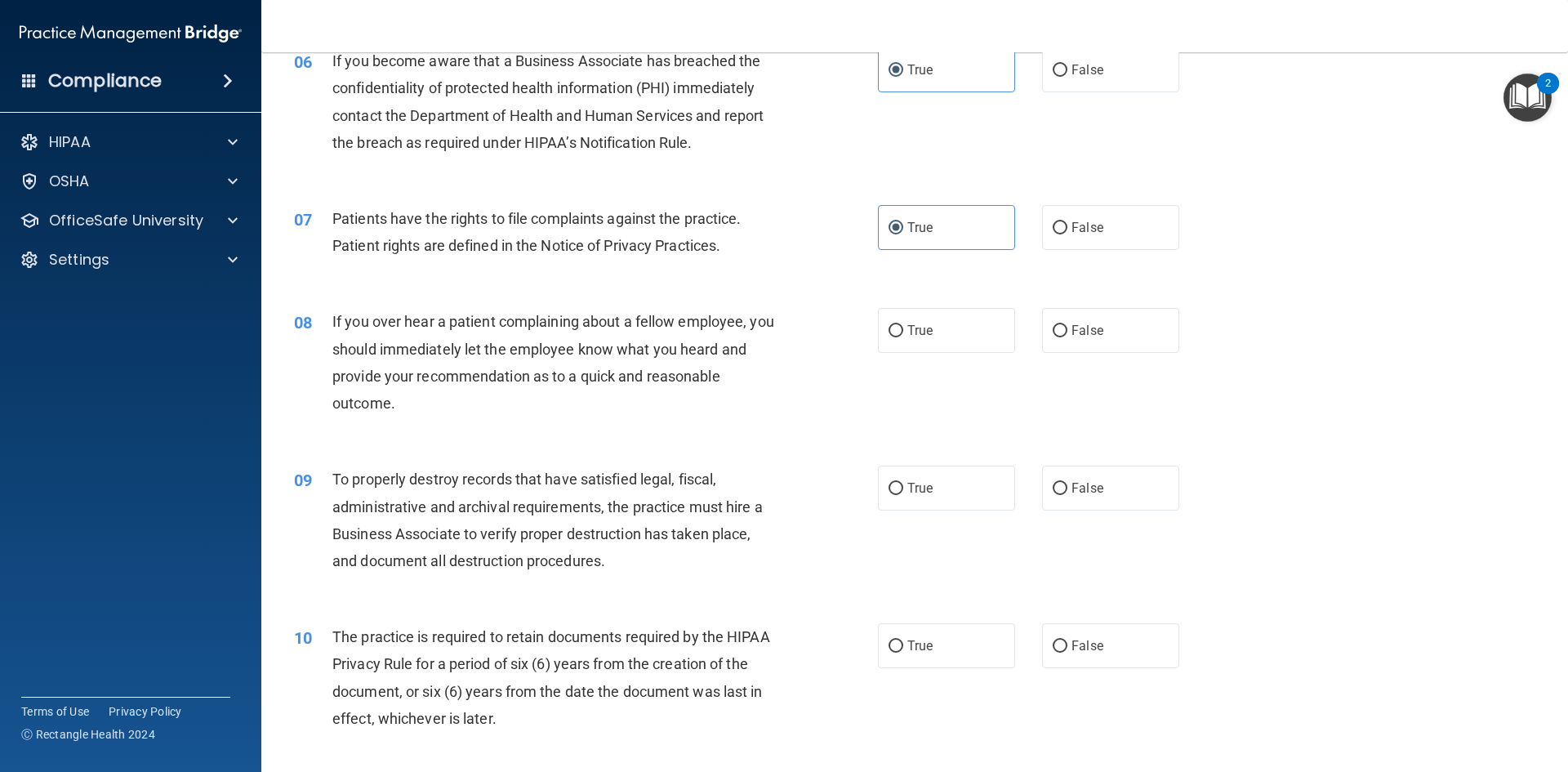
scroll to position [817, 0]
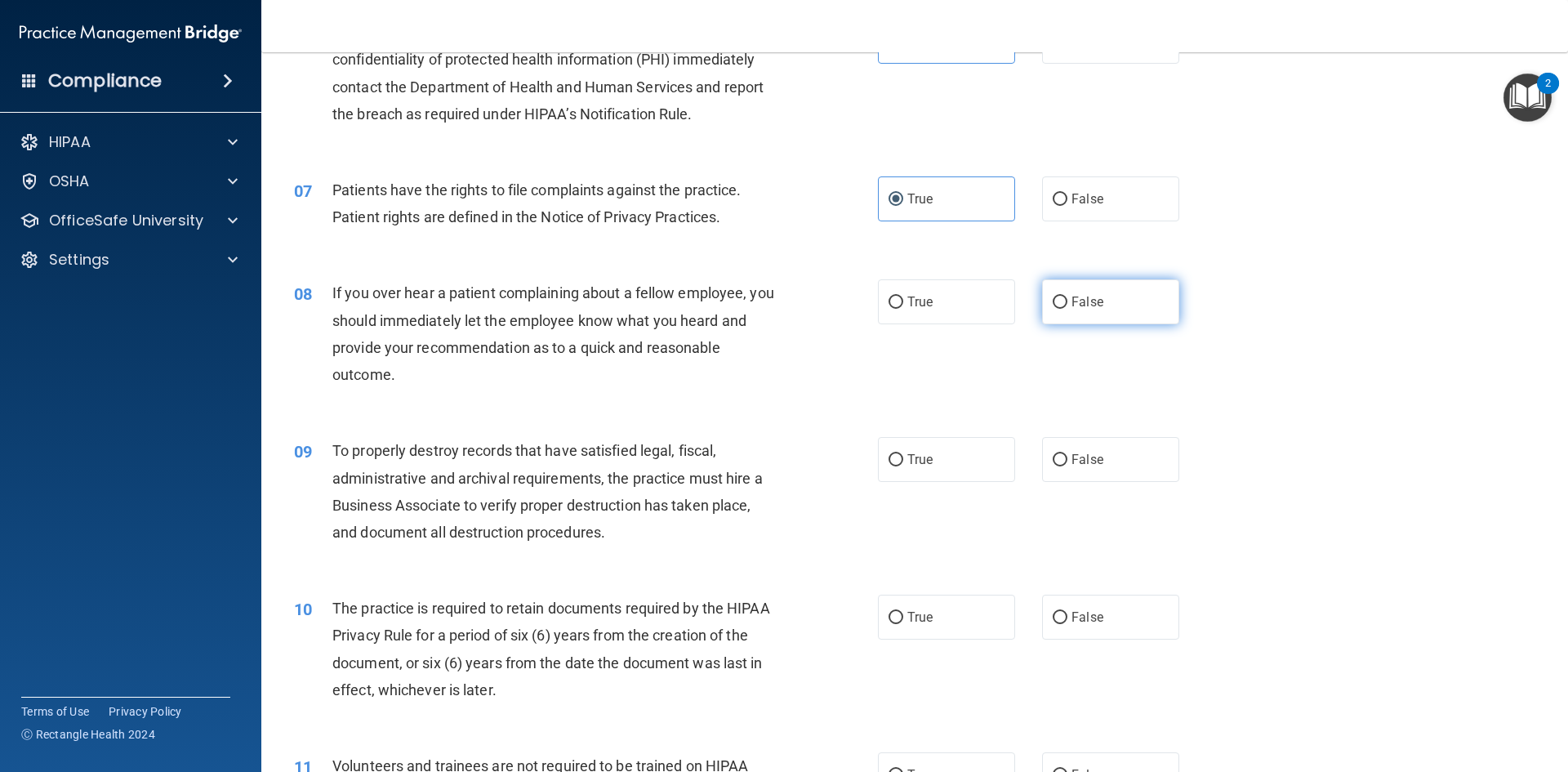
click at [1114, 320] on label "False" at bounding box center [1111, 301] width 137 height 45
click at [1067, 309] on input "False" at bounding box center [1060, 302] width 15 height 12
radio input "true"
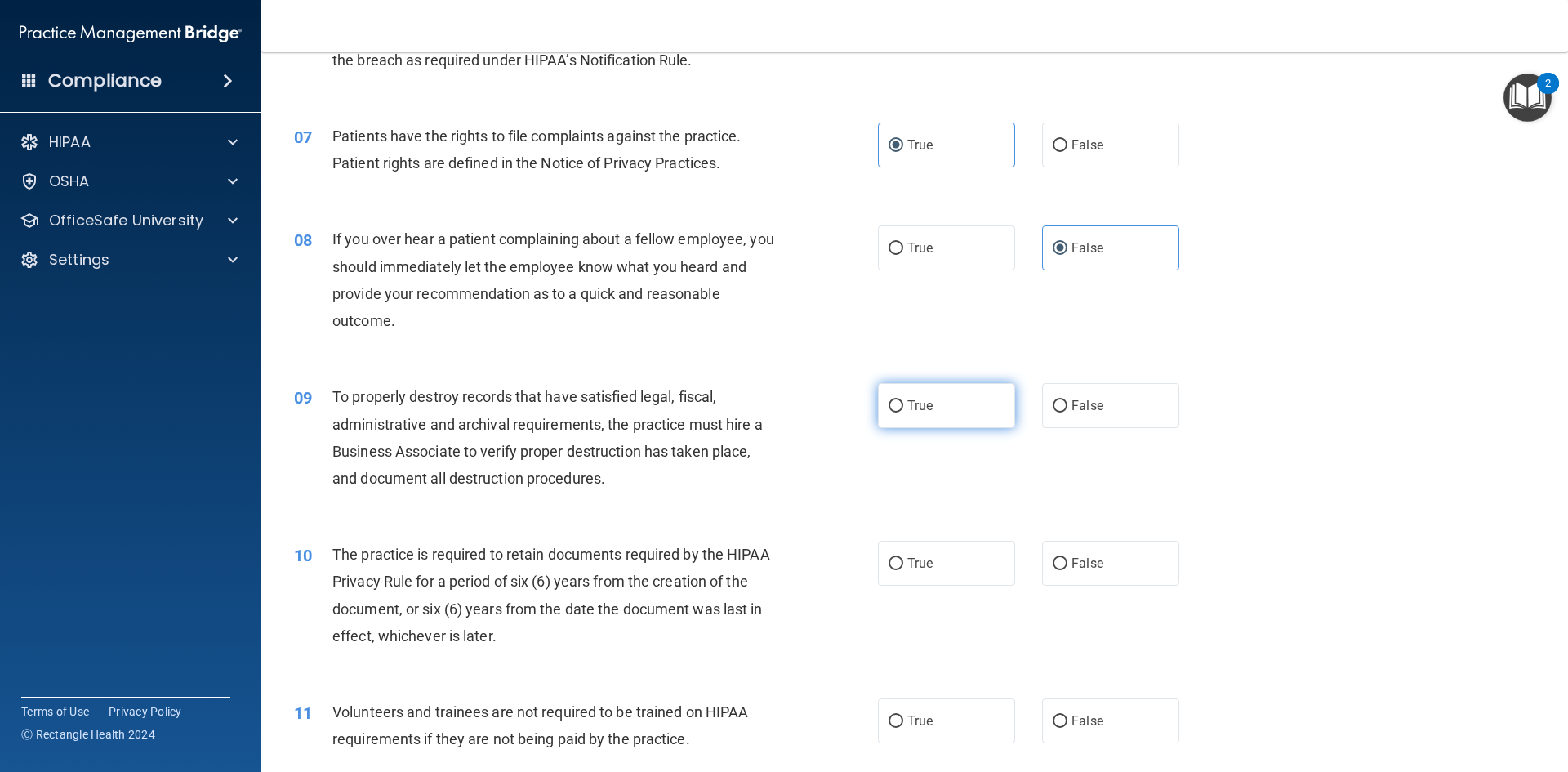
scroll to position [980, 0]
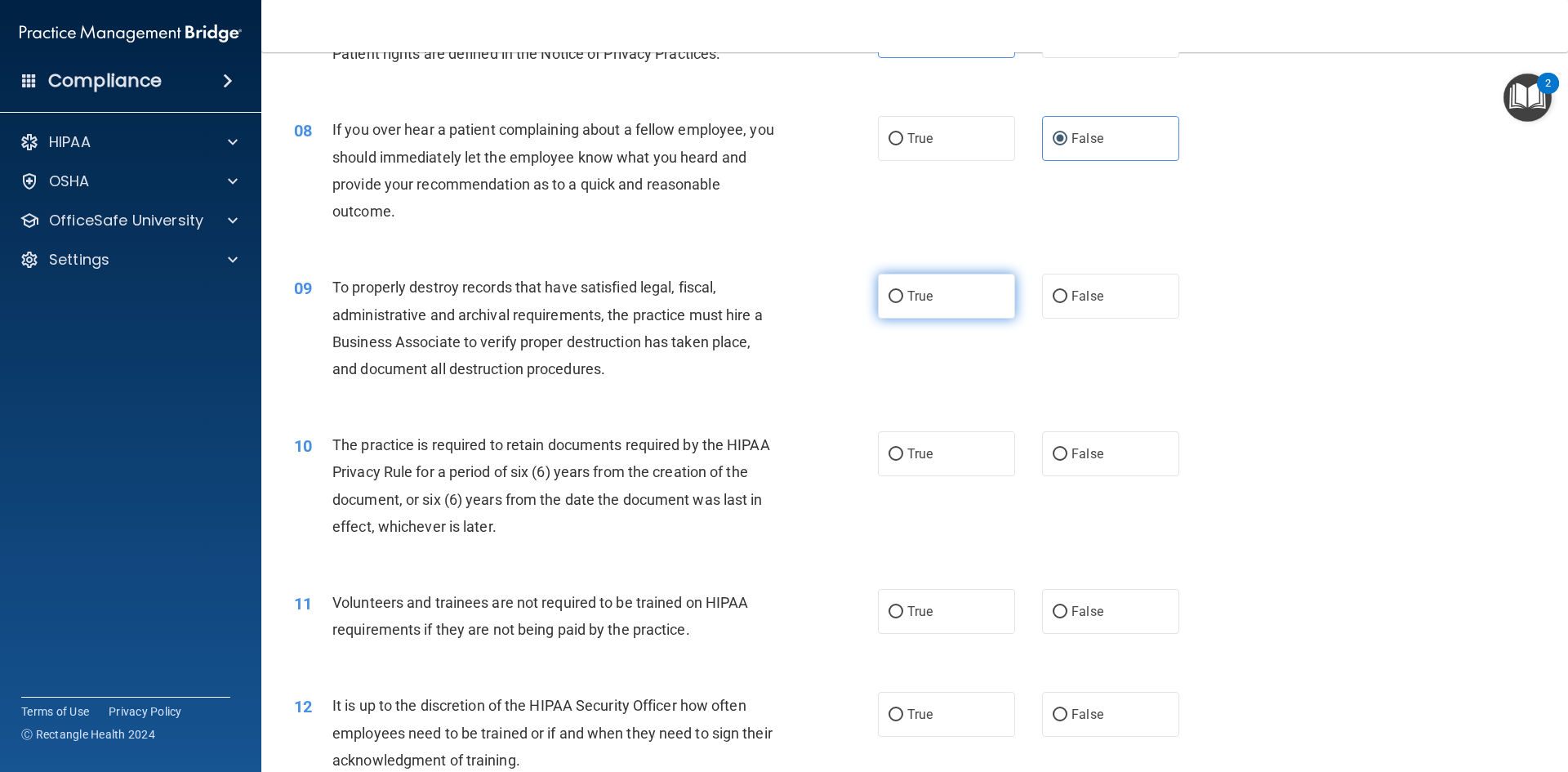
click at [943, 301] on label "True" at bounding box center [947, 296] width 137 height 45
click at [903, 301] on input "True" at bounding box center [896, 296] width 15 height 12
radio input "true"
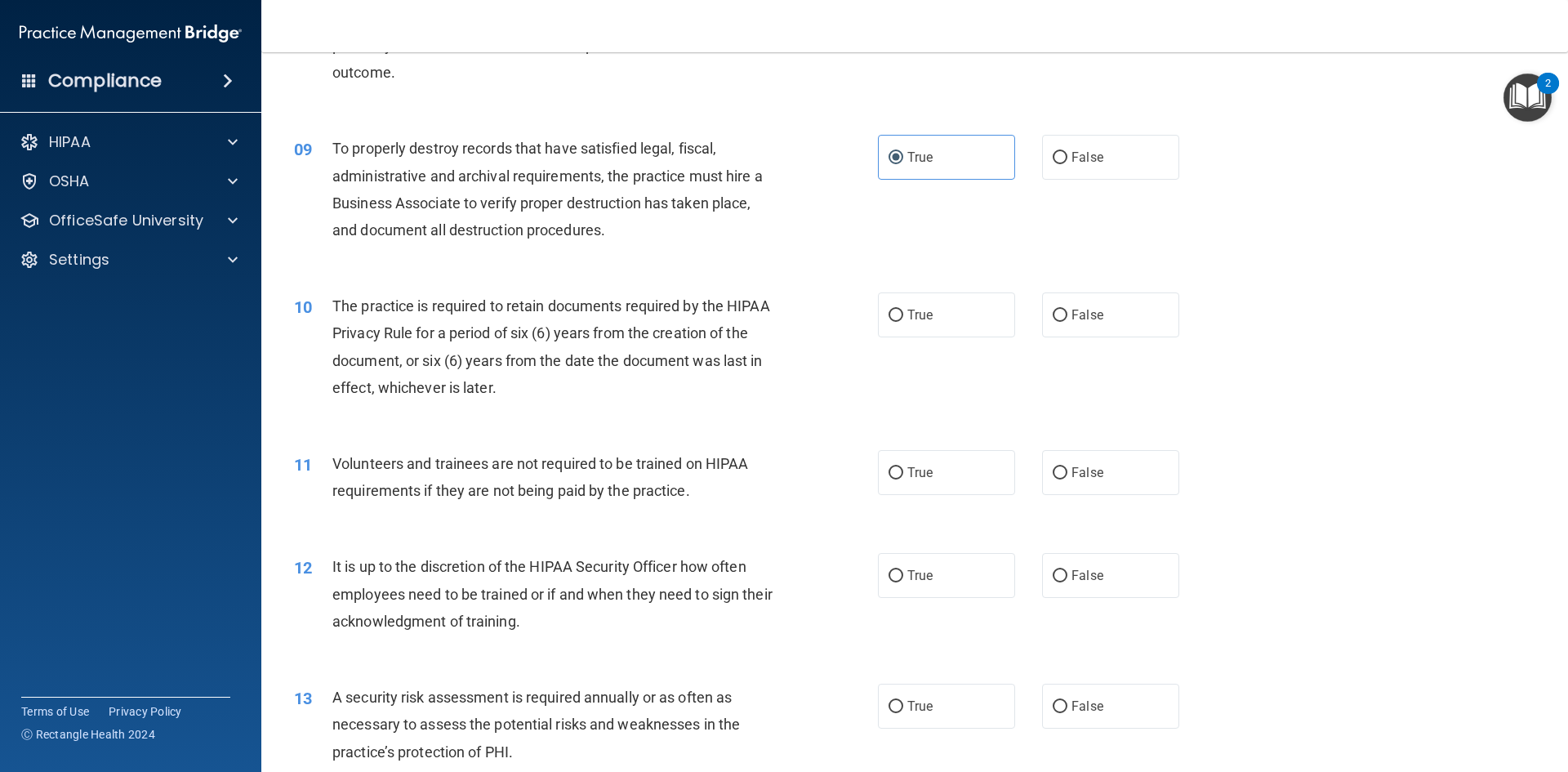
scroll to position [1144, 0]
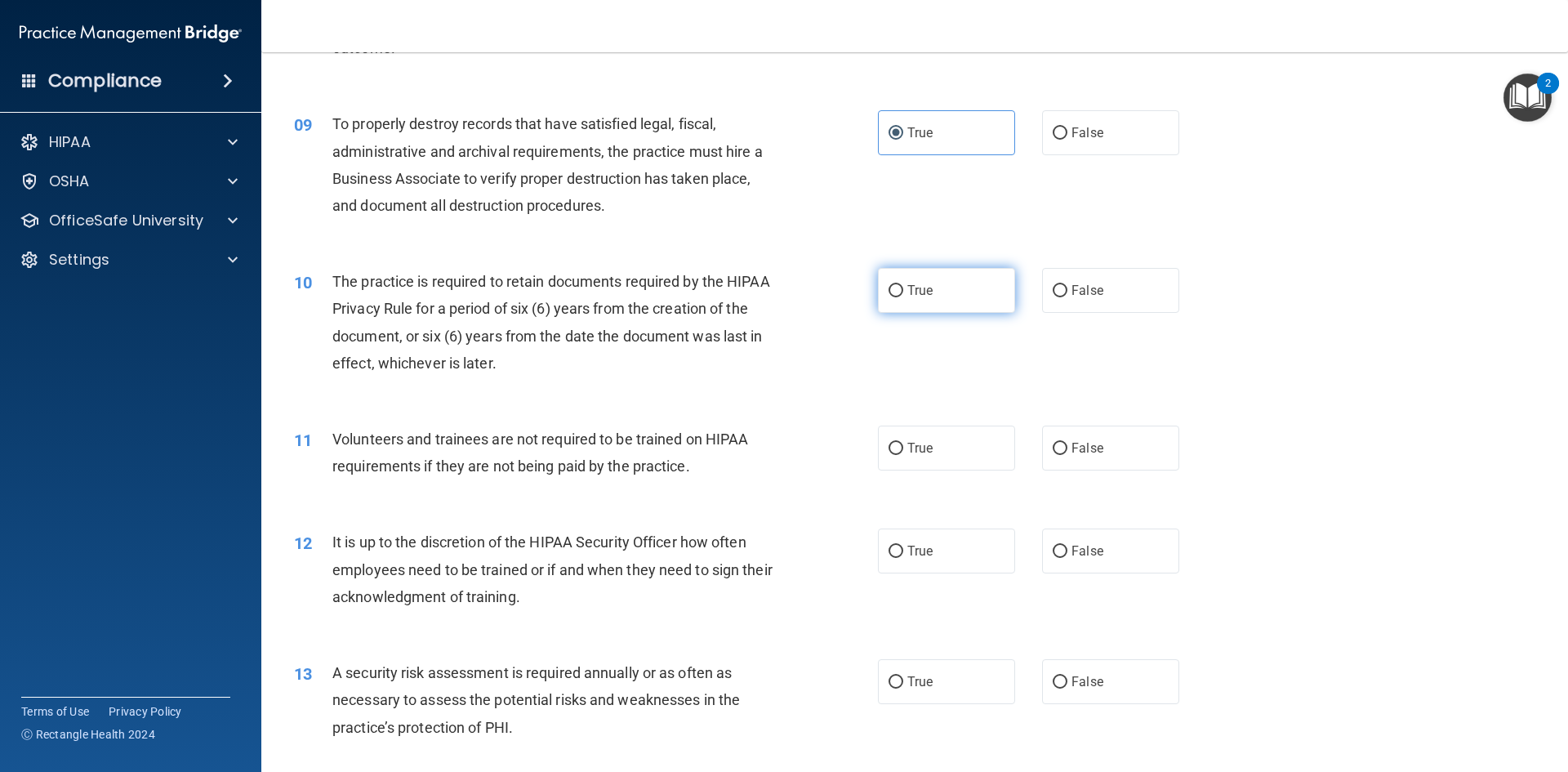
click at [949, 308] on label "True" at bounding box center [947, 291] width 137 height 45
click at [903, 297] on input "True" at bounding box center [896, 291] width 15 height 12
radio input "true"
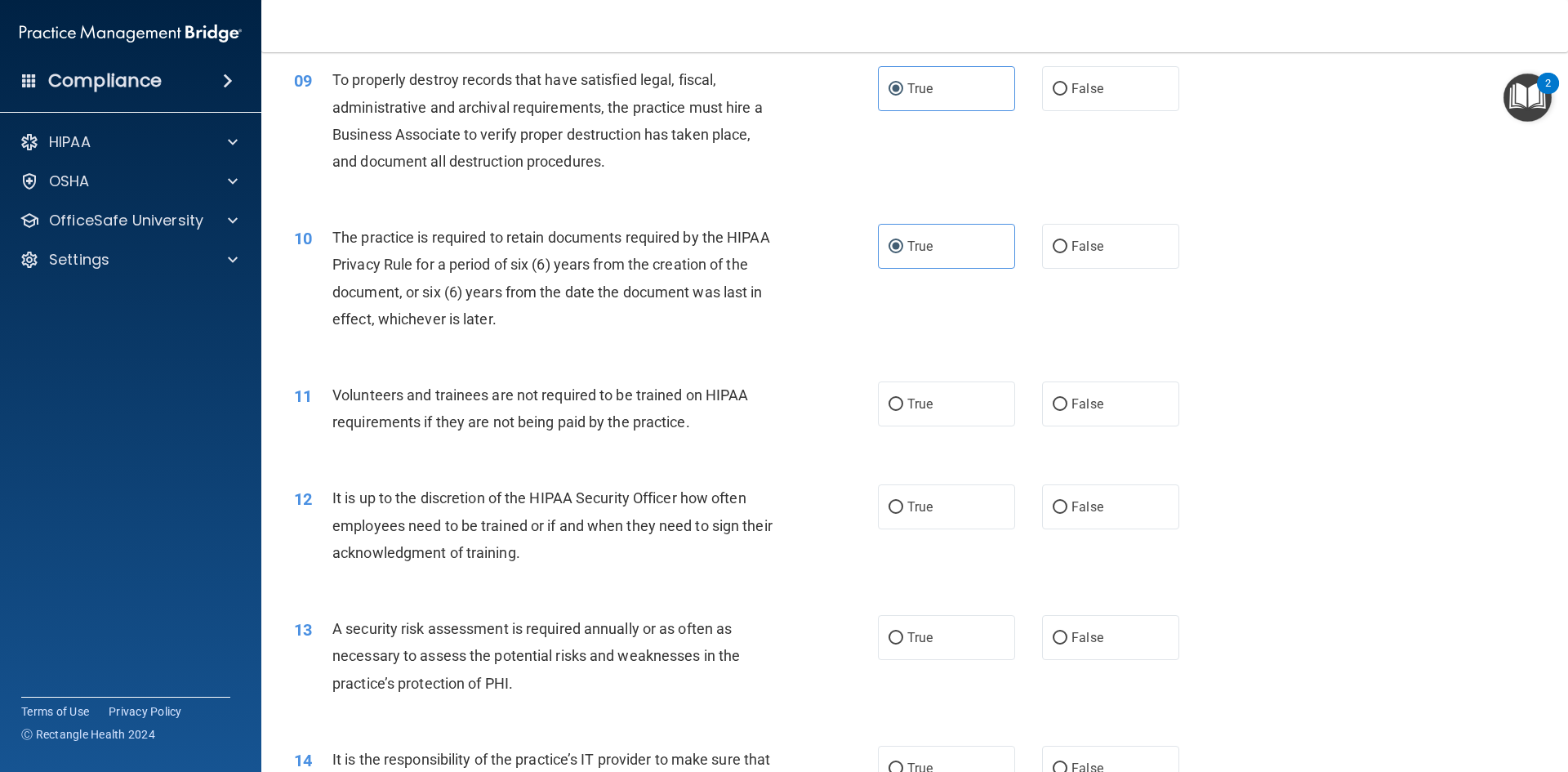
scroll to position [1225, 0]
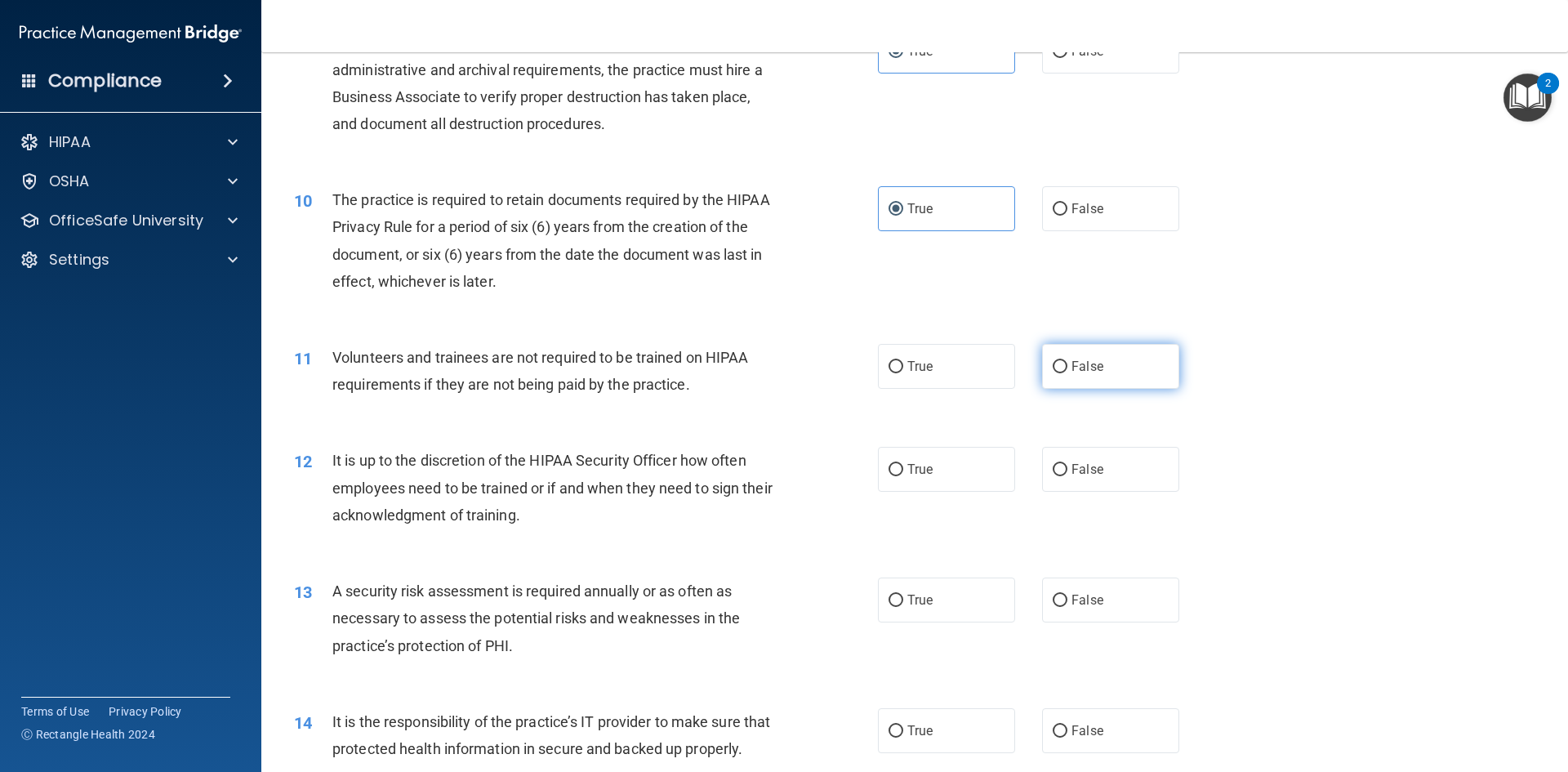
click at [1071, 372] on span "False" at bounding box center [1087, 366] width 32 height 16
click at [1065, 372] on input "False" at bounding box center [1060, 367] width 15 height 12
radio input "true"
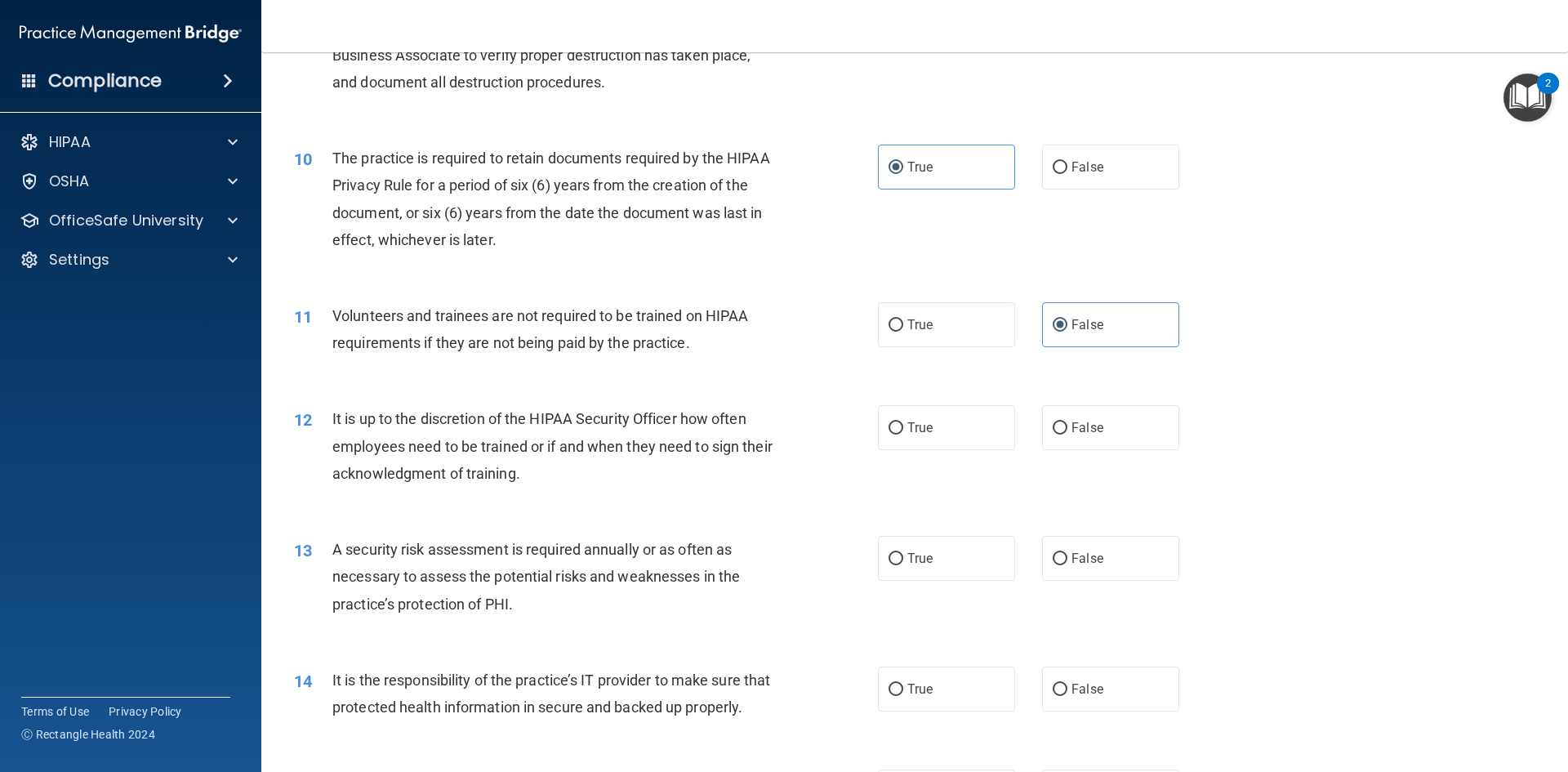
scroll to position [1307, 0]
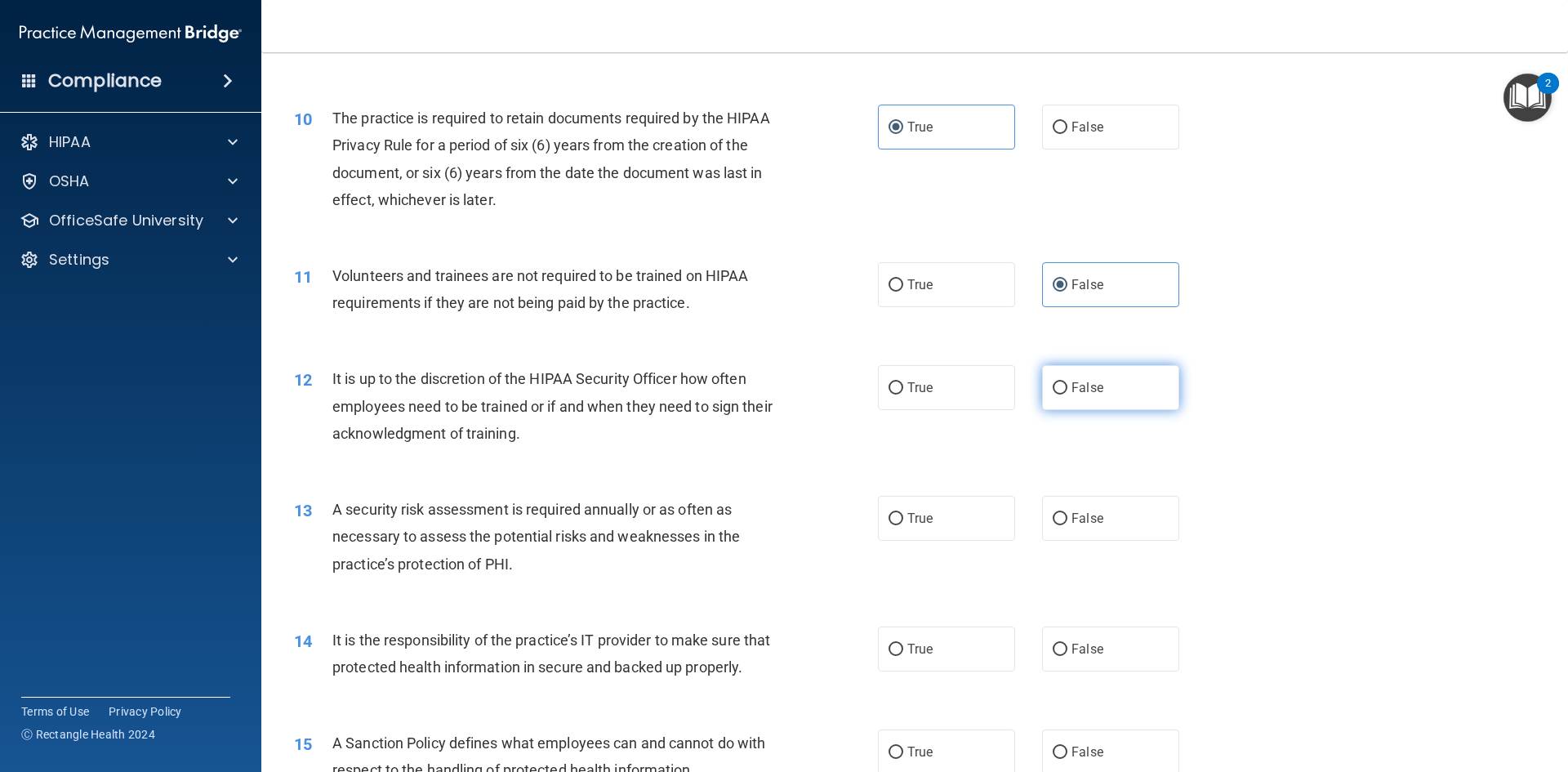
click at [1126, 405] on label "False" at bounding box center [1111, 387] width 137 height 45
click at [1067, 395] on input "False" at bounding box center [1060, 388] width 15 height 12
radio input "true"
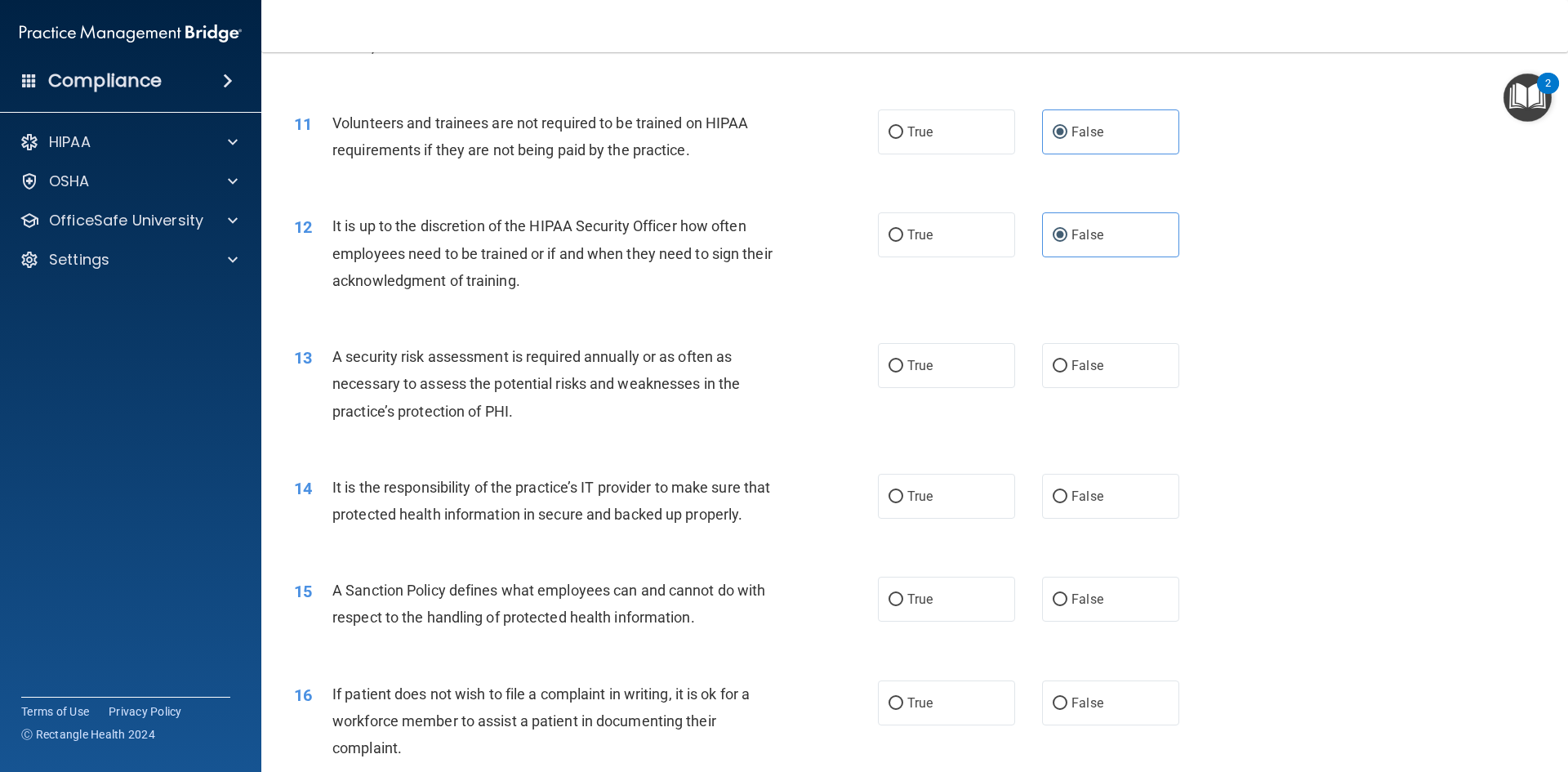
scroll to position [1471, 0]
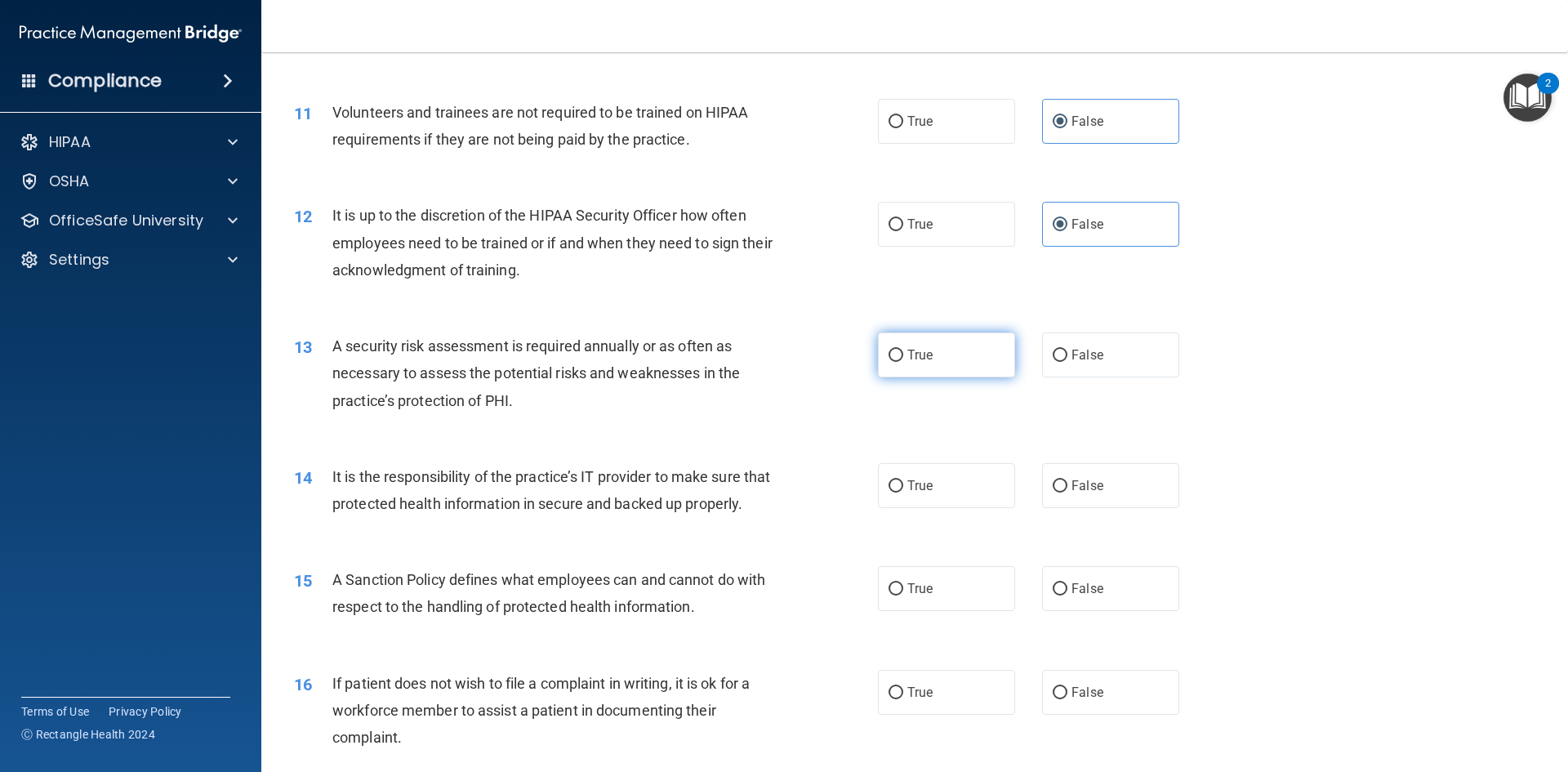
click at [921, 344] on label "True" at bounding box center [947, 355] width 137 height 45
click at [903, 349] on input "True" at bounding box center [896, 355] width 15 height 12
radio input "true"
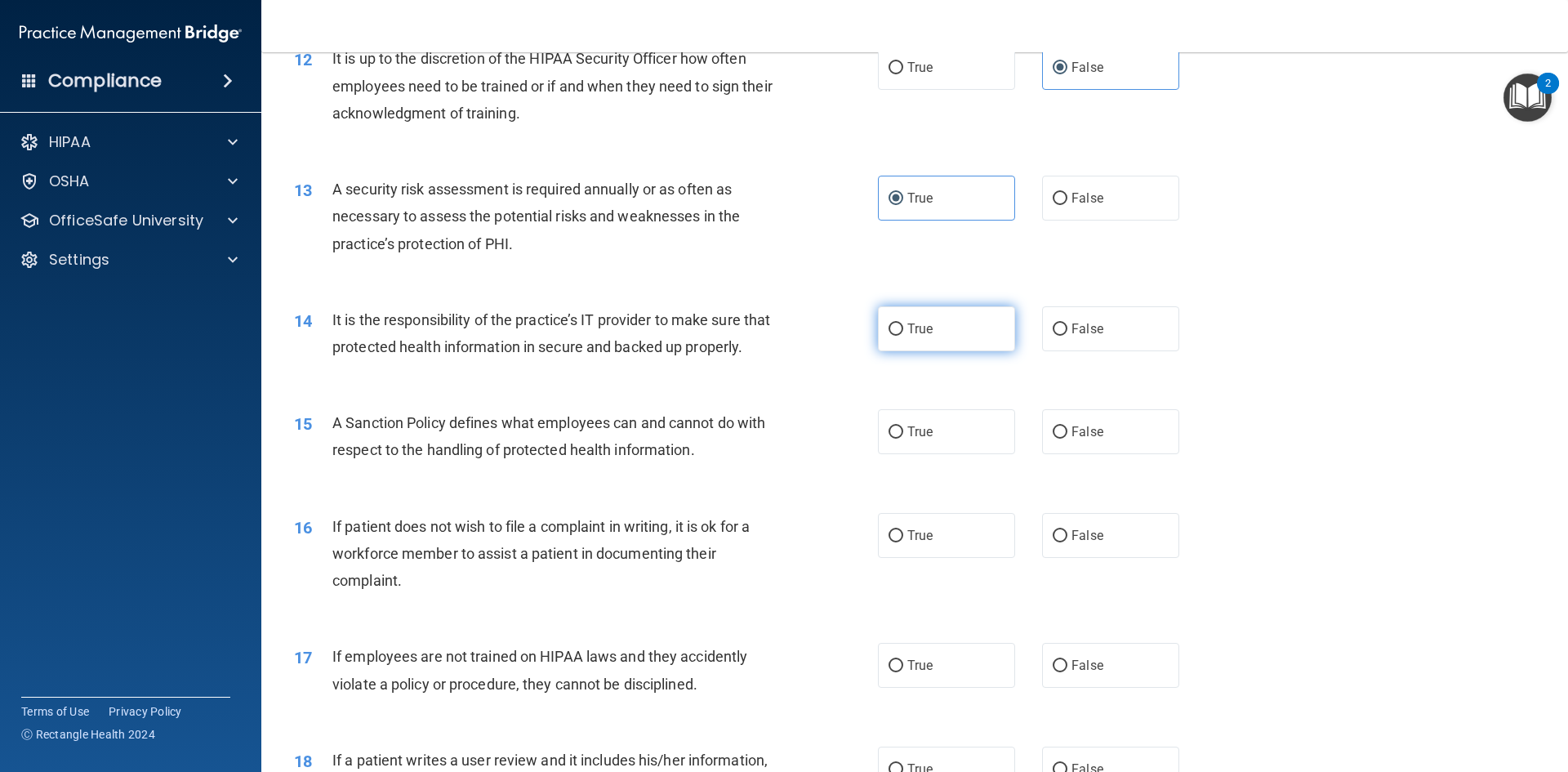
scroll to position [1634, 0]
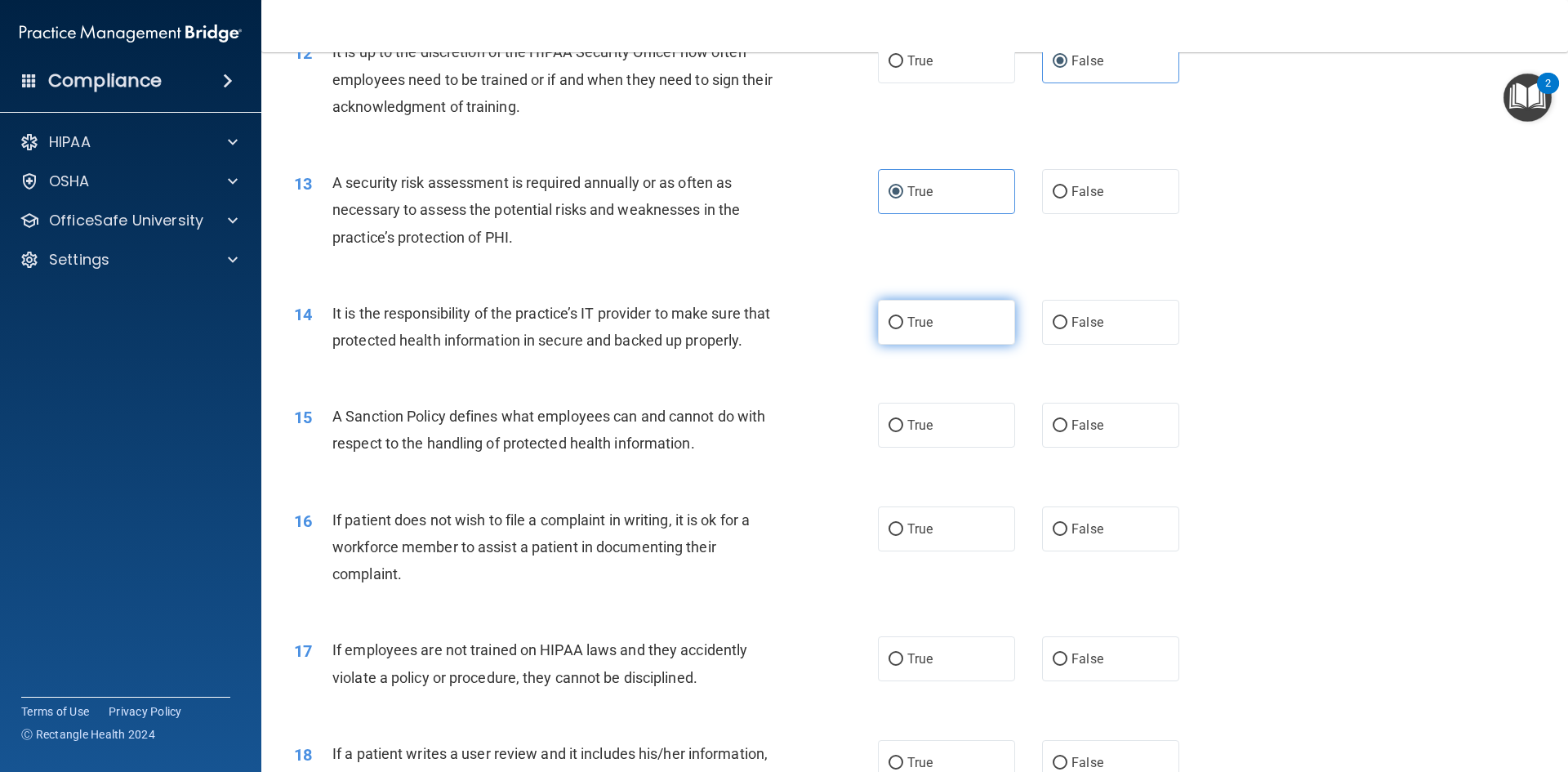
click at [923, 338] on label "True" at bounding box center [947, 322] width 137 height 45
click at [903, 329] on input "True" at bounding box center [896, 323] width 15 height 12
radio input "true"
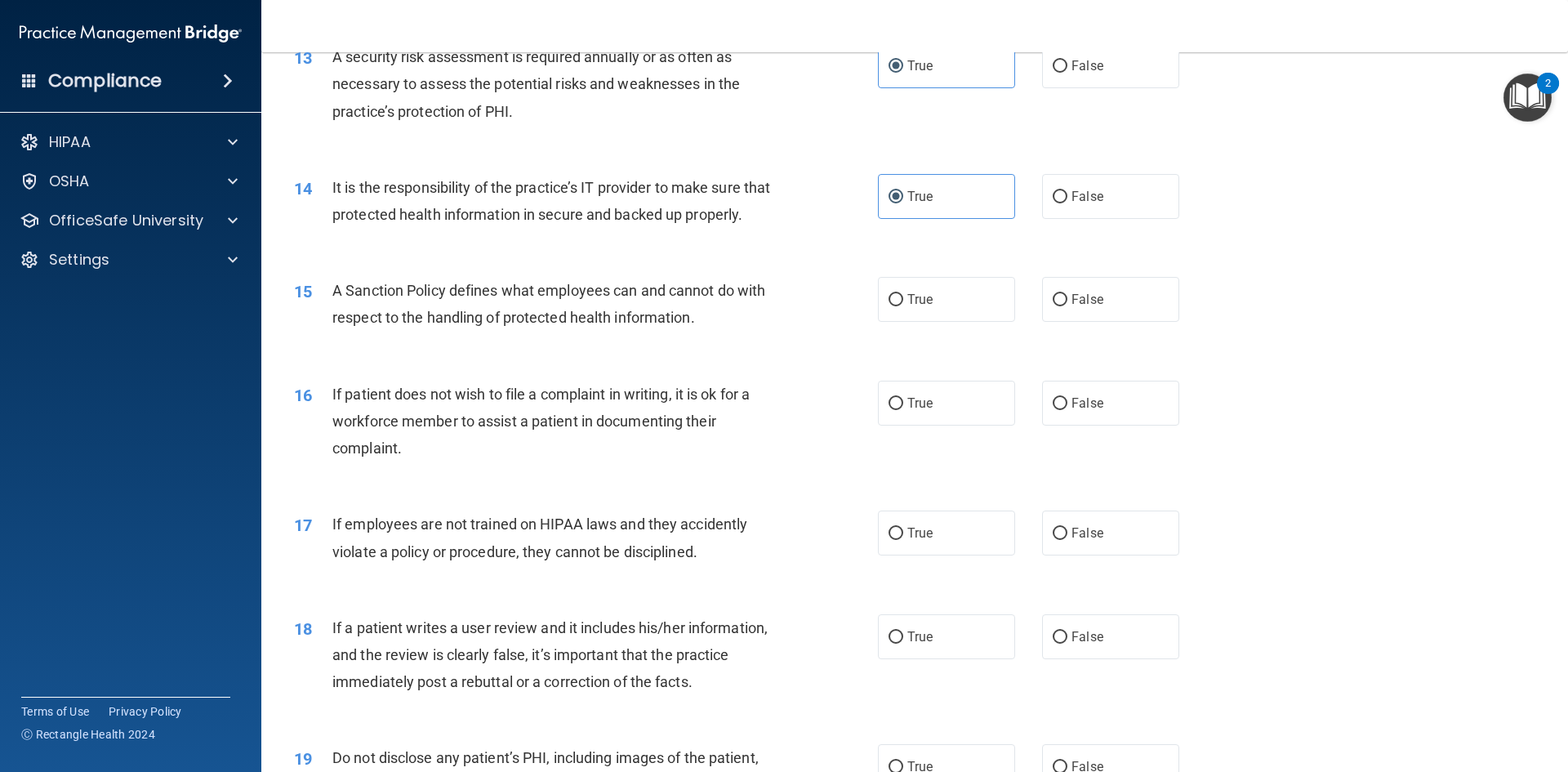
scroll to position [1797, 0]
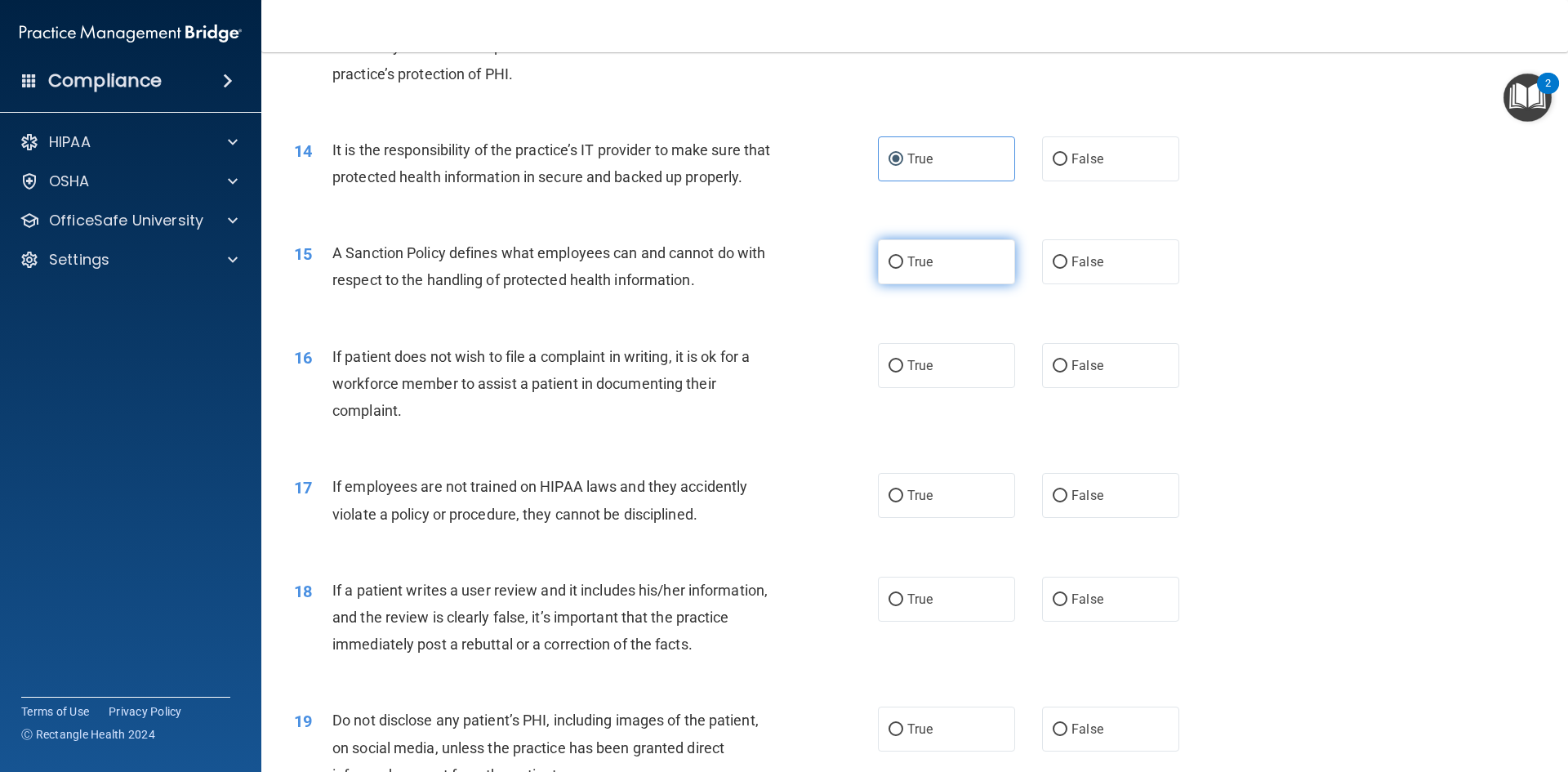
click at [909, 270] on span "True" at bounding box center [919, 262] width 26 height 16
click at [903, 269] on input "True" at bounding box center [896, 263] width 15 height 12
radio input "true"
click at [898, 388] on label "True" at bounding box center [947, 366] width 137 height 45
click at [898, 372] on input "True" at bounding box center [896, 366] width 15 height 12
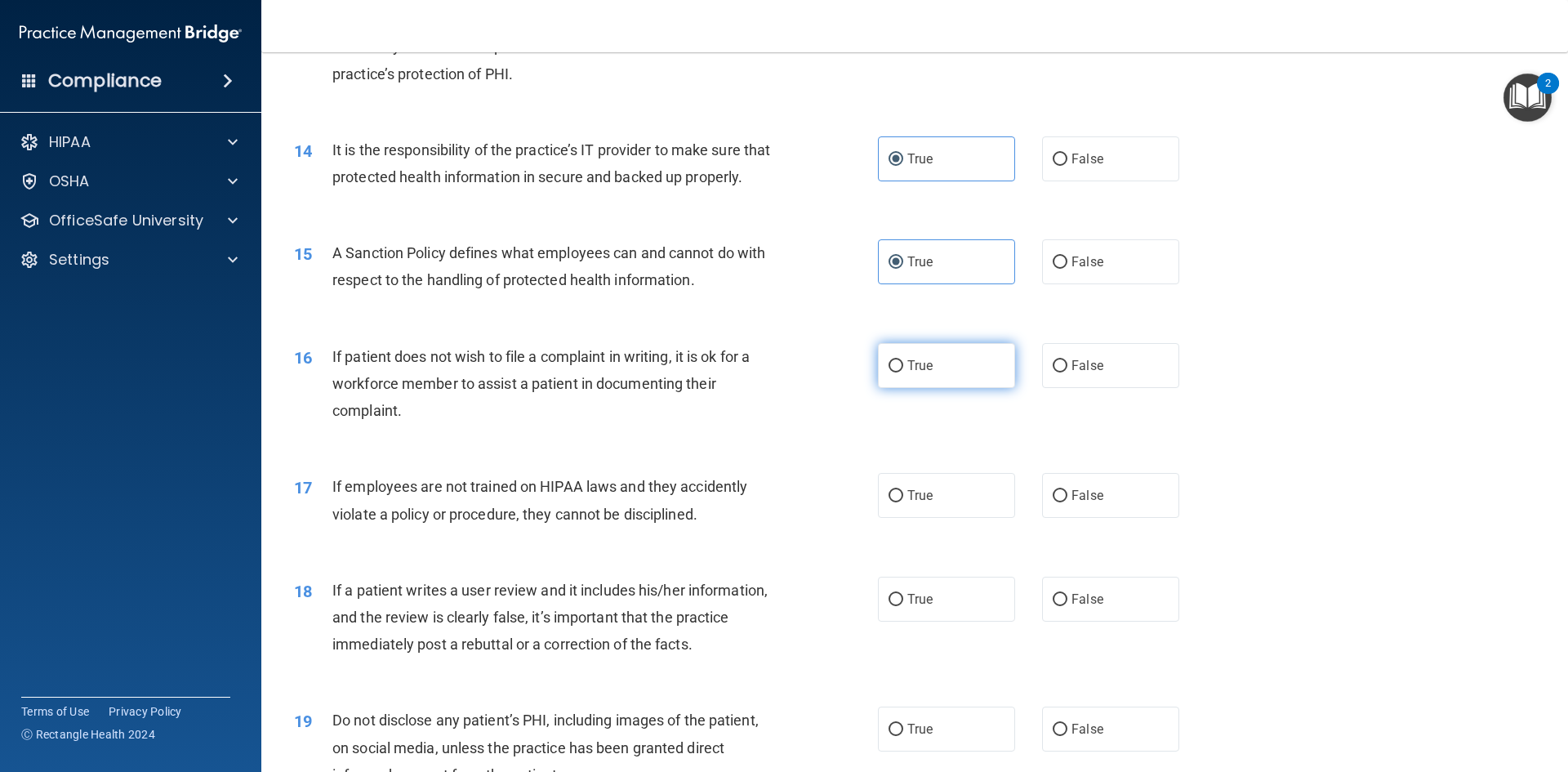
radio input "true"
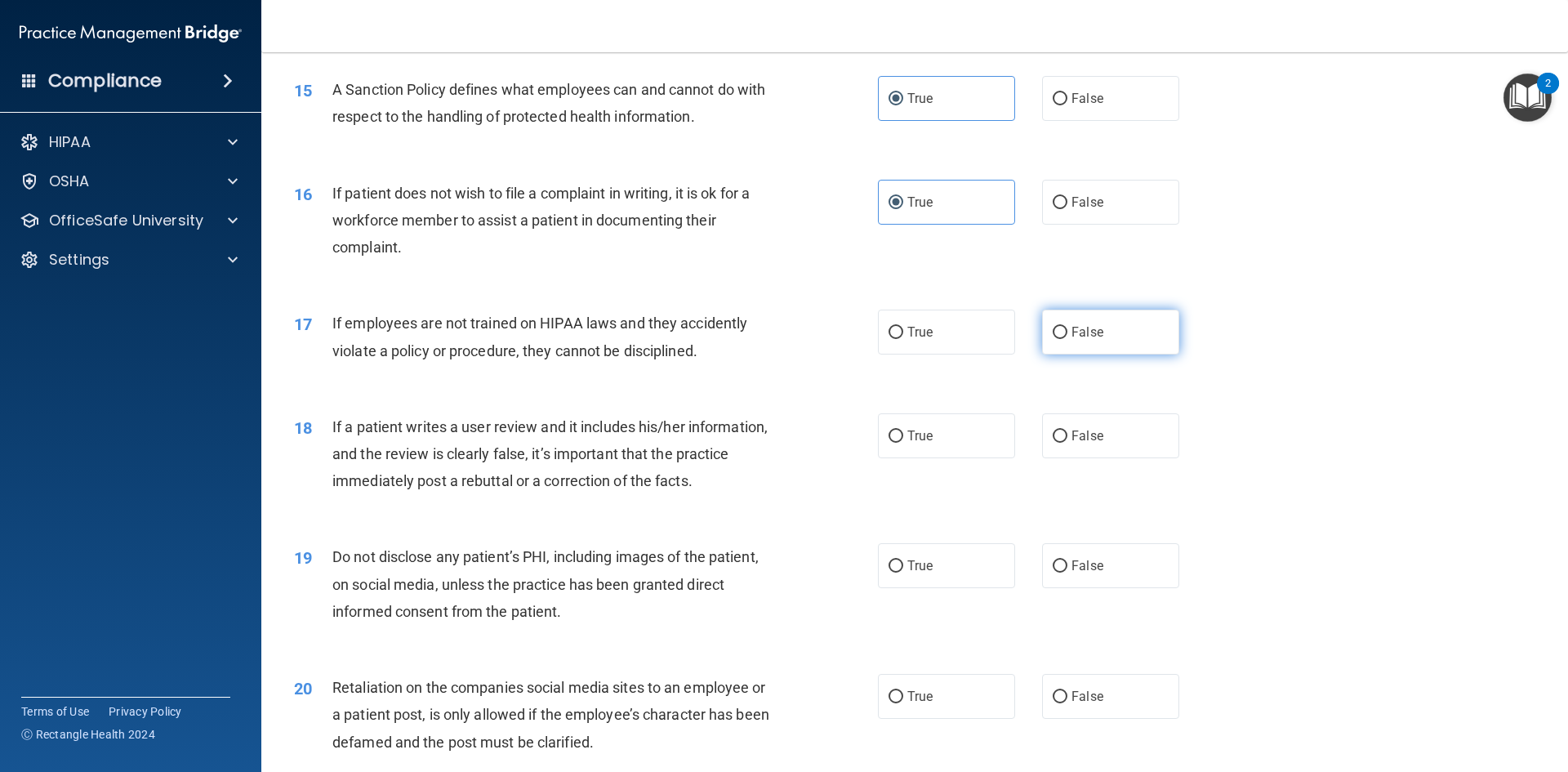
drag, startPoint x: 1027, startPoint y: 369, endPoint x: 1056, endPoint y: 369, distance: 29.0
click at [1038, 354] on div "True False" at bounding box center [1042, 332] width 329 height 45
click at [1076, 354] on label "False" at bounding box center [1111, 332] width 137 height 45
click at [1067, 339] on input "False" at bounding box center [1060, 333] width 15 height 12
radio input "true"
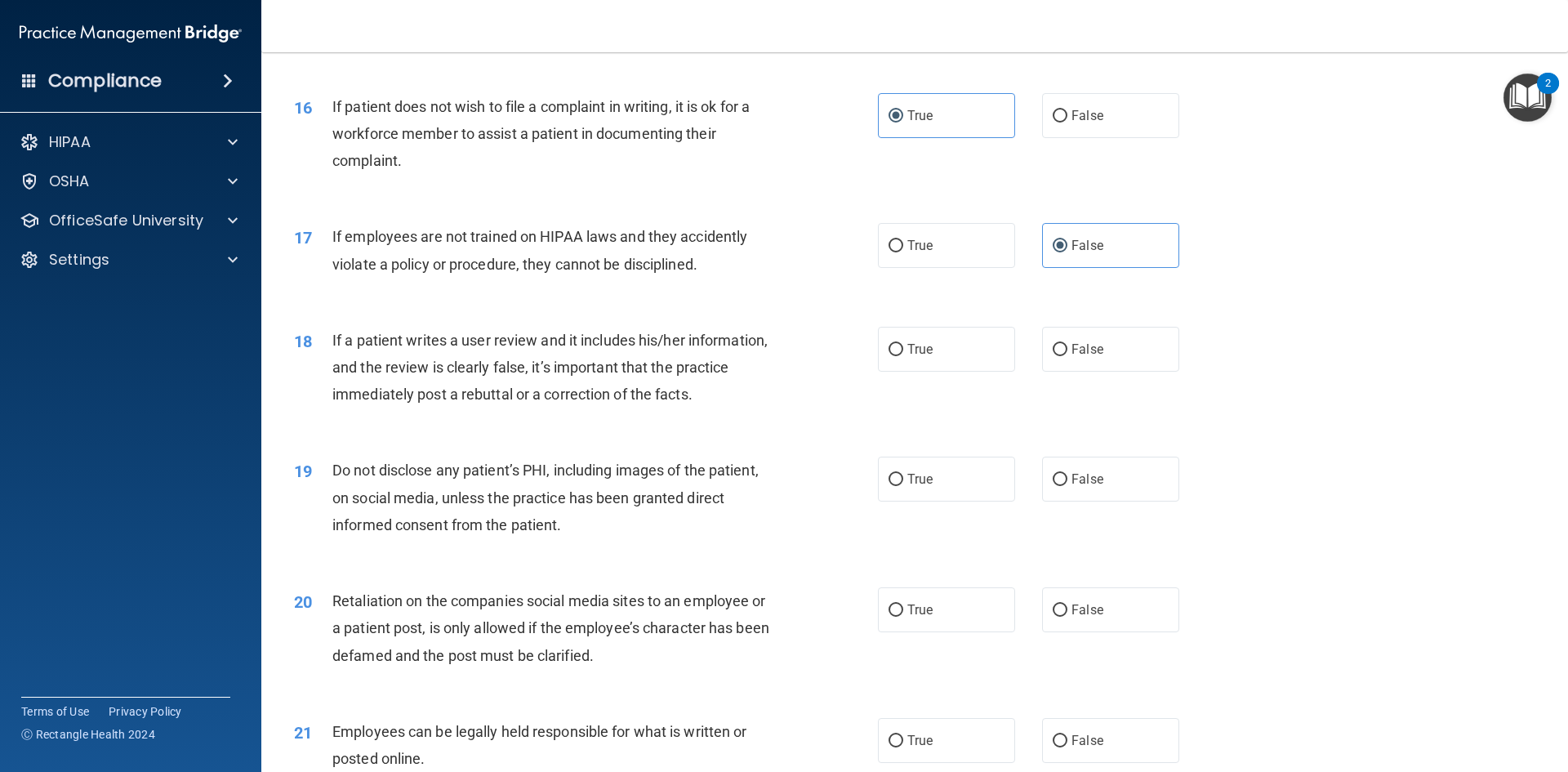
scroll to position [2124, 0]
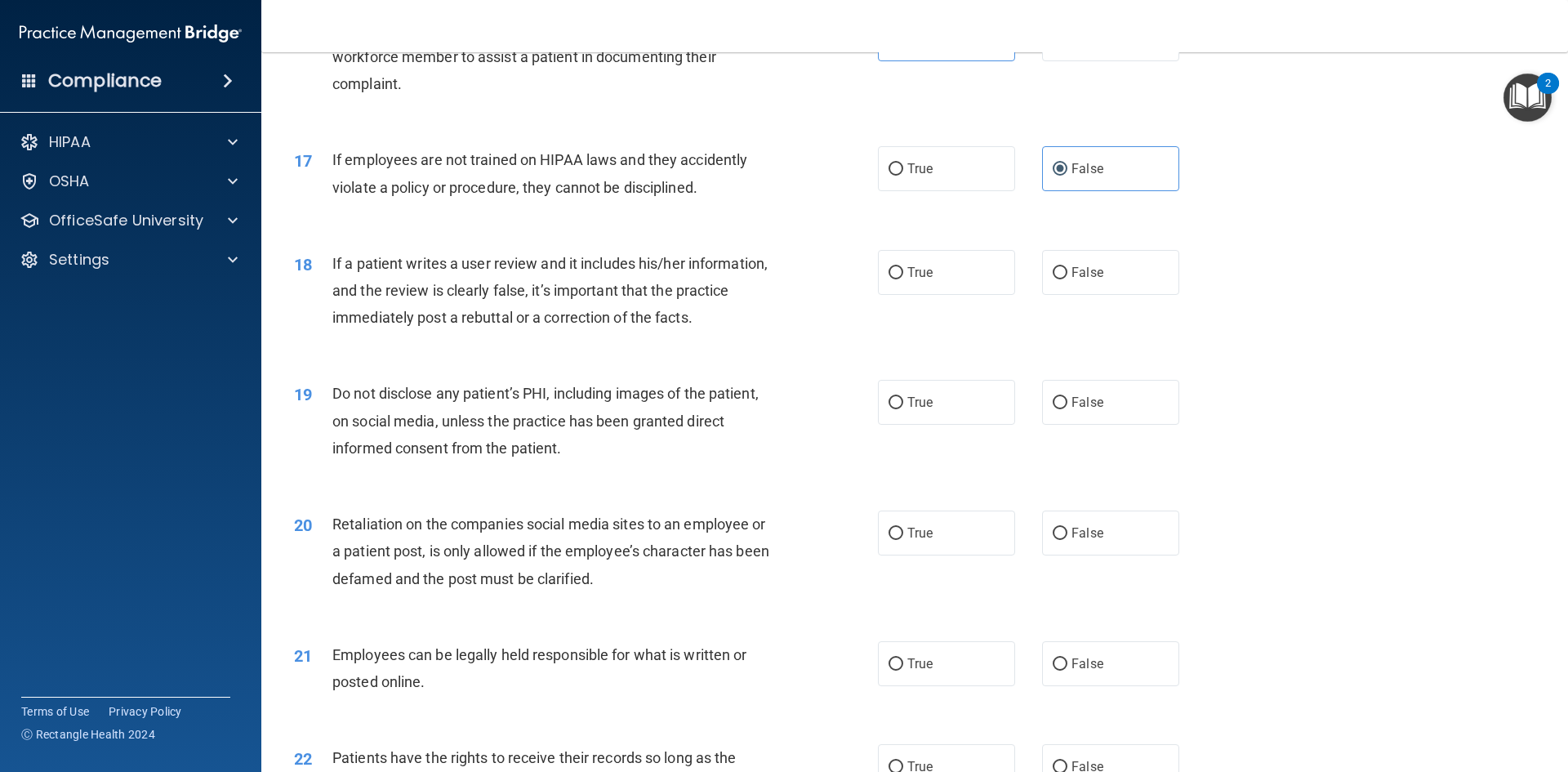
click at [546, 196] on div "If employees are not trained on HIPAA laws and they accidently violate a policy…" at bounding box center [560, 173] width 456 height 54
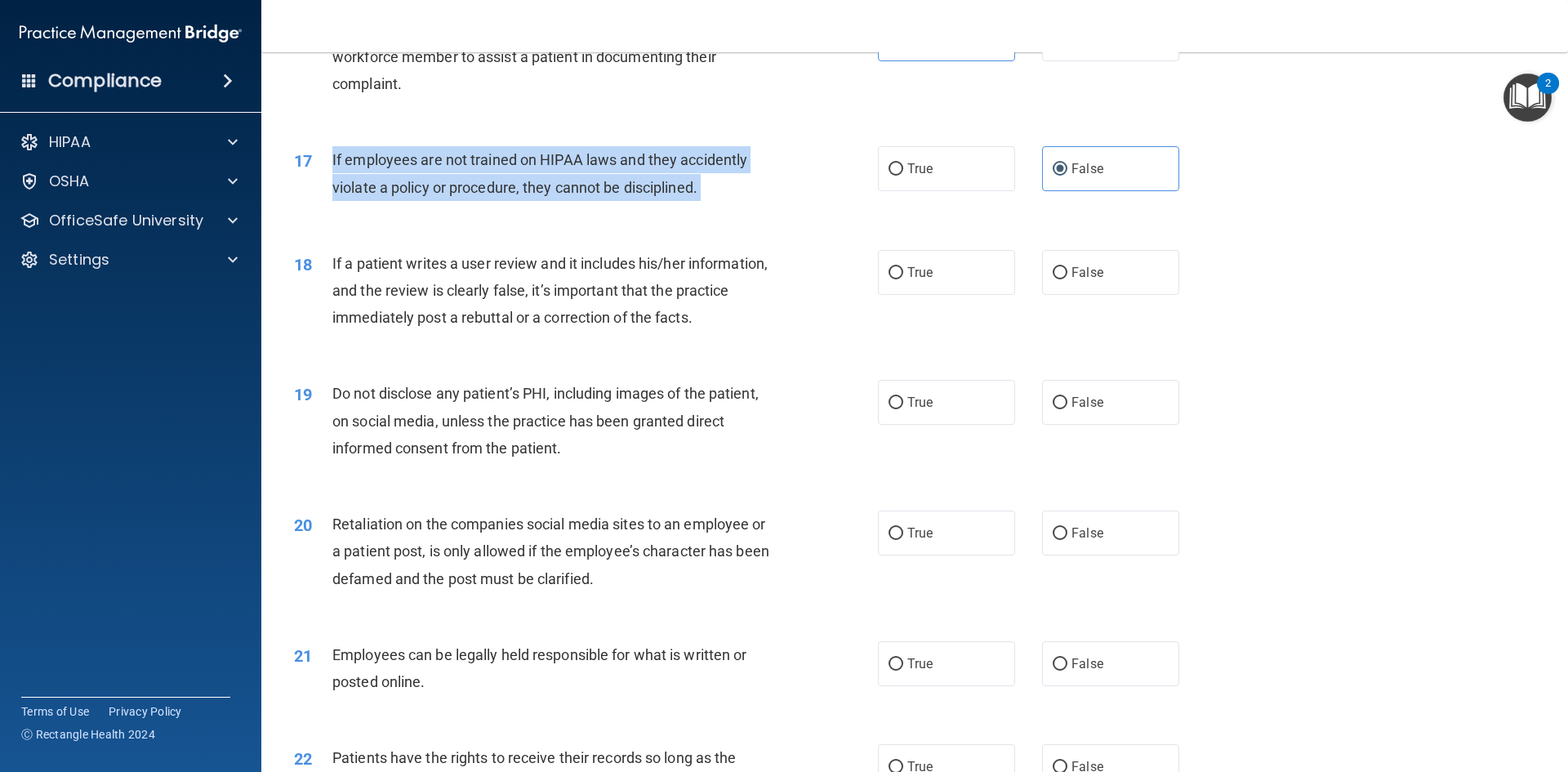
click at [546, 196] on div "If employees are not trained on HIPAA laws and they accidently violate a policy…" at bounding box center [560, 173] width 456 height 54
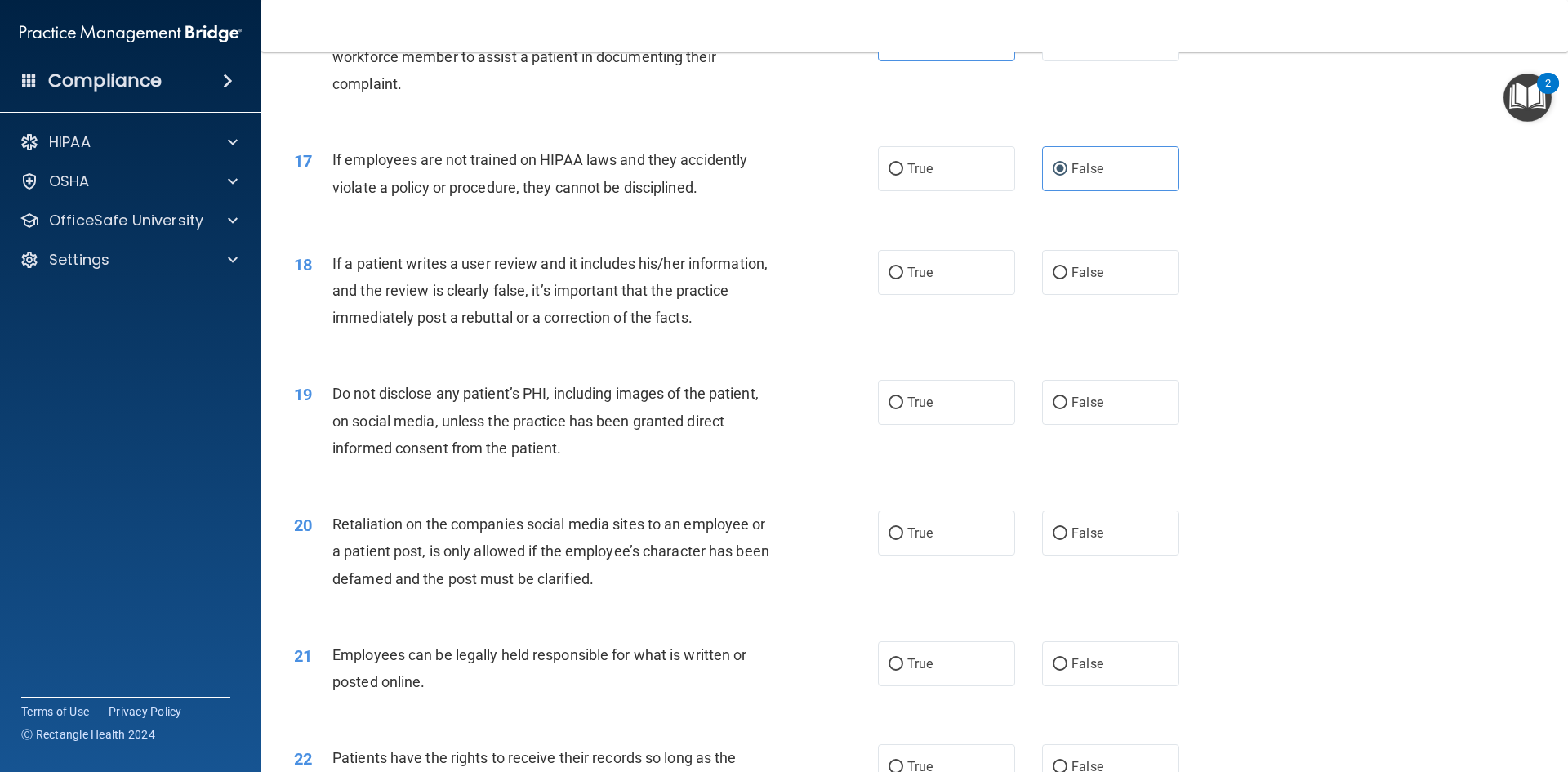
click at [1340, 299] on div "18 If a patient writes a user review and it includes his/her information, and t…" at bounding box center [914, 295] width 1266 height 130
click at [1137, 295] on label "False" at bounding box center [1111, 272] width 137 height 45
click at [1067, 279] on input "False" at bounding box center [1060, 273] width 15 height 12
radio input "true"
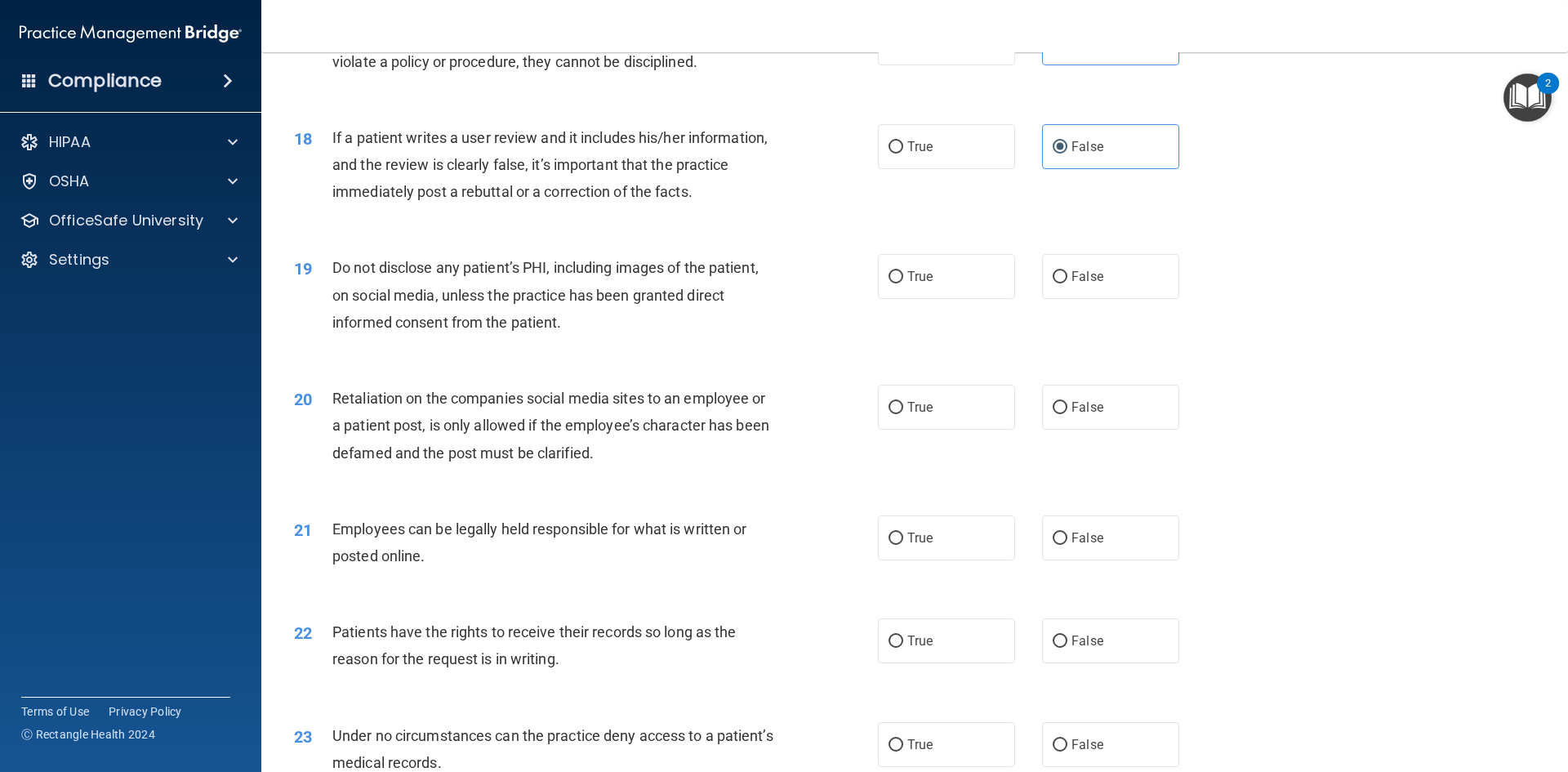
scroll to position [2288, 0]
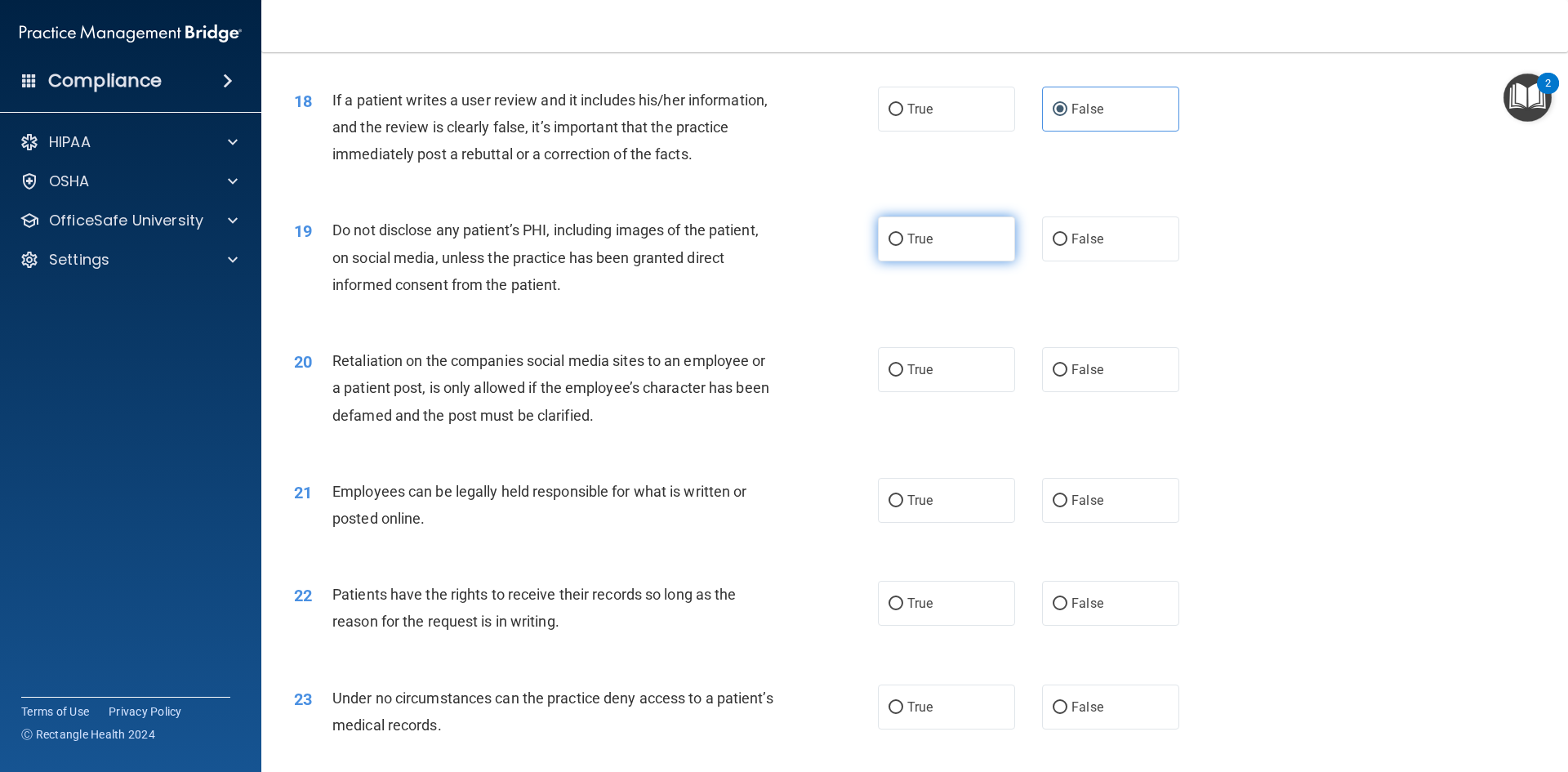
click at [947, 262] on label "True" at bounding box center [947, 239] width 137 height 45
click at [903, 246] on input "True" at bounding box center [896, 239] width 15 height 12
radio input "true"
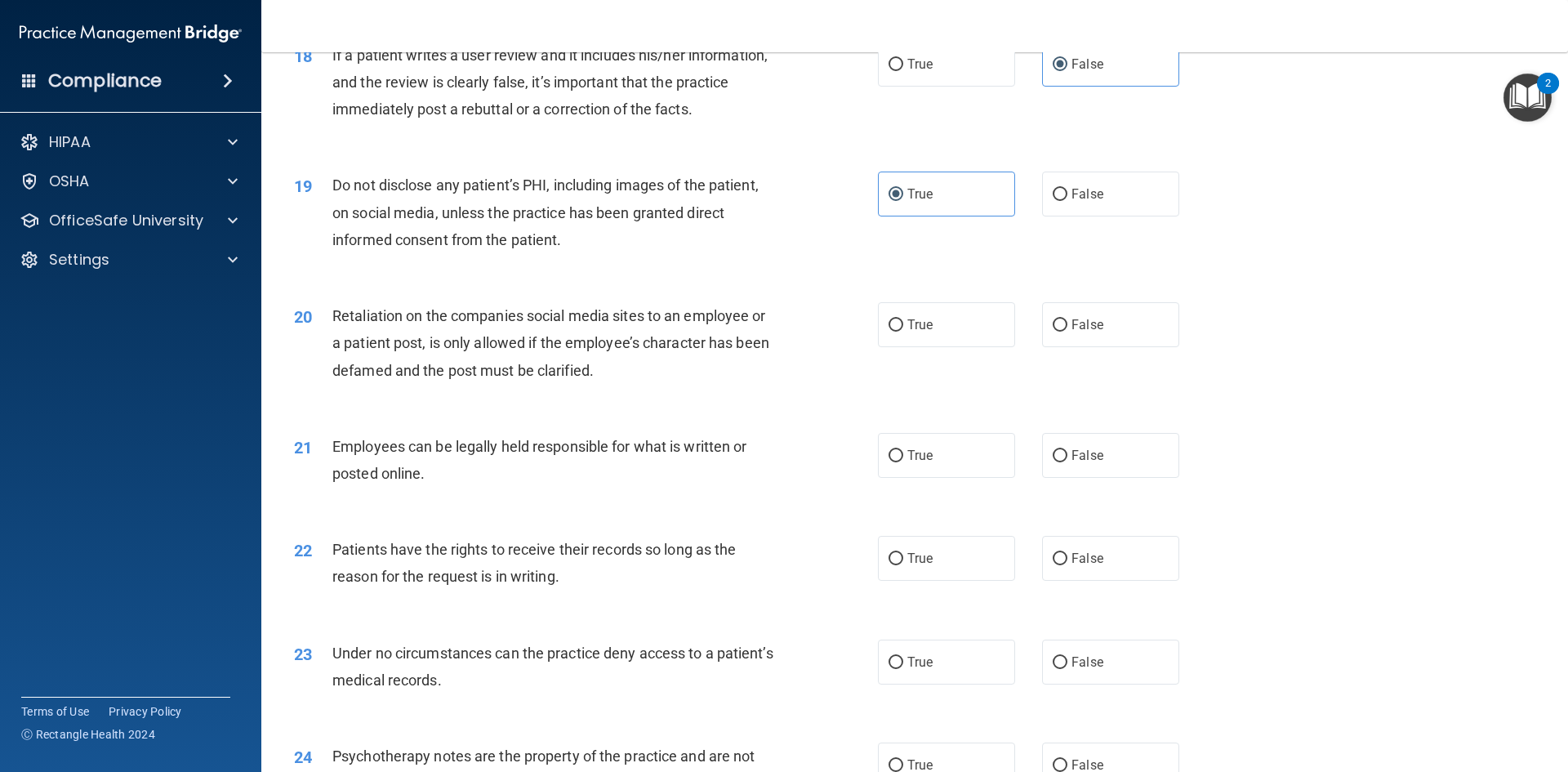
scroll to position [2370, 0]
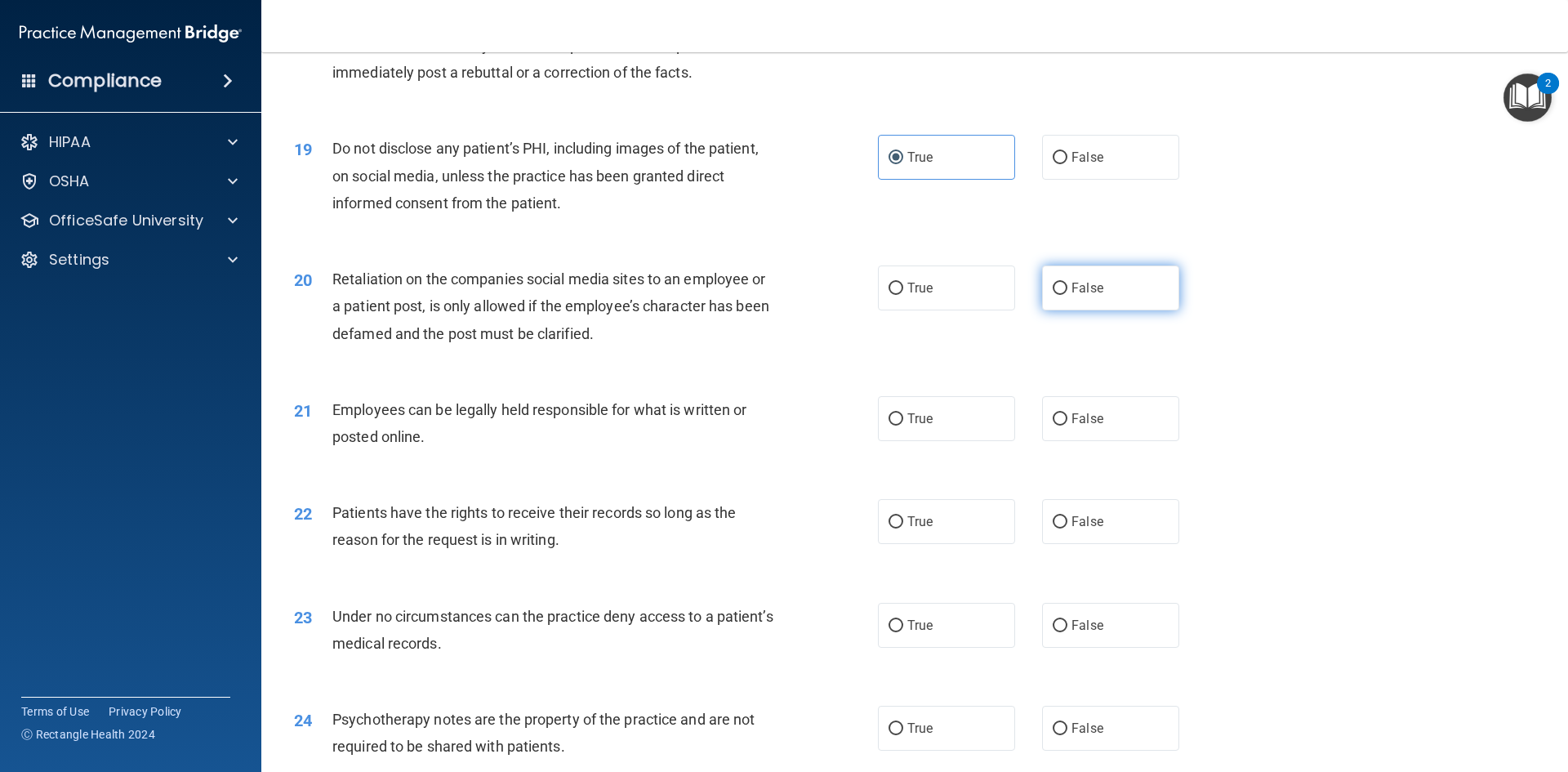
click at [1118, 310] on label "False" at bounding box center [1111, 288] width 137 height 45
click at [1067, 295] on input "False" at bounding box center [1060, 288] width 15 height 12
radio input "true"
click at [688, 321] on div "Retaliation on the companies social media sites to an employee or a patient pos…" at bounding box center [560, 306] width 456 height 82
click at [686, 320] on div "Retaliation on the companies social media sites to an employee or a patient pos…" at bounding box center [560, 306] width 456 height 82
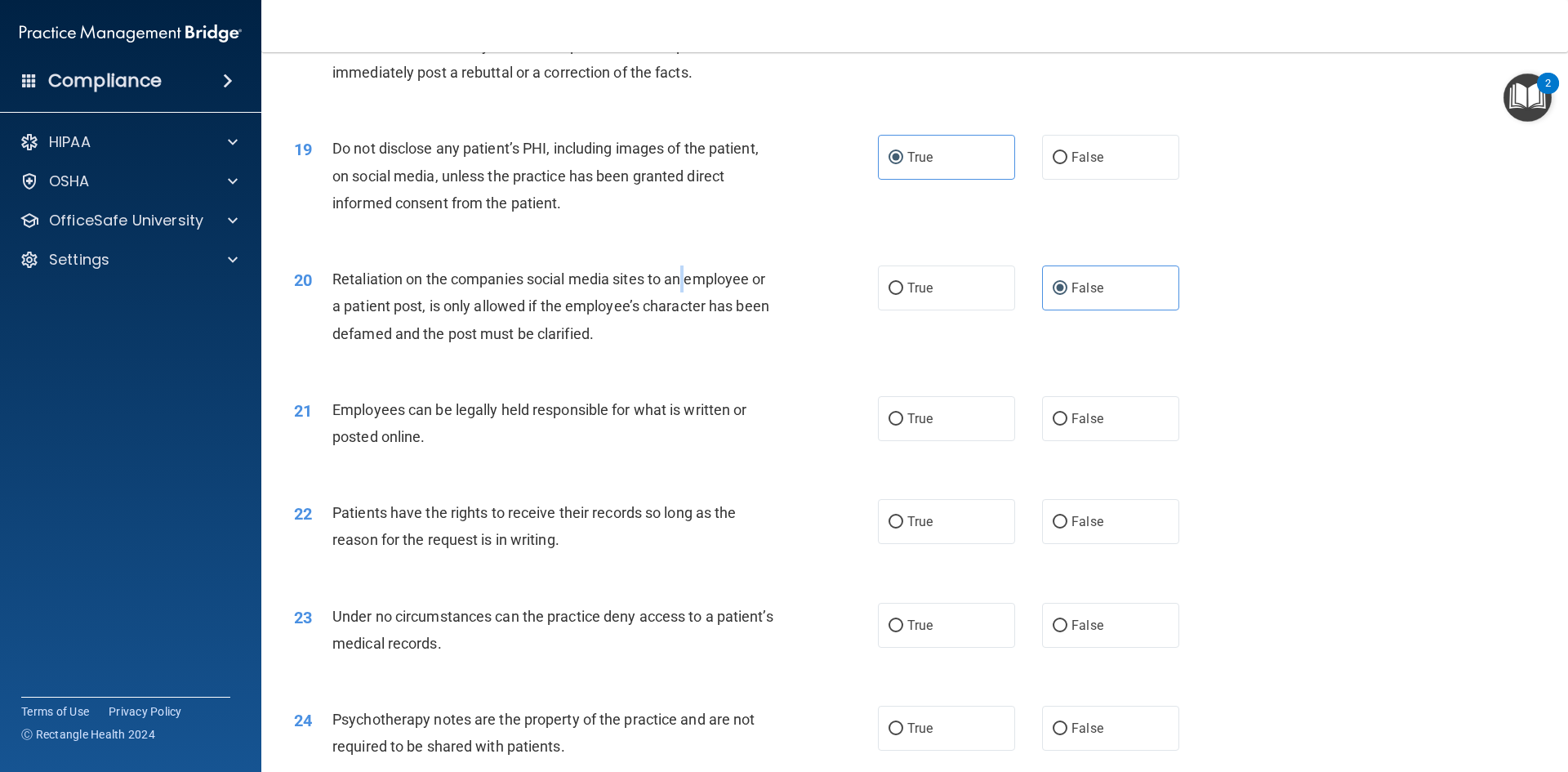
click at [686, 320] on div "Retaliation on the companies social media sites to an employee or a patient pos…" at bounding box center [560, 306] width 456 height 82
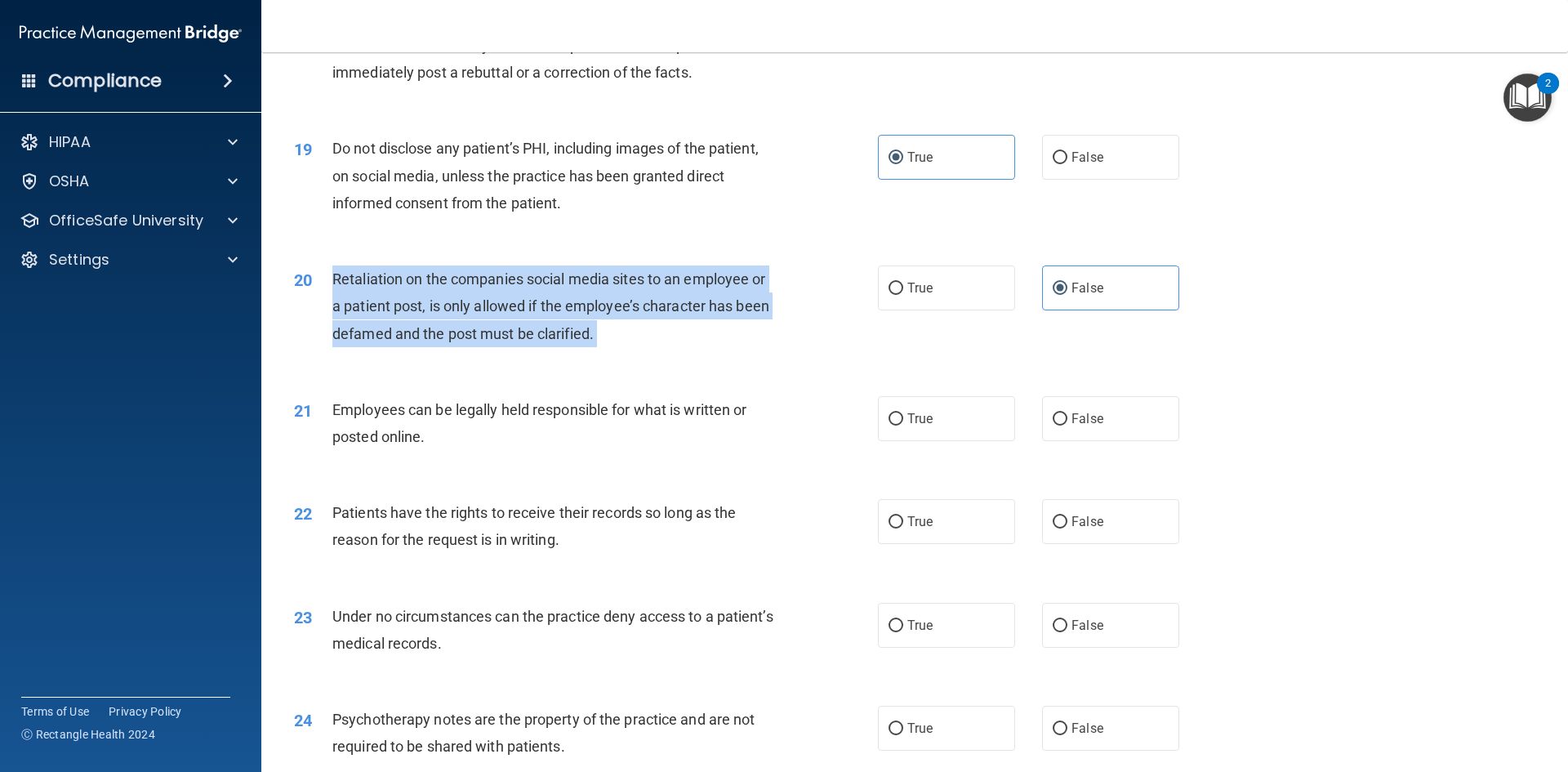
click at [686, 320] on div "Retaliation on the companies social media sites to an employee or a patient pos…" at bounding box center [560, 306] width 456 height 82
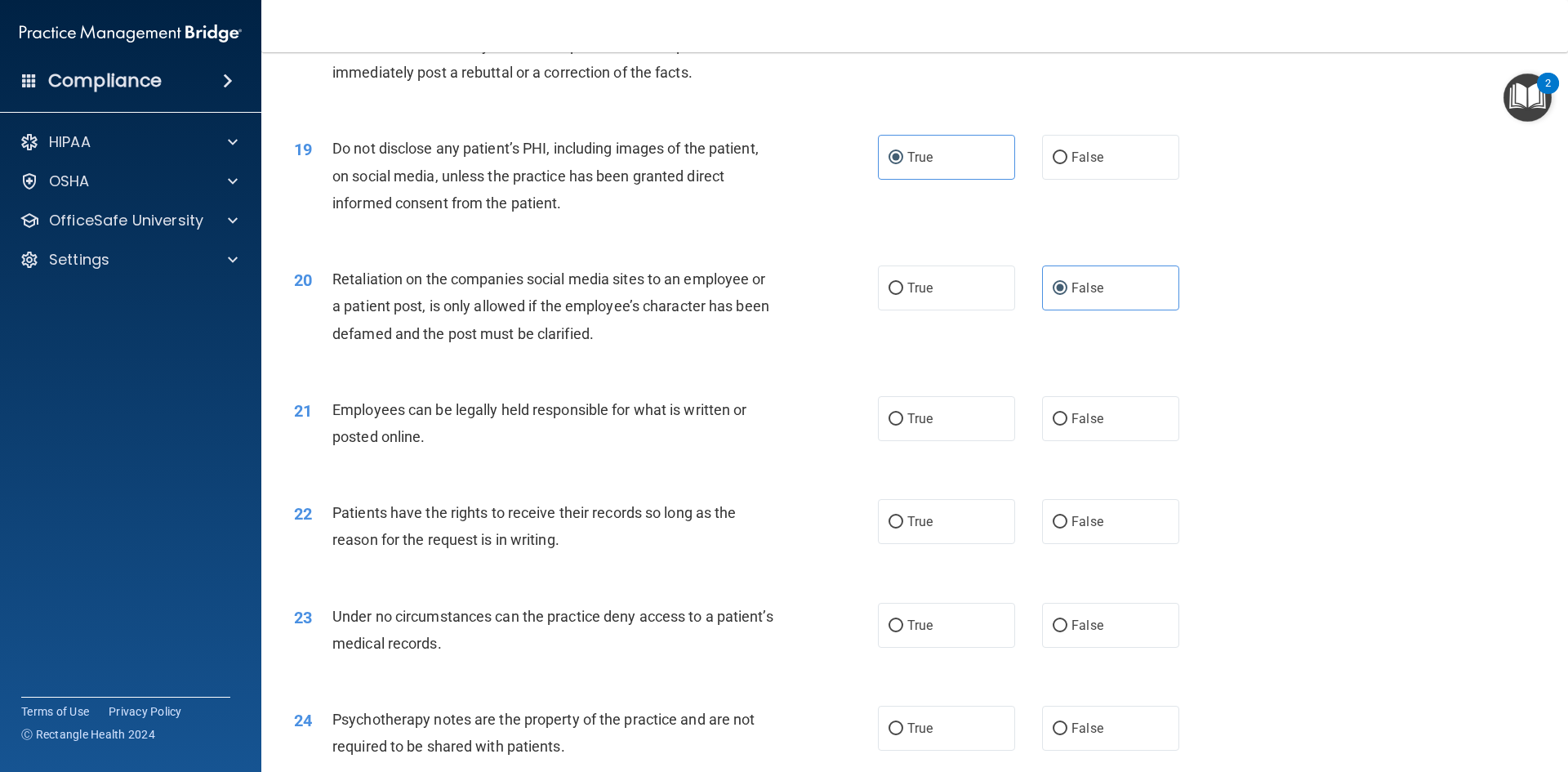
drag, startPoint x: 686, startPoint y: 320, endPoint x: 1263, endPoint y: 394, distance: 581.7
click at [1263, 376] on div "20 Retaliation on the companies social media sites to an employee or a patient …" at bounding box center [914, 310] width 1266 height 130
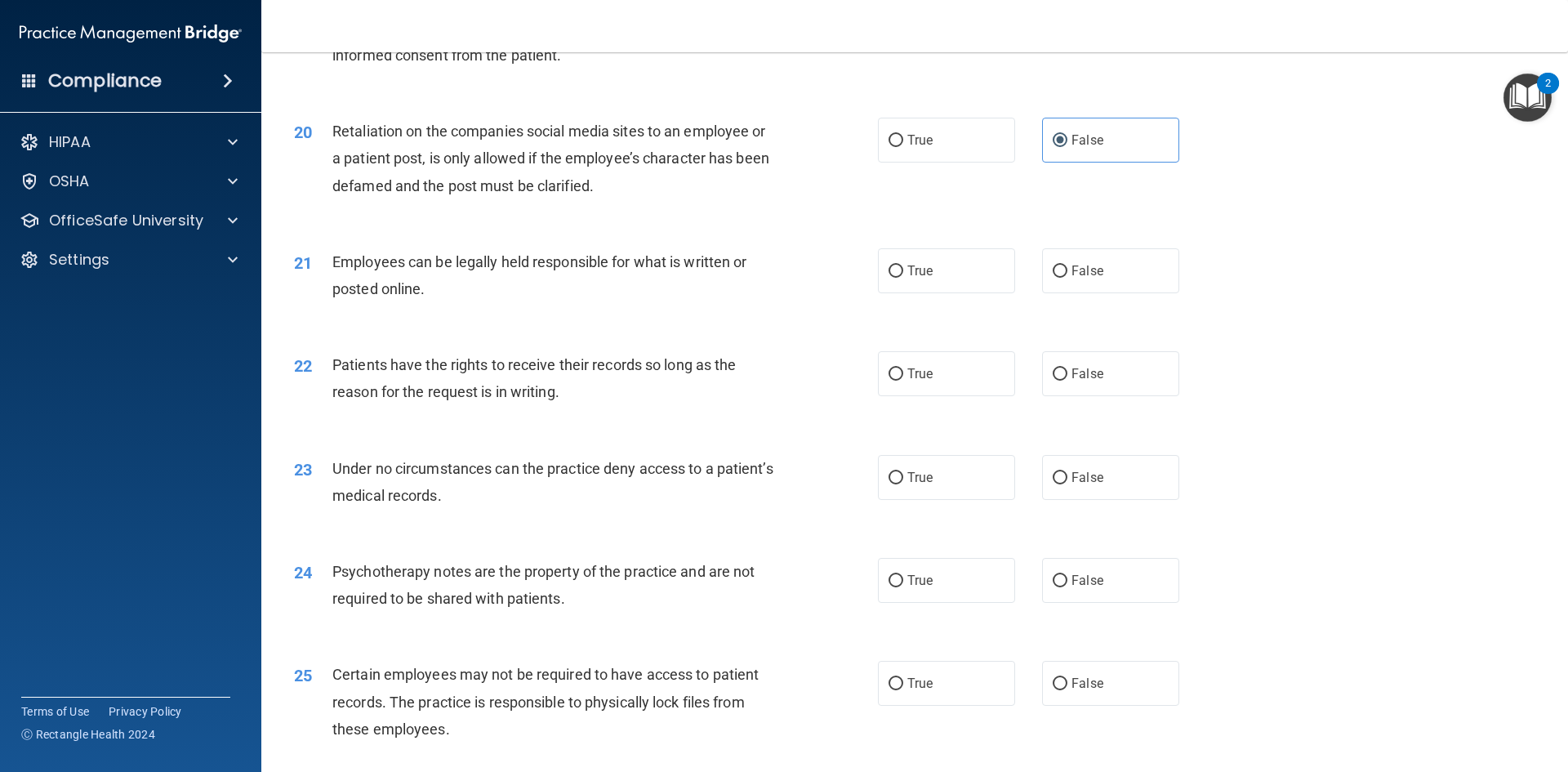
scroll to position [2532, 0]
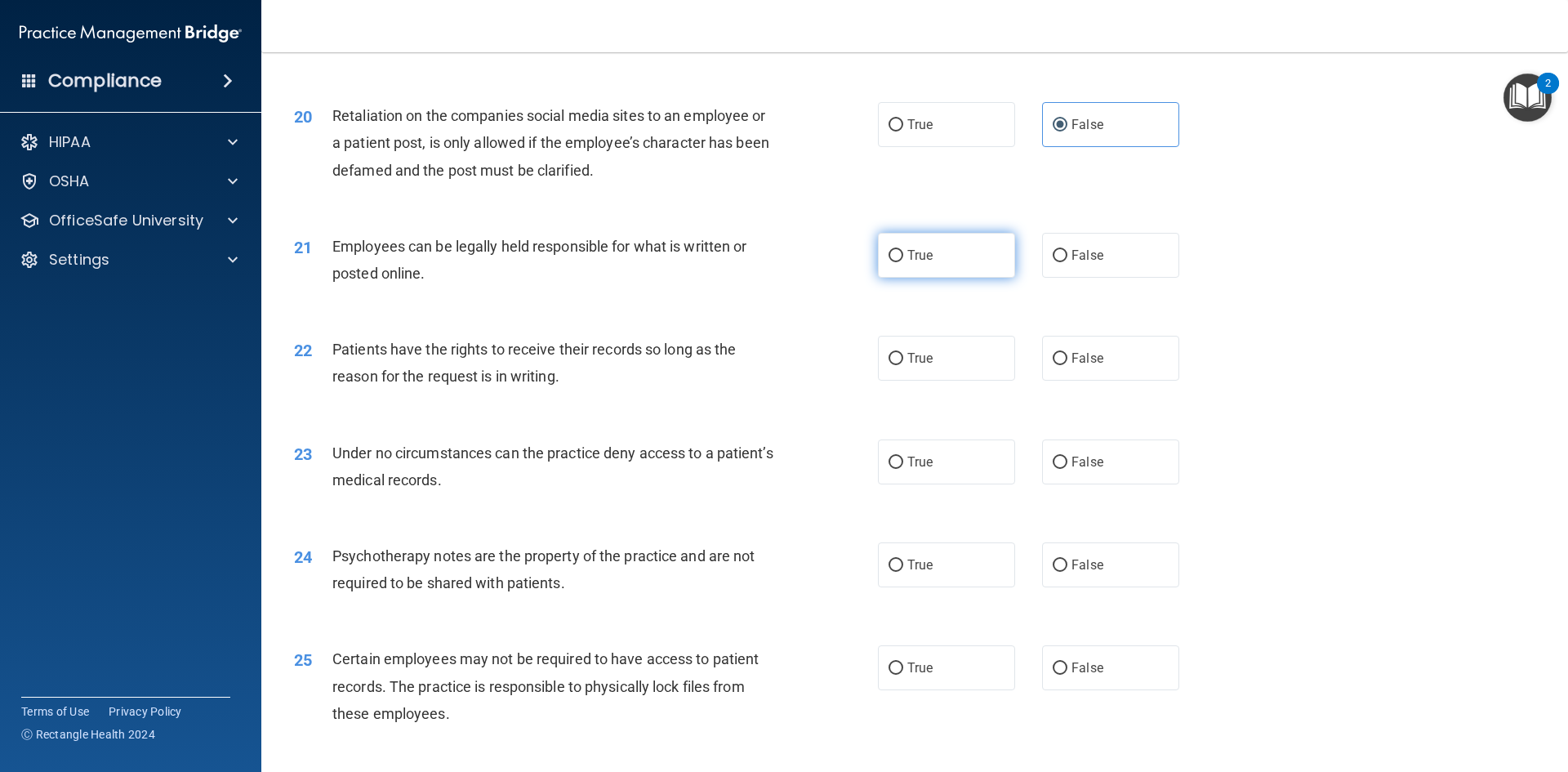
click at [928, 277] on label "True" at bounding box center [947, 255] width 137 height 45
click at [903, 263] on input "True" at bounding box center [896, 256] width 15 height 12
radio input "true"
click at [949, 370] on label "True" at bounding box center [947, 358] width 137 height 45
click at [903, 365] on input "True" at bounding box center [896, 358] width 15 height 12
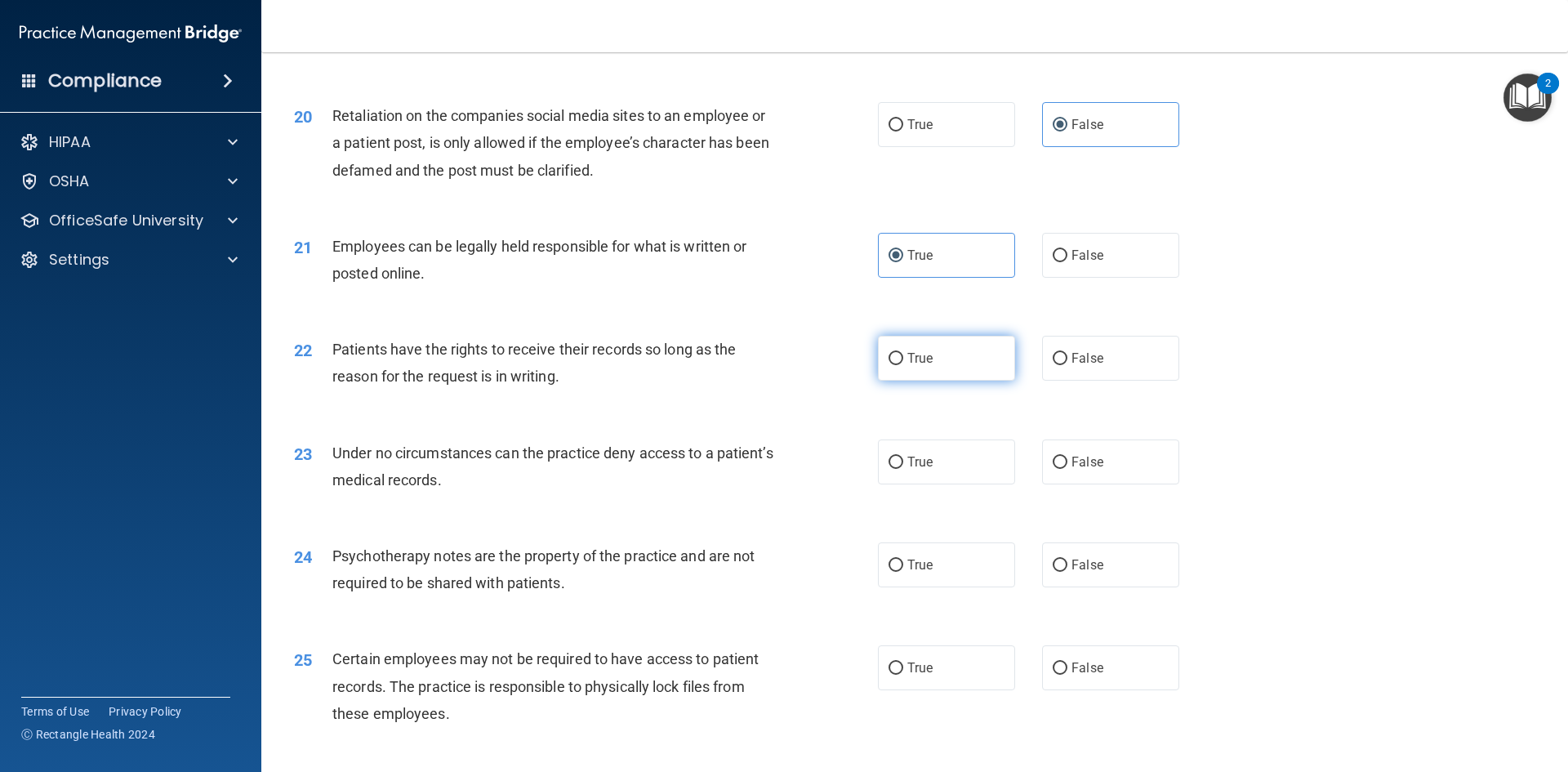
radio input "true"
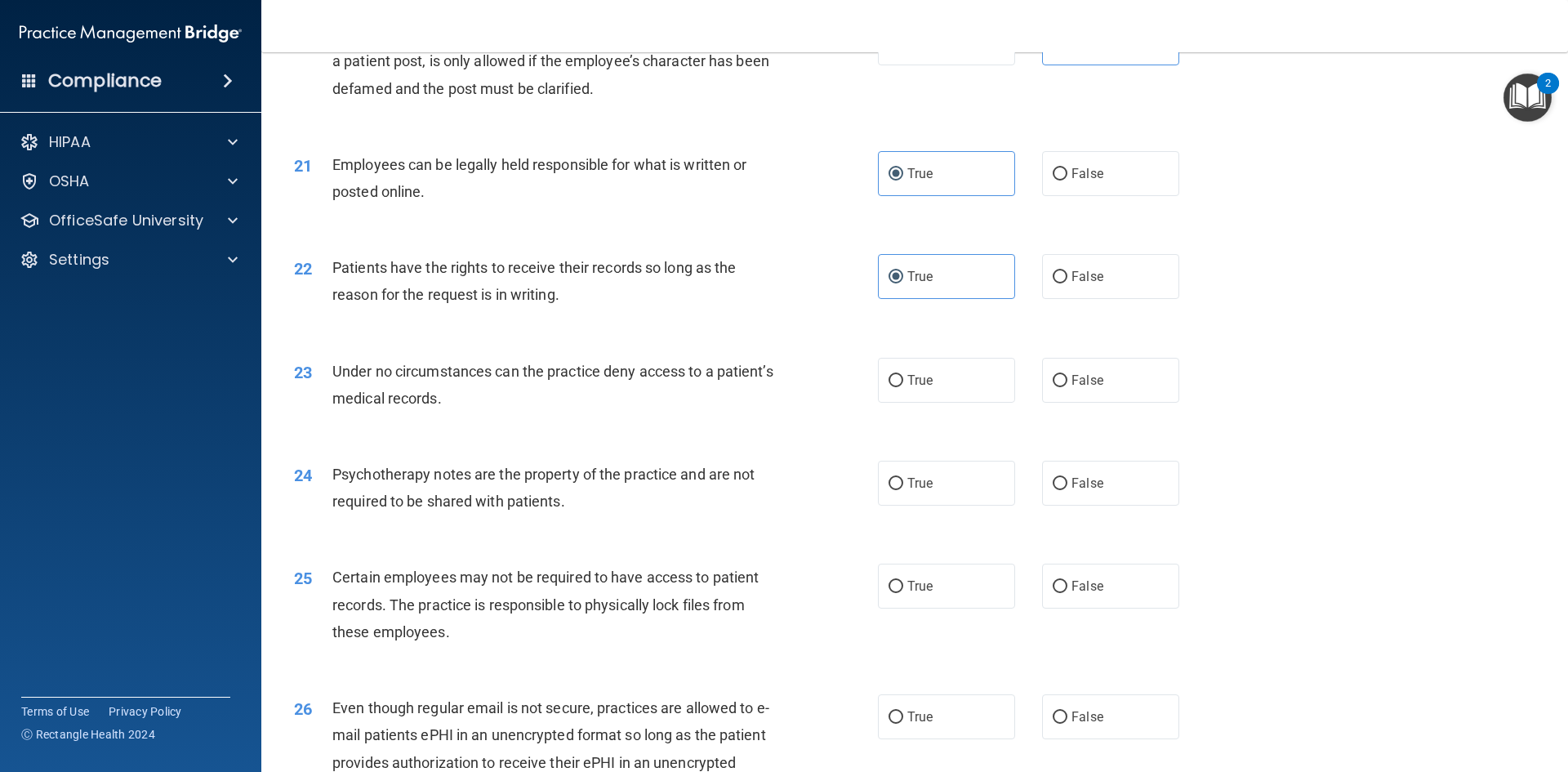
scroll to position [2696, 0]
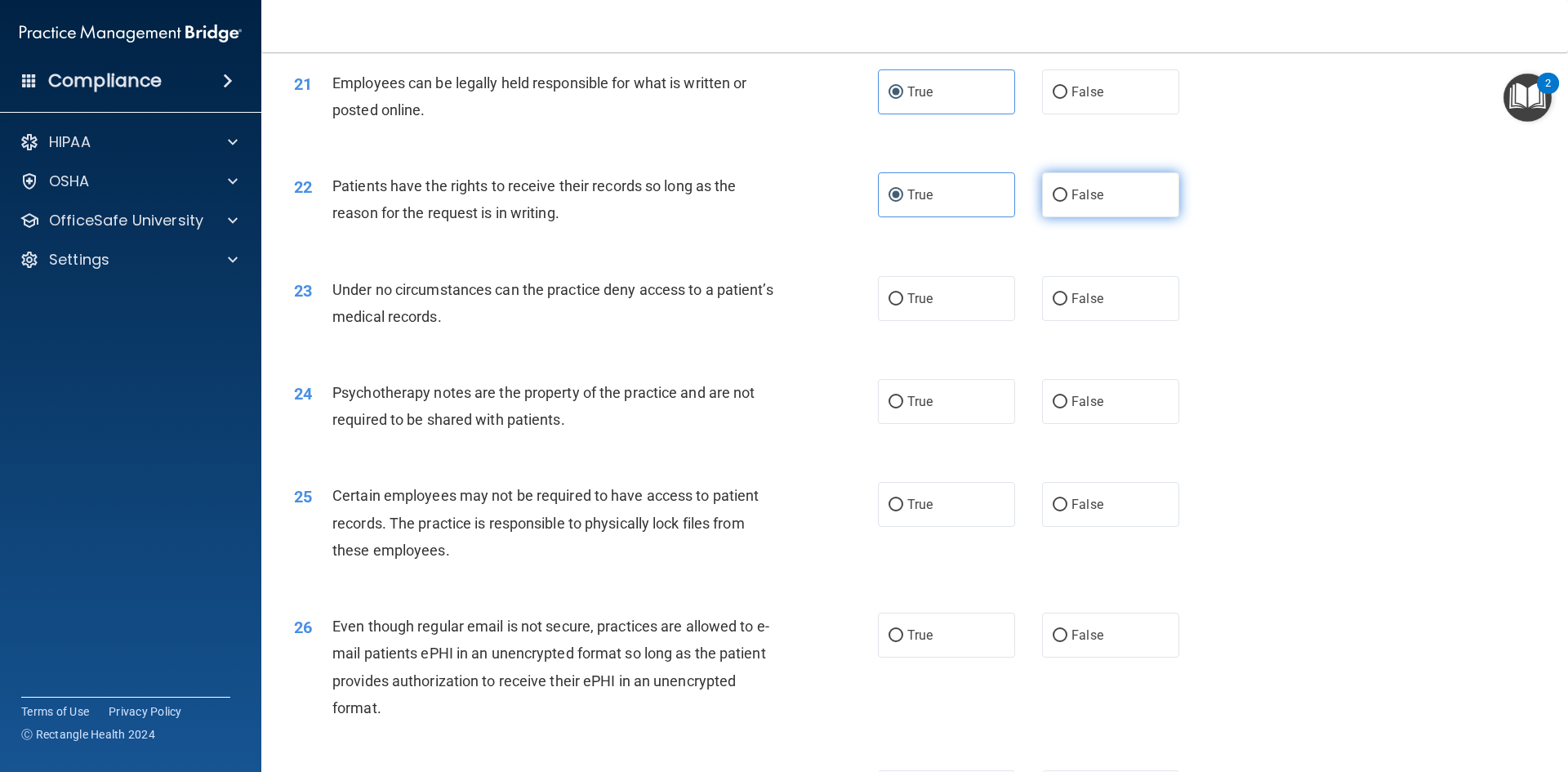
click at [1122, 217] on label "False" at bounding box center [1111, 195] width 137 height 45
click at [1067, 201] on input "False" at bounding box center [1060, 196] width 15 height 12
radio input "true"
radio input "false"
click at [729, 226] on div "Patients have the rights to receive their records so long as the reason for the…" at bounding box center [560, 199] width 456 height 54
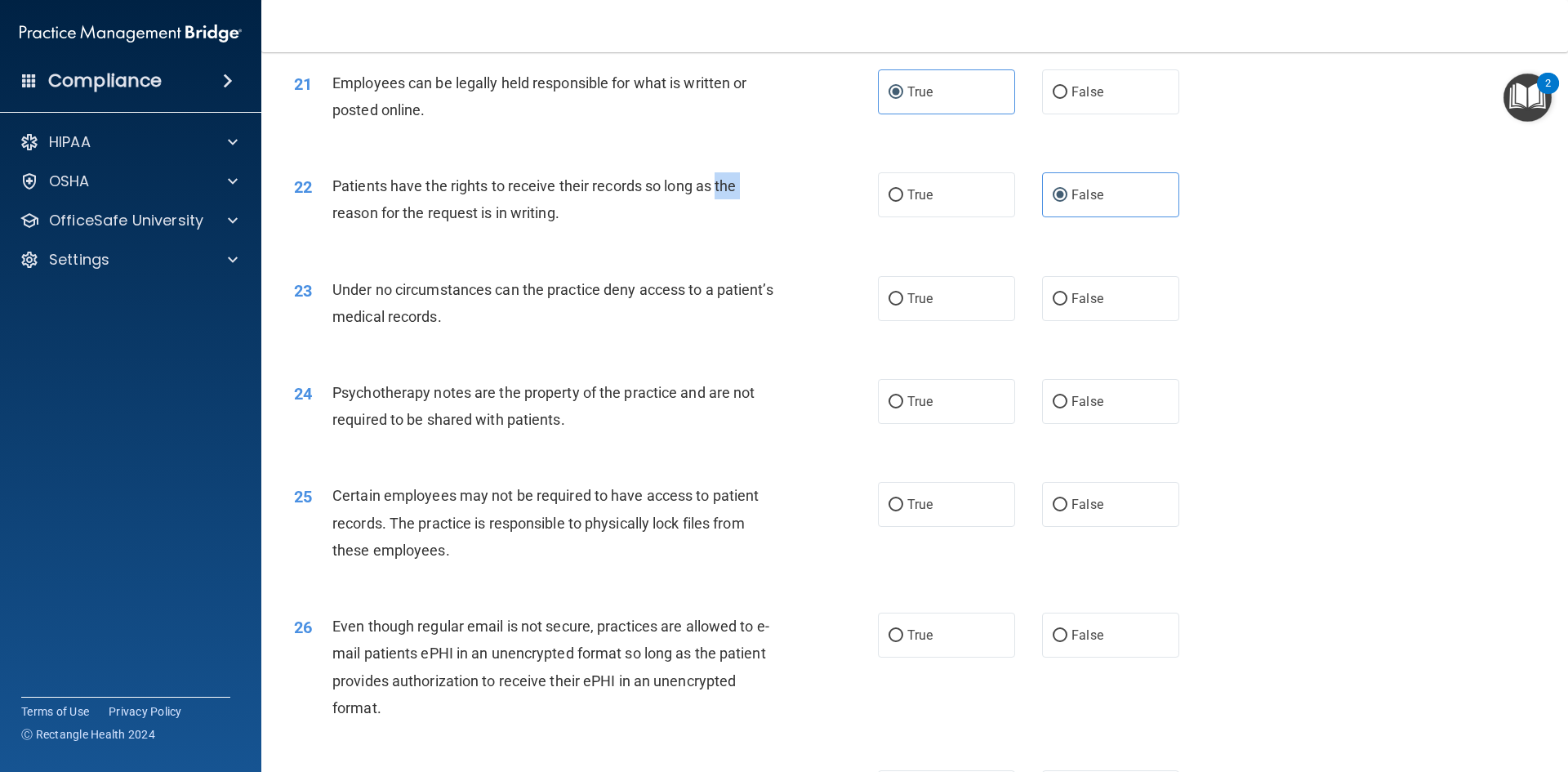
click at [729, 226] on div "Patients have the rights to receive their records so long as the reason for the…" at bounding box center [560, 199] width 456 height 54
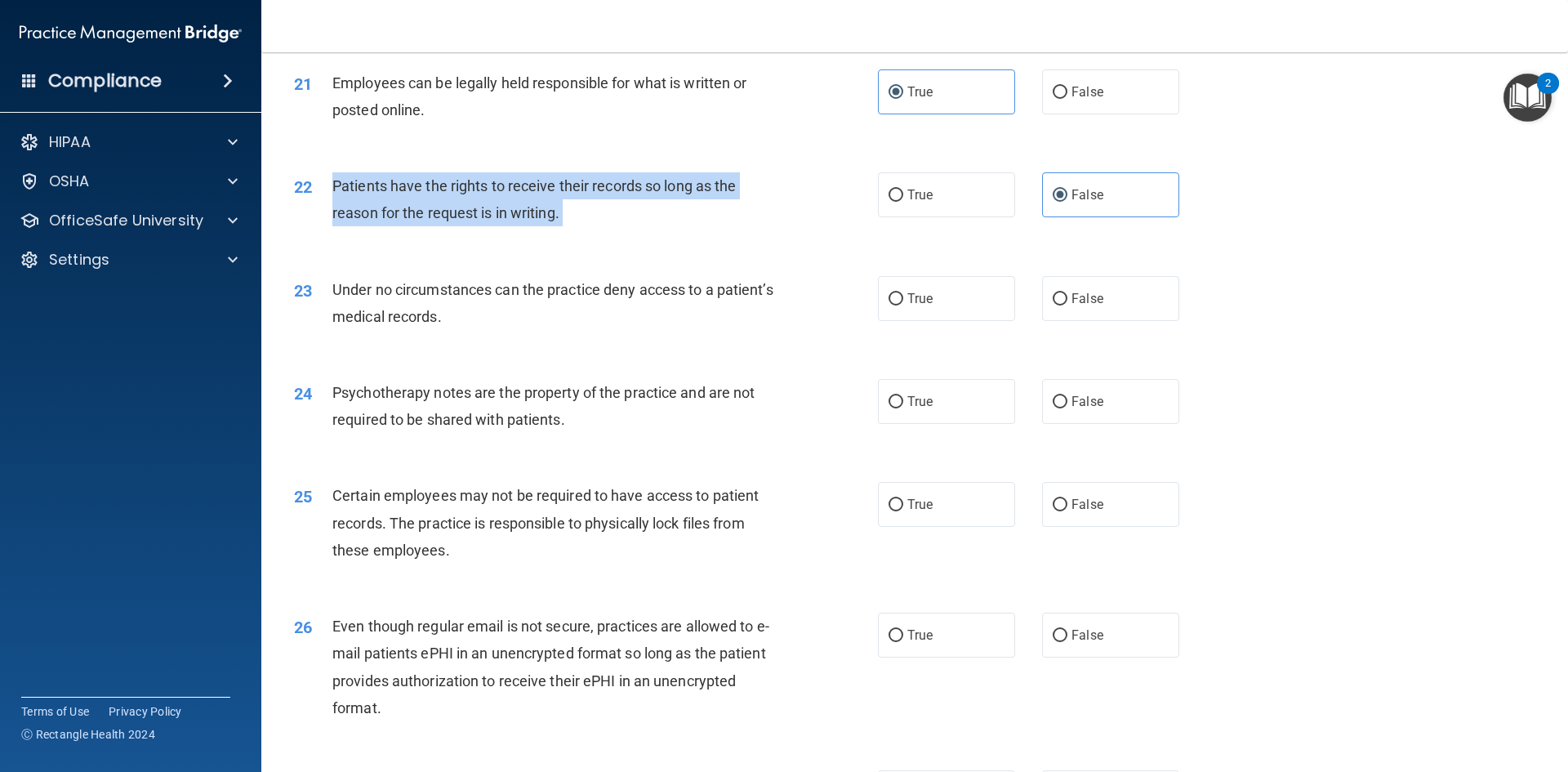
click at [729, 226] on div "Patients have the rights to receive their records so long as the reason for the…" at bounding box center [560, 199] width 456 height 54
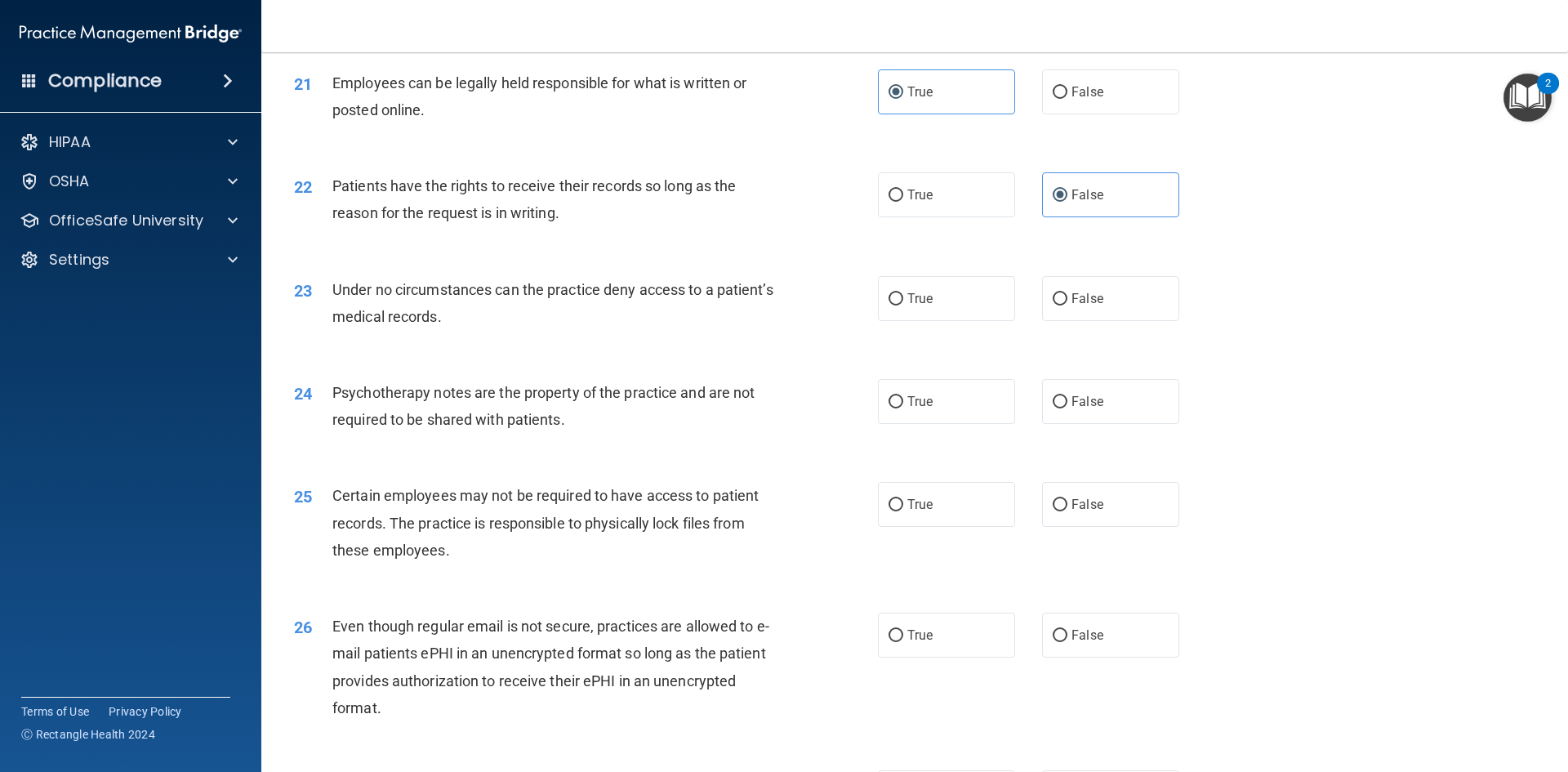
click at [782, 330] on div "Under no circumstances can the practice deny access to a patient’s medical reco…" at bounding box center [560, 302] width 456 height 54
click at [934, 321] on label "True" at bounding box center [947, 298] width 137 height 45
click at [903, 305] on input "True" at bounding box center [896, 299] width 15 height 12
radio input "true"
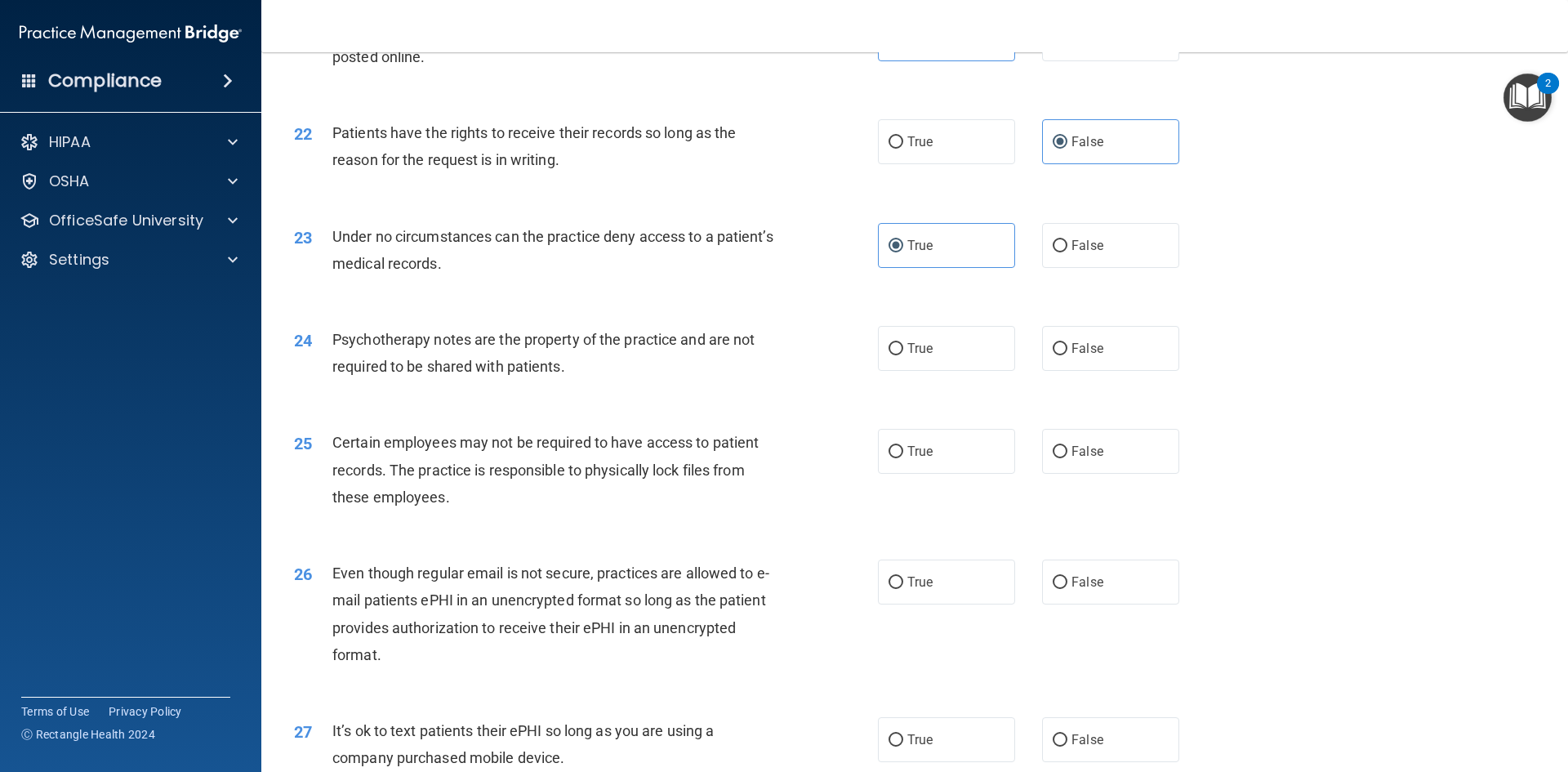
scroll to position [2778, 0]
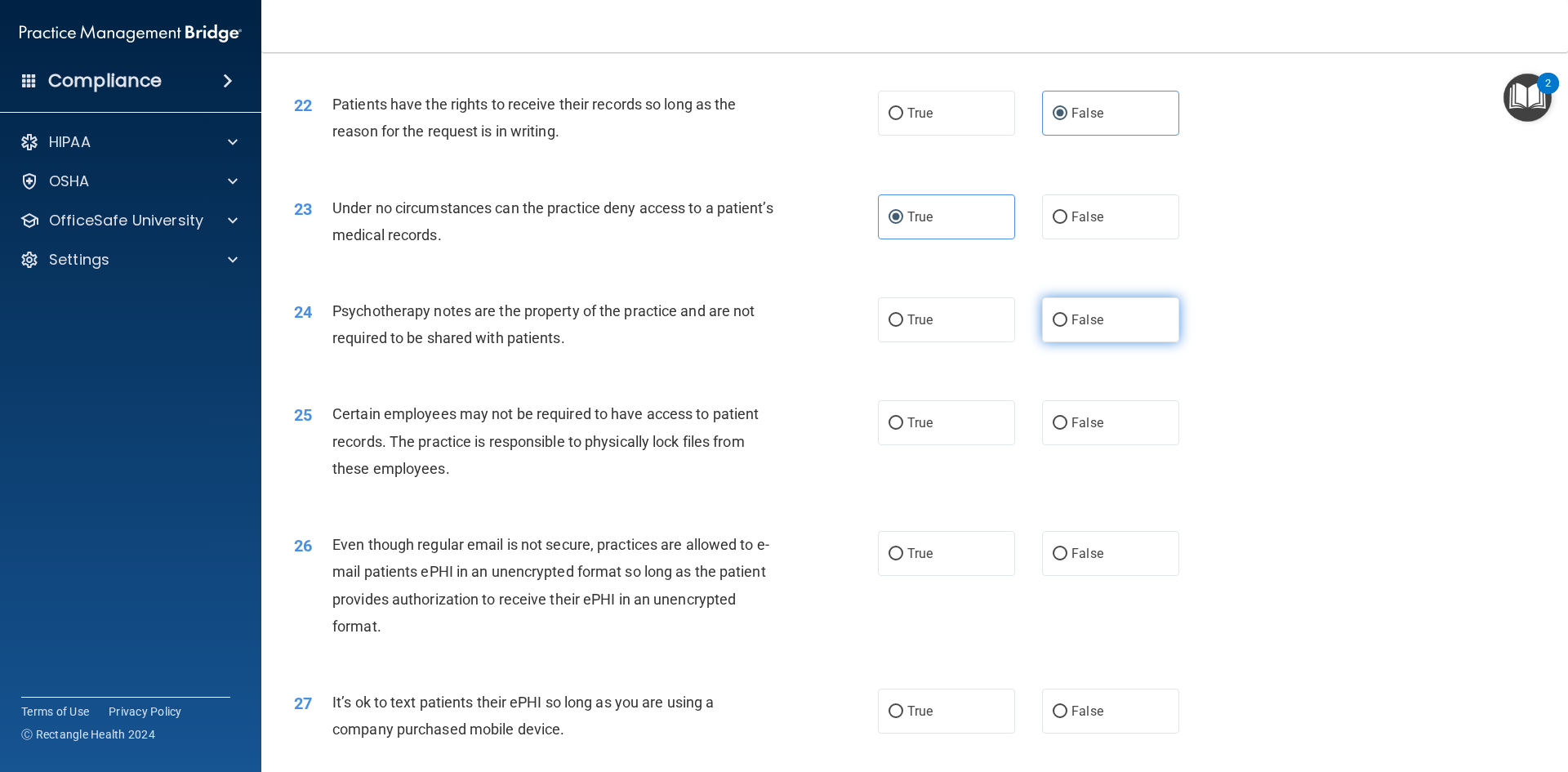
click at [1083, 328] on span "False" at bounding box center [1087, 320] width 32 height 16
click at [1067, 327] on input "False" at bounding box center [1060, 320] width 15 height 12
radio input "true"
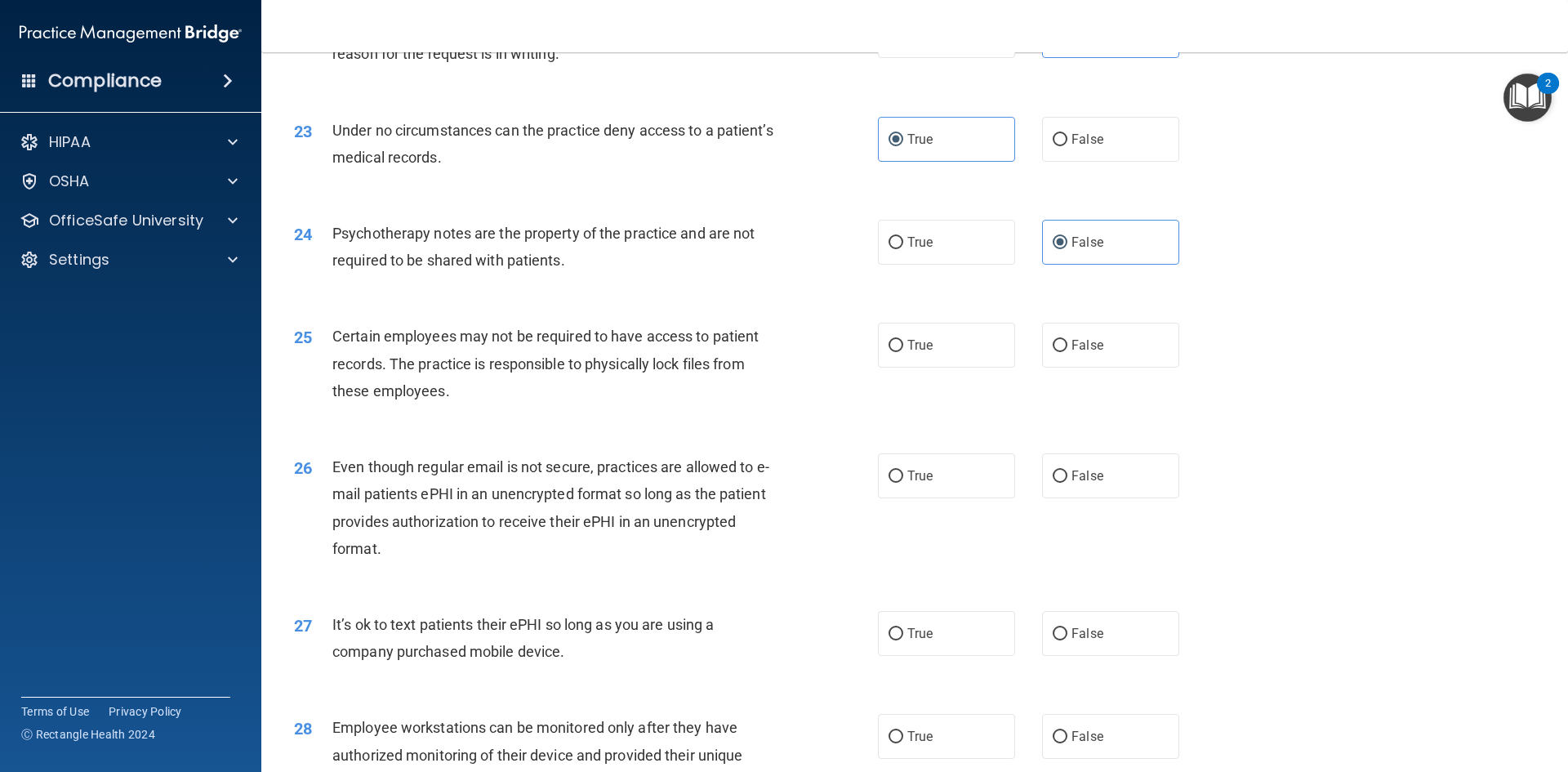
scroll to position [2941, 0]
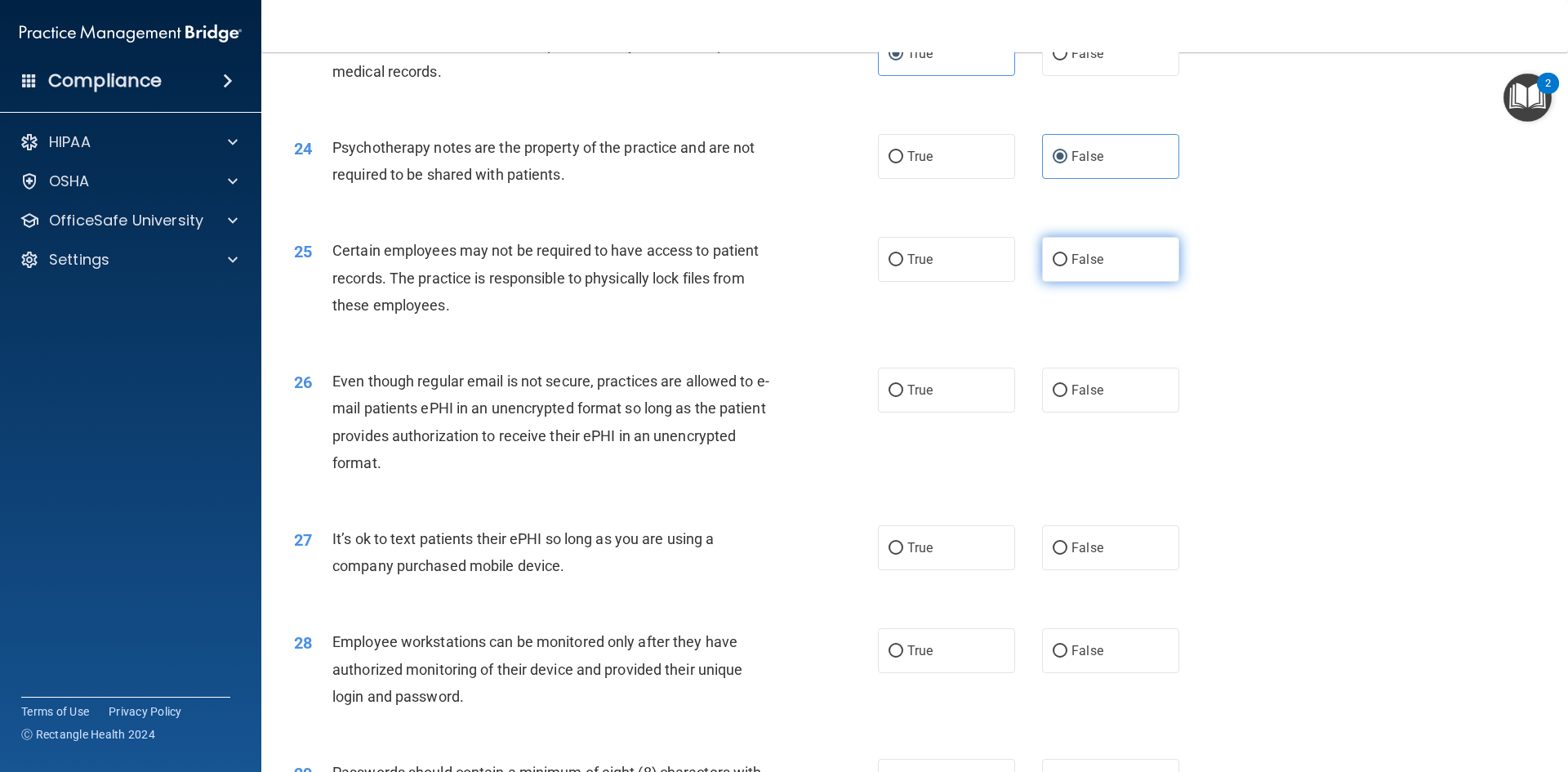
click at [1053, 267] on input "False" at bounding box center [1060, 260] width 15 height 12
radio input "true"
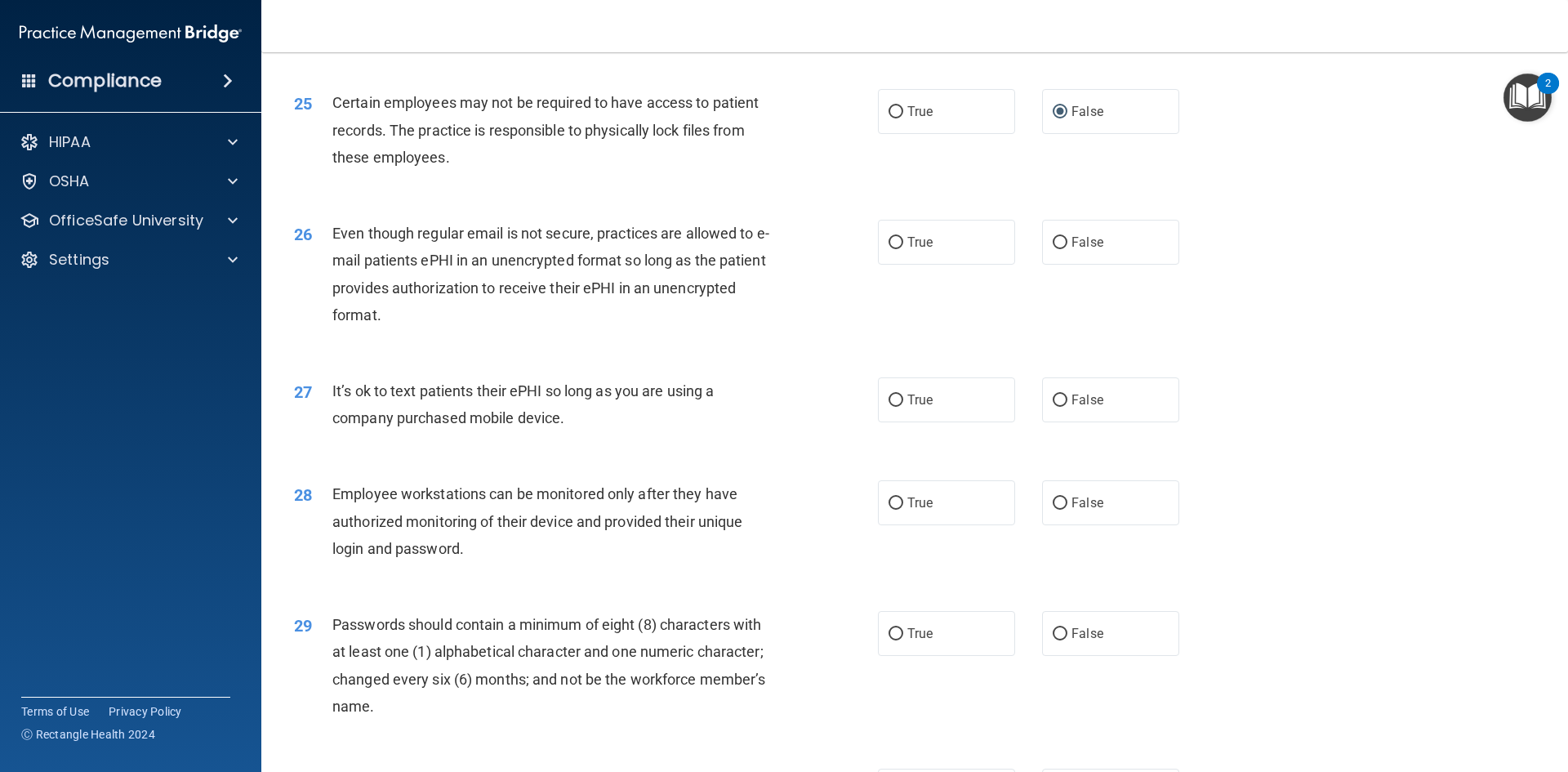
scroll to position [3105, 0]
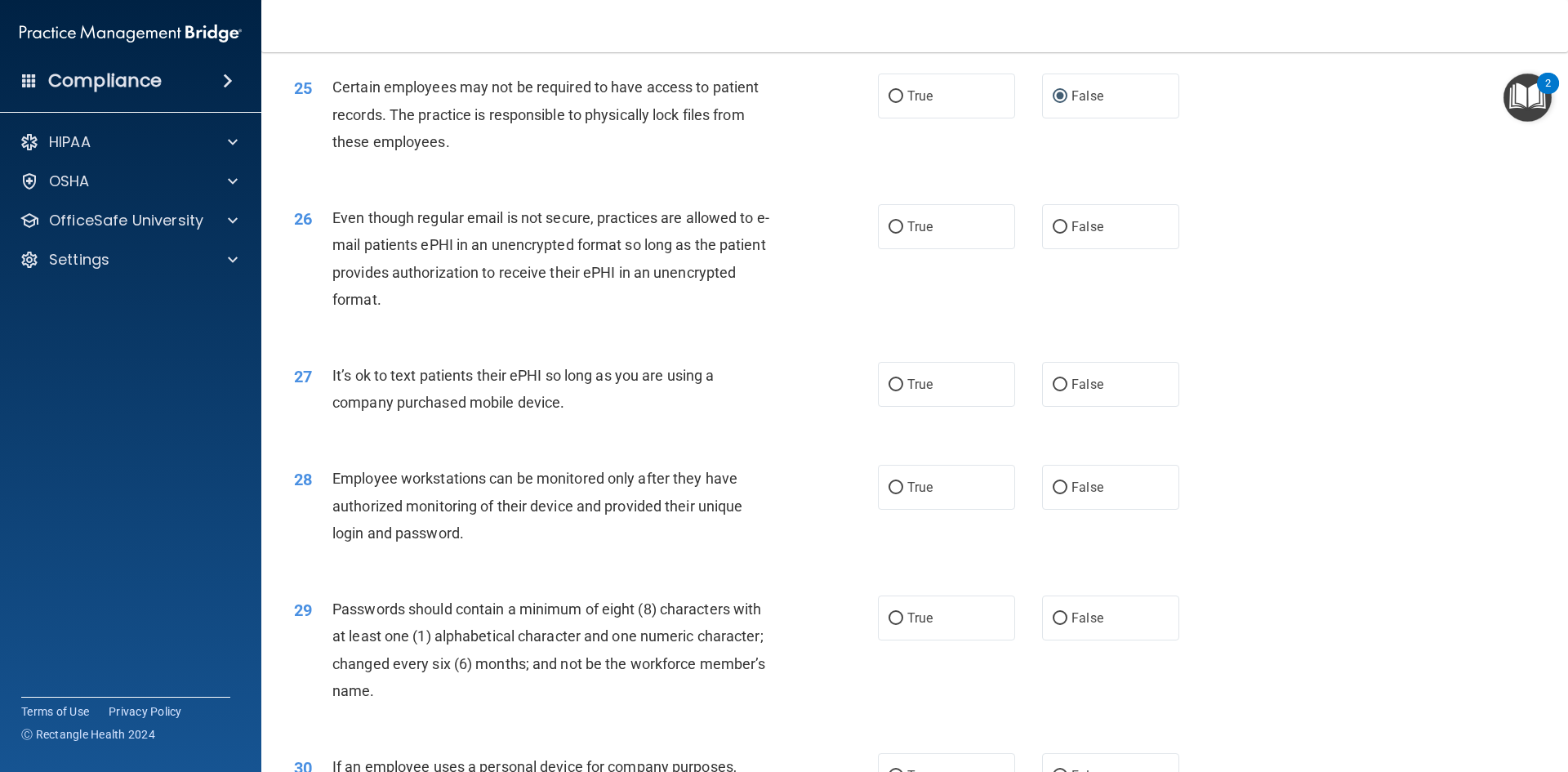
click at [732, 309] on div "Even though regular email is not secure, practices are allowed to e-mail patien…" at bounding box center [560, 258] width 456 height 109
click at [614, 283] on div "Even though regular email is not secure, practices are allowed to e-mail patien…" at bounding box center [560, 258] width 456 height 109
click at [613, 283] on div "Even though regular email is not secure, practices are allowed to e-mail patien…" at bounding box center [560, 258] width 456 height 109
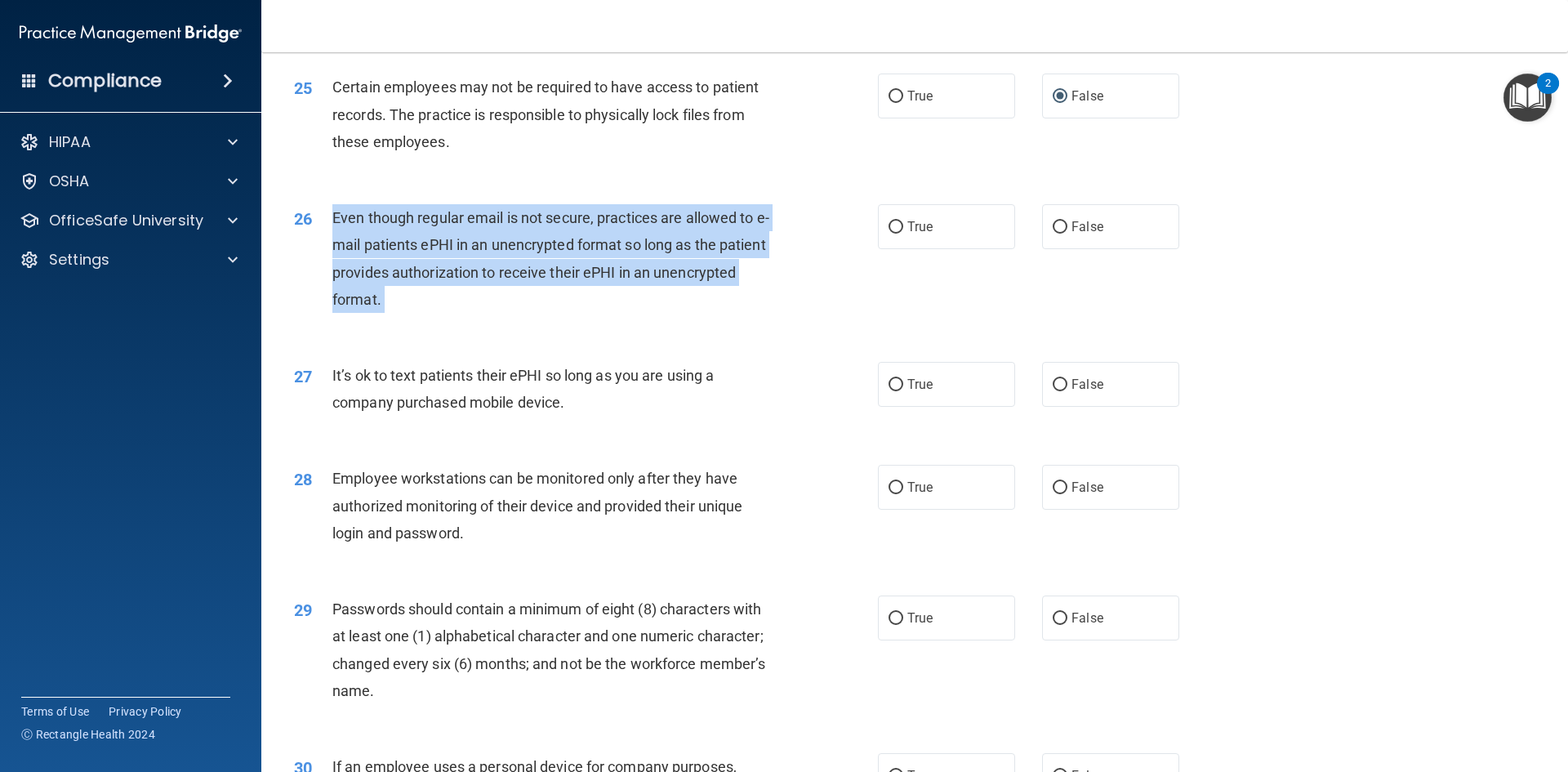
click at [612, 283] on div "Even though regular email is not secure, practices are allowed to e-mail patien…" at bounding box center [560, 258] width 456 height 109
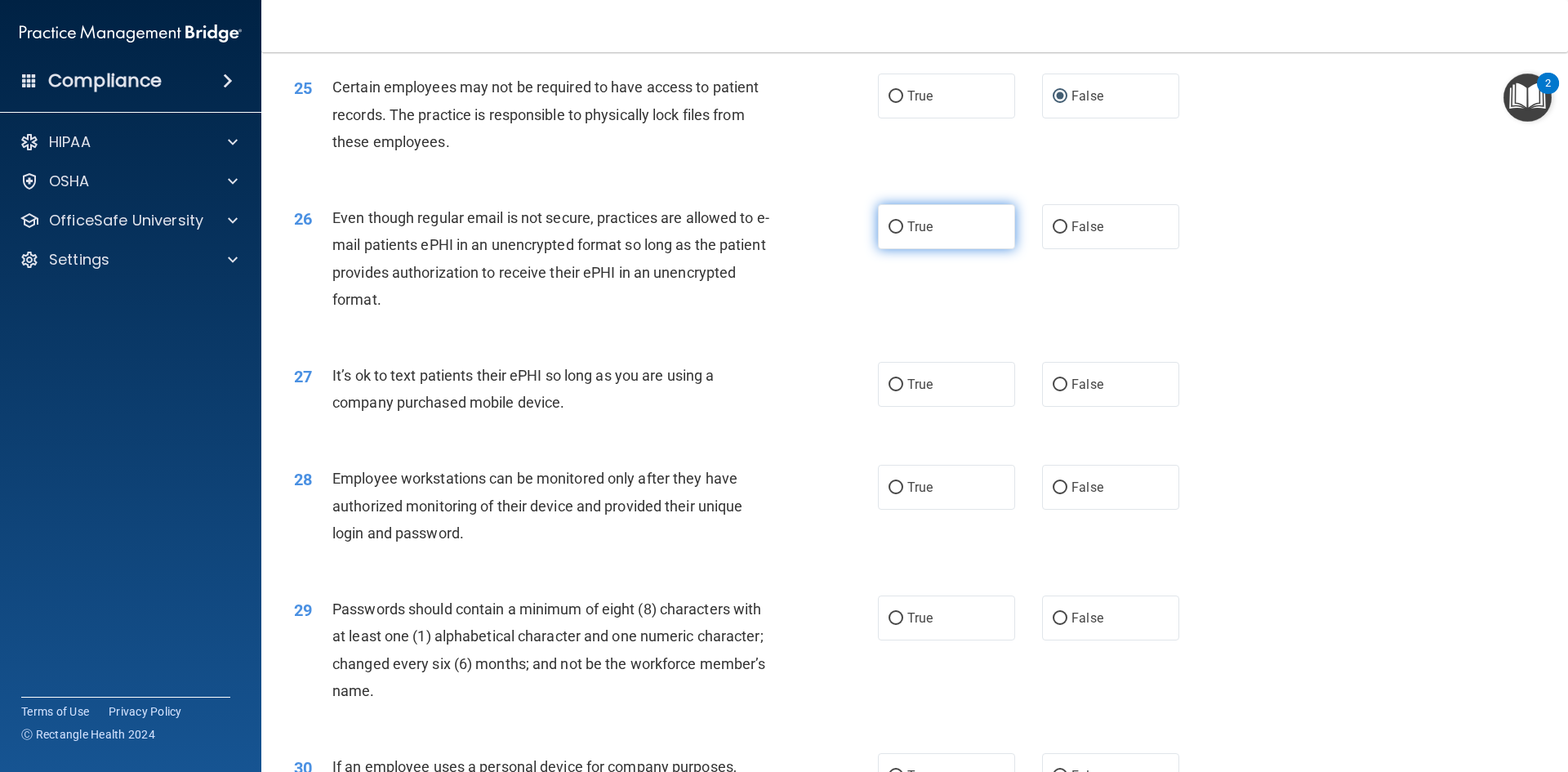
click at [942, 232] on label "True" at bounding box center [947, 226] width 137 height 45
click at [903, 232] on input "True" at bounding box center [896, 227] width 15 height 12
radio input "true"
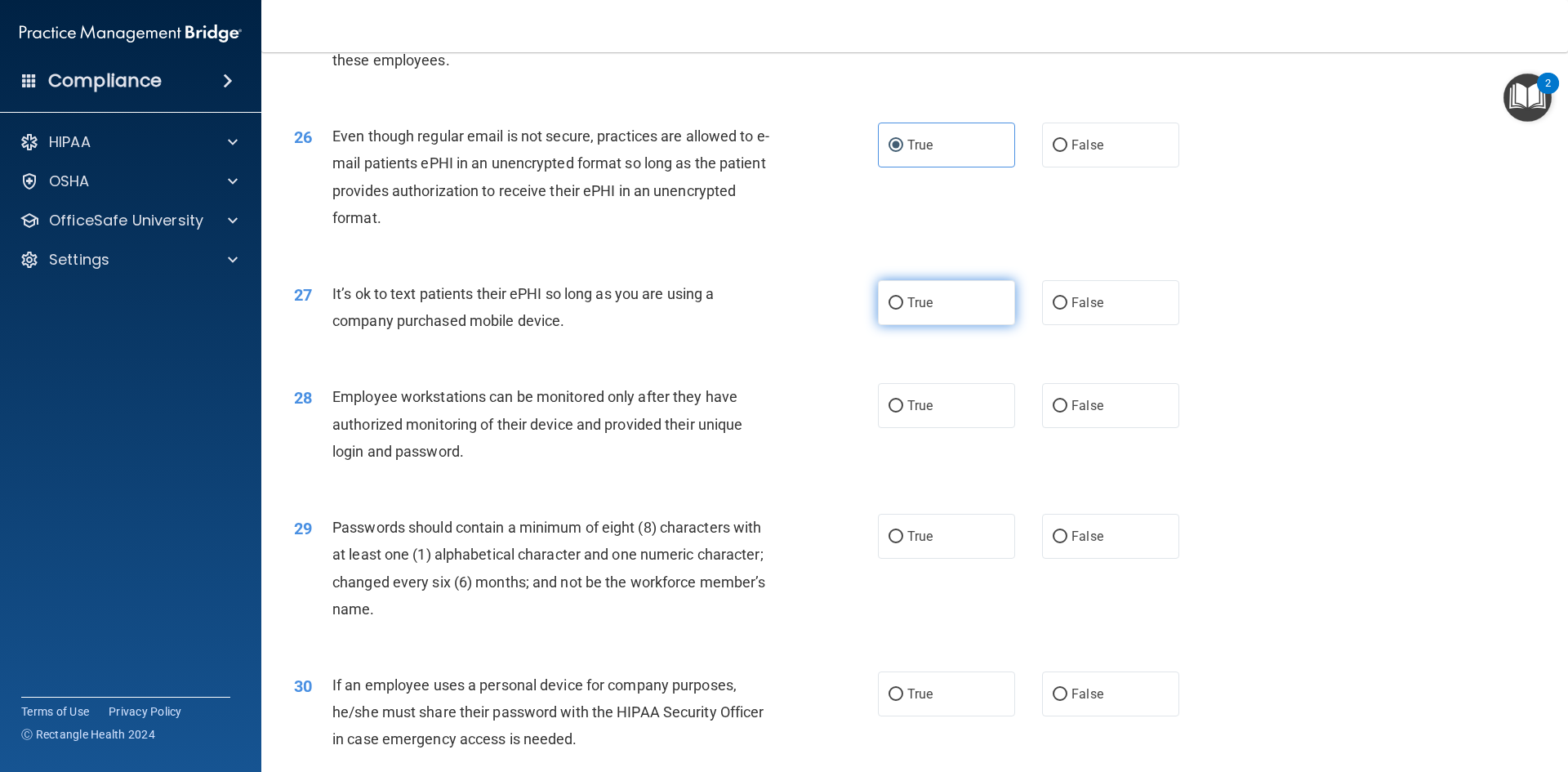
click at [895, 320] on label "True" at bounding box center [947, 302] width 137 height 45
click at [895, 310] on input "True" at bounding box center [896, 303] width 15 height 12
radio input "true"
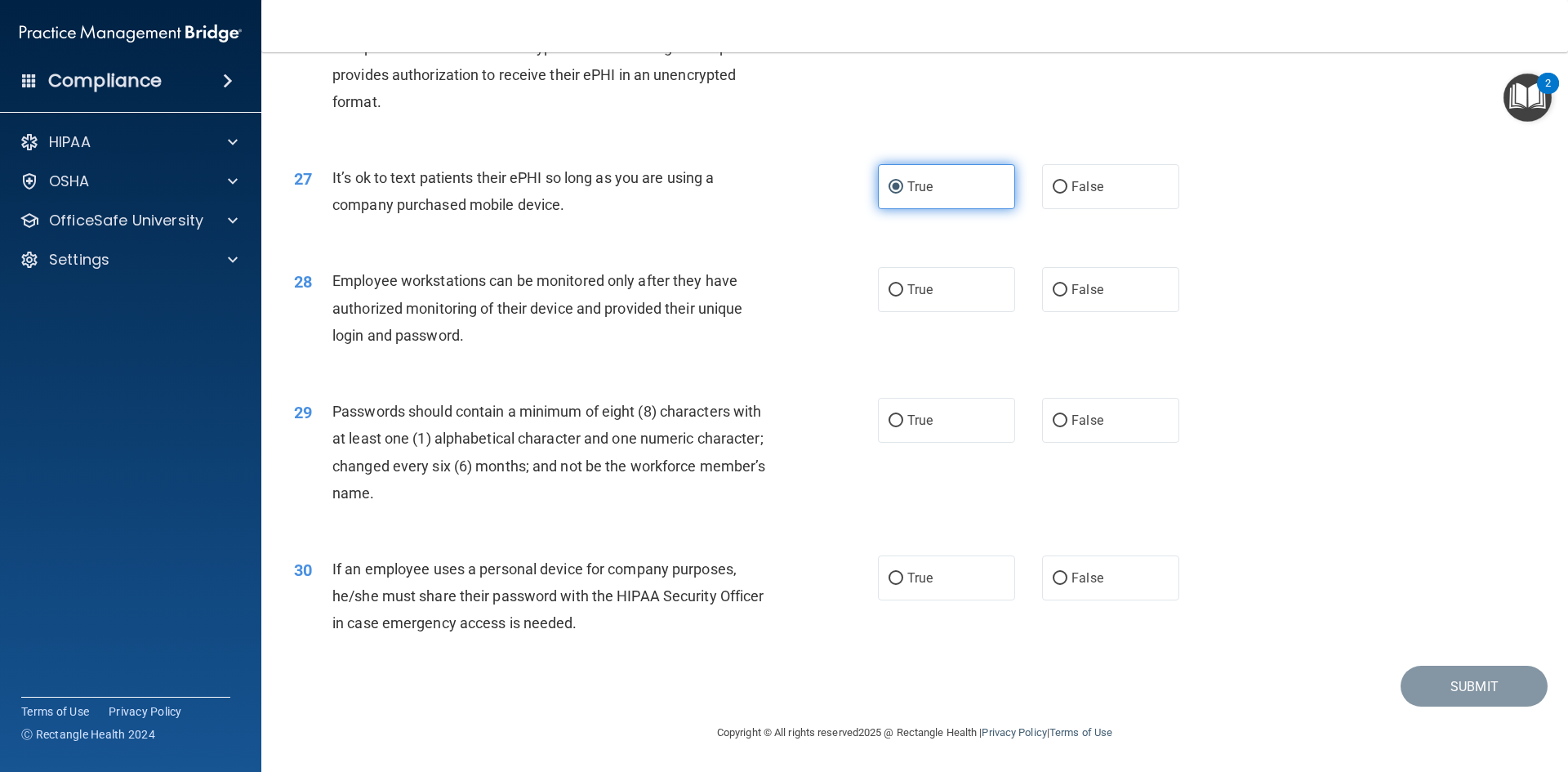
scroll to position [3329, 0]
click at [913, 299] on label "True" at bounding box center [947, 290] width 137 height 45
click at [903, 296] on input "True" at bounding box center [896, 290] width 15 height 12
radio input "true"
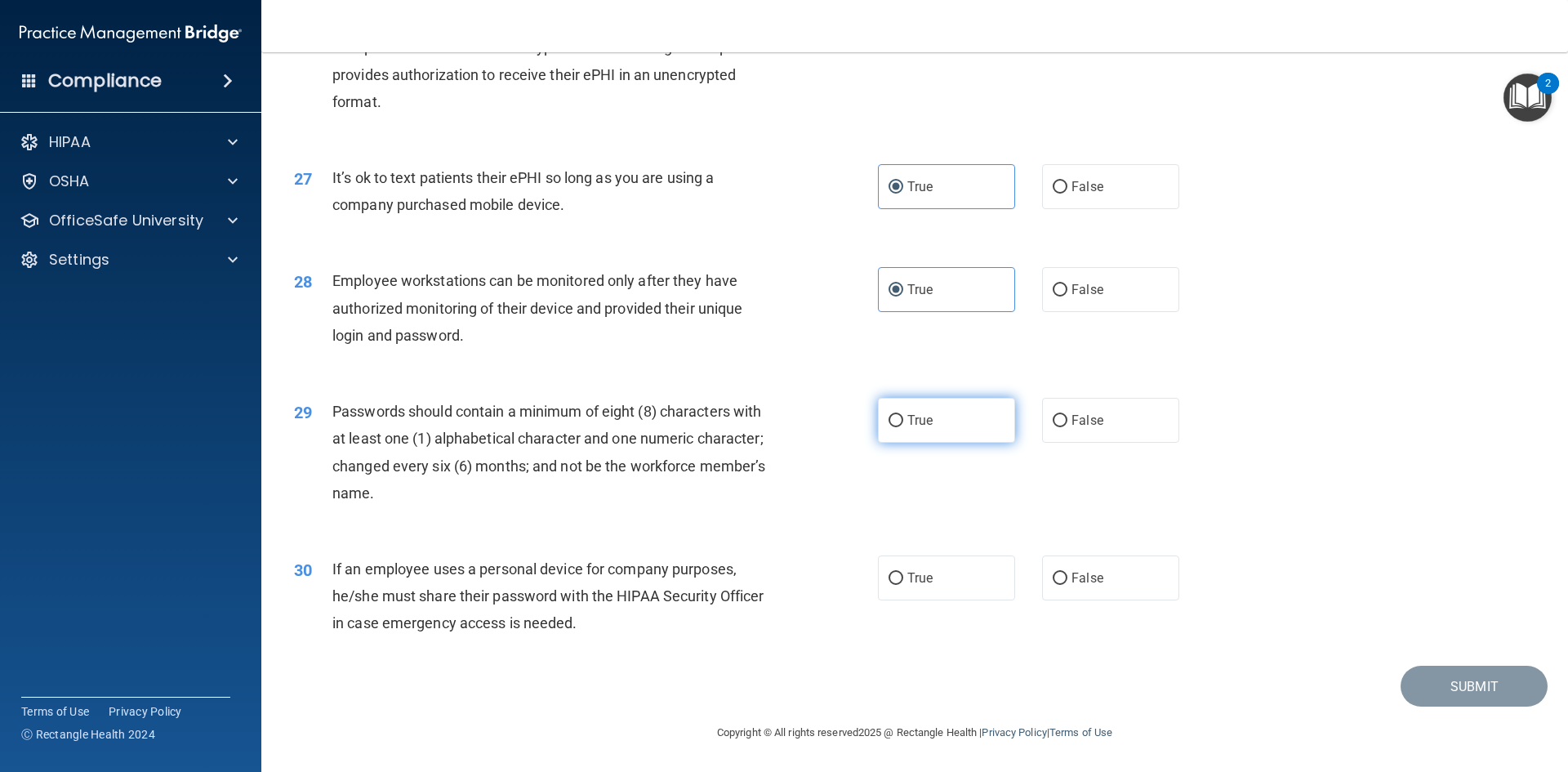
click at [928, 424] on label "True" at bounding box center [947, 420] width 137 height 45
click at [903, 424] on input "True" at bounding box center [896, 421] width 15 height 12
radio input "true"
click at [917, 585] on span "True" at bounding box center [919, 578] width 26 height 16
click at [903, 585] on input "True" at bounding box center [896, 579] width 15 height 12
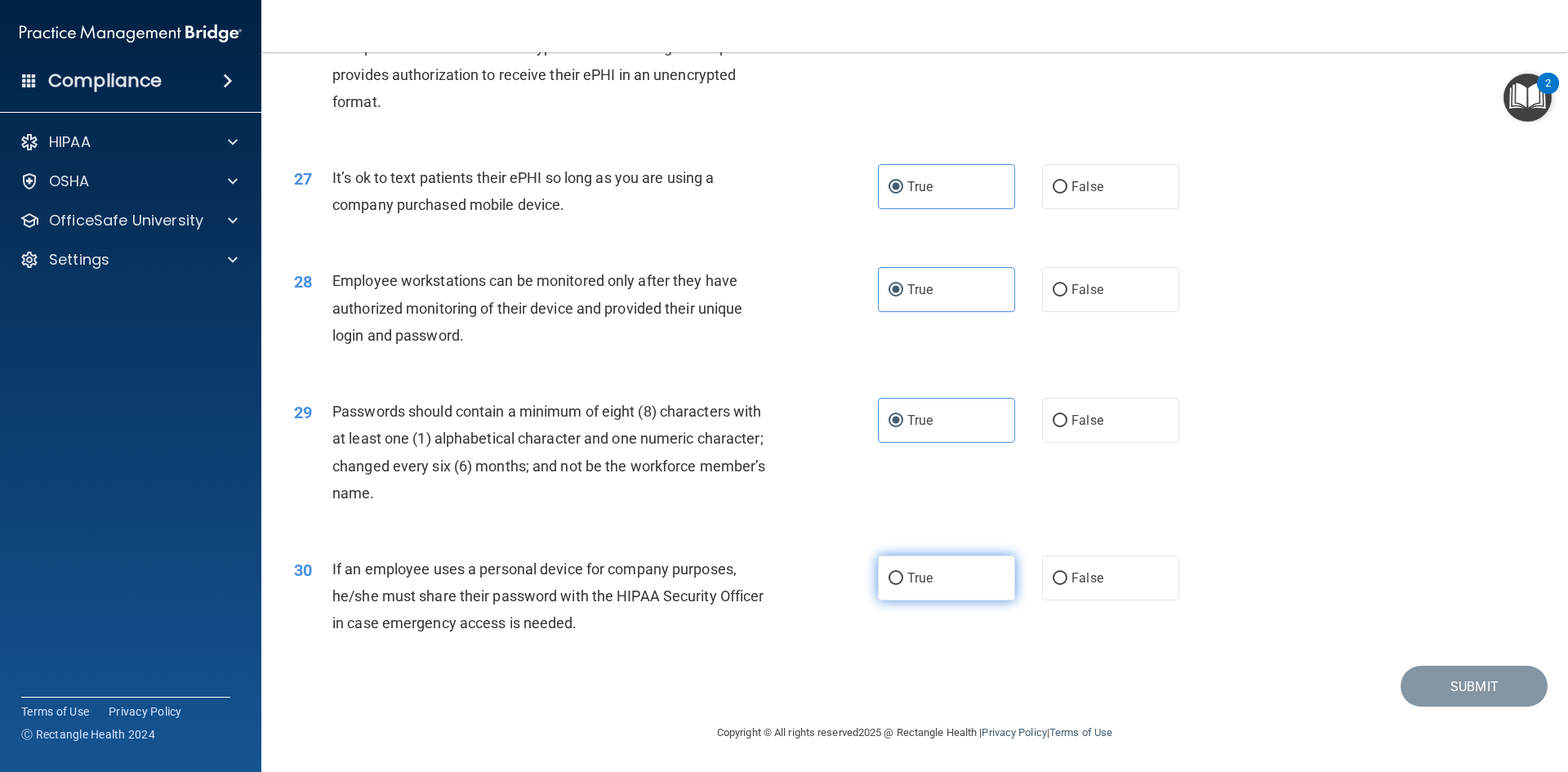
radio input "true"
click at [1479, 692] on button "Submit" at bounding box center [1474, 686] width 147 height 41
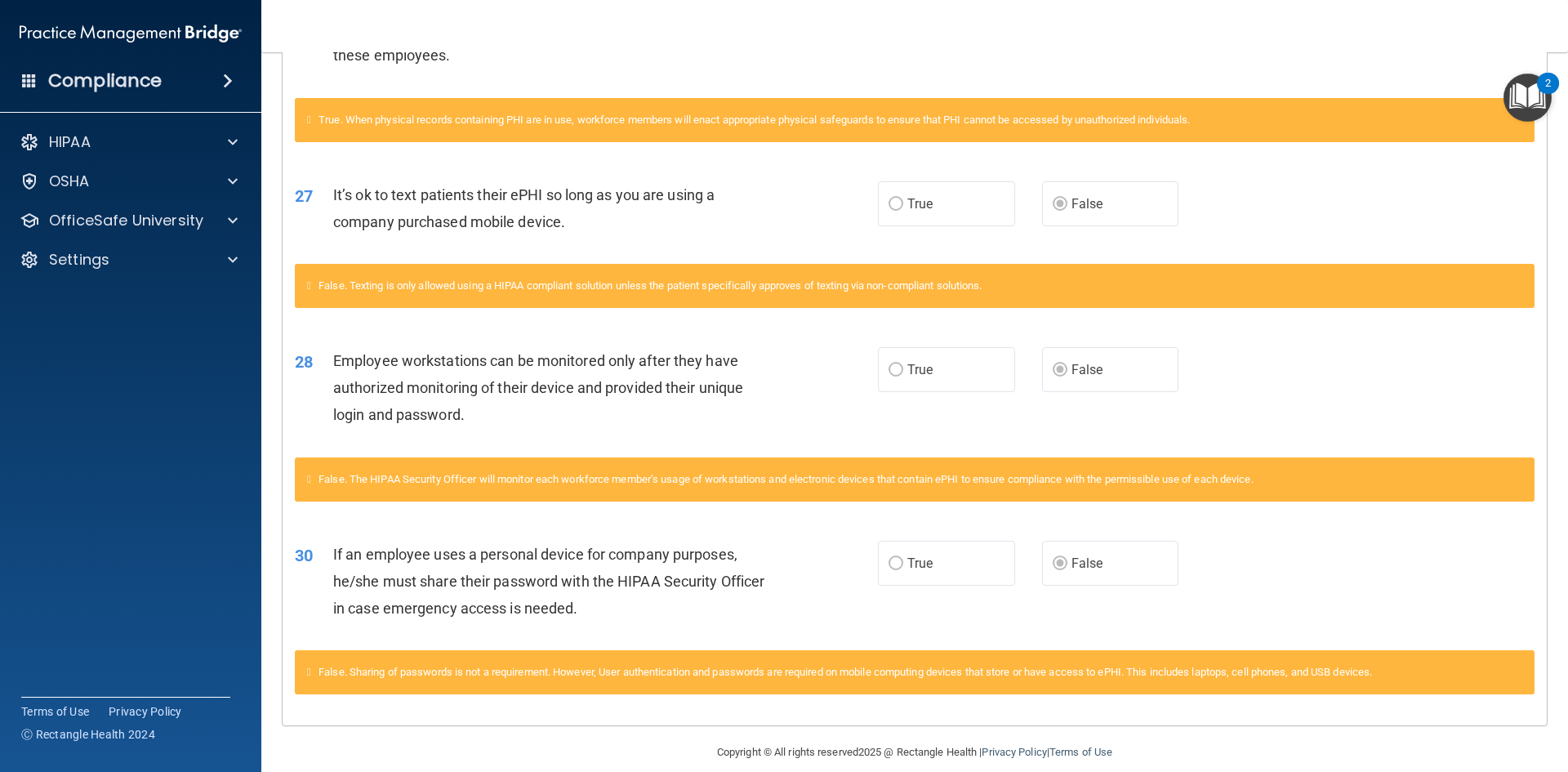
scroll to position [1844, 0]
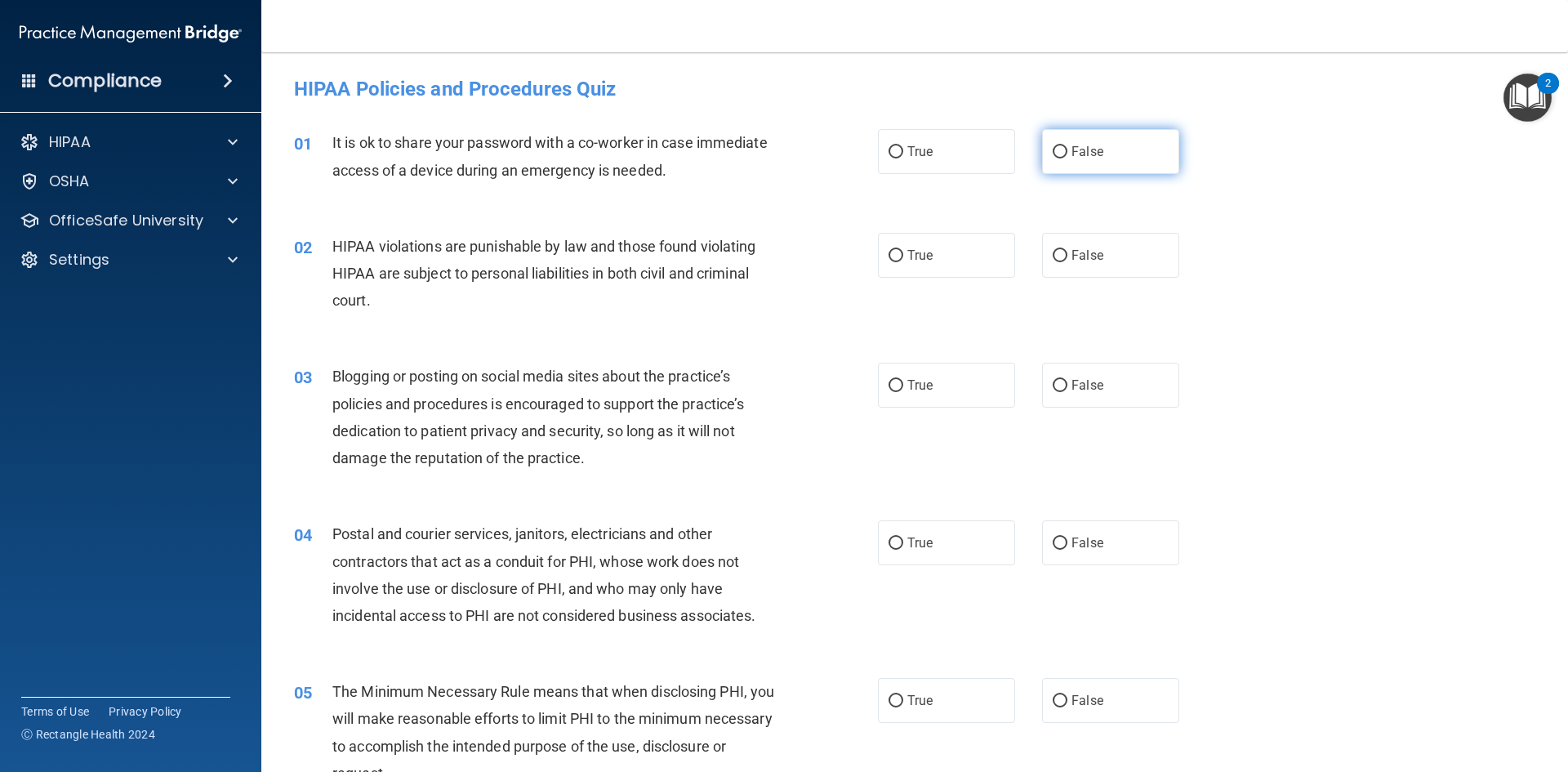
click at [1071, 145] on span "False" at bounding box center [1087, 151] width 32 height 16
click at [1067, 146] on input "False" at bounding box center [1060, 152] width 15 height 12
radio input "true"
click at [949, 267] on label "True" at bounding box center [947, 255] width 137 height 45
click at [903, 263] on input "True" at bounding box center [896, 256] width 15 height 12
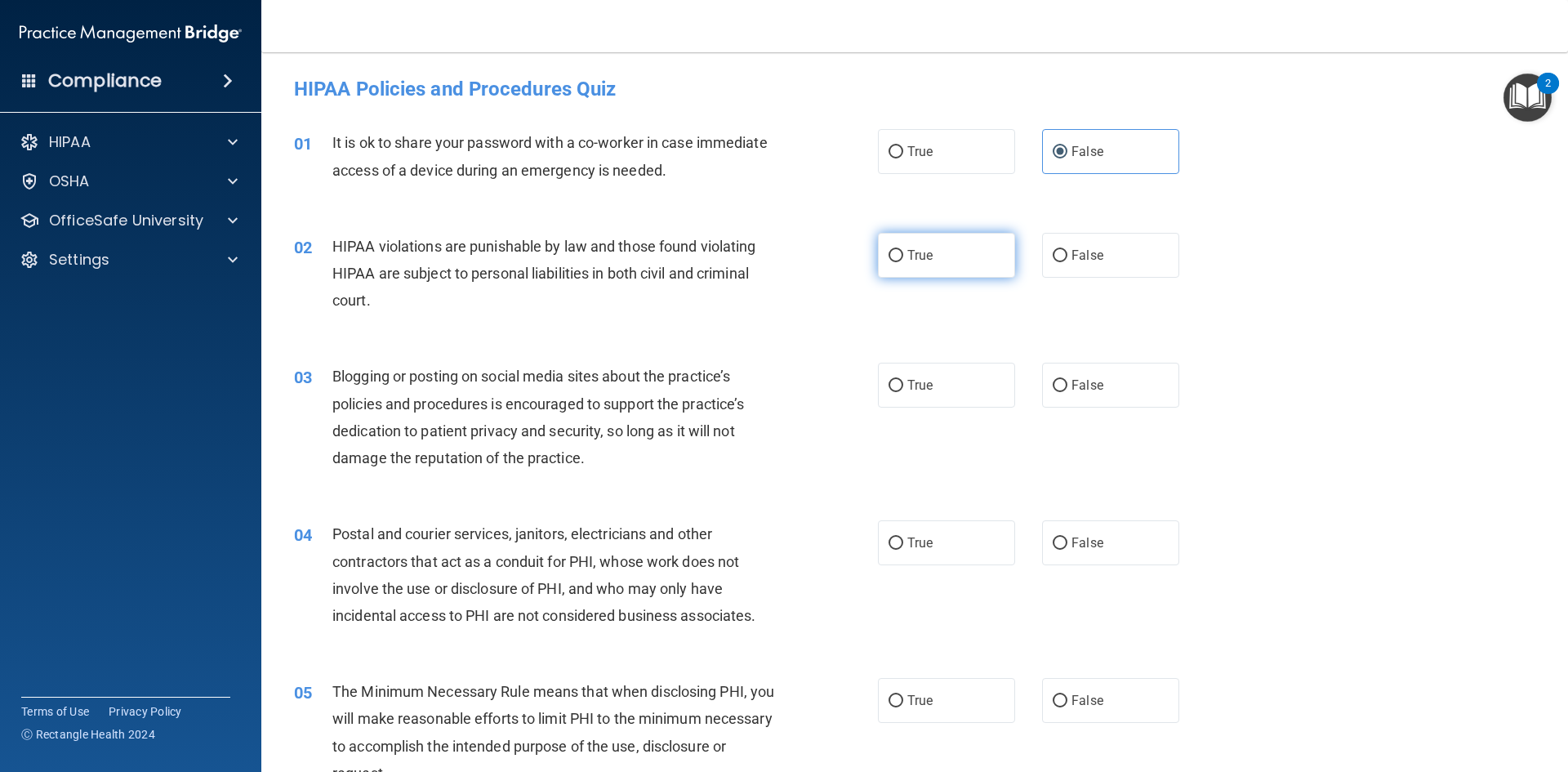
radio input "true"
click at [1108, 384] on label "False" at bounding box center [1111, 385] width 137 height 45
click at [1067, 384] on input "False" at bounding box center [1060, 386] width 15 height 12
radio input "true"
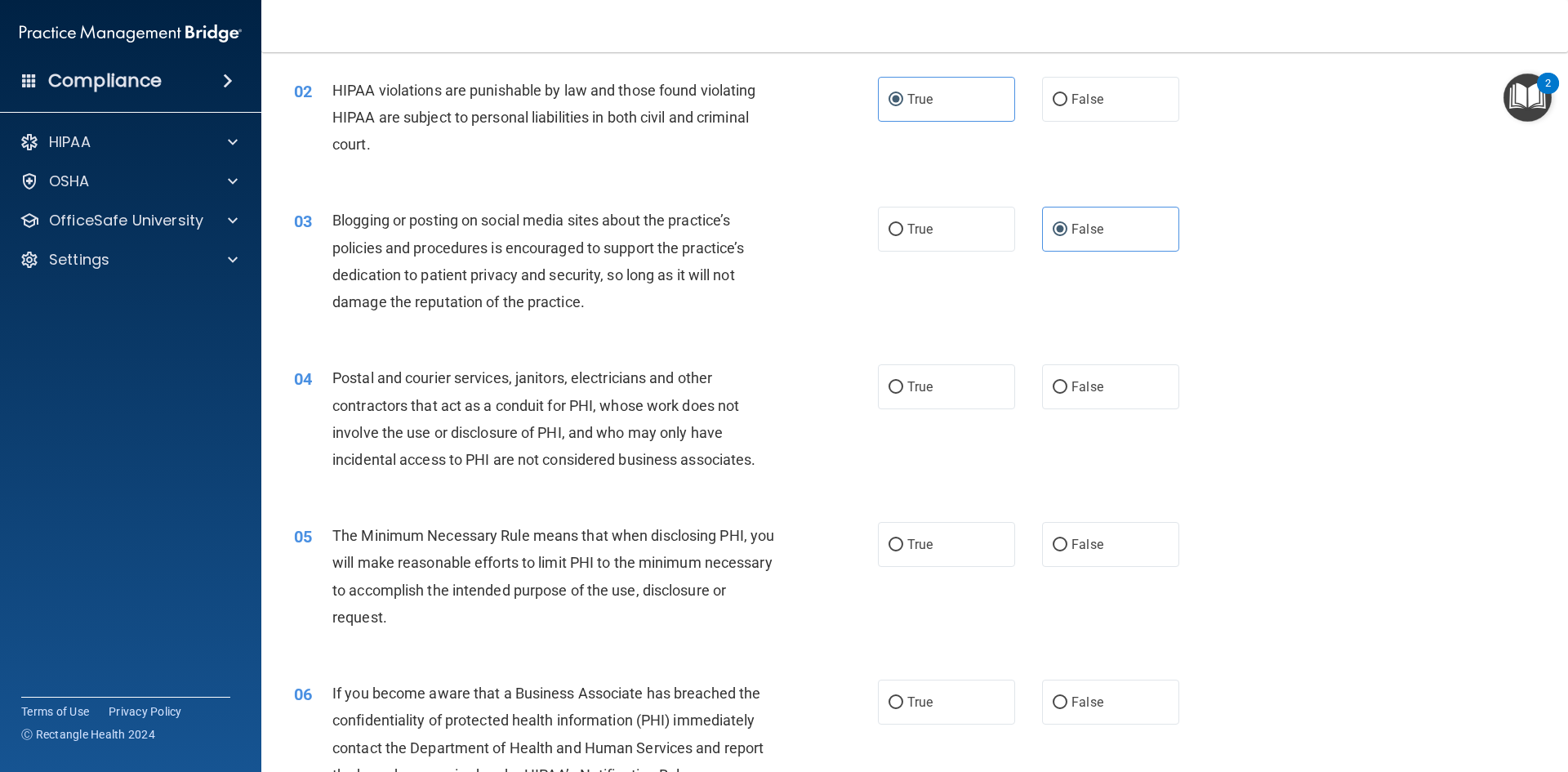
scroll to position [163, 0]
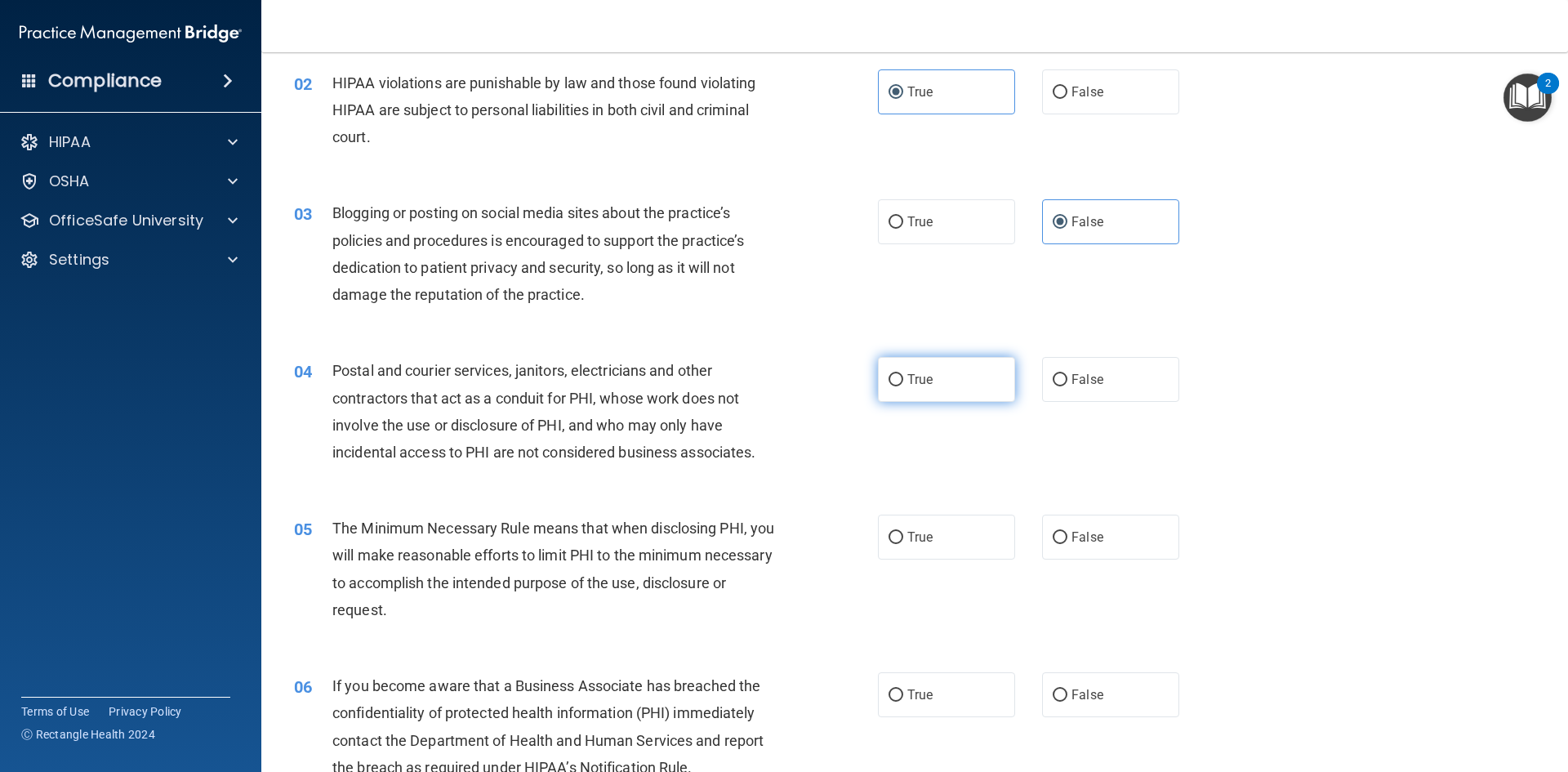
click at [928, 396] on label "True" at bounding box center [947, 379] width 137 height 45
click at [903, 386] on input "True" at bounding box center [896, 380] width 15 height 12
radio input "true"
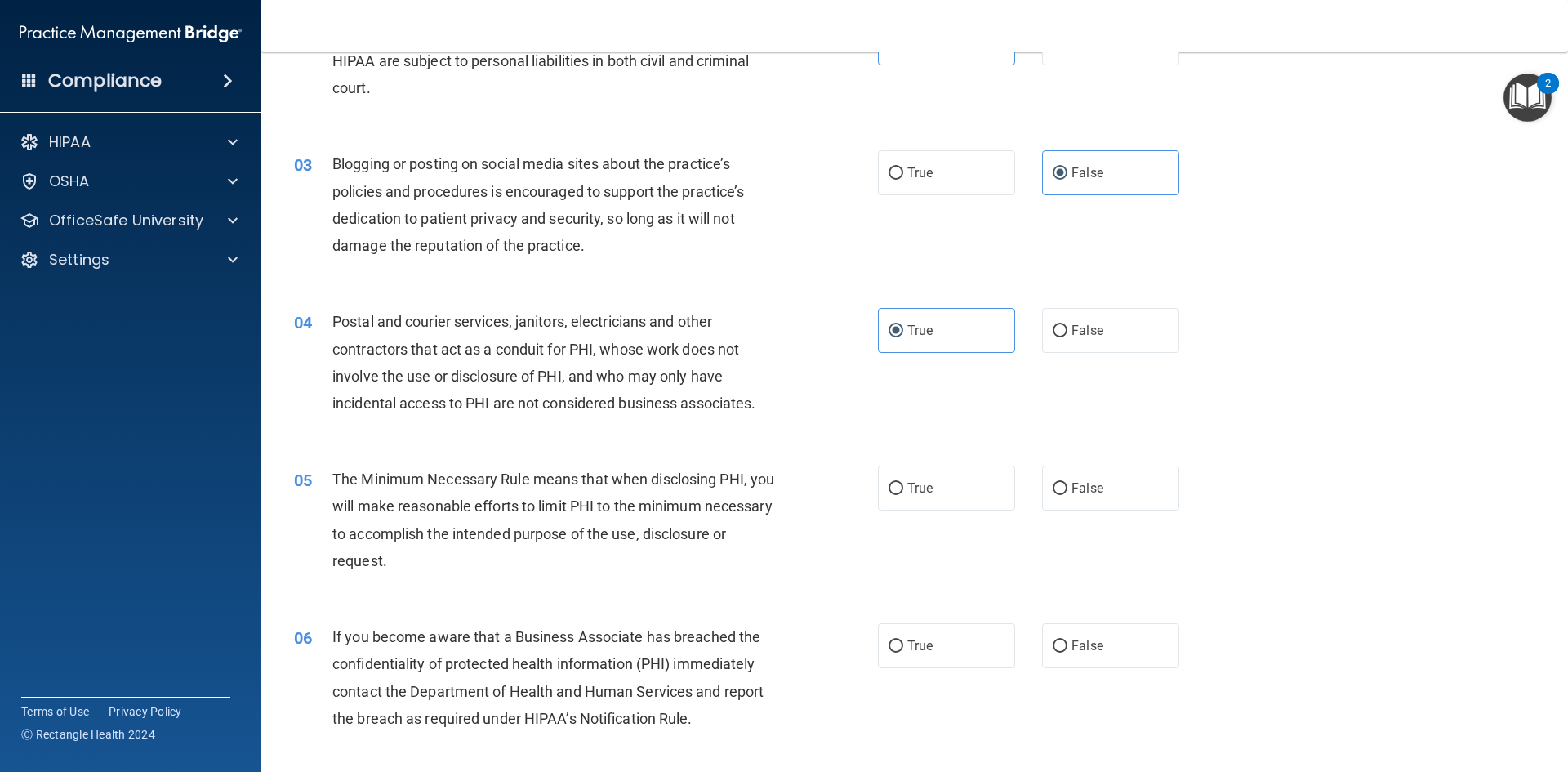
scroll to position [327, 0]
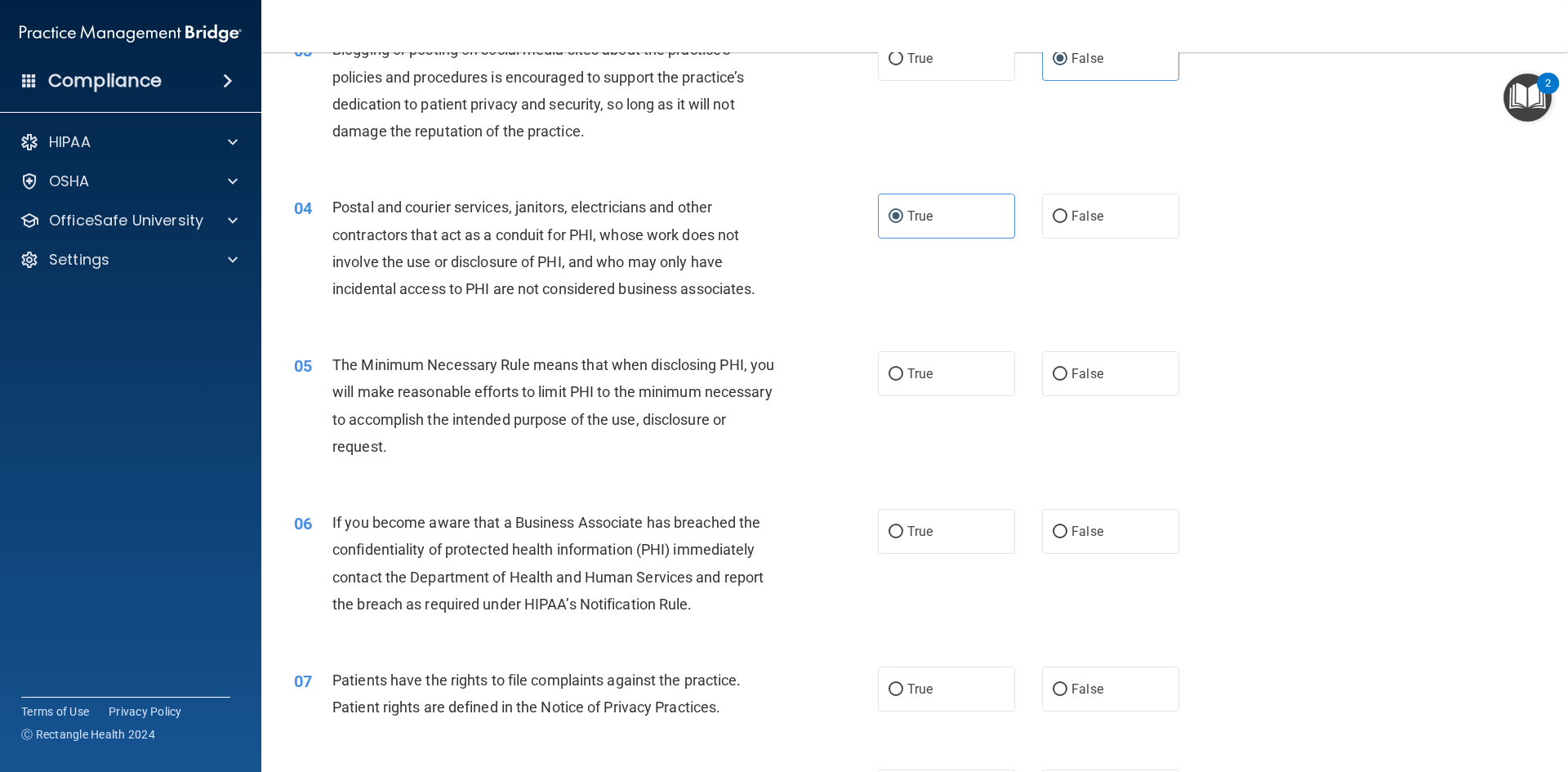
click at [920, 402] on div "05 The Minimum Necessary Rule means that when disclosing PHI, you will make rea…" at bounding box center [914, 410] width 1266 height 158
click at [921, 376] on span "True" at bounding box center [919, 373] width 26 height 16
click at [903, 376] on input "True" at bounding box center [896, 374] width 15 height 12
radio input "true"
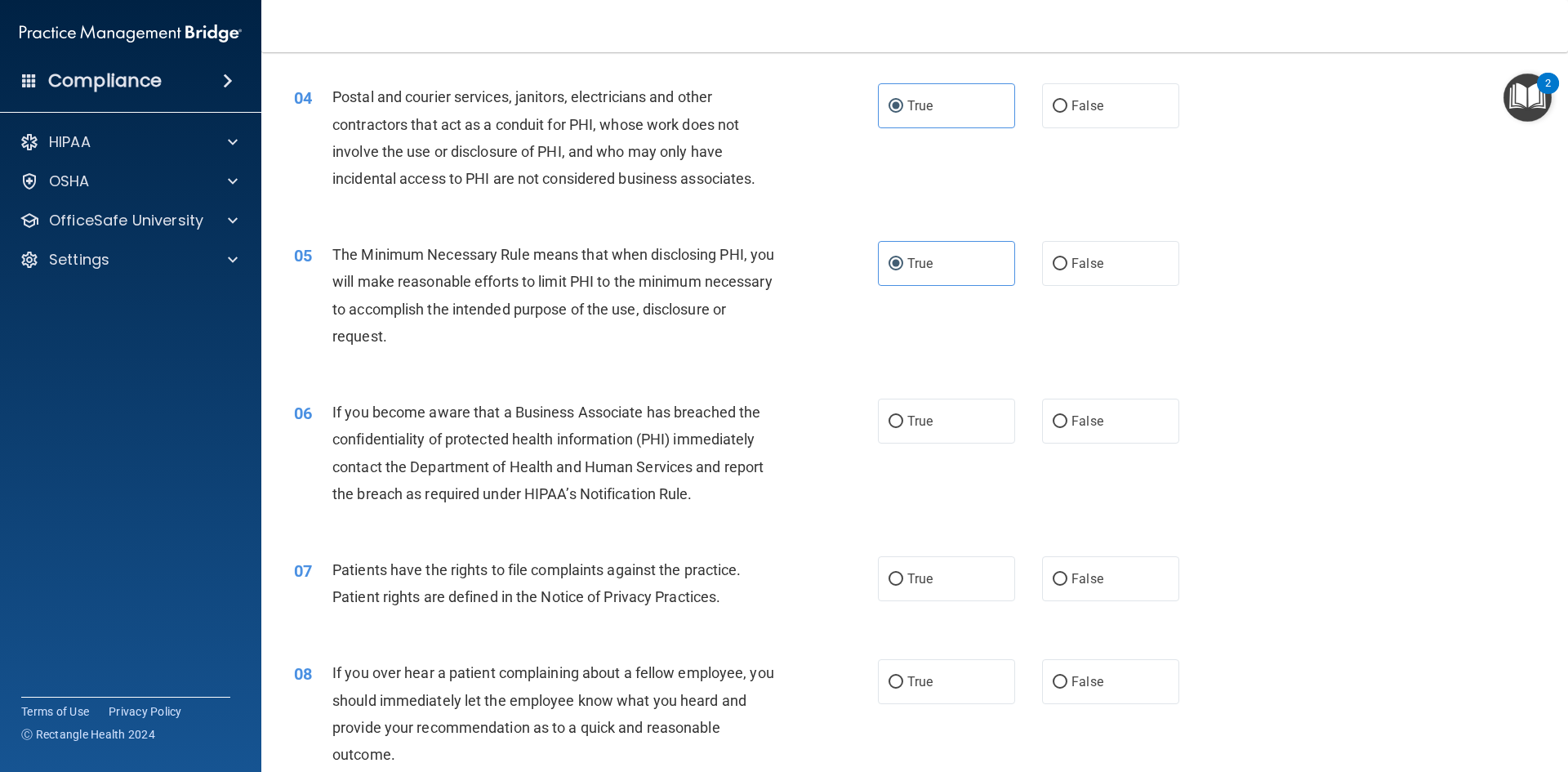
scroll to position [490, 0]
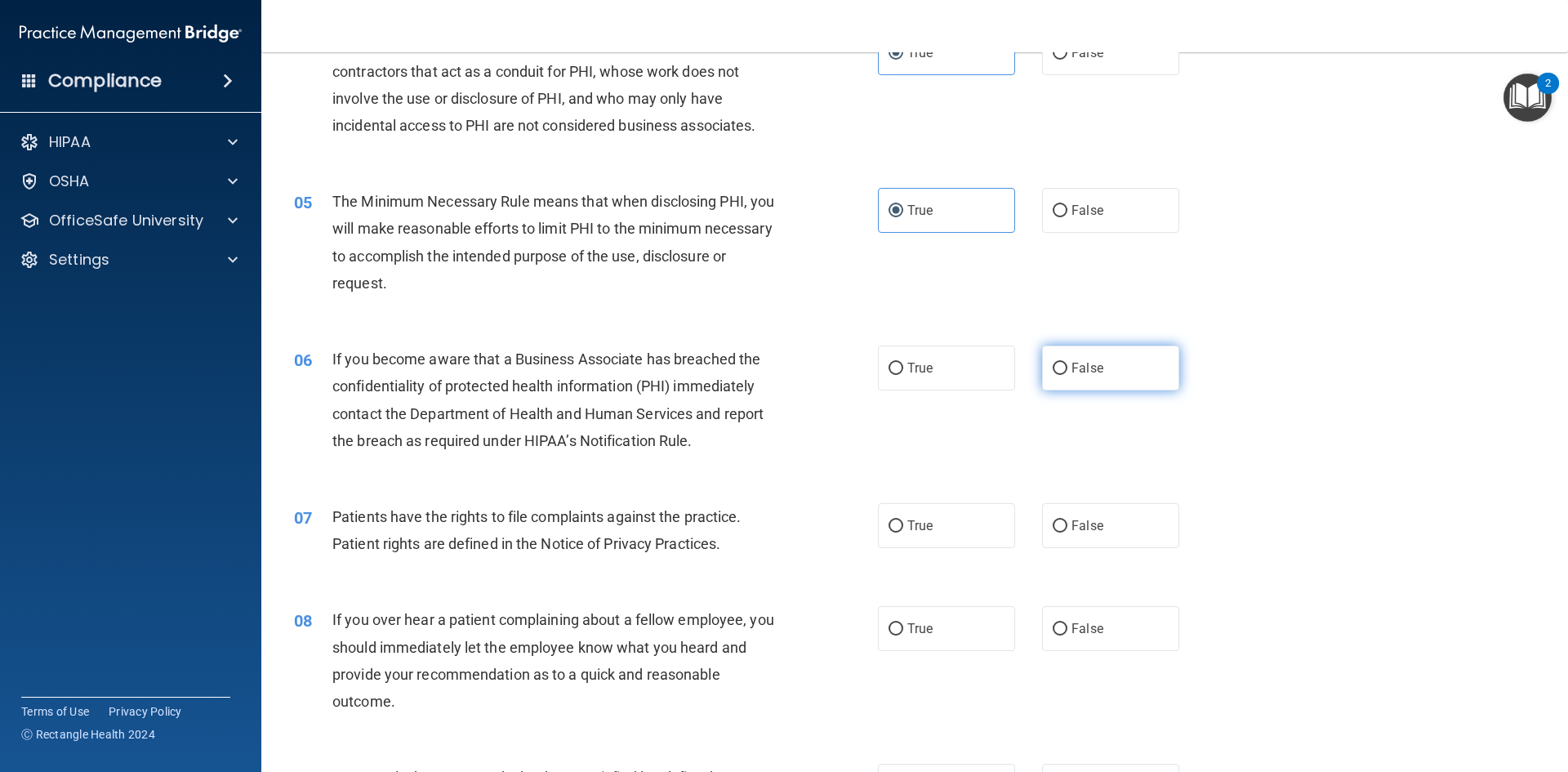
click at [1097, 377] on label "False" at bounding box center [1111, 368] width 137 height 45
click at [1067, 375] on input "False" at bounding box center [1060, 368] width 15 height 12
radio input "true"
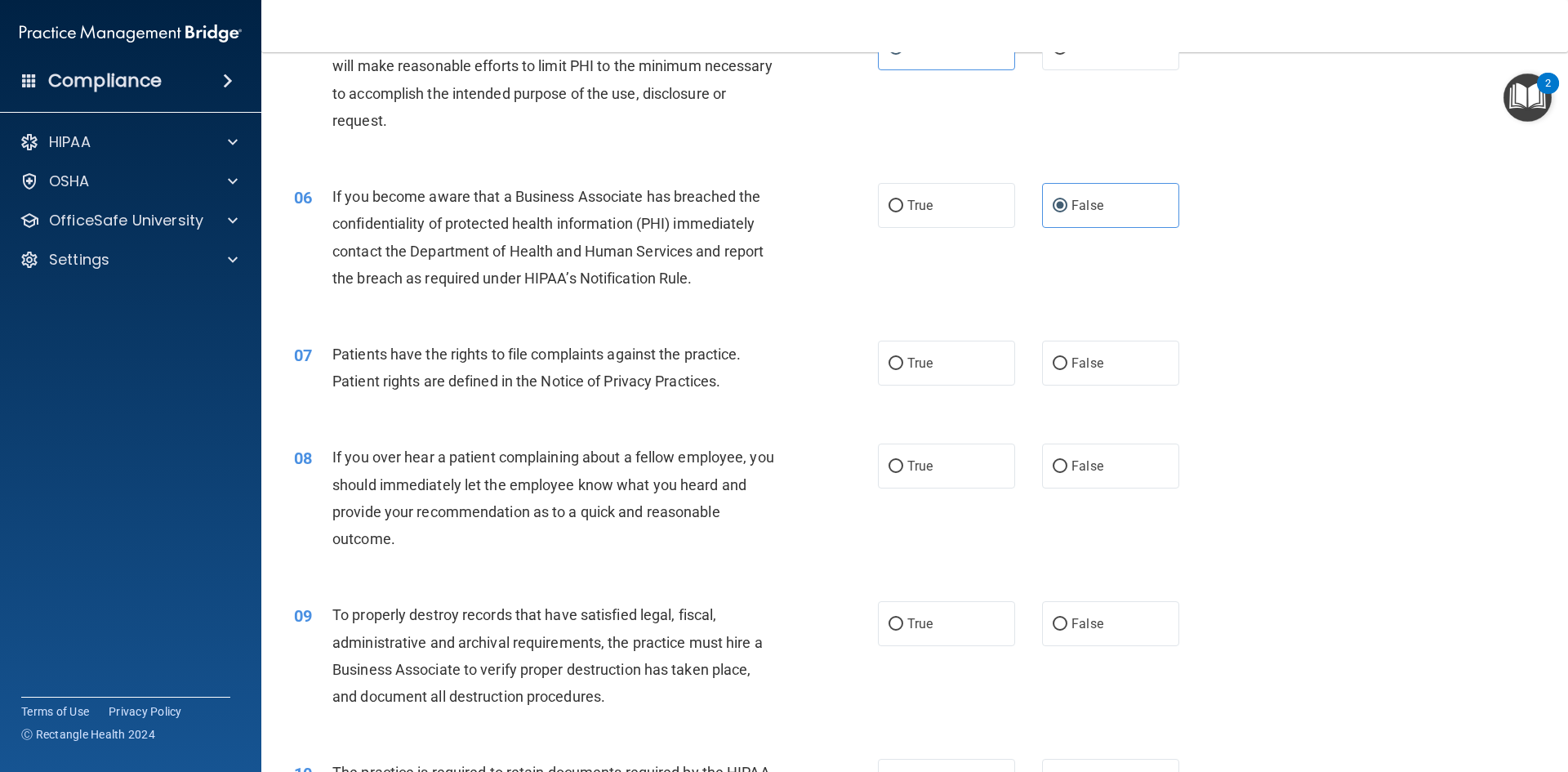
scroll to position [654, 0]
click at [946, 367] on label "True" at bounding box center [947, 362] width 137 height 45
click at [903, 367] on input "True" at bounding box center [896, 362] width 15 height 12
radio input "true"
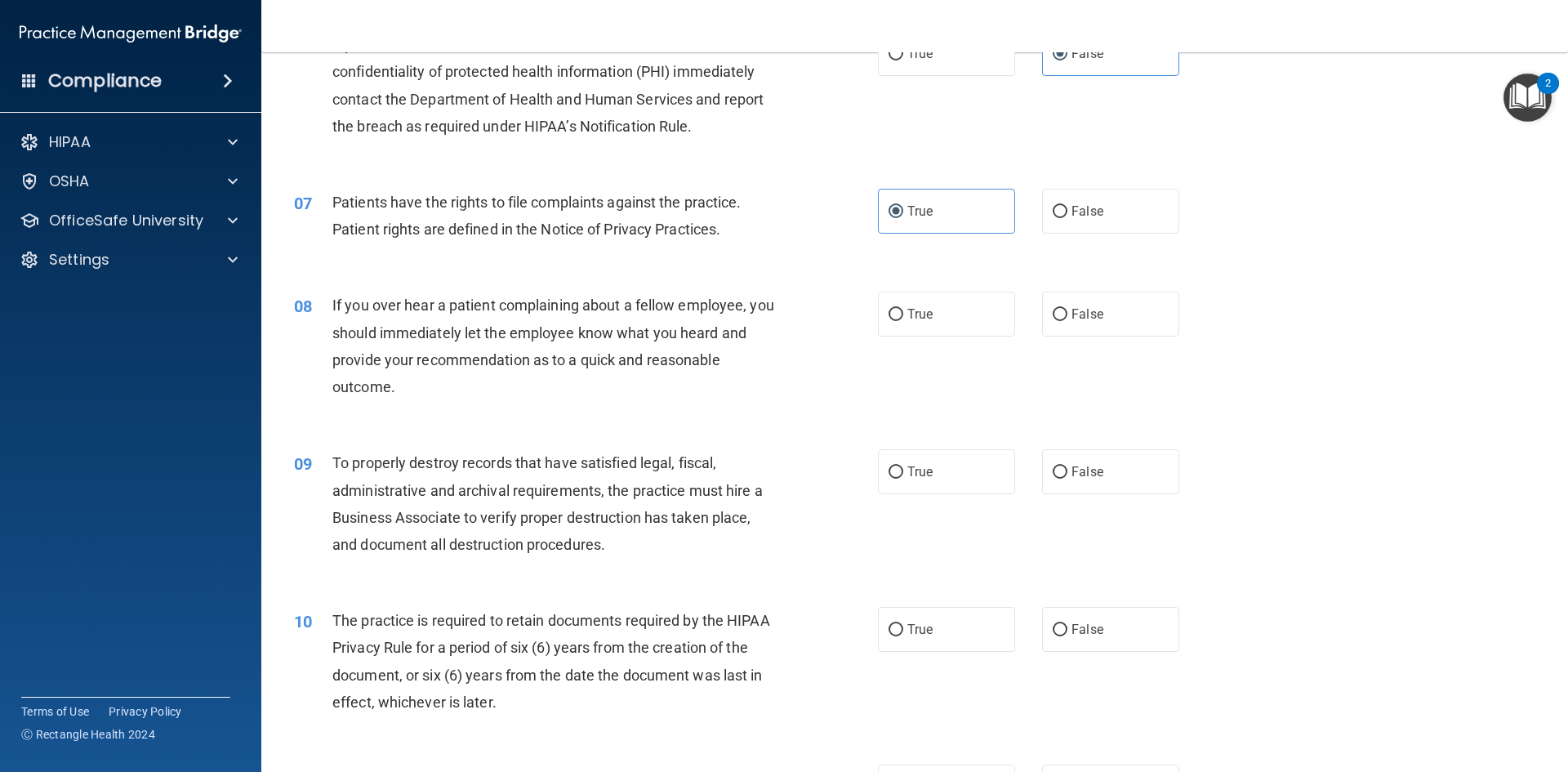
scroll to position [817, 0]
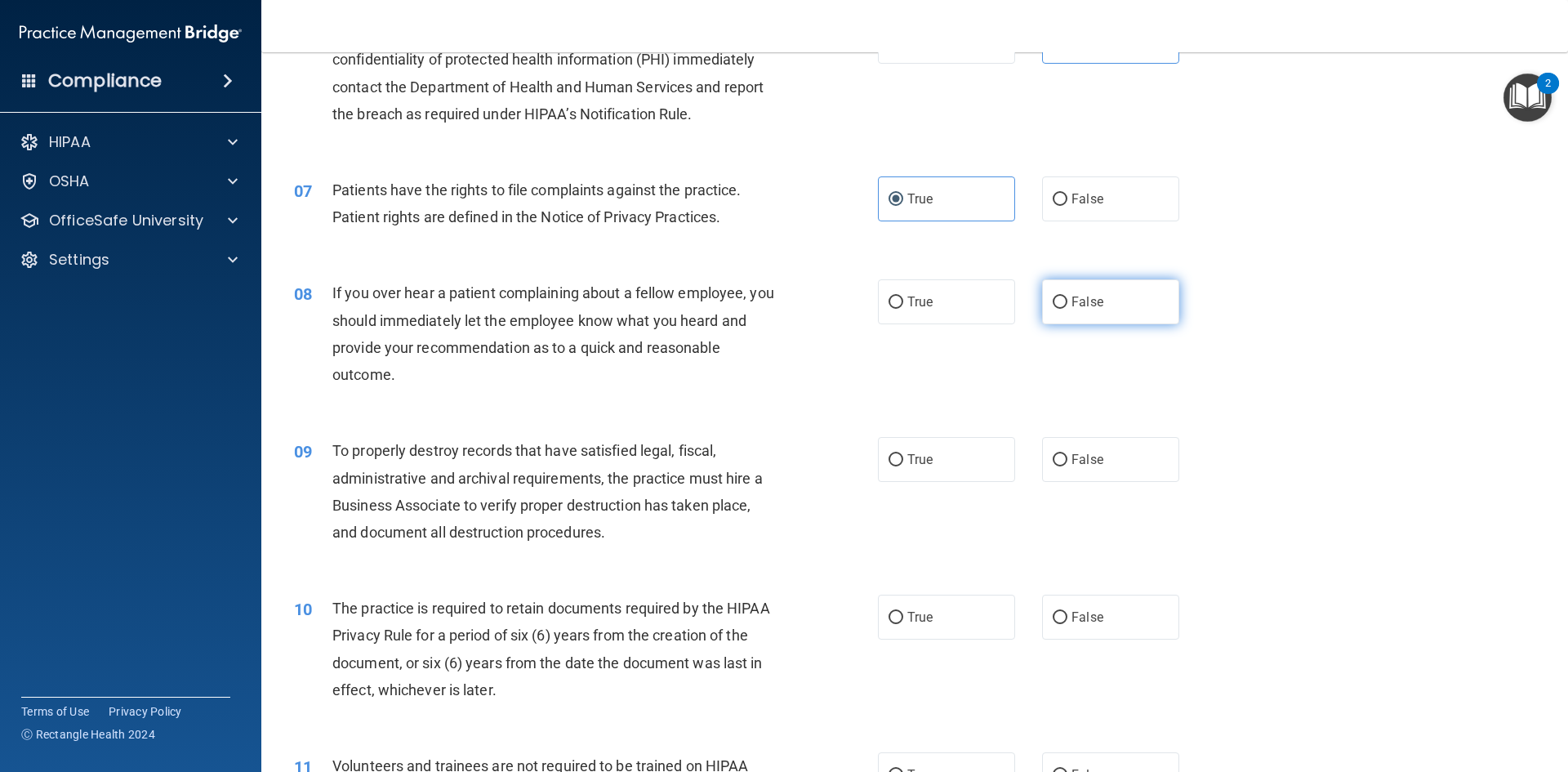
click at [1052, 296] on input "False" at bounding box center [1060, 302] width 15 height 12
radio input "true"
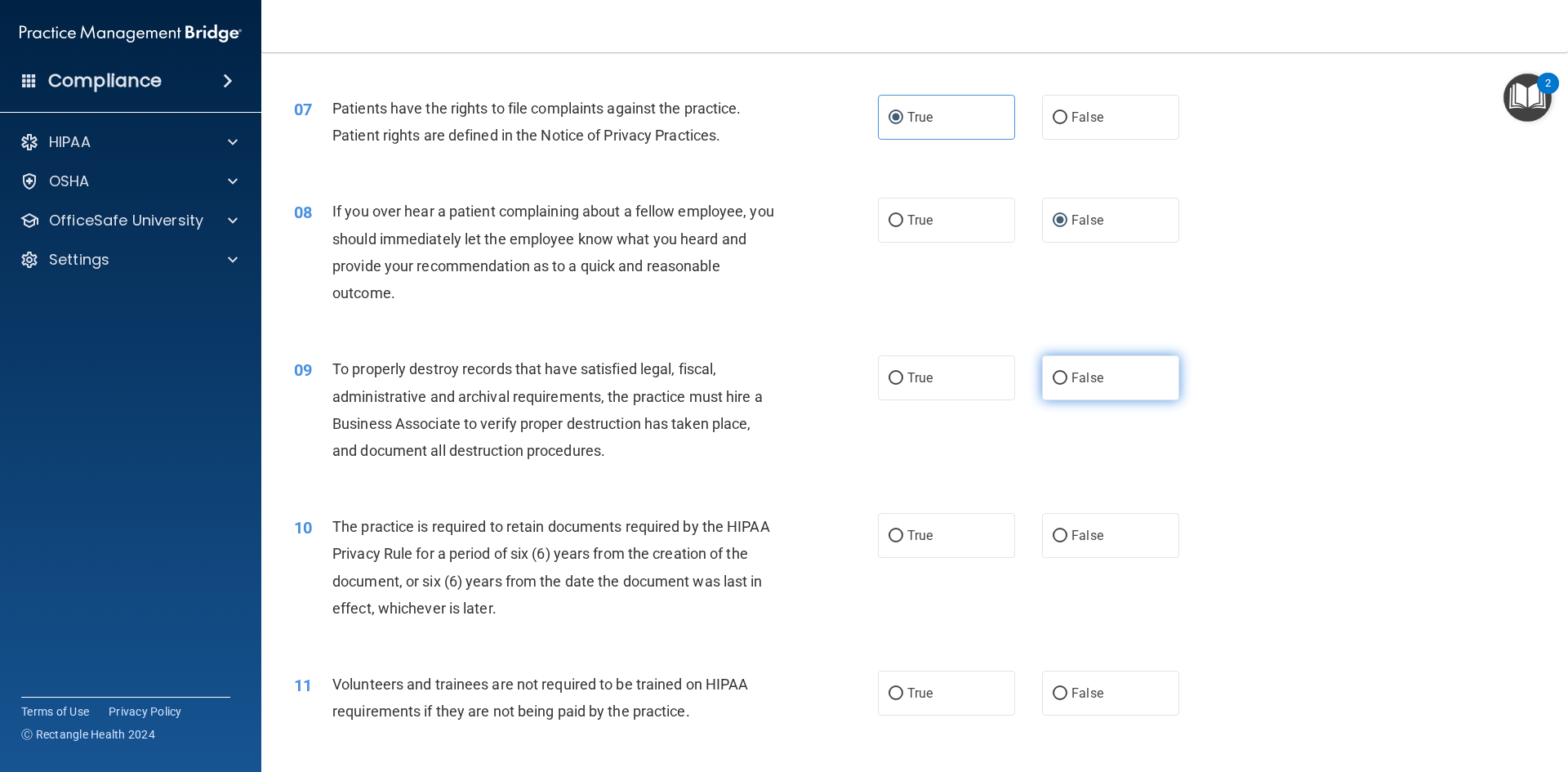
click at [1110, 387] on label "False" at bounding box center [1111, 377] width 137 height 45
click at [1067, 385] on input "False" at bounding box center [1060, 378] width 15 height 12
radio input "true"
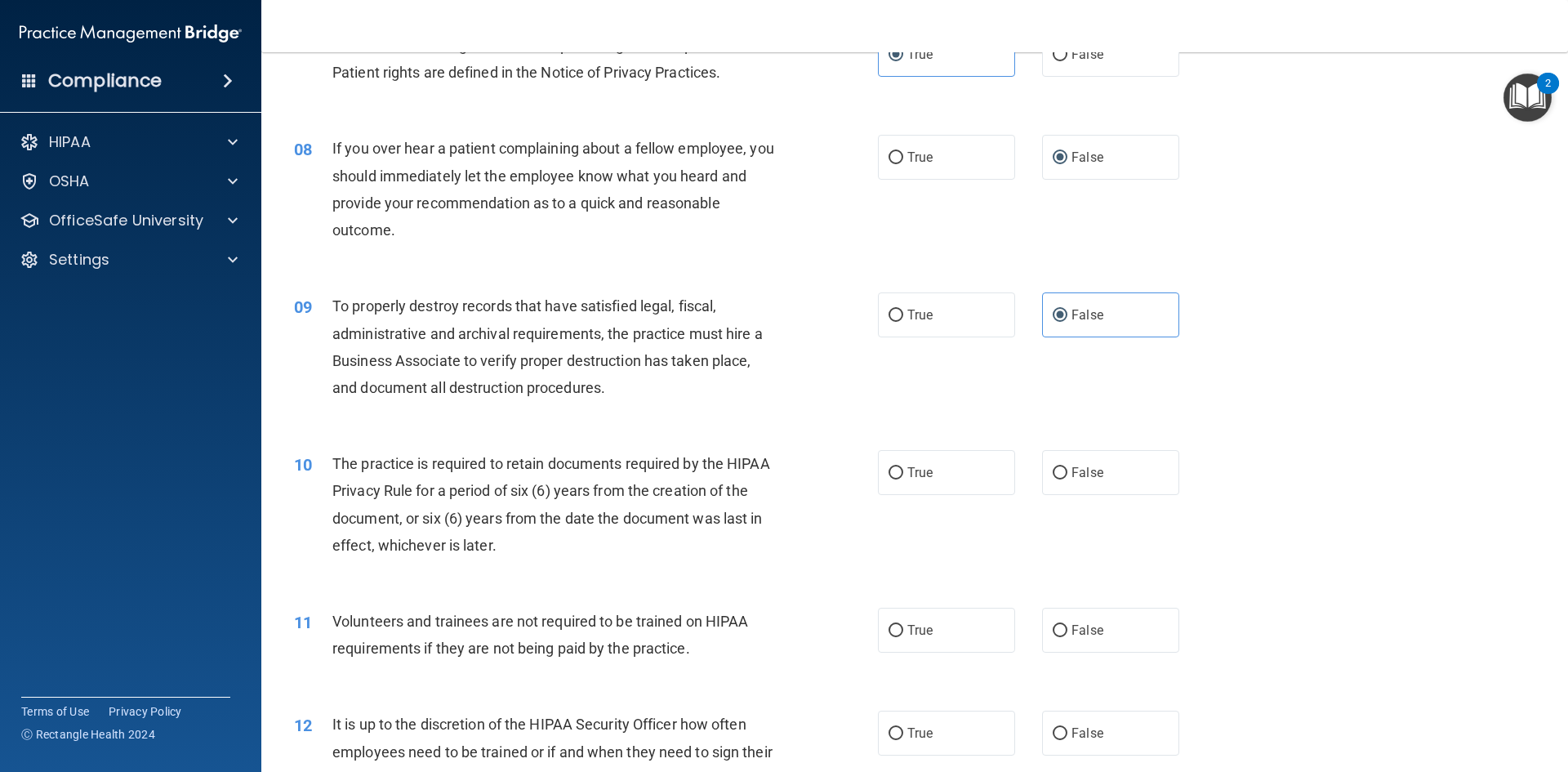
scroll to position [1062, 0]
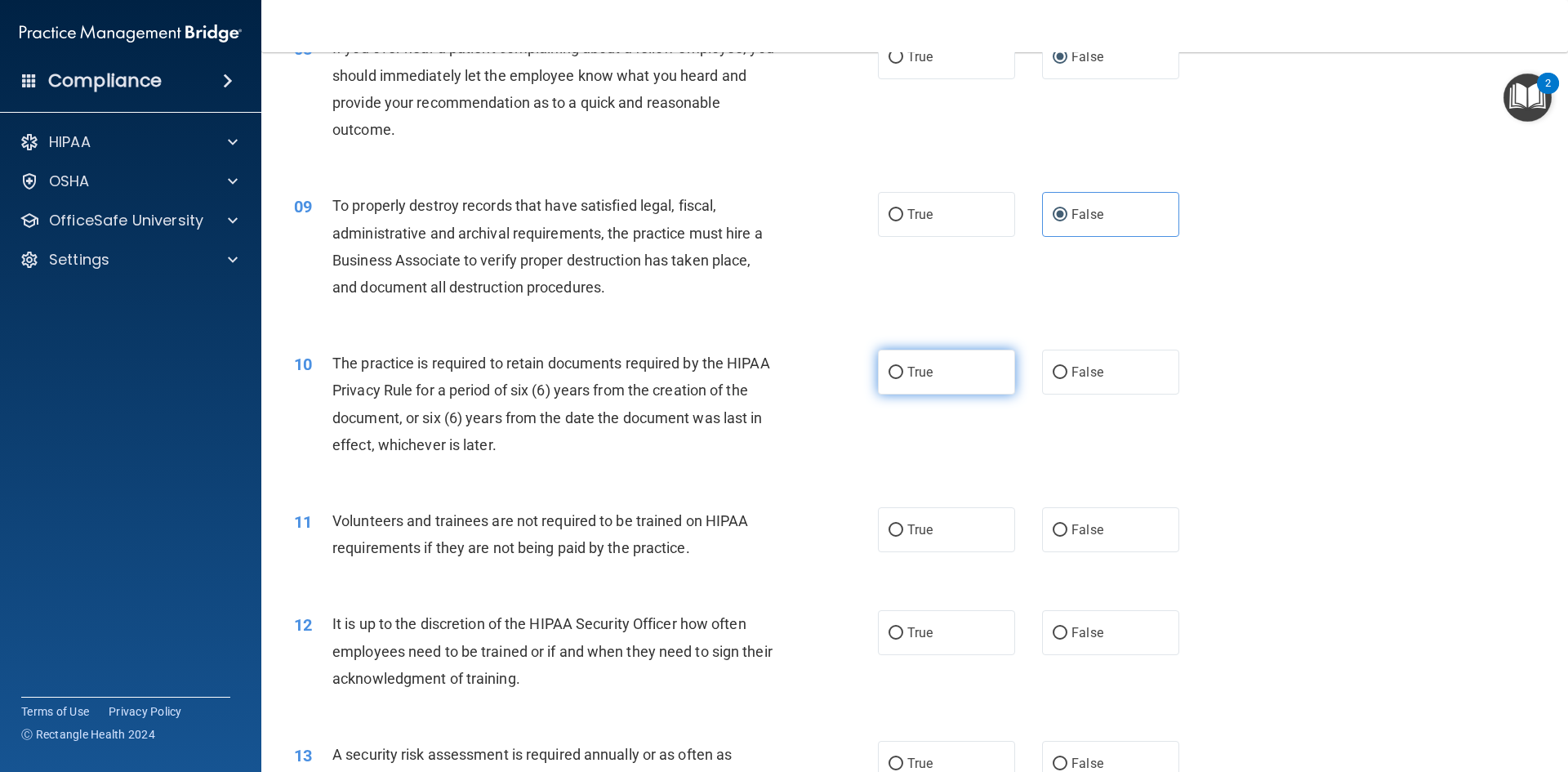
click at [919, 369] on span "True" at bounding box center [919, 372] width 26 height 16
click at [903, 369] on input "True" at bounding box center [896, 372] width 15 height 12
radio input "true"
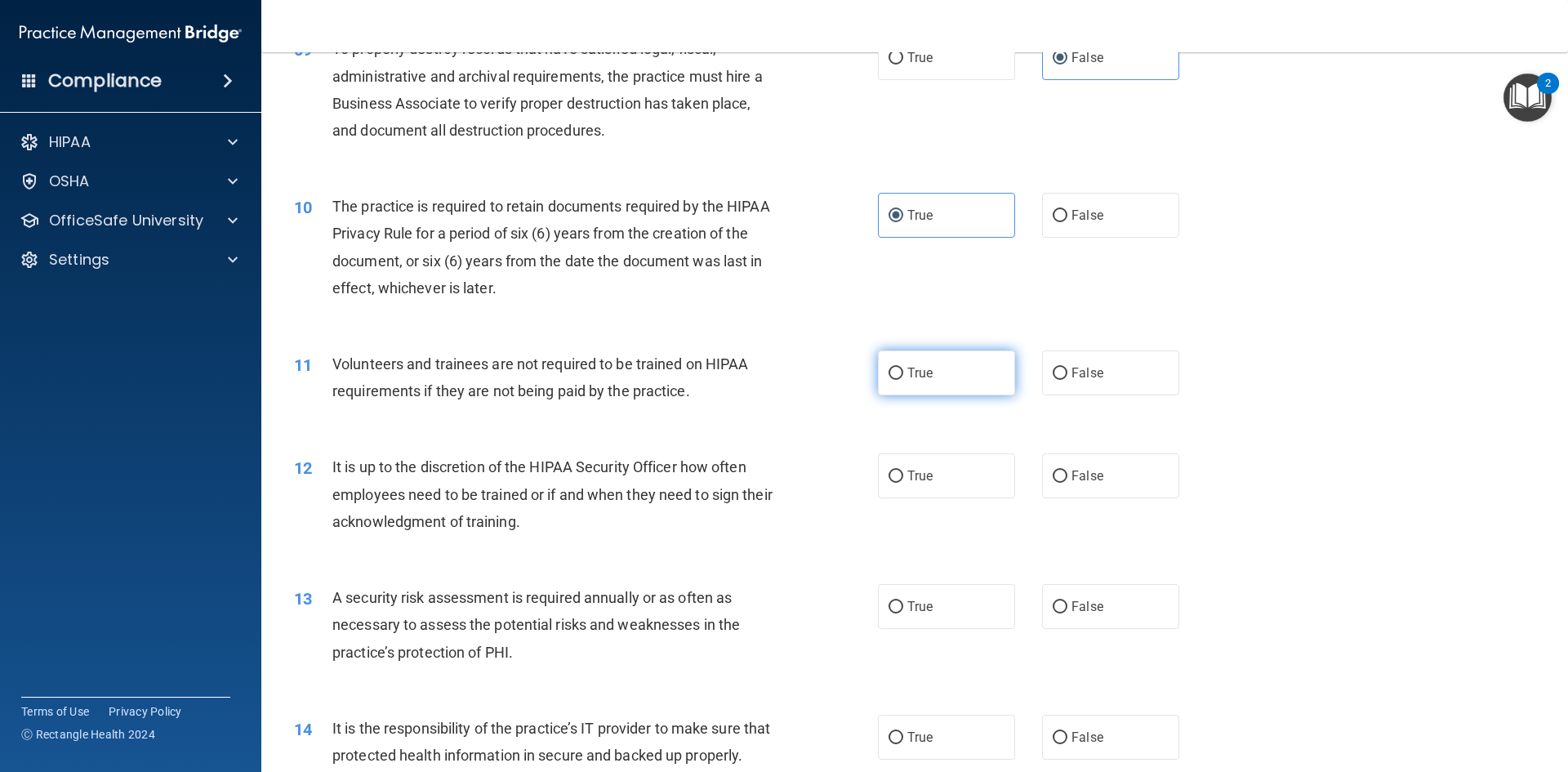
scroll to position [1225, 0]
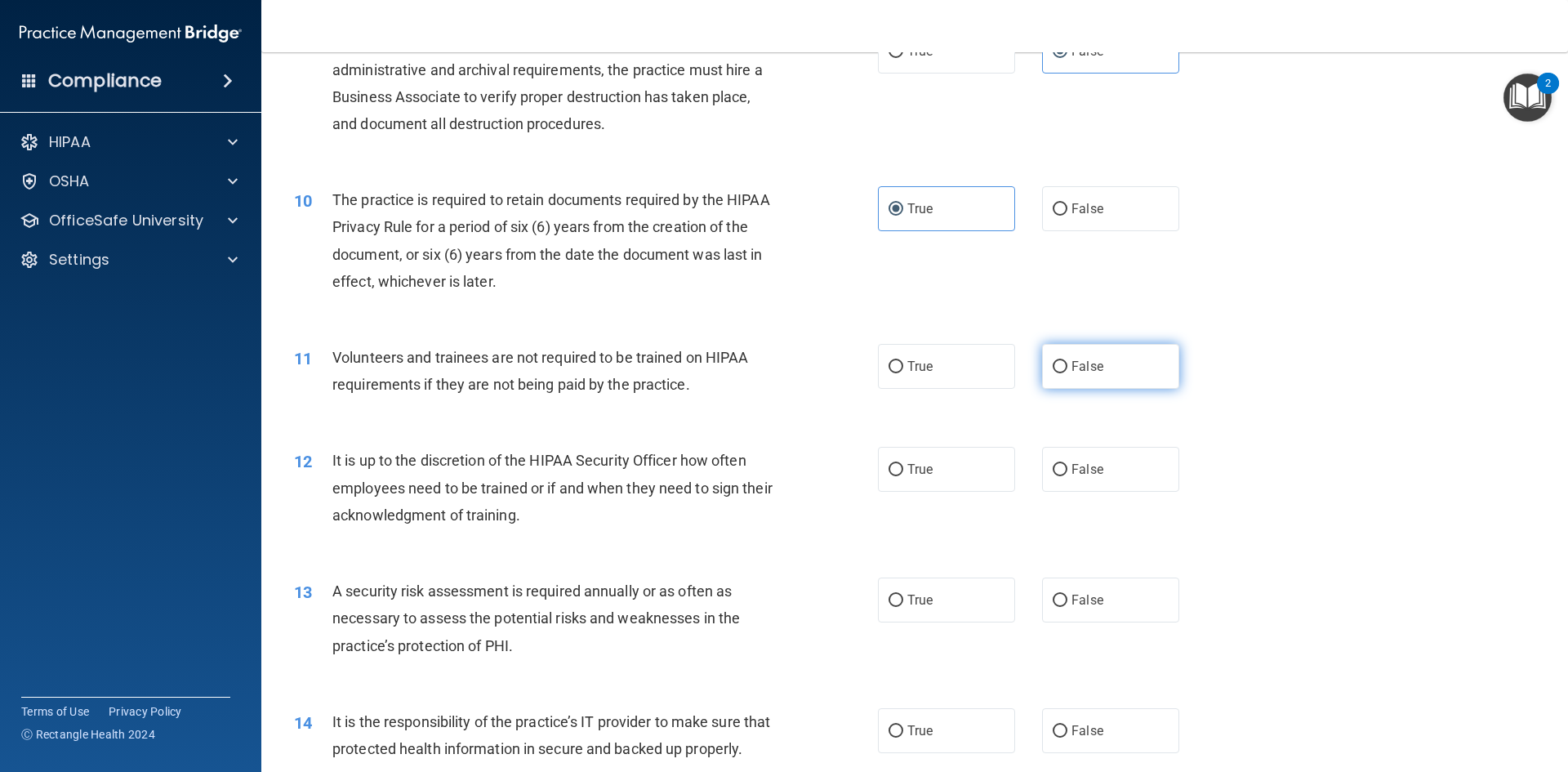
click at [1084, 372] on span "False" at bounding box center [1087, 366] width 32 height 16
click at [1067, 372] on input "False" at bounding box center [1060, 367] width 15 height 12
radio input "true"
click at [1090, 482] on label "False" at bounding box center [1111, 469] width 137 height 45
click at [1067, 476] on input "False" at bounding box center [1060, 470] width 15 height 12
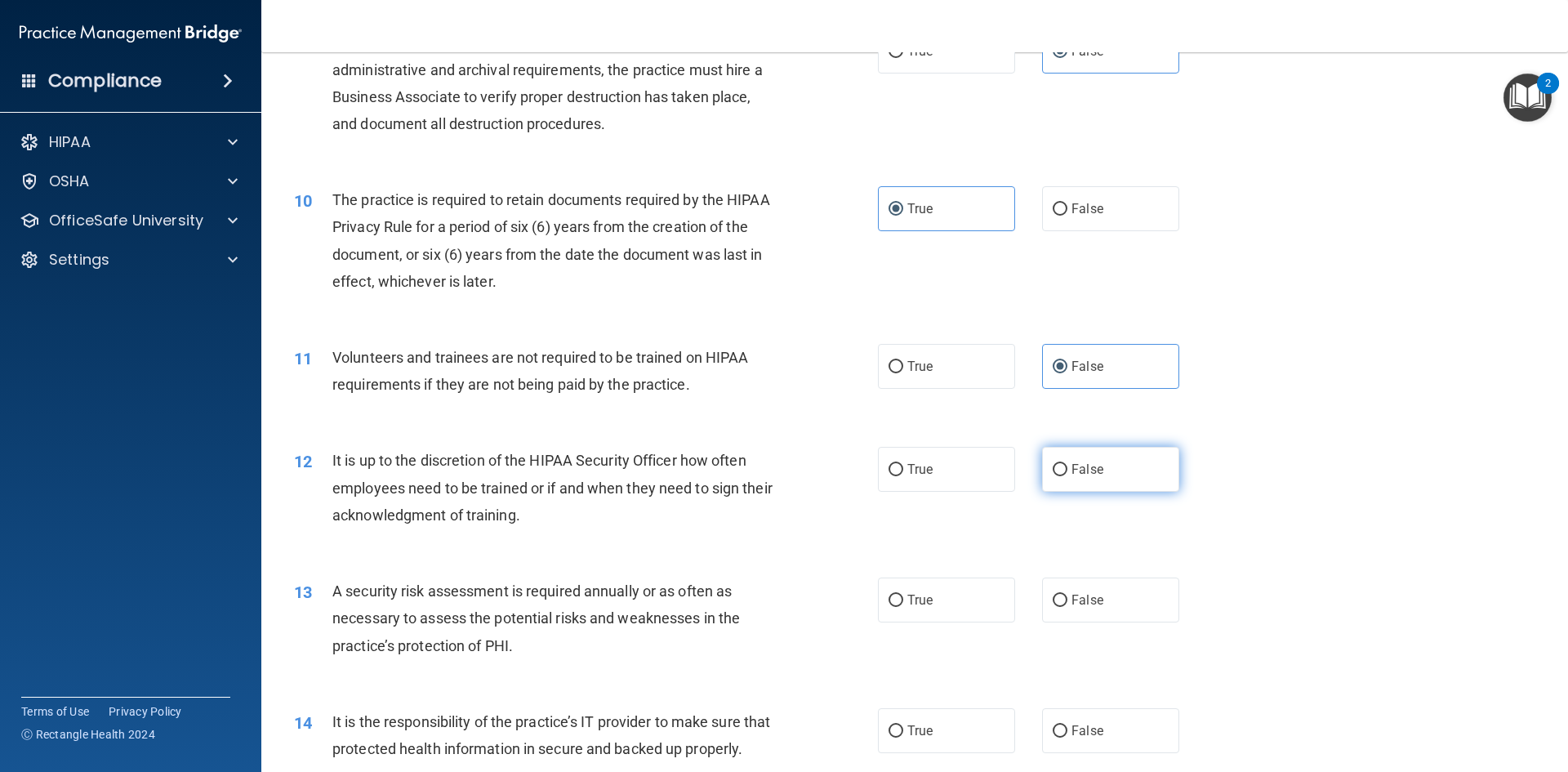
radio input "true"
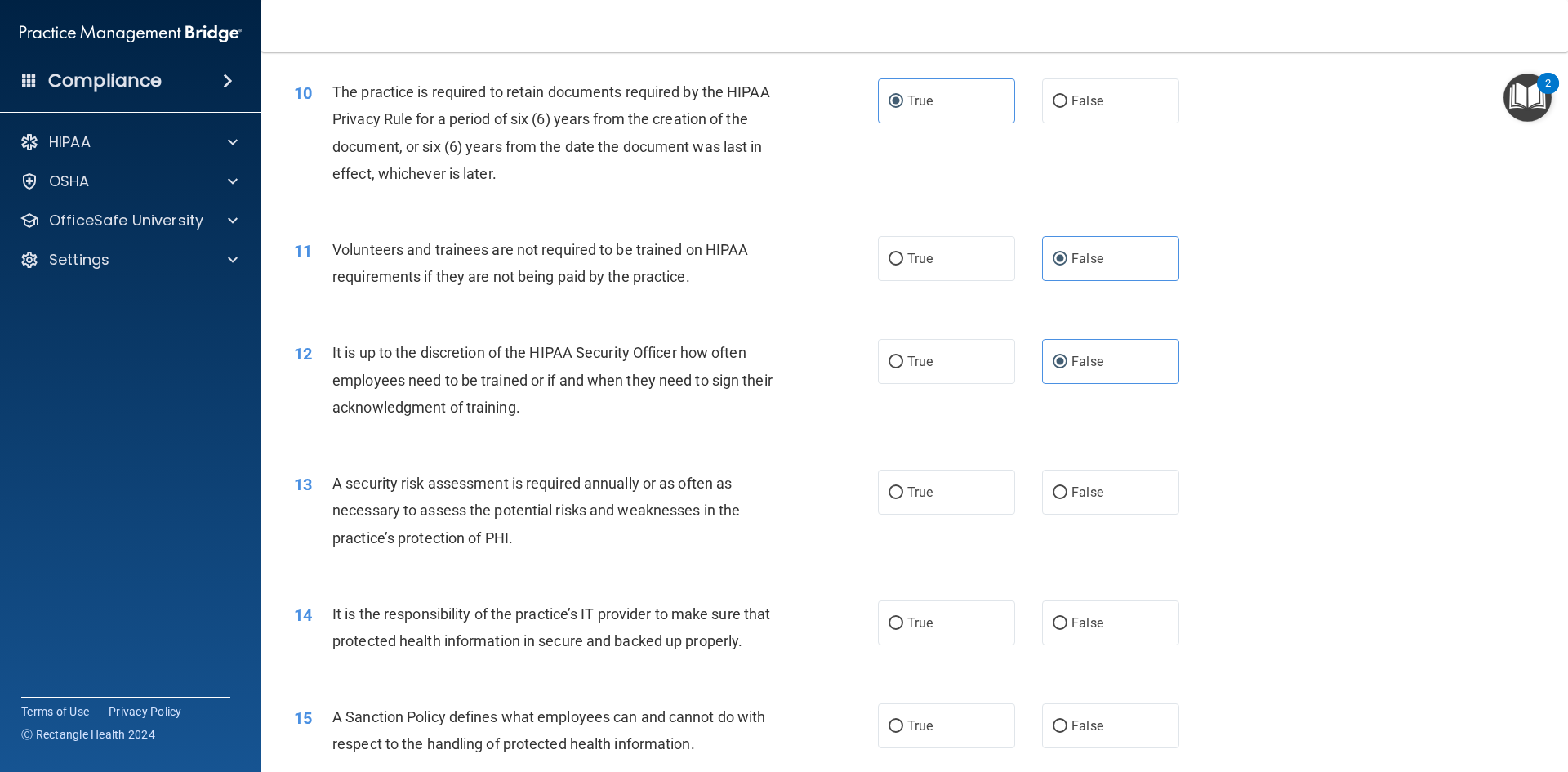
scroll to position [1389, 0]
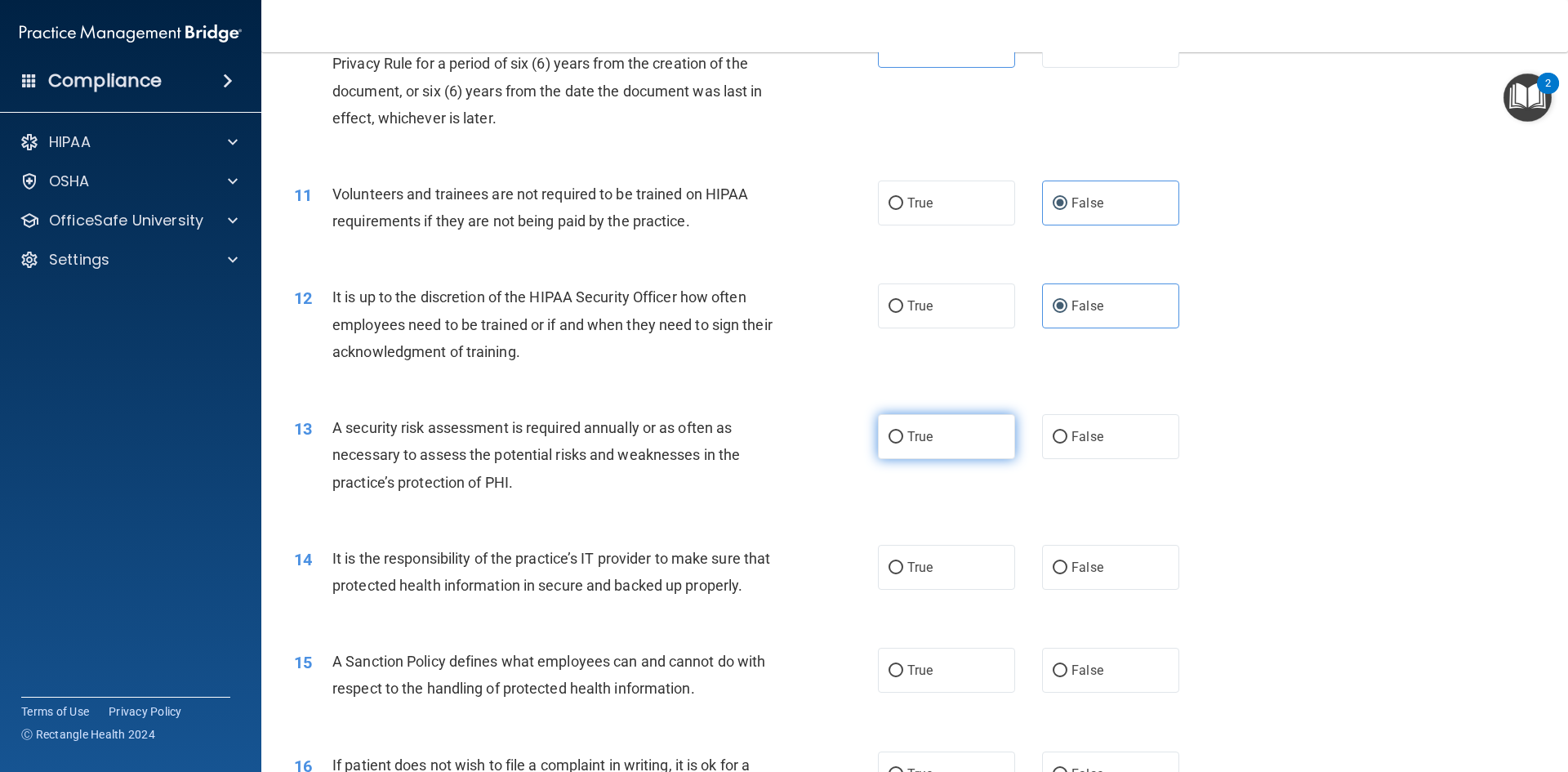
click at [960, 433] on label "True" at bounding box center [947, 437] width 137 height 45
click at [903, 433] on input "True" at bounding box center [896, 437] width 15 height 12
radio input "true"
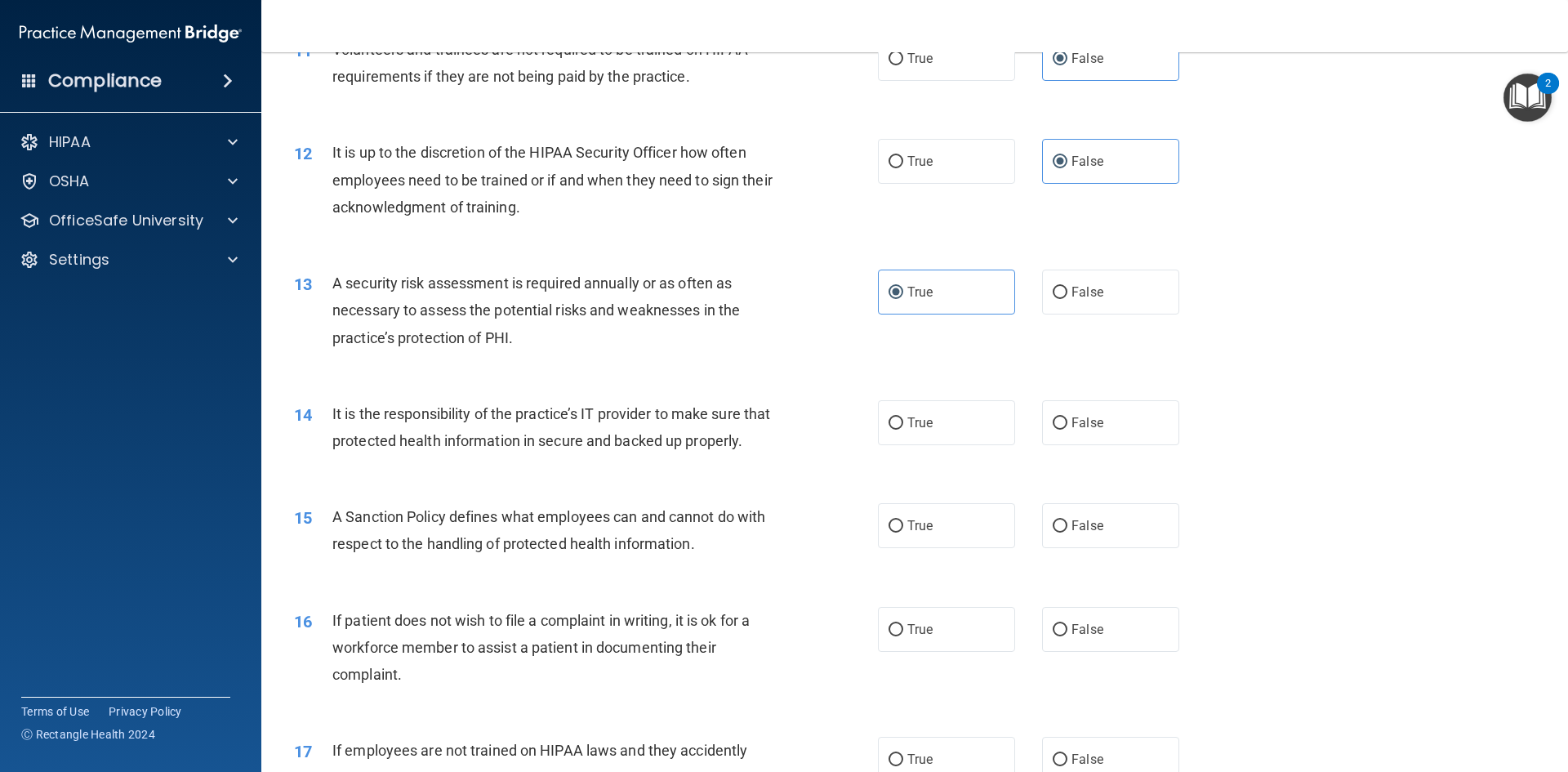
scroll to position [1552, 0]
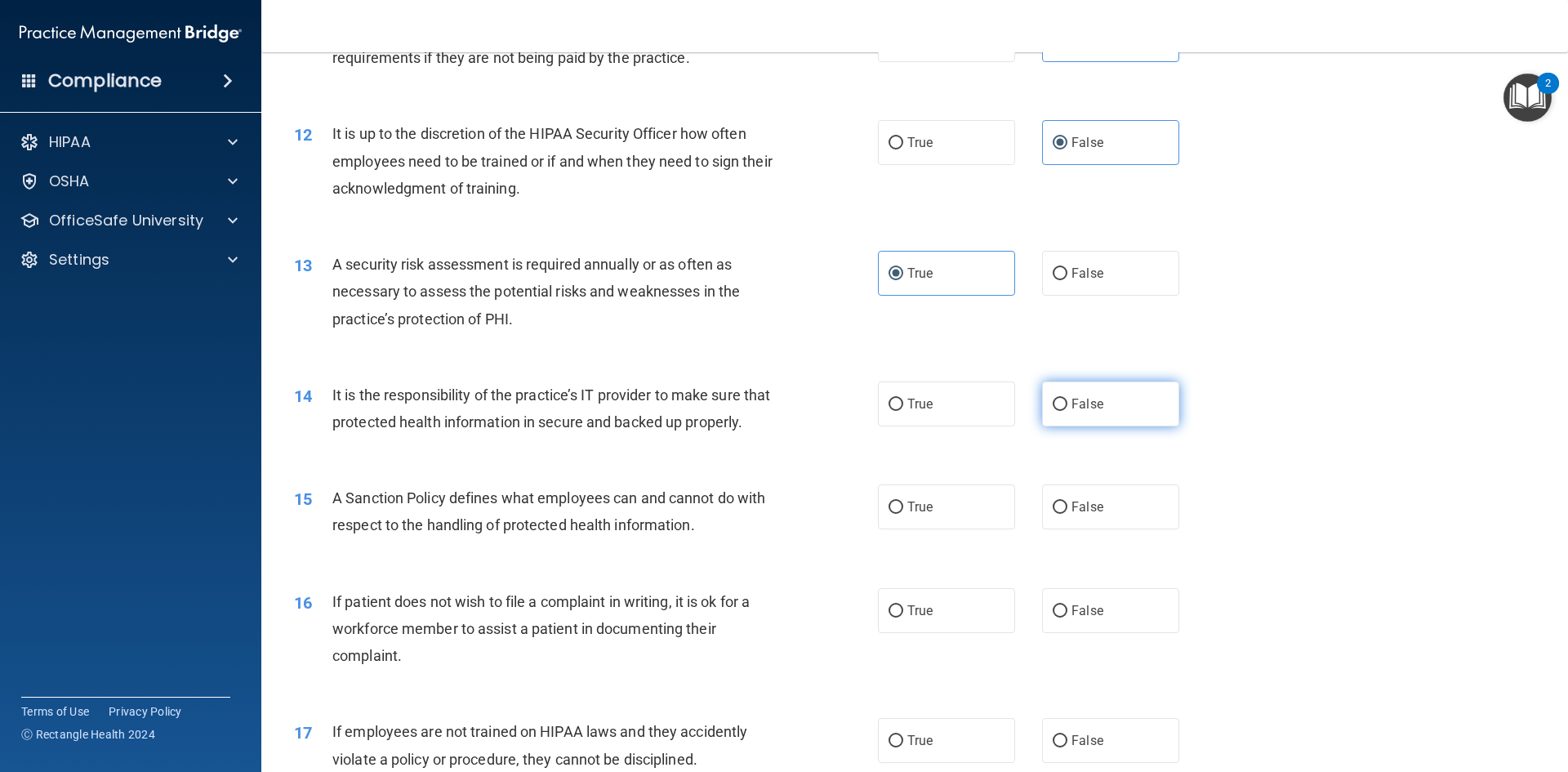
click at [1128, 414] on label "False" at bounding box center [1111, 404] width 137 height 45
click at [1067, 411] on input "False" at bounding box center [1060, 405] width 15 height 12
radio input "true"
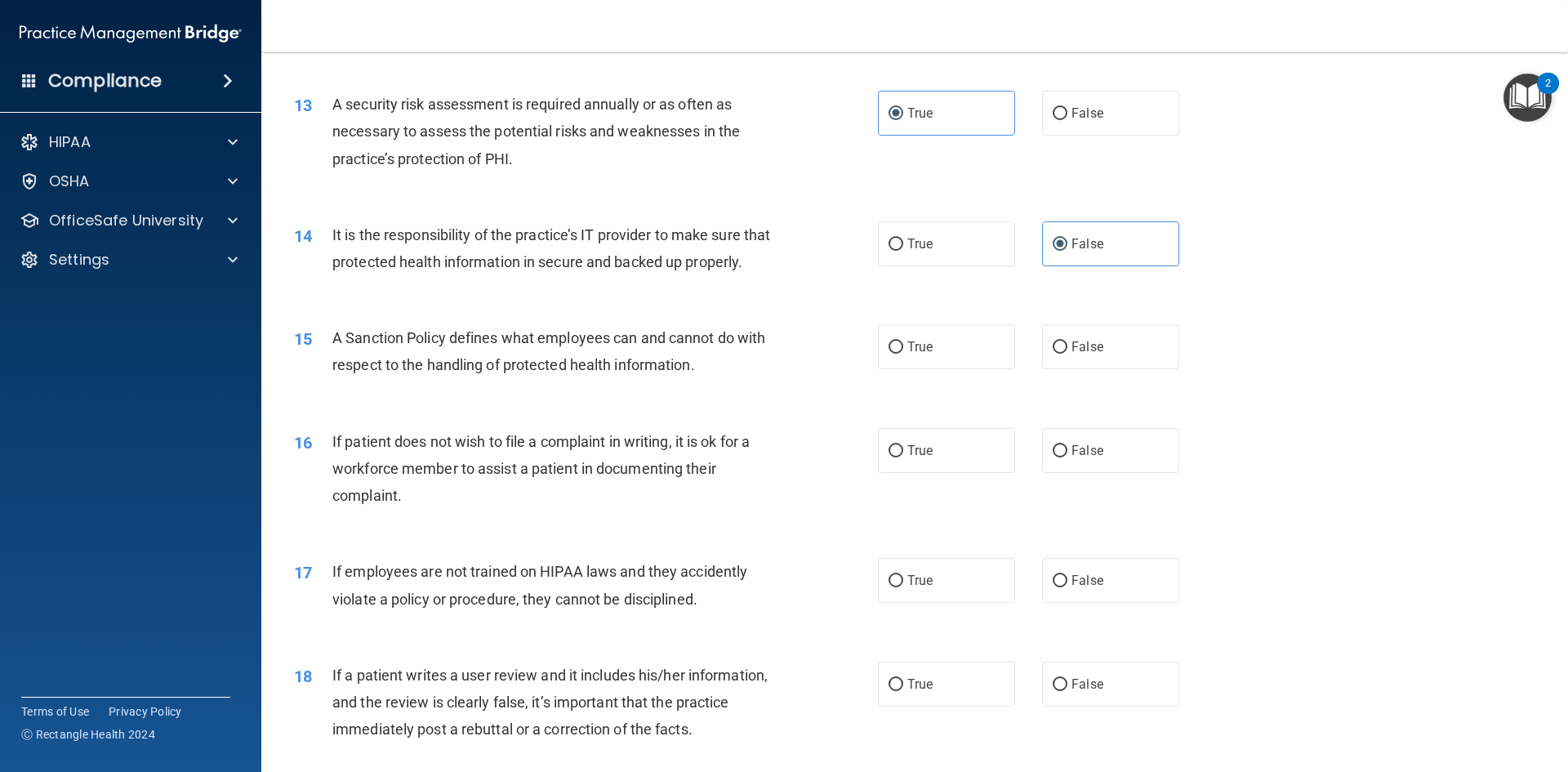
scroll to position [1716, 0]
click at [1078, 366] on label "False" at bounding box center [1111, 343] width 137 height 45
click at [1067, 350] on input "False" at bounding box center [1060, 344] width 15 height 12
radio input "true"
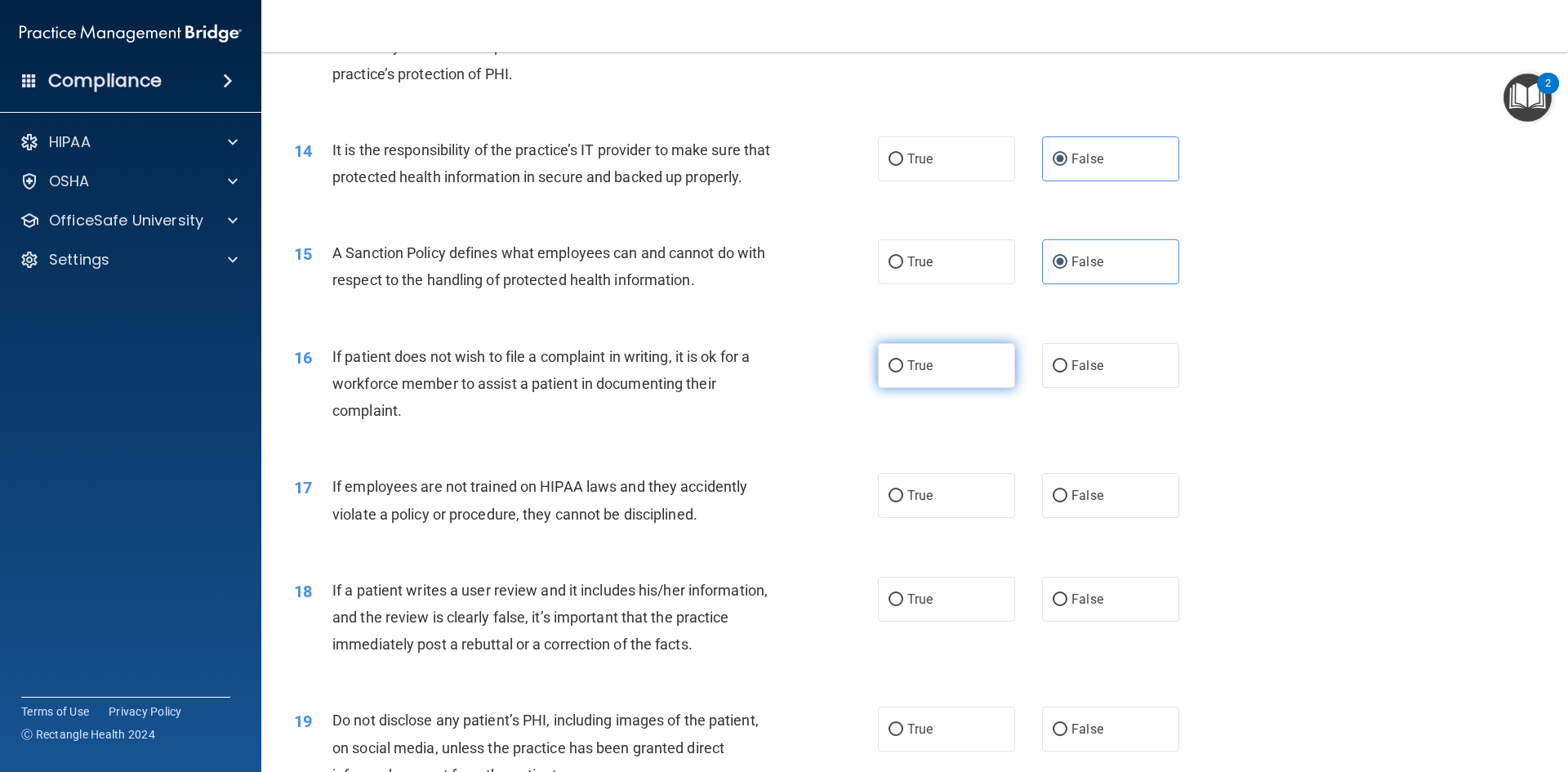
click at [978, 388] on label "True" at bounding box center [947, 366] width 137 height 45
click at [903, 372] on input "True" at bounding box center [896, 366] width 15 height 12
radio input "true"
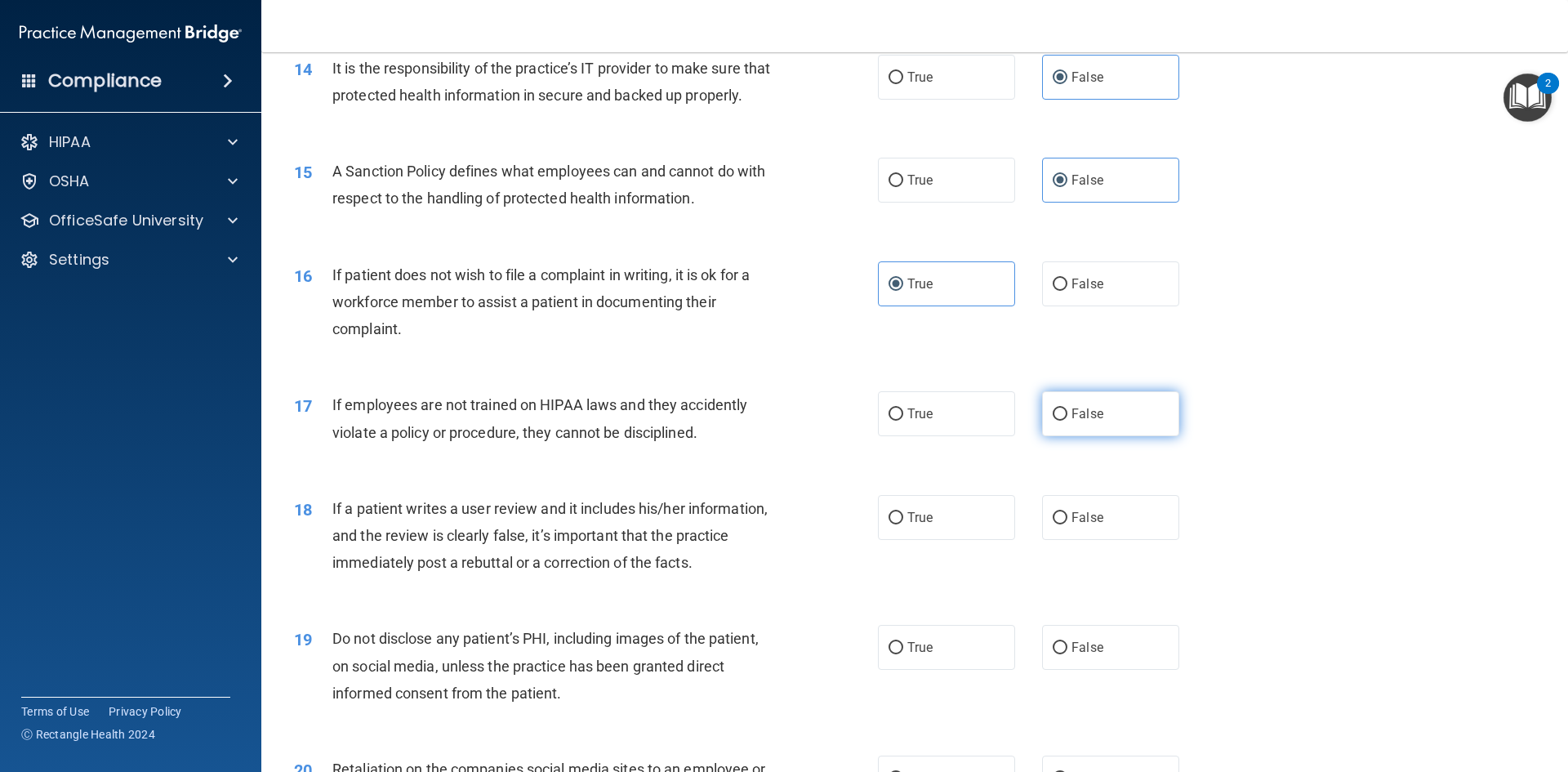
click at [1105, 436] on label "False" at bounding box center [1111, 414] width 137 height 45
click at [1067, 421] on input "False" at bounding box center [1060, 414] width 15 height 12
radio input "true"
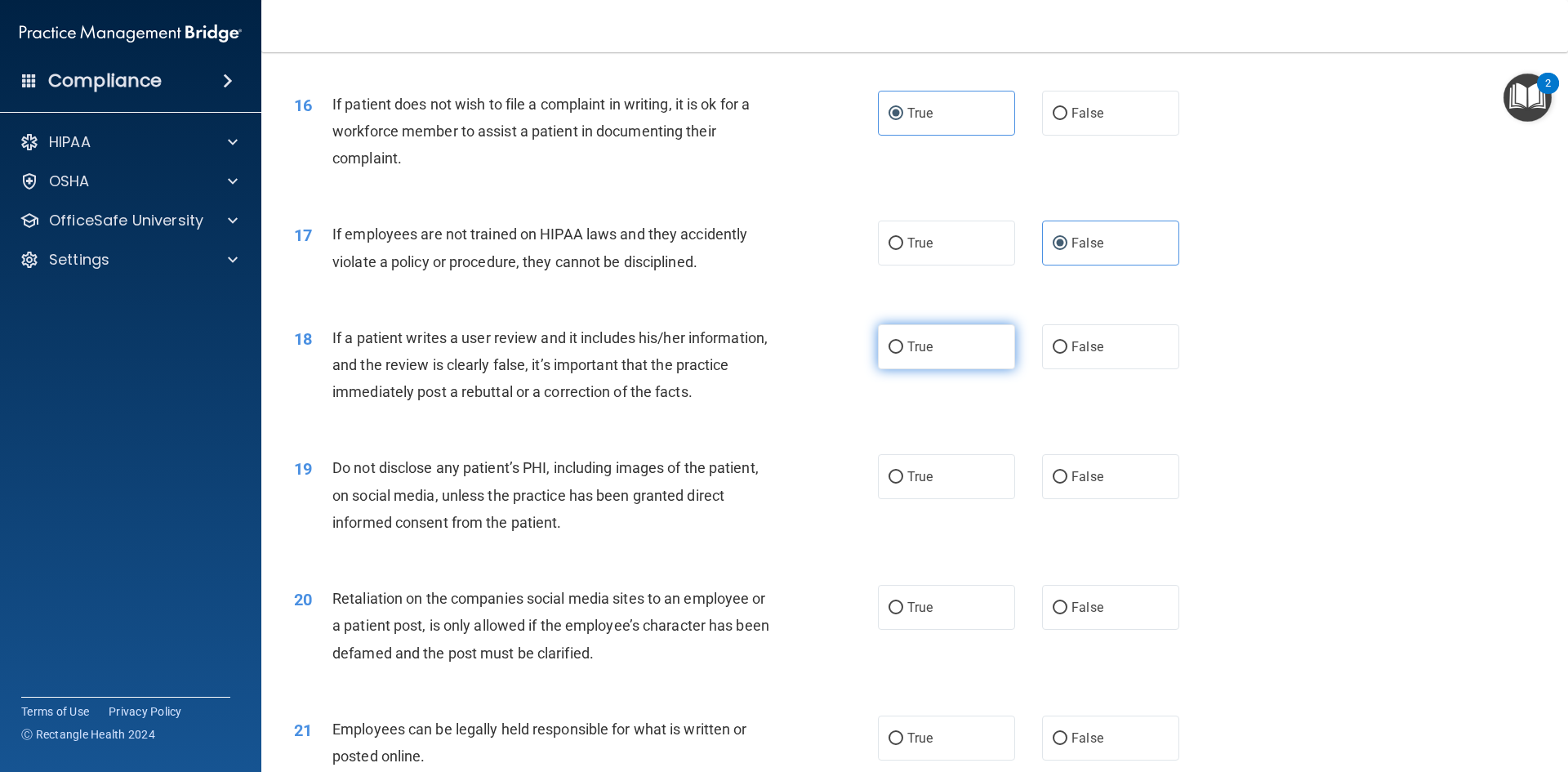
scroll to position [2124, 0]
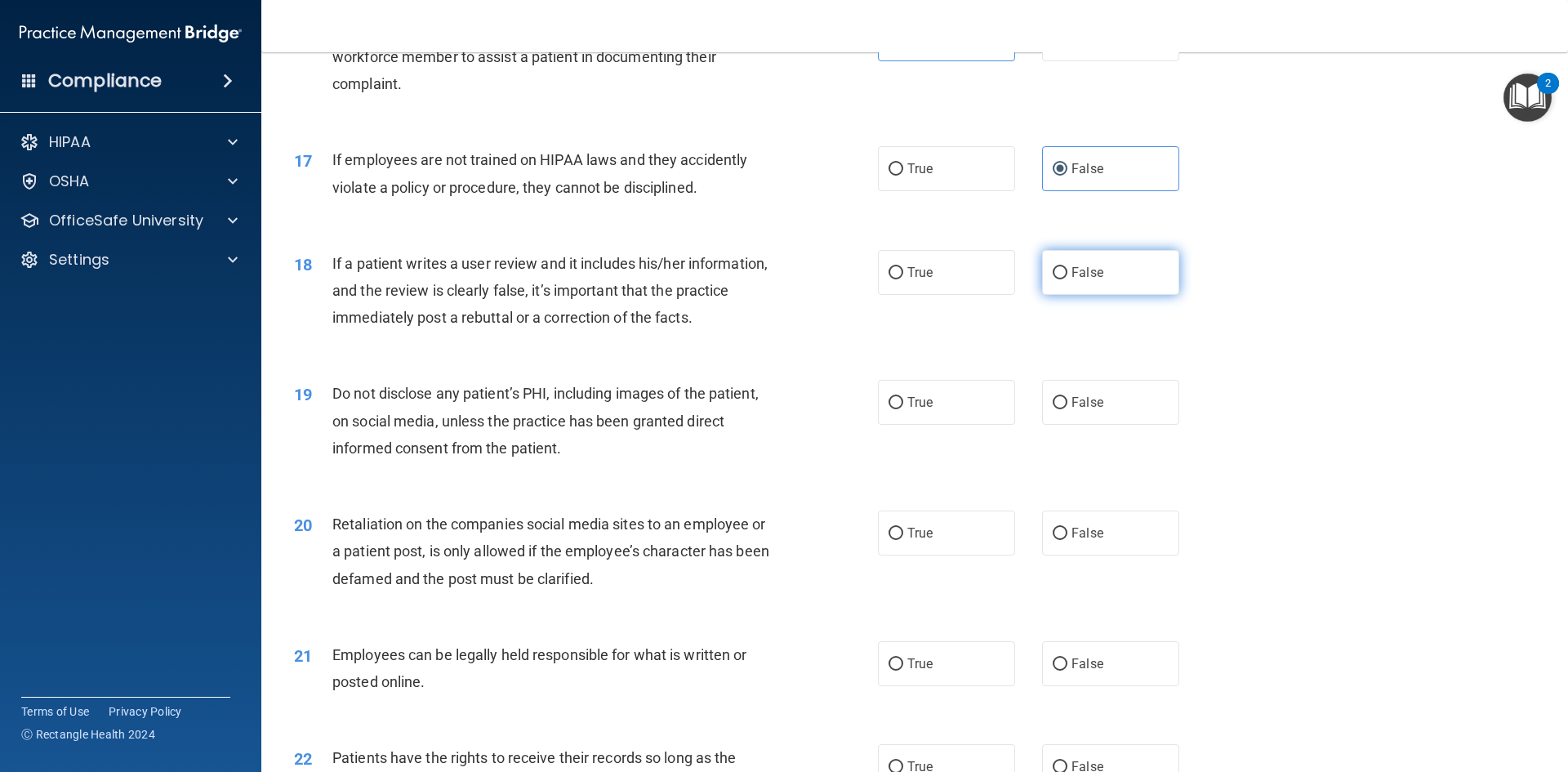
click at [1046, 295] on label "False" at bounding box center [1111, 272] width 137 height 45
click at [1052, 279] on input "False" at bounding box center [1060, 273] width 15 height 12
radio input "true"
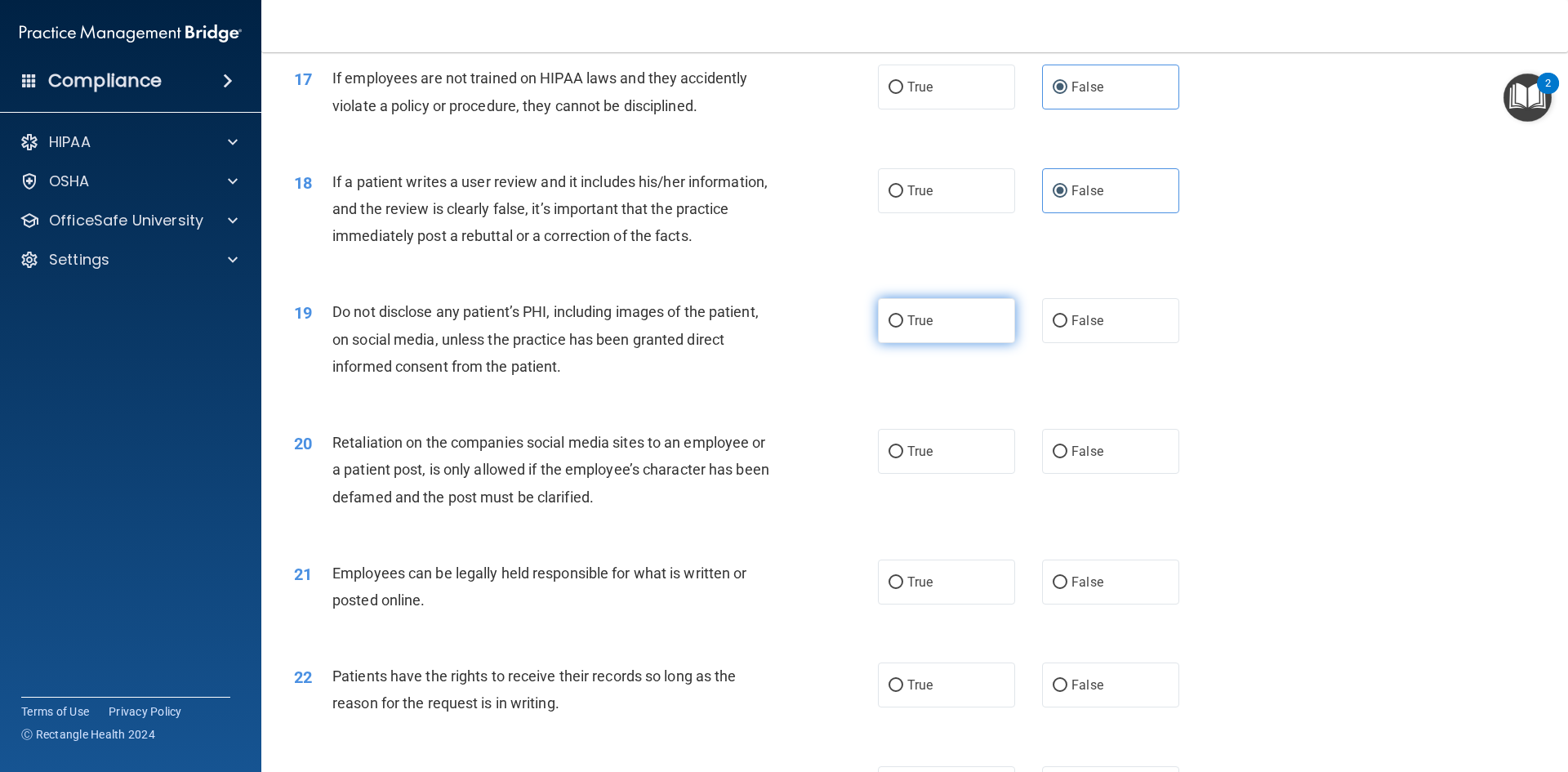
click at [961, 343] on label "True" at bounding box center [947, 320] width 137 height 45
click at [903, 328] on input "True" at bounding box center [896, 321] width 15 height 12
radio input "true"
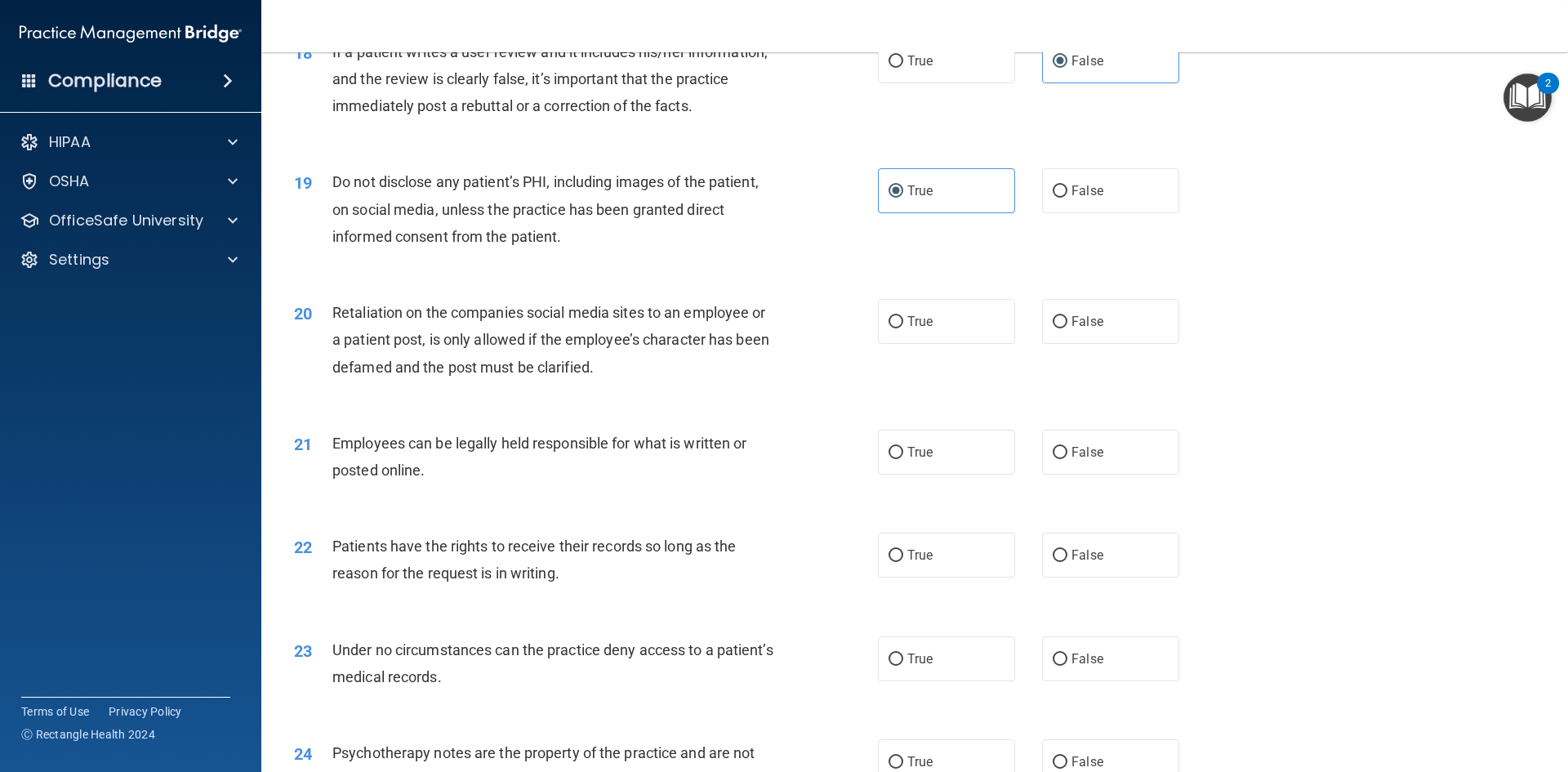
scroll to position [2451, 0]
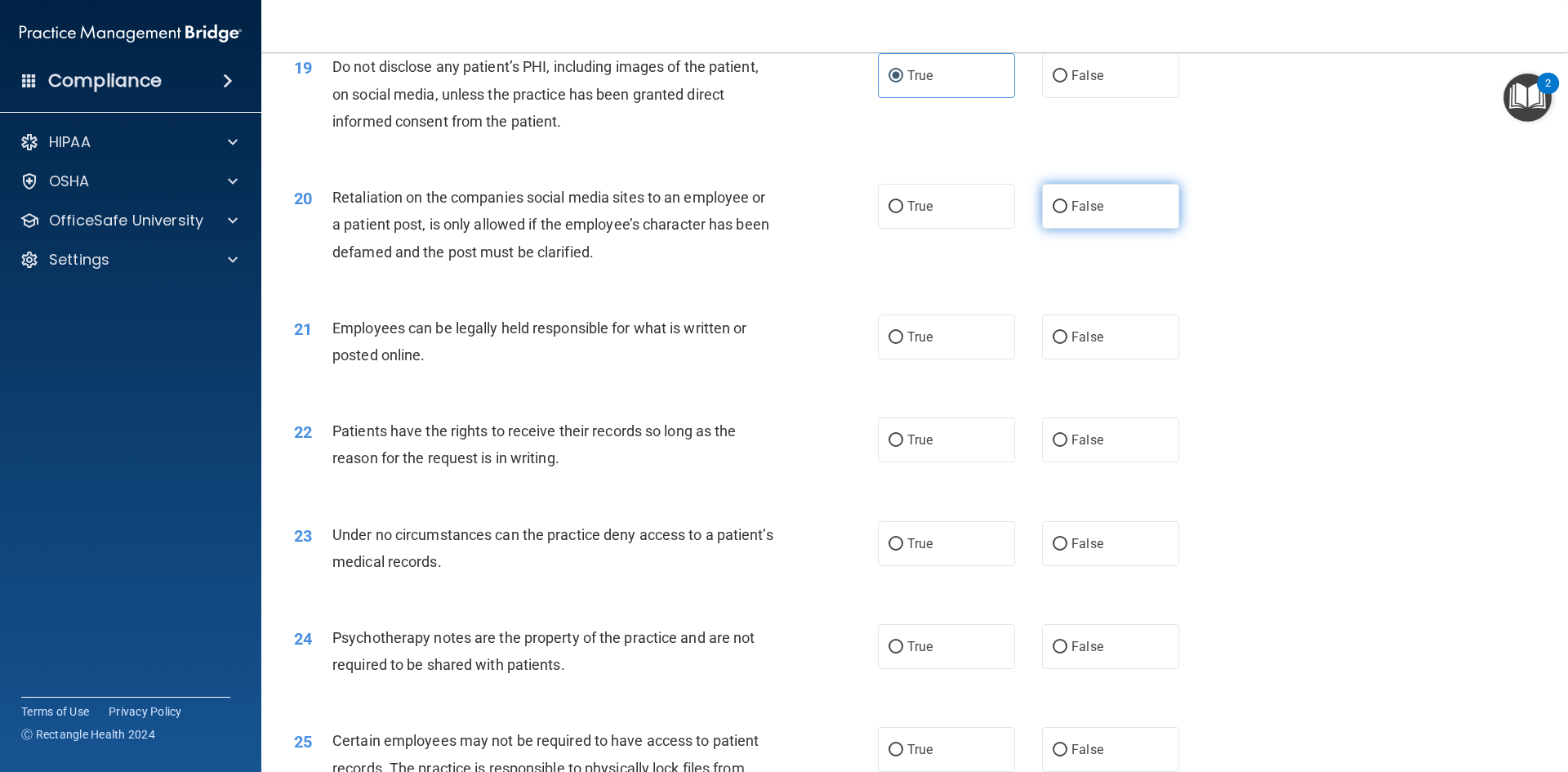
click at [1078, 221] on label "False" at bounding box center [1111, 206] width 137 height 45
click at [1067, 213] on input "False" at bounding box center [1060, 206] width 15 height 12
radio input "true"
click at [975, 359] on label "True" at bounding box center [947, 337] width 137 height 45
click at [903, 344] on input "True" at bounding box center [896, 338] width 15 height 12
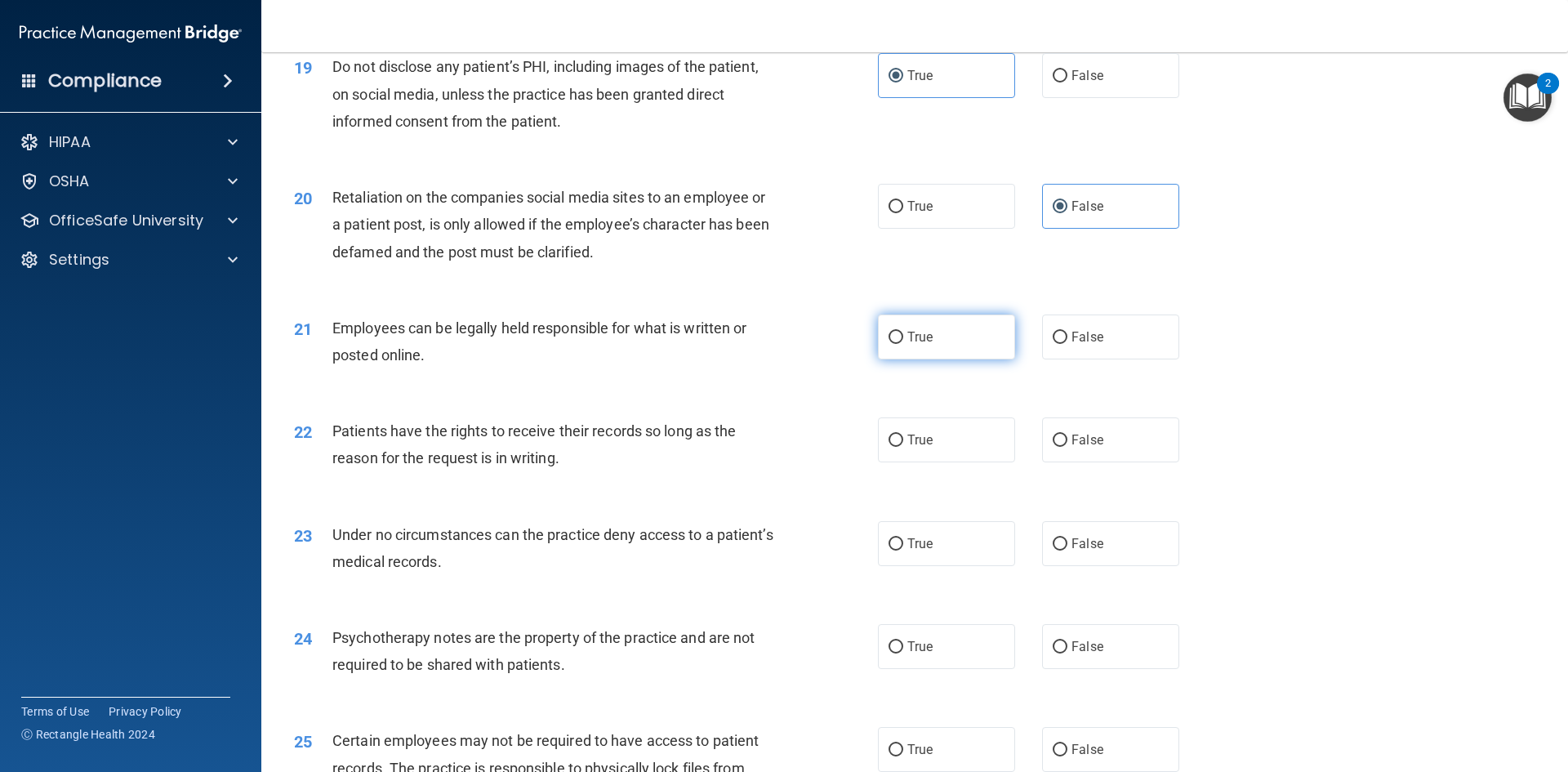
radio input "true"
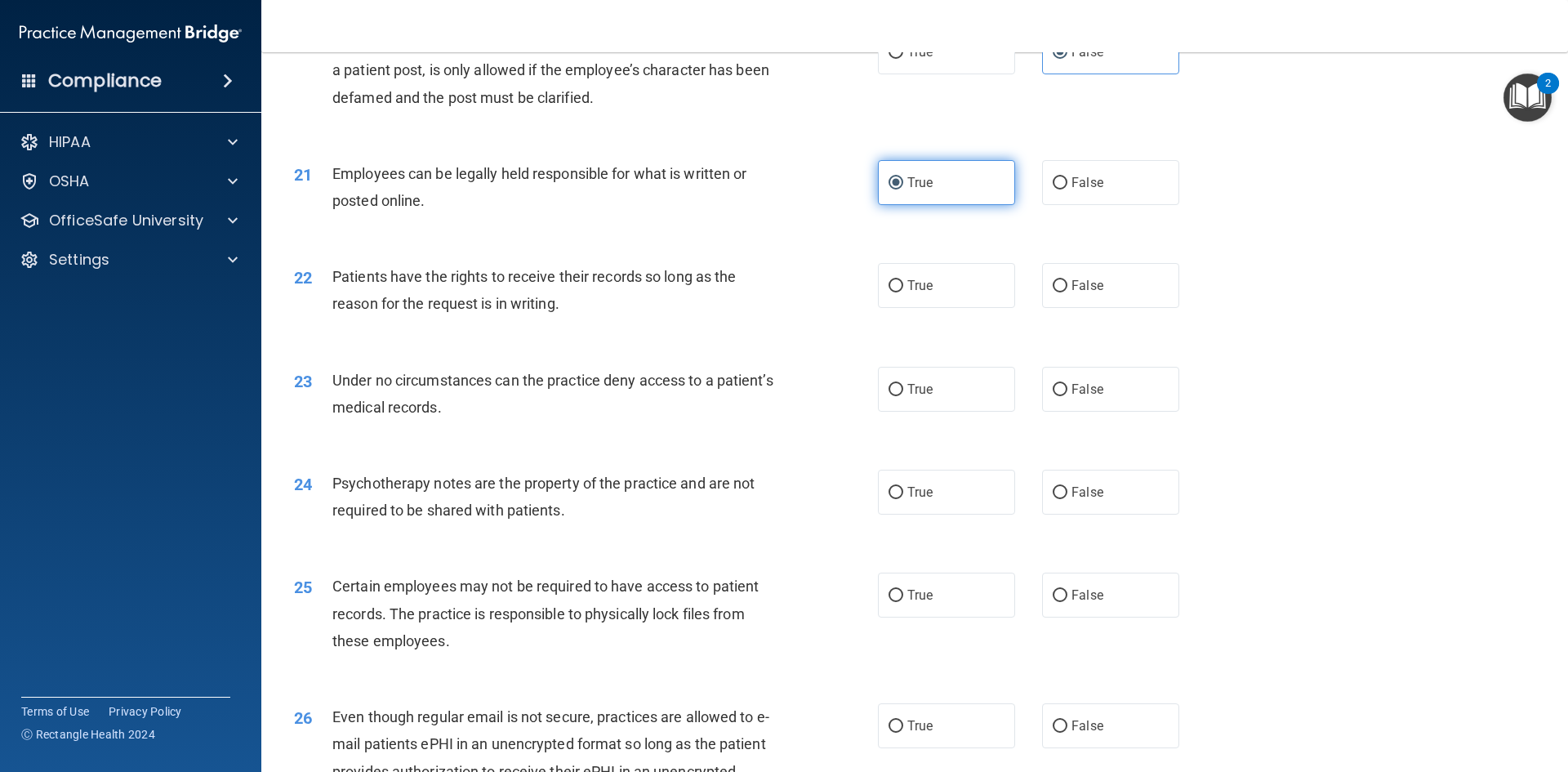
scroll to position [2614, 0]
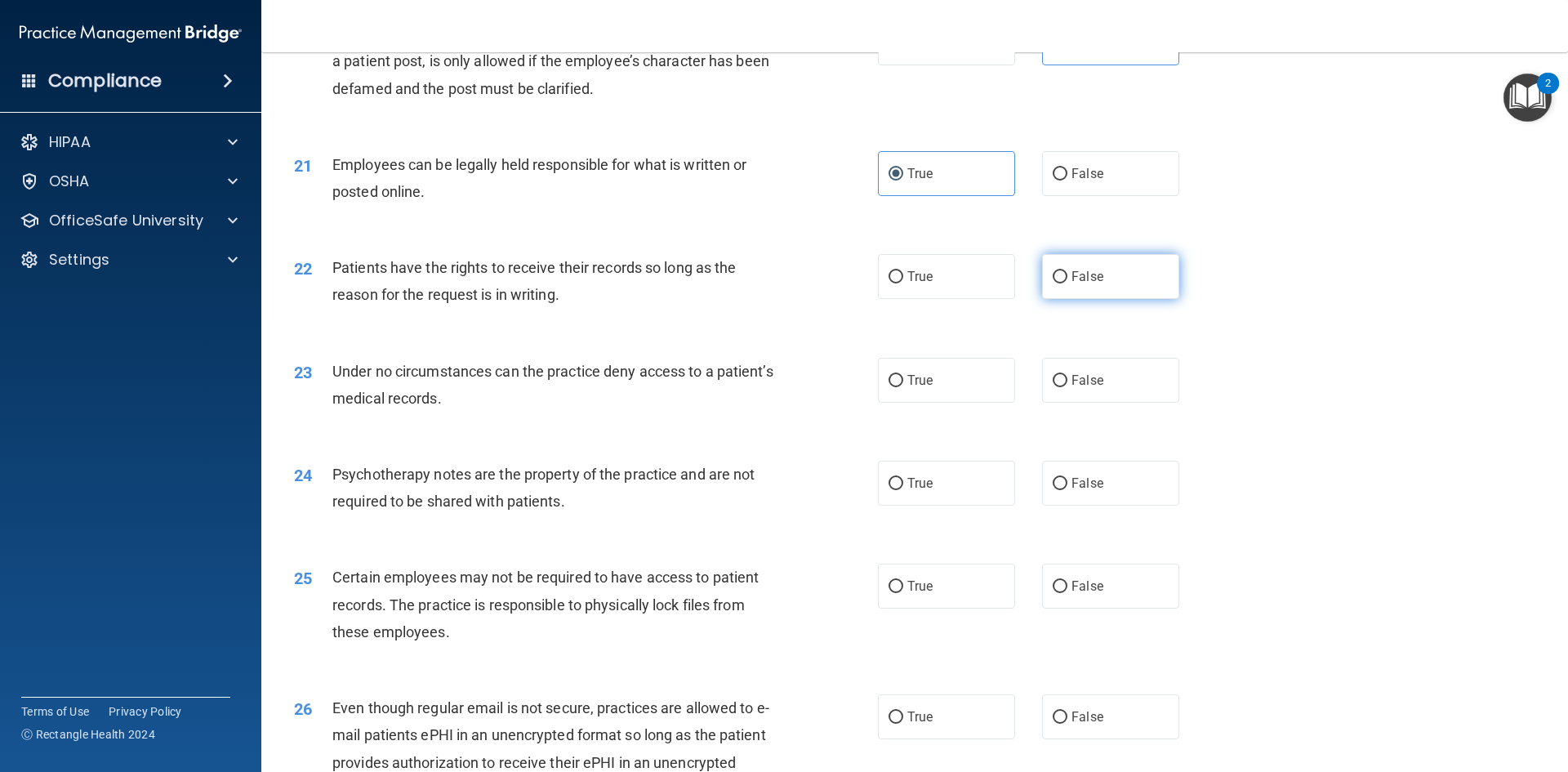
click at [1071, 284] on span "False" at bounding box center [1087, 277] width 32 height 16
click at [1067, 283] on input "False" at bounding box center [1060, 277] width 15 height 12
radio input "true"
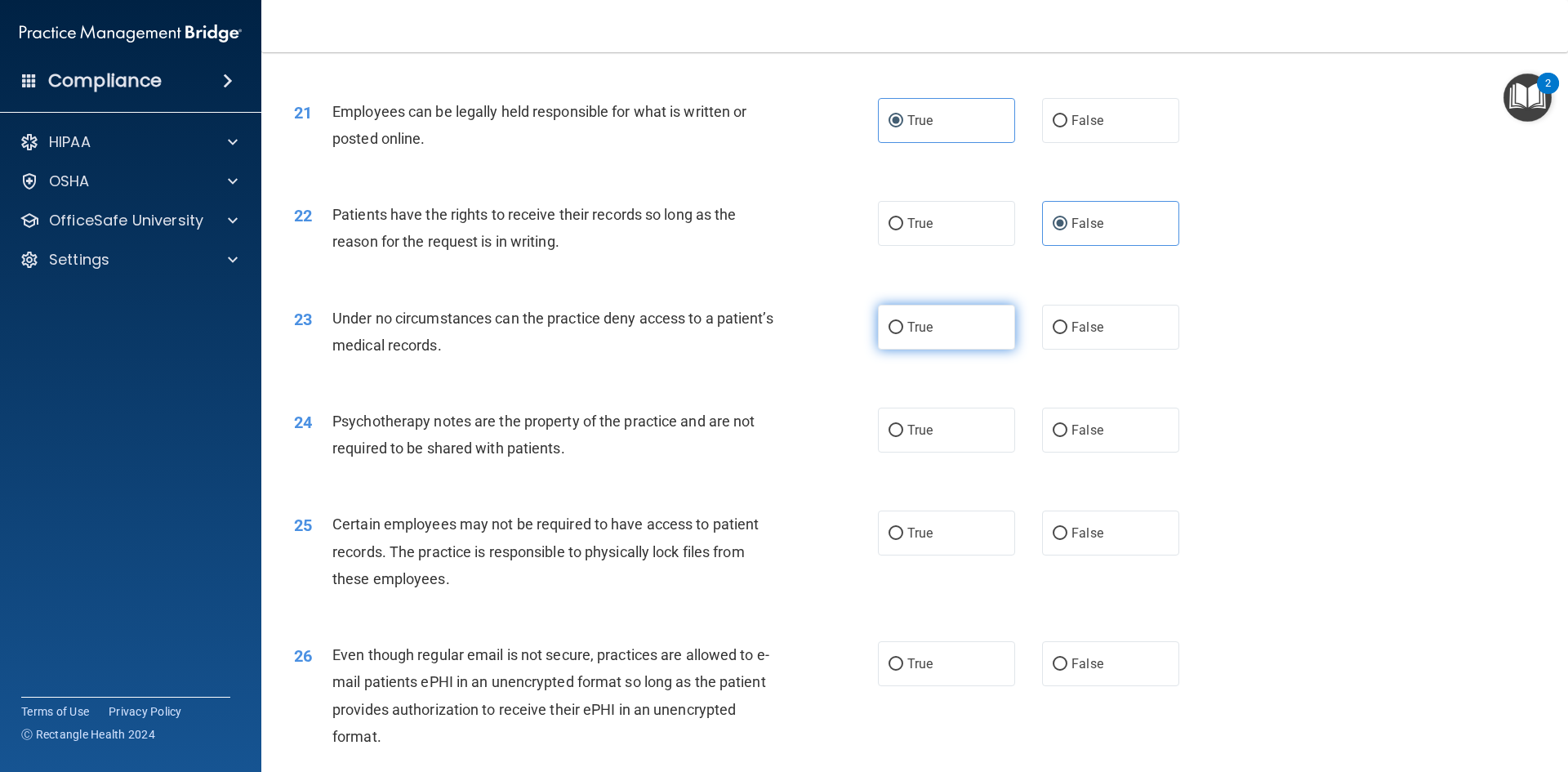
scroll to position [2696, 0]
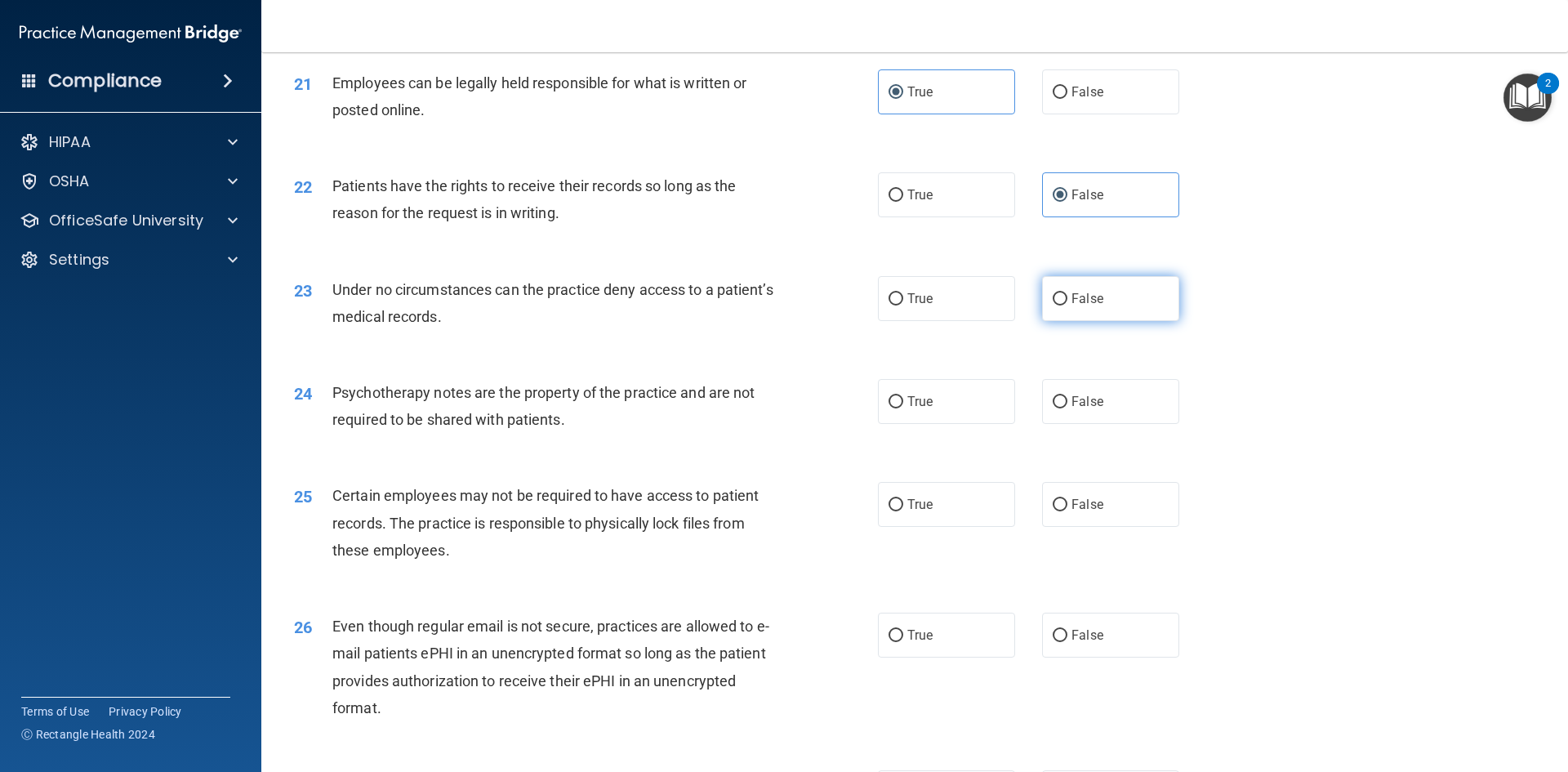
click at [1042, 321] on label "False" at bounding box center [1111, 298] width 137 height 45
click at [1052, 305] on input "False" at bounding box center [1060, 299] width 15 height 12
radio input "true"
click at [1007, 417] on label "True" at bounding box center [947, 401] width 137 height 45
click at [903, 409] on input "True" at bounding box center [896, 402] width 15 height 12
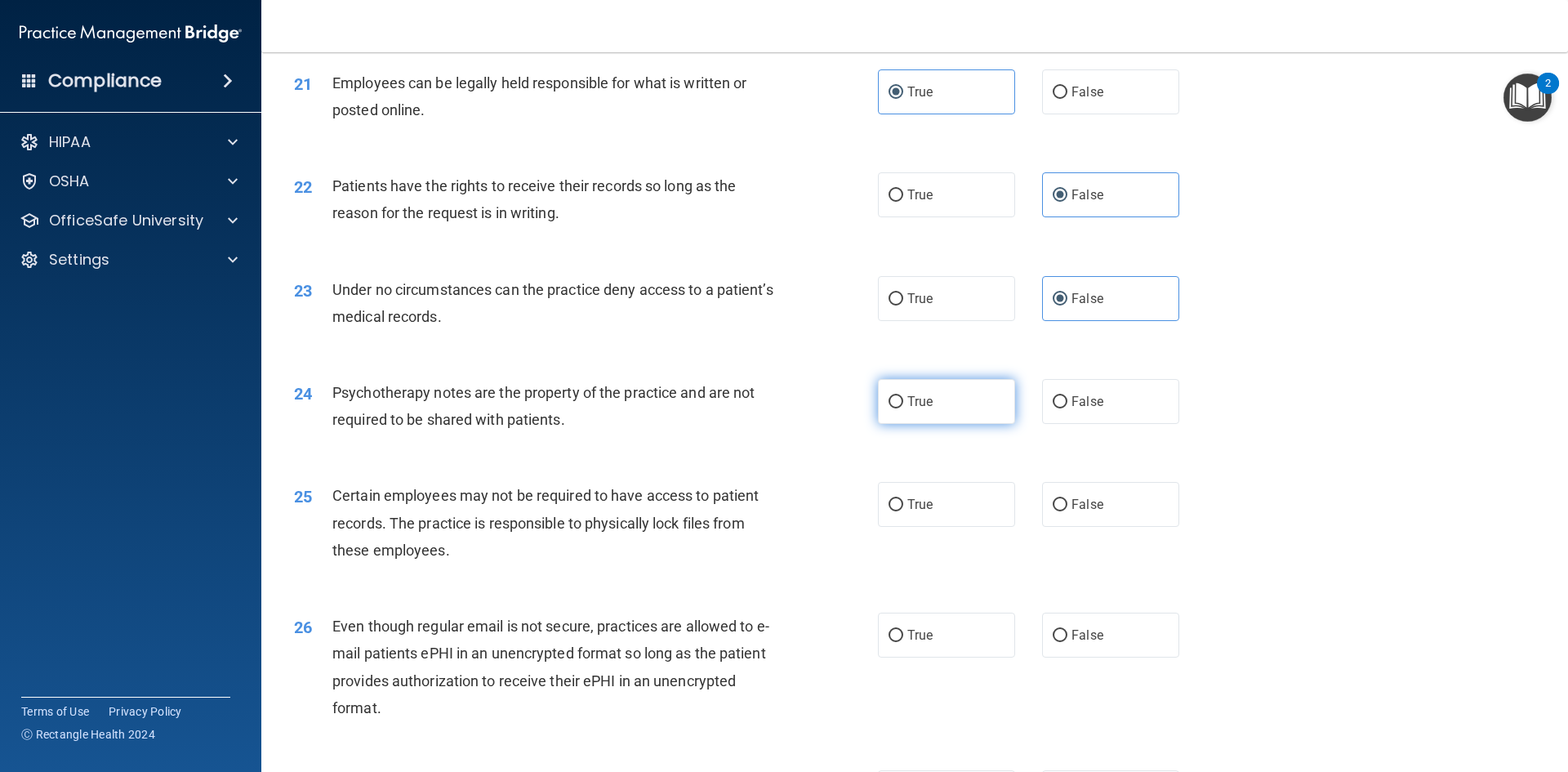
radio input "true"
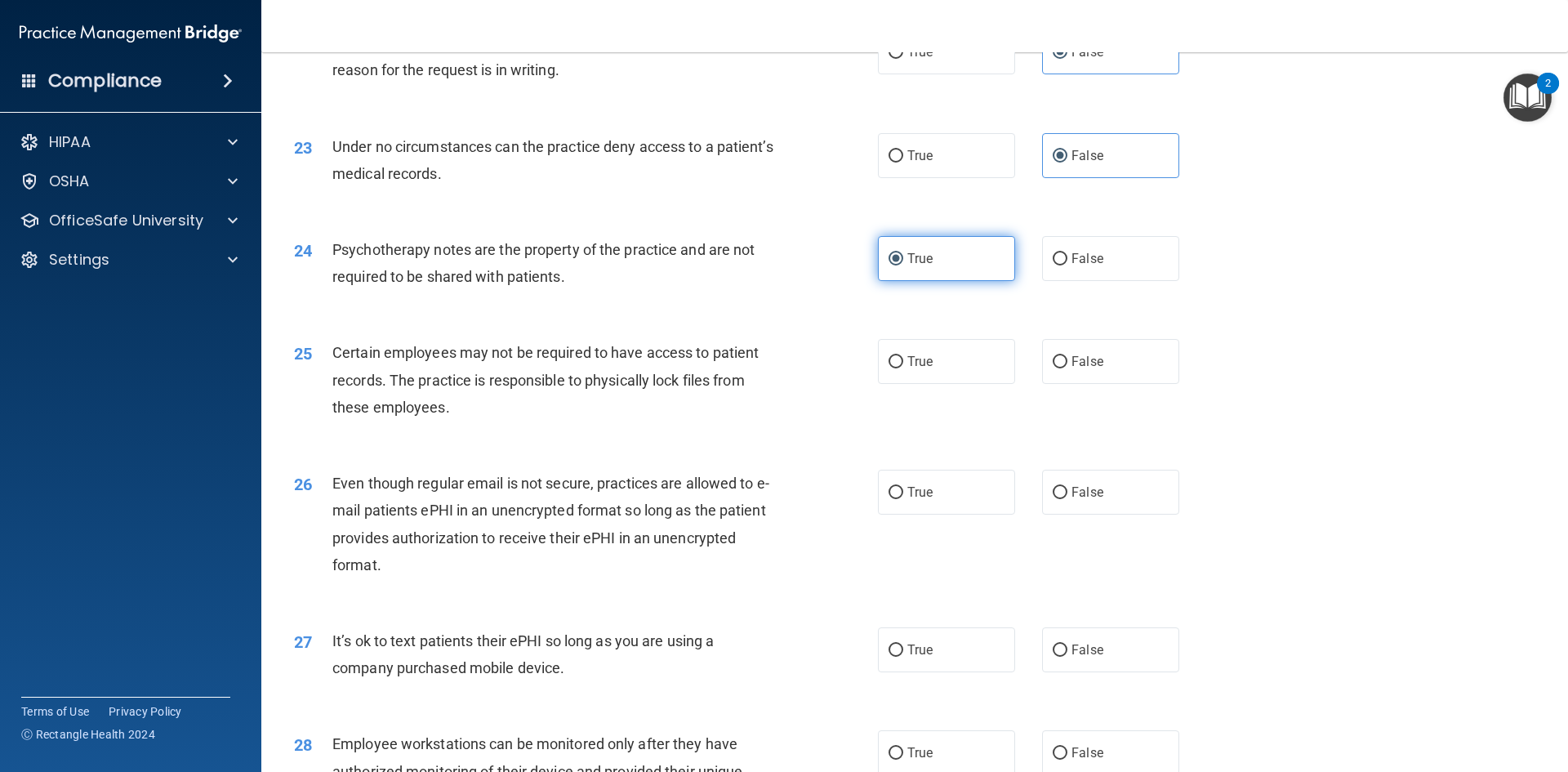
scroll to position [2859, 0]
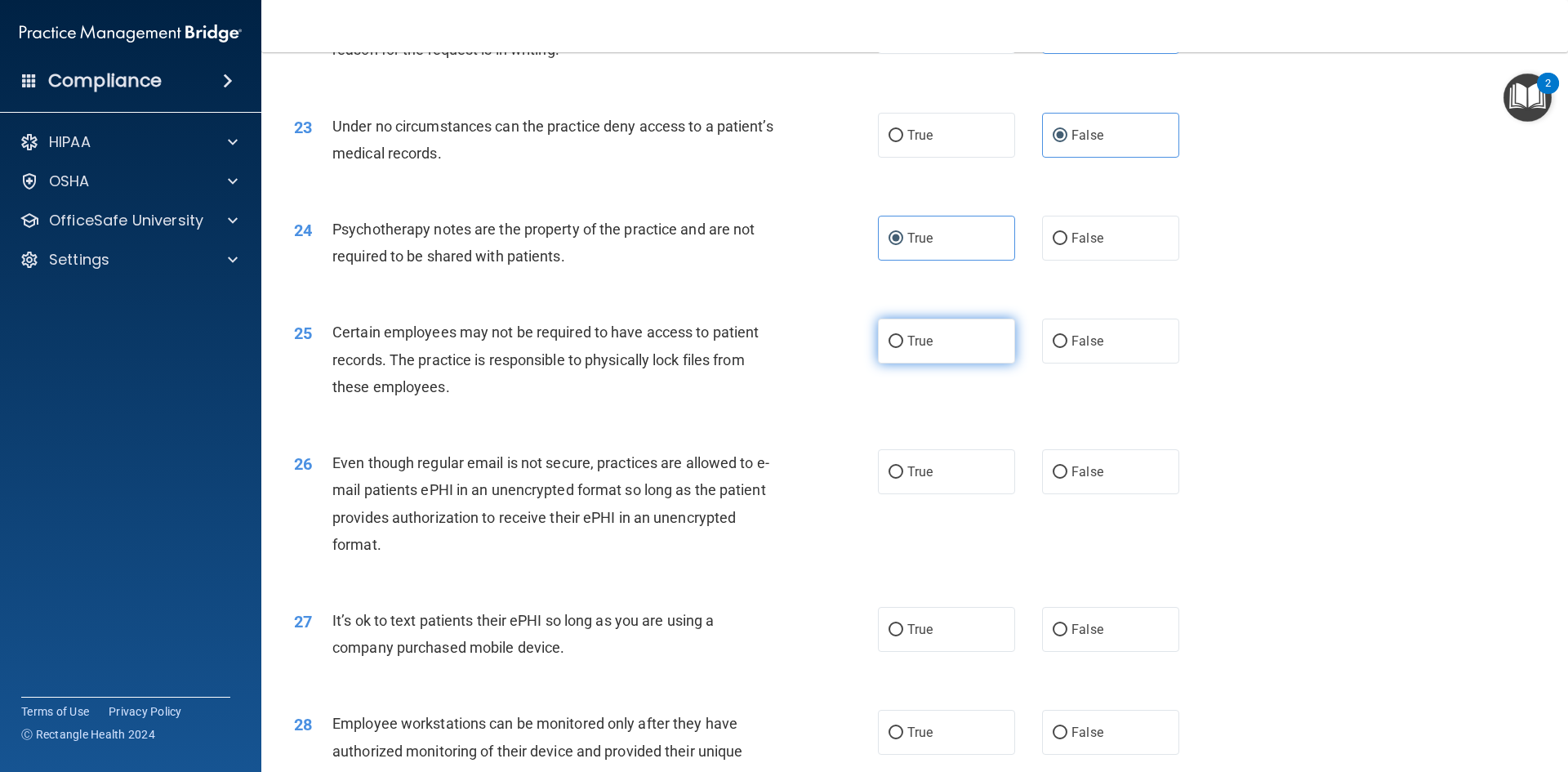
click at [975, 363] on label "True" at bounding box center [947, 341] width 137 height 45
click at [903, 348] on input "True" at bounding box center [896, 342] width 15 height 12
radio input "true"
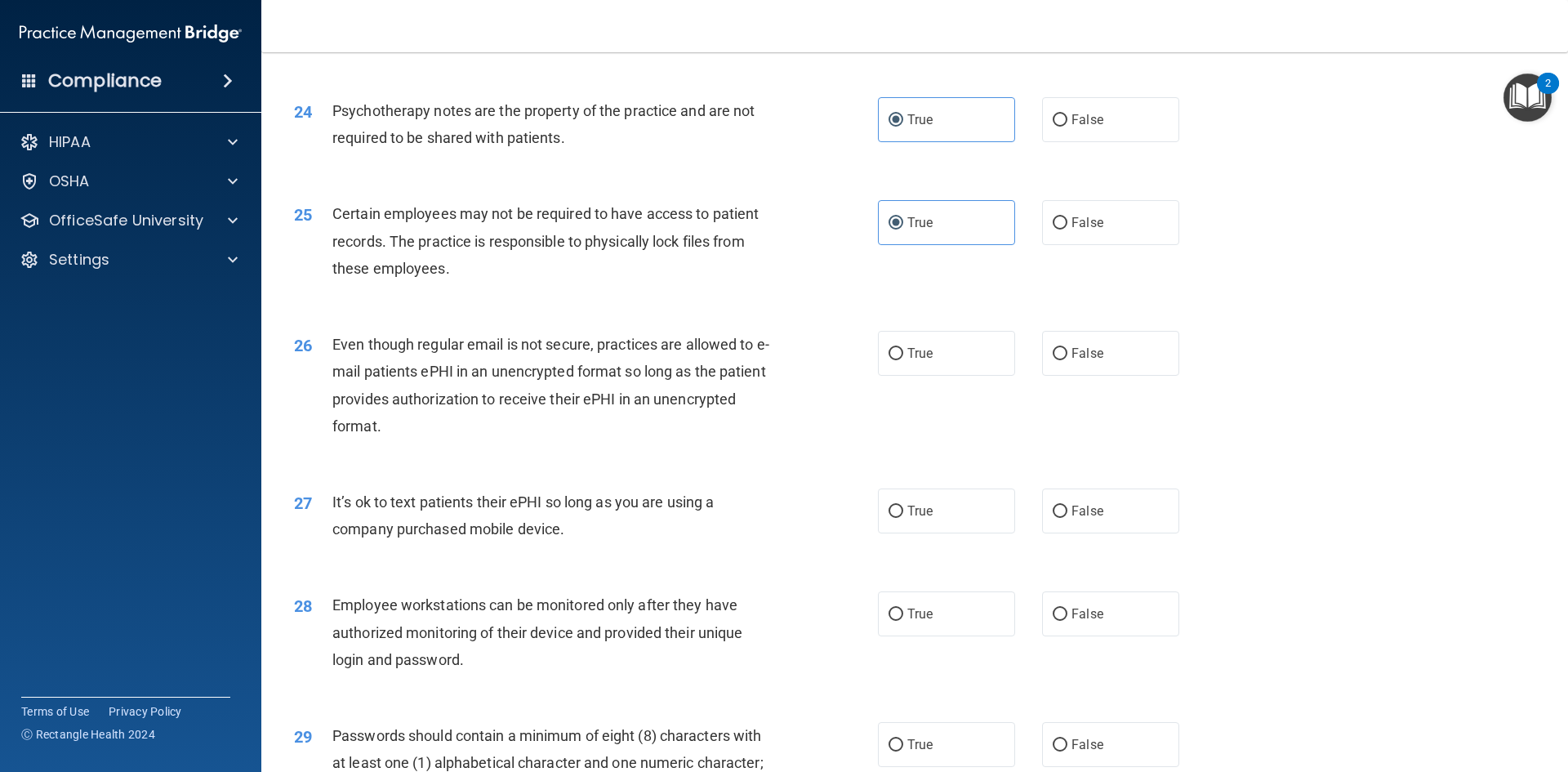
scroll to position [3023, 0]
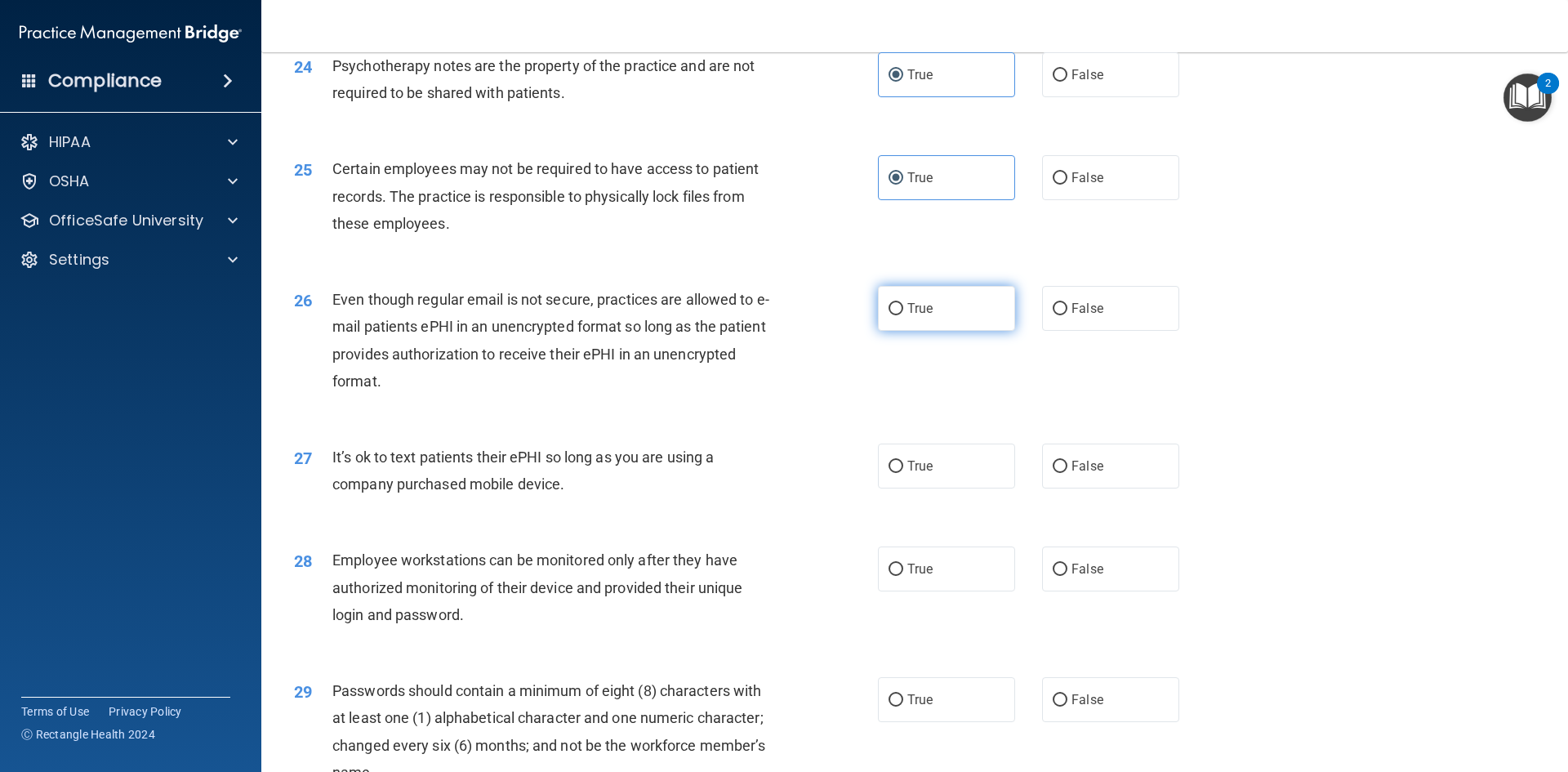
click at [986, 331] on label "True" at bounding box center [947, 308] width 137 height 45
click at [903, 315] on input "True" at bounding box center [896, 309] width 15 height 12
radio input "true"
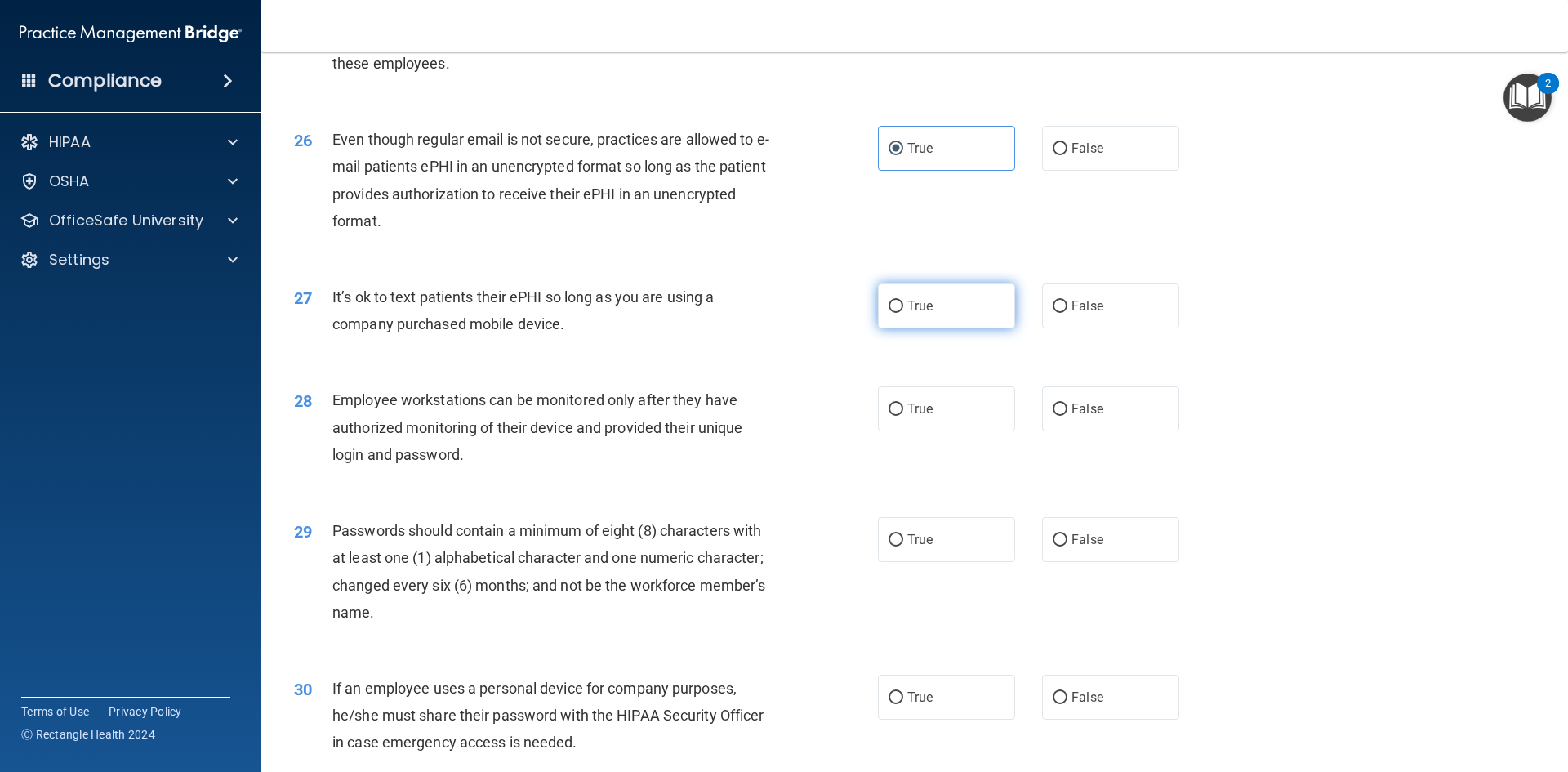
scroll to position [3186, 0]
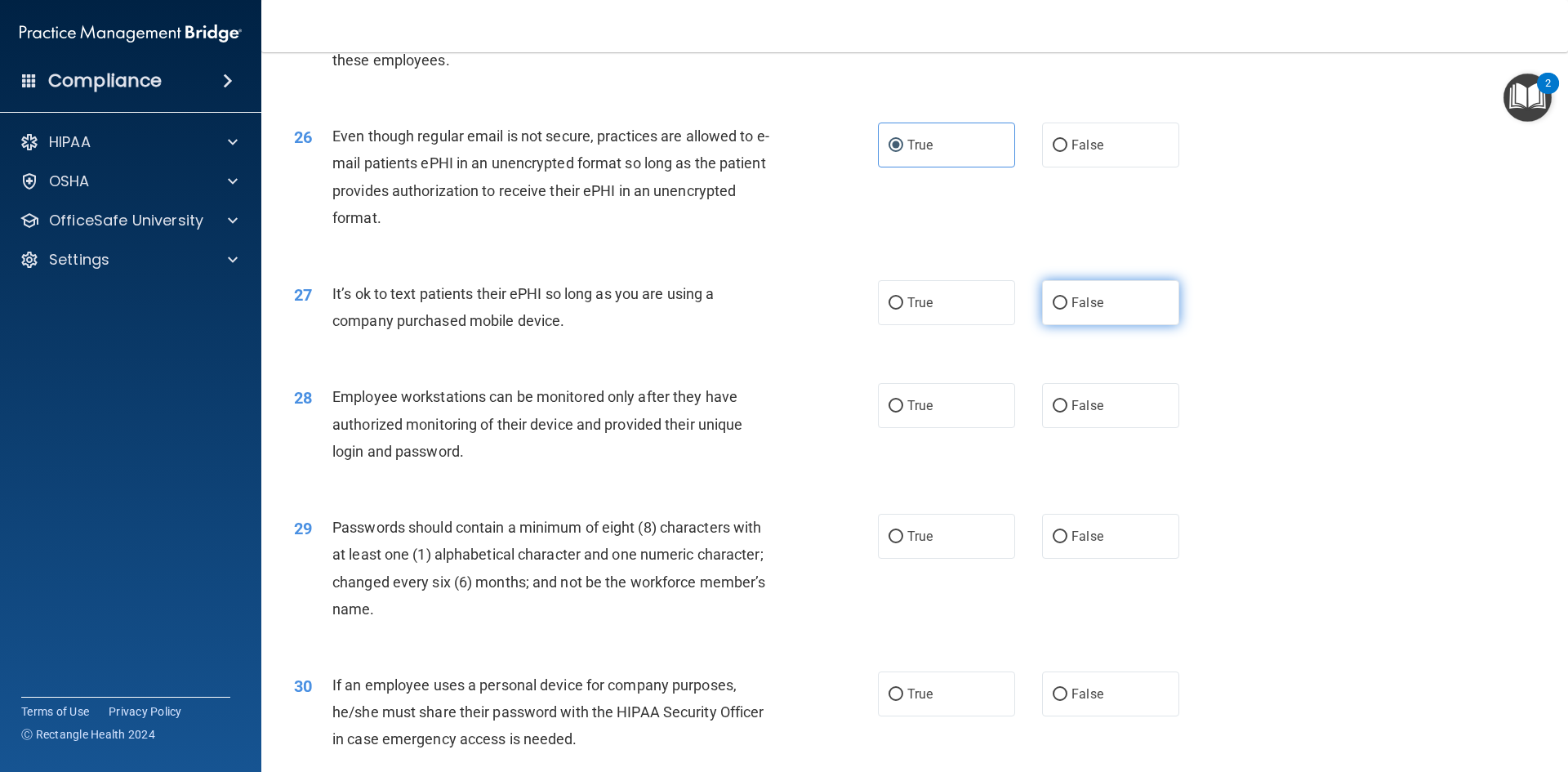
click at [1052, 310] on input "False" at bounding box center [1060, 303] width 15 height 12
radio input "true"
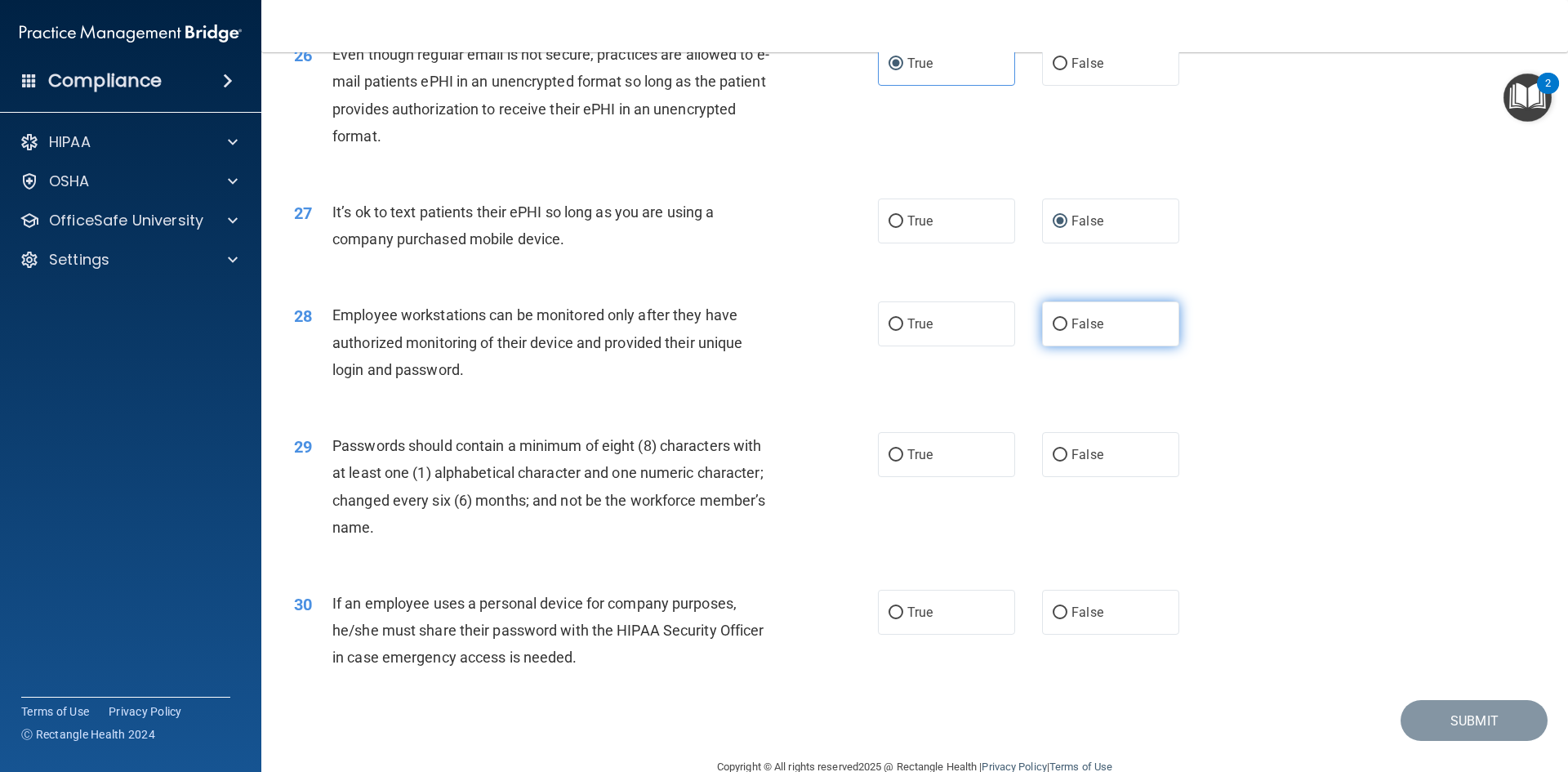
click at [1060, 347] on label "False" at bounding box center [1111, 324] width 137 height 45
click at [1060, 331] on input "False" at bounding box center [1060, 324] width 15 height 12
radio input "true"
click at [1004, 476] on label "True" at bounding box center [947, 454] width 137 height 45
click at [903, 462] on input "True" at bounding box center [896, 455] width 15 height 12
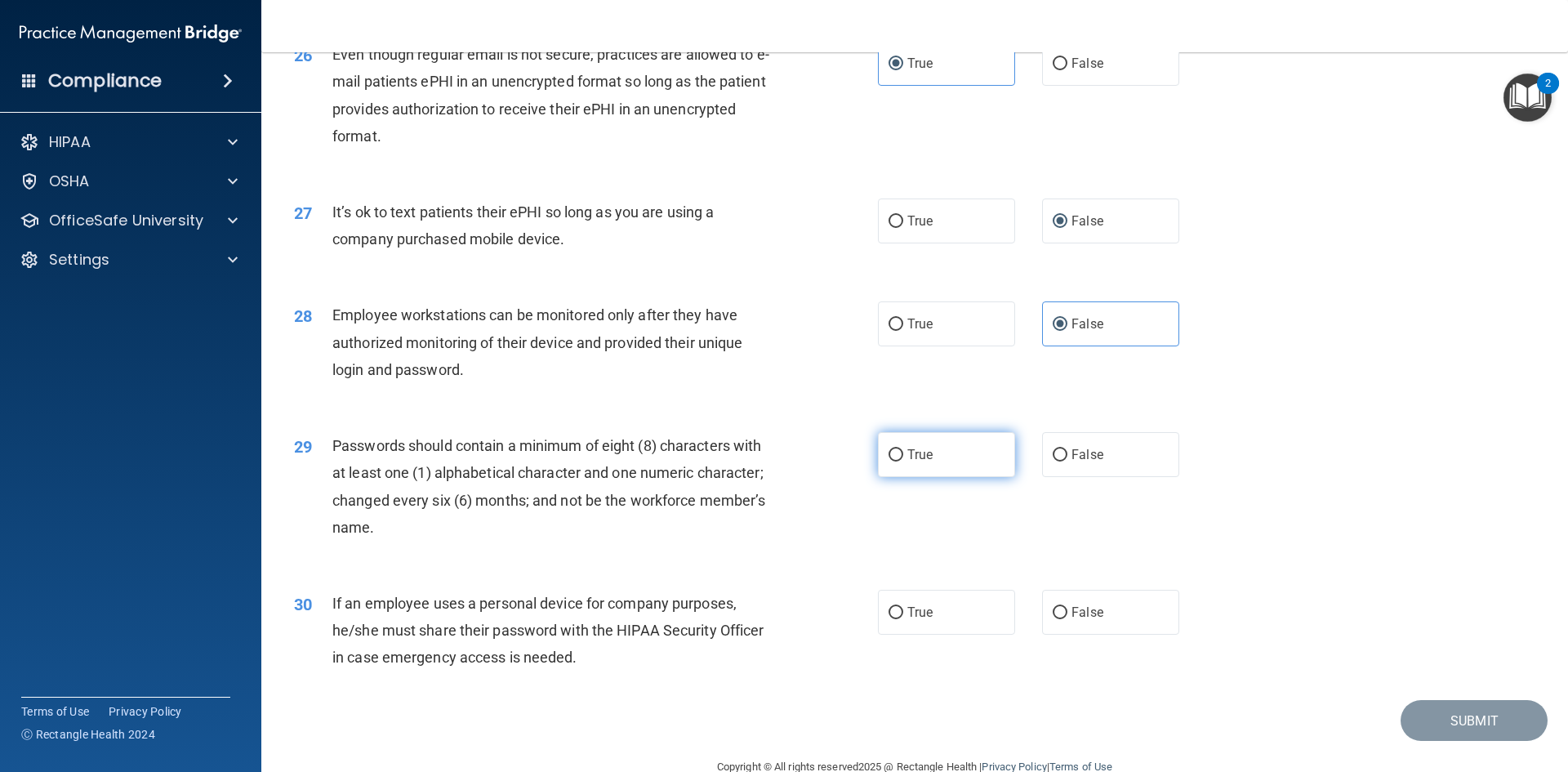
radio input "true"
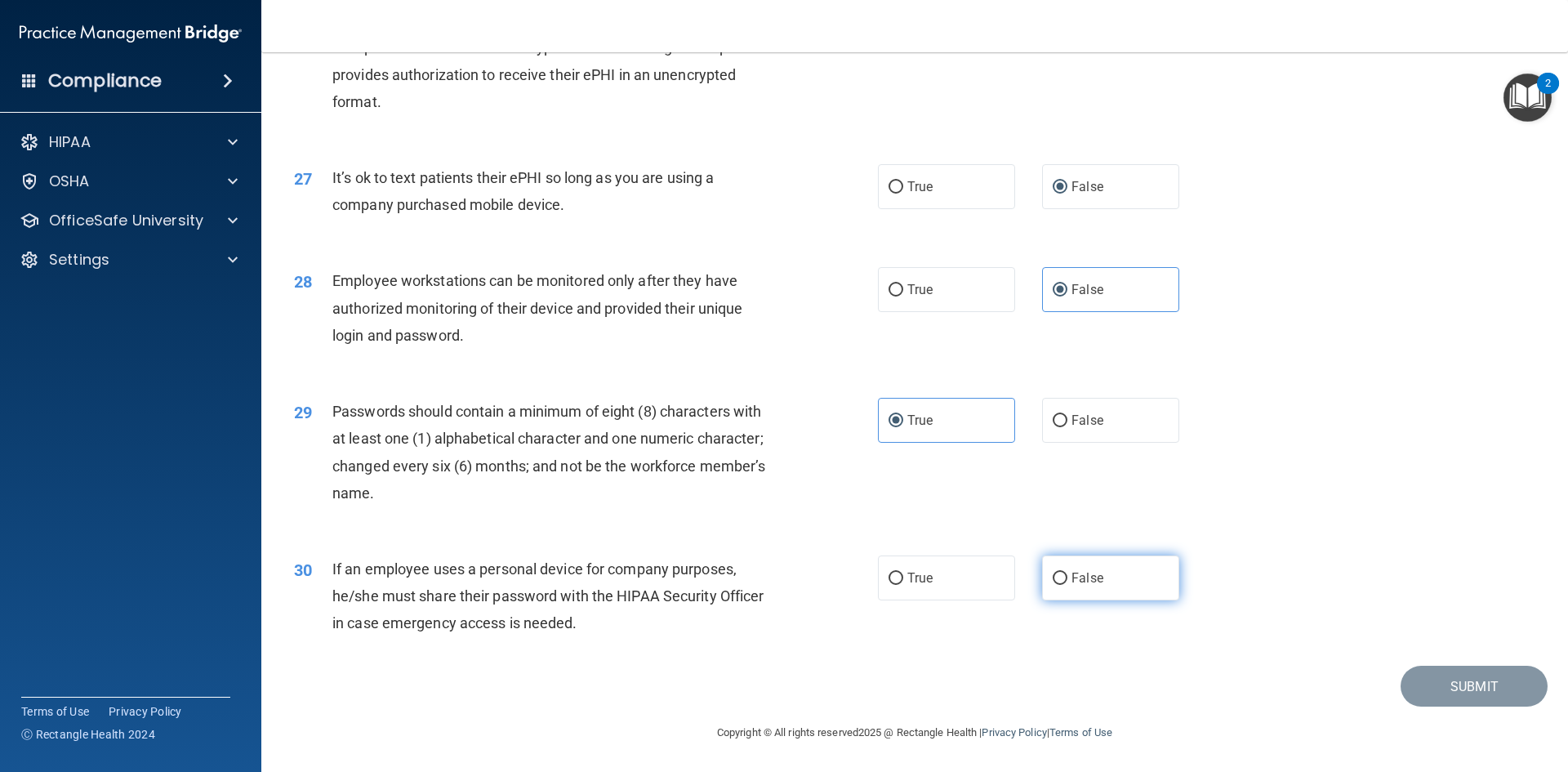
click at [1063, 572] on label "False" at bounding box center [1111, 578] width 137 height 45
click at [1063, 573] on input "False" at bounding box center [1060, 579] width 15 height 12
radio input "true"
click at [1436, 676] on button "Submit" at bounding box center [1474, 686] width 147 height 41
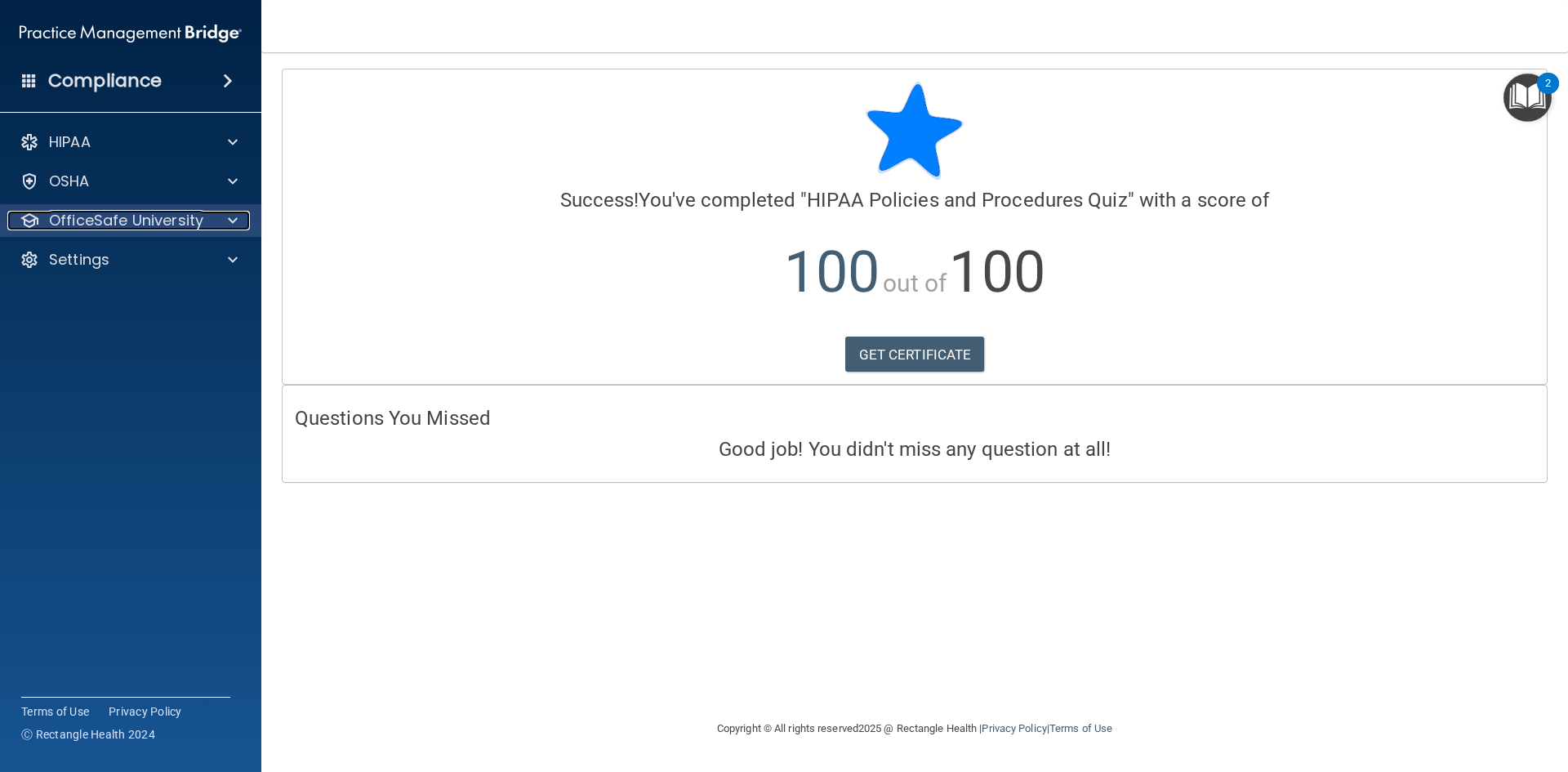
click at [200, 216] on p "OfficeSafe University" at bounding box center [125, 220] width 154 height 20
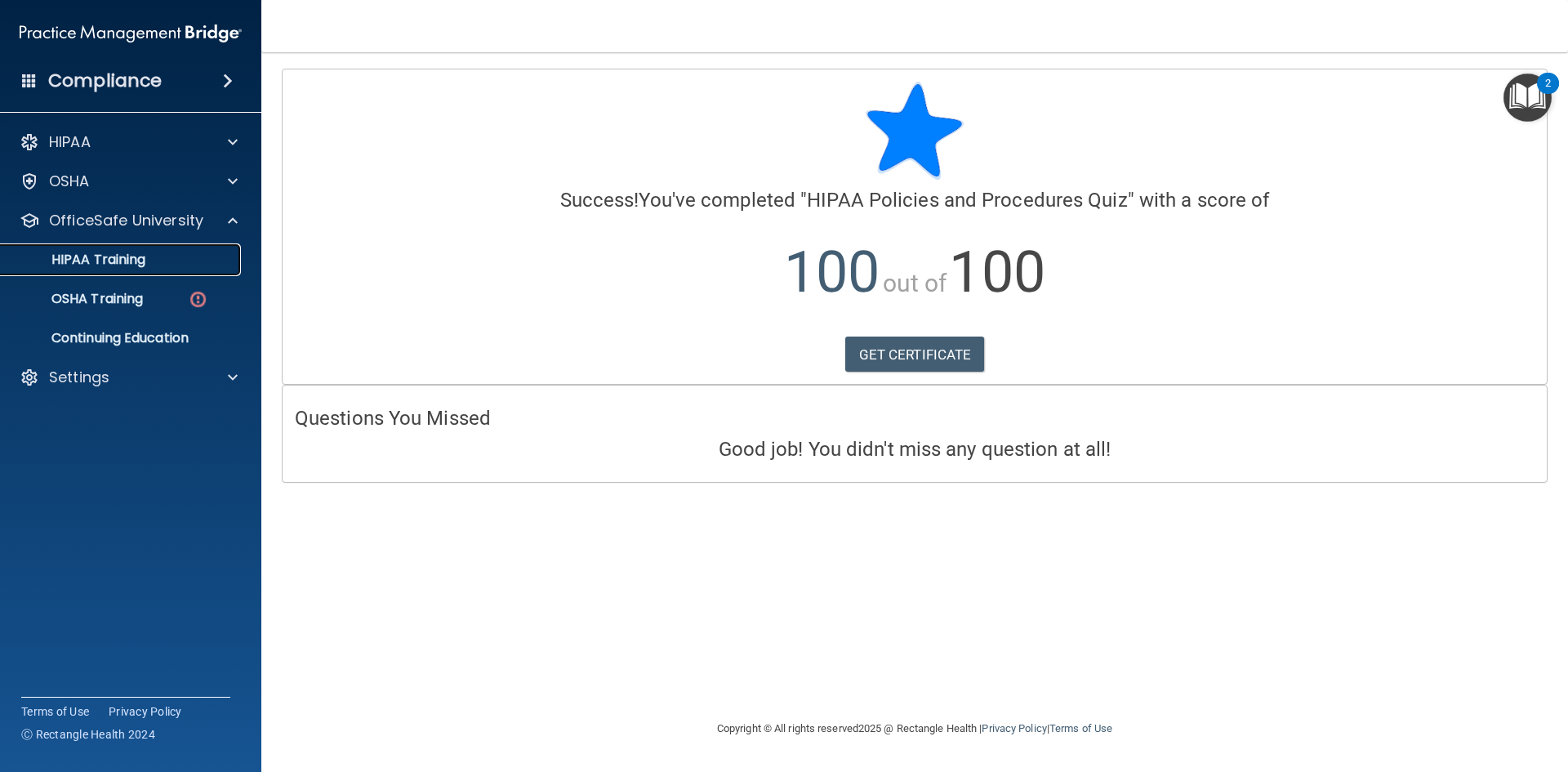
click at [187, 261] on div "HIPAA Training" at bounding box center [122, 260] width 223 height 17
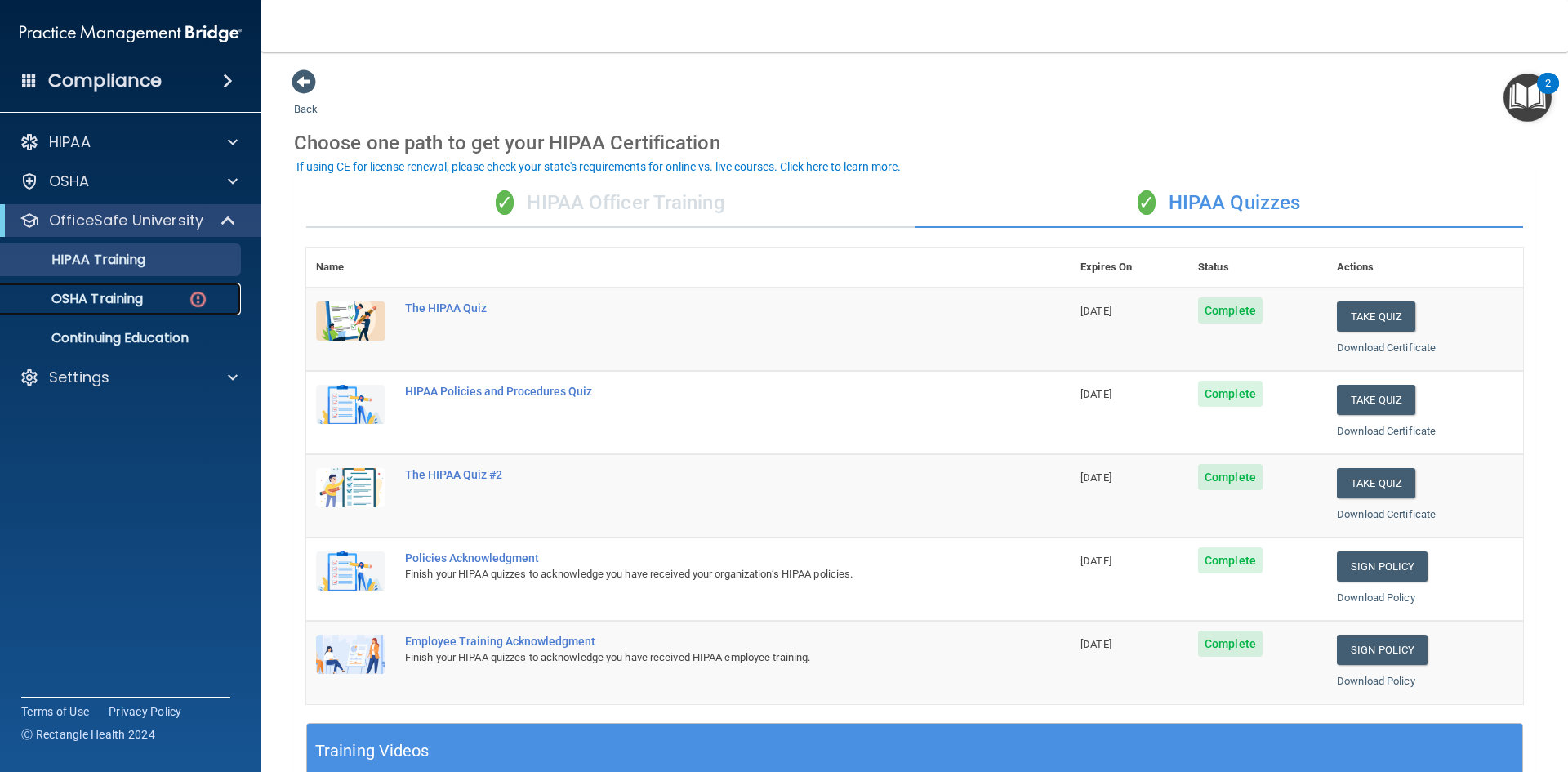
click at [183, 305] on div "OSHA Training" at bounding box center [122, 299] width 223 height 17
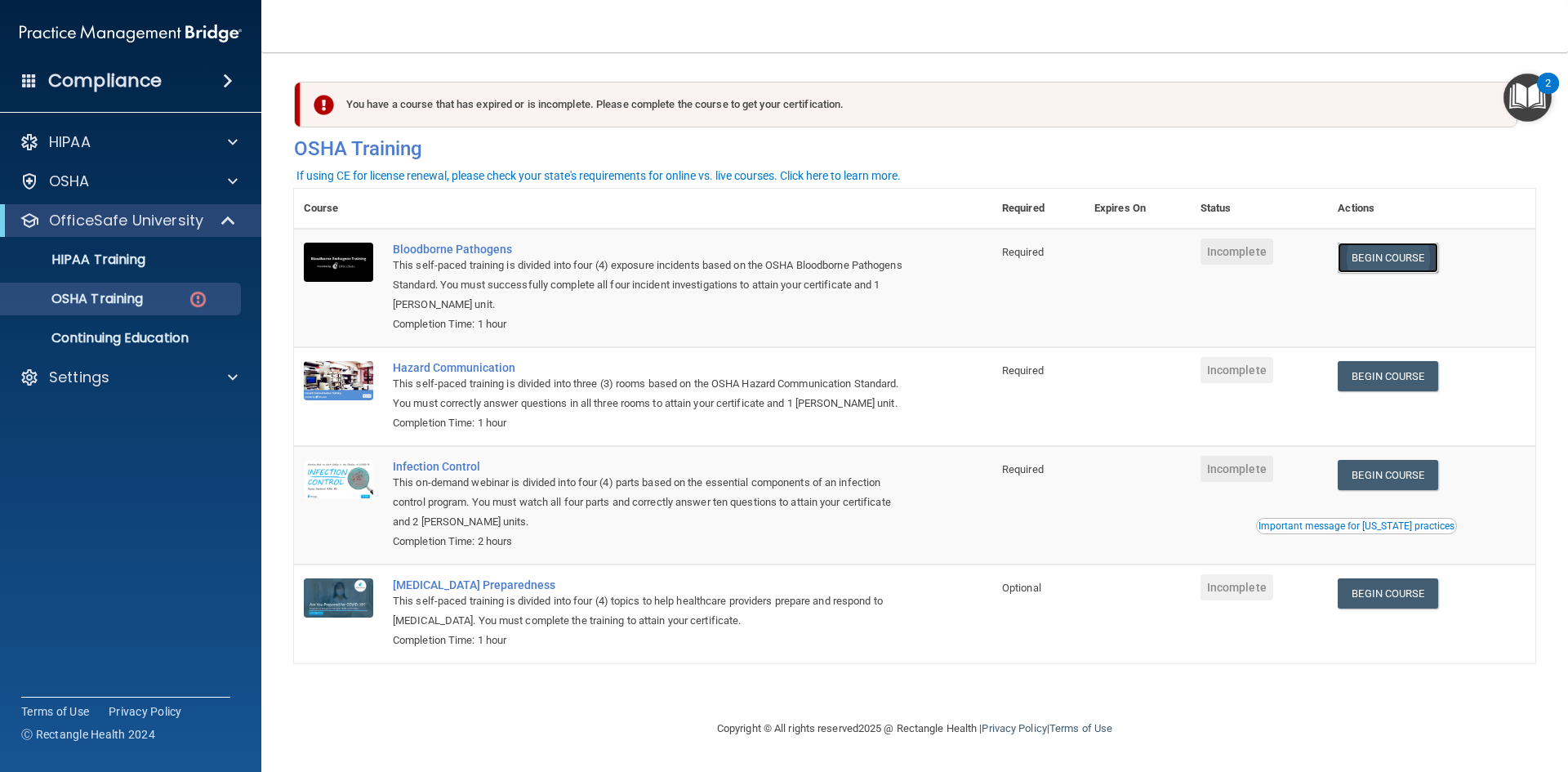
click at [1398, 267] on link "Begin Course" at bounding box center [1387, 258] width 100 height 31
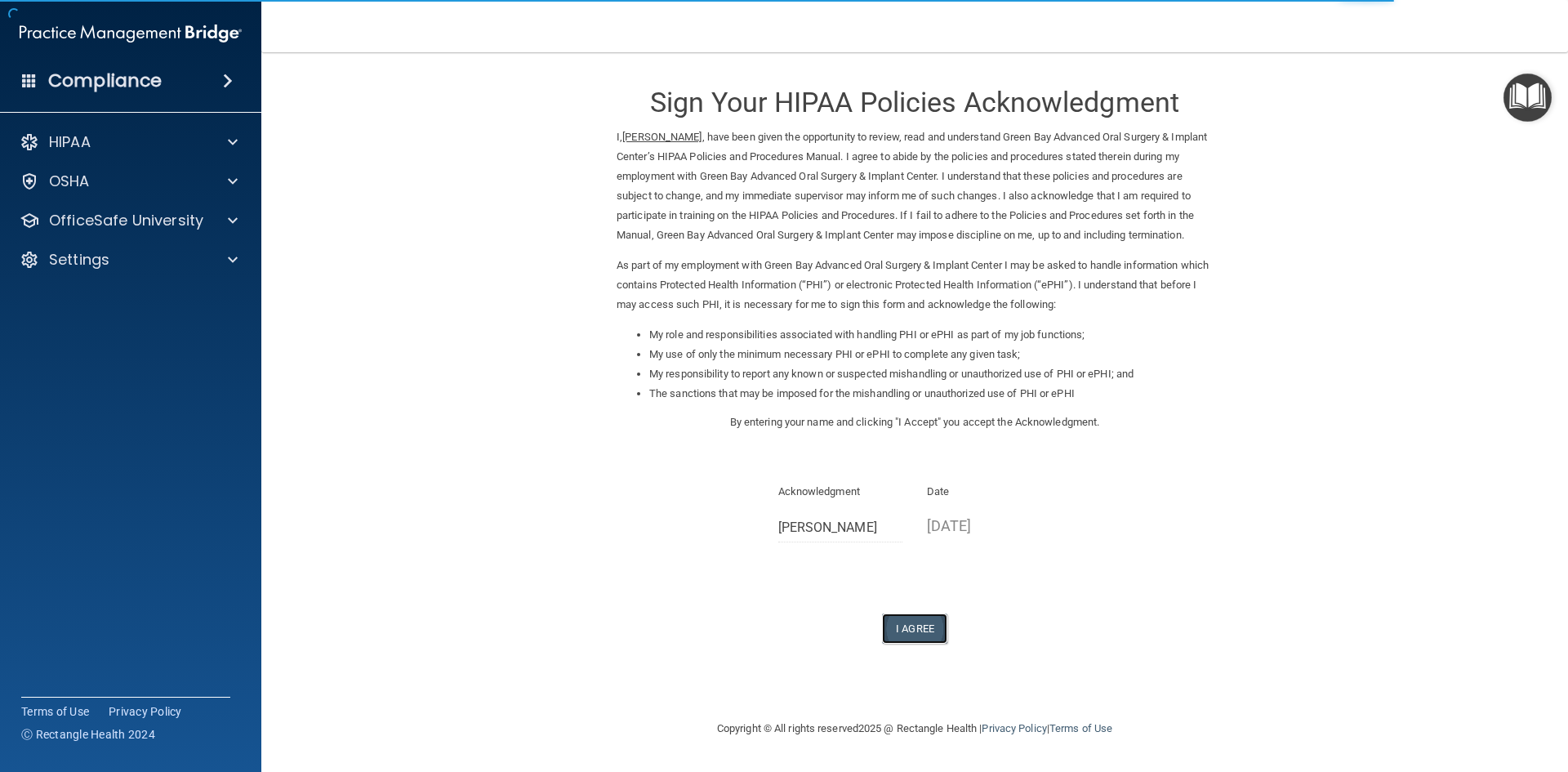
click at [927, 642] on button "I Agree" at bounding box center [914, 628] width 65 height 31
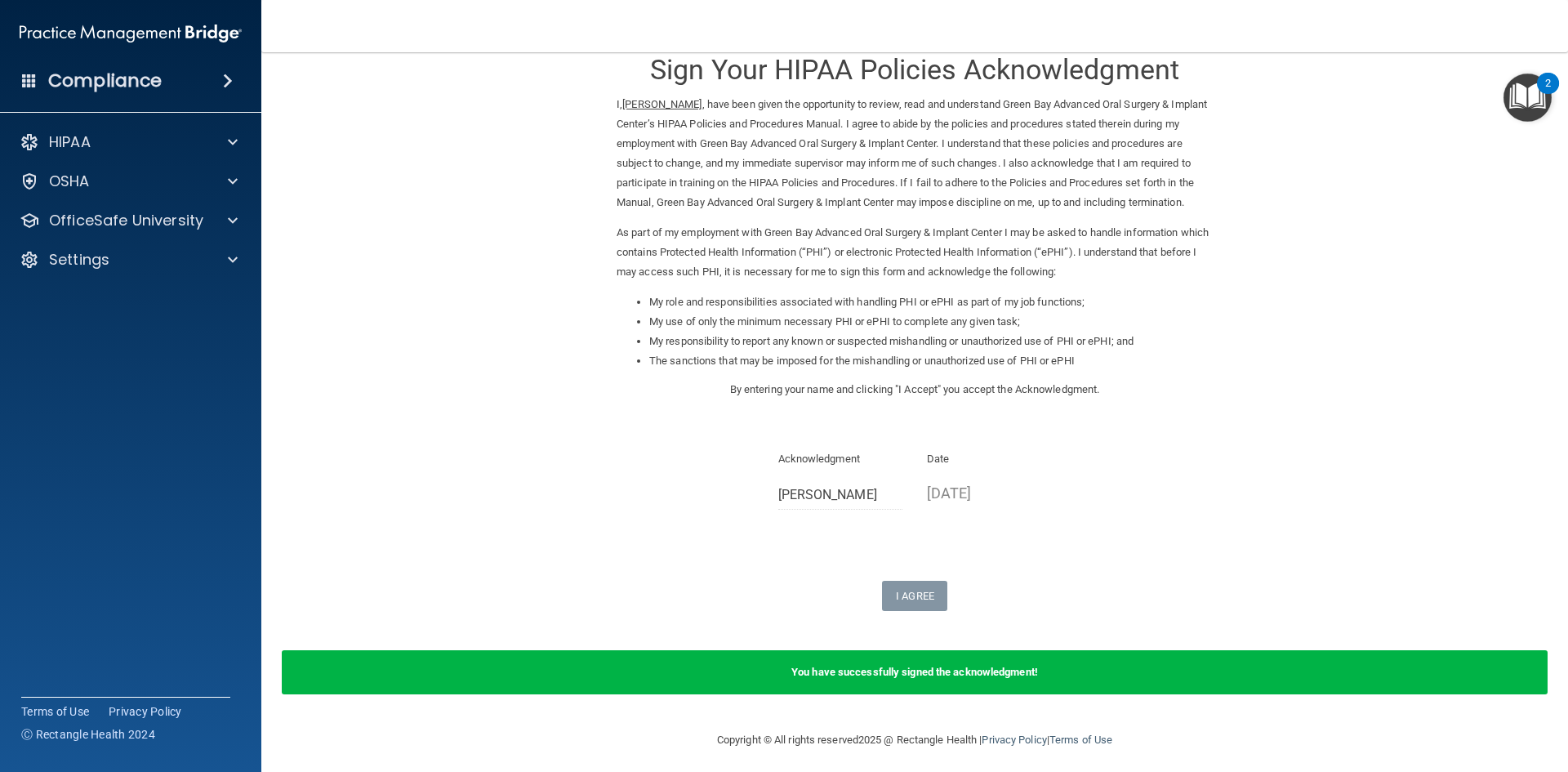
scroll to position [59, 0]
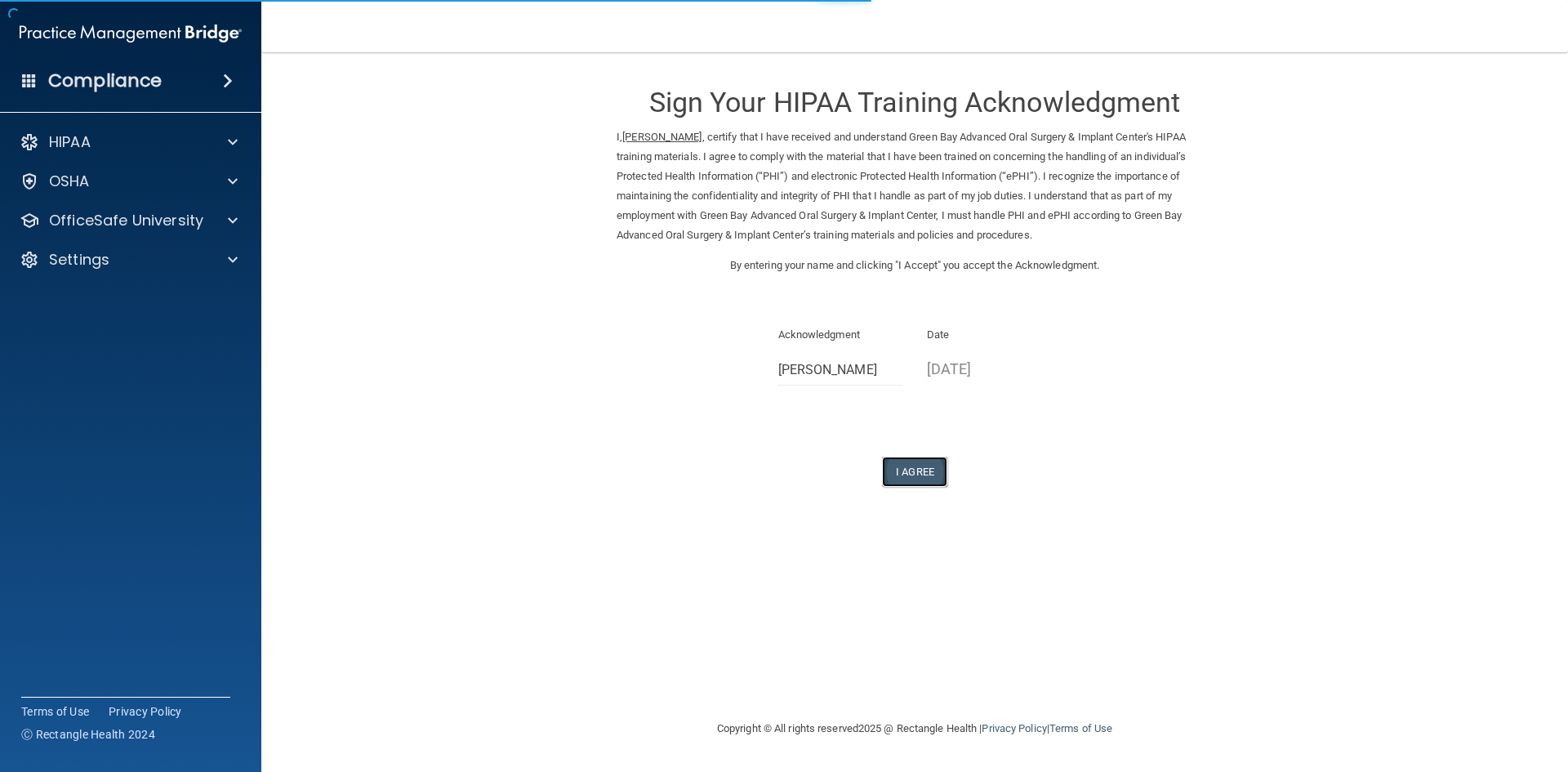
click at [933, 475] on button "I Agree" at bounding box center [914, 471] width 65 height 31
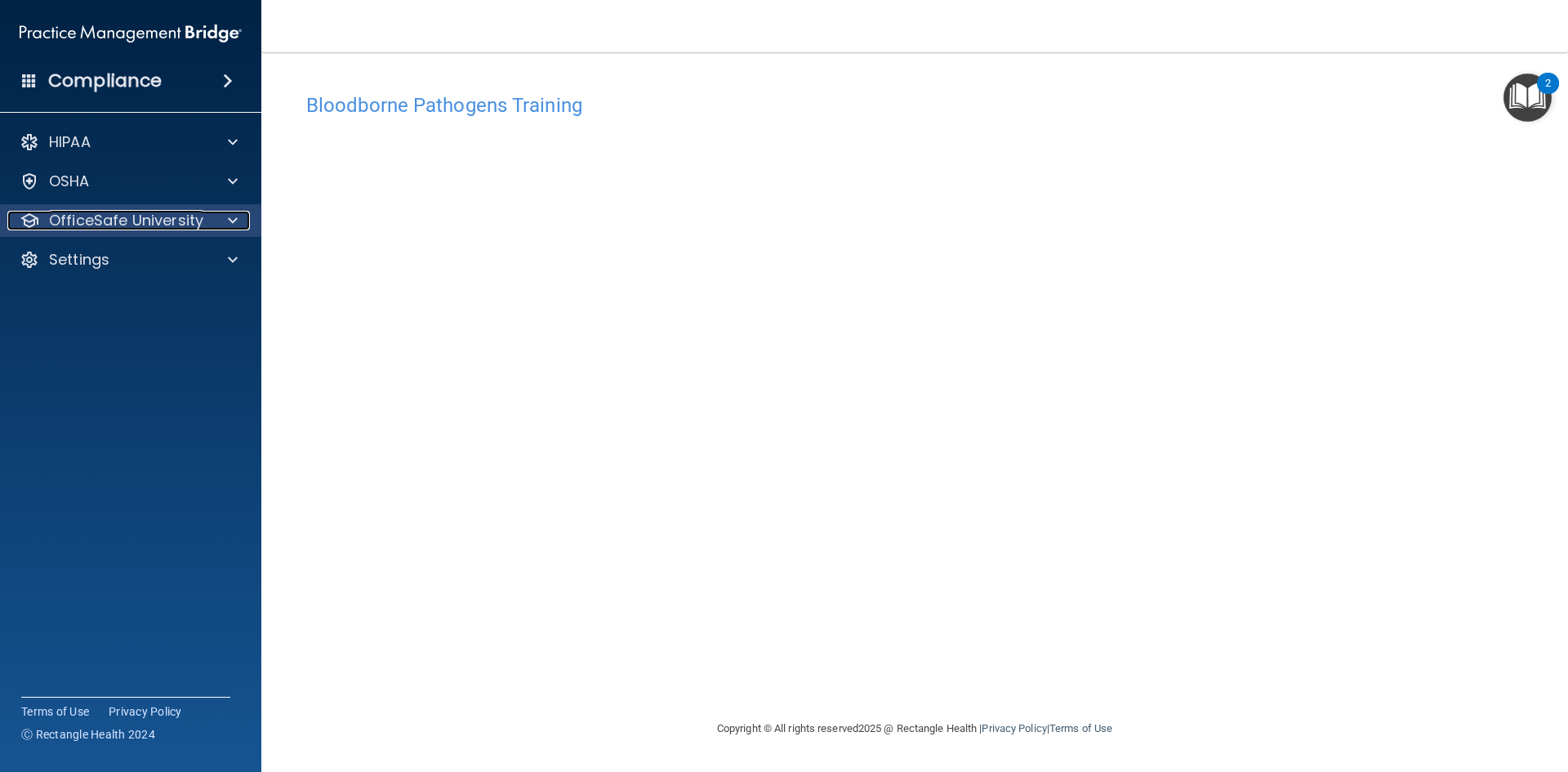
click at [186, 218] on p "OfficeSafe University" at bounding box center [125, 220] width 154 height 20
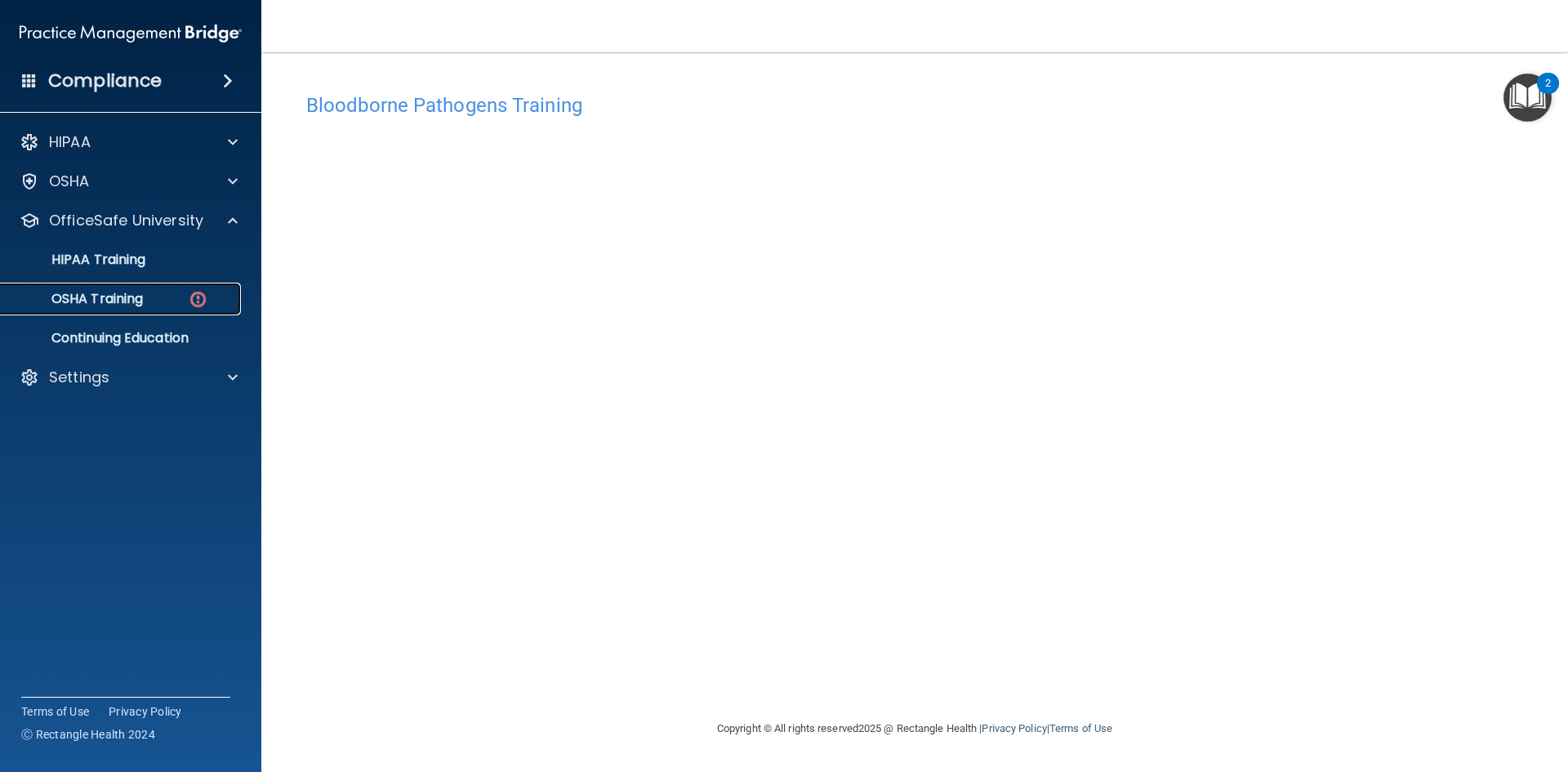
click at [164, 295] on div "OSHA Training" at bounding box center [122, 299] width 223 height 17
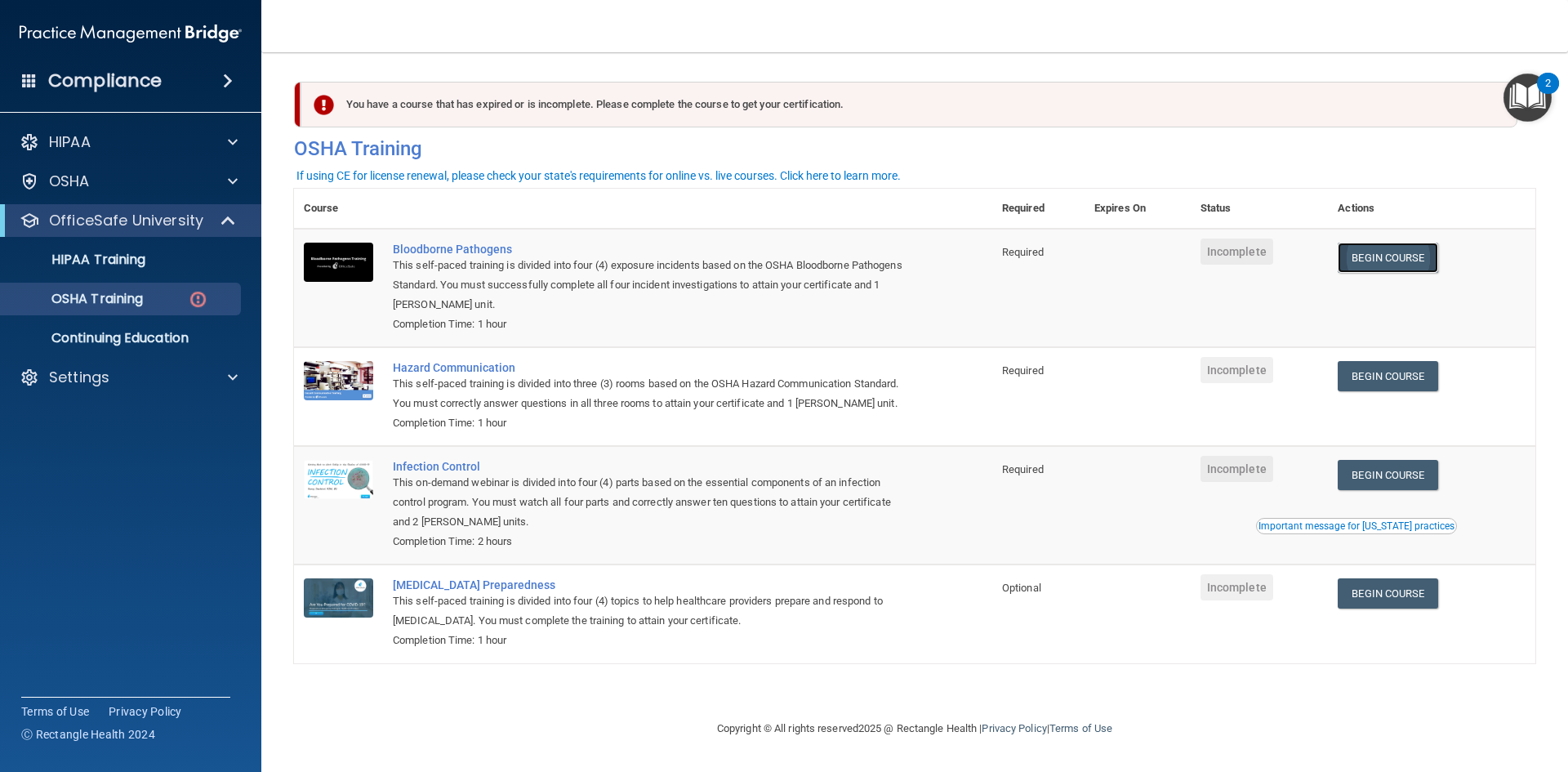
click at [1371, 257] on link "Begin Course" at bounding box center [1387, 258] width 100 height 31
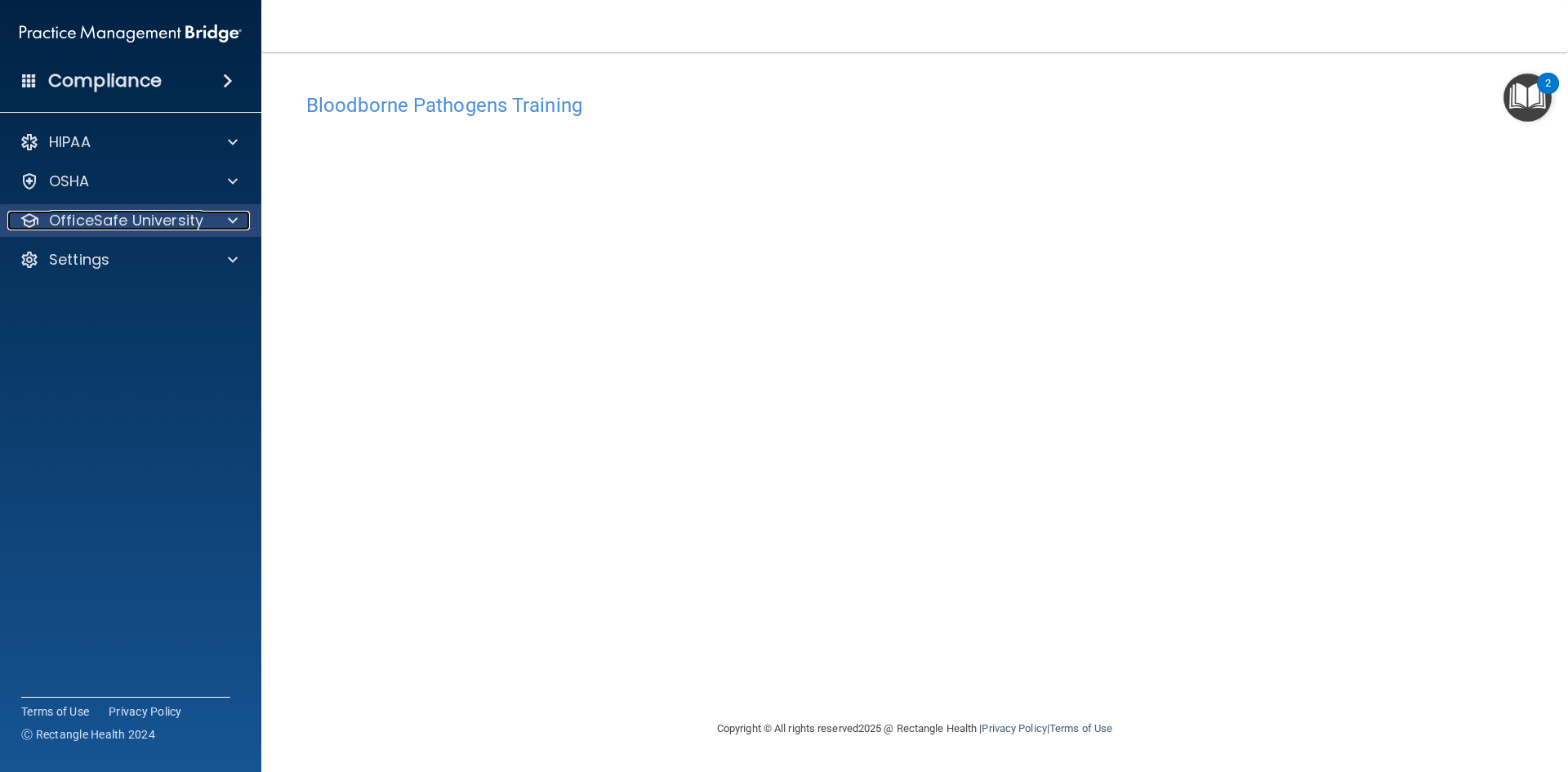
click at [117, 226] on p "OfficeSafe University" at bounding box center [125, 220] width 154 height 20
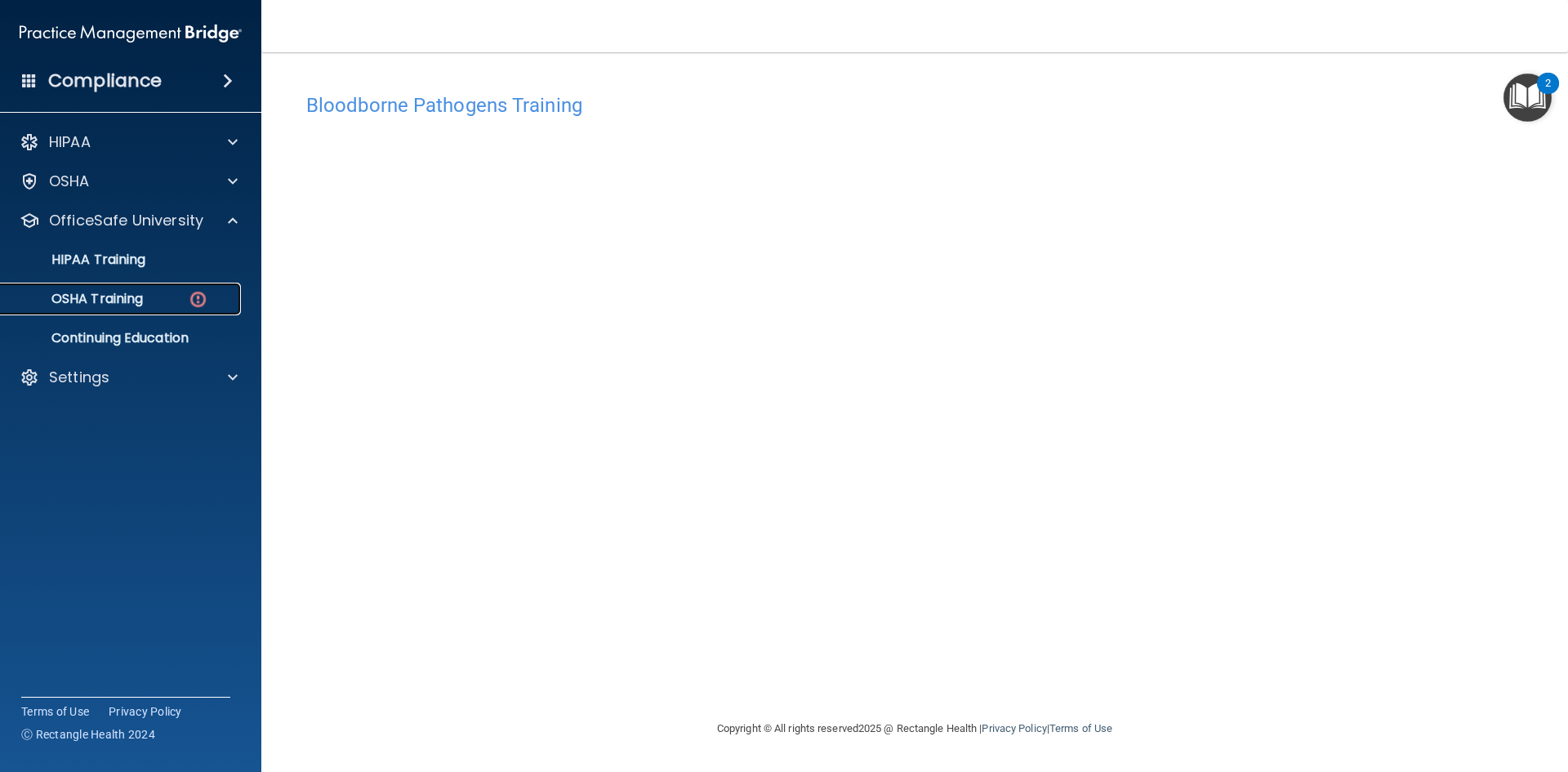
click at [149, 292] on div "OSHA Training" at bounding box center [122, 299] width 223 height 17
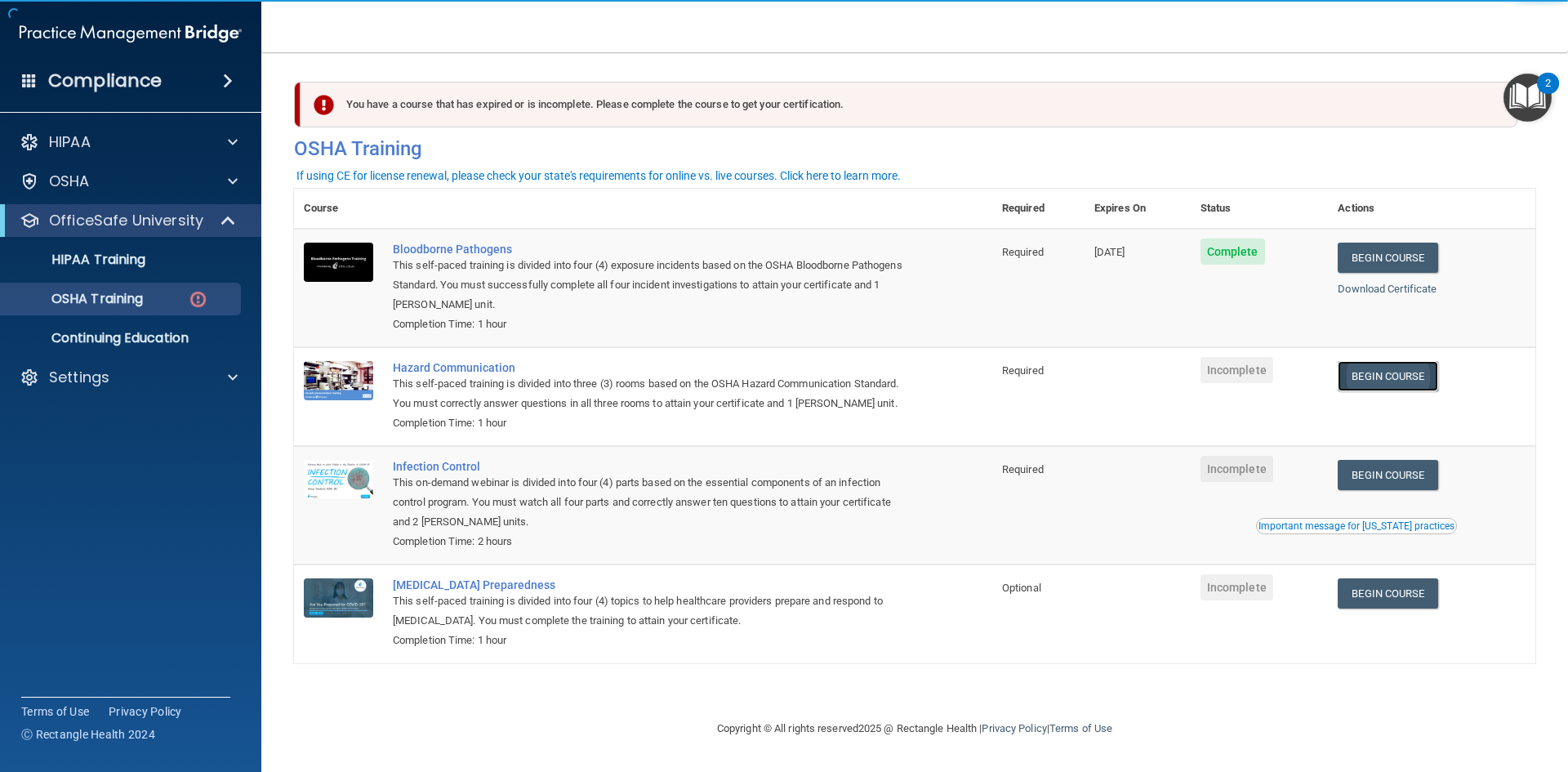
click at [1386, 377] on link "Begin Course" at bounding box center [1387, 376] width 100 height 31
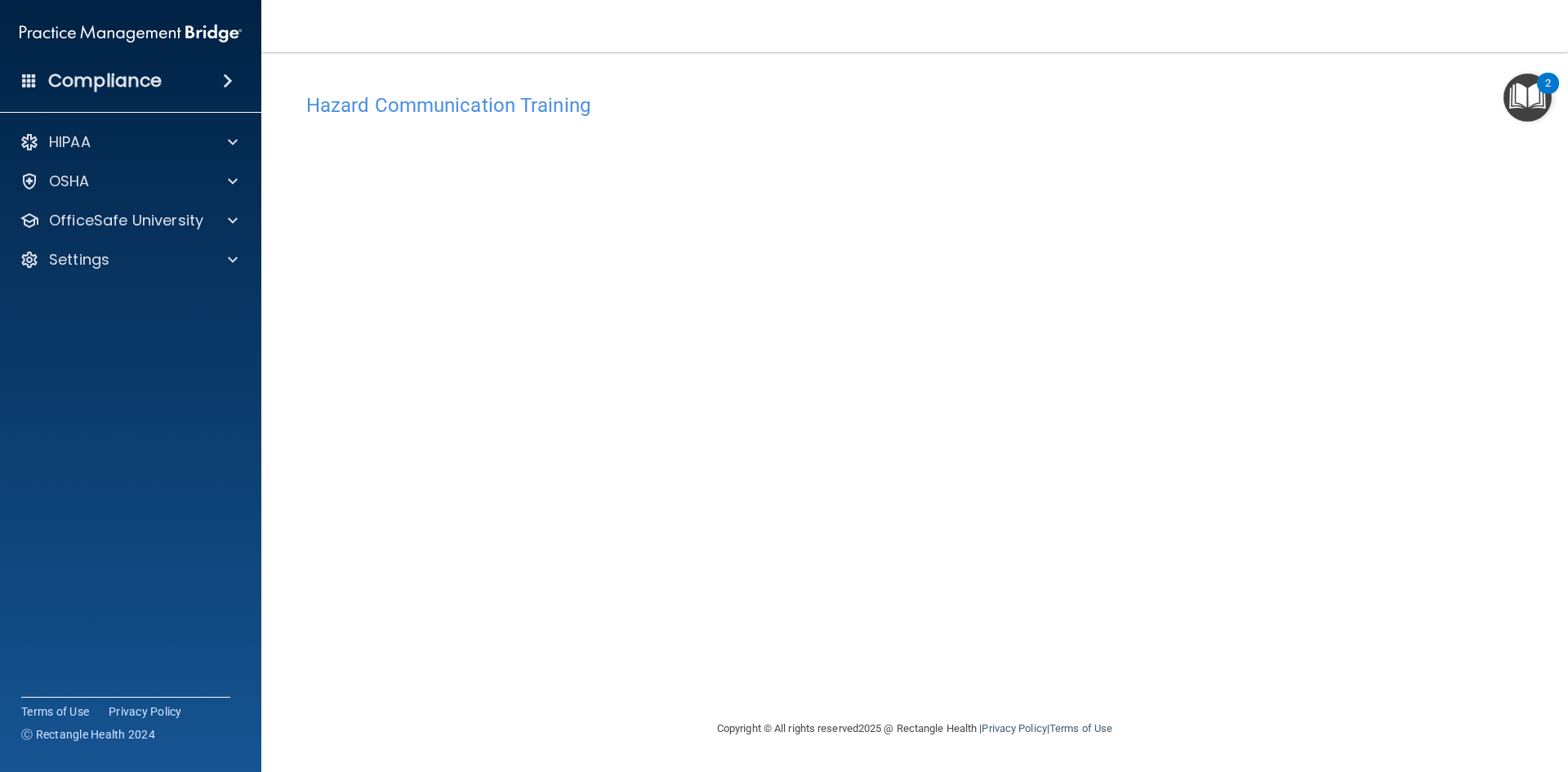
click at [1238, 388] on div "Hazard Communication Training This course doesn’t expire until . Are you sure y…" at bounding box center [914, 402] width 1241 height 634
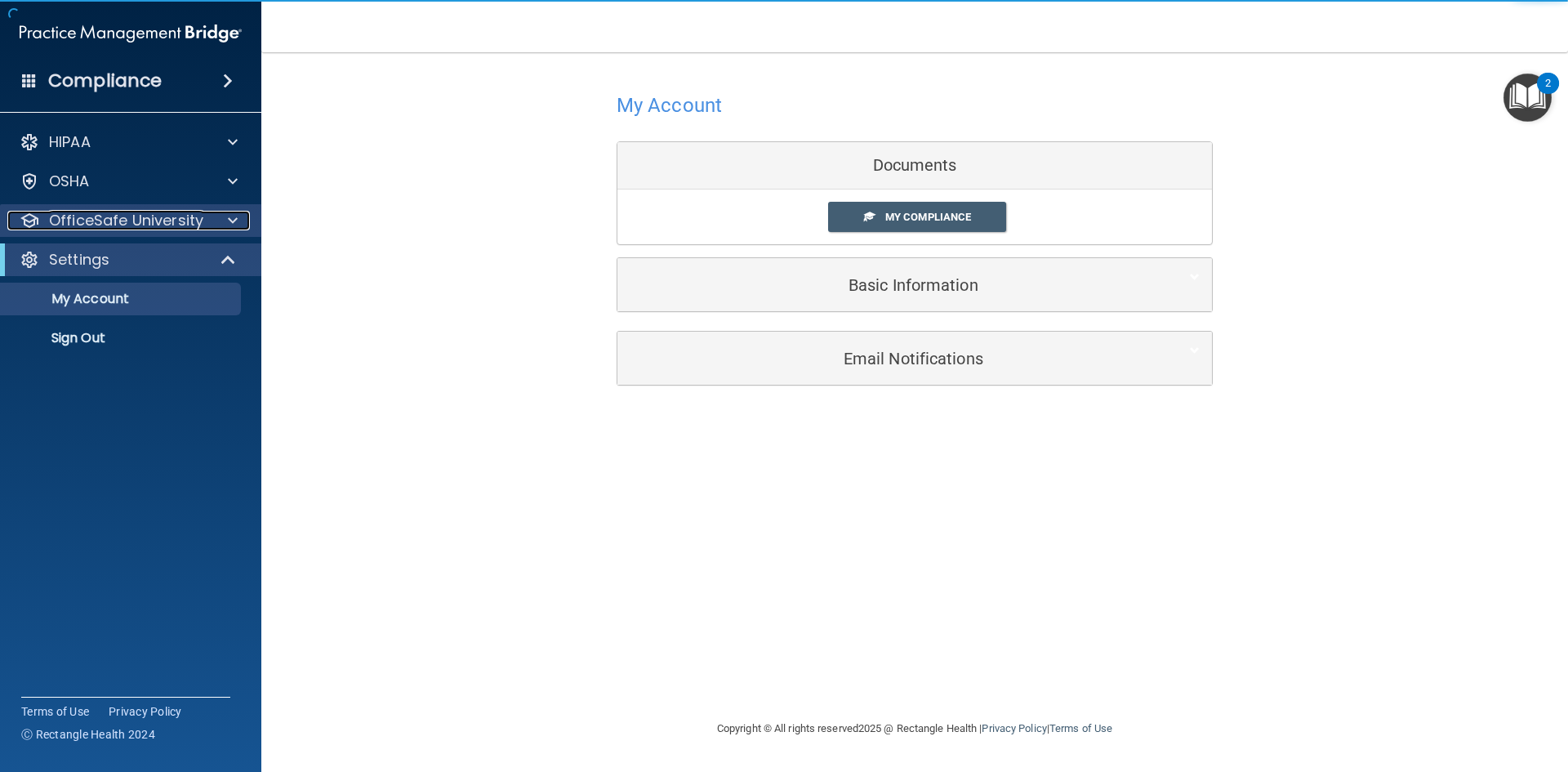
click at [201, 223] on div "OfficeSafe University" at bounding box center [108, 220] width 202 height 20
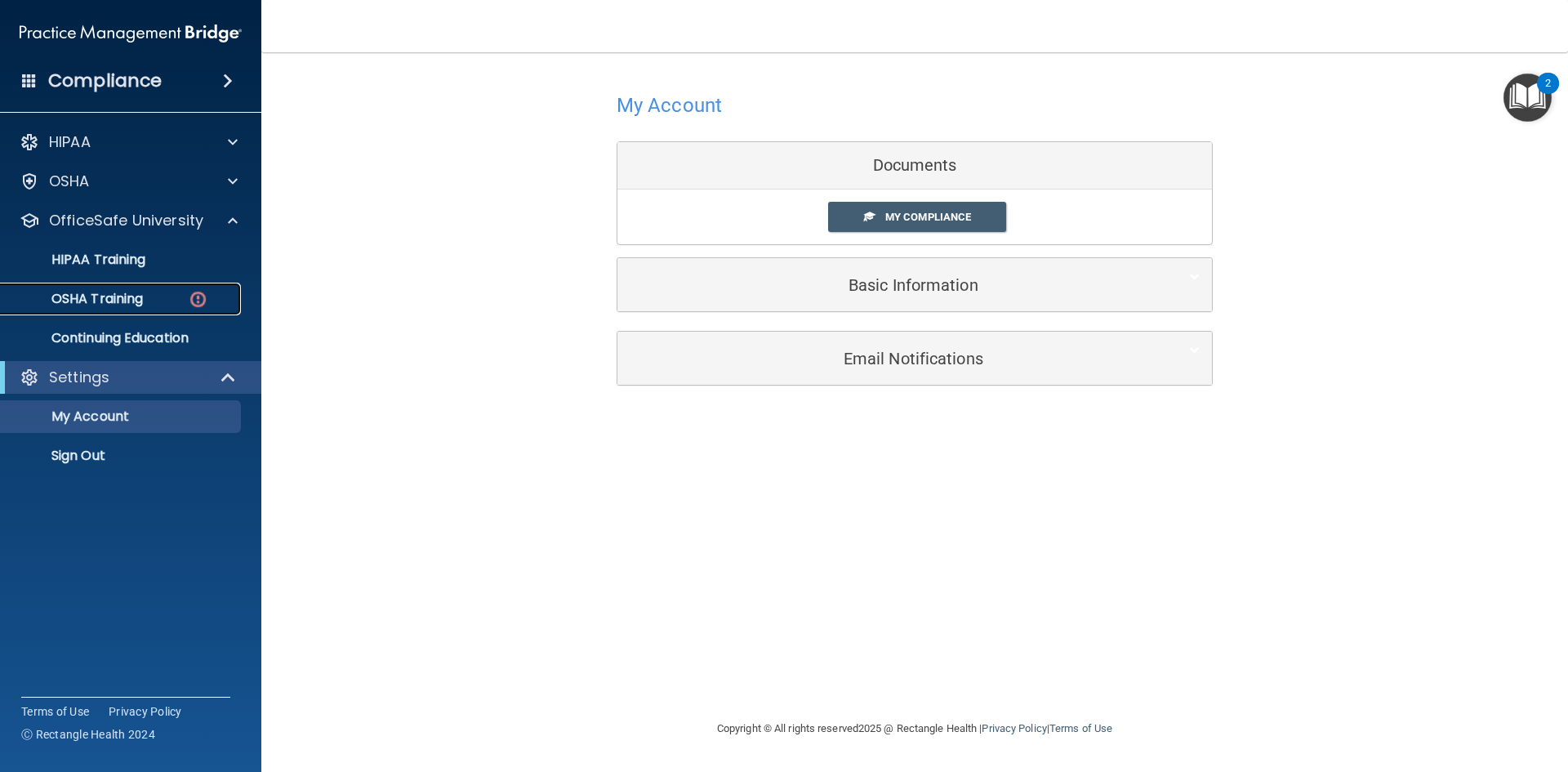
click at [168, 284] on link "OSHA Training" at bounding box center [112, 299] width 257 height 33
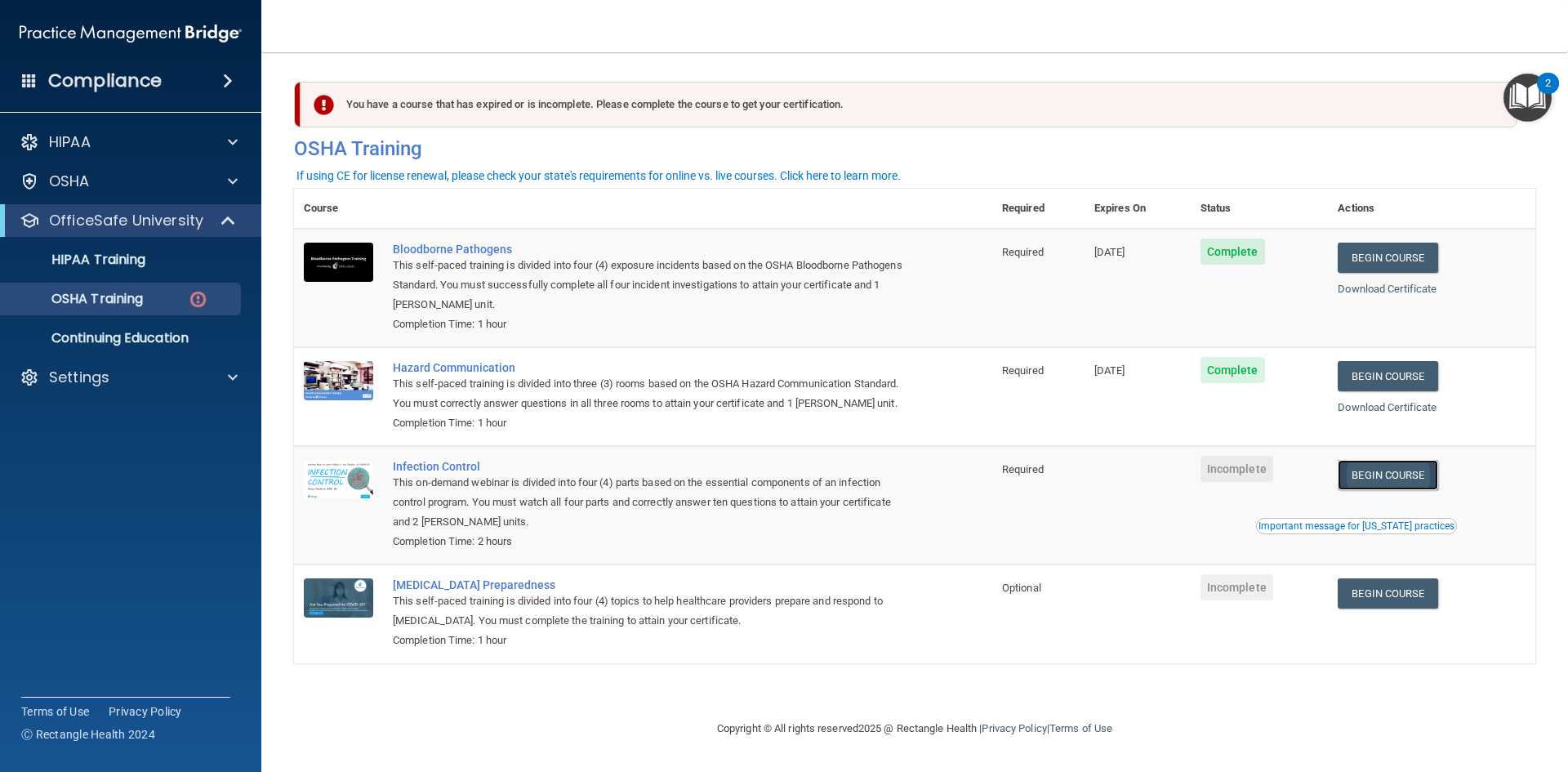
click at [1374, 478] on link "Begin Course" at bounding box center [1387, 475] width 100 height 31
click at [1427, 598] on link "Begin Course" at bounding box center [1387, 594] width 100 height 31
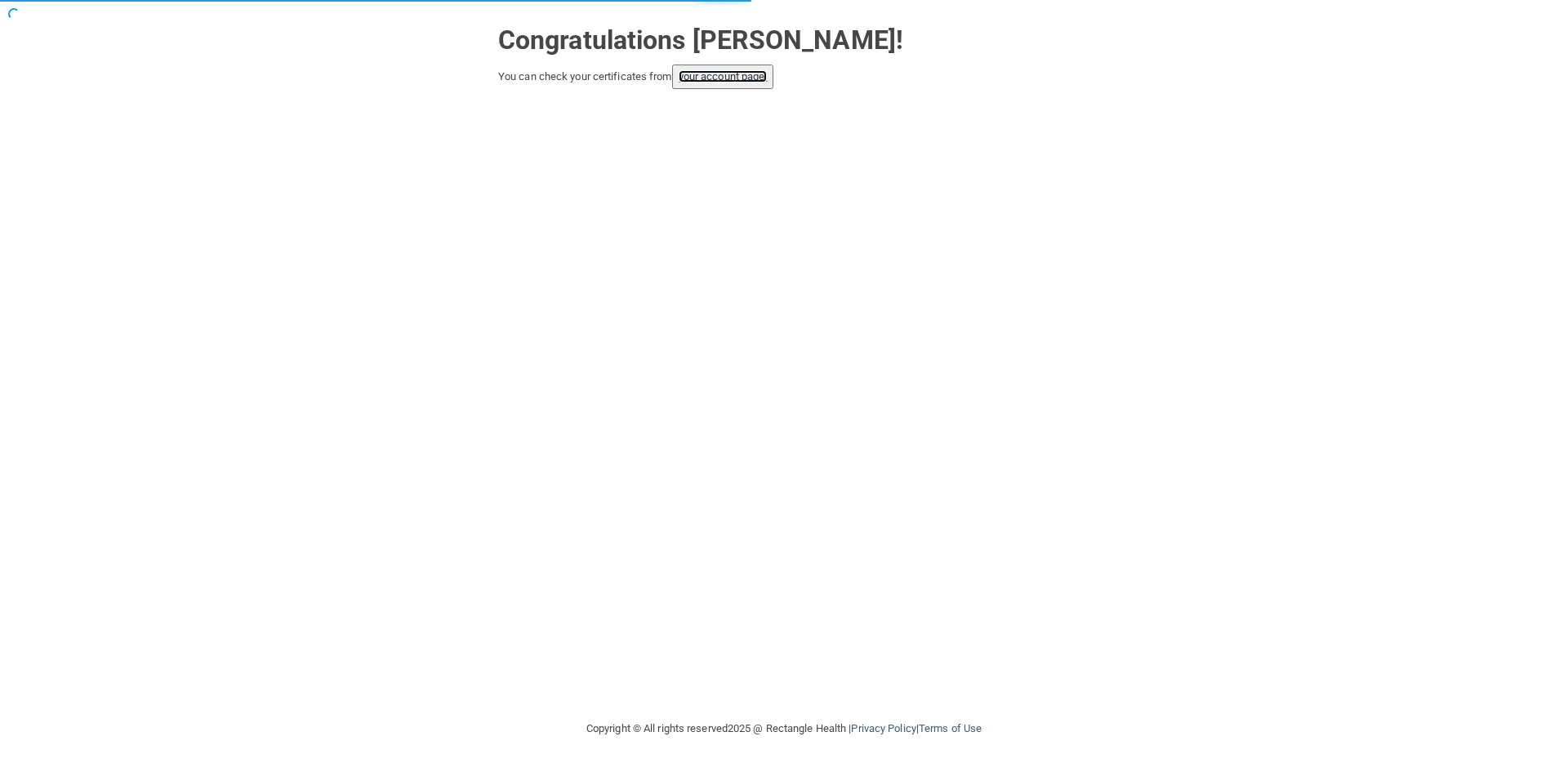
click at [730, 77] on link "your account page!" at bounding box center [723, 76] width 89 height 12
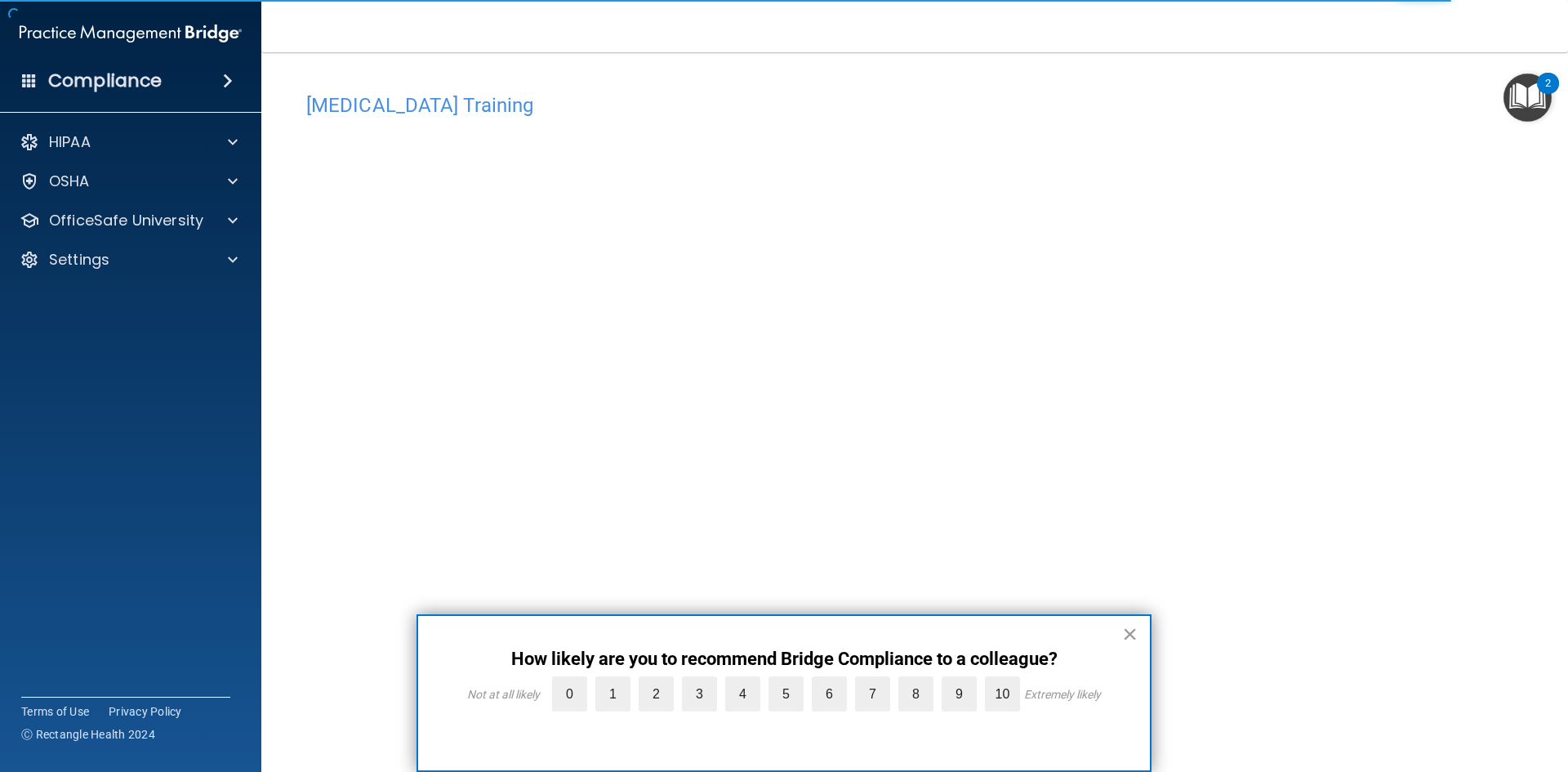
click at [1132, 626] on button "×" at bounding box center [1130, 634] width 16 height 26
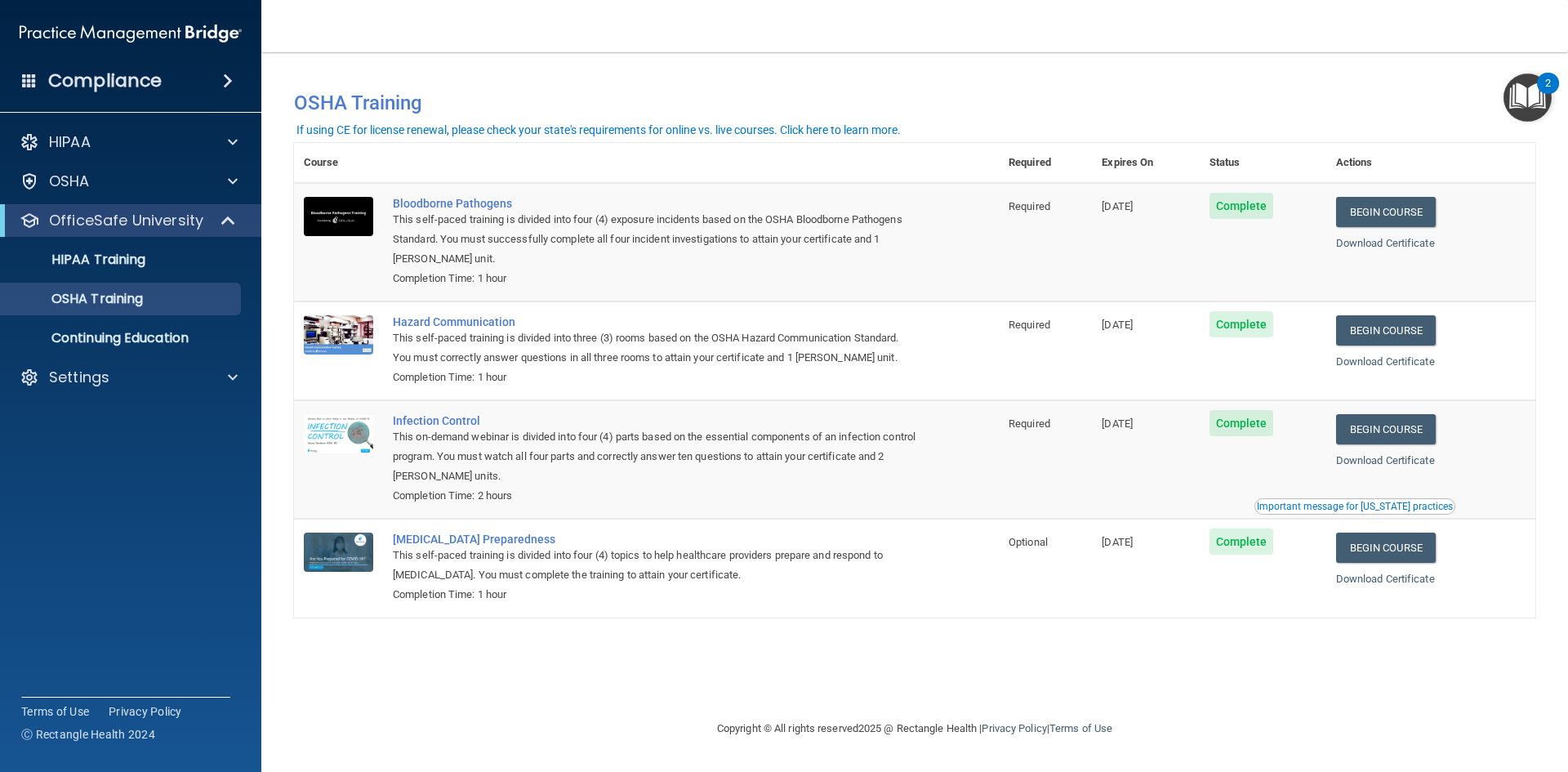
click at [1532, 95] on img "Open Resource Center, 2 new notifications" at bounding box center [1528, 97] width 48 height 48
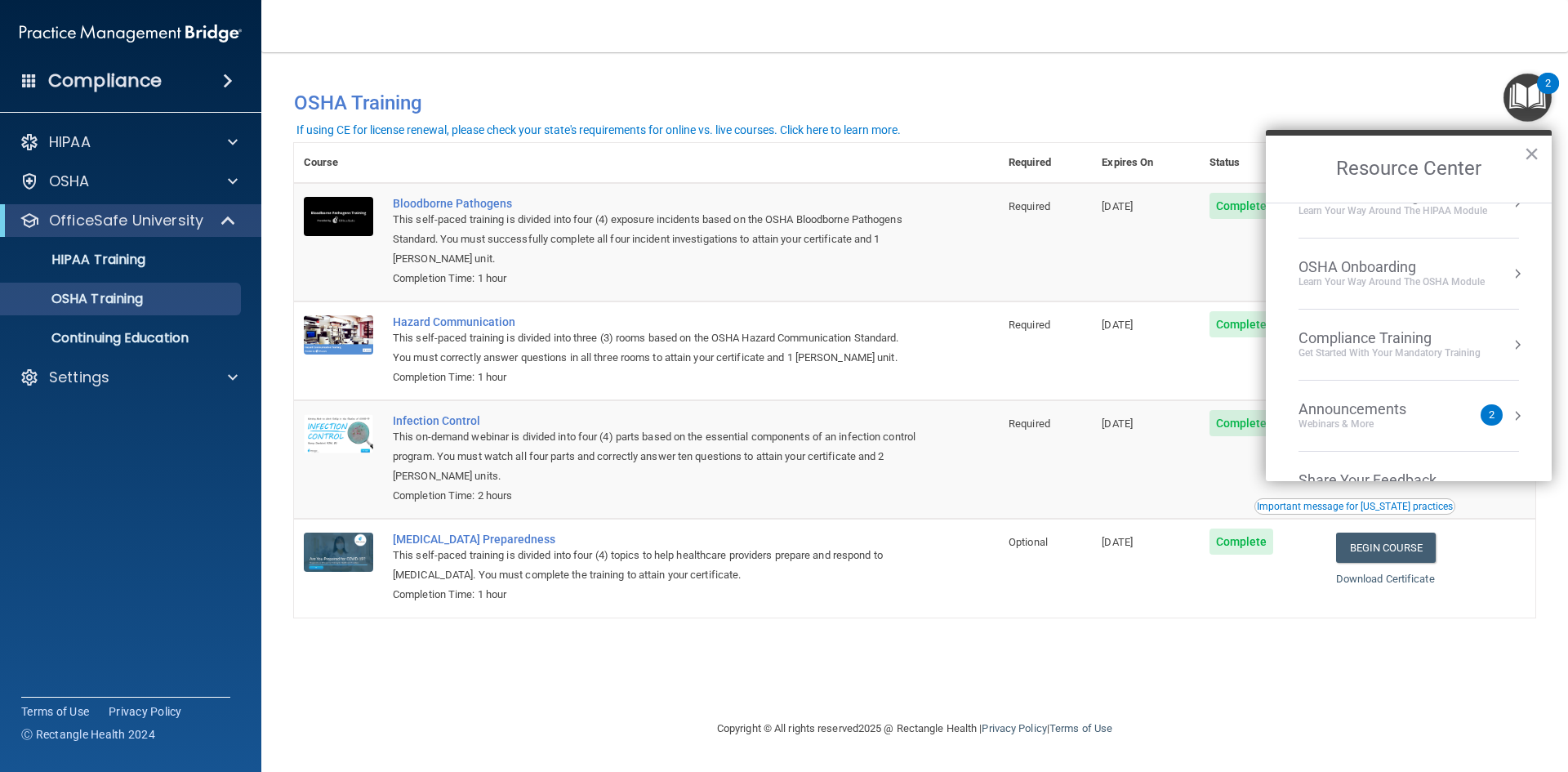
scroll to position [92, 0]
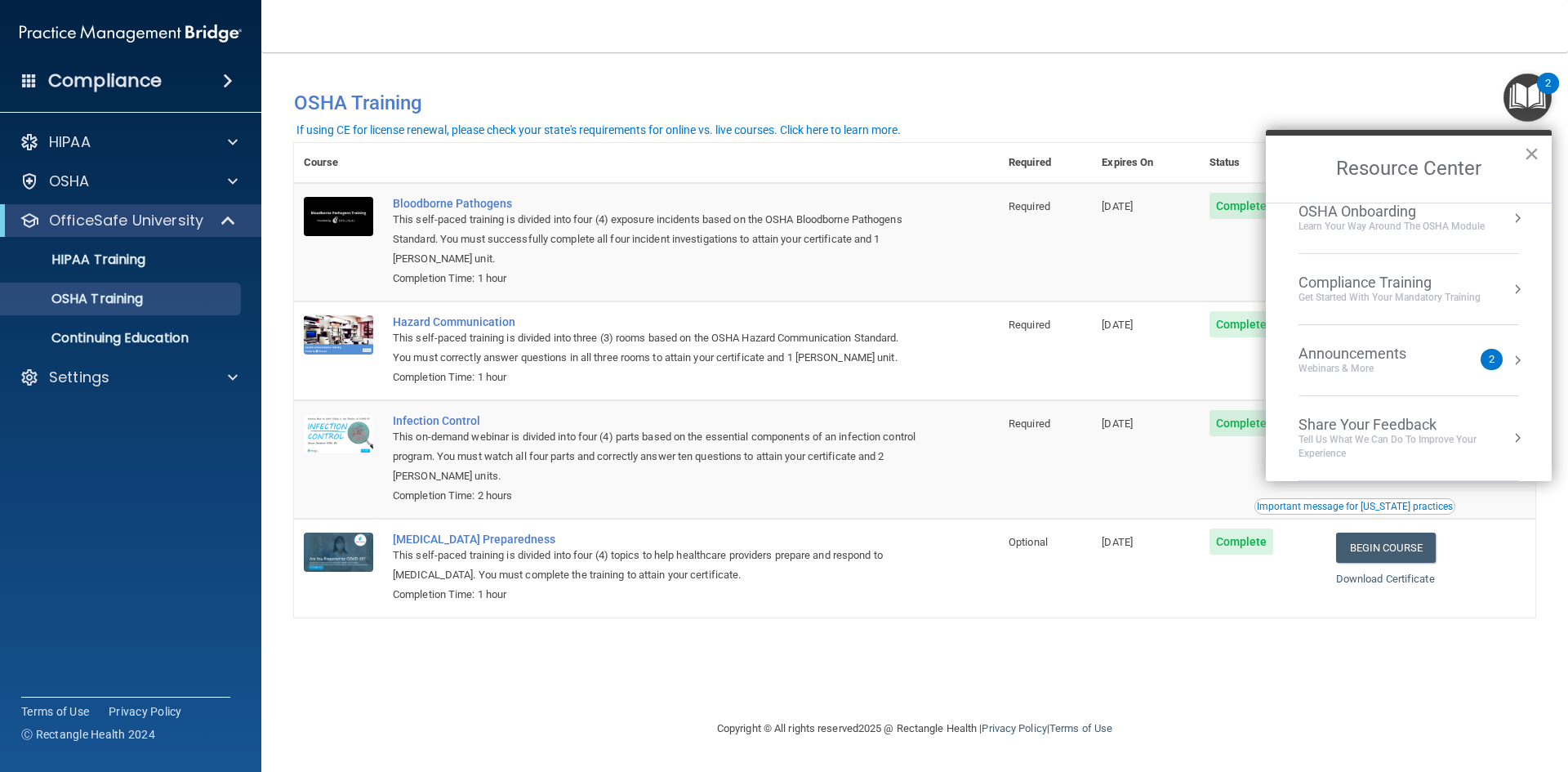
click at [1528, 154] on button "×" at bounding box center [1531, 154] width 16 height 26
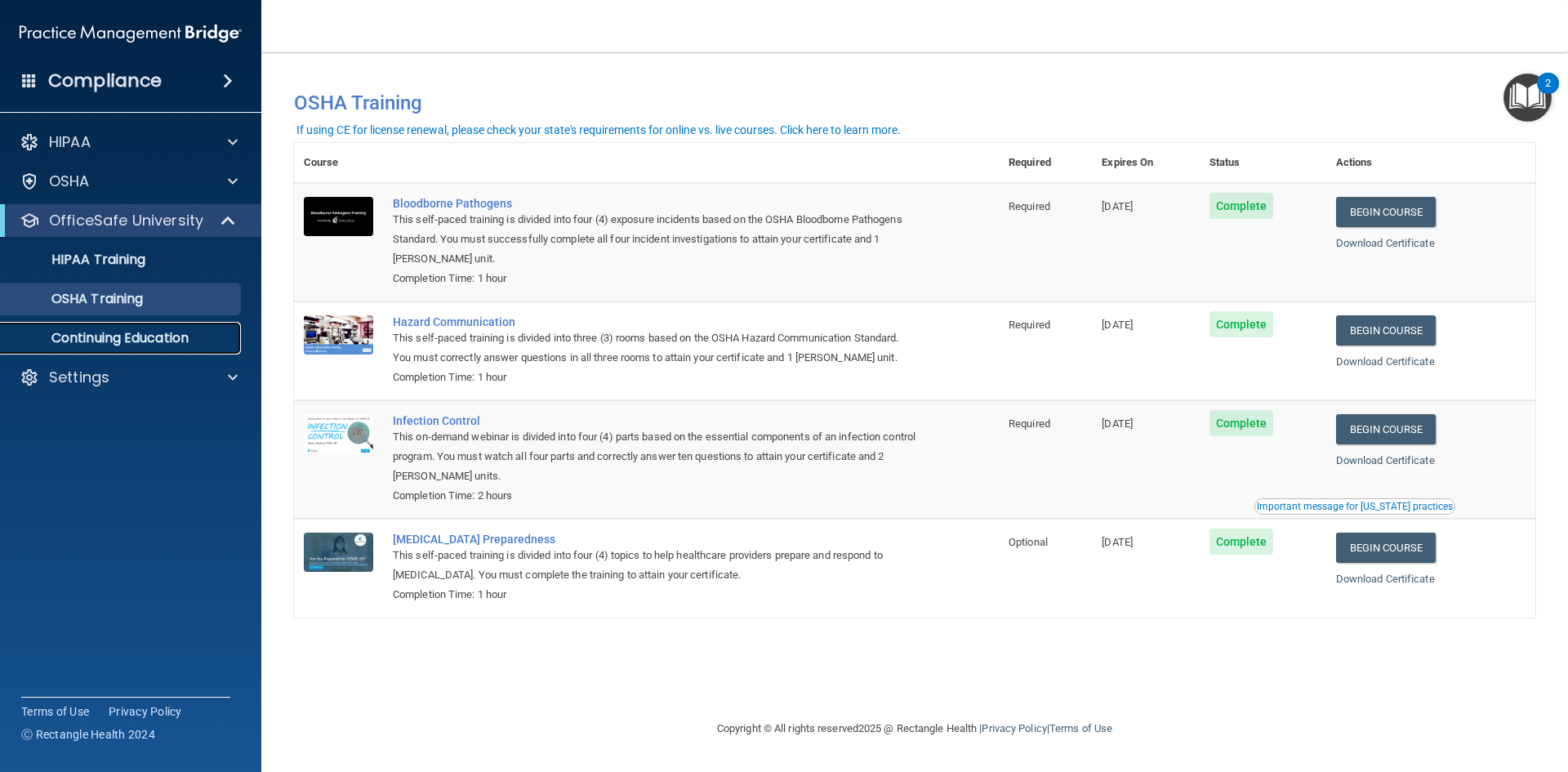
click at [200, 349] on link "Continuing Education" at bounding box center [112, 339] width 257 height 33
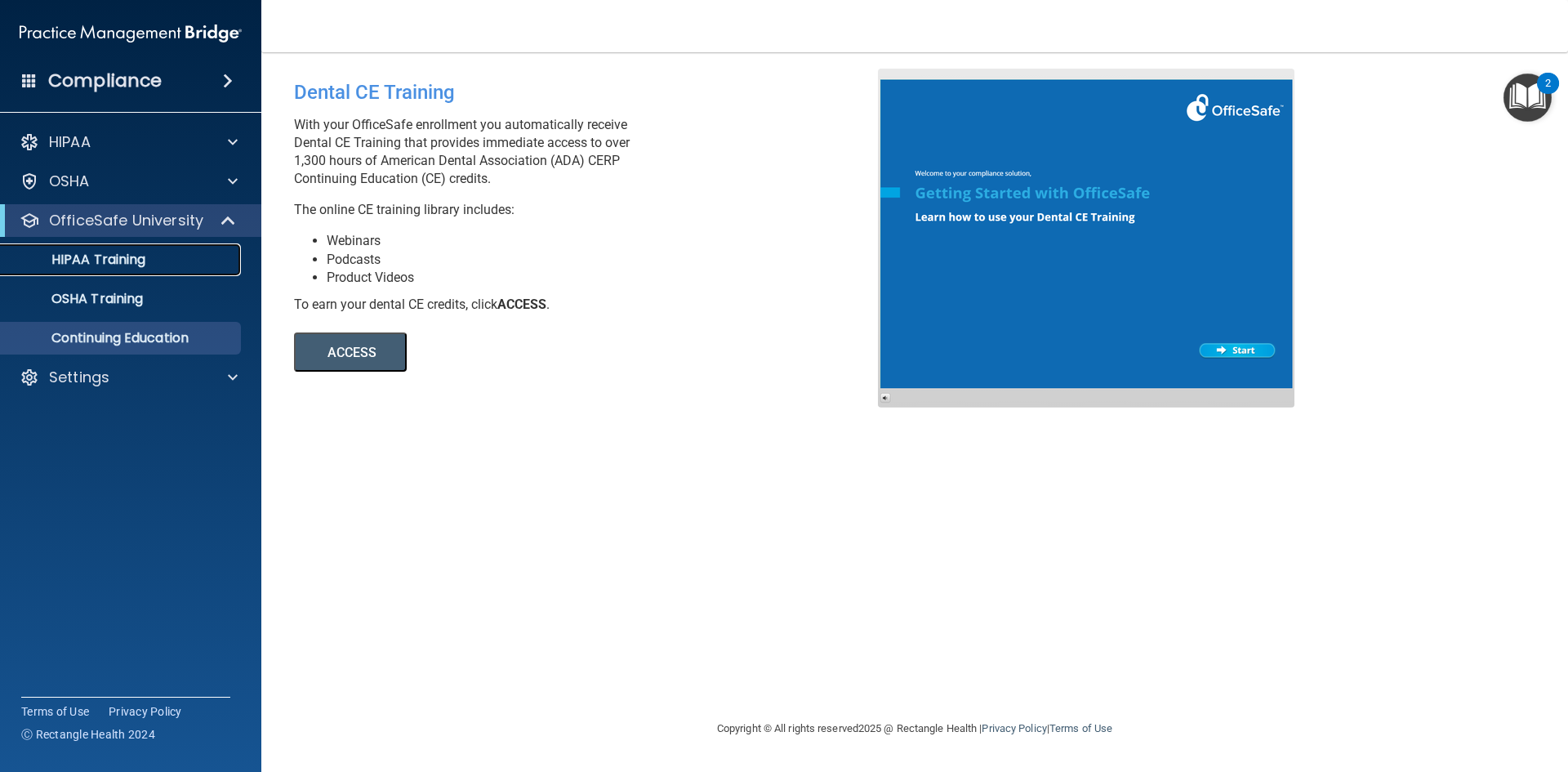
click at [105, 258] on p "HIPAA Training" at bounding box center [78, 260] width 135 height 17
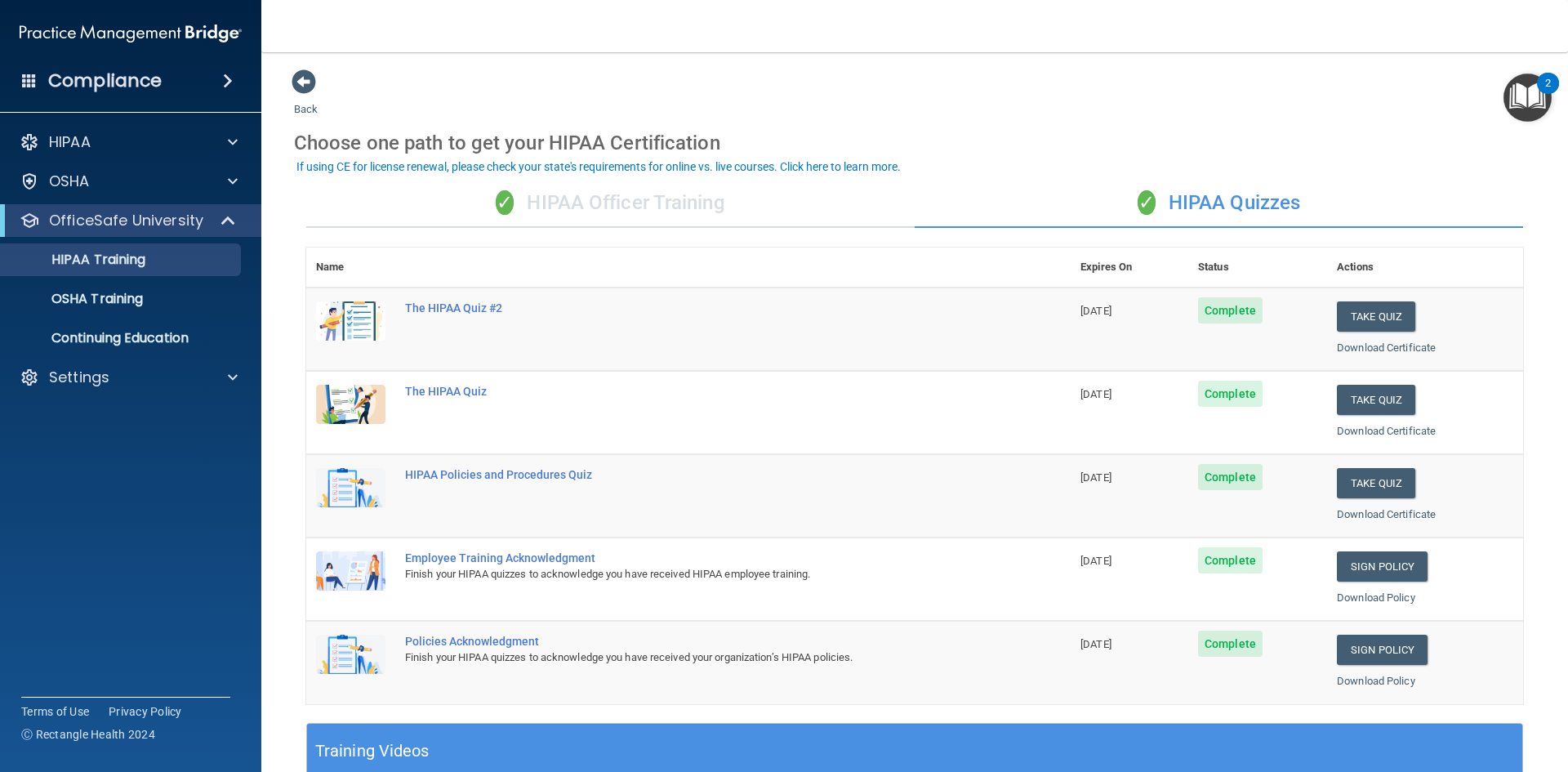
click at [756, 210] on div "✓ HIPAA Officer Training" at bounding box center [610, 203] width 608 height 49
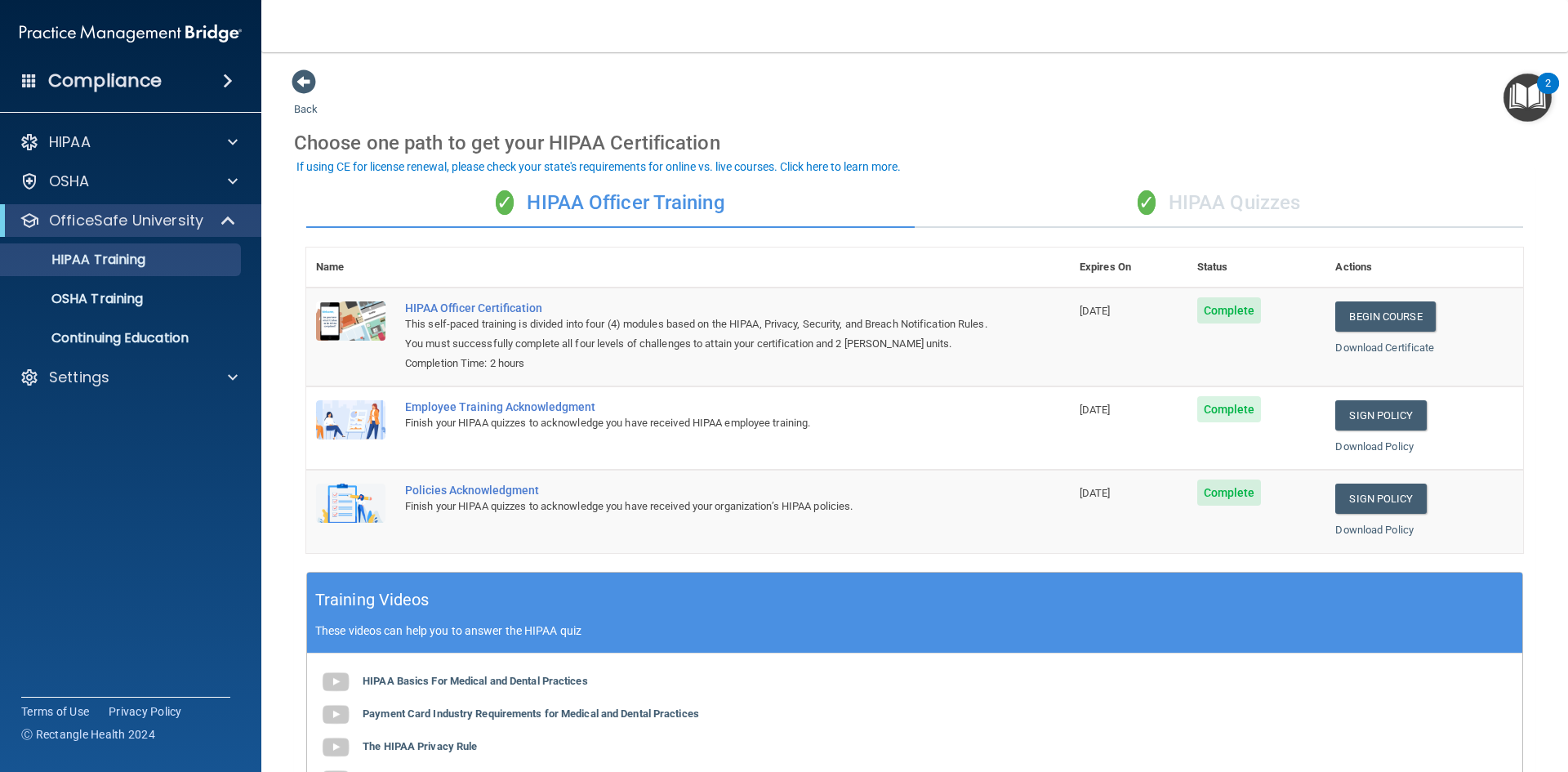
scroll to position [308, 0]
